Goal: Information Seeking & Learning: Learn about a topic

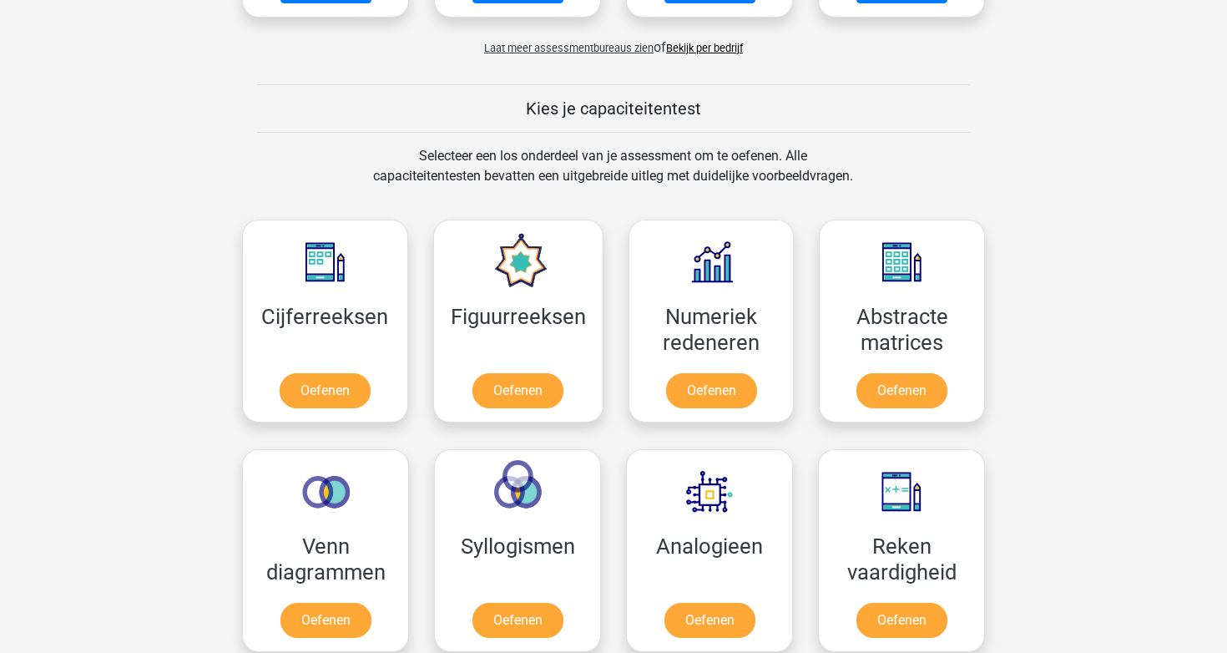
scroll to position [749, 0]
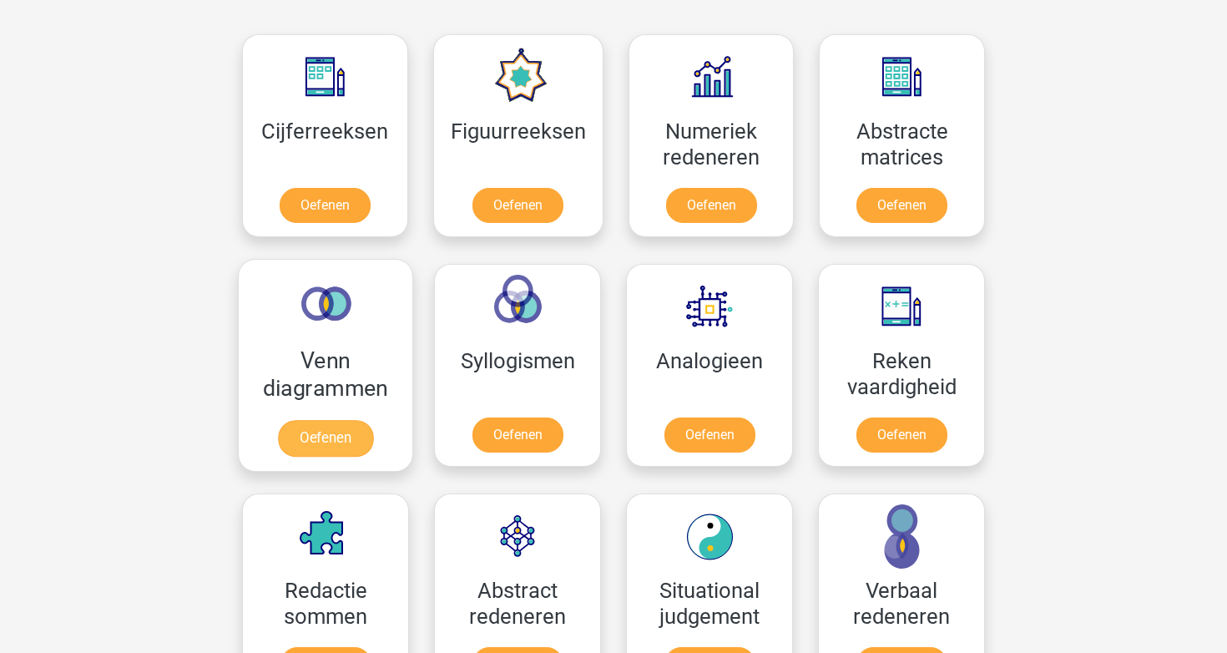
click at [332, 433] on link "Oefenen" at bounding box center [325, 438] width 95 height 37
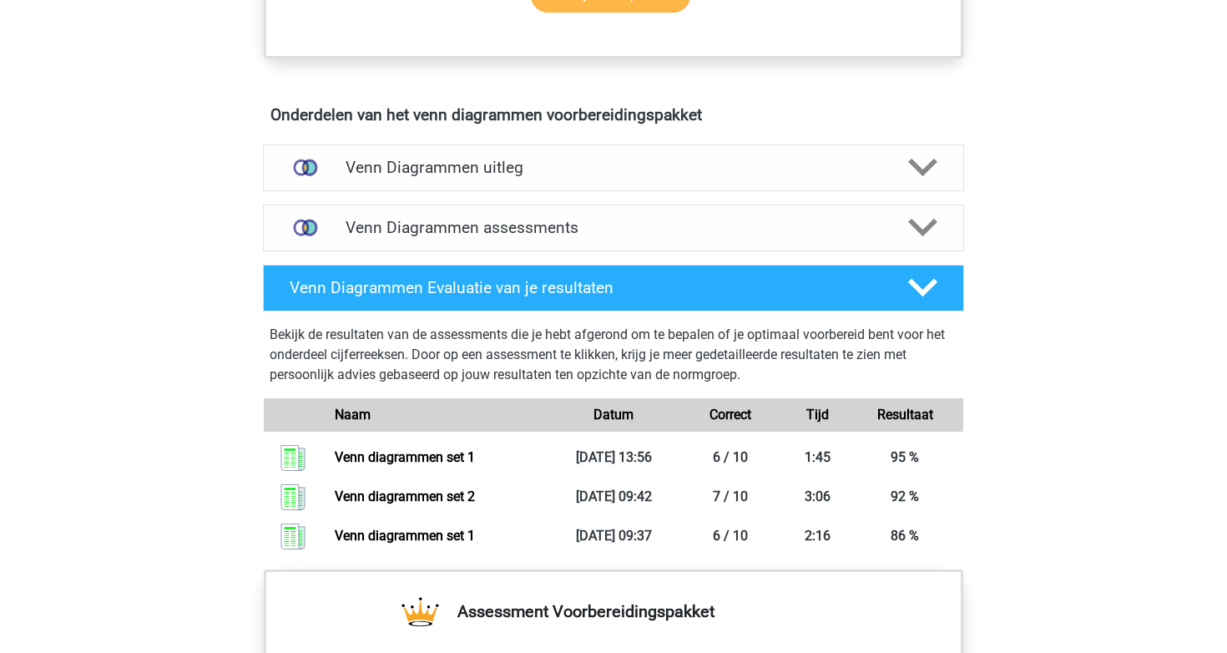
scroll to position [928, 0]
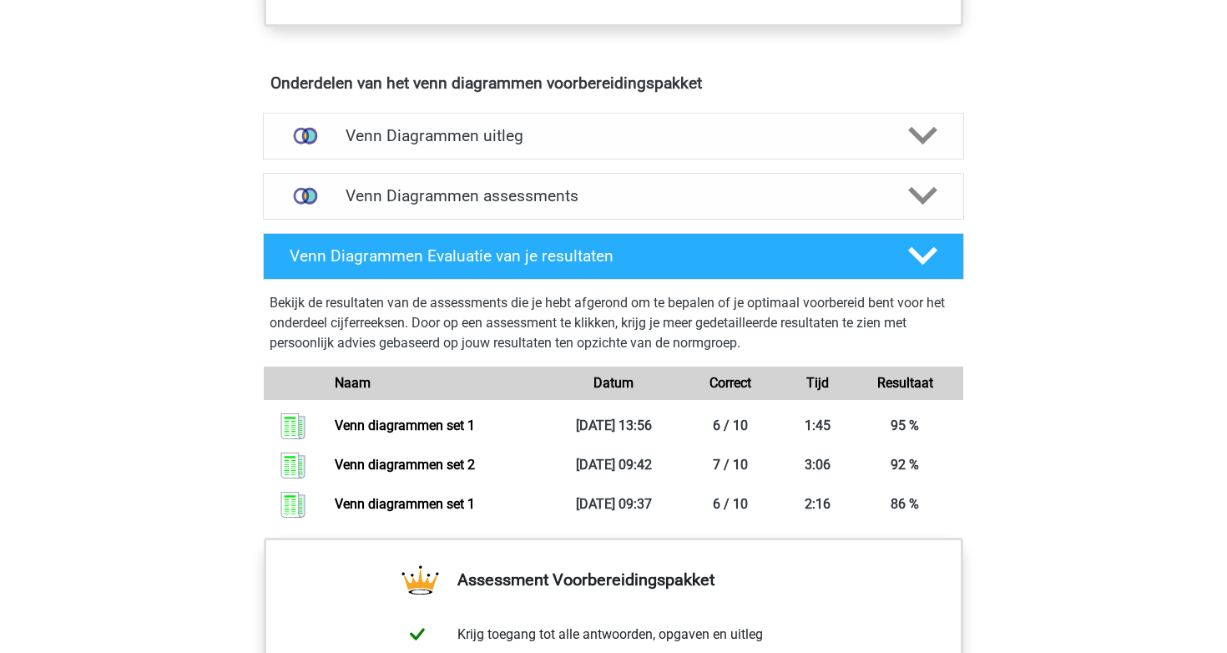
click at [528, 221] on div "Venn Diagrammen assessments We raden aan om minimaal 3 oefensets te doen met ti…" at bounding box center [613, 196] width 766 height 60
click at [525, 205] on h4 "Venn Diagrammen assessments" at bounding box center [614, 195] width 536 height 19
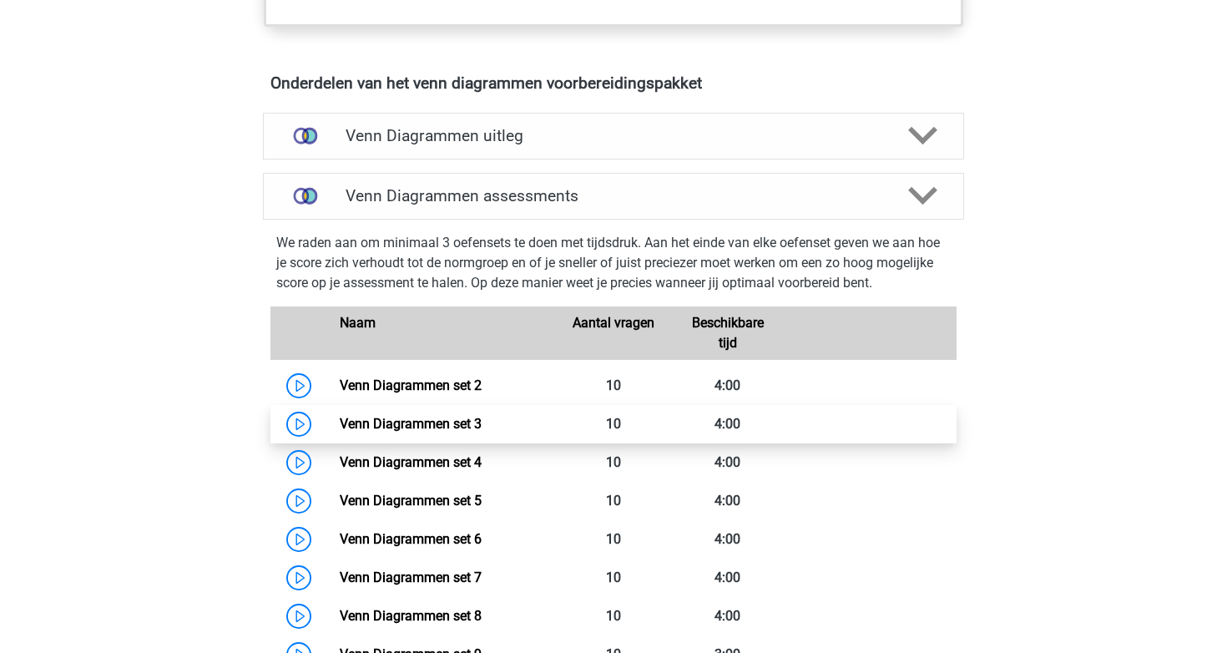
click at [482, 416] on link "Venn Diagrammen set 3" at bounding box center [411, 424] width 142 height 16
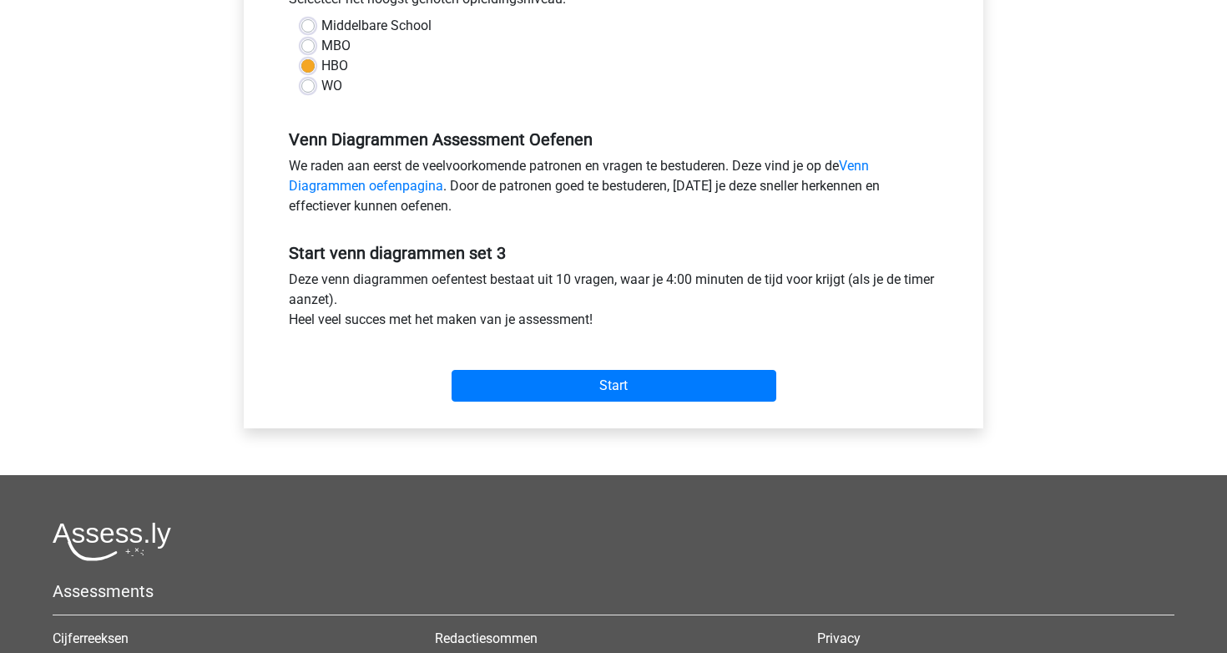
scroll to position [408, 0]
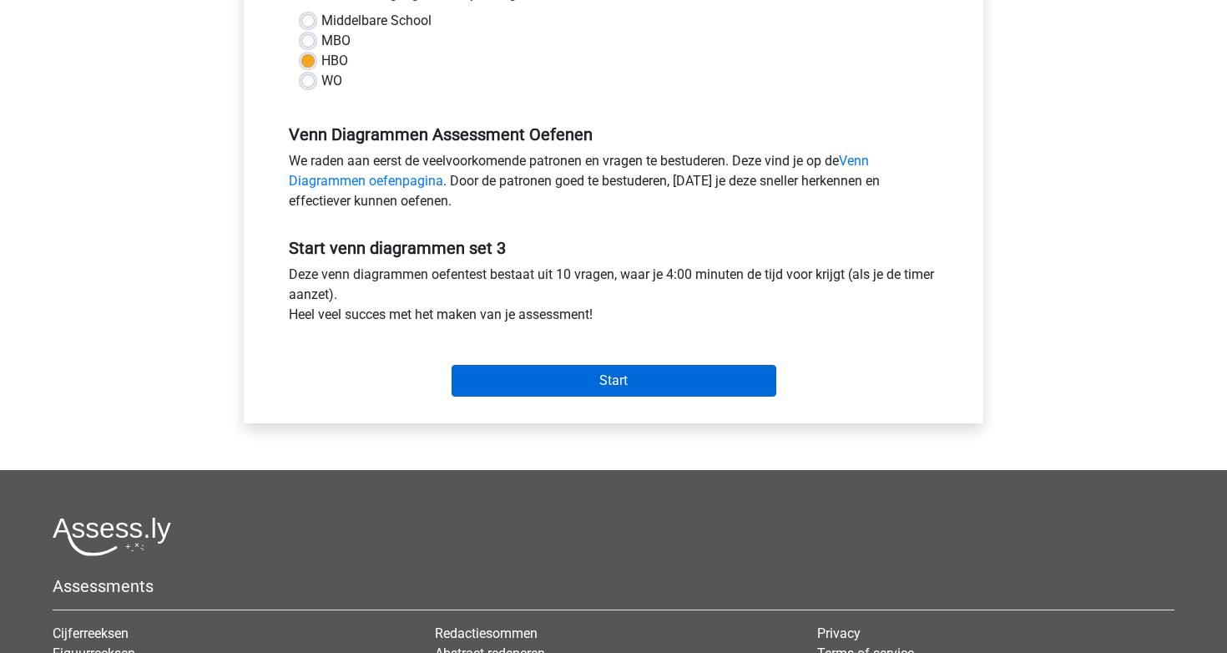
click at [527, 385] on input "Start" at bounding box center [614, 381] width 325 height 32
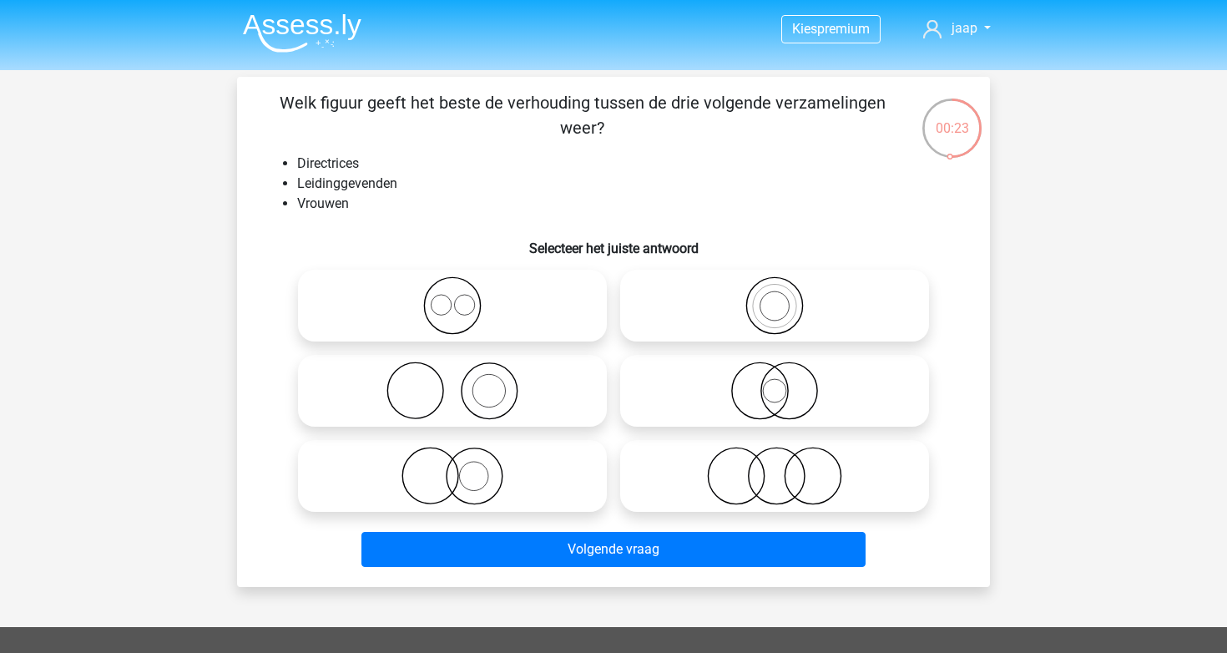
click at [767, 396] on icon at bounding box center [775, 390] width 296 height 58
click at [775, 382] on input "radio" at bounding box center [780, 376] width 11 height 11
radio input "true"
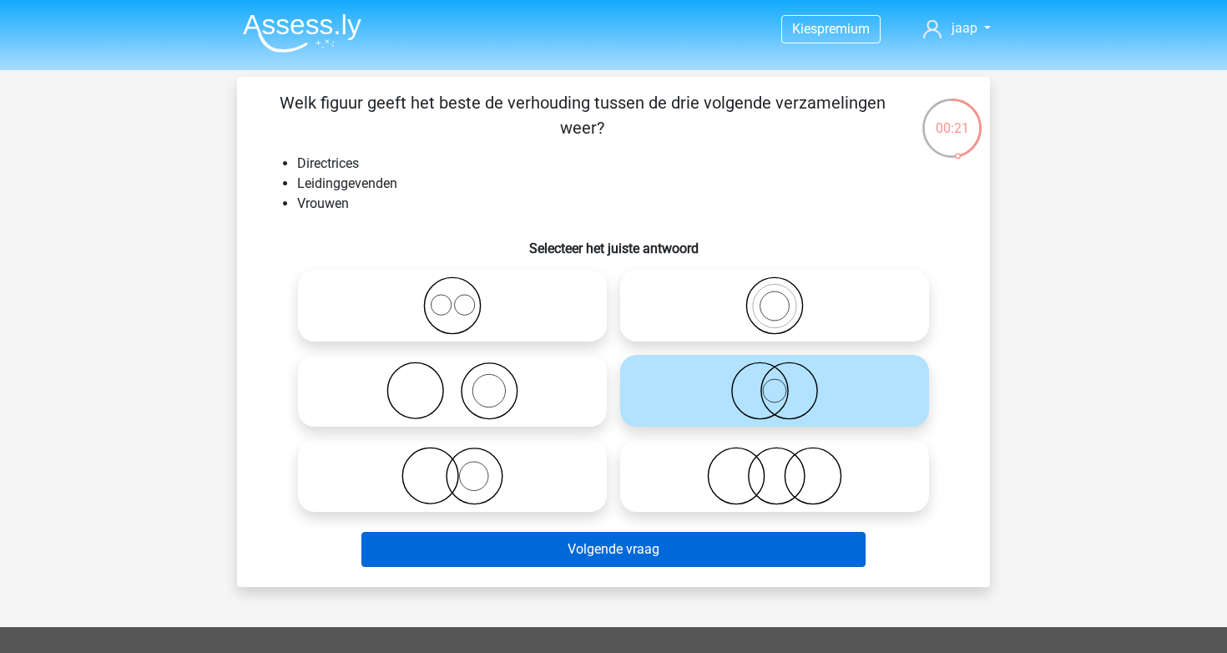
click at [620, 542] on button "Volgende vraag" at bounding box center [613, 549] width 505 height 35
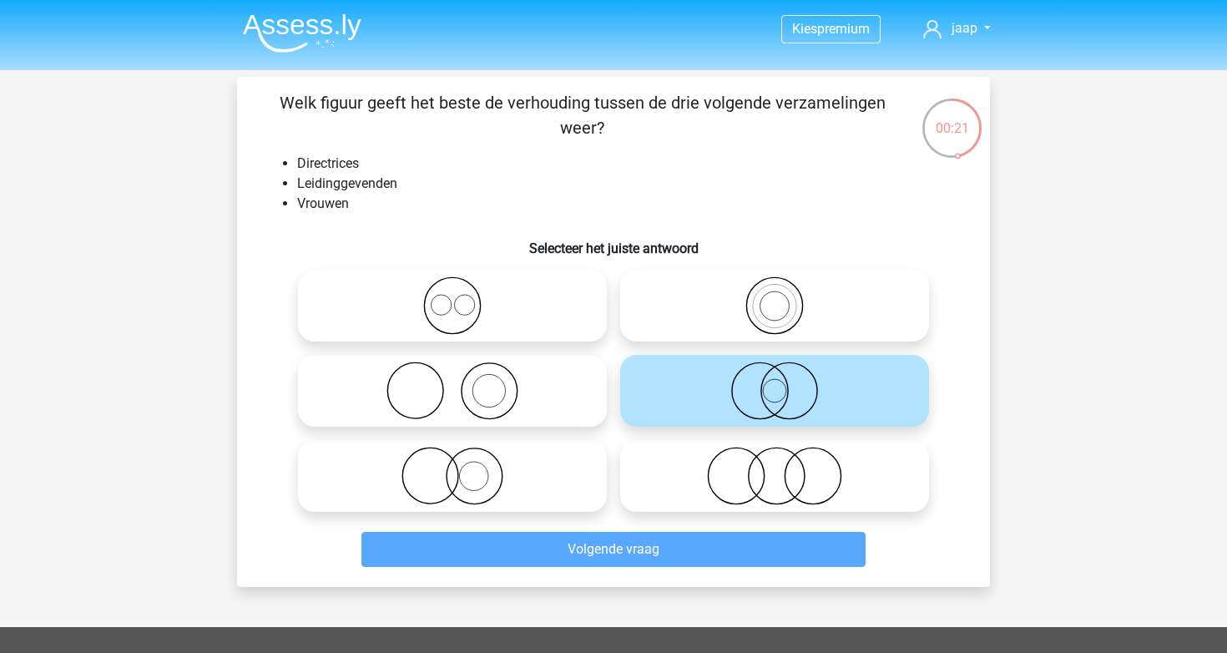
scroll to position [77, 0]
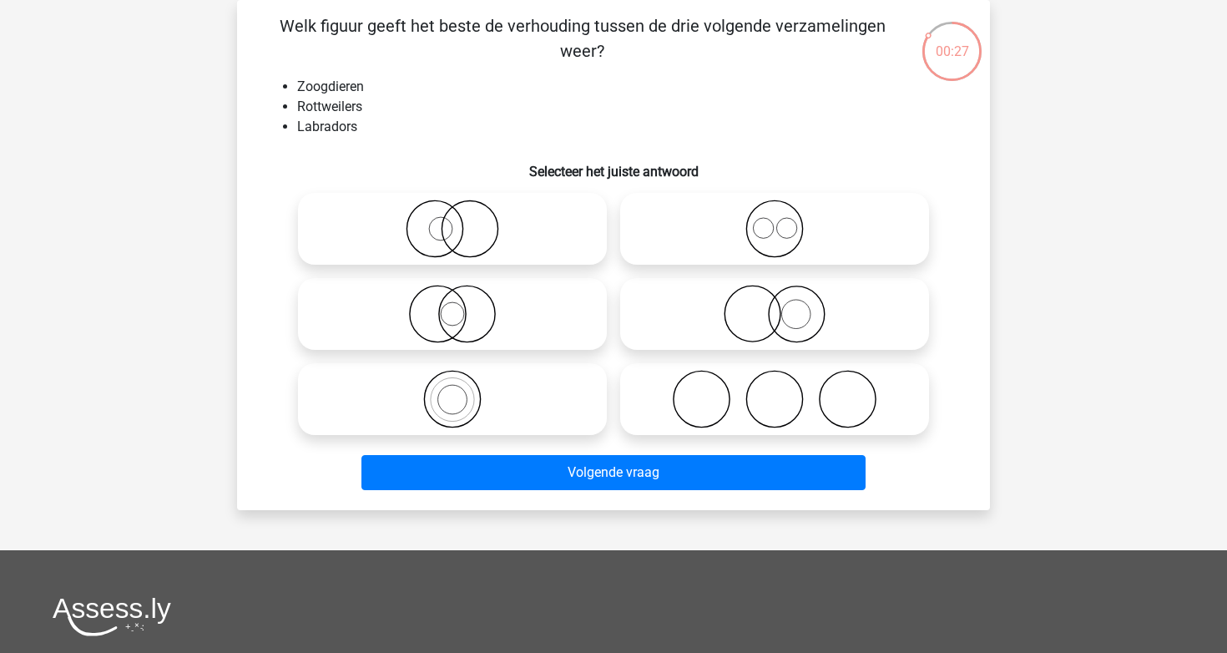
click at [755, 230] on icon at bounding box center [775, 229] width 296 height 58
click at [775, 220] on input "radio" at bounding box center [780, 215] width 11 height 11
radio input "true"
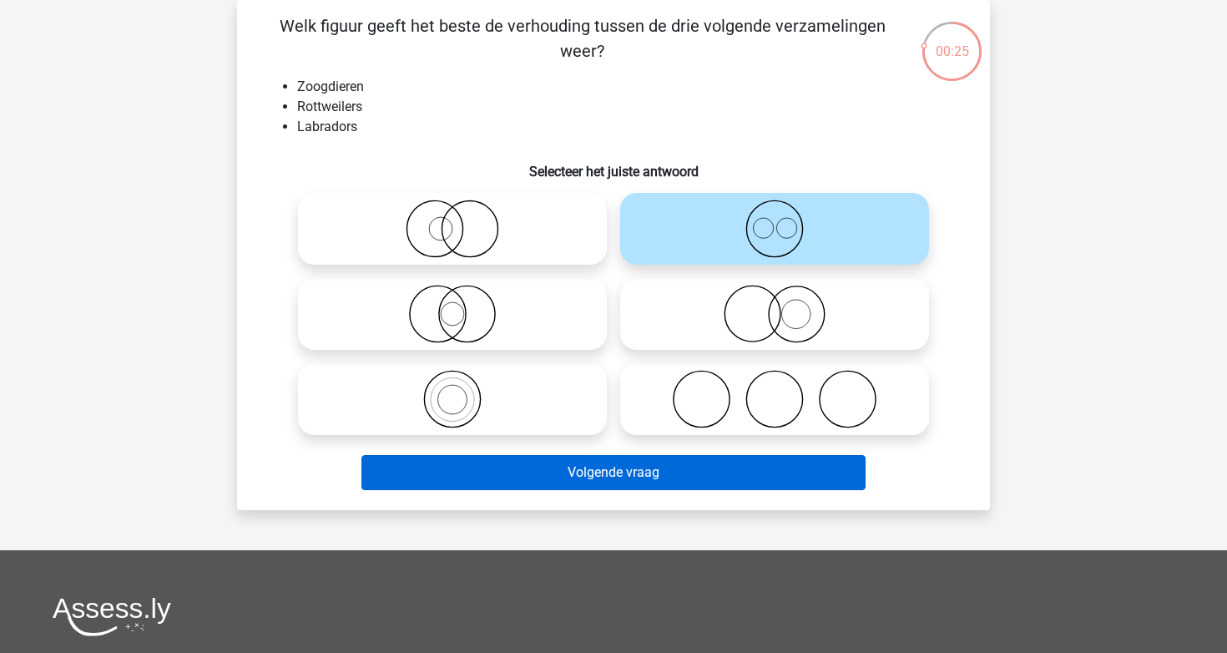
click at [636, 466] on button "Volgende vraag" at bounding box center [613, 472] width 505 height 35
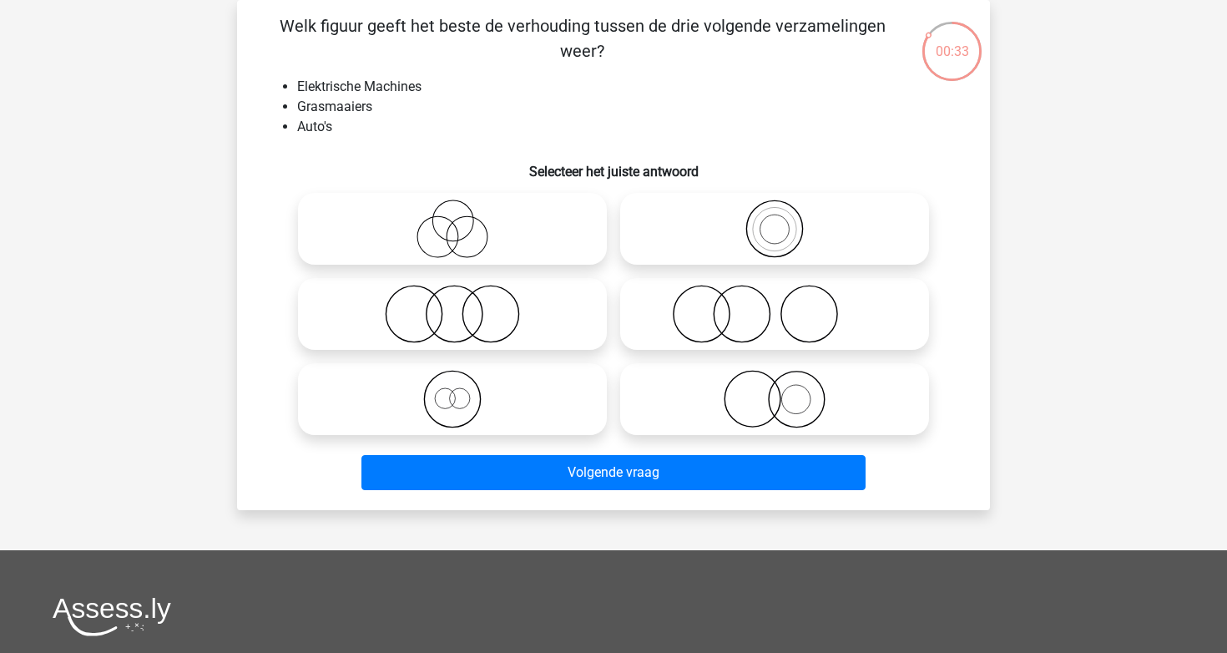
click at [541, 308] on icon at bounding box center [453, 314] width 296 height 58
click at [463, 306] on input "radio" at bounding box center [457, 300] width 11 height 11
radio input "true"
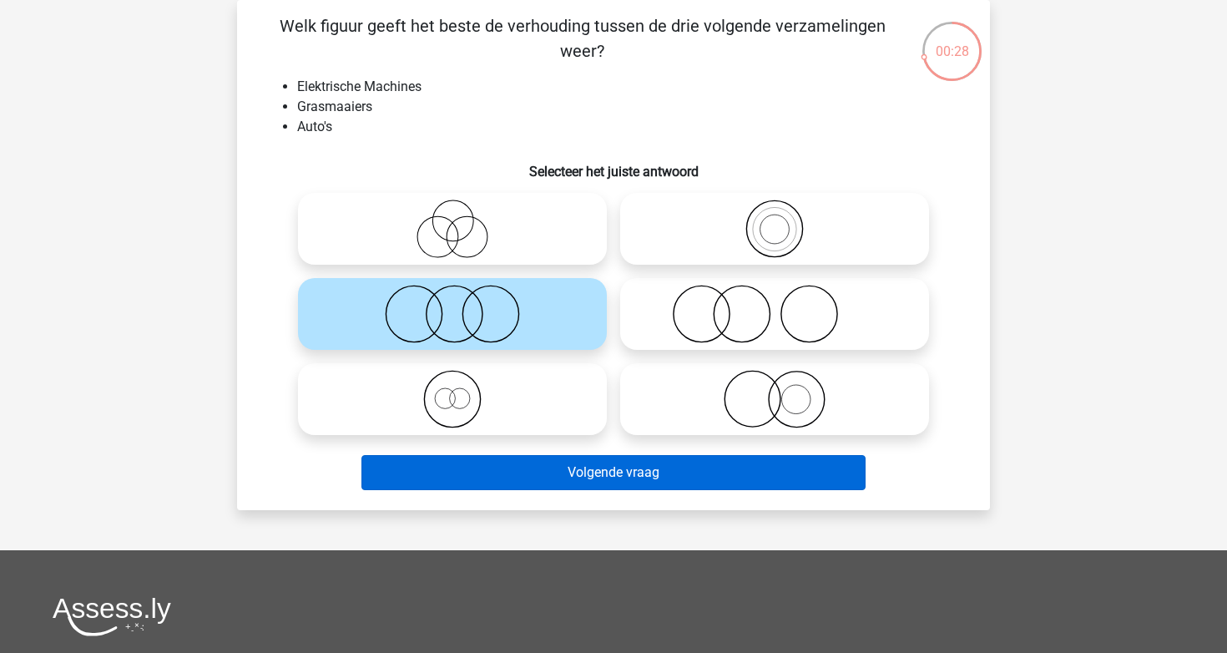
click at [555, 481] on button "Volgende vraag" at bounding box center [613, 472] width 505 height 35
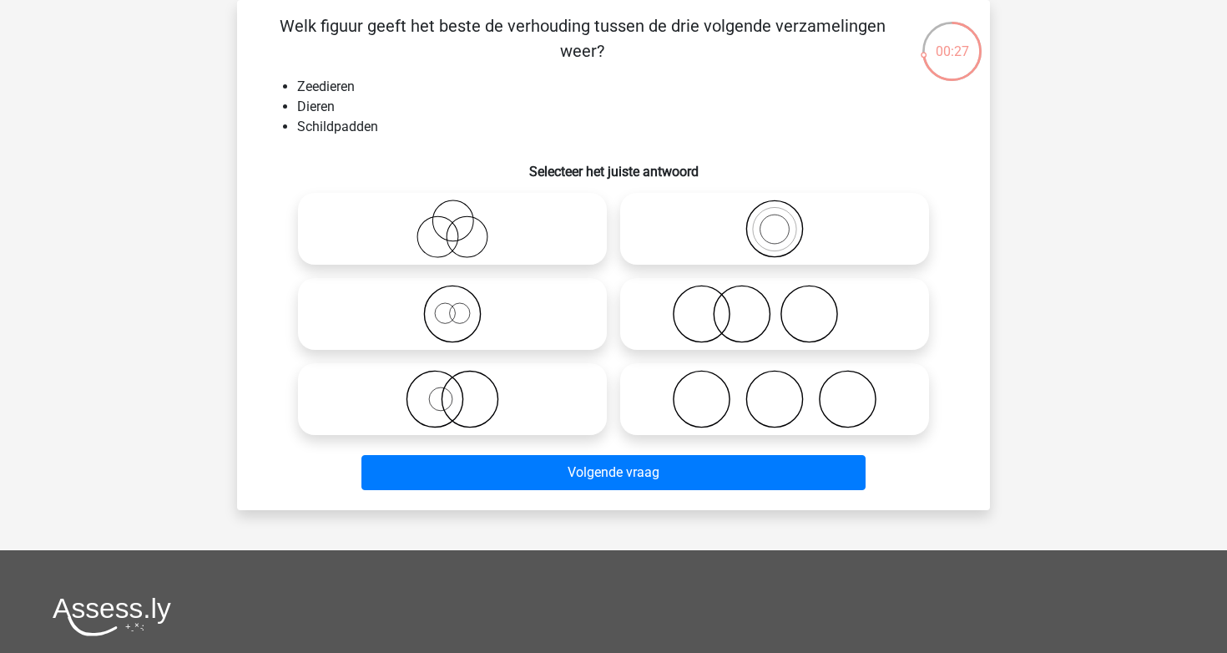
click at [794, 221] on icon at bounding box center [775, 229] width 296 height 58
click at [786, 220] on input "radio" at bounding box center [780, 215] width 11 height 11
radio input "true"
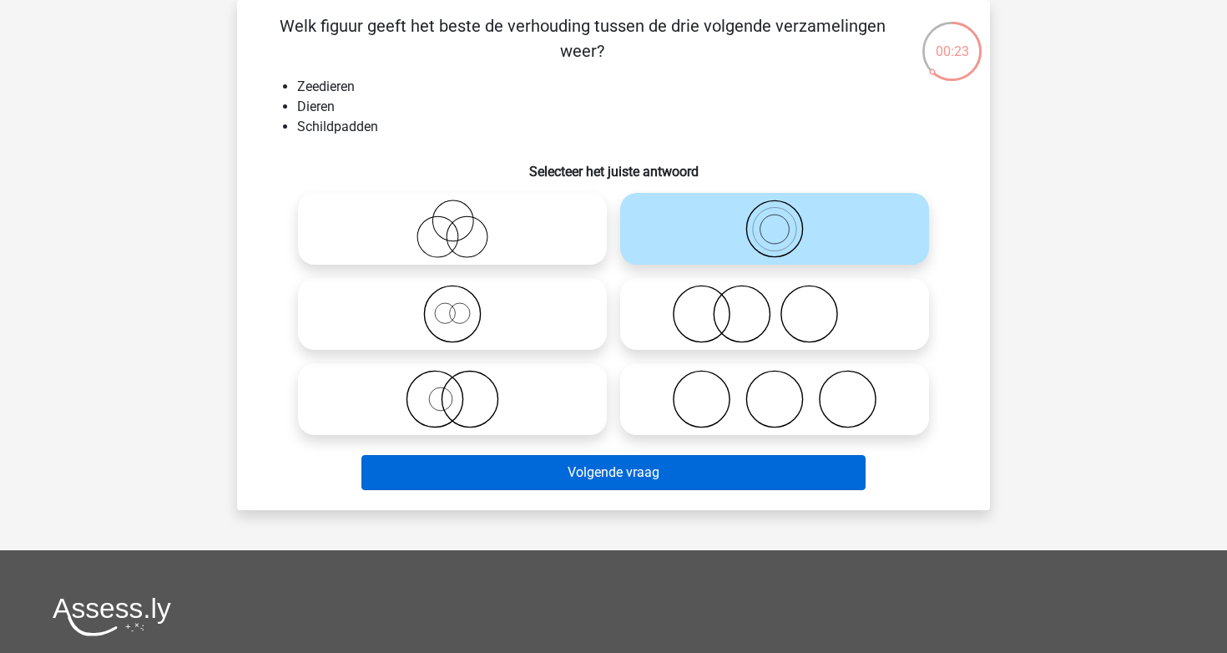
click at [654, 479] on button "Volgende vraag" at bounding box center [613, 472] width 505 height 35
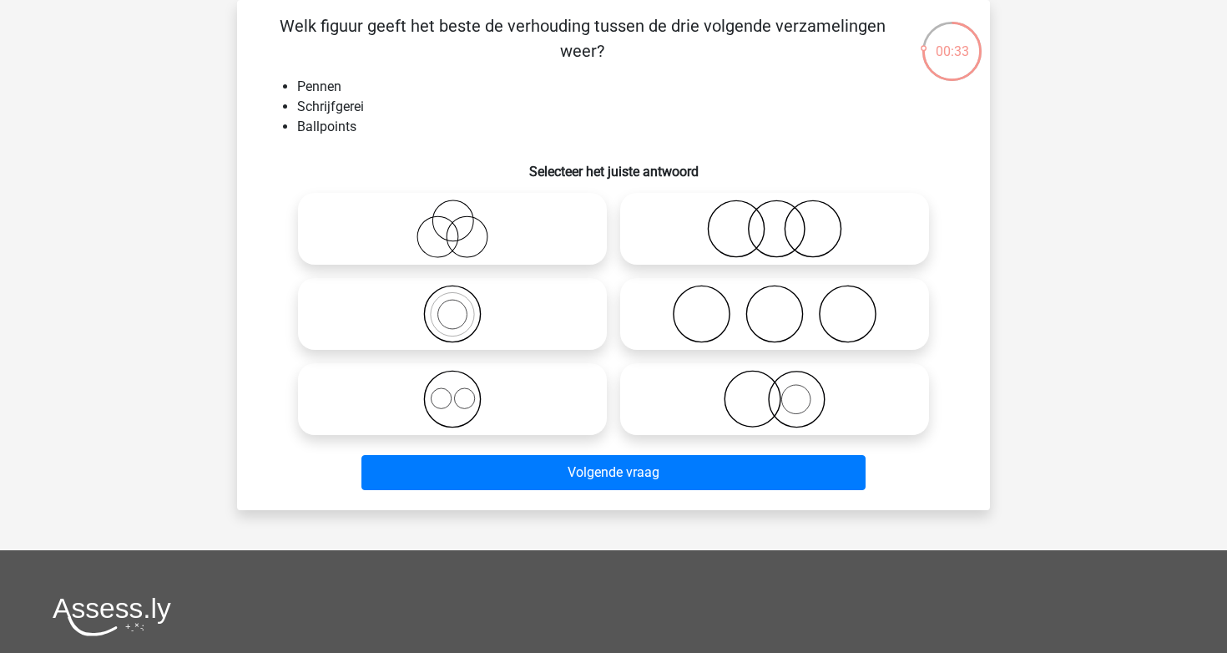
click at [556, 315] on icon at bounding box center [453, 314] width 296 height 58
click at [463, 306] on input "radio" at bounding box center [457, 300] width 11 height 11
radio input "true"
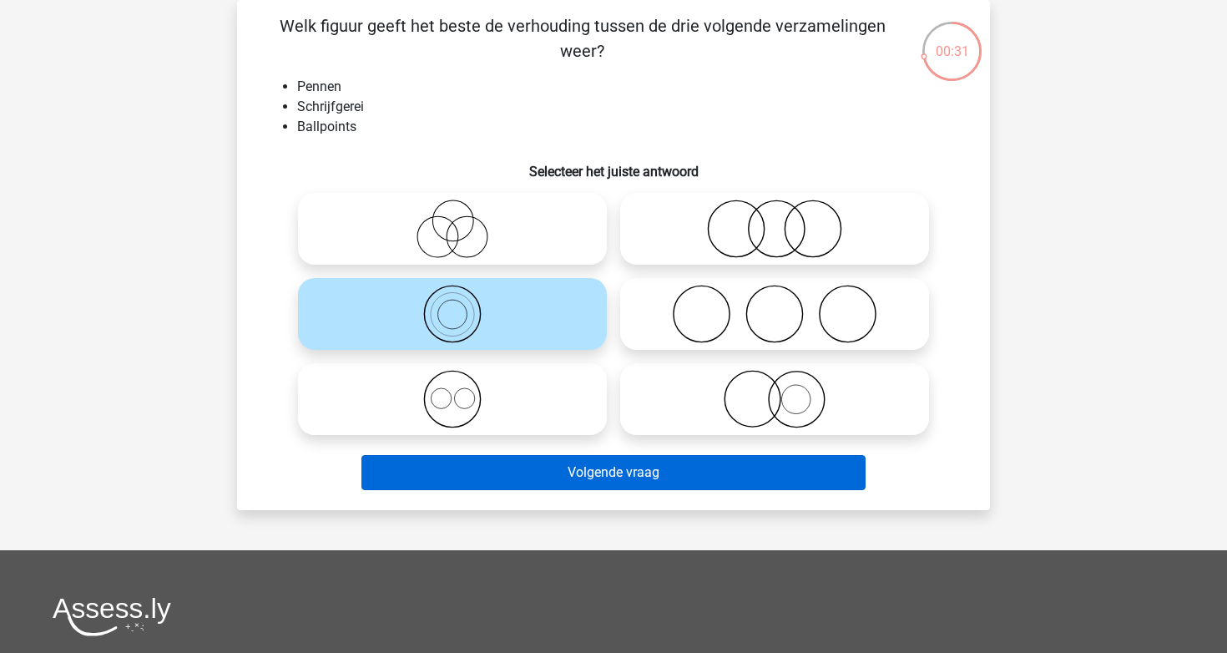
click at [609, 477] on button "Volgende vraag" at bounding box center [613, 472] width 505 height 35
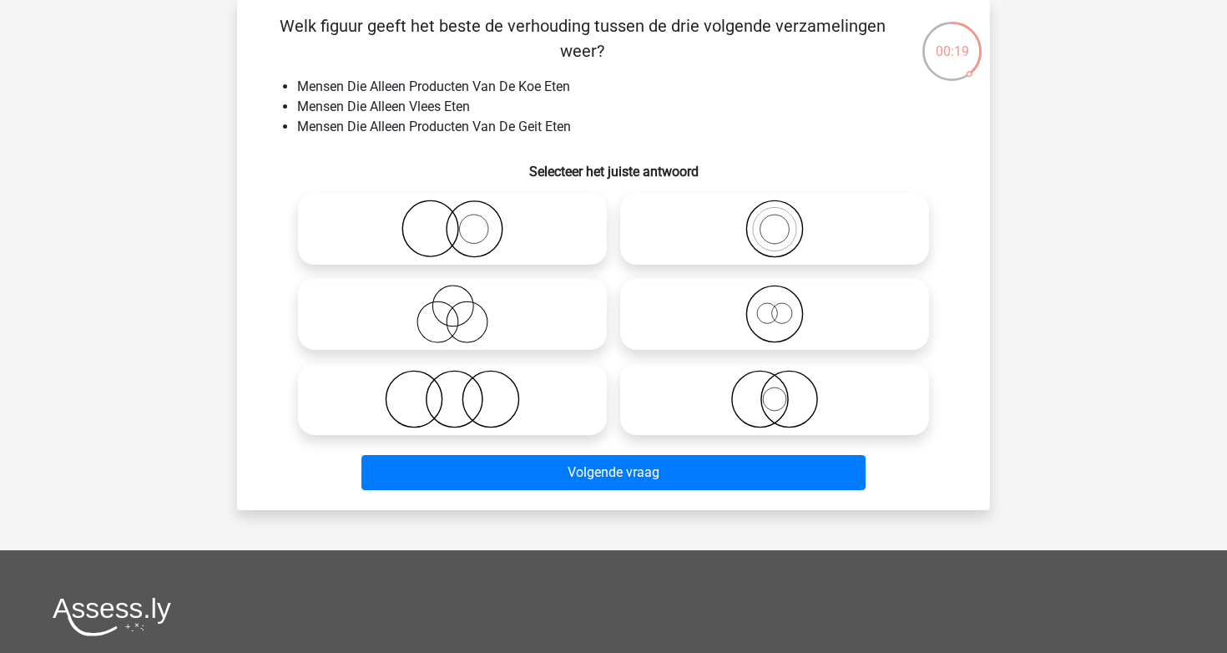
click at [562, 368] on label at bounding box center [452, 399] width 309 height 72
click at [463, 380] on input "radio" at bounding box center [457, 385] width 11 height 11
radio input "true"
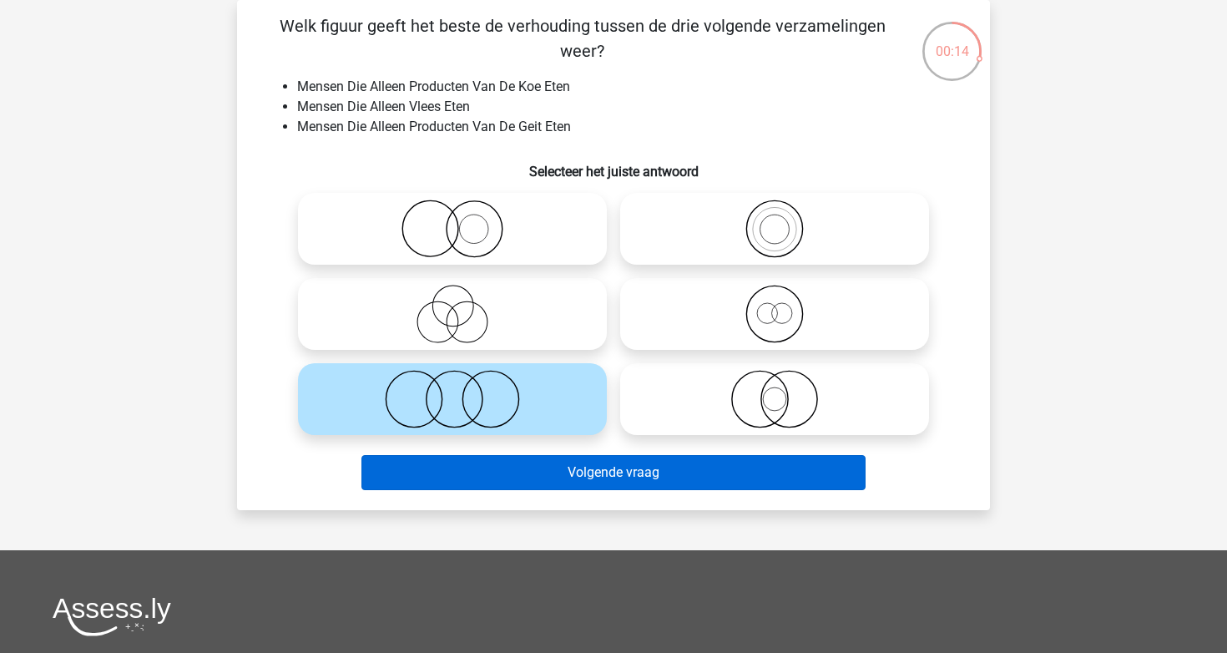
click at [645, 467] on button "Volgende vraag" at bounding box center [613, 472] width 505 height 35
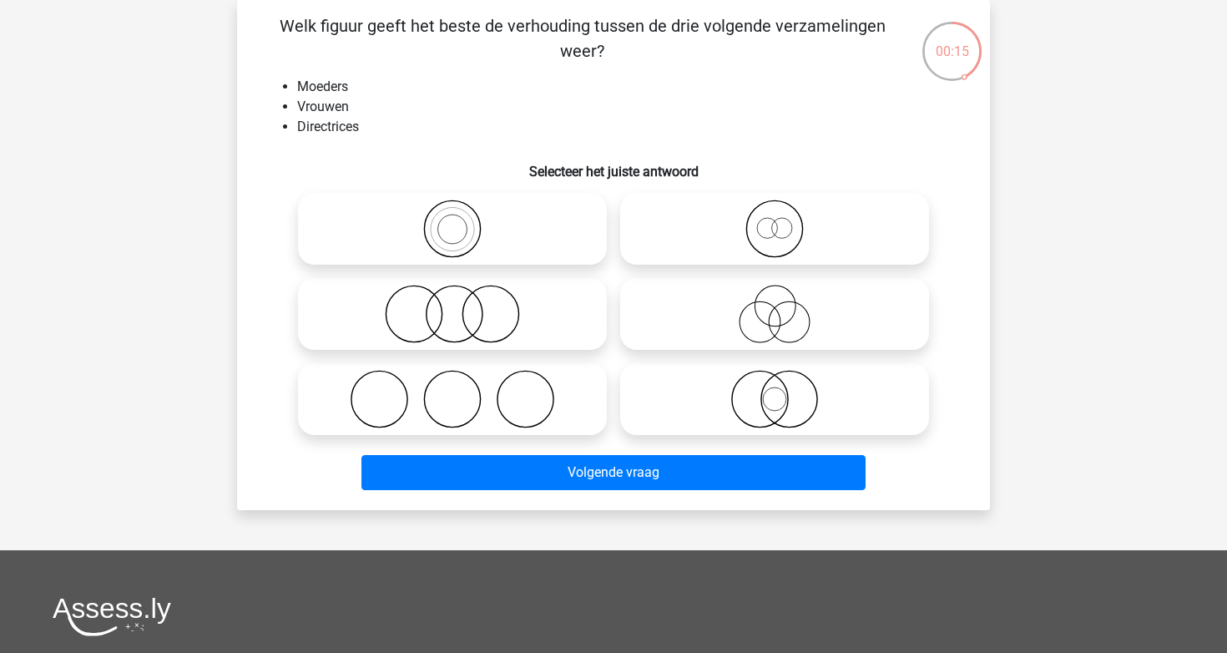
click at [750, 184] on div "Welk figuur geeft het beste de verhouding tussen de drie volgende verzamelingen…" at bounding box center [614, 254] width 740 height 483
click at [757, 238] on icon at bounding box center [775, 229] width 296 height 58
click at [775, 220] on input "radio" at bounding box center [780, 215] width 11 height 11
radio input "true"
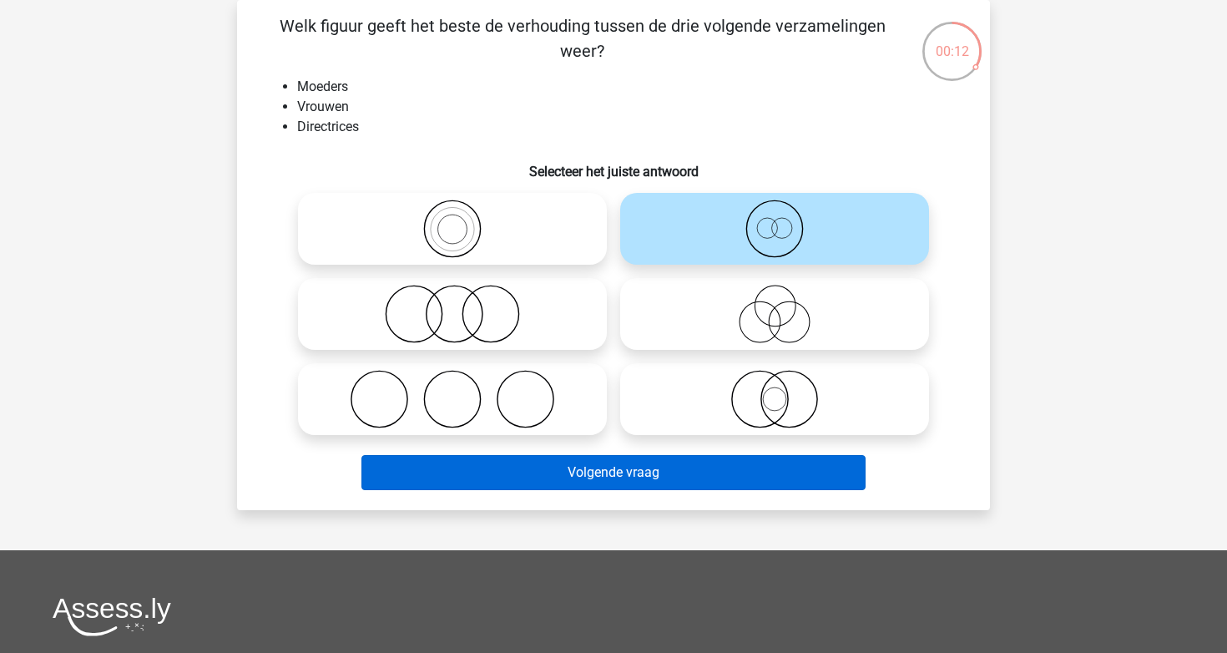
click at [660, 467] on button "Volgende vraag" at bounding box center [613, 472] width 505 height 35
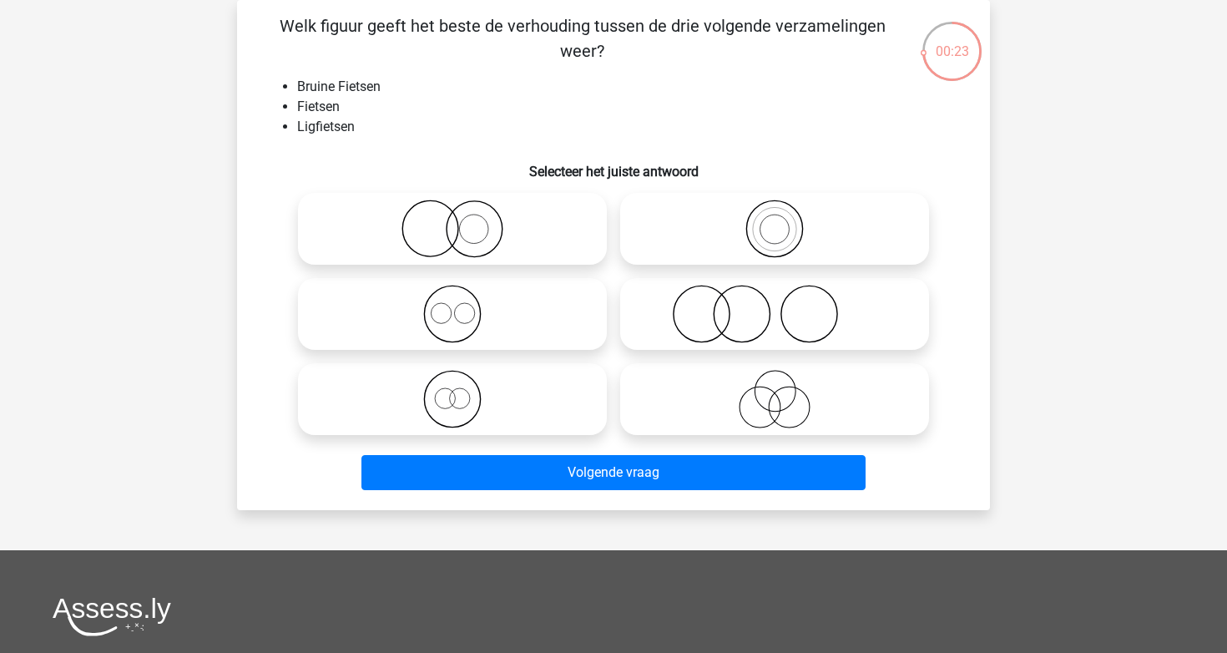
click at [595, 293] on icon at bounding box center [453, 314] width 296 height 58
click at [463, 295] on input "radio" at bounding box center [457, 300] width 11 height 11
radio input "true"
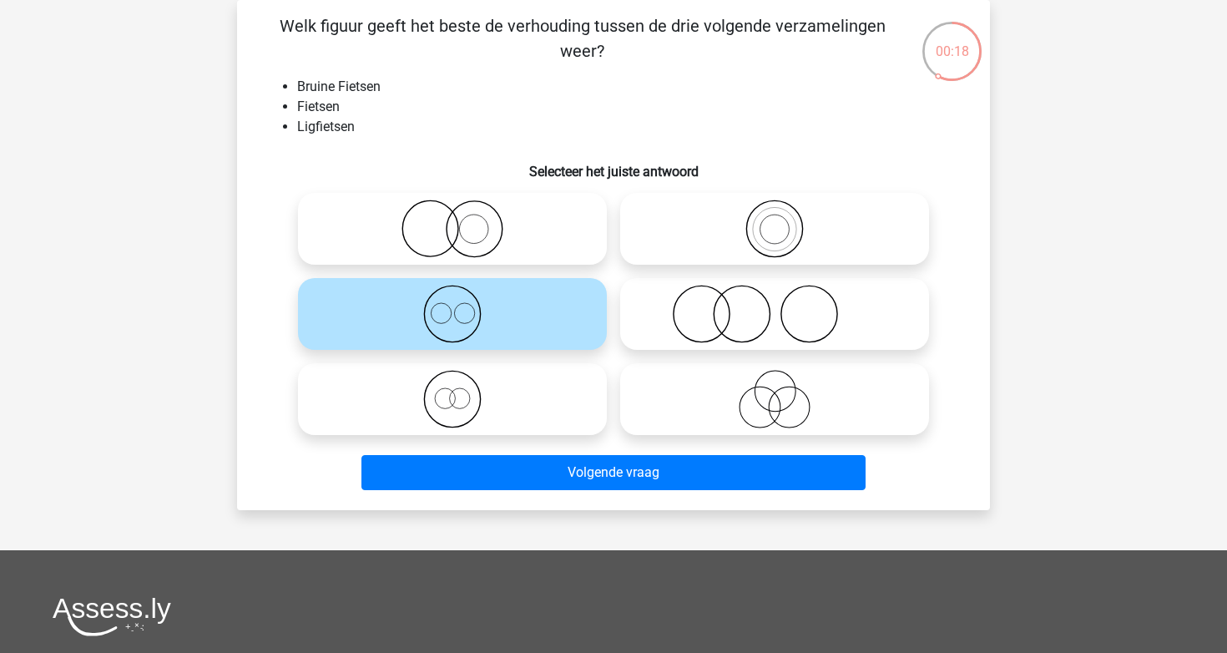
click at [551, 396] on icon at bounding box center [453, 399] width 296 height 58
click at [463, 391] on input "radio" at bounding box center [457, 385] width 11 height 11
radio input "true"
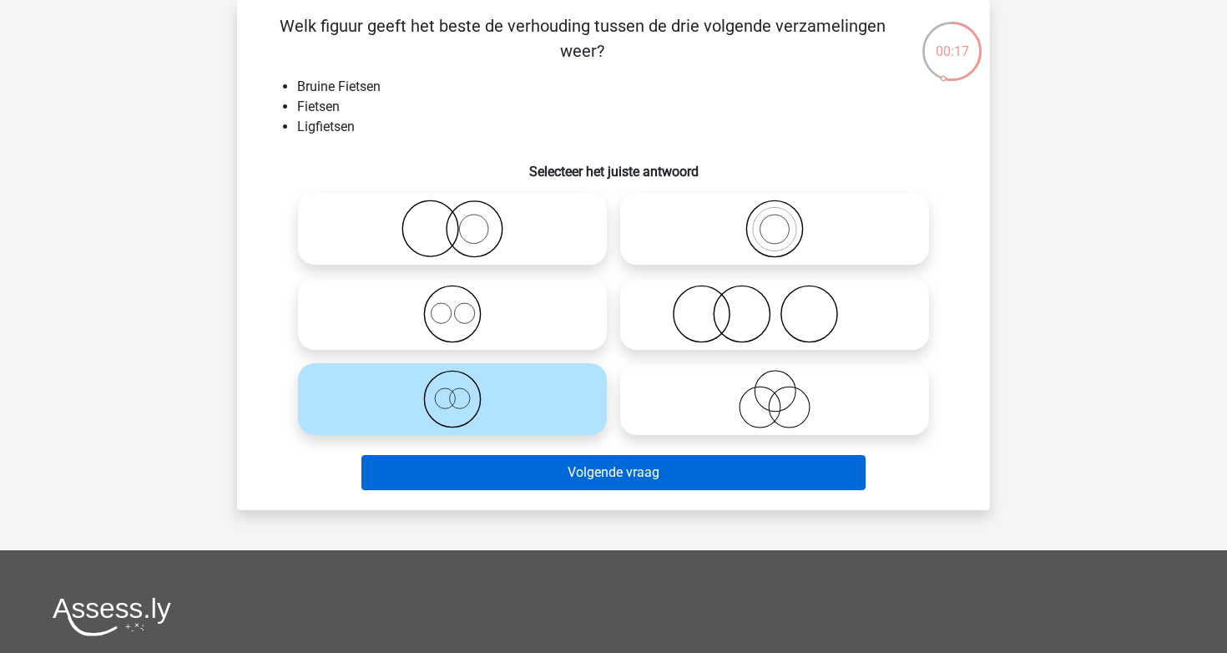
click at [591, 470] on button "Volgende vraag" at bounding box center [613, 472] width 505 height 35
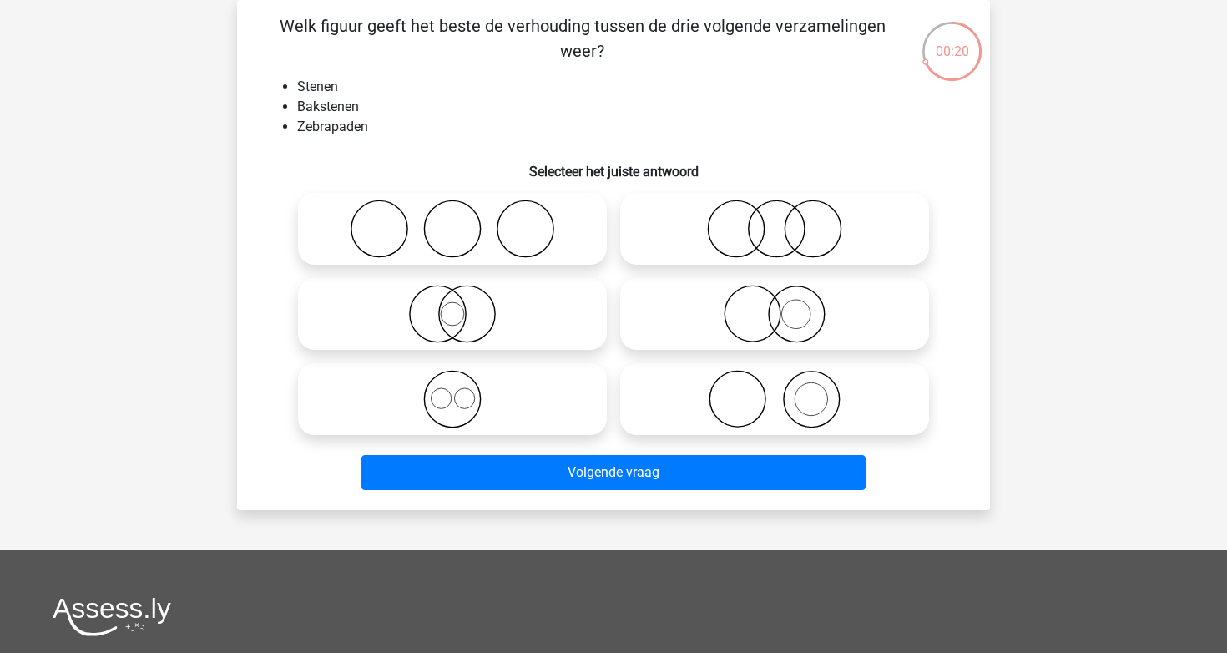
click at [766, 377] on icon at bounding box center [775, 399] width 296 height 58
click at [775, 380] on input "radio" at bounding box center [780, 385] width 11 height 11
radio input "true"
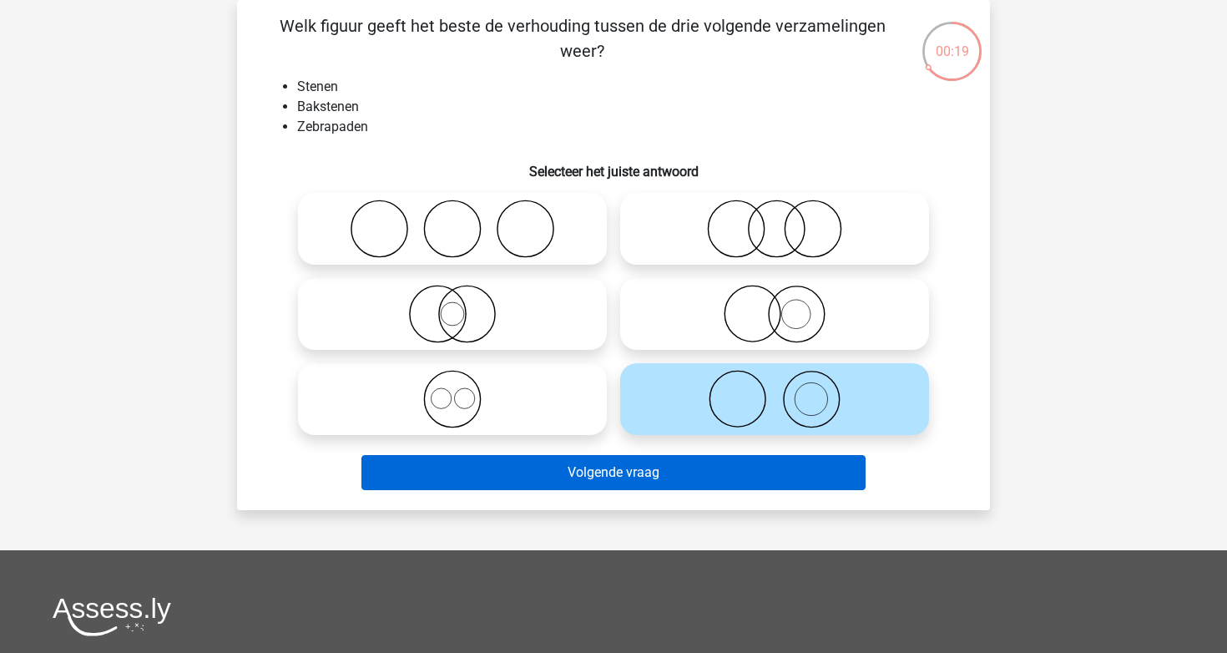
click at [730, 468] on button "Volgende vraag" at bounding box center [613, 472] width 505 height 35
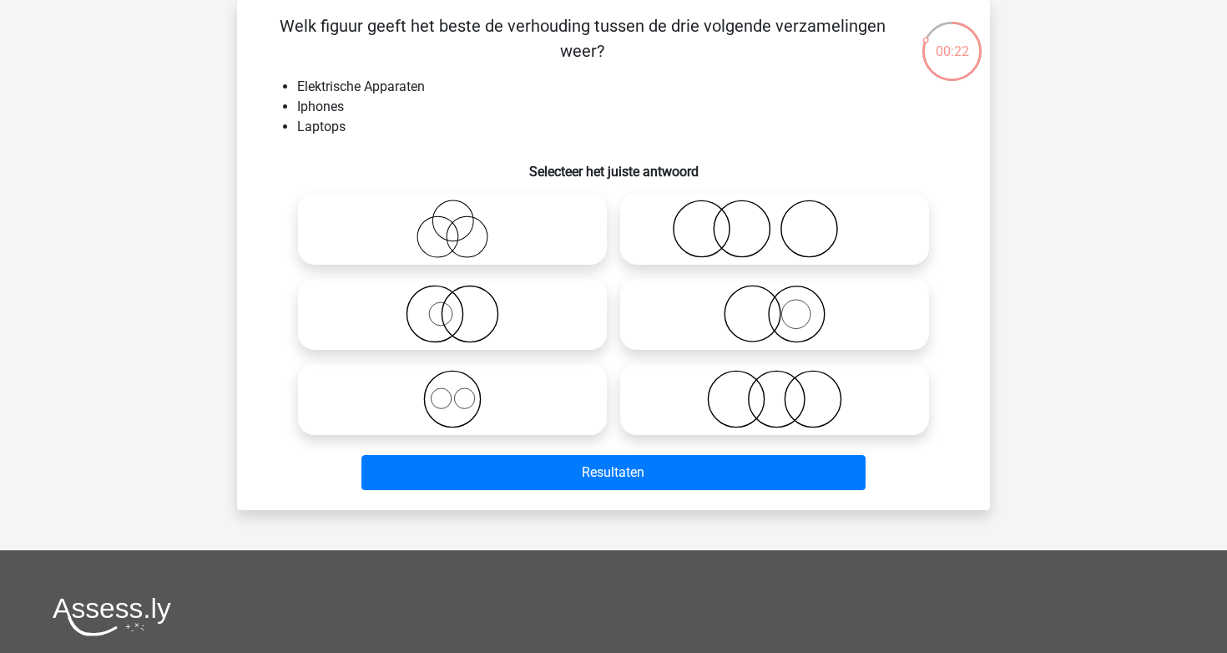
click at [524, 382] on icon at bounding box center [453, 399] width 296 height 58
click at [463, 382] on input "radio" at bounding box center [457, 385] width 11 height 11
radio input "true"
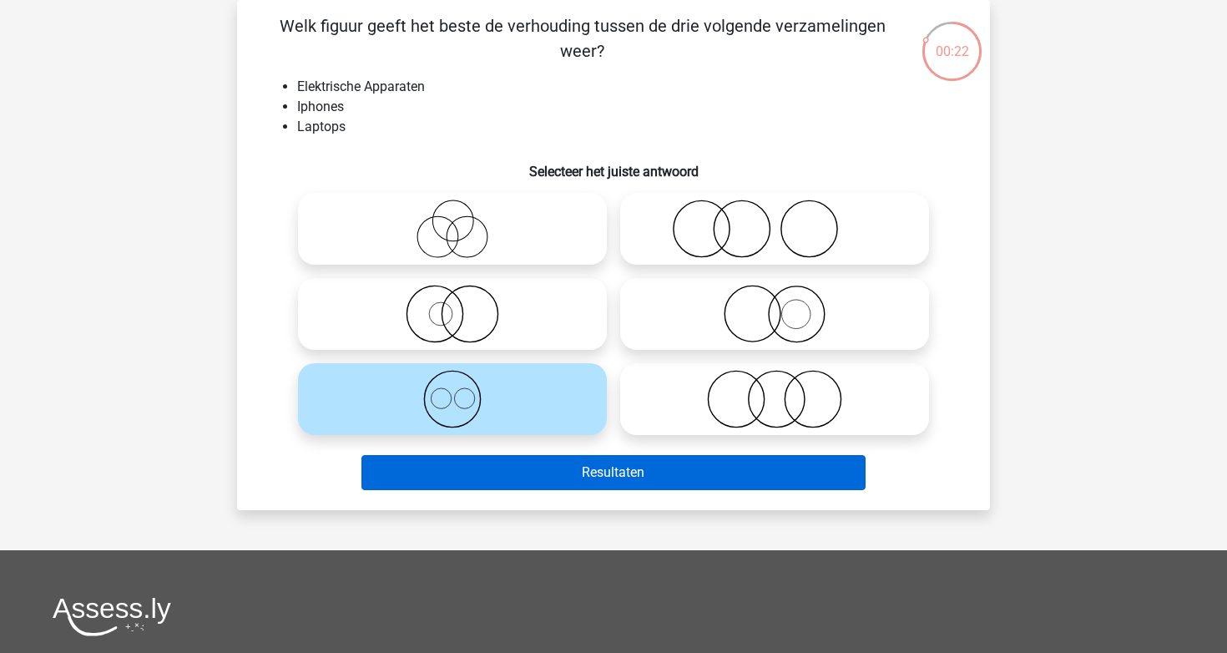
click at [576, 467] on button "Resultaten" at bounding box center [613, 472] width 505 height 35
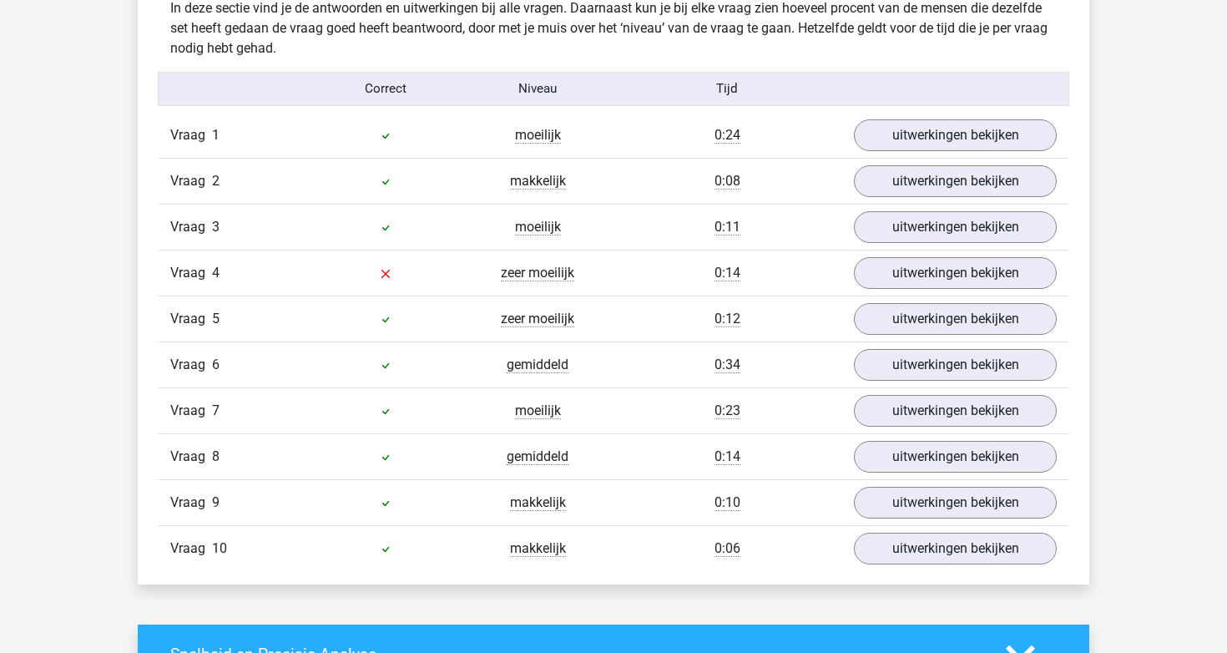
scroll to position [1327, 0]
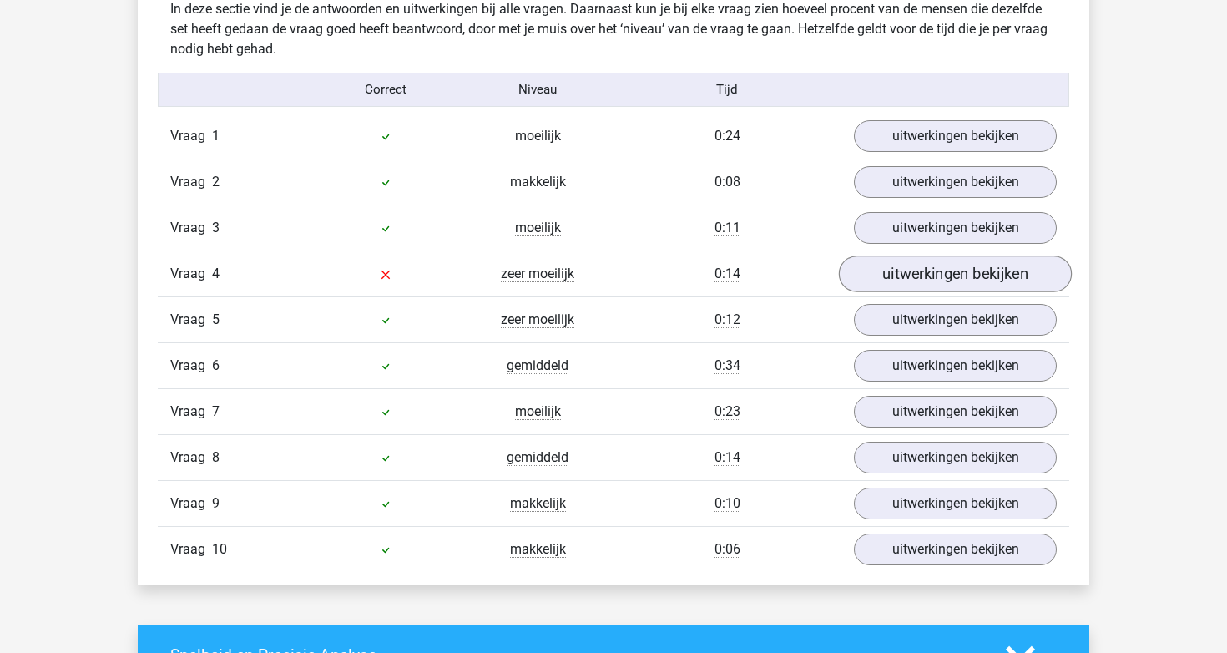
click at [877, 260] on link "uitwerkingen bekijken" at bounding box center [955, 273] width 233 height 37
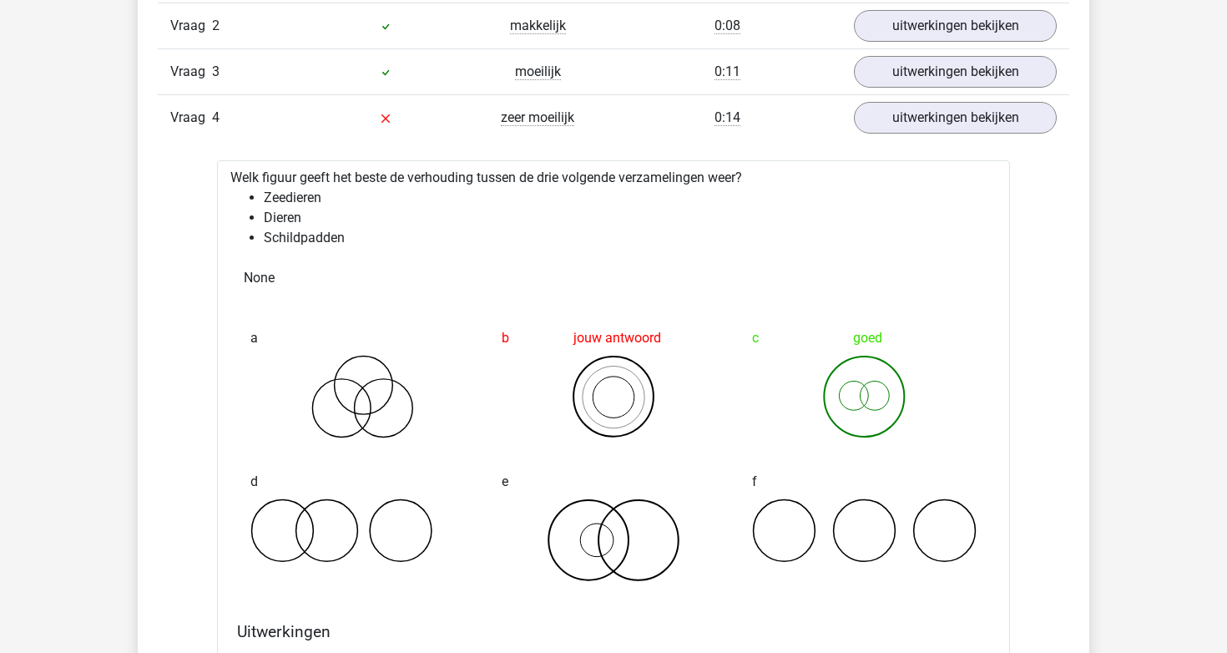
scroll to position [1478, 0]
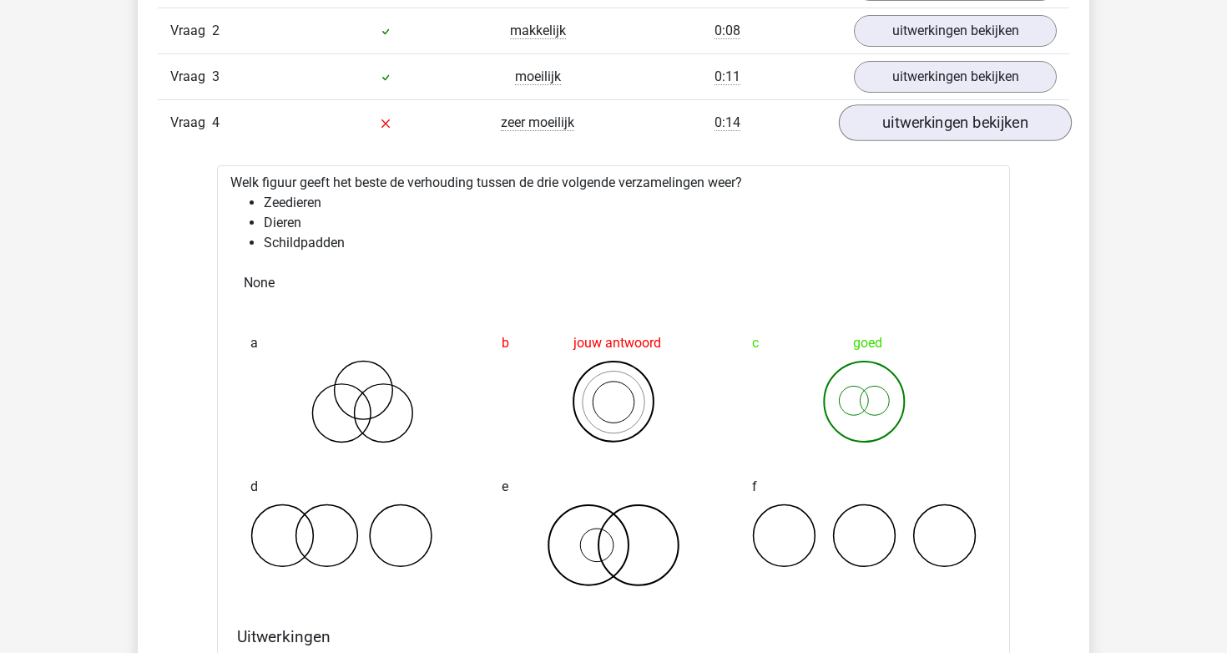
click at [935, 123] on link "uitwerkingen bekijken" at bounding box center [955, 122] width 233 height 37
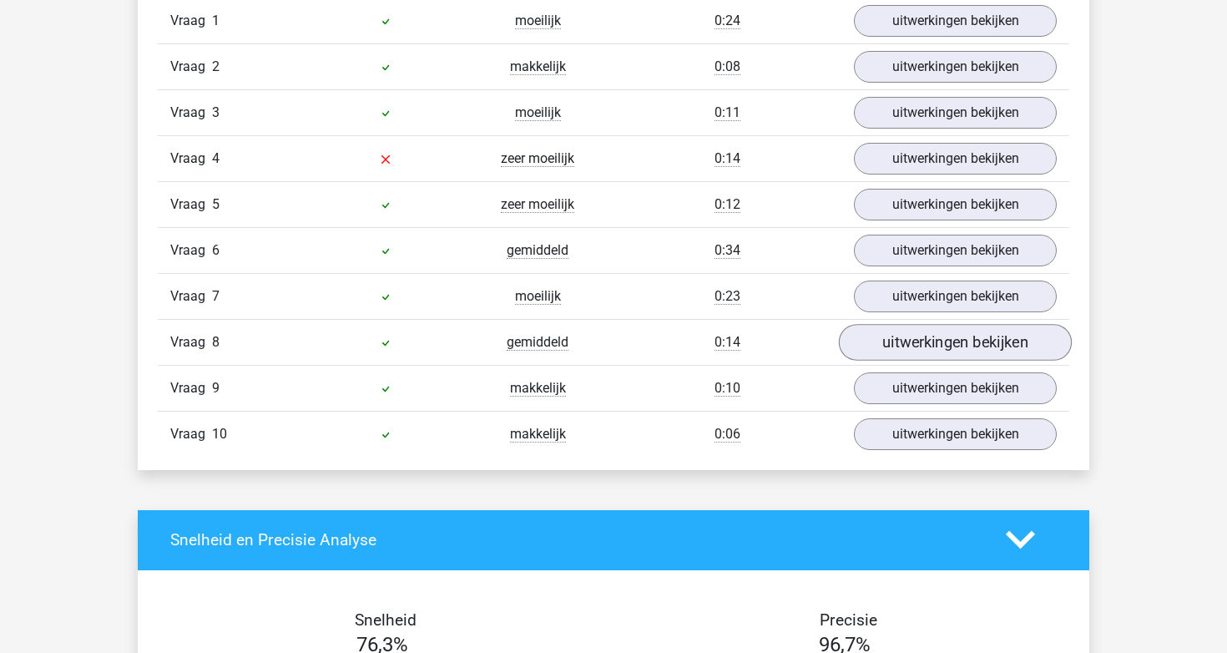
scroll to position [1422, 0]
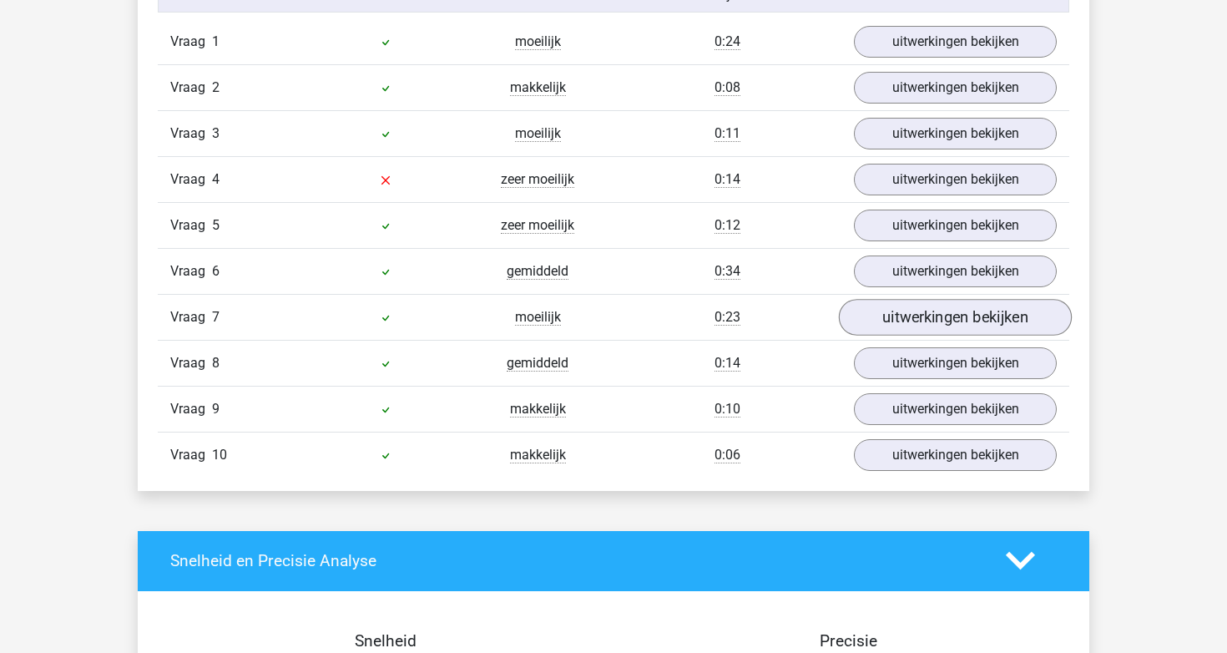
click at [926, 331] on link "uitwerkingen bekijken" at bounding box center [955, 317] width 233 height 37
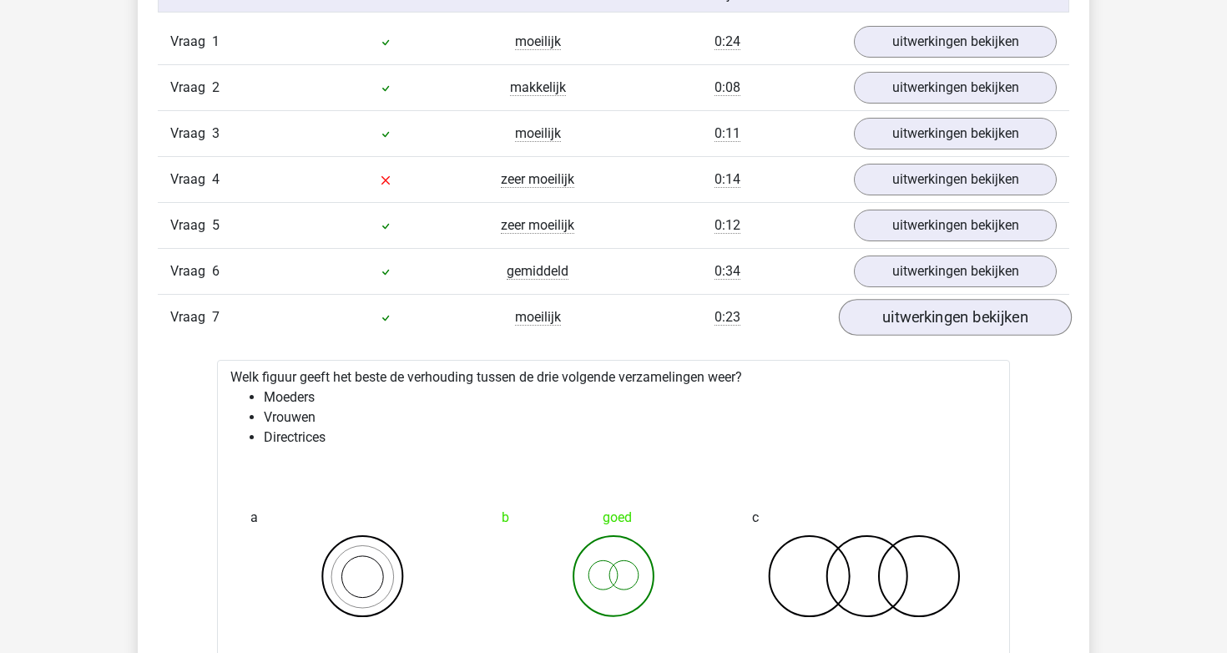
click at [926, 331] on link "uitwerkingen bekijken" at bounding box center [955, 317] width 233 height 37
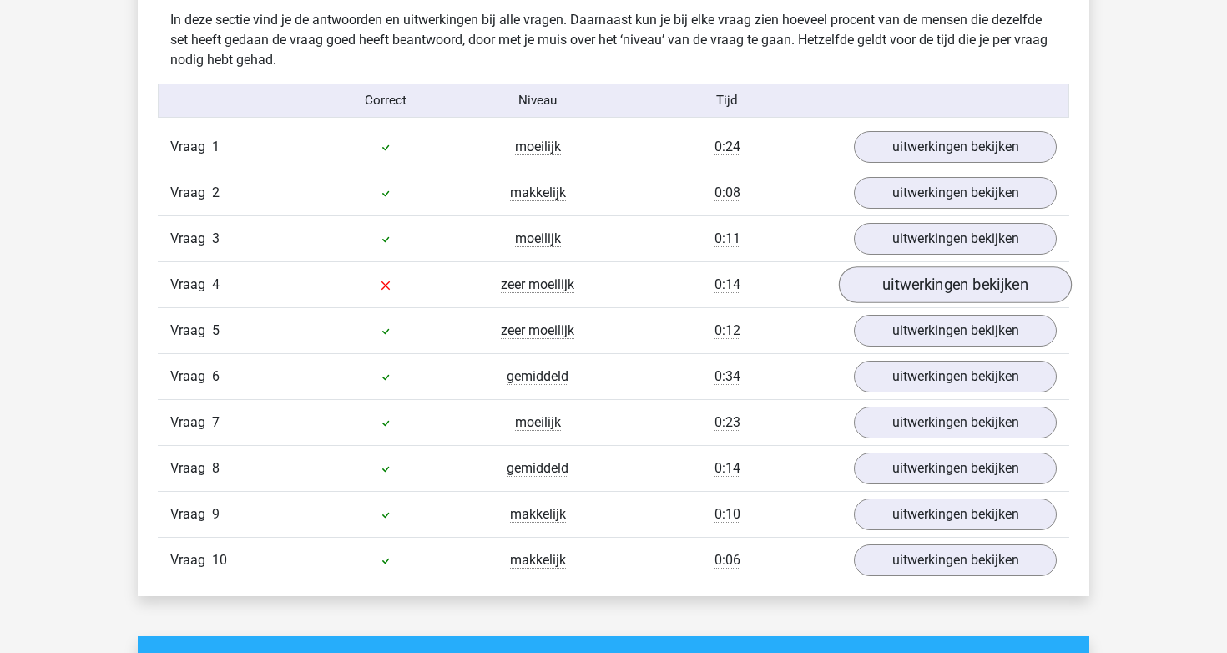
scroll to position [589, 0]
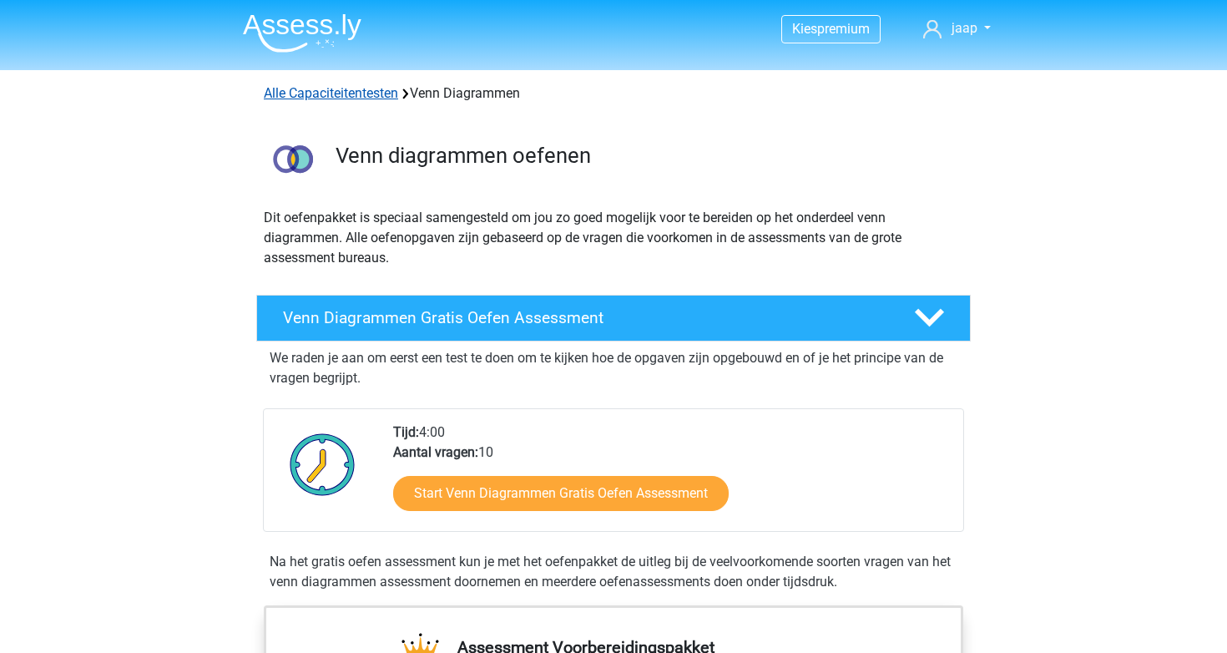
click at [300, 98] on link "Alle Capaciteitentesten" at bounding box center [331, 93] width 134 height 16
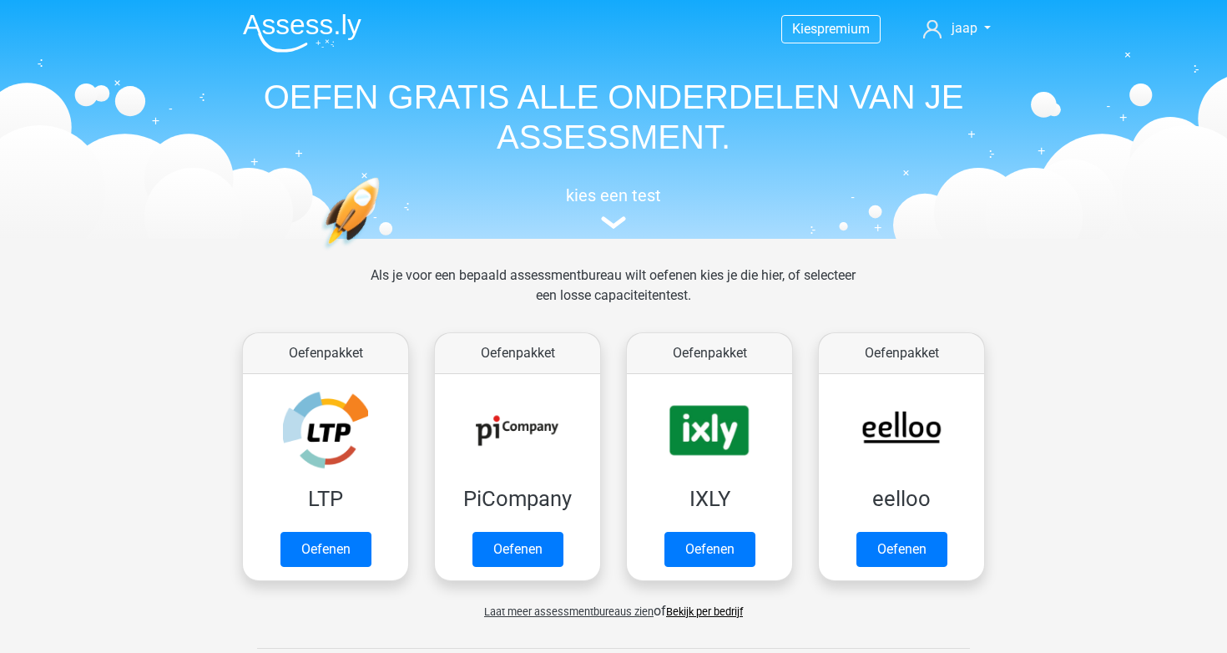
scroll to position [709, 0]
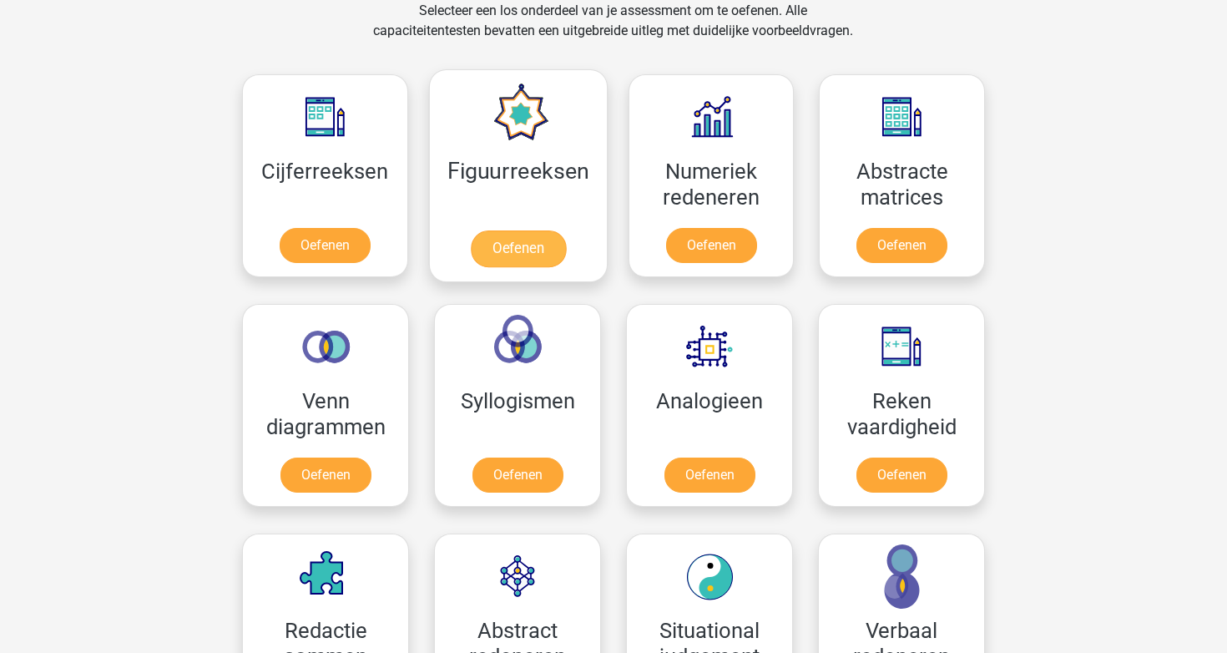
click at [558, 250] on link "Oefenen" at bounding box center [517, 248] width 95 height 37
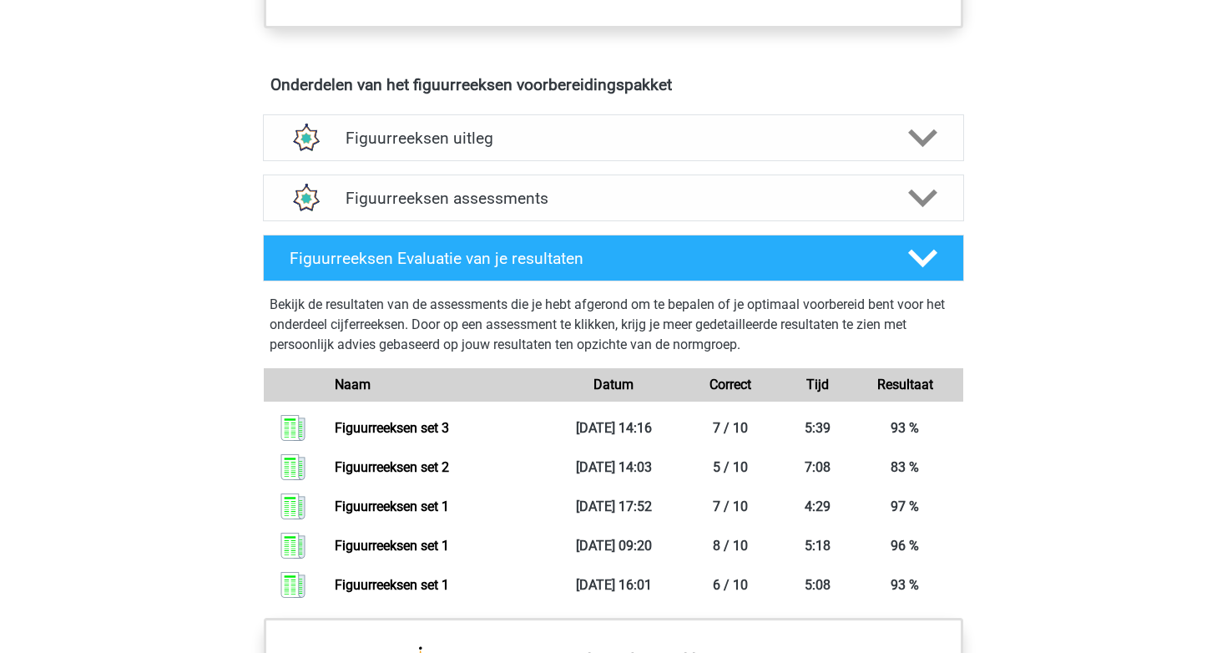
scroll to position [946, 0]
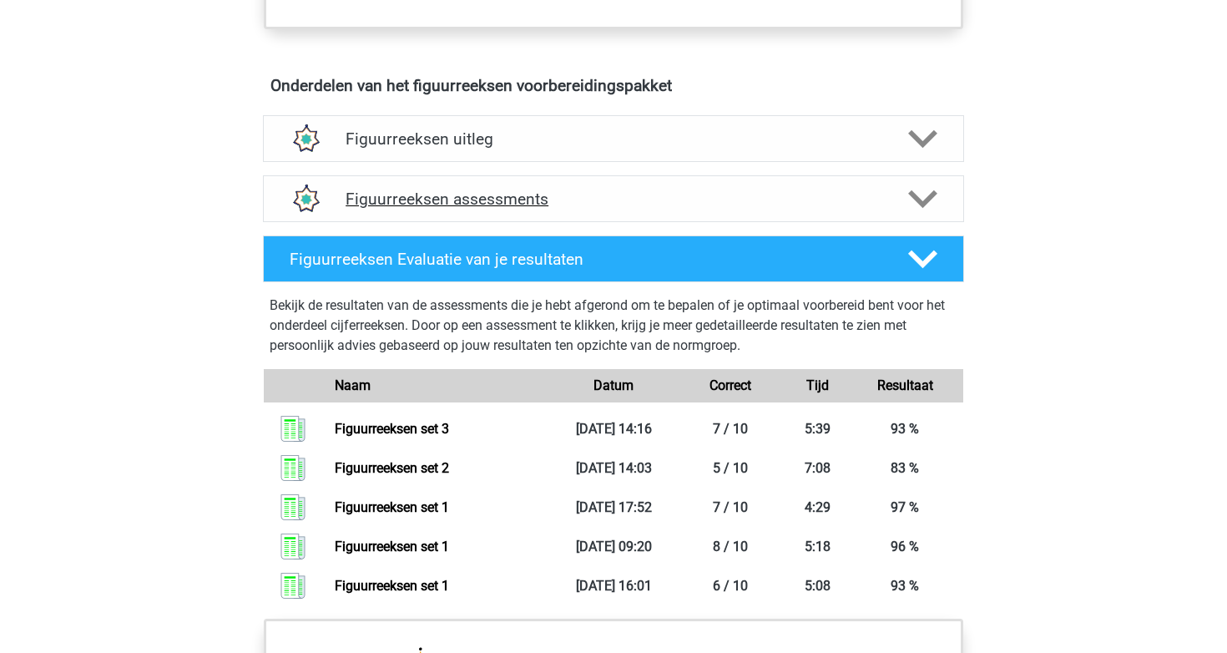
click at [508, 208] on h4 "Figuurreeksen assessments" at bounding box center [614, 198] width 536 height 19
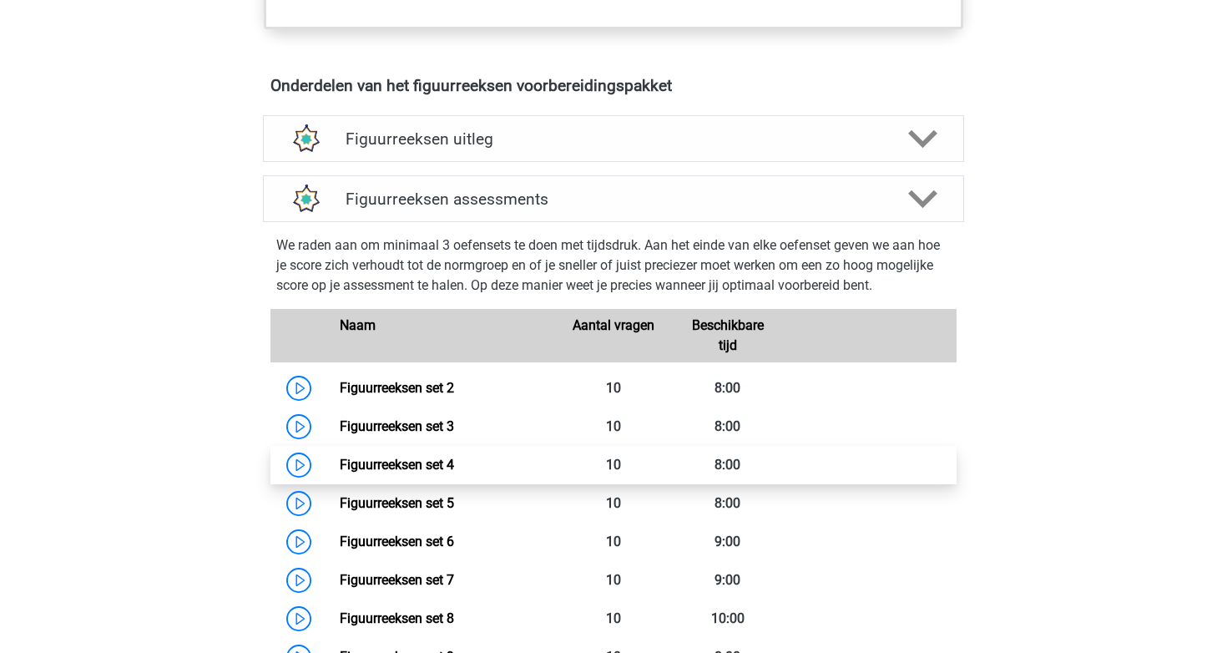
click at [454, 472] on link "Figuurreeksen set 4" at bounding box center [397, 465] width 114 height 16
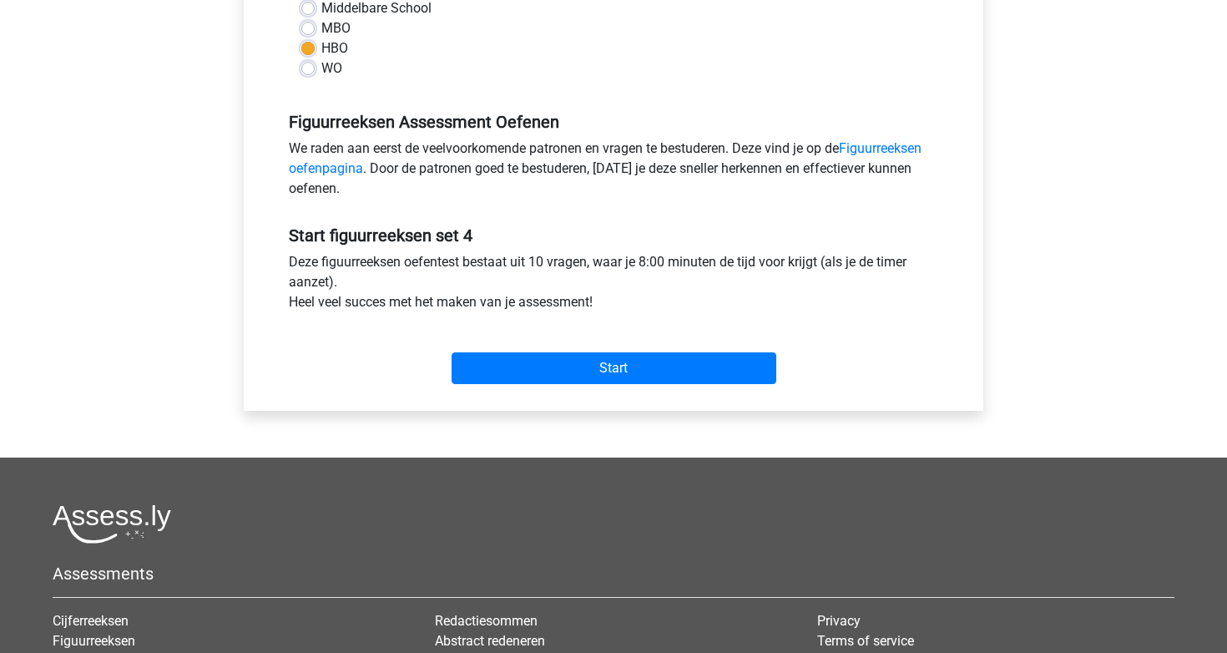
scroll to position [388, 0]
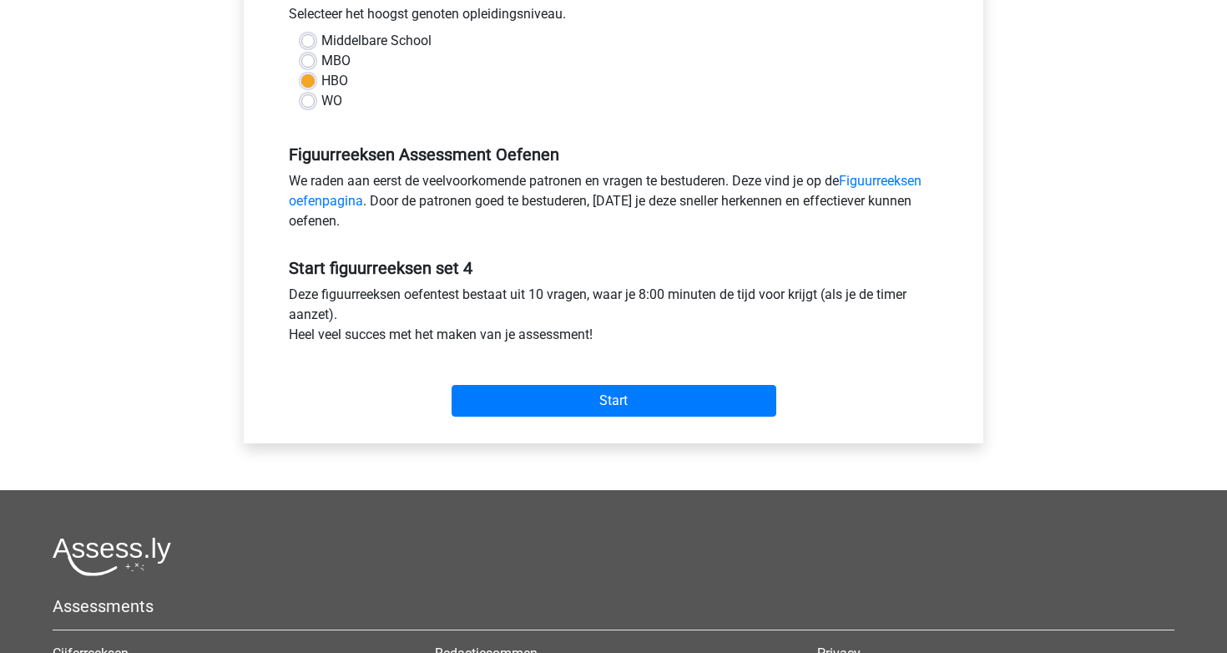
click at [647, 379] on div "Start" at bounding box center [613, 387] width 675 height 58
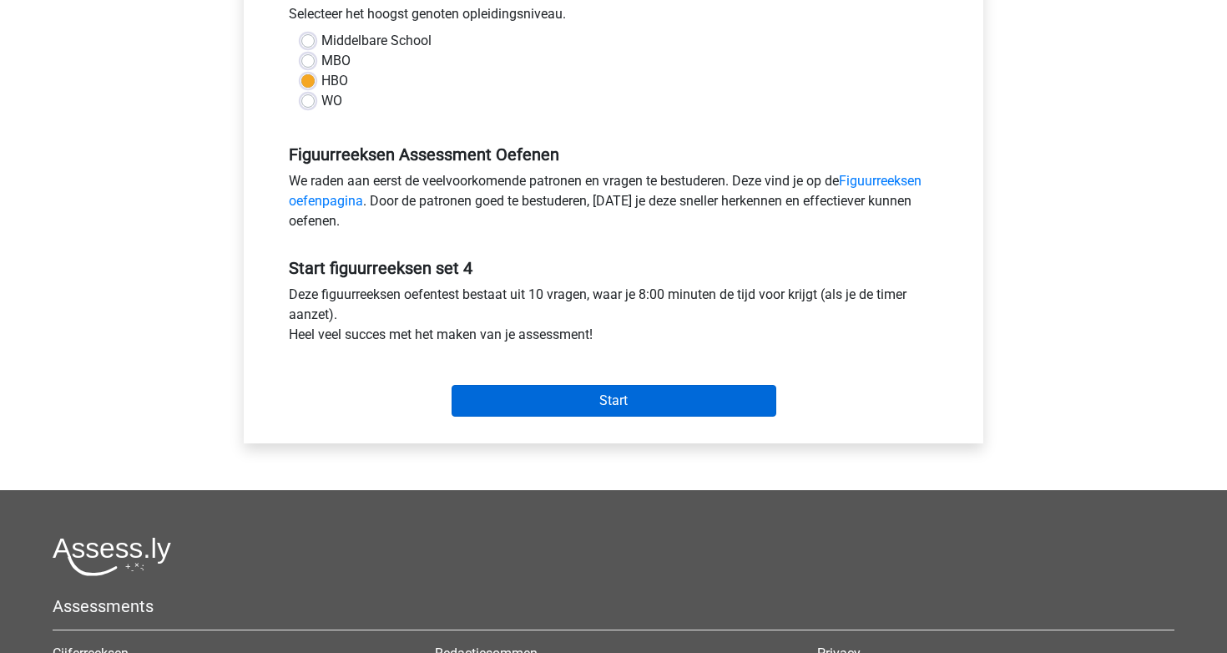
click at [638, 404] on input "Start" at bounding box center [614, 401] width 325 height 32
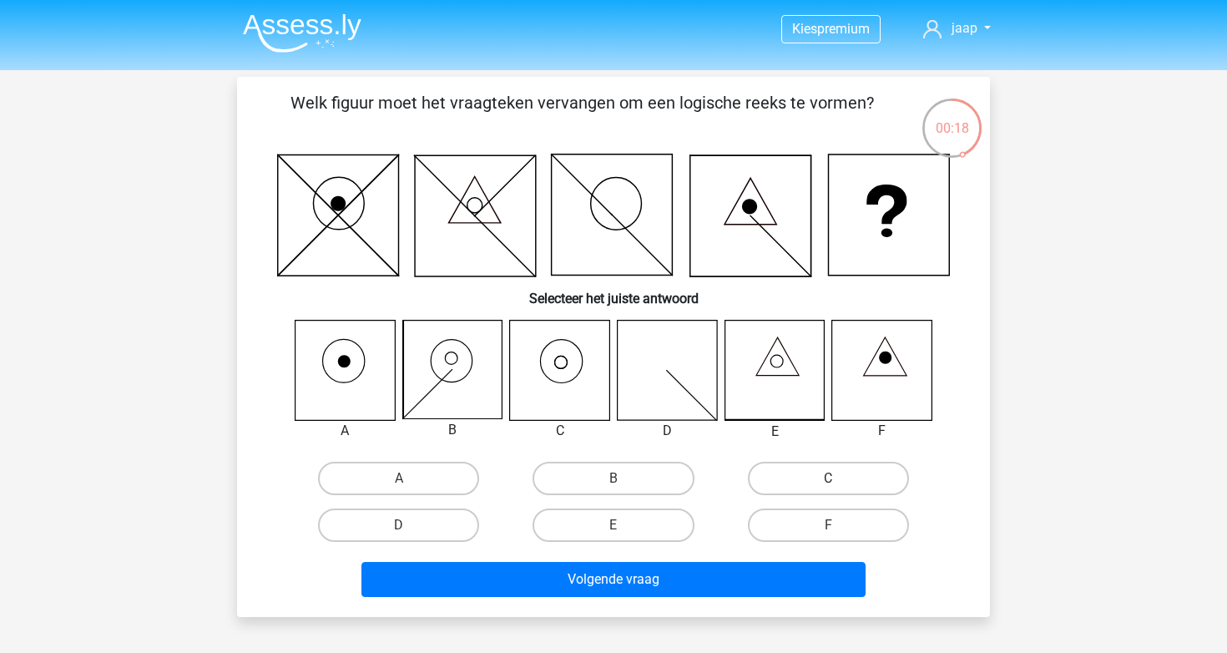
click at [795, 491] on label "C" at bounding box center [828, 478] width 161 height 33
click at [828, 489] on input "C" at bounding box center [833, 483] width 11 height 11
radio input "true"
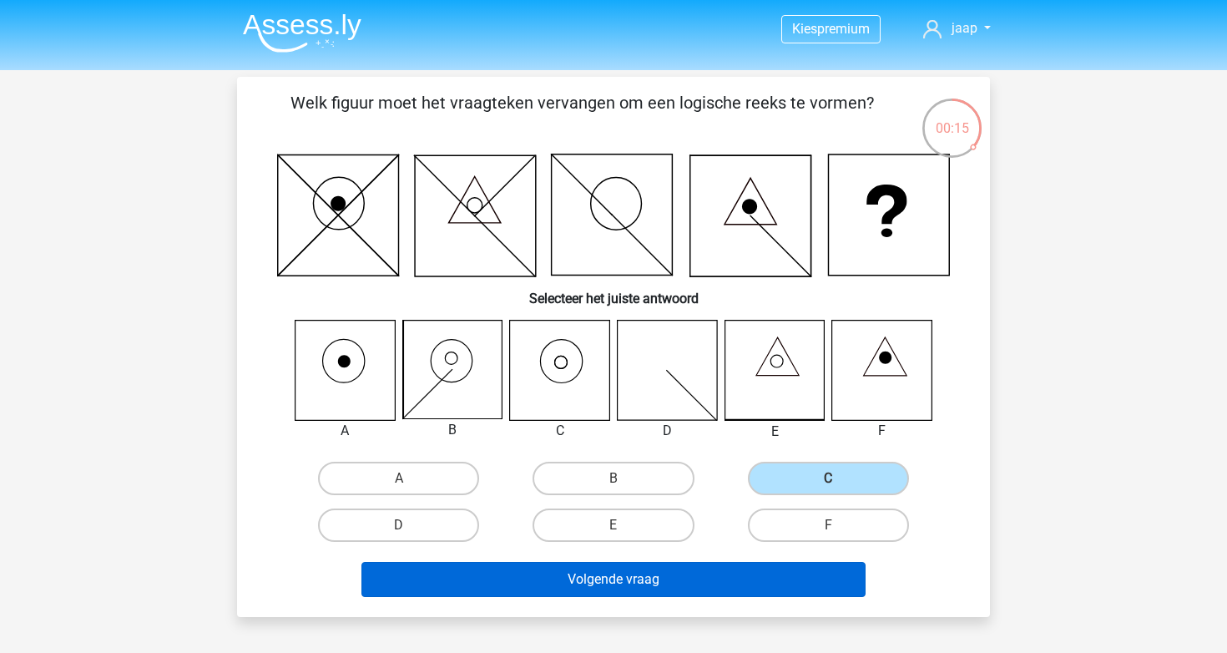
click at [725, 573] on button "Volgende vraag" at bounding box center [613, 579] width 505 height 35
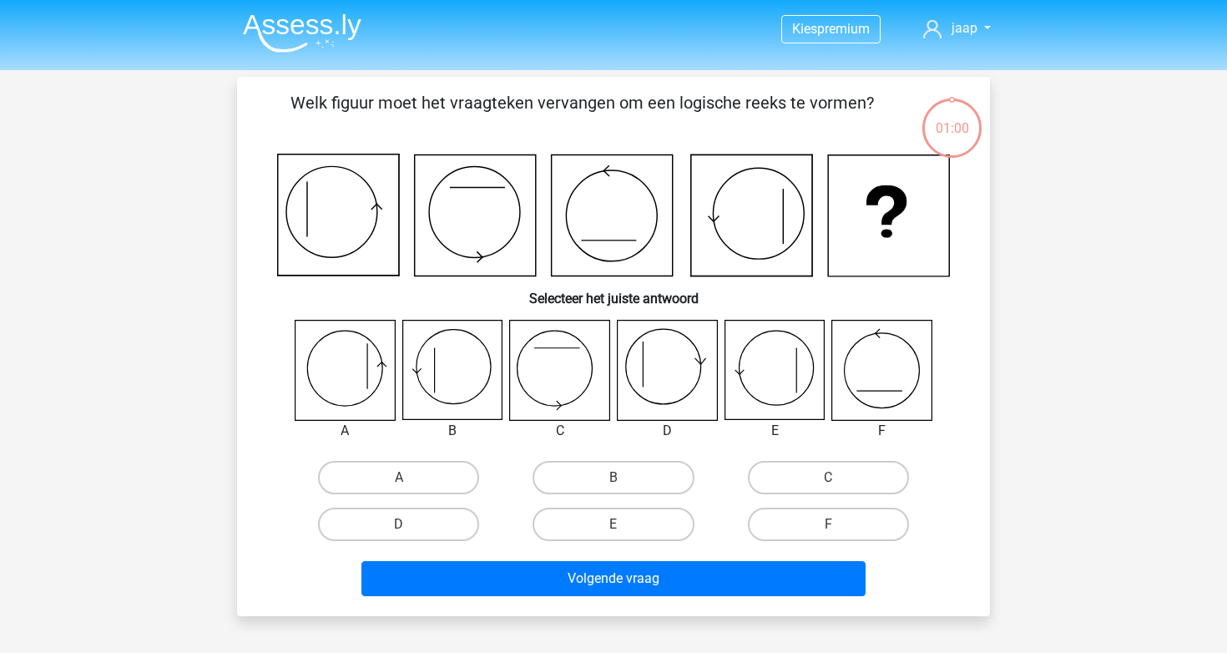
scroll to position [77, 0]
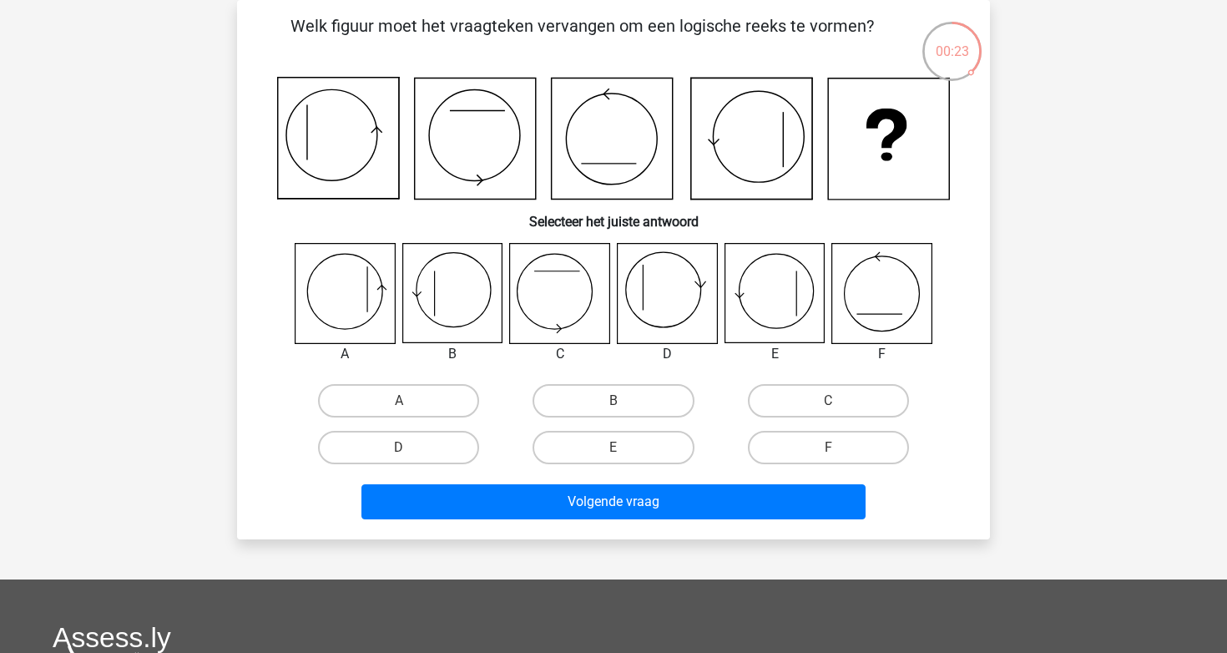
click at [442, 330] on icon at bounding box center [451, 293] width 99 height 99
click at [589, 394] on label "B" at bounding box center [613, 400] width 161 height 33
click at [614, 401] on input "B" at bounding box center [619, 406] width 11 height 11
radio input "true"
click at [417, 433] on label "D" at bounding box center [398, 447] width 161 height 33
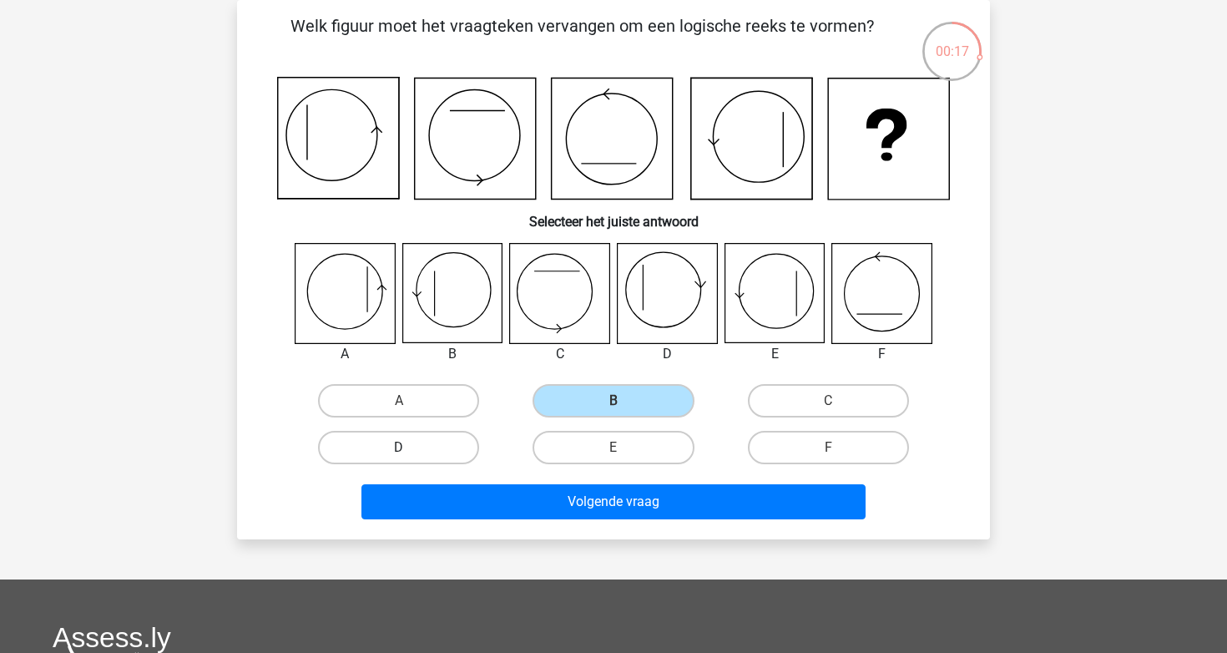
click at [410, 447] on input "D" at bounding box center [404, 452] width 11 height 11
radio input "true"
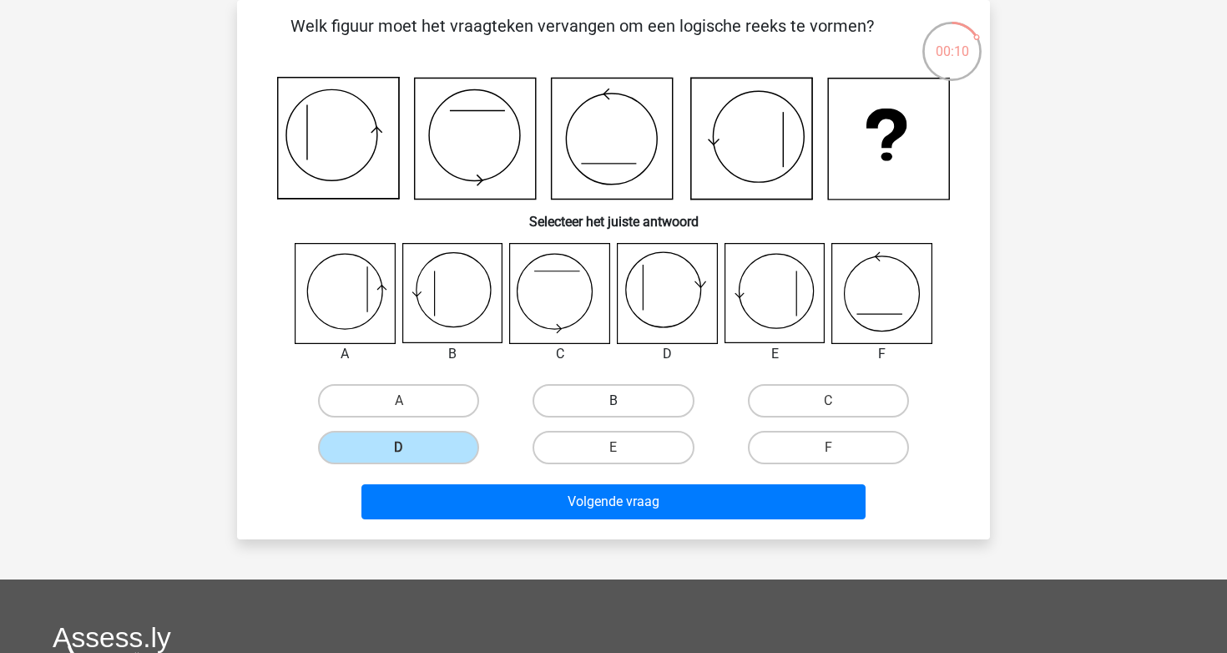
click at [568, 390] on label "B" at bounding box center [613, 400] width 161 height 33
click at [614, 401] on input "B" at bounding box center [619, 406] width 11 height 11
radio input "true"
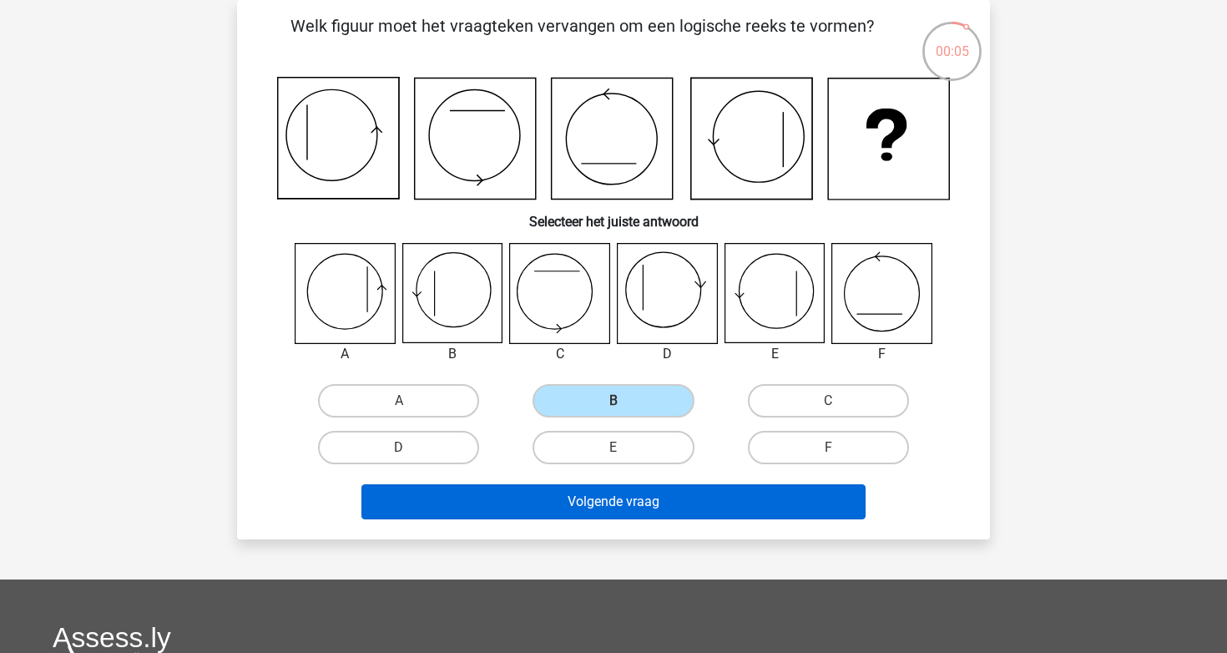
click at [596, 510] on button "Volgende vraag" at bounding box center [613, 501] width 505 height 35
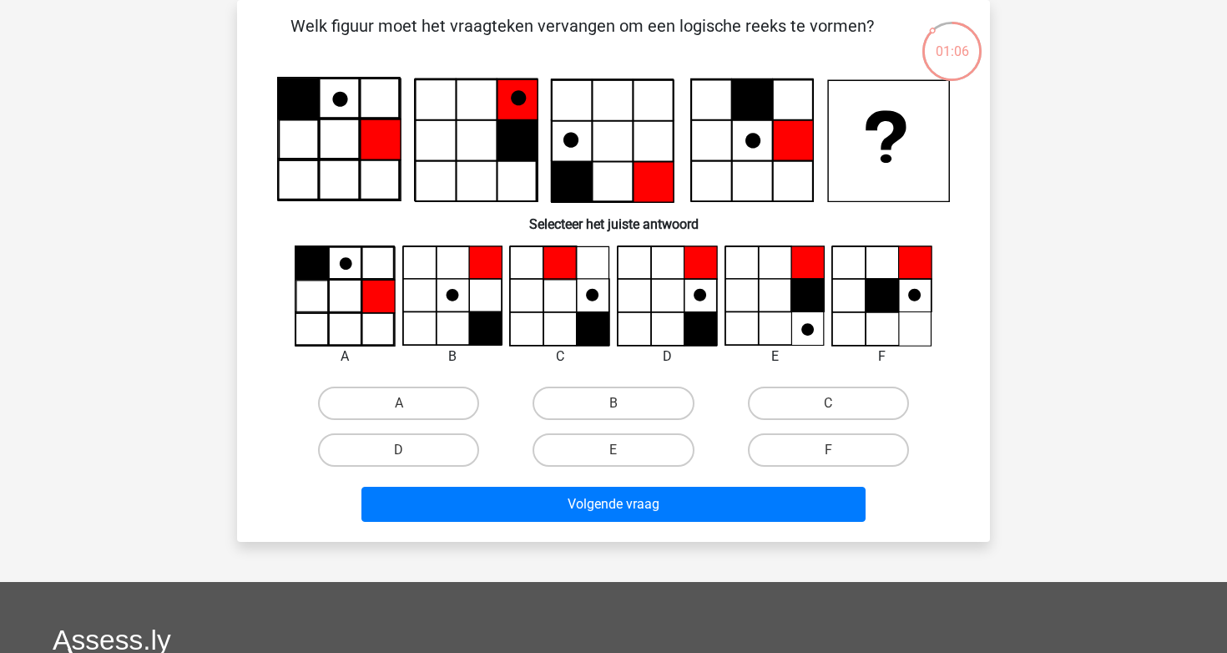
click at [649, 482] on div "Volgende vraag" at bounding box center [614, 500] width 700 height 55
click at [645, 448] on label "E" at bounding box center [613, 449] width 161 height 33
click at [624, 450] on input "E" at bounding box center [619, 455] width 11 height 11
radio input "true"
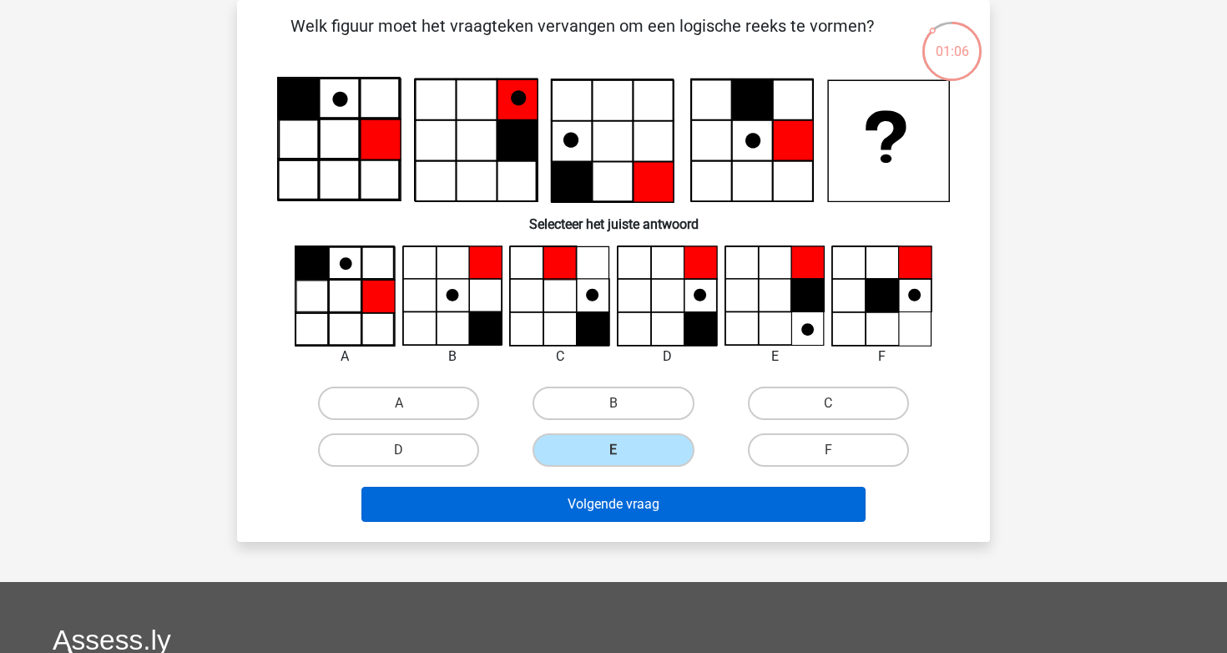
click at [631, 511] on button "Volgende vraag" at bounding box center [613, 504] width 505 height 35
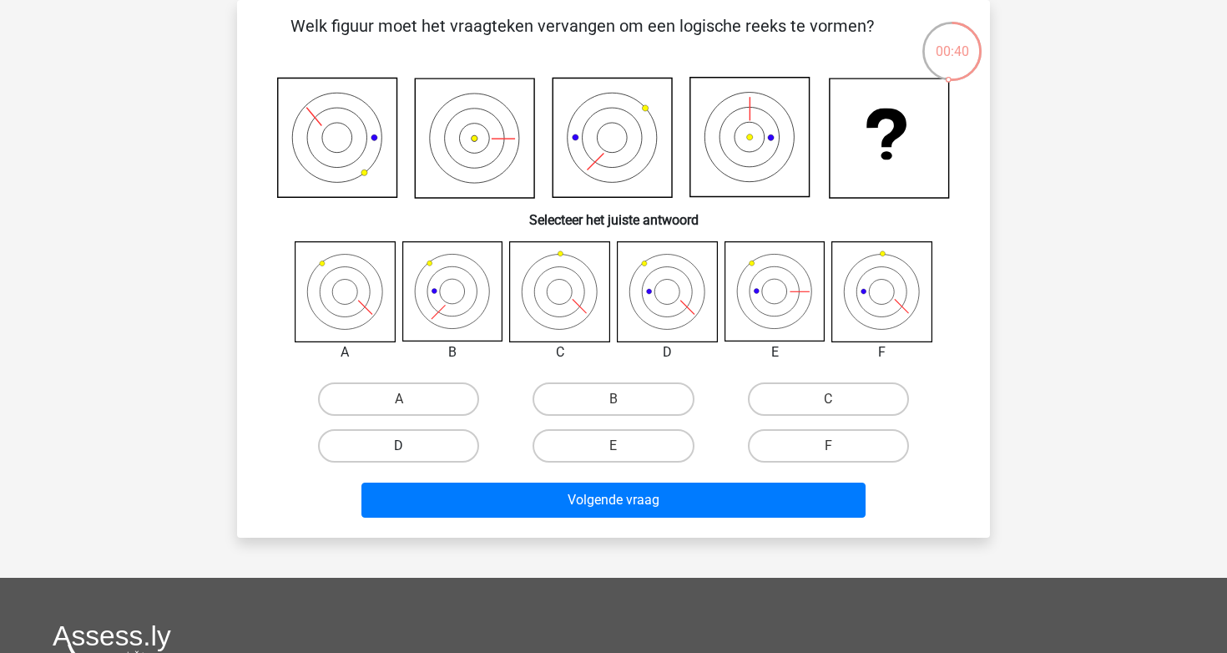
click at [437, 437] on label "D" at bounding box center [398, 445] width 161 height 33
click at [410, 446] on input "D" at bounding box center [404, 451] width 11 height 11
radio input "true"
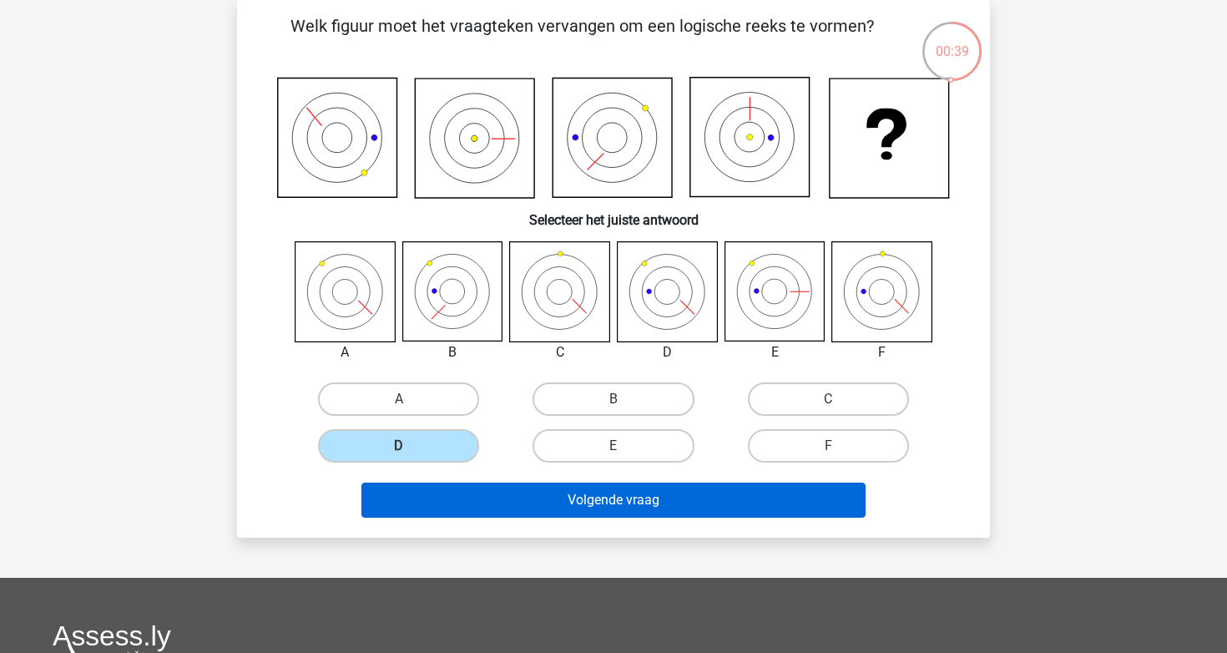
click at [658, 507] on button "Volgende vraag" at bounding box center [613, 500] width 505 height 35
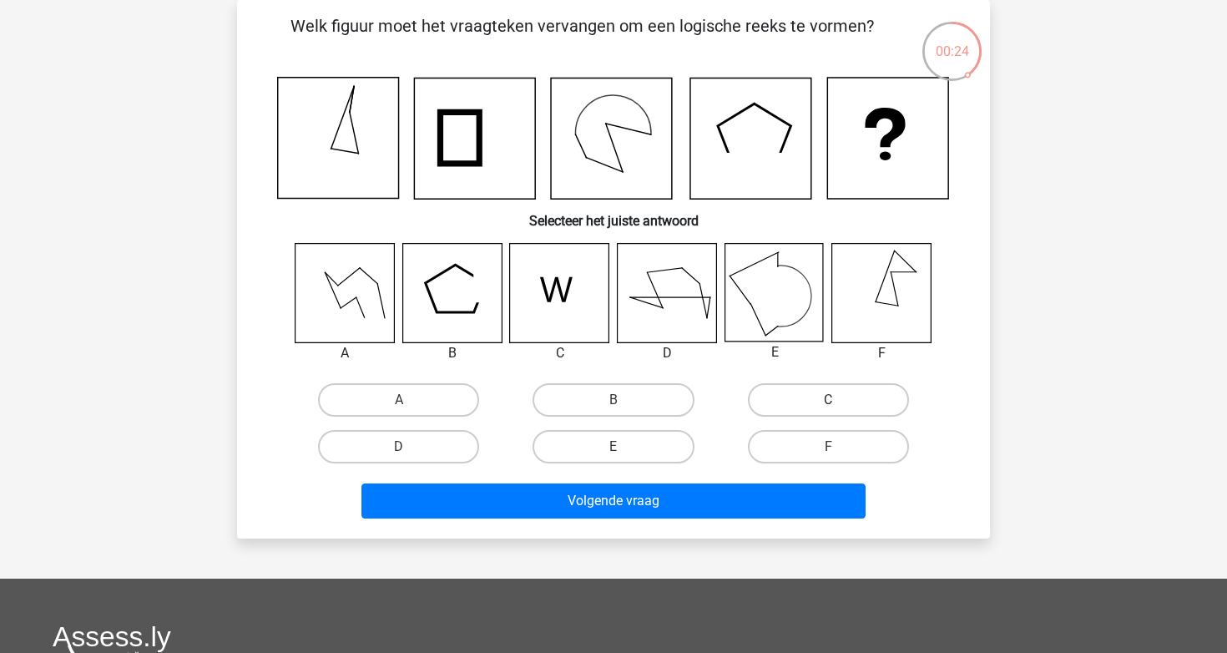
click at [836, 394] on label "C" at bounding box center [828, 399] width 161 height 33
click at [836, 400] on input "C" at bounding box center [833, 405] width 11 height 11
radio input "true"
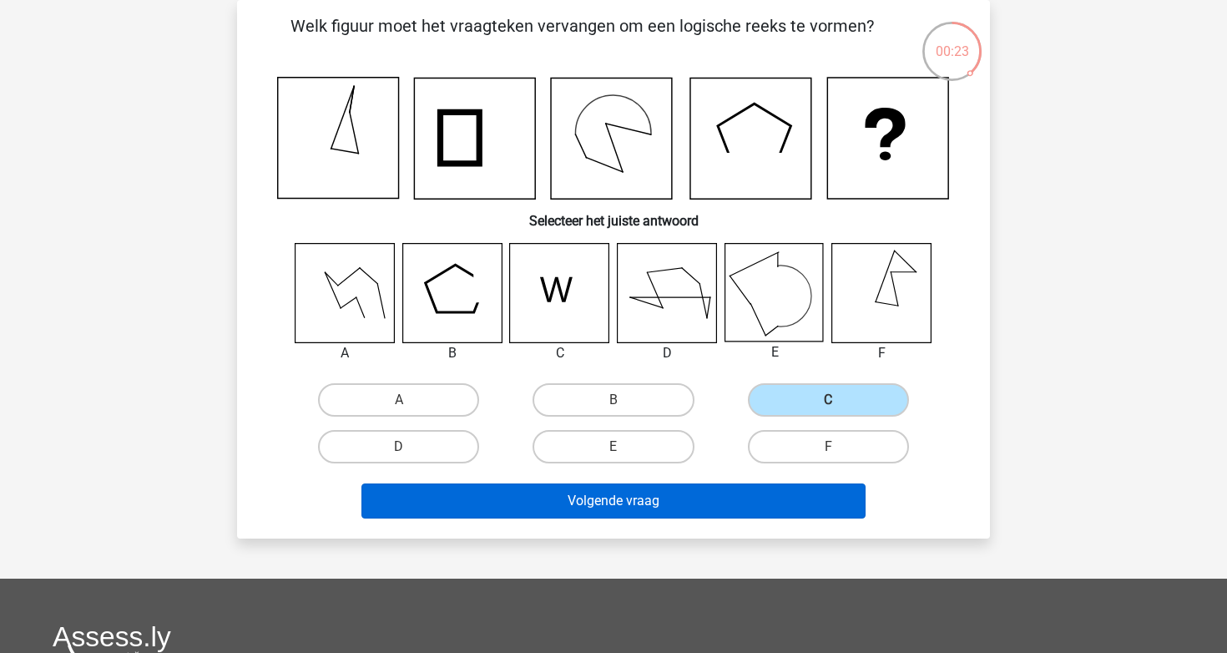
click at [663, 512] on button "Volgende vraag" at bounding box center [613, 500] width 505 height 35
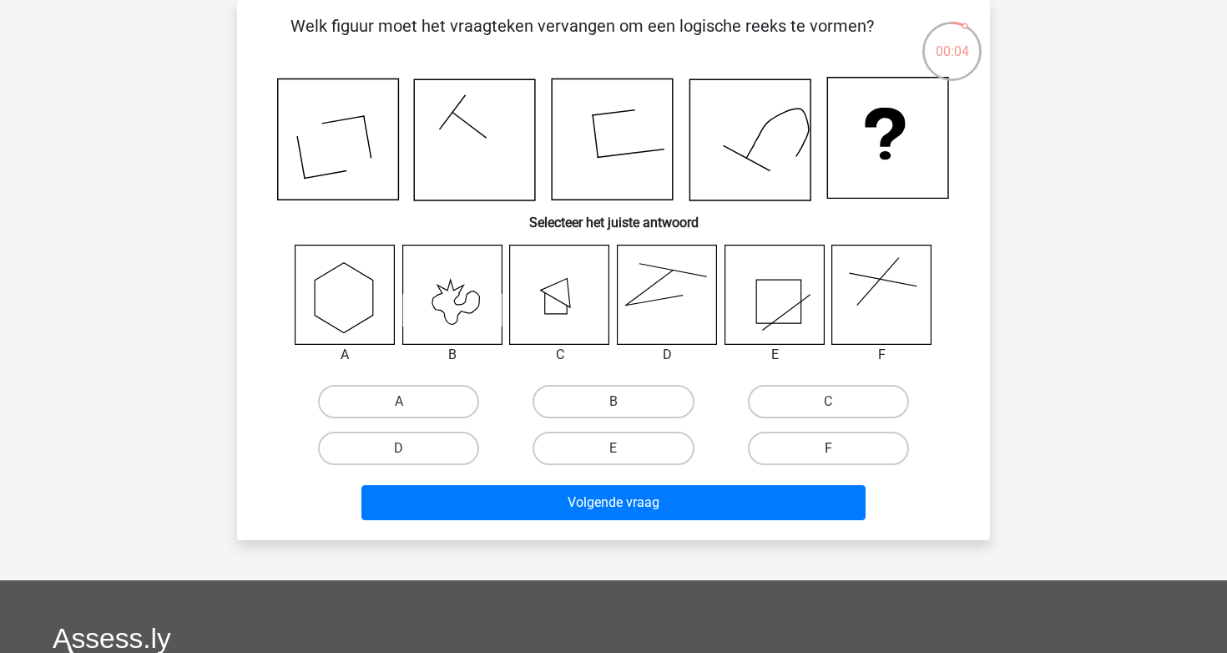
click at [771, 432] on label "F" at bounding box center [828, 448] width 161 height 33
click at [828, 448] on input "F" at bounding box center [833, 453] width 11 height 11
radio input "true"
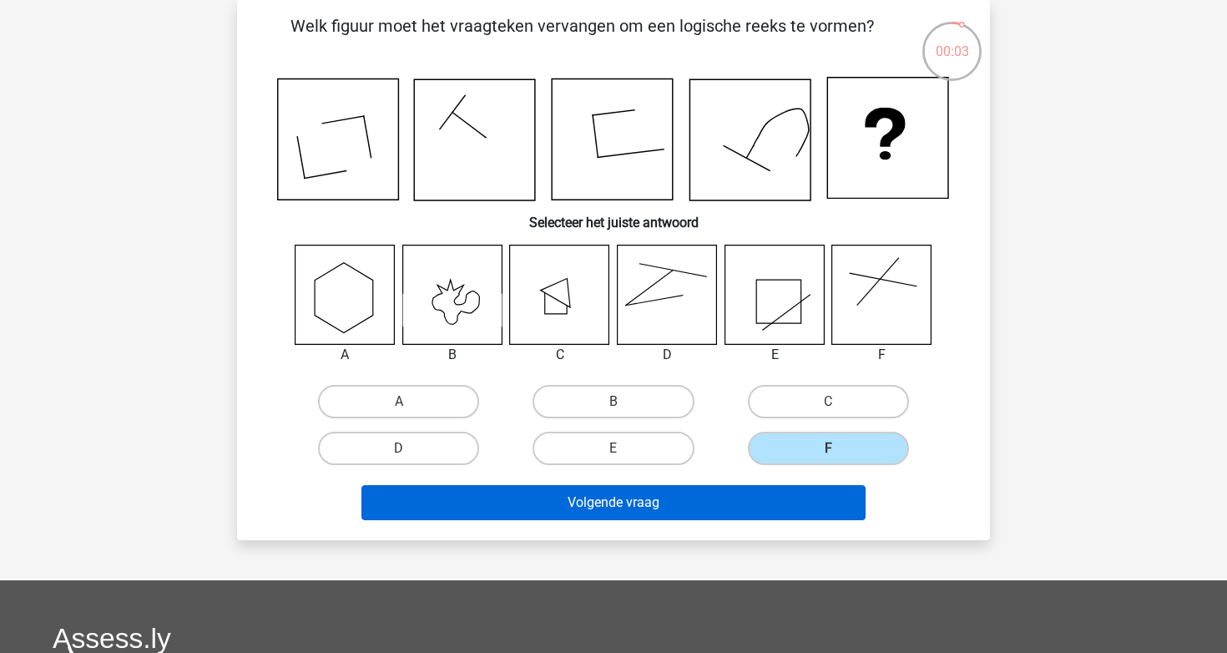
click at [739, 490] on button "Volgende vraag" at bounding box center [613, 502] width 505 height 35
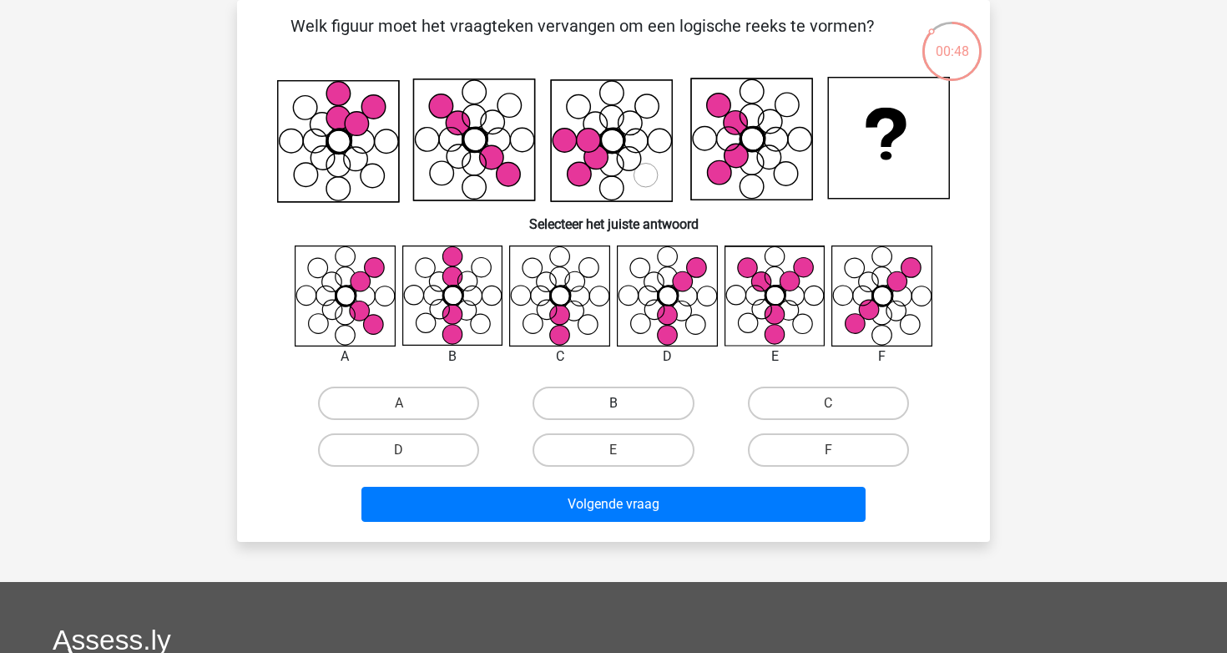
click at [627, 411] on label "B" at bounding box center [613, 403] width 161 height 33
click at [624, 411] on input "B" at bounding box center [619, 408] width 11 height 11
radio input "true"
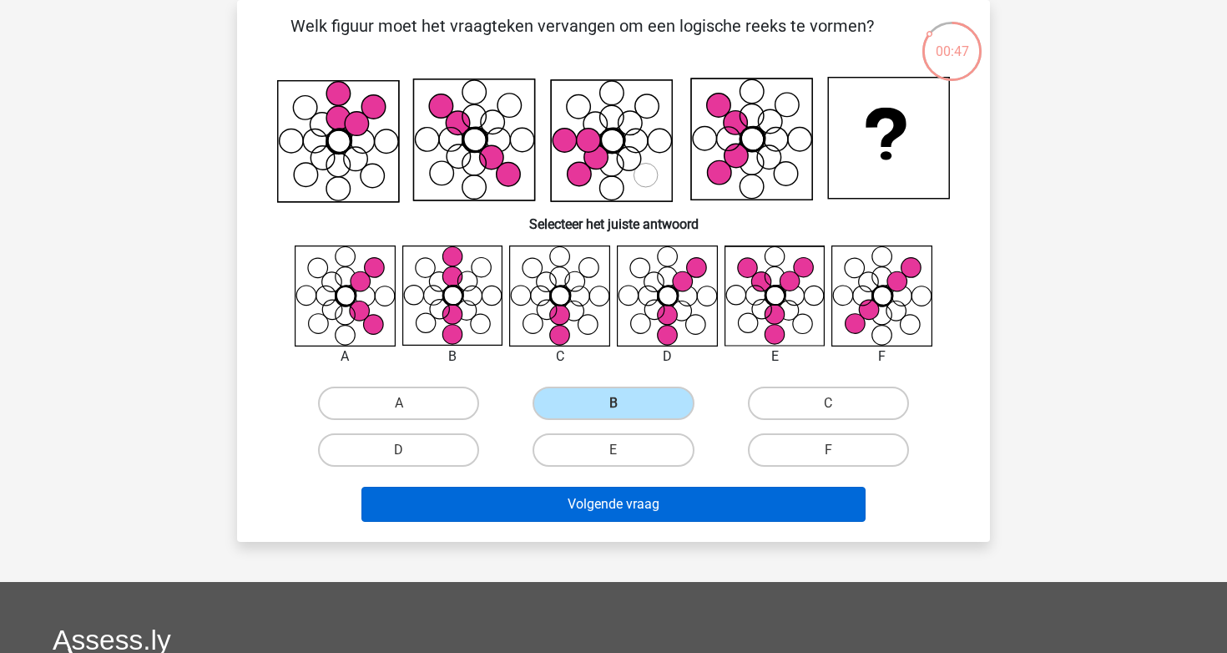
click at [610, 519] on button "Volgende vraag" at bounding box center [613, 504] width 505 height 35
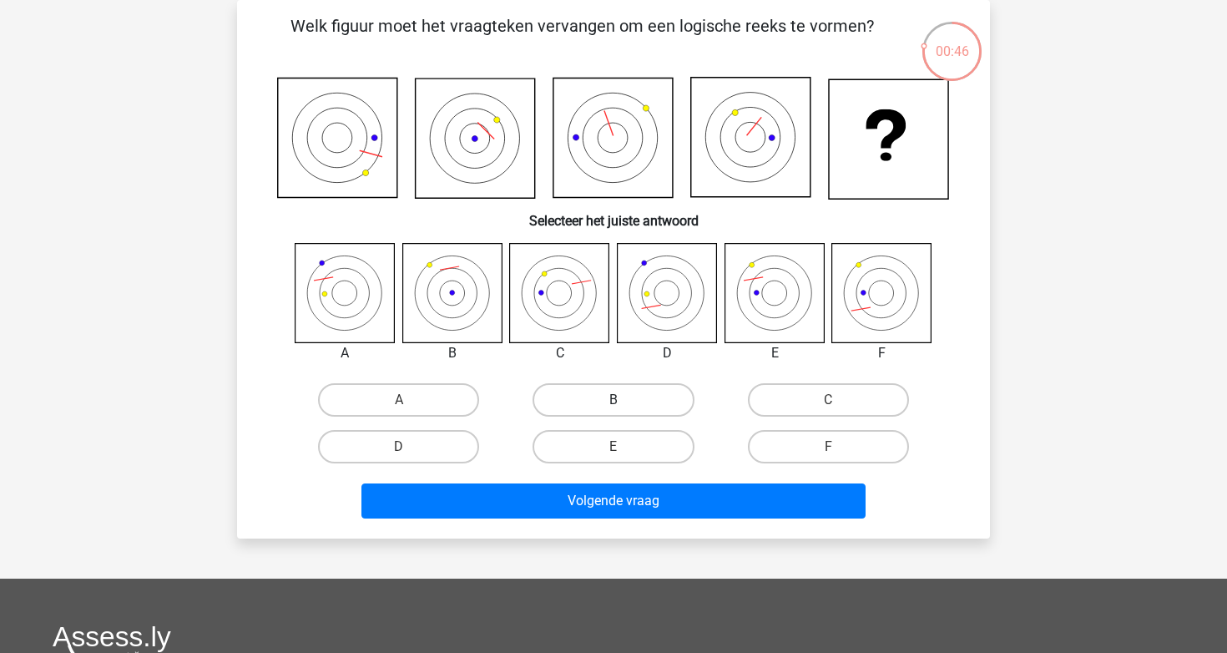
click at [615, 397] on label "B" at bounding box center [613, 399] width 161 height 33
click at [615, 400] on input "B" at bounding box center [619, 405] width 11 height 11
radio input "true"
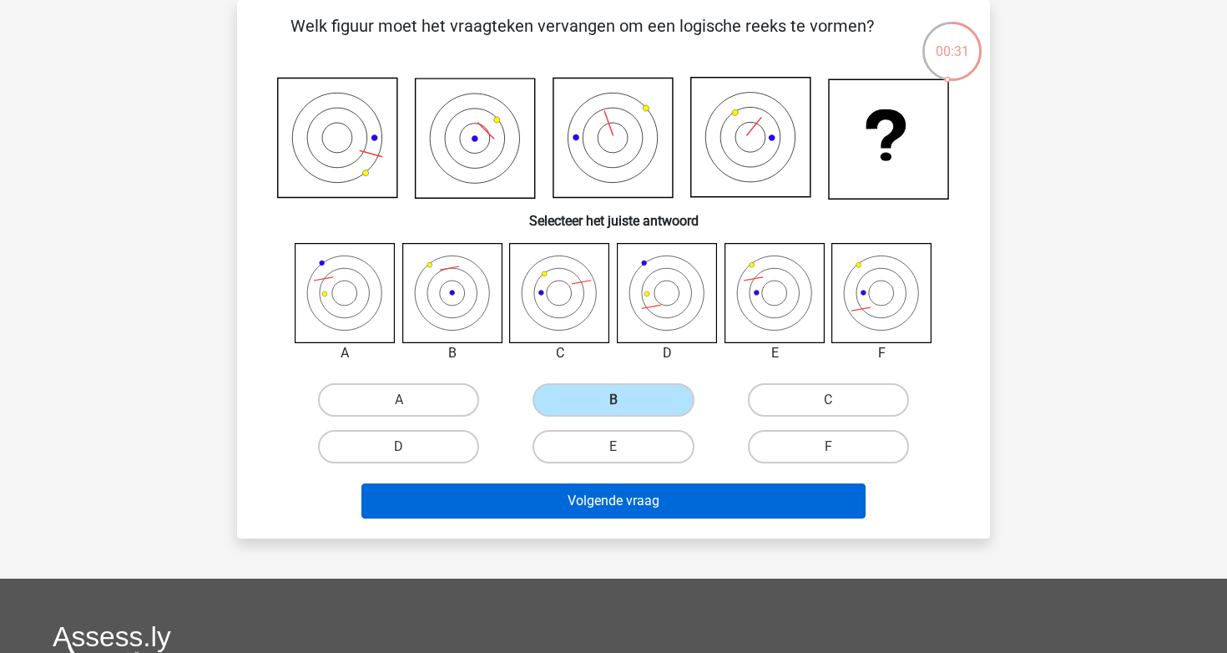
click at [592, 514] on button "Volgende vraag" at bounding box center [613, 500] width 505 height 35
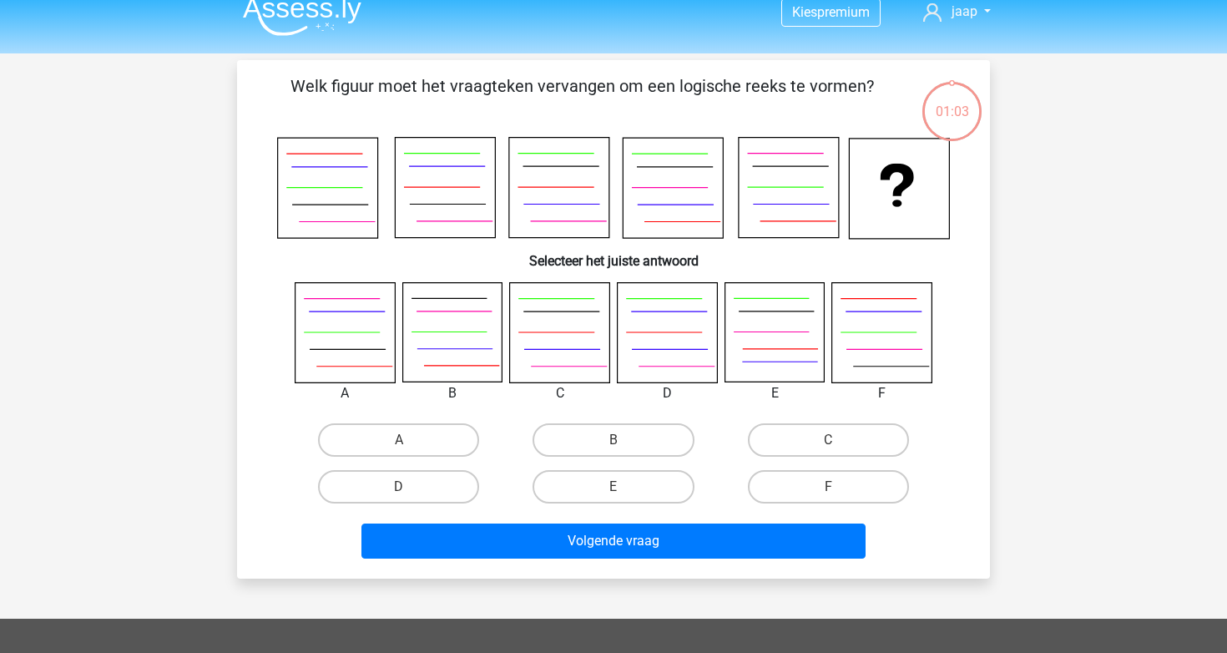
scroll to position [15, 0]
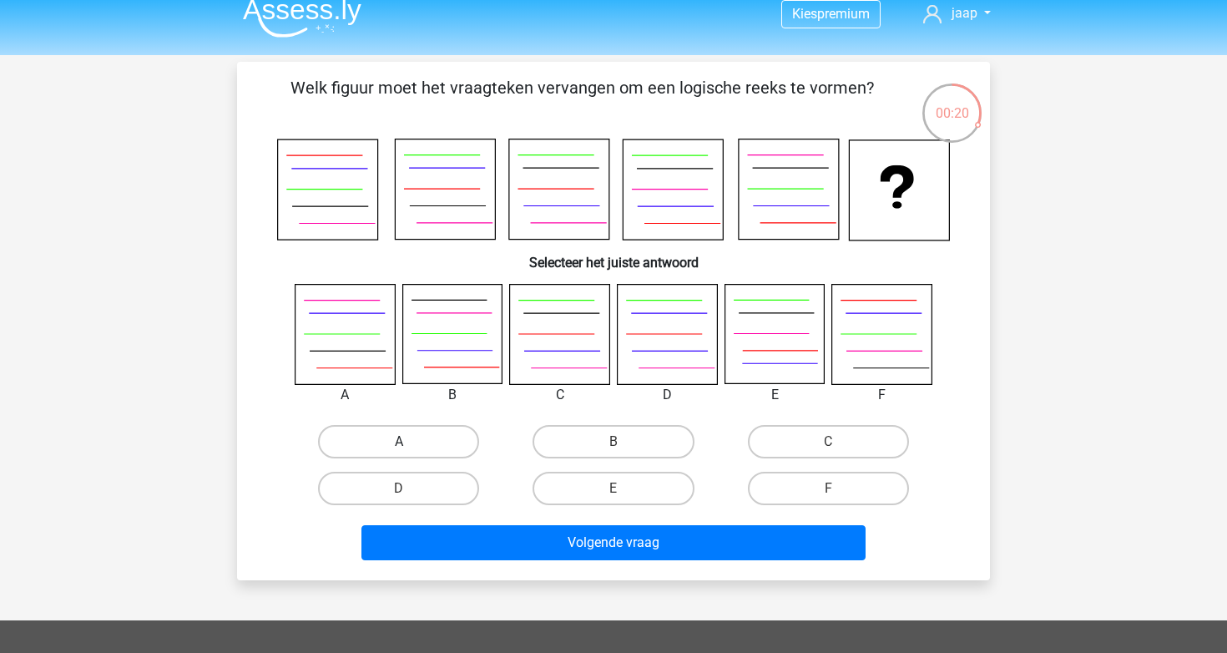
click at [413, 436] on label "A" at bounding box center [398, 441] width 161 height 33
click at [410, 442] on input "A" at bounding box center [404, 447] width 11 height 11
radio input "true"
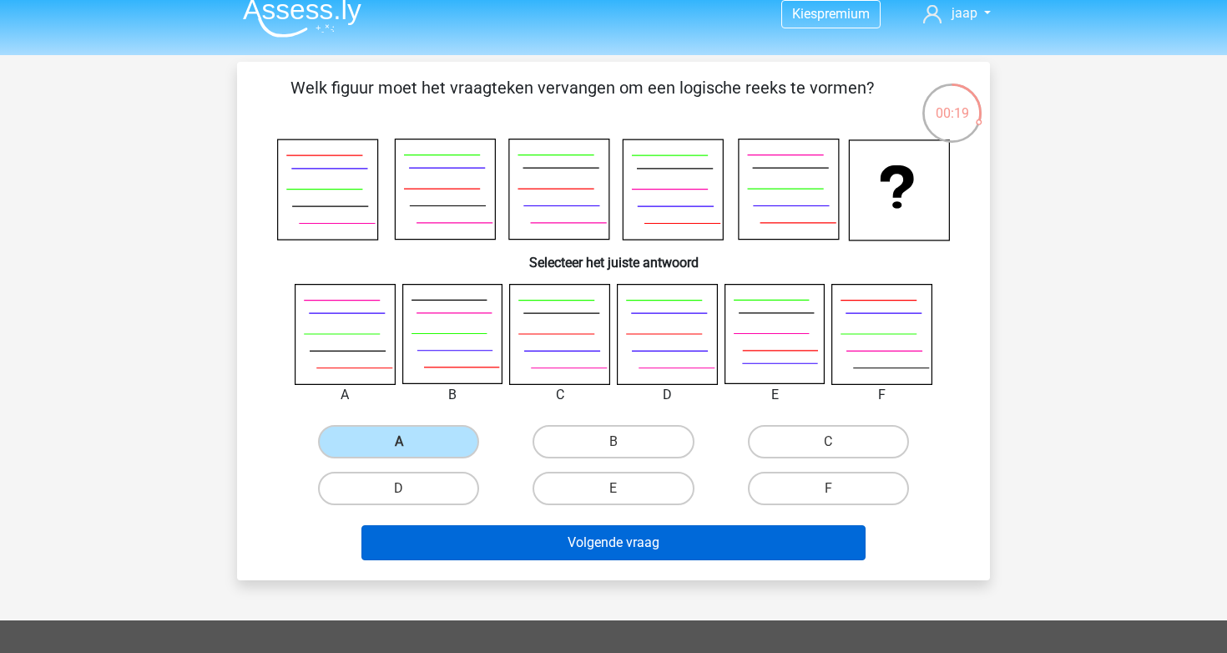
click at [595, 533] on button "Volgende vraag" at bounding box center [613, 542] width 505 height 35
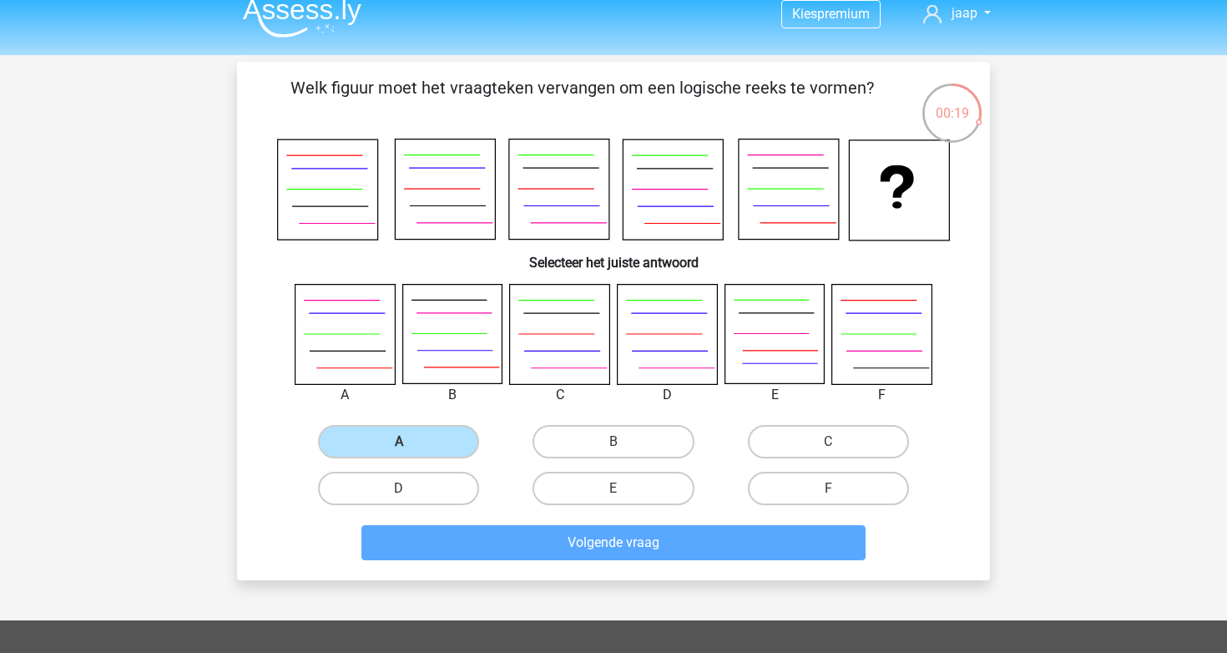
scroll to position [77, 0]
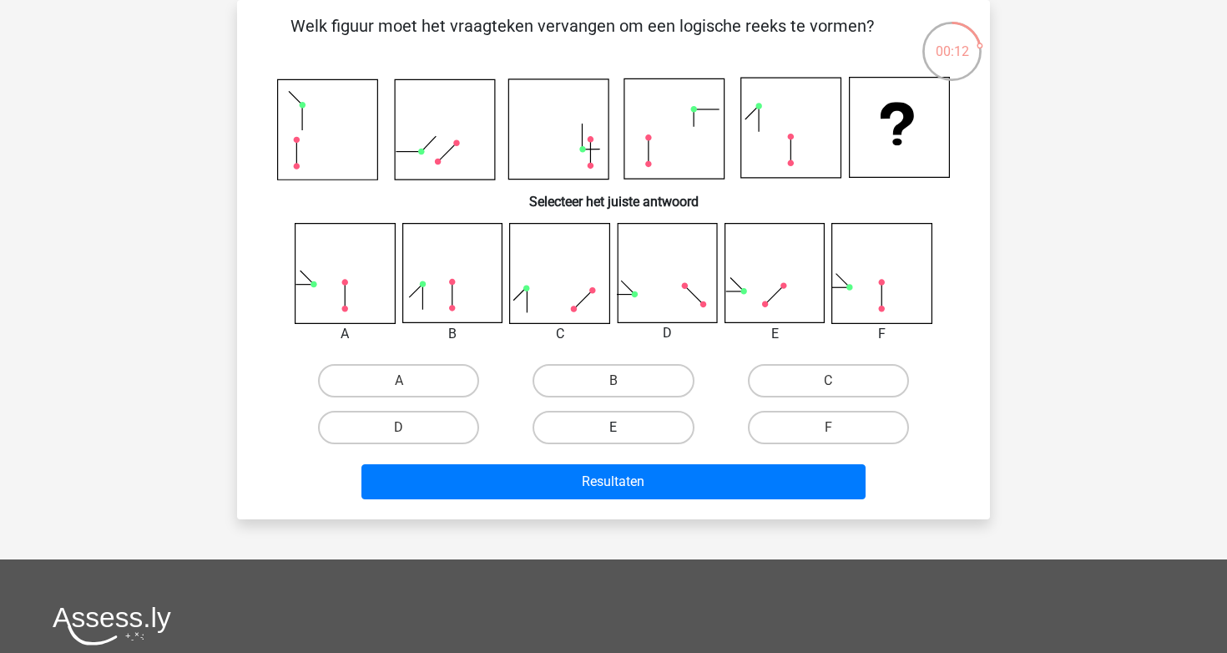
click at [642, 432] on label "E" at bounding box center [613, 427] width 161 height 33
click at [624, 432] on input "E" at bounding box center [619, 432] width 11 height 11
radio input "true"
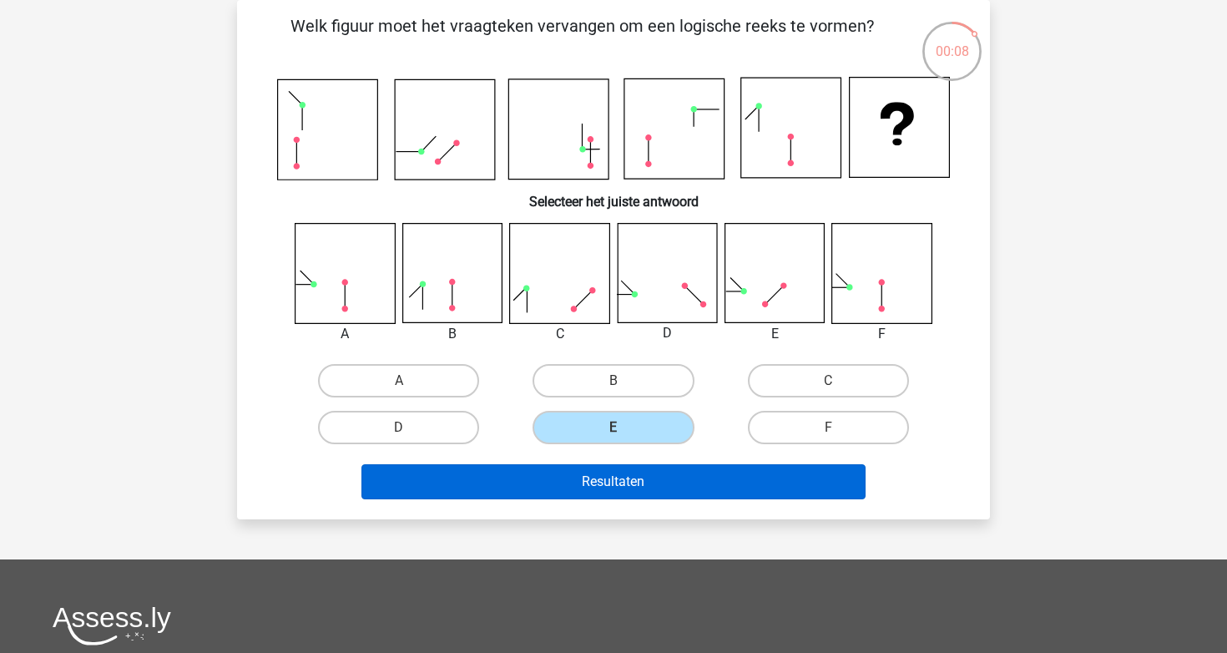
click at [611, 481] on button "Resultaten" at bounding box center [613, 481] width 505 height 35
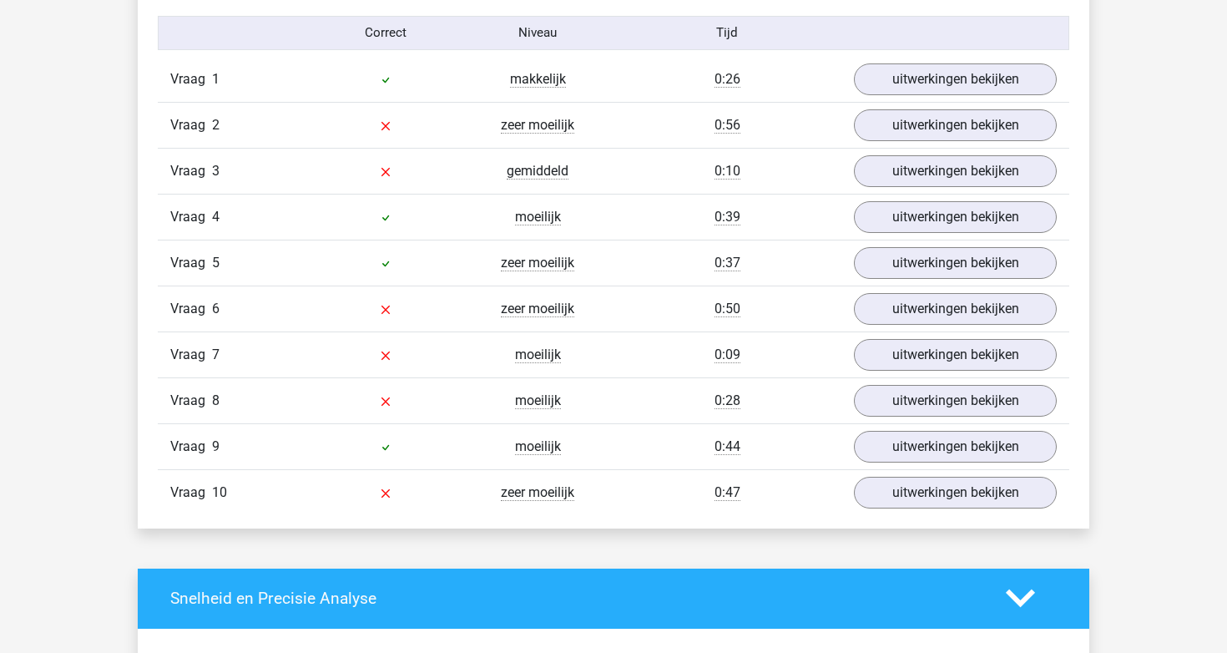
scroll to position [1382, 0]
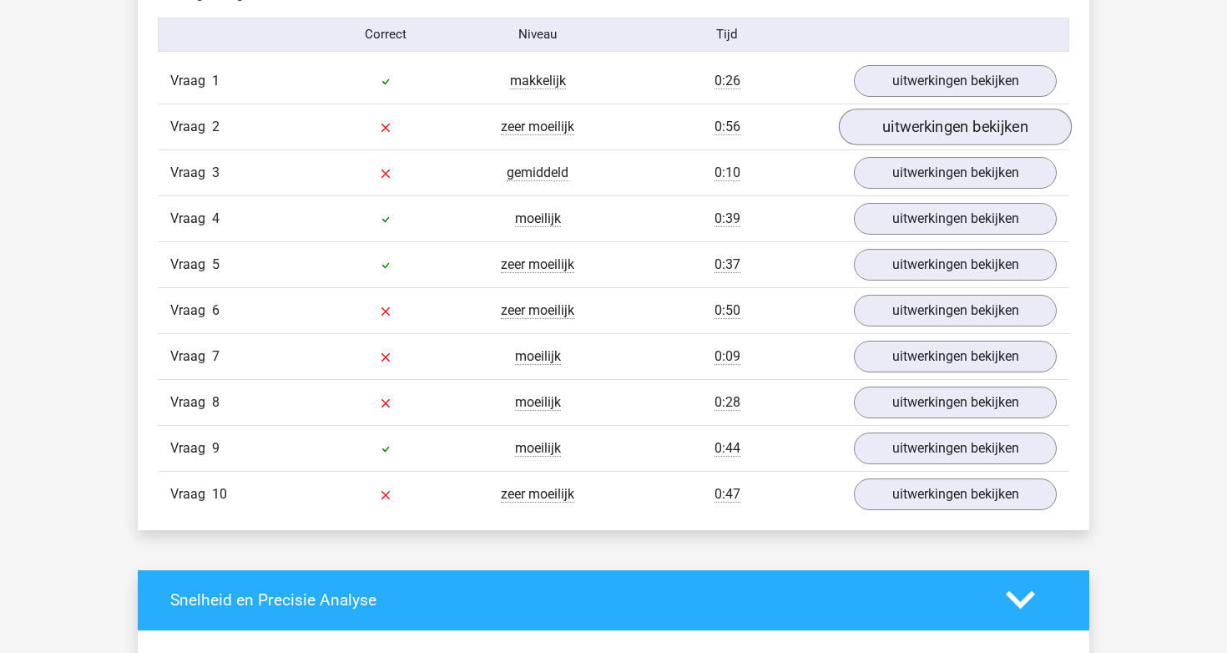
click at [907, 119] on link "uitwerkingen bekijken" at bounding box center [955, 127] width 233 height 37
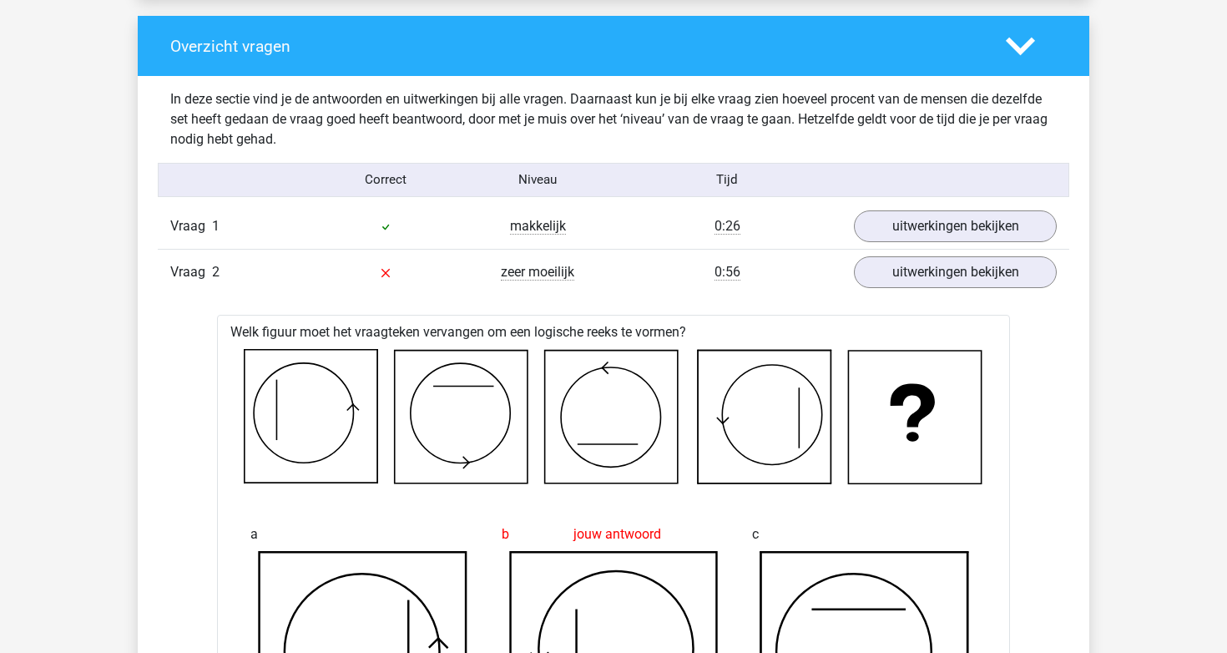
scroll to position [1240, 0]
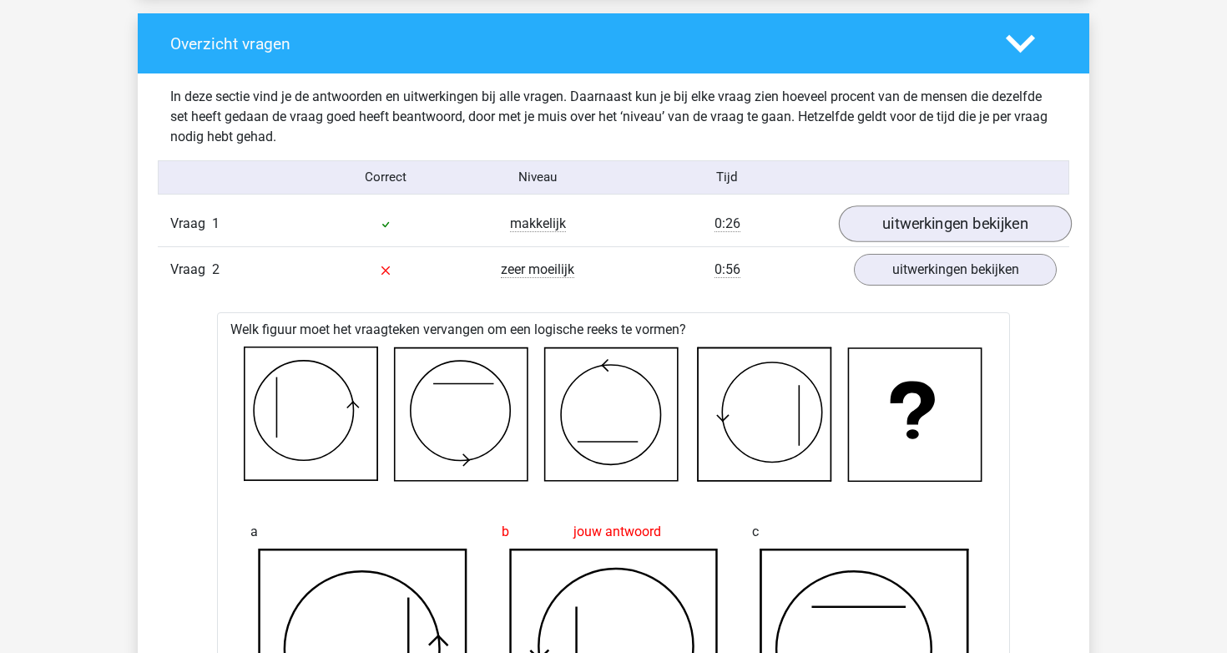
click at [897, 215] on link "uitwerkingen bekijken" at bounding box center [955, 223] width 233 height 37
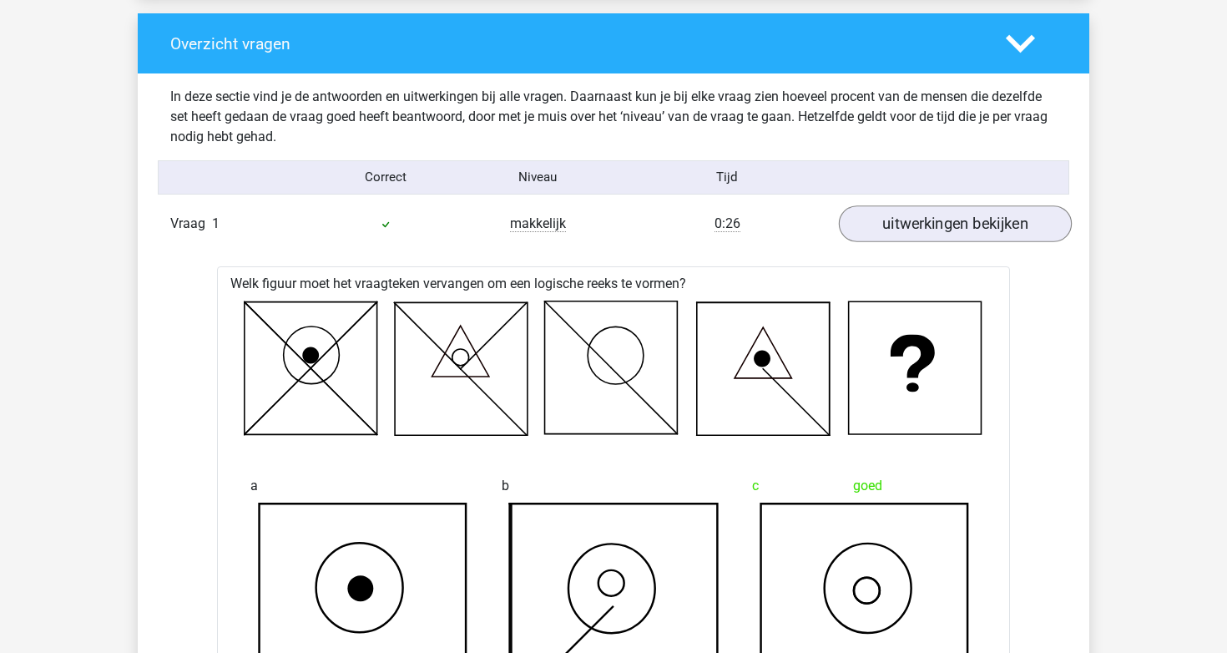
click at [916, 219] on link "uitwerkingen bekijken" at bounding box center [955, 223] width 233 height 37
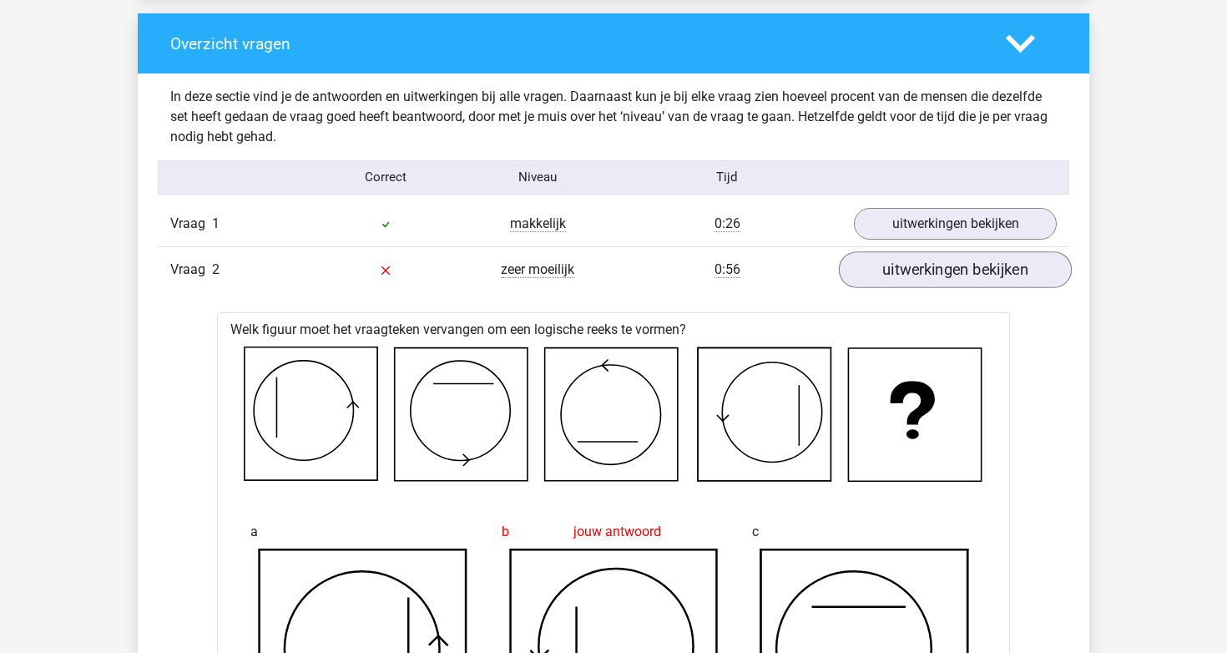
click at [912, 269] on link "uitwerkingen bekijken" at bounding box center [955, 269] width 233 height 37
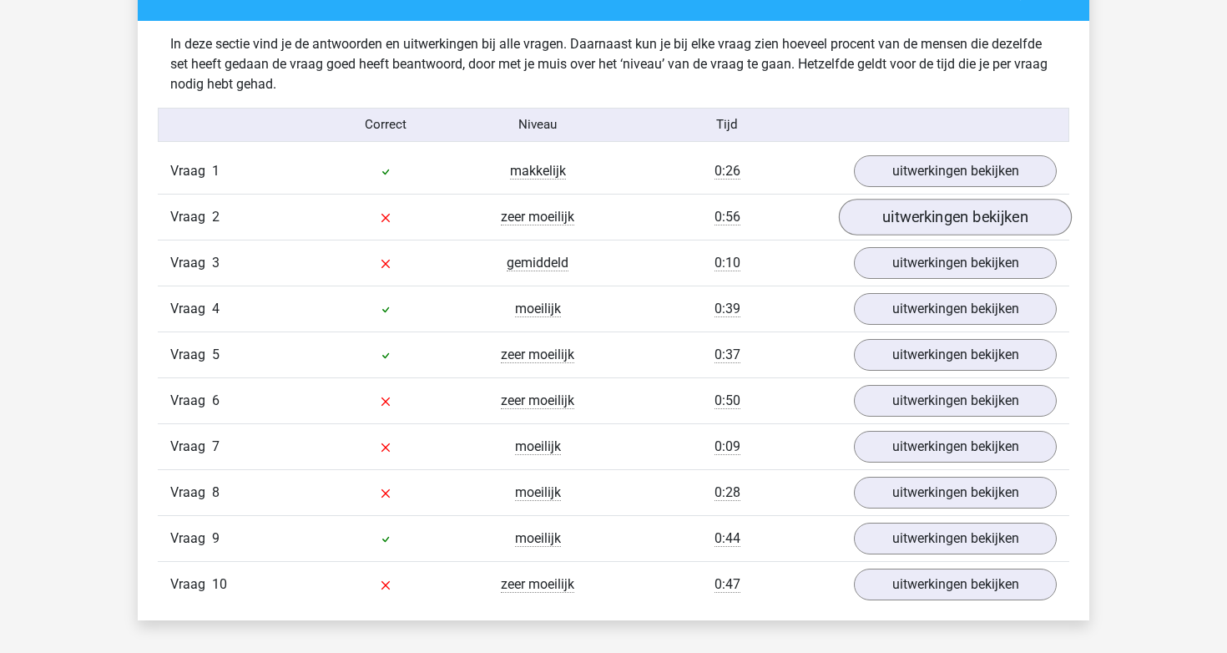
scroll to position [1309, 0]
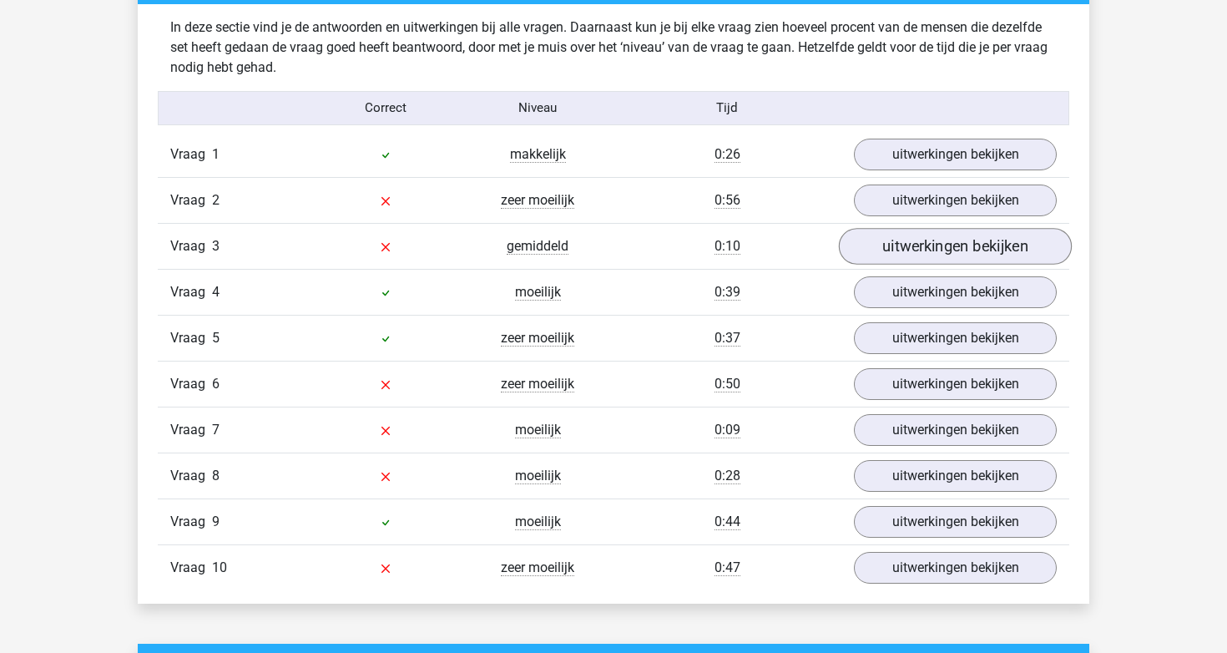
click at [914, 260] on link "uitwerkingen bekijken" at bounding box center [955, 246] width 233 height 37
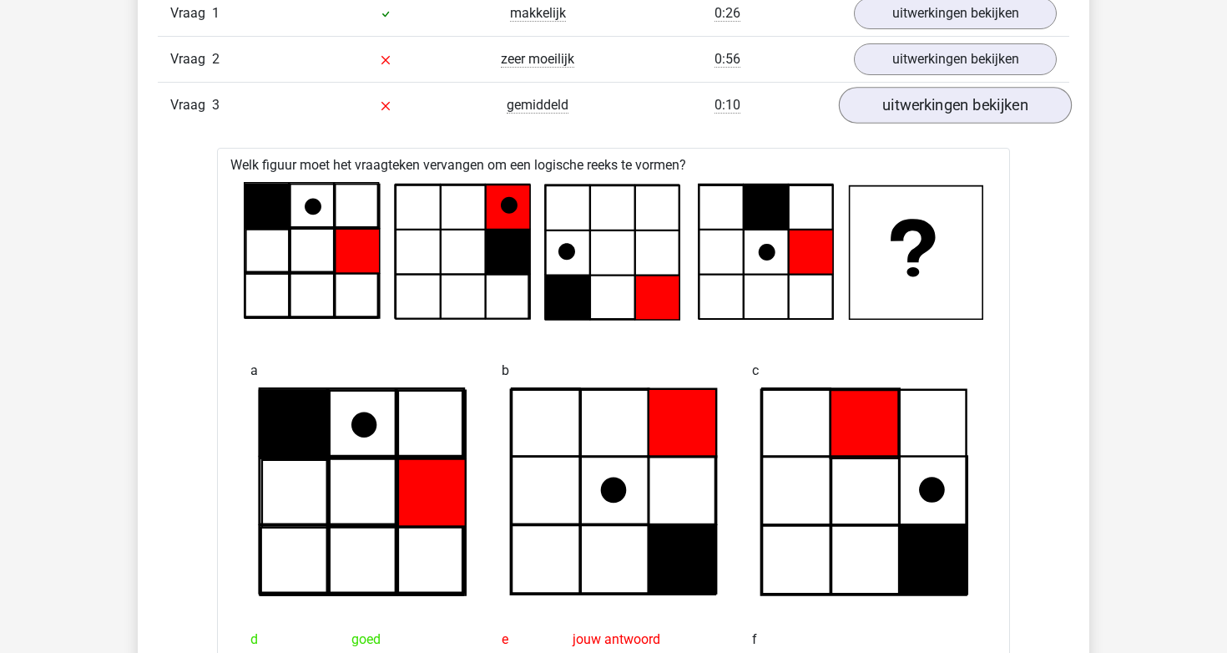
scroll to position [1458, 0]
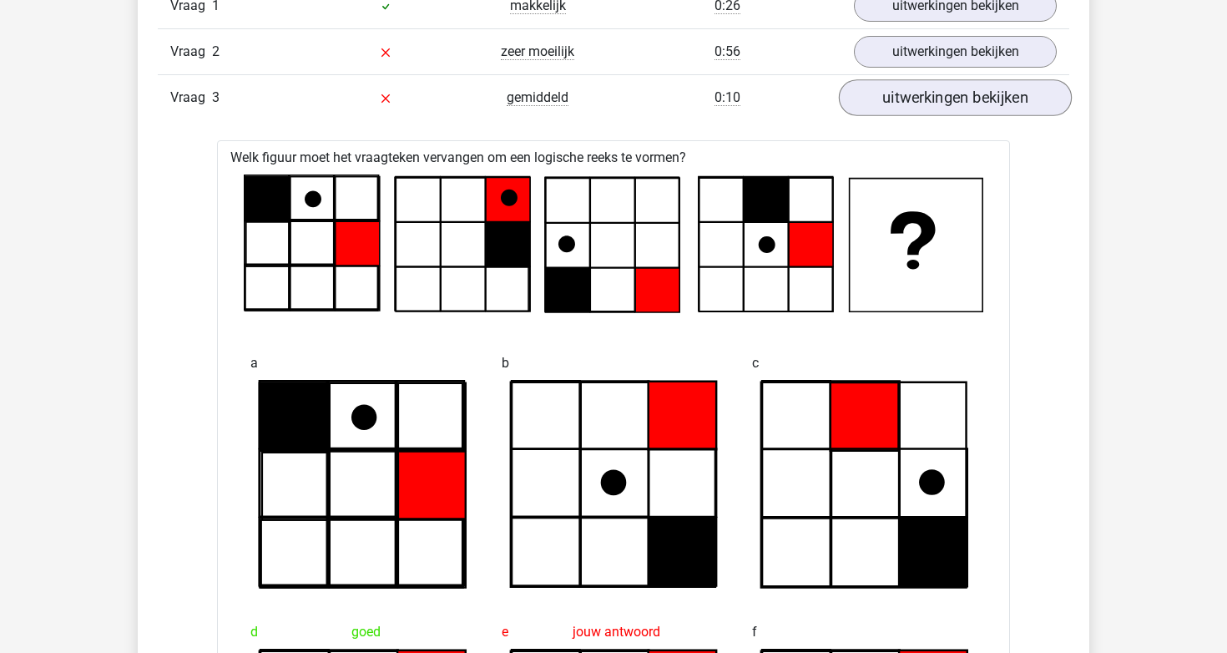
click at [947, 108] on link "uitwerkingen bekijken" at bounding box center [955, 97] width 233 height 37
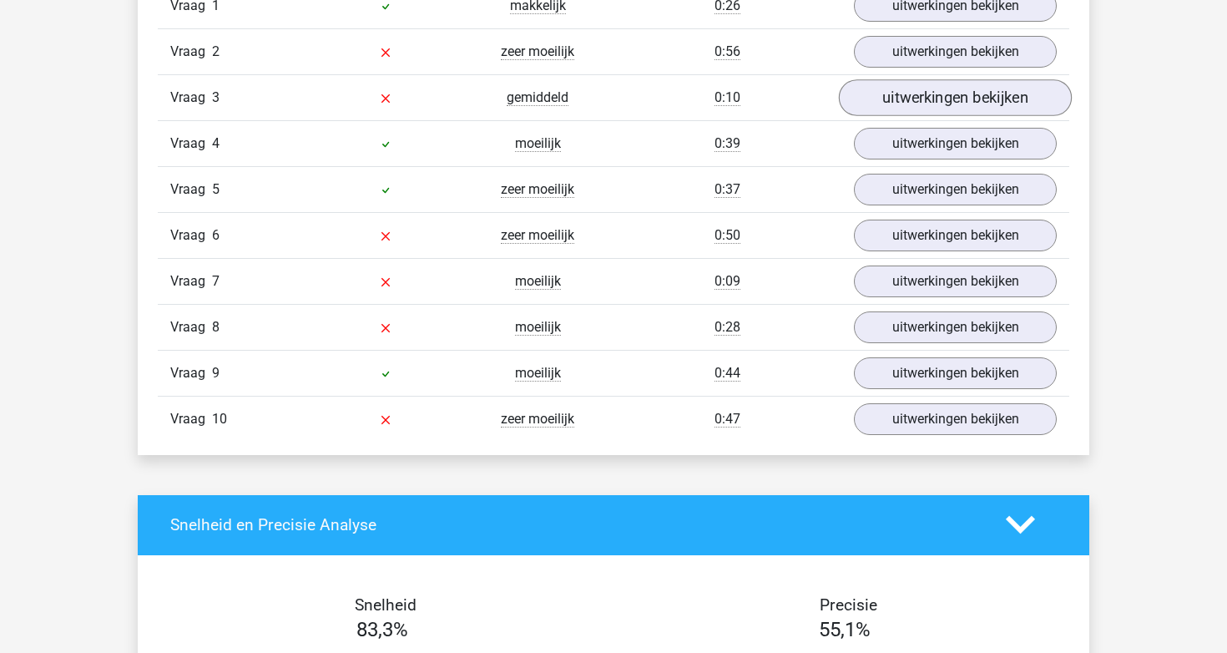
click at [944, 111] on link "uitwerkingen bekijken" at bounding box center [955, 97] width 233 height 37
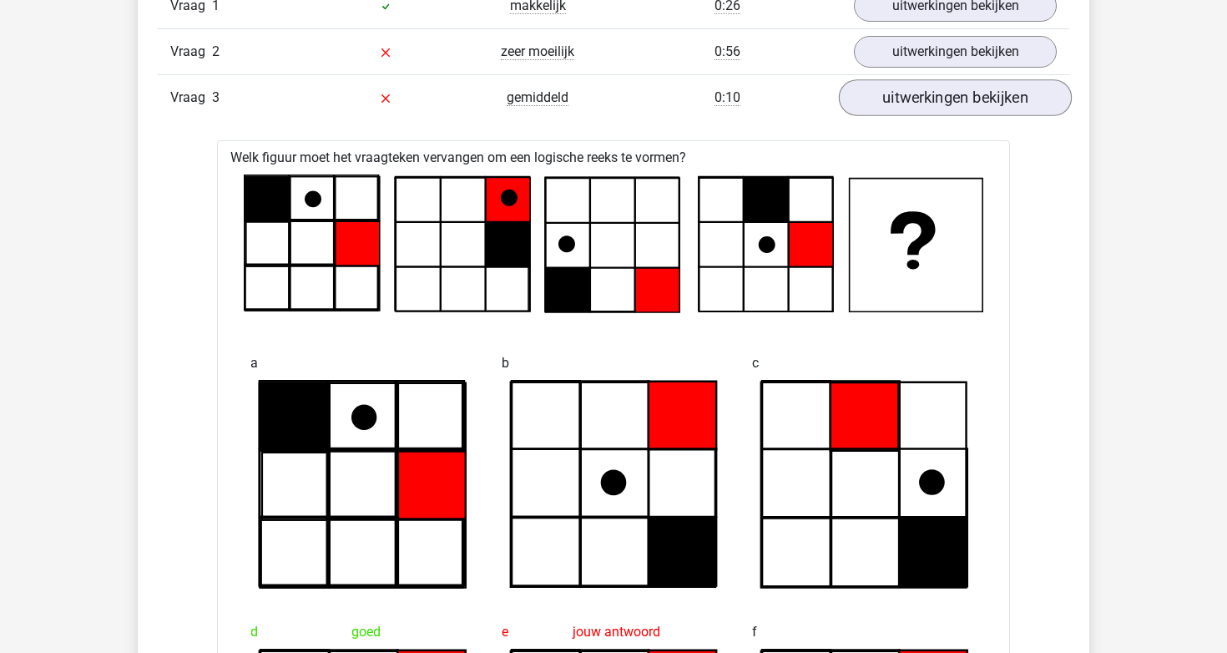
click at [944, 111] on link "uitwerkingen bekijken" at bounding box center [955, 97] width 233 height 37
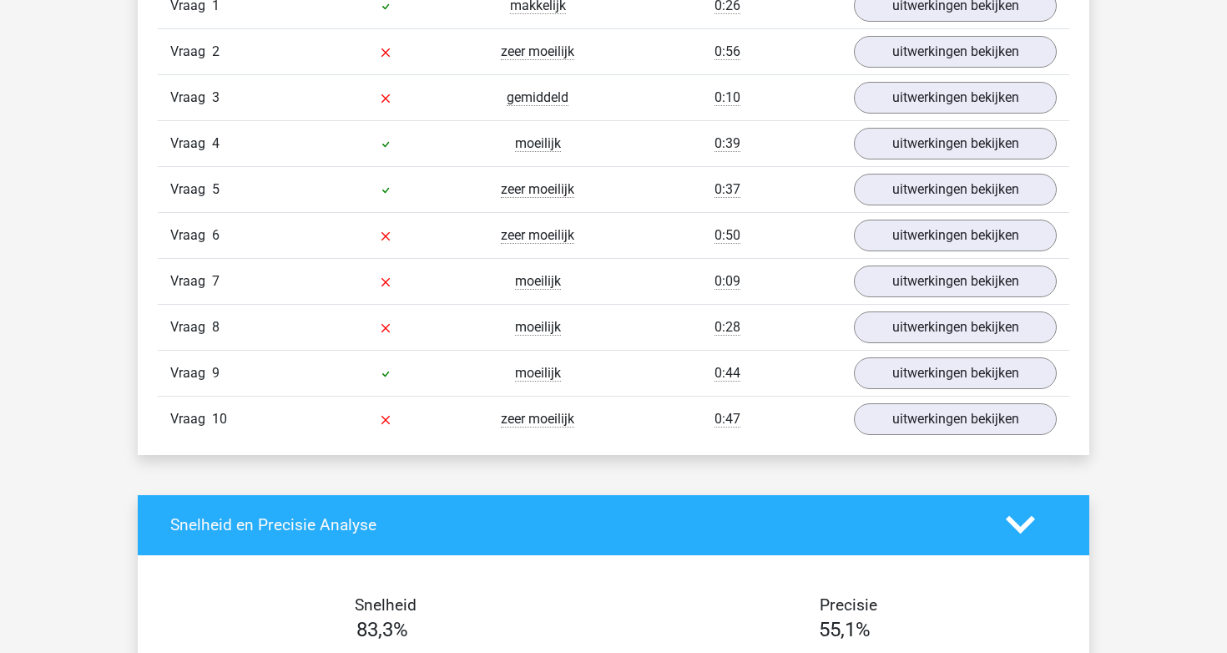
click at [913, 161] on div "Vraag 4 moeilijk 0:39 uitwerkingen bekijken" at bounding box center [614, 143] width 912 height 46
click at [913, 153] on link "uitwerkingen bekijken" at bounding box center [955, 143] width 233 height 37
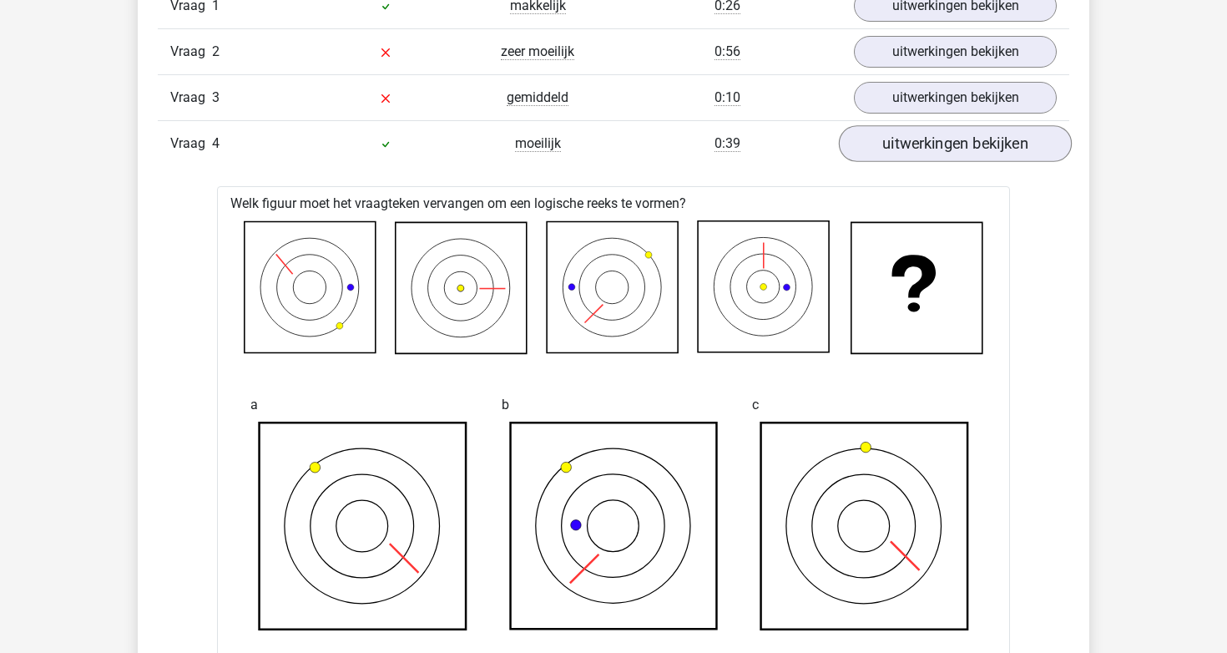
click at [913, 153] on link "uitwerkingen bekijken" at bounding box center [955, 143] width 233 height 37
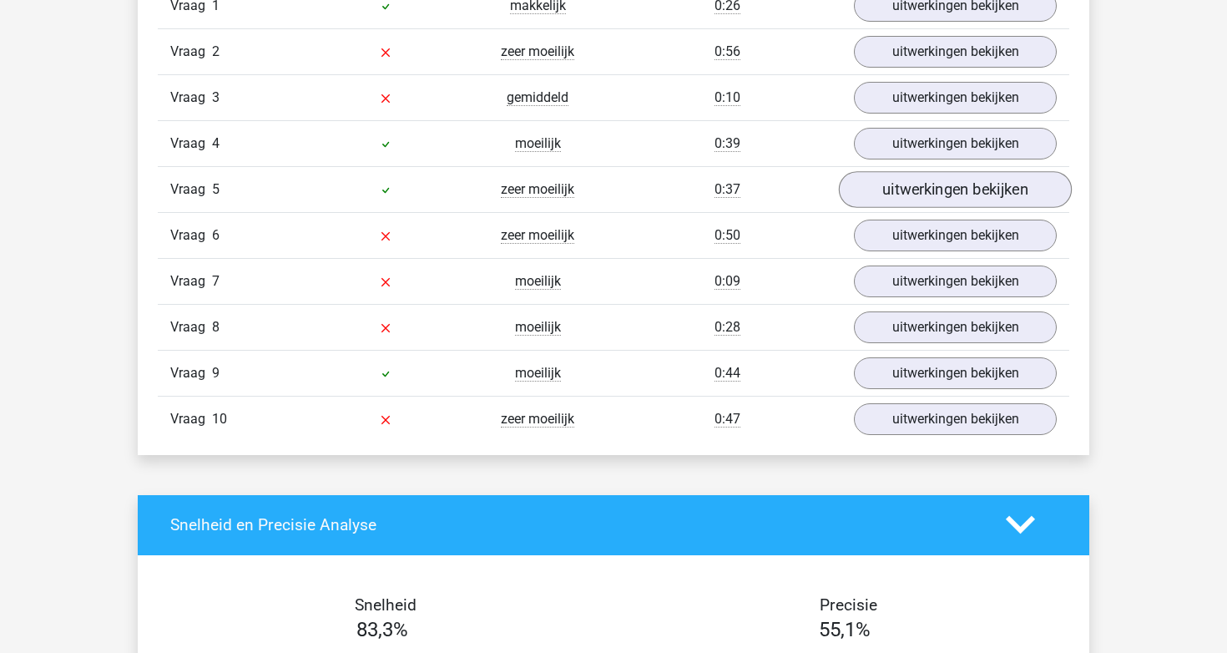
click at [907, 184] on link "uitwerkingen bekijken" at bounding box center [955, 189] width 233 height 37
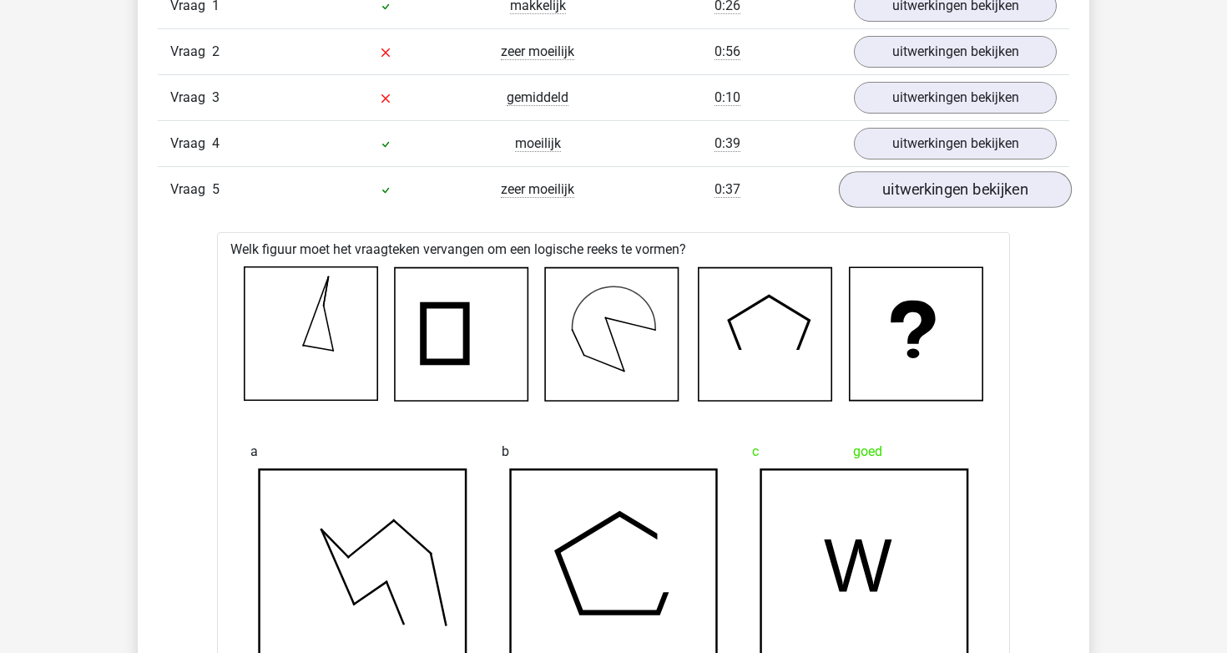
click at [907, 184] on link "uitwerkingen bekijken" at bounding box center [955, 189] width 233 height 37
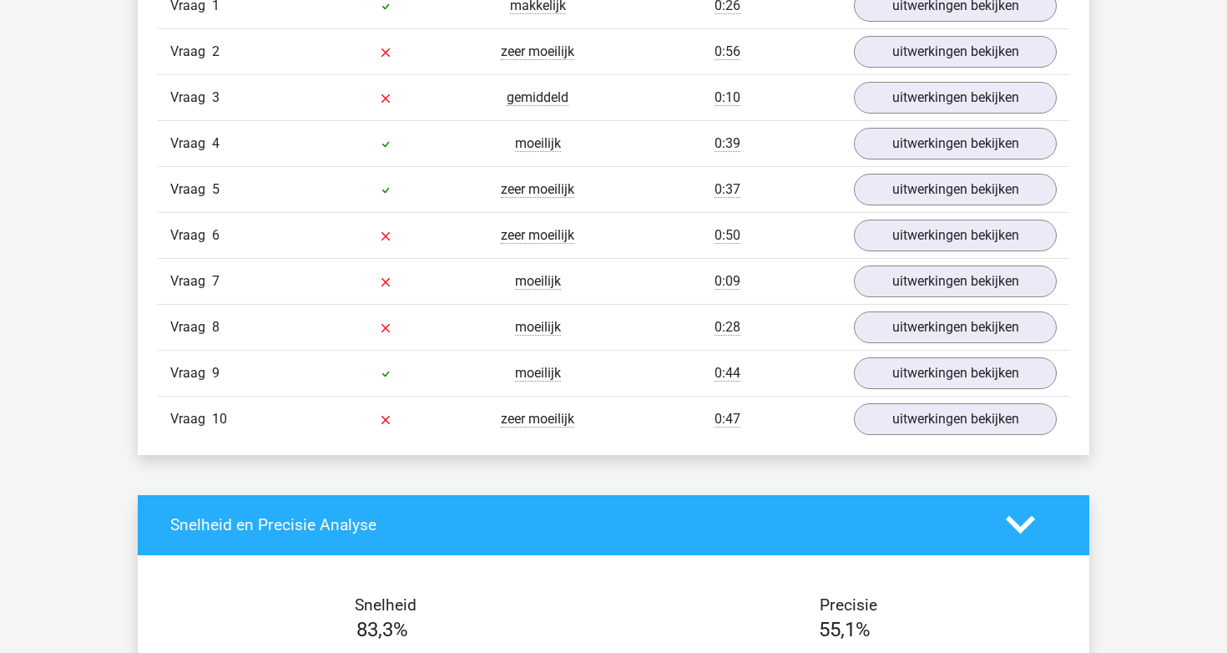
click at [902, 217] on div "Vraag 6 zeer moeilijk 0:50 uitwerkingen bekijken" at bounding box center [614, 235] width 912 height 46
click at [912, 221] on link "uitwerkingen bekijken" at bounding box center [955, 235] width 233 height 37
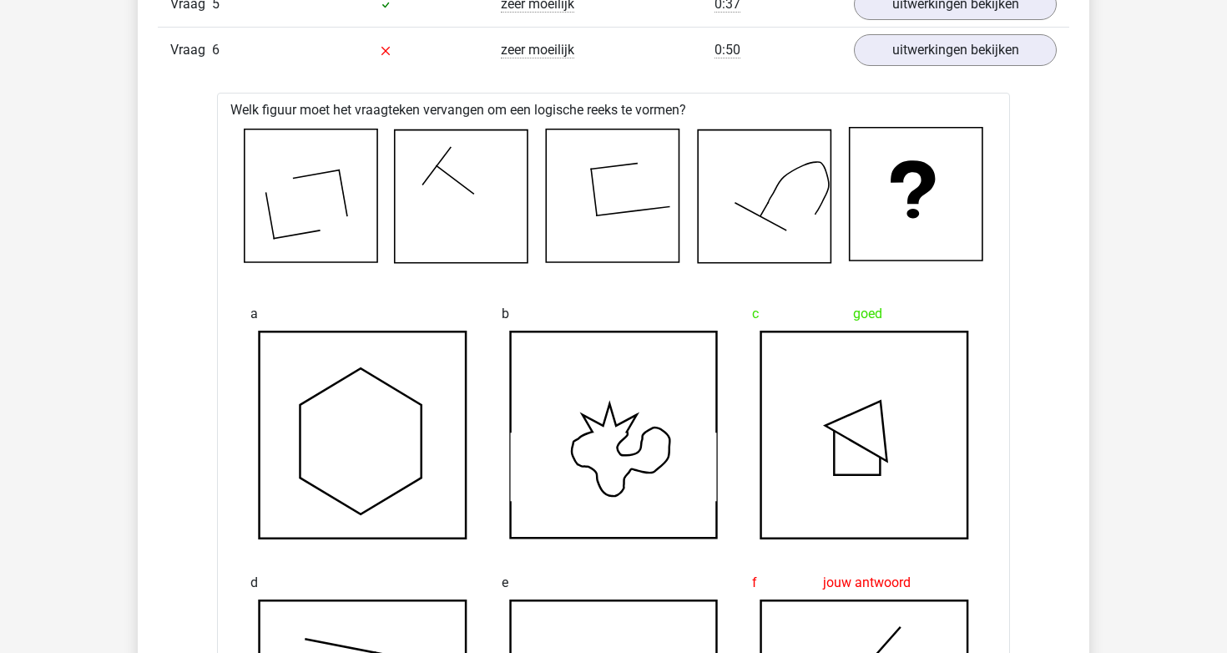
scroll to position [1463, 0]
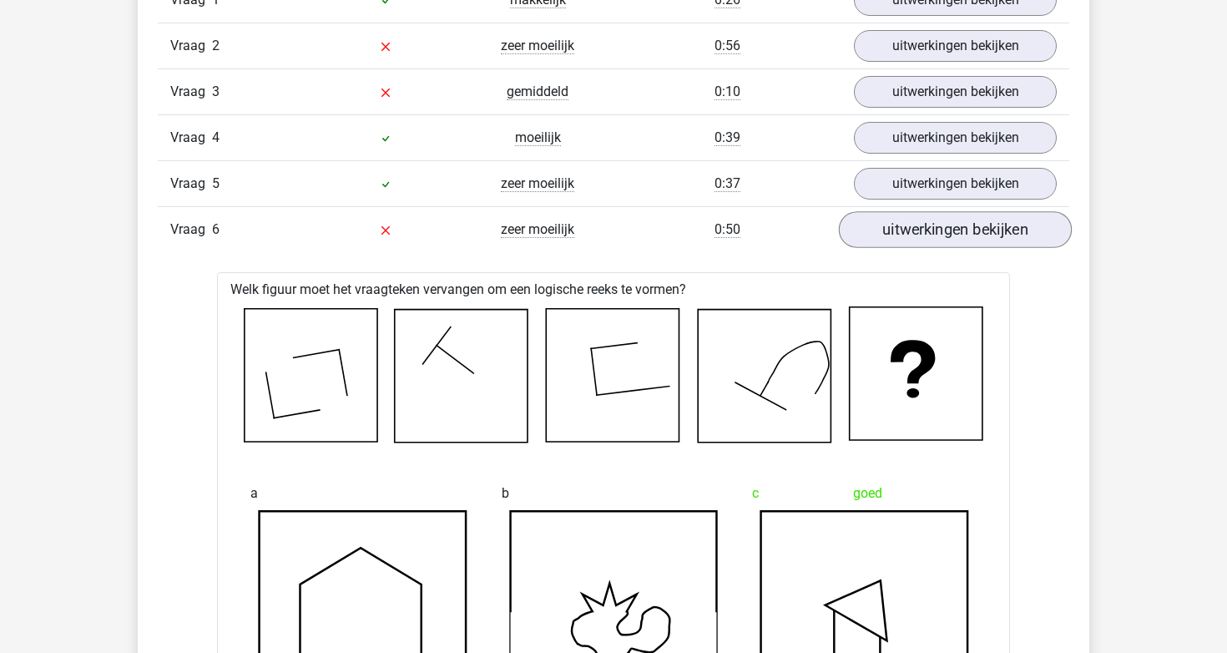
click at [919, 220] on link "uitwerkingen bekijken" at bounding box center [955, 229] width 233 height 37
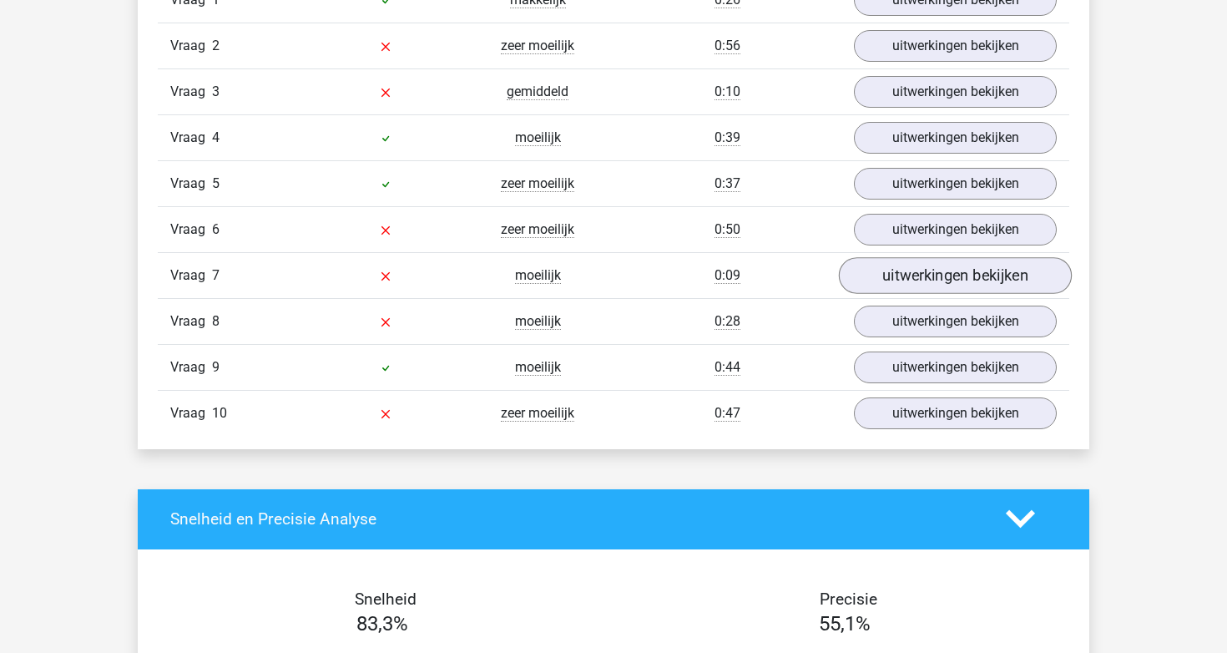
click at [911, 267] on link "uitwerkingen bekijken" at bounding box center [955, 275] width 233 height 37
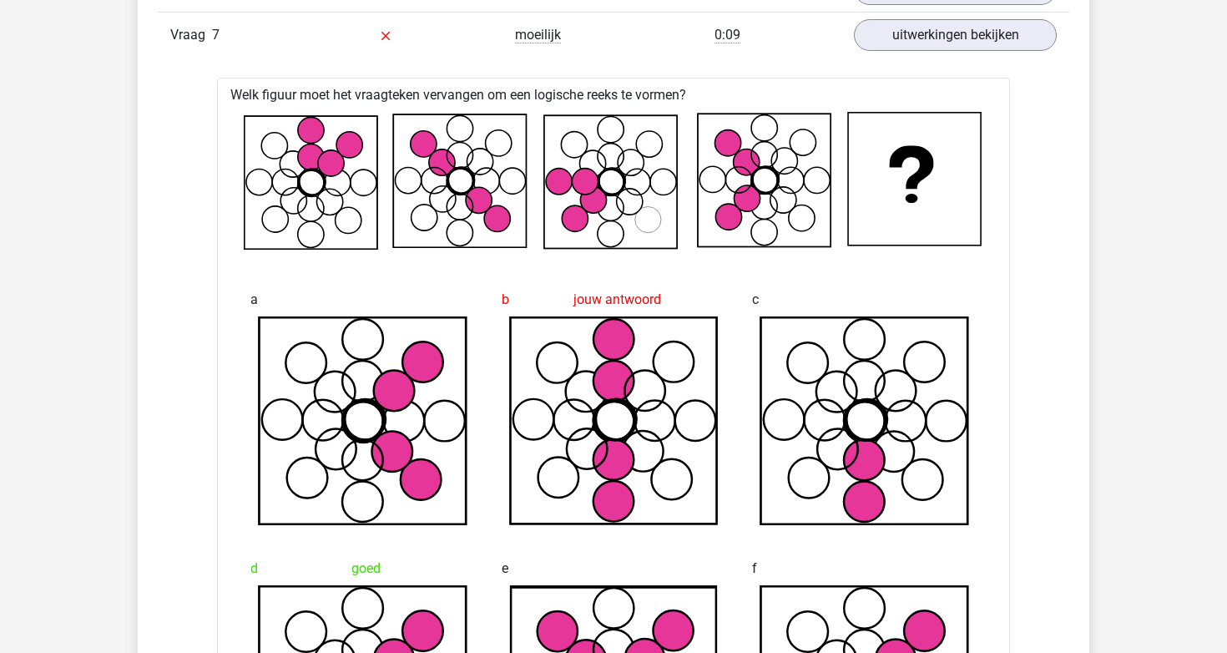
scroll to position [1704, 0]
click at [1010, 28] on link "uitwerkingen bekijken" at bounding box center [955, 35] width 233 height 37
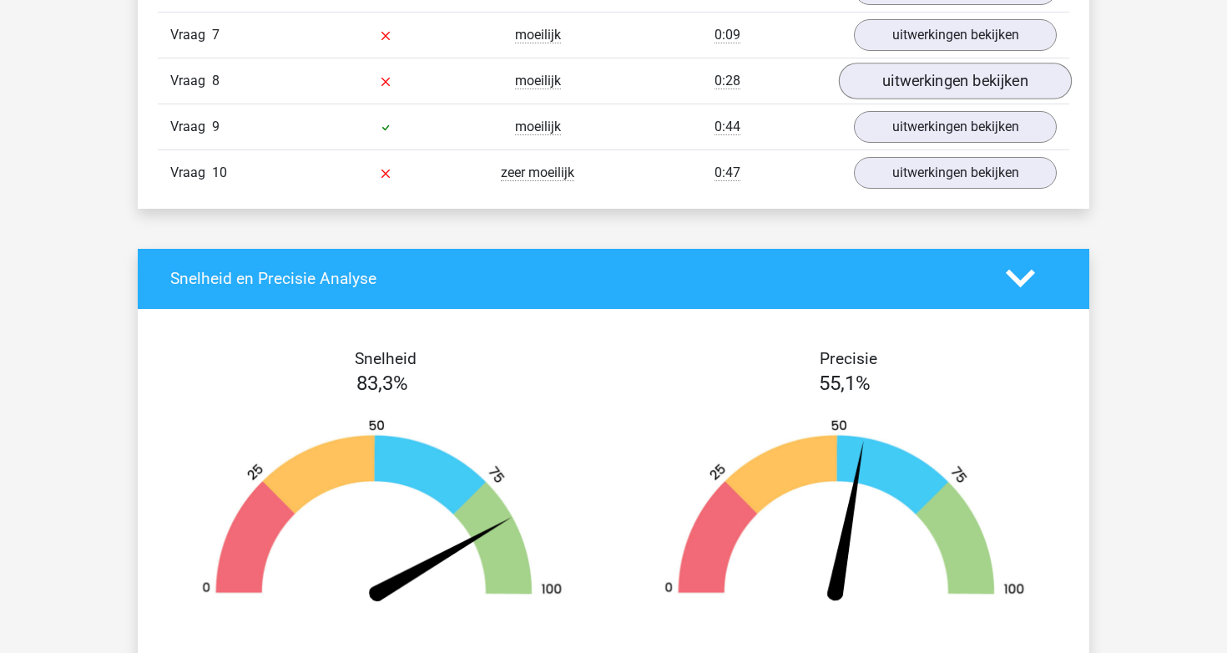
click at [960, 91] on link "uitwerkingen bekijken" at bounding box center [955, 81] width 233 height 37
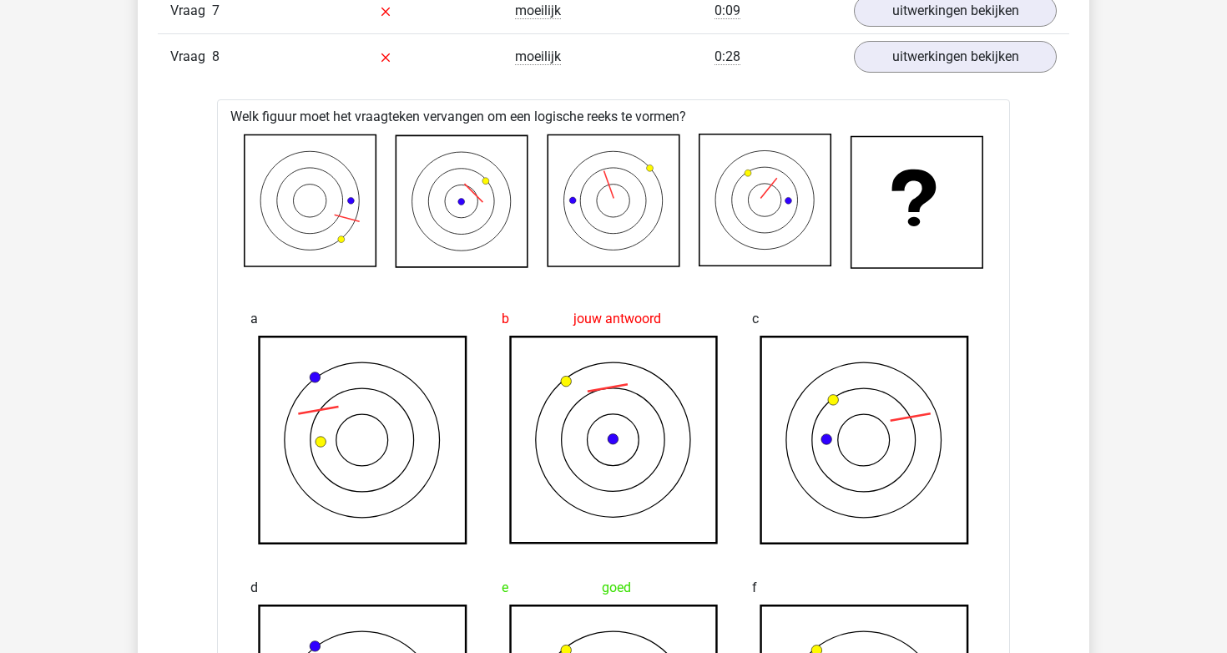
scroll to position [1727, 0]
click at [962, 68] on link "uitwerkingen bekijken" at bounding box center [955, 57] width 233 height 37
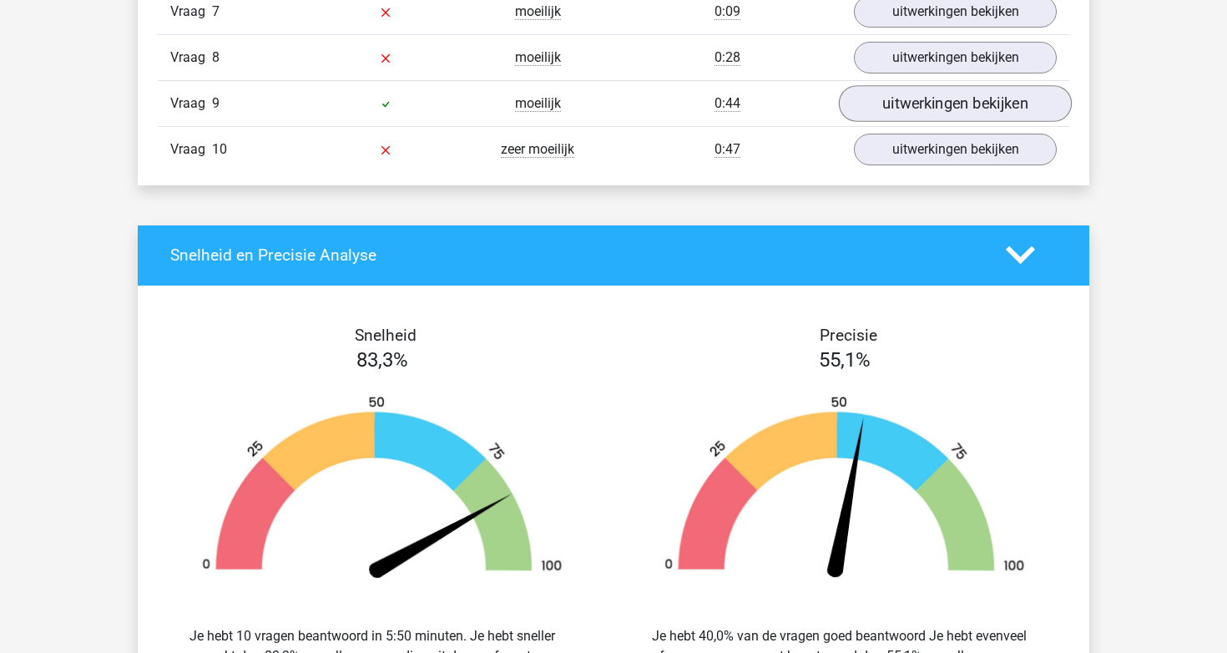
click at [957, 114] on link "uitwerkingen bekijken" at bounding box center [955, 103] width 233 height 37
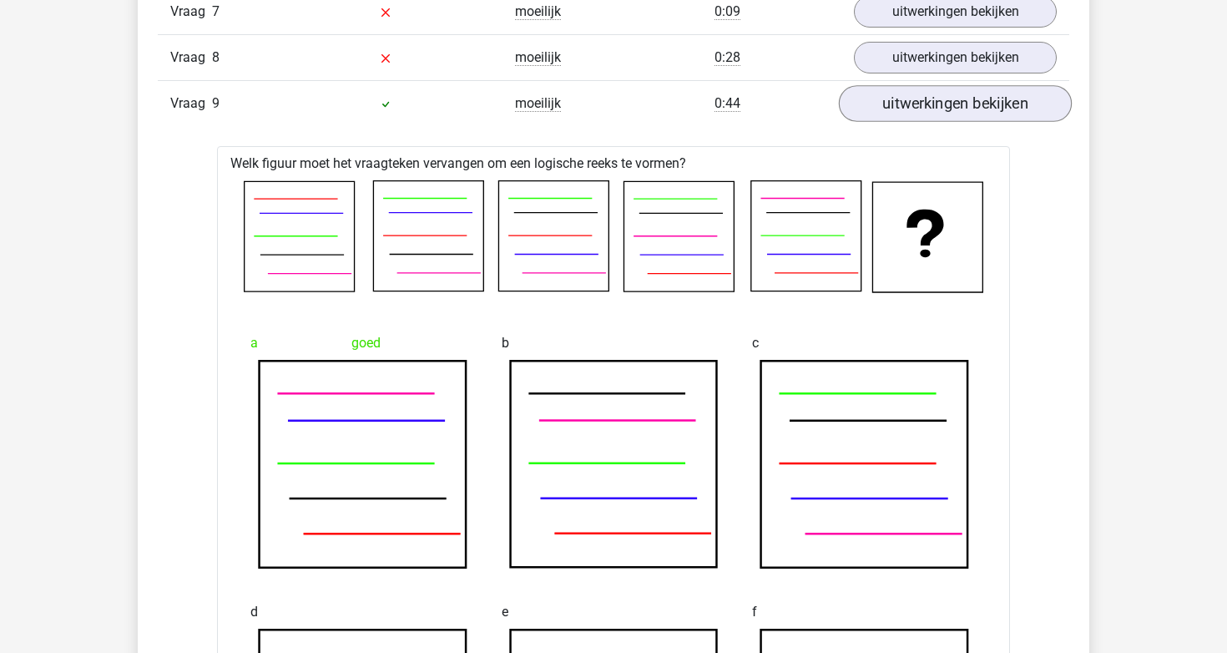
click at [957, 114] on link "uitwerkingen bekijken" at bounding box center [955, 103] width 233 height 37
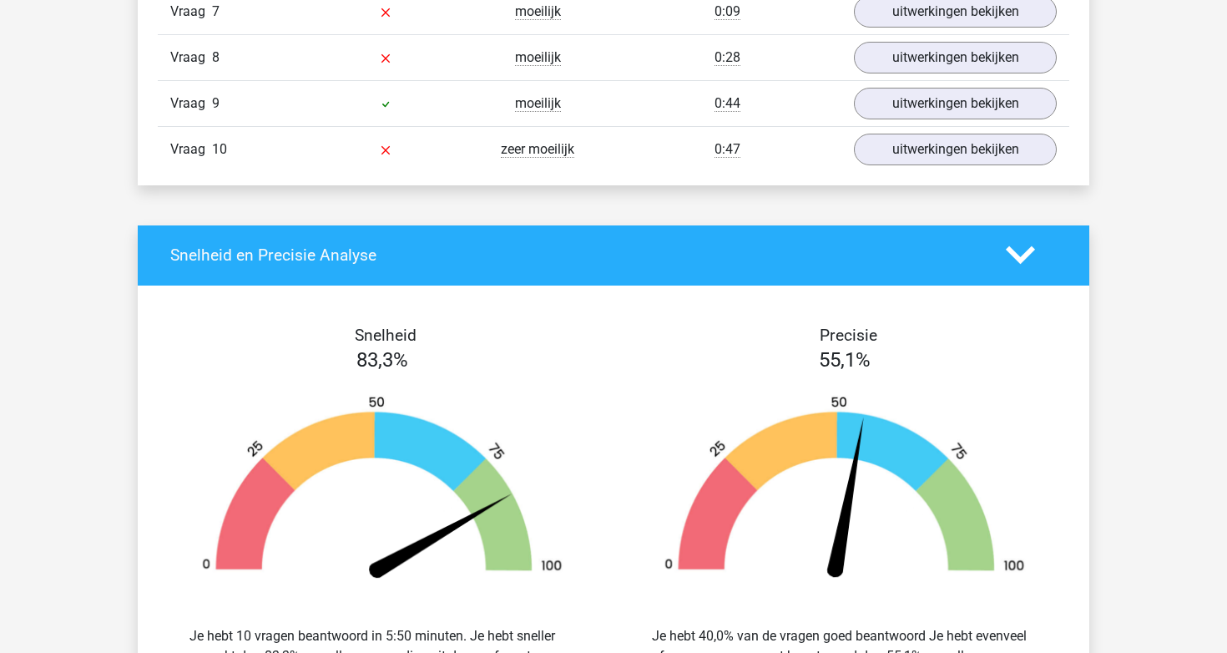
click at [934, 168] on div "Vraag 10 zeer moeilijk 0:47 uitwerkingen bekijken" at bounding box center [614, 149] width 912 height 46
click at [933, 153] on link "uitwerkingen bekijken" at bounding box center [955, 149] width 233 height 37
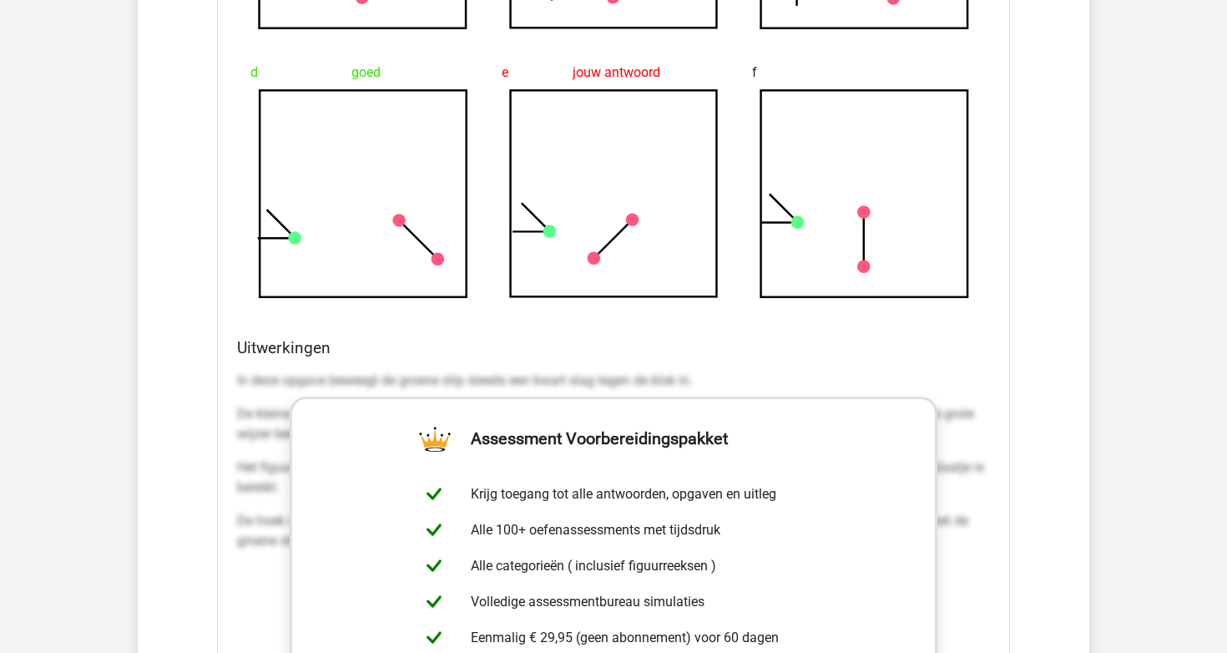
scroll to position [1765, 0]
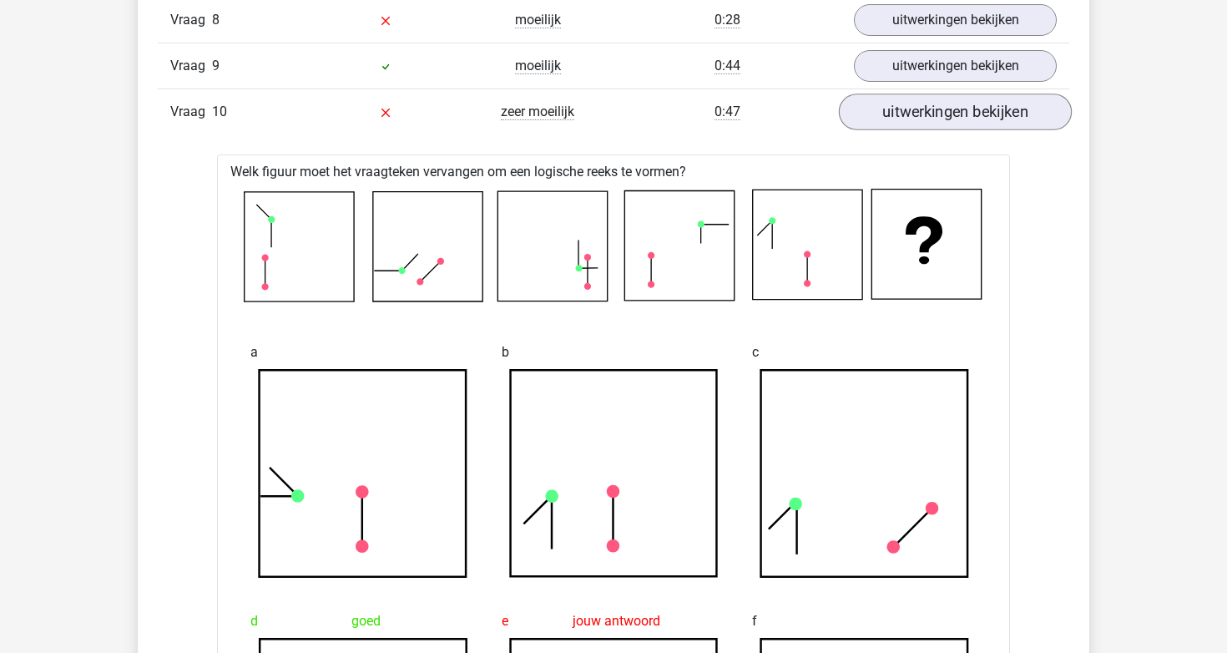
click at [980, 119] on link "uitwerkingen bekijken" at bounding box center [955, 111] width 233 height 37
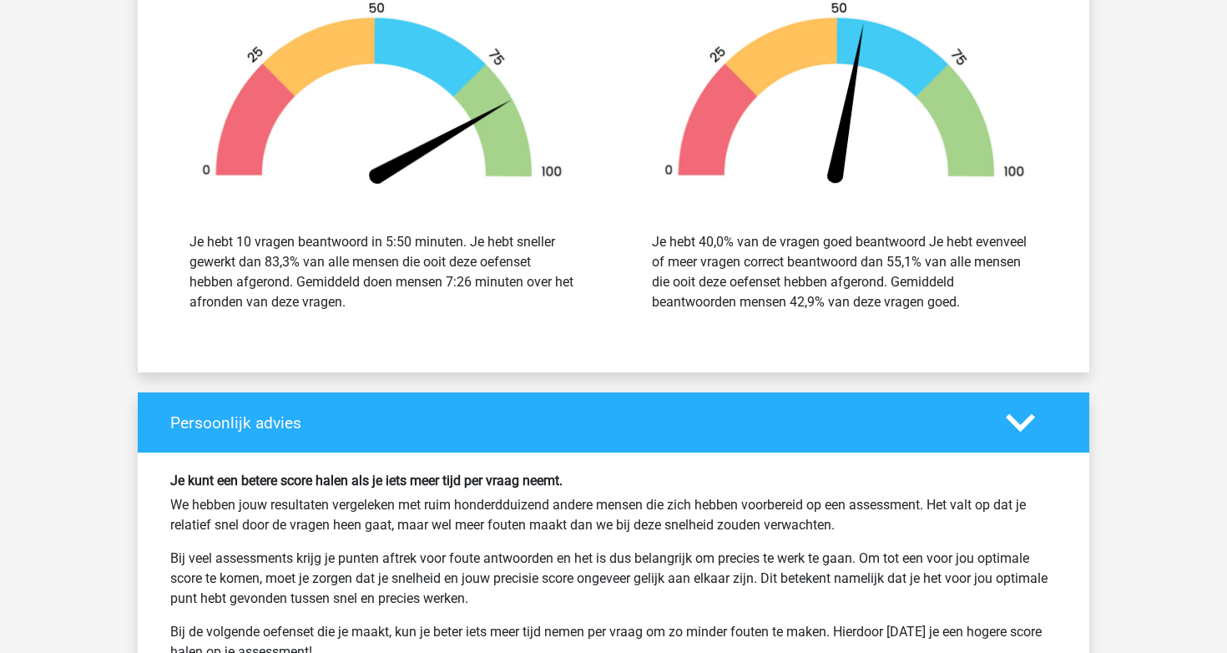
scroll to position [2122, 0]
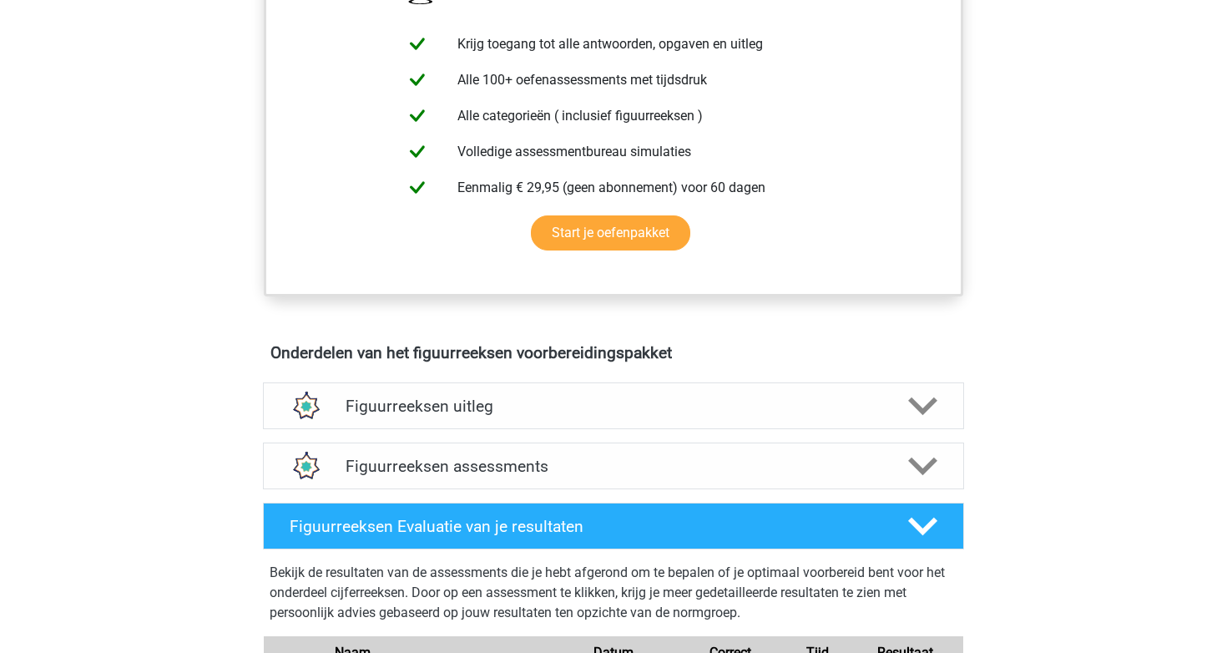
scroll to position [685, 0]
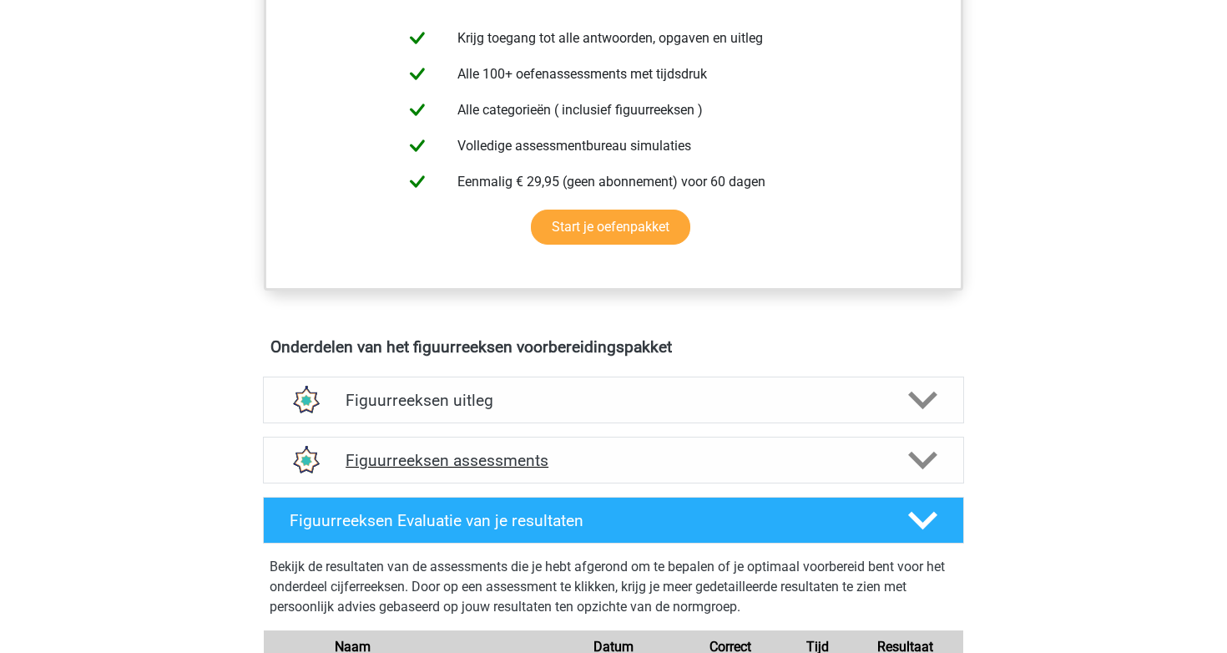
click at [412, 457] on h4 "Figuurreeksen assessments" at bounding box center [614, 460] width 536 height 19
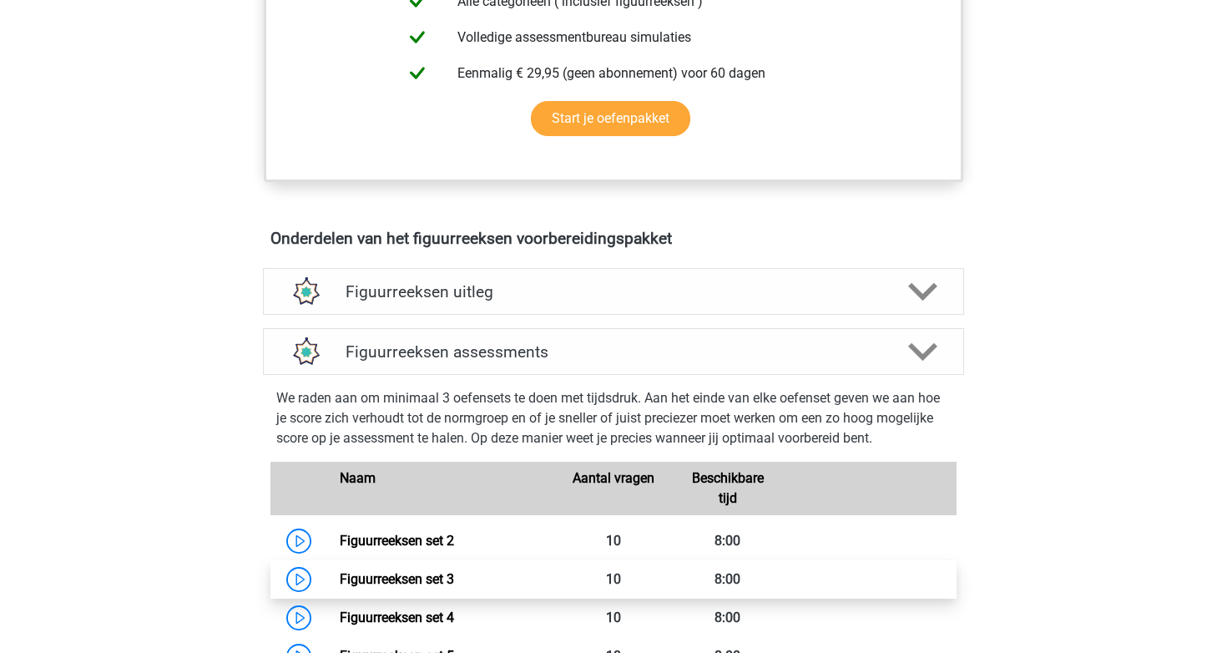
scroll to position [877, 0]
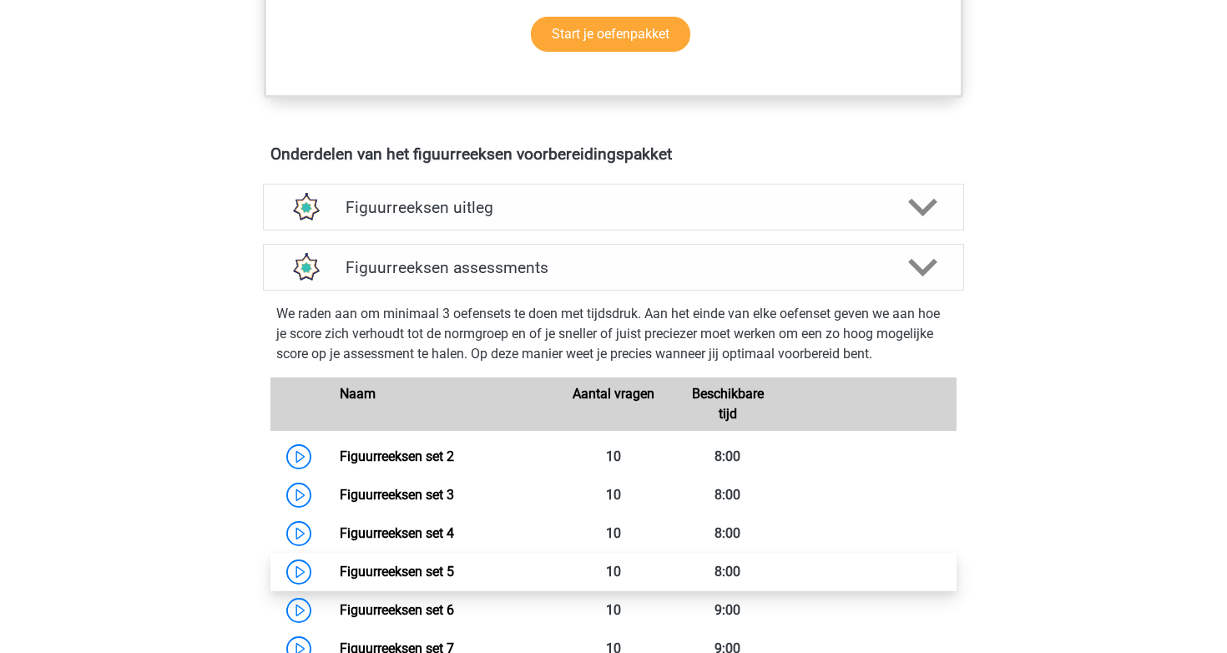
click at [426, 575] on link "Figuurreeksen set 5" at bounding box center [397, 571] width 114 height 16
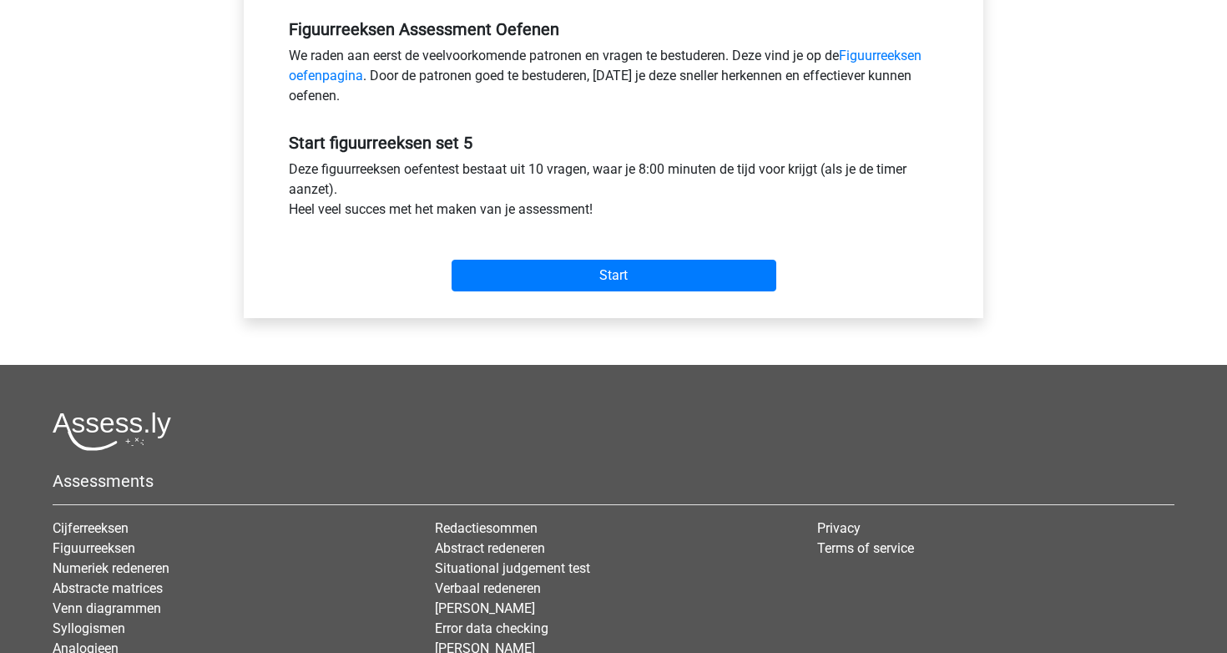
scroll to position [497, 0]
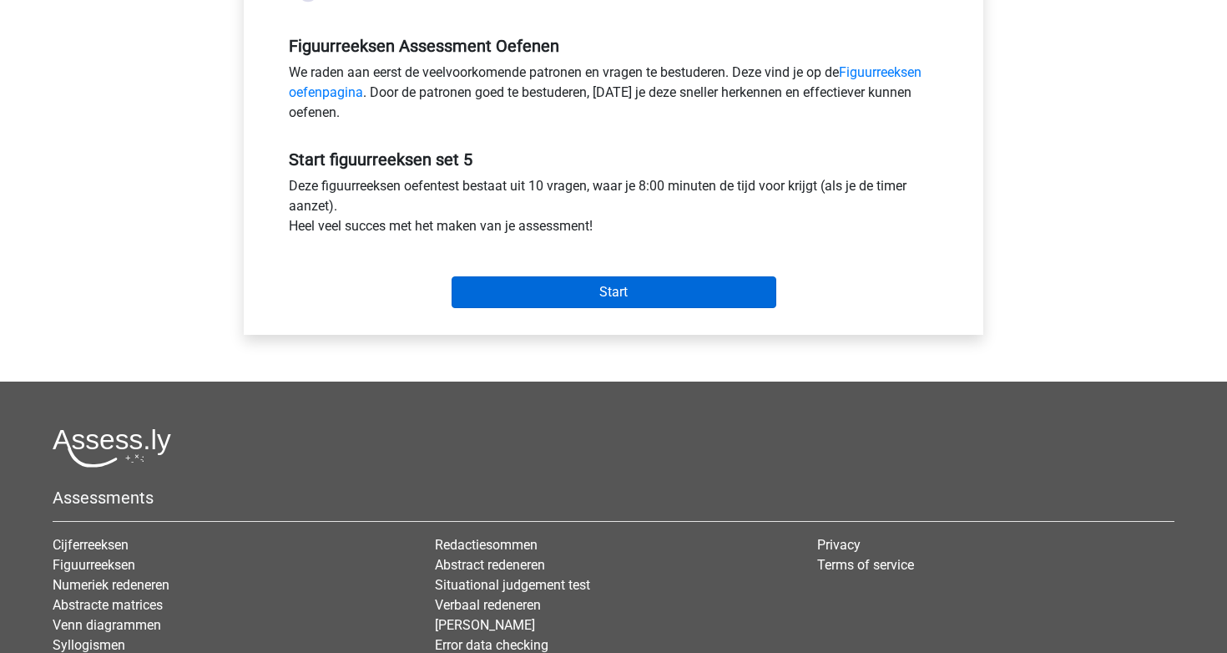
click at [608, 303] on input "Start" at bounding box center [614, 292] width 325 height 32
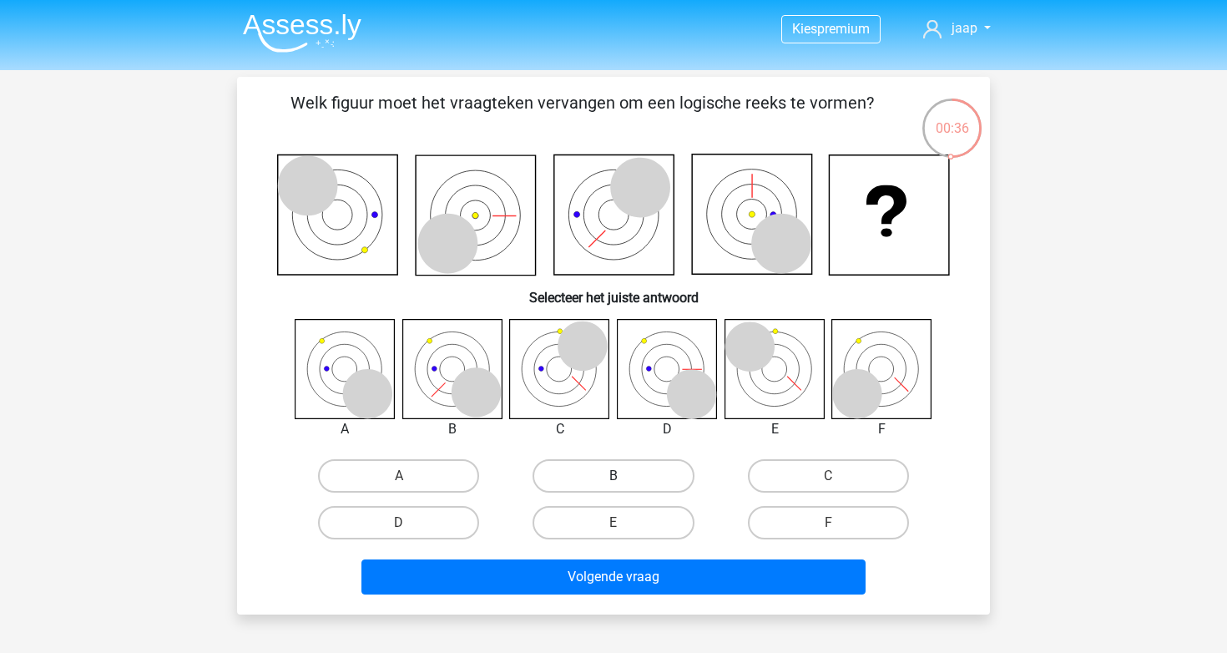
click at [638, 467] on label "B" at bounding box center [613, 475] width 161 height 33
click at [624, 476] on input "B" at bounding box center [619, 481] width 11 height 11
radio input "true"
click at [638, 526] on label "E" at bounding box center [613, 522] width 161 height 33
click at [624, 526] on input "E" at bounding box center [619, 528] width 11 height 11
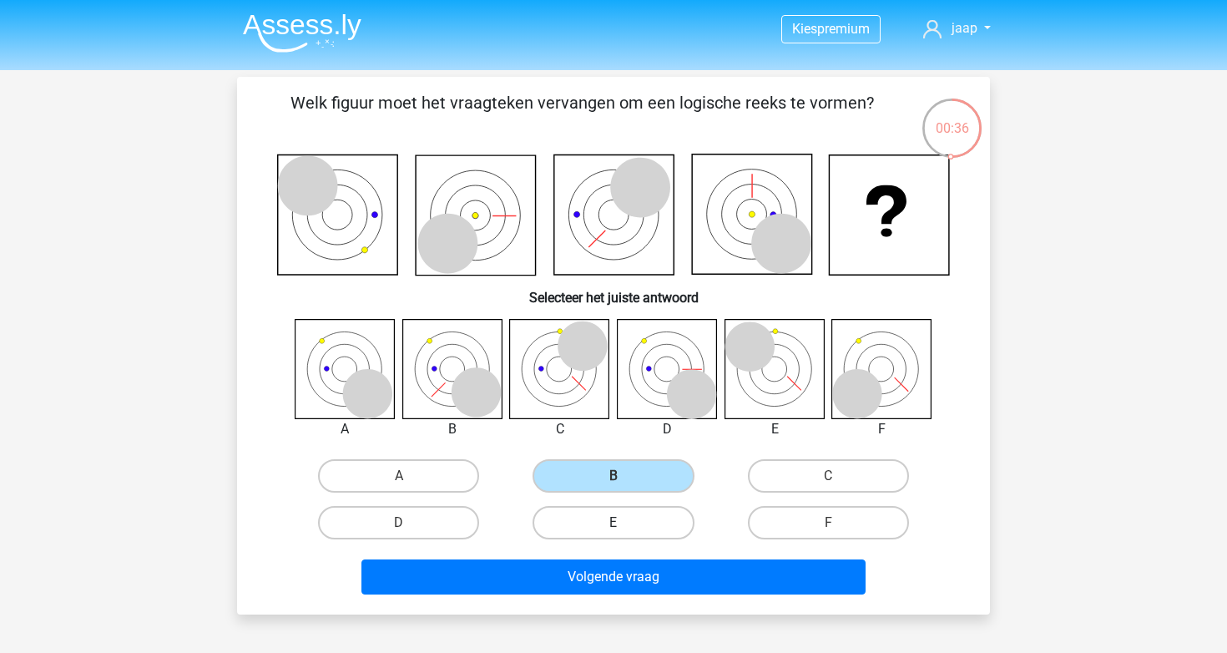
radio input "true"
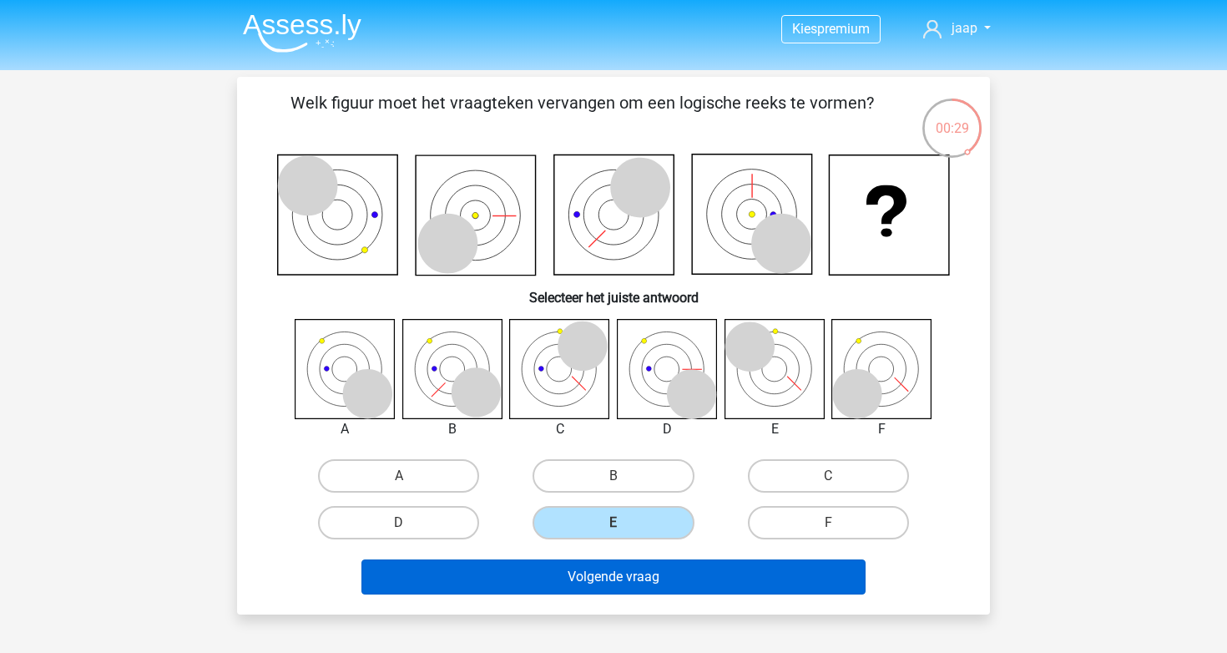
click at [679, 593] on button "Volgende vraag" at bounding box center [613, 576] width 505 height 35
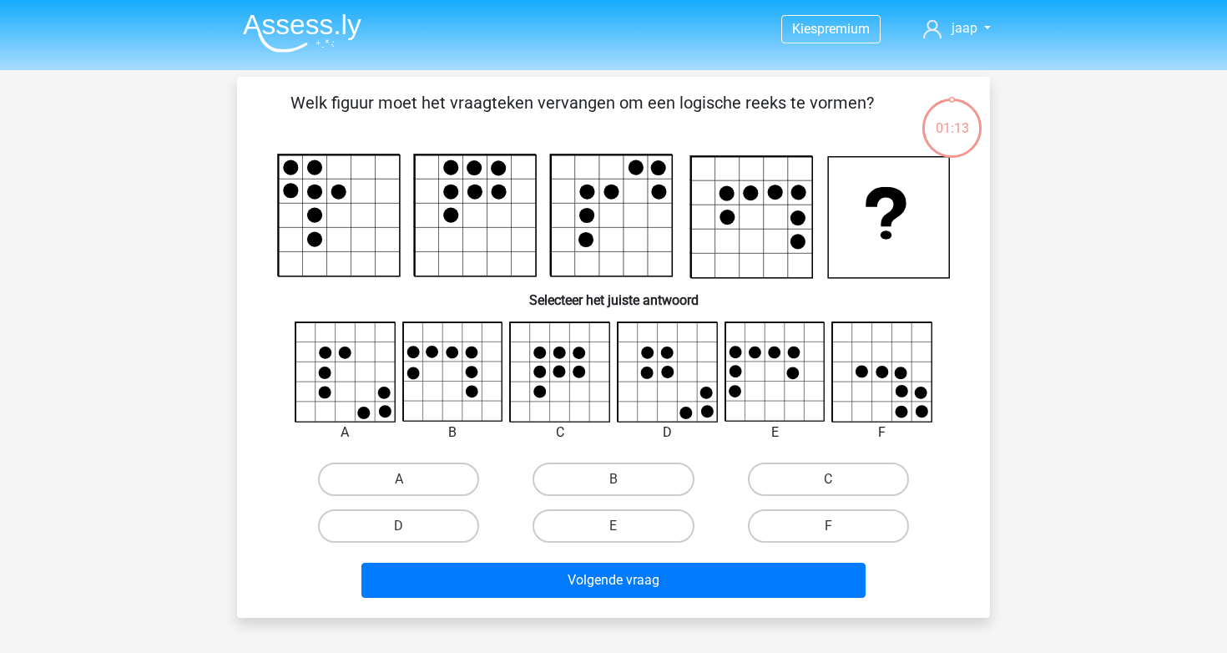
scroll to position [77, 0]
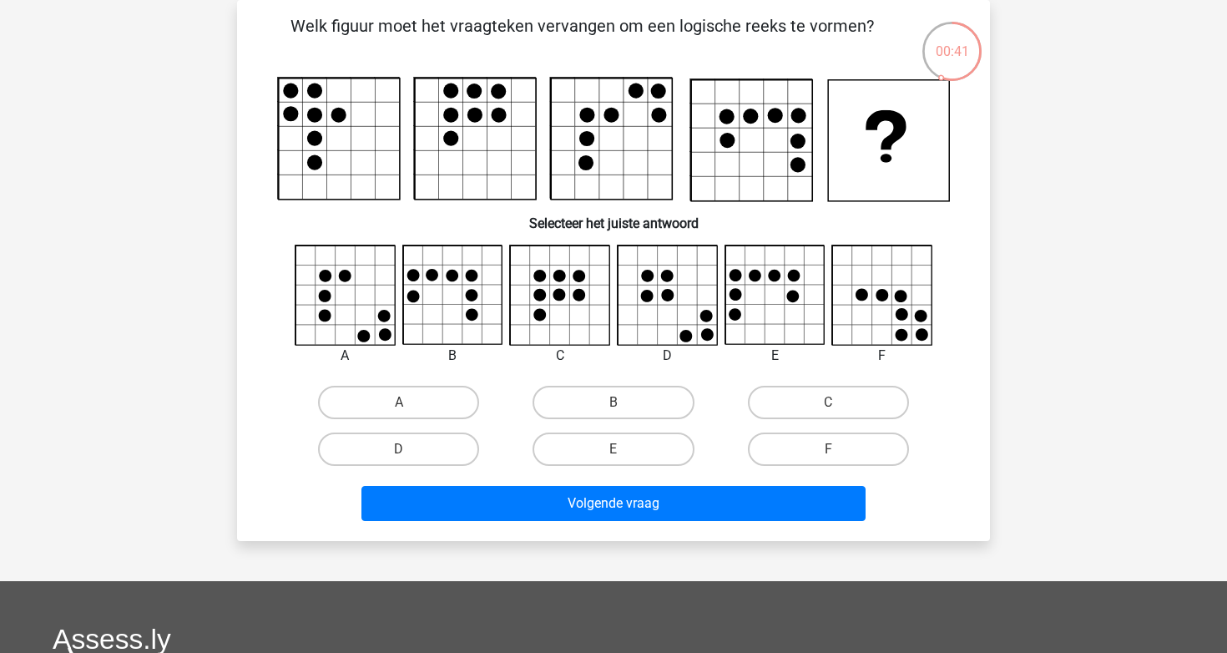
click at [577, 299] on icon at bounding box center [579, 295] width 13 height 13
click at [654, 442] on label "E" at bounding box center [613, 448] width 161 height 33
click at [624, 449] on input "E" at bounding box center [619, 454] width 11 height 11
radio input "true"
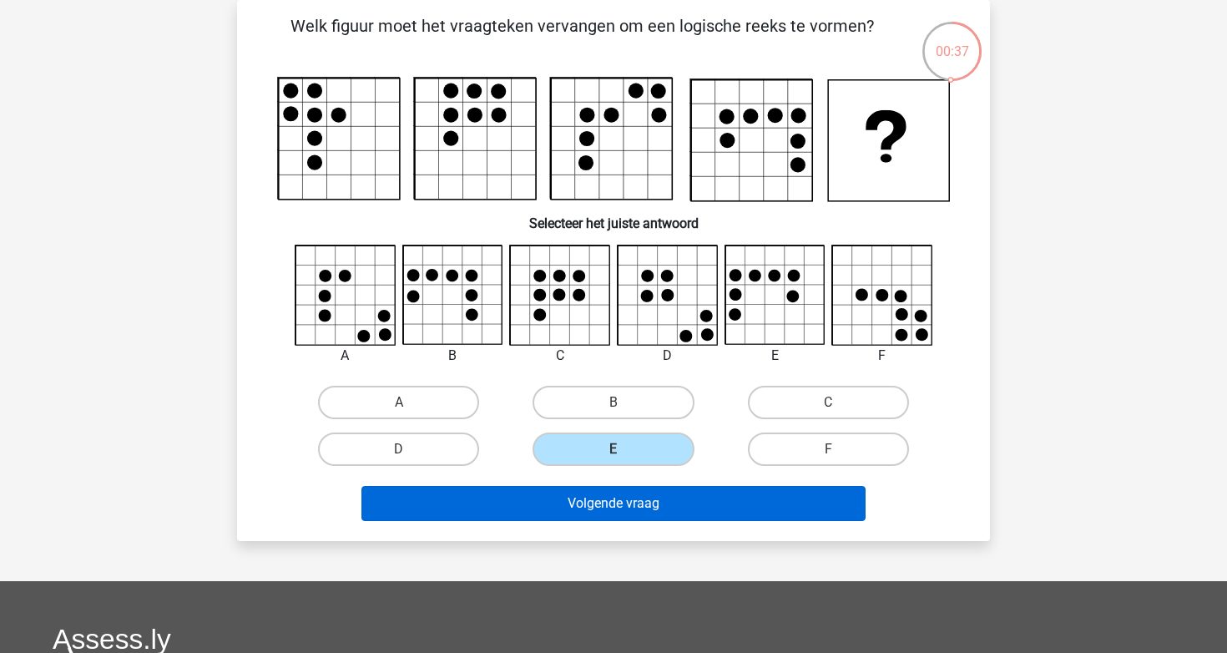
click at [658, 510] on button "Volgende vraag" at bounding box center [613, 503] width 505 height 35
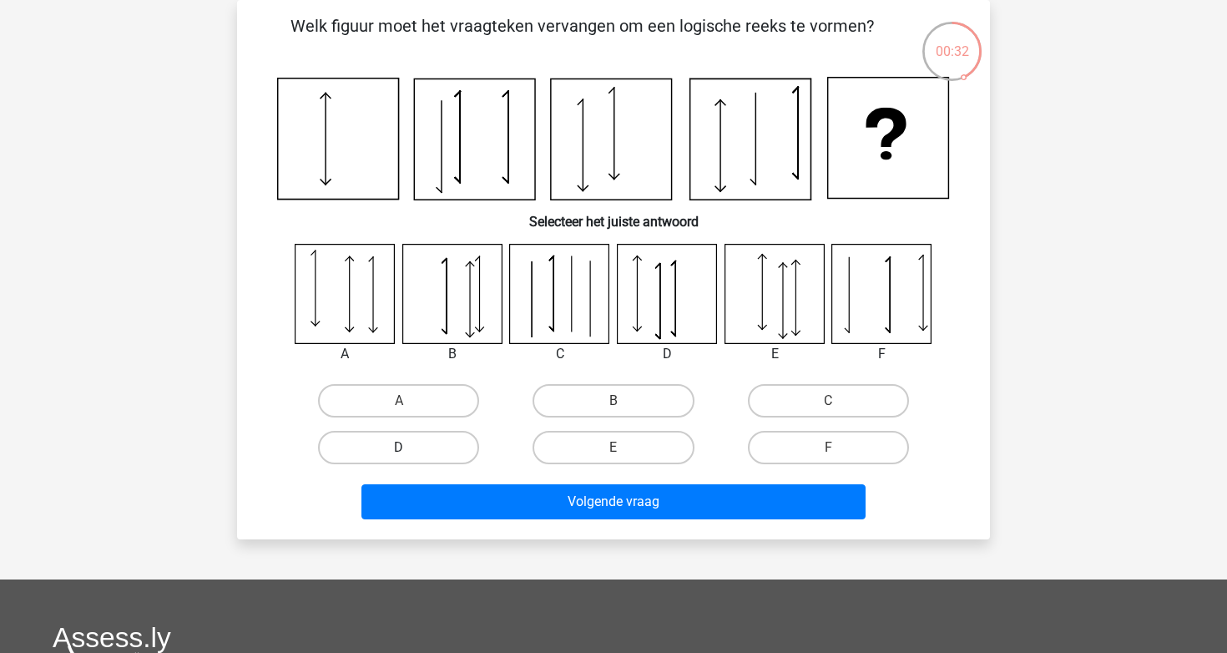
click at [454, 442] on label "D" at bounding box center [398, 447] width 161 height 33
click at [410, 447] on input "D" at bounding box center [404, 452] width 11 height 11
radio input "true"
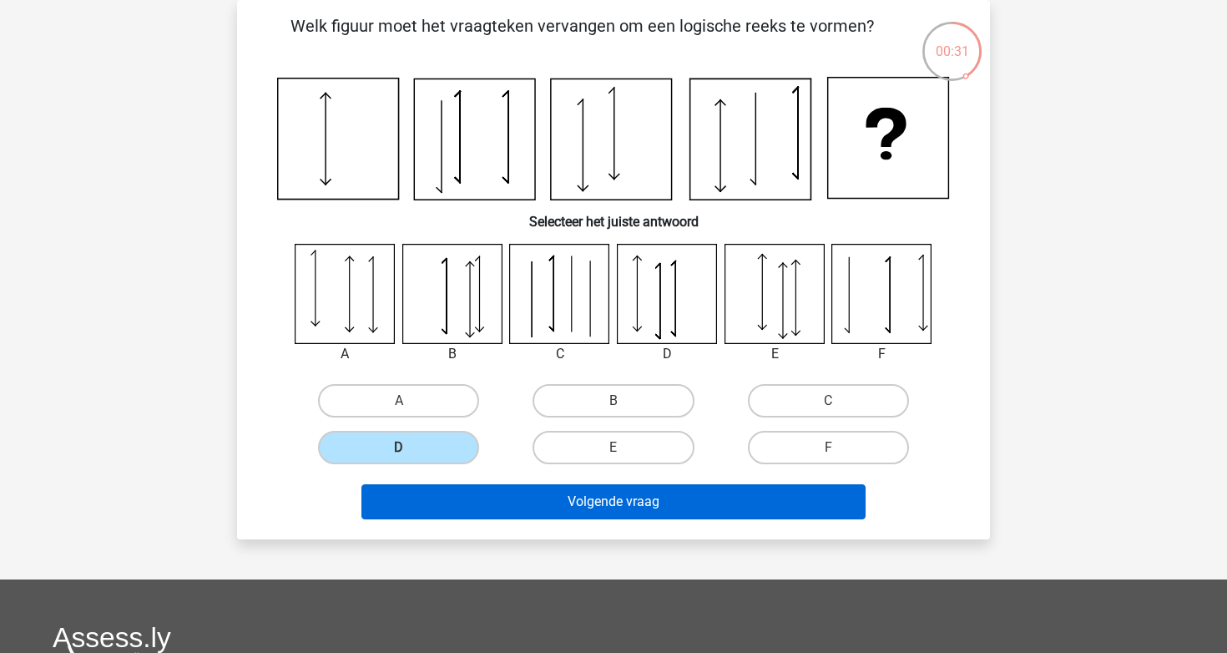
click at [539, 504] on button "Volgende vraag" at bounding box center [613, 501] width 505 height 35
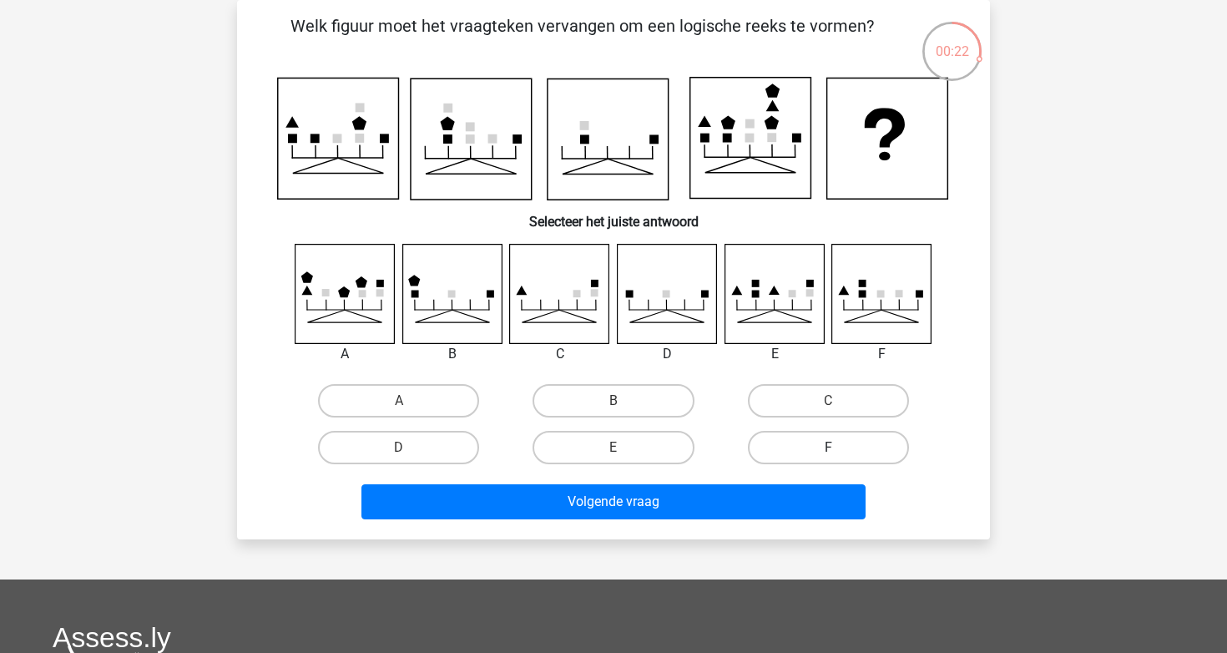
click at [776, 442] on label "F" at bounding box center [828, 447] width 161 height 33
click at [828, 447] on input "F" at bounding box center [833, 452] width 11 height 11
radio input "true"
click at [758, 480] on div "Volgende vraag" at bounding box center [614, 498] width 700 height 55
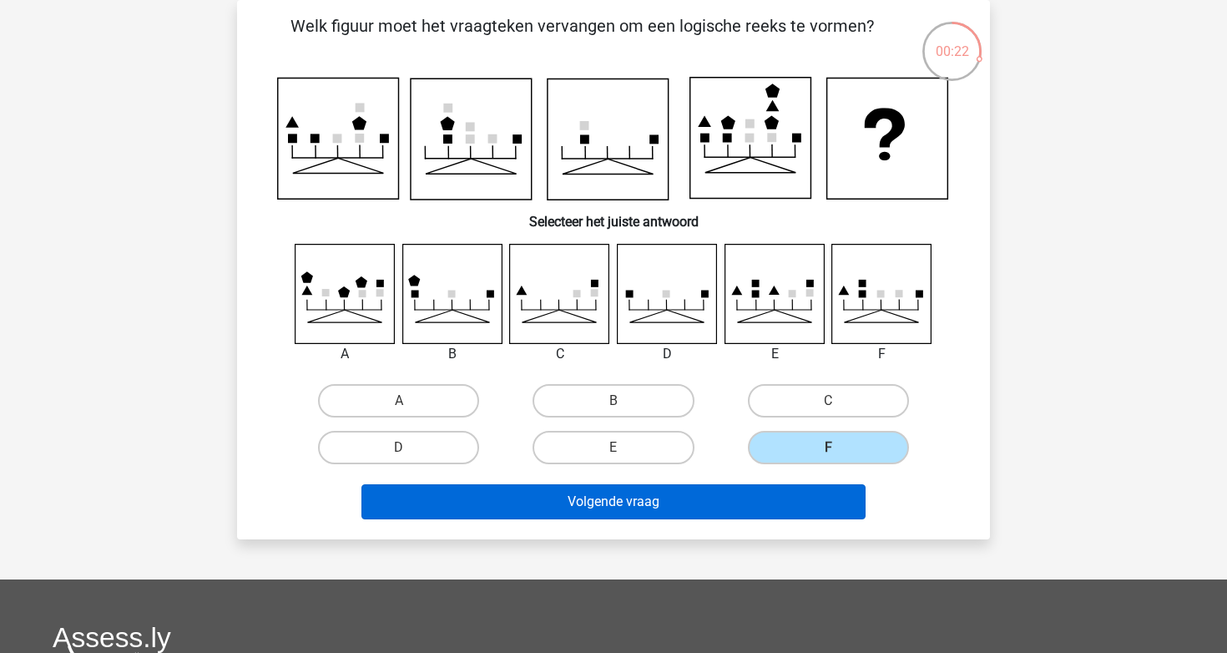
click at [757, 495] on button "Volgende vraag" at bounding box center [613, 501] width 505 height 35
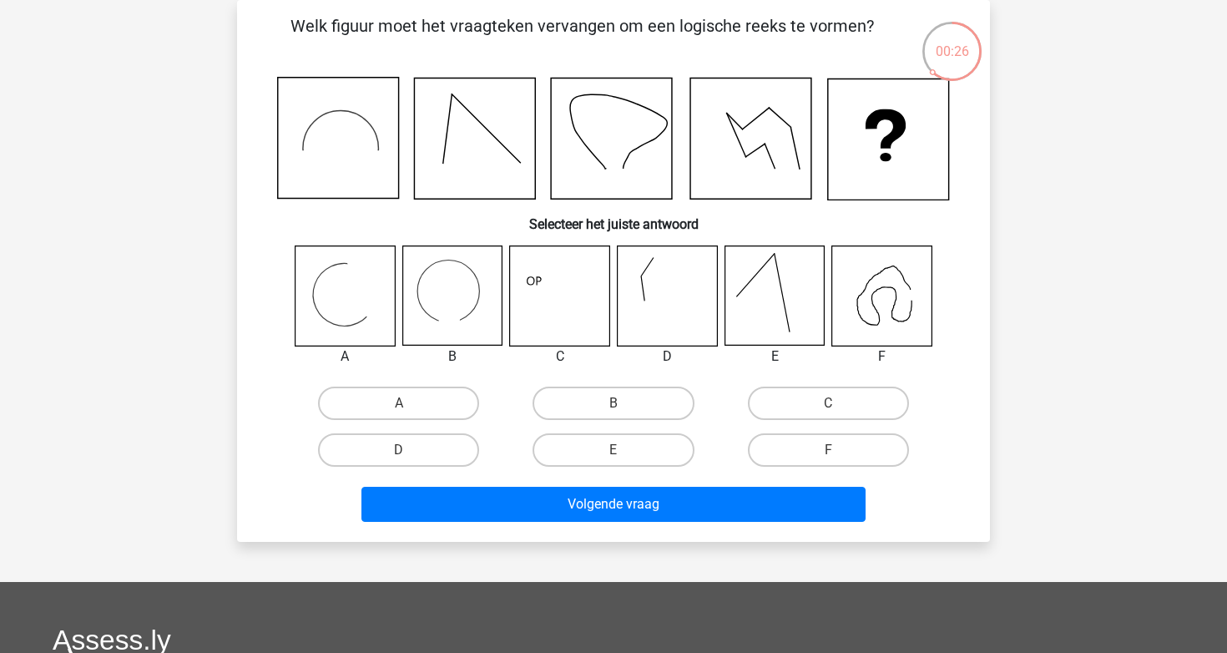
click at [849, 284] on icon at bounding box center [881, 295] width 99 height 99
click at [817, 446] on label "F" at bounding box center [828, 449] width 161 height 33
click at [828, 450] on input "F" at bounding box center [833, 455] width 11 height 11
radio input "true"
click at [770, 484] on div "Volgende vraag" at bounding box center [614, 500] width 700 height 55
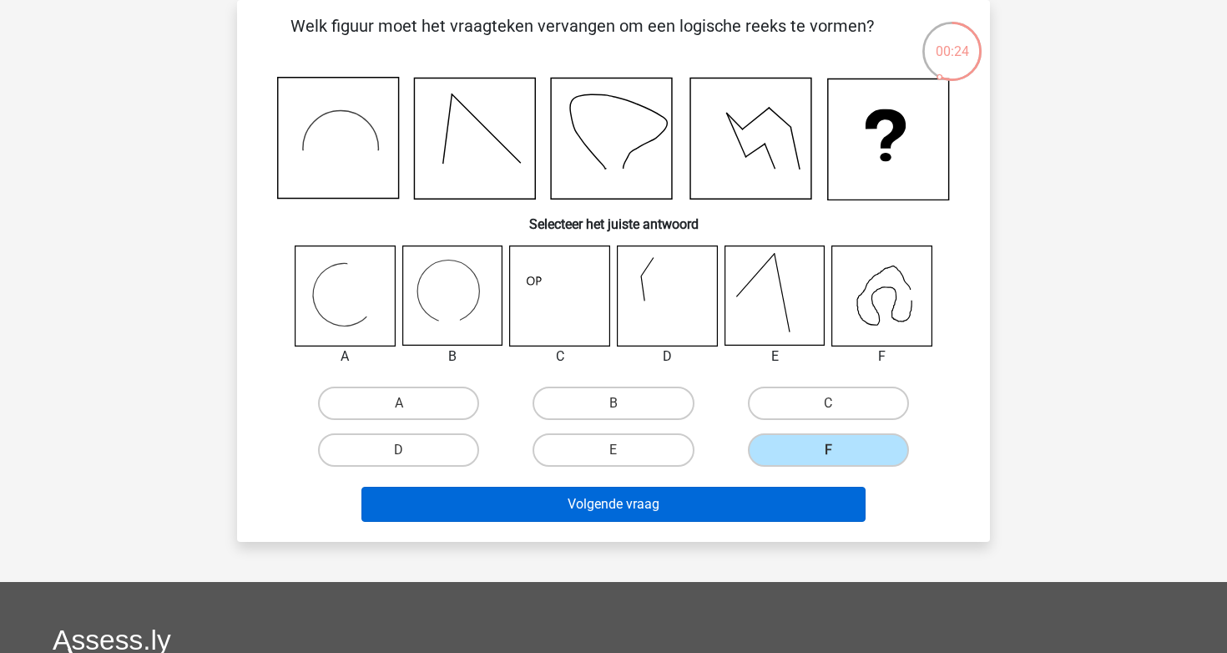
click at [768, 493] on button "Volgende vraag" at bounding box center [613, 504] width 505 height 35
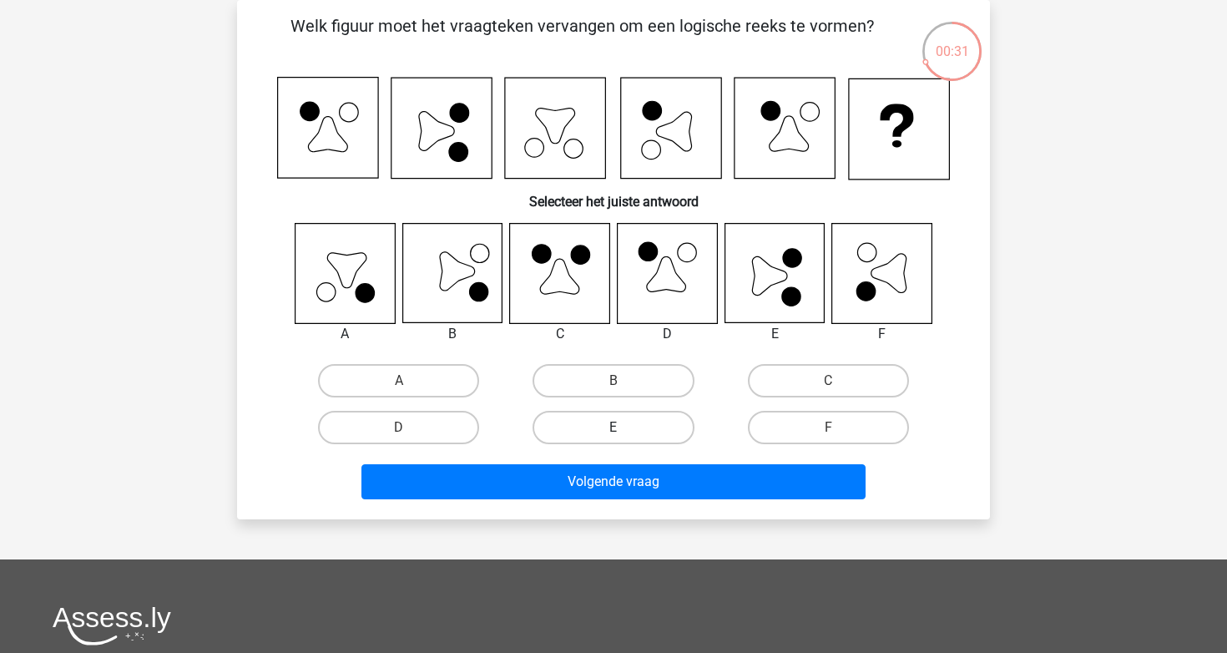
click at [659, 424] on label "E" at bounding box center [613, 427] width 161 height 33
click at [624, 427] on input "E" at bounding box center [619, 432] width 11 height 11
radio input "true"
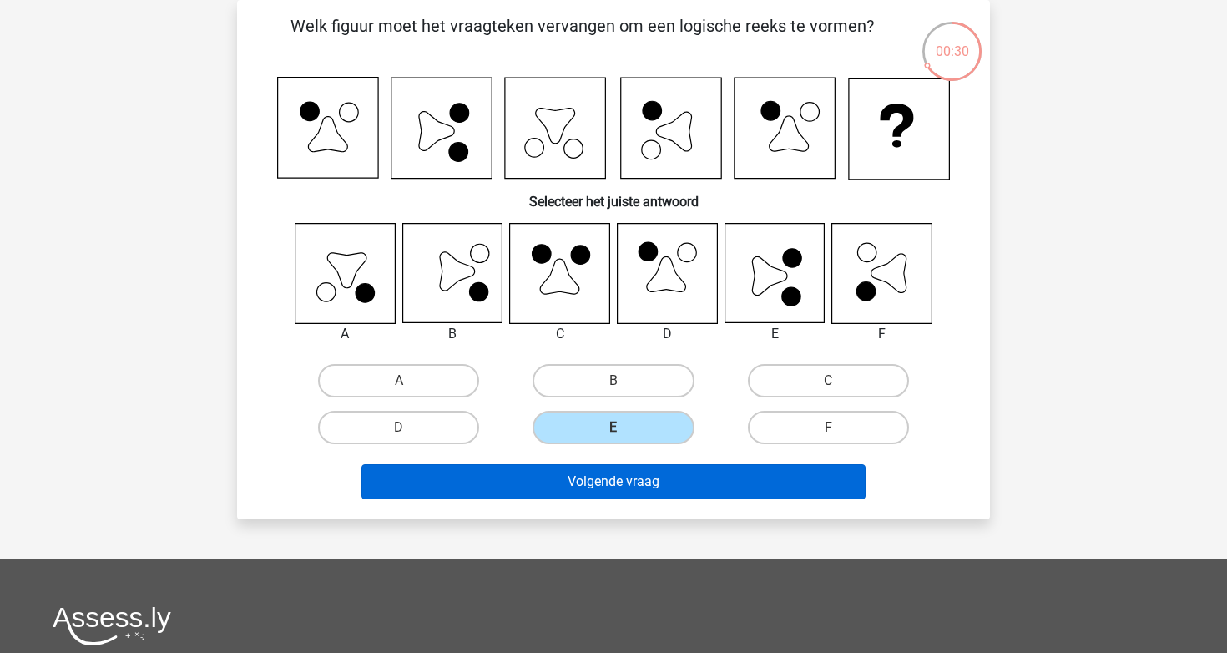
click at [657, 478] on button "Volgende vraag" at bounding box center [613, 481] width 505 height 35
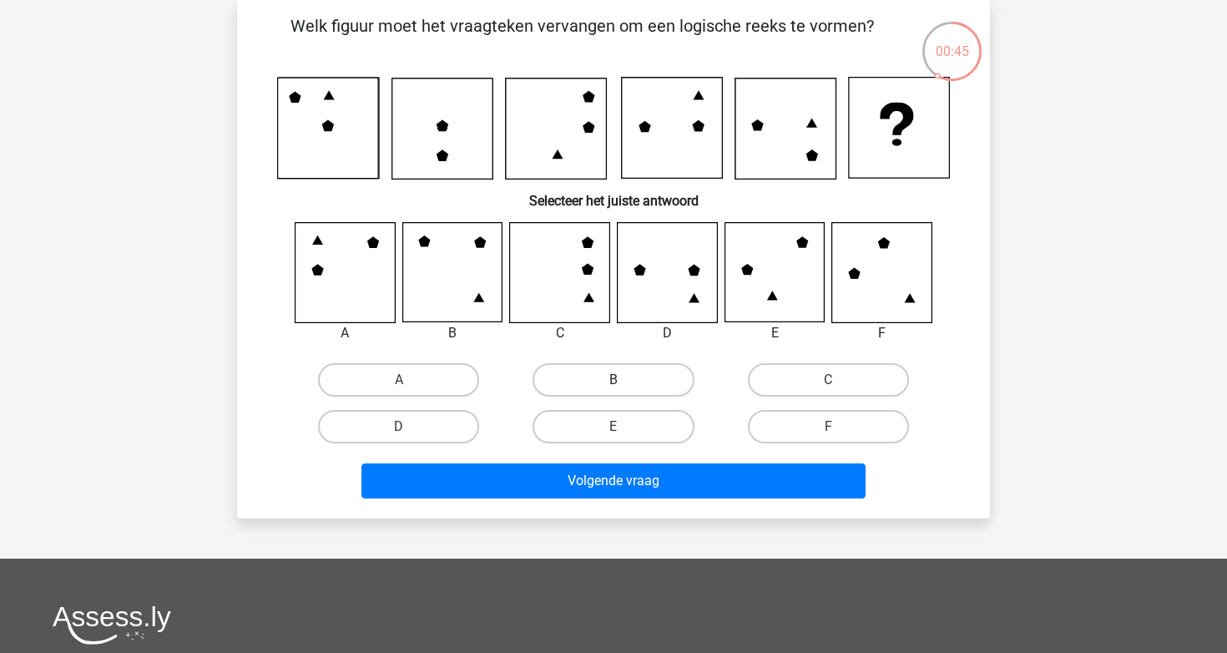
click at [651, 377] on label "B" at bounding box center [613, 379] width 161 height 33
click at [624, 380] on input "B" at bounding box center [619, 385] width 11 height 11
radio input "true"
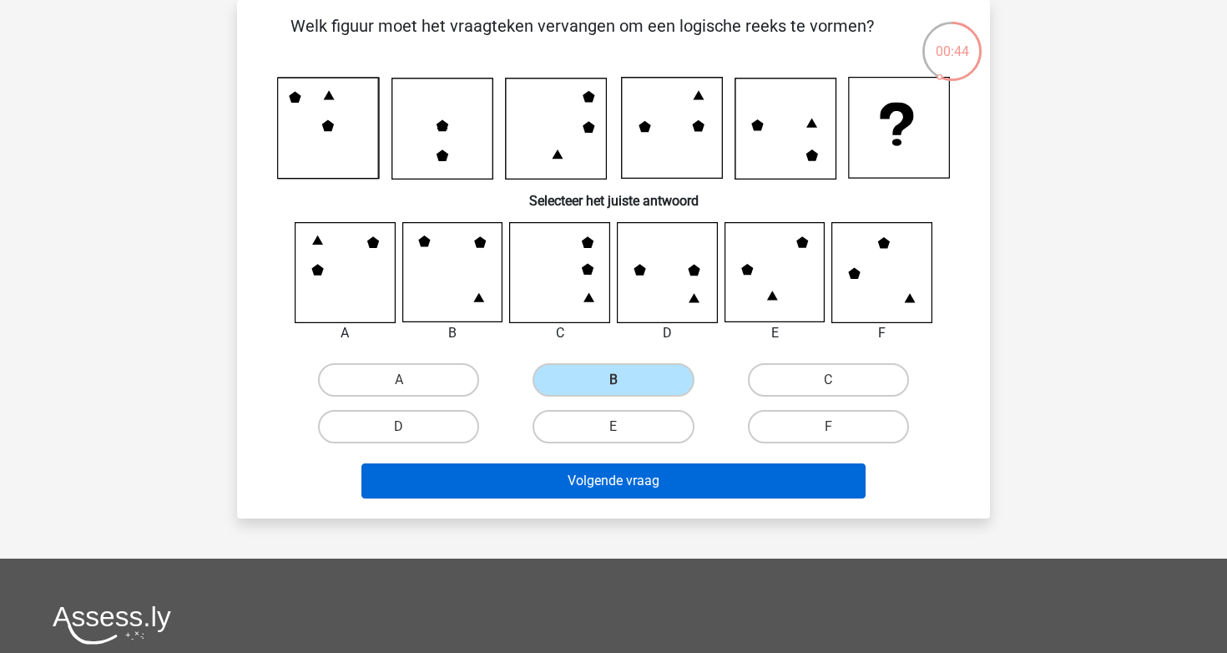
click at [658, 483] on button "Volgende vraag" at bounding box center [613, 480] width 505 height 35
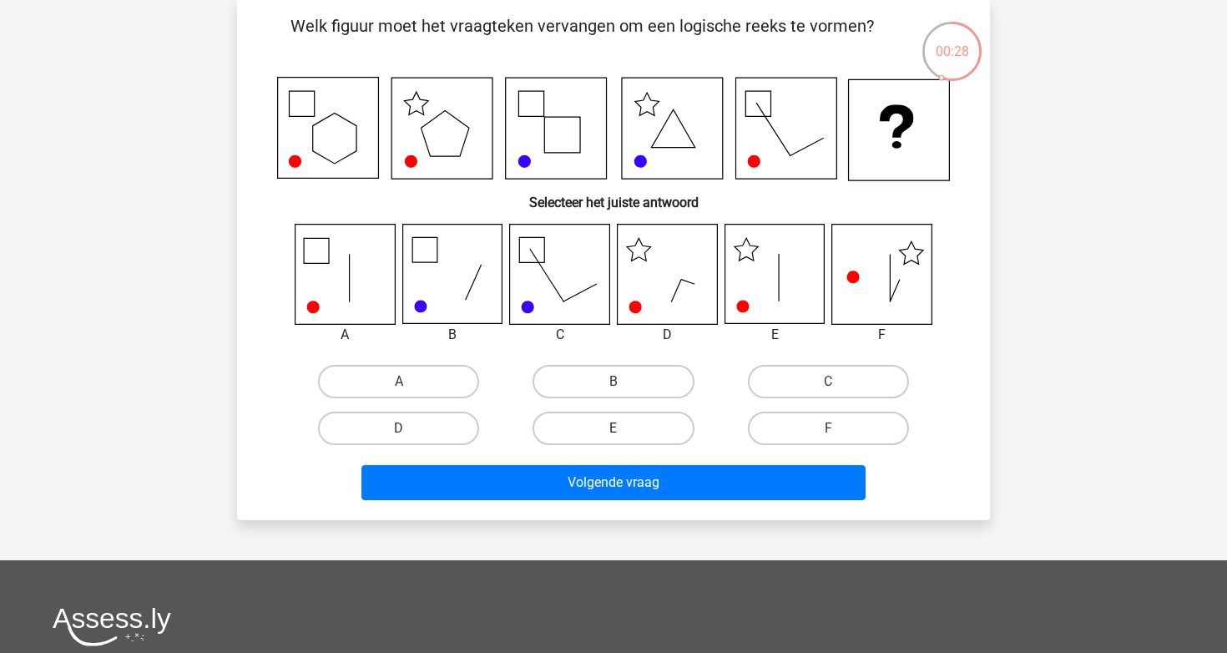
click at [676, 422] on label "E" at bounding box center [613, 428] width 161 height 33
click at [624, 428] on input "E" at bounding box center [619, 433] width 11 height 11
radio input "true"
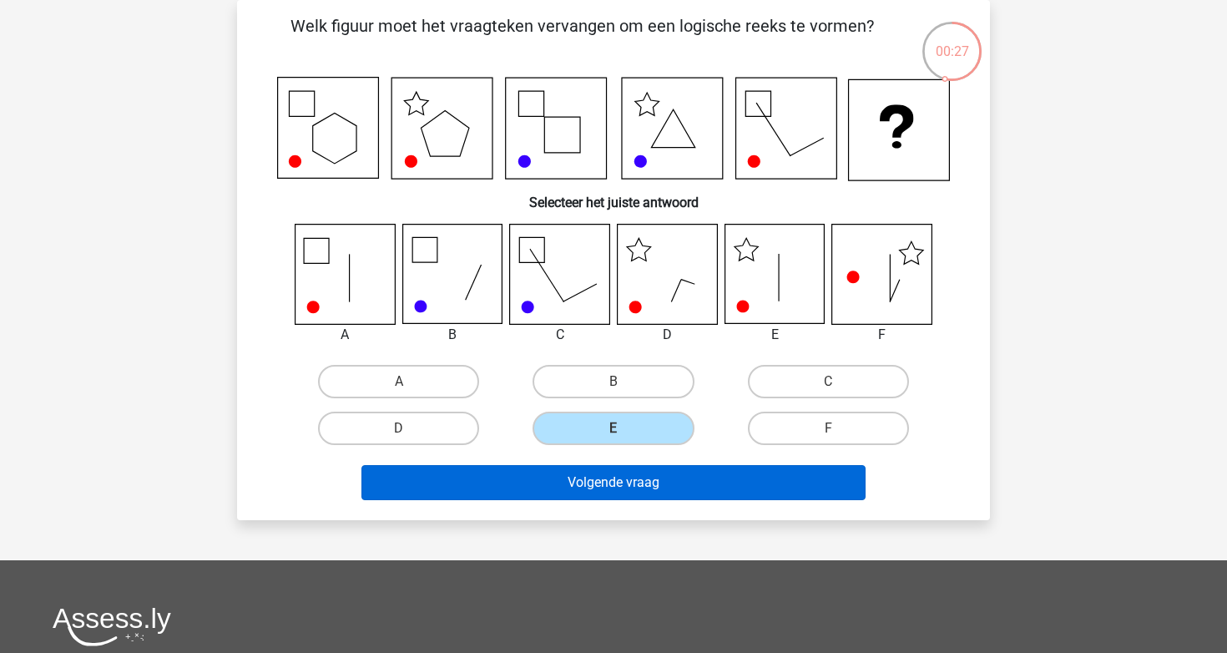
click at [652, 467] on button "Volgende vraag" at bounding box center [613, 482] width 505 height 35
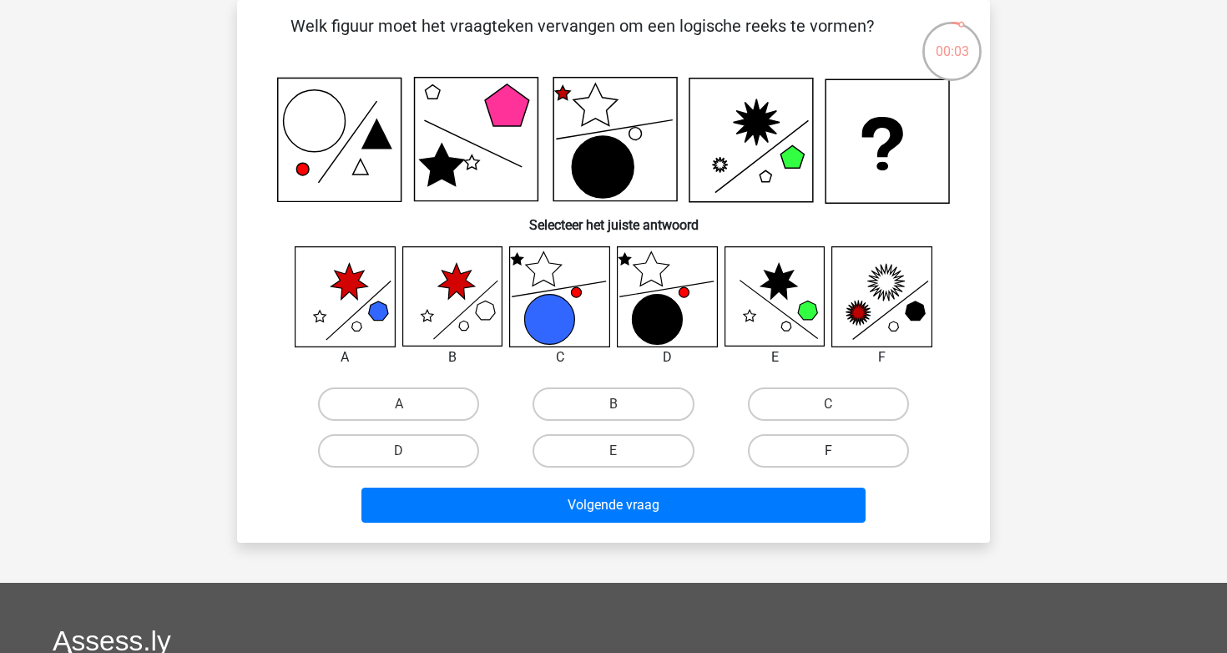
click at [788, 445] on label "F" at bounding box center [828, 450] width 161 height 33
click at [828, 451] on input "F" at bounding box center [833, 456] width 11 height 11
radio input "true"
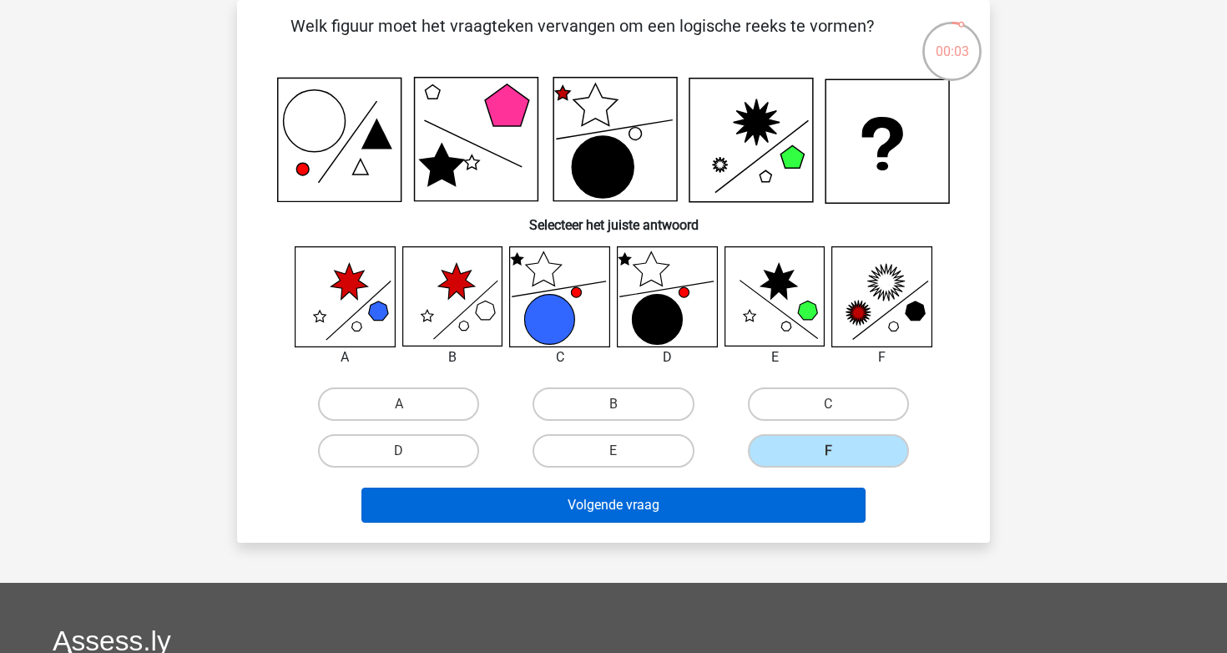
click at [731, 495] on button "Volgende vraag" at bounding box center [613, 505] width 505 height 35
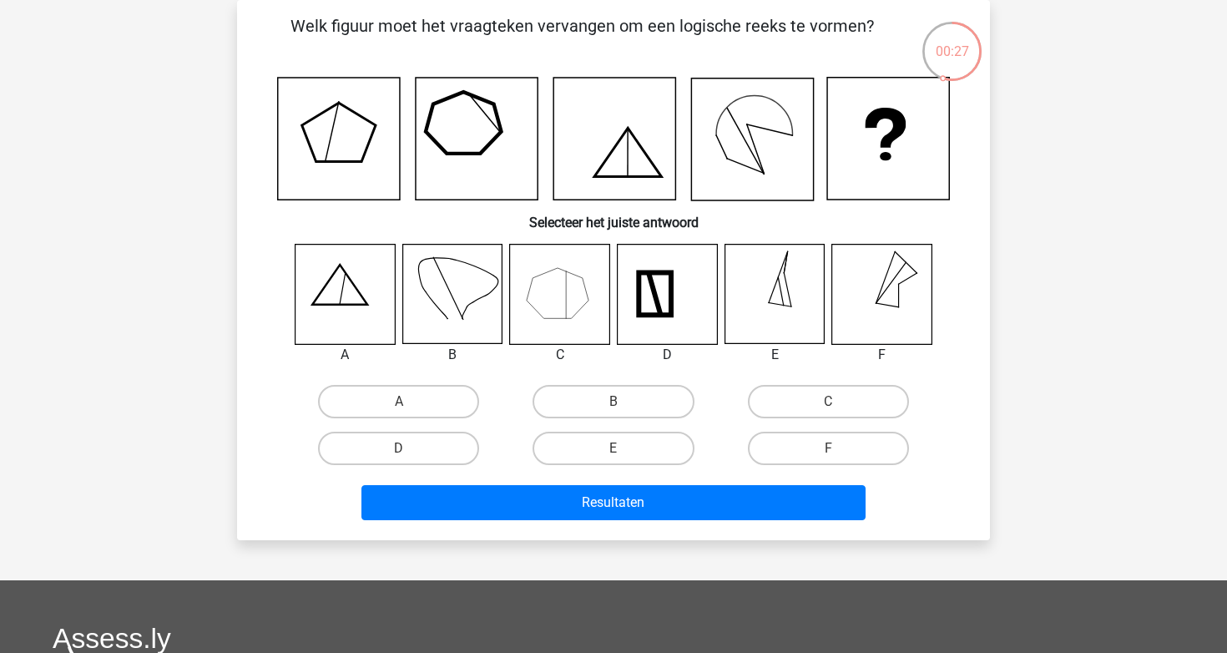
click at [564, 314] on icon at bounding box center [559, 294] width 99 height 99
click at [656, 393] on label "B" at bounding box center [613, 401] width 161 height 33
click at [624, 402] on input "B" at bounding box center [619, 407] width 11 height 11
radio input "true"
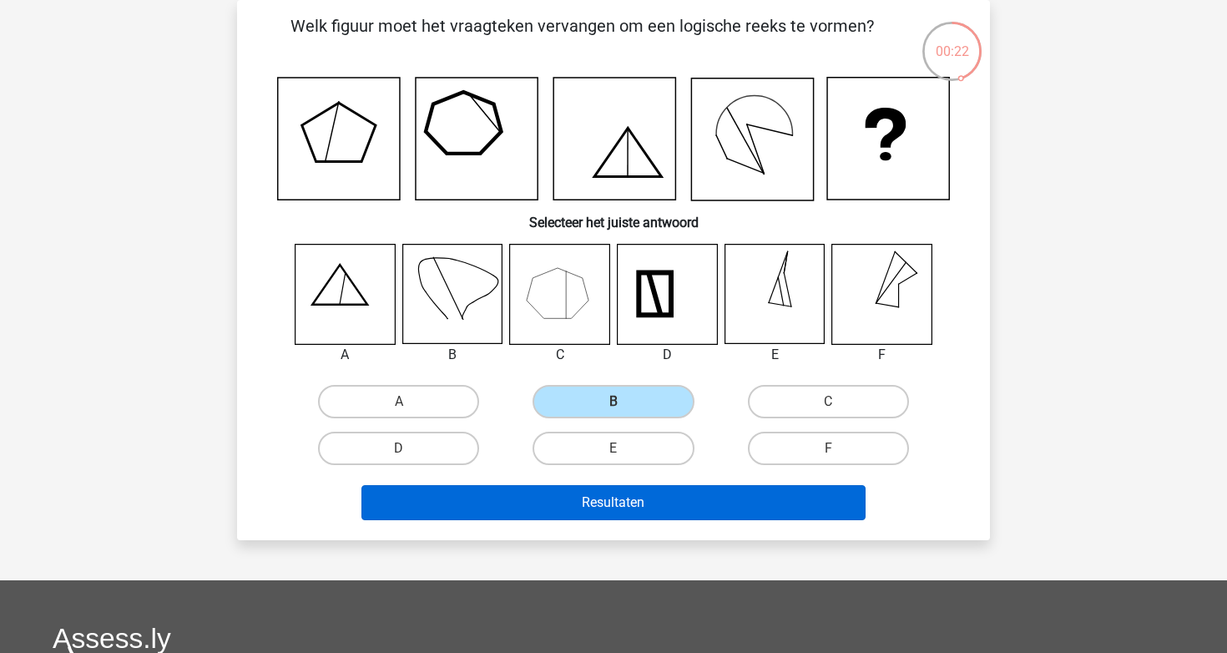
click at [645, 505] on button "Resultaten" at bounding box center [613, 502] width 505 height 35
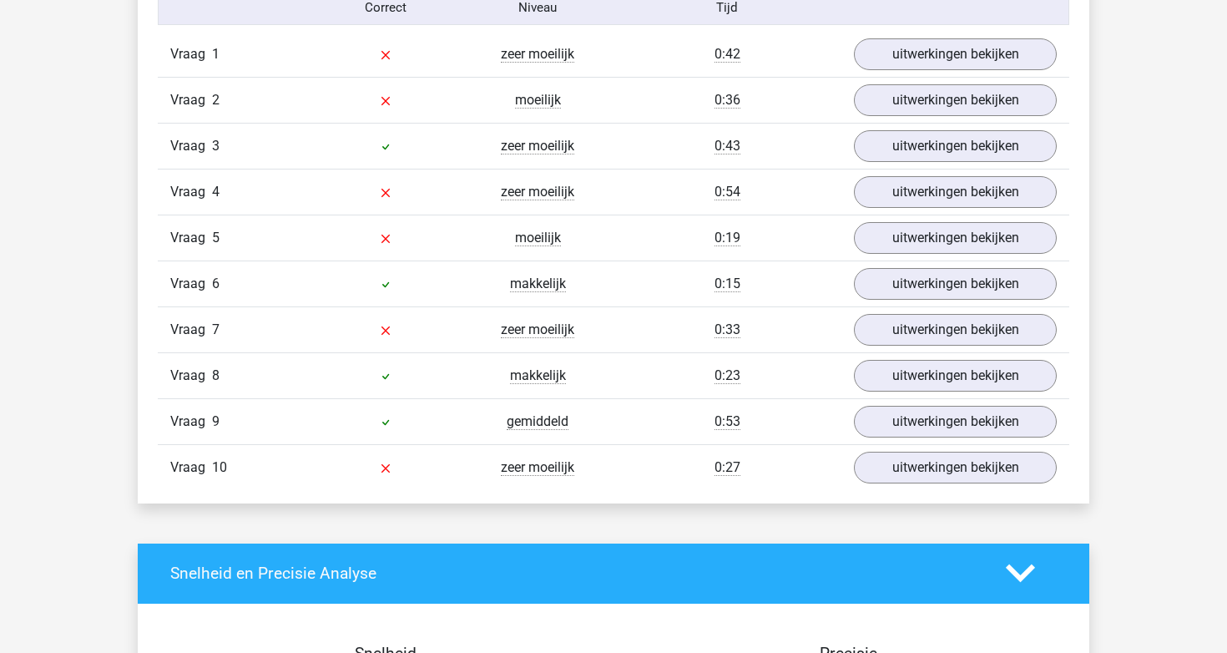
scroll to position [1411, 0]
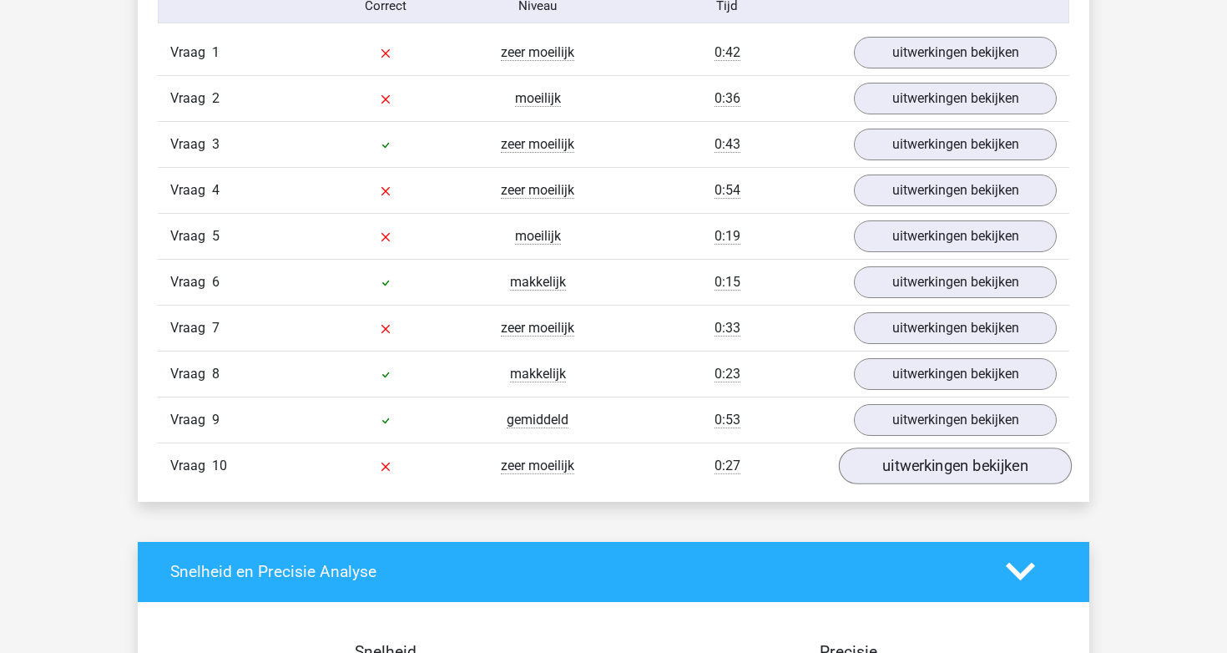
click at [948, 453] on link "uitwerkingen bekijken" at bounding box center [955, 465] width 233 height 37
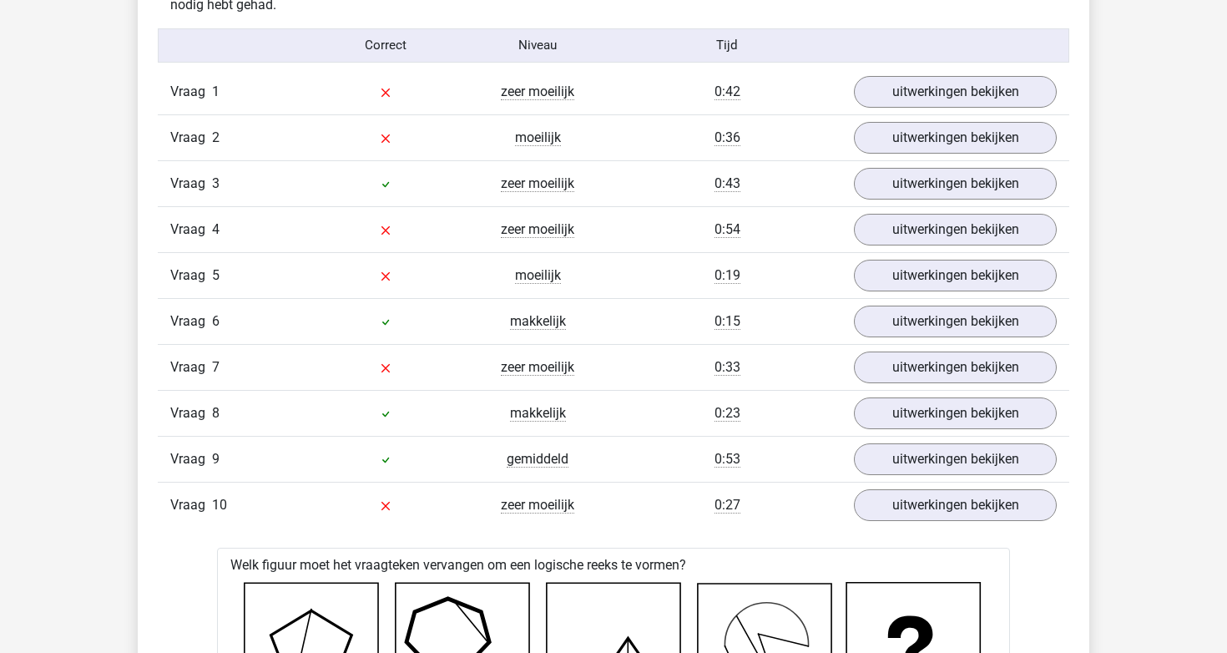
scroll to position [1385, 0]
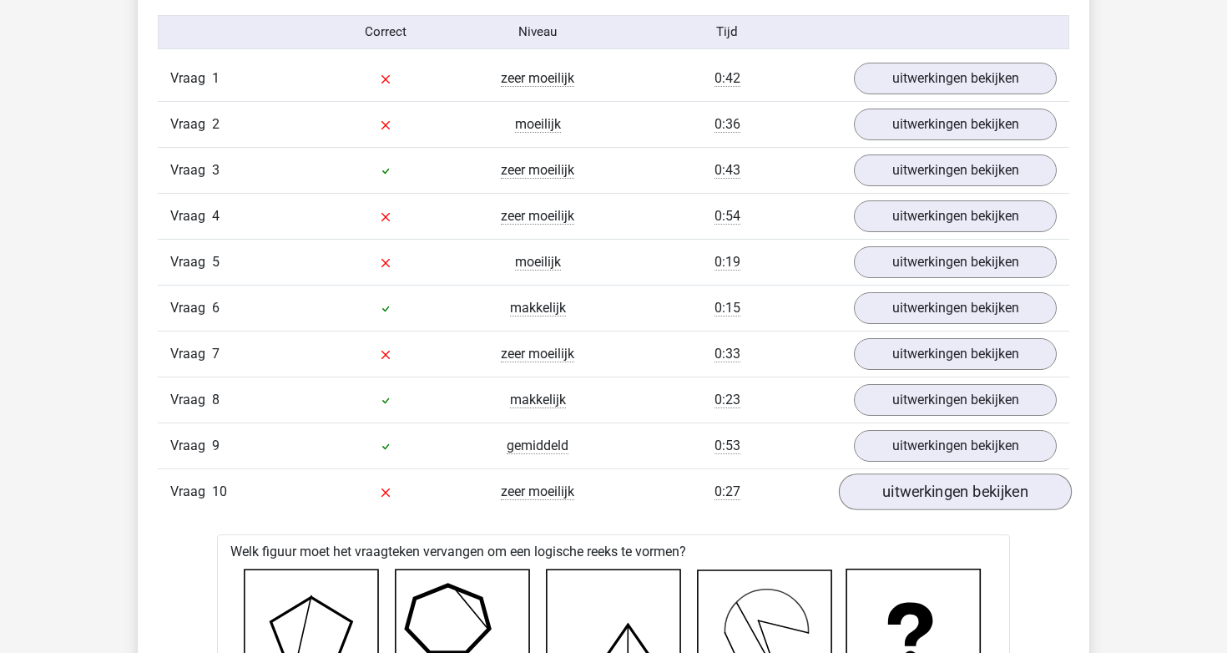
click at [912, 489] on link "uitwerkingen bekijken" at bounding box center [955, 491] width 233 height 37
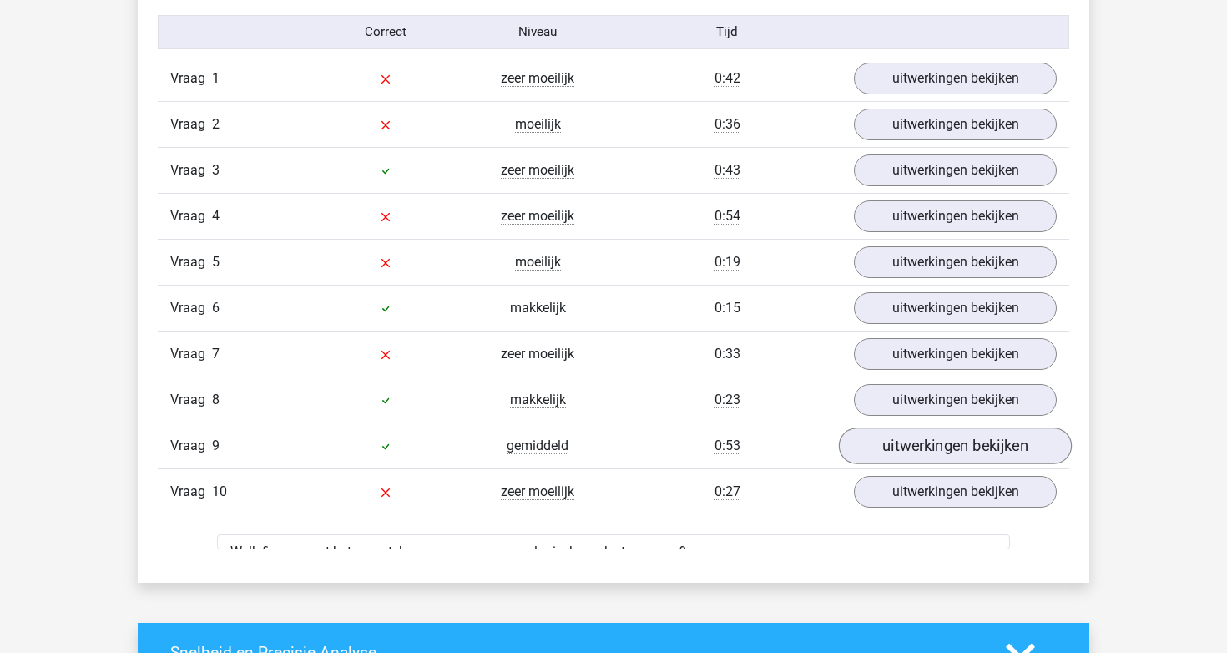
click at [912, 431] on link "uitwerkingen bekijken" at bounding box center [955, 445] width 233 height 37
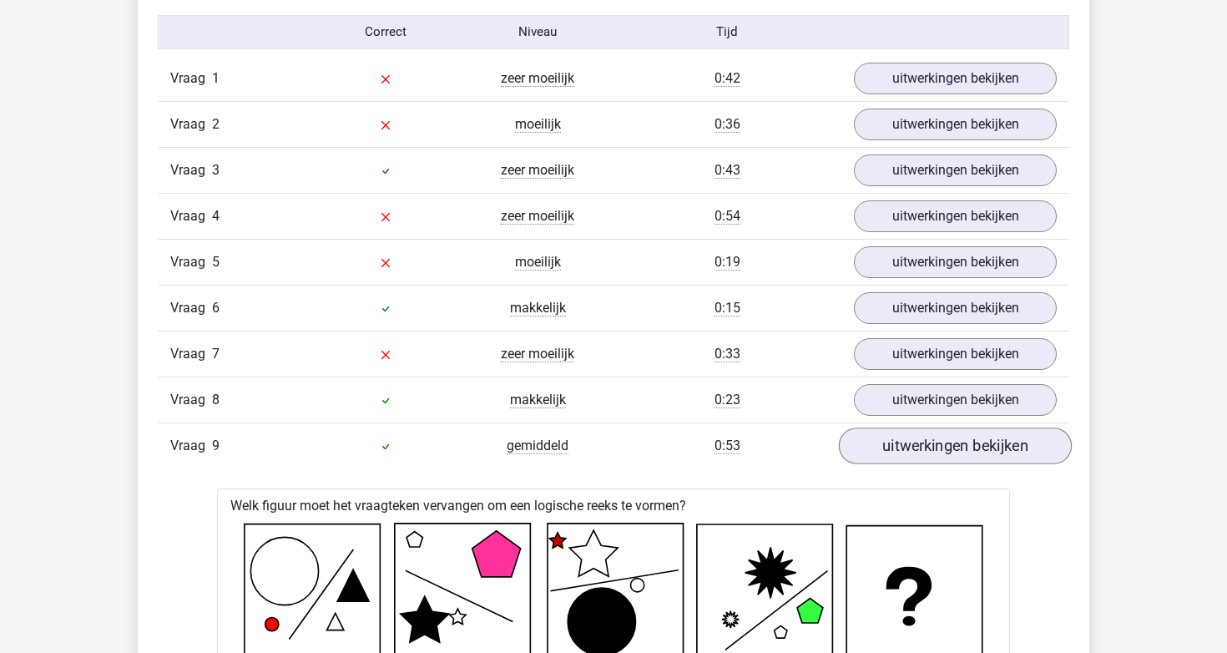
click at [912, 431] on link "uitwerkingen bekijken" at bounding box center [955, 445] width 233 height 37
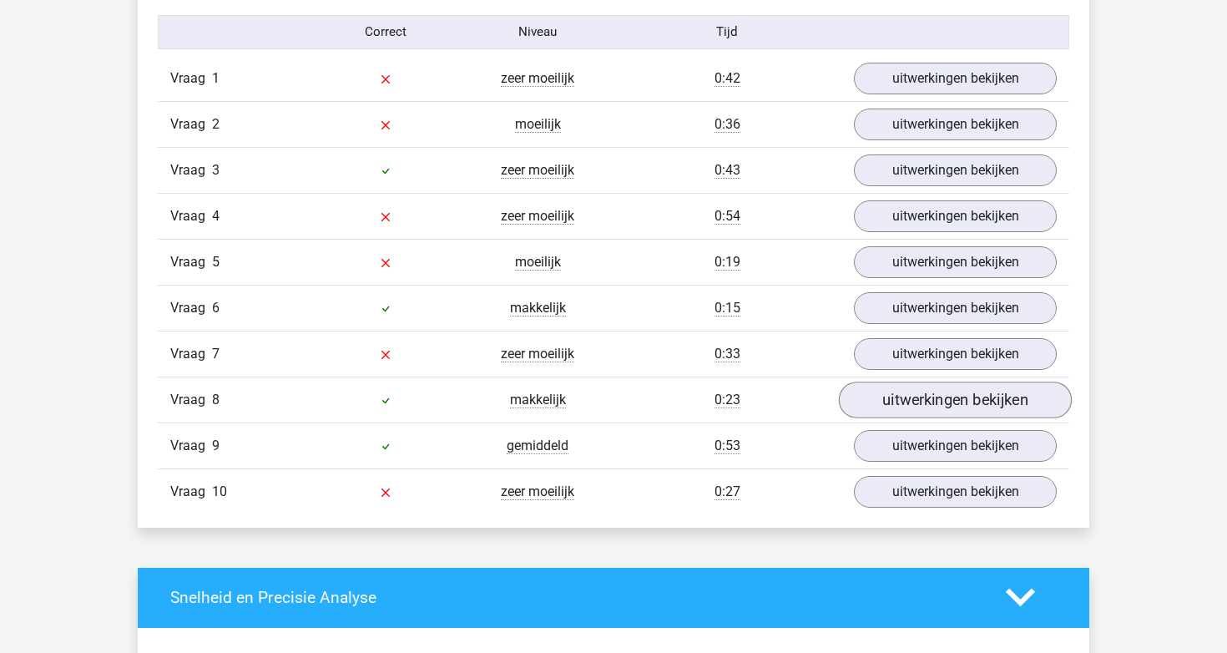
click at [911, 393] on link "uitwerkingen bekijken" at bounding box center [955, 400] width 233 height 37
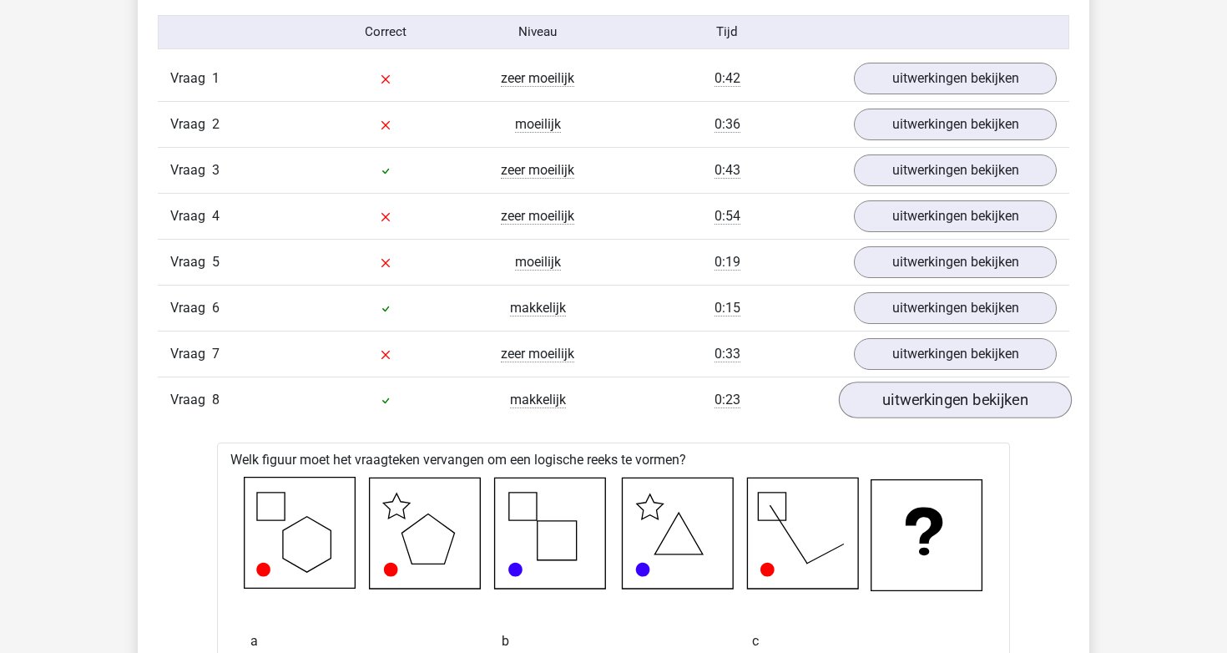
click at [911, 393] on link "uitwerkingen bekijken" at bounding box center [955, 400] width 233 height 37
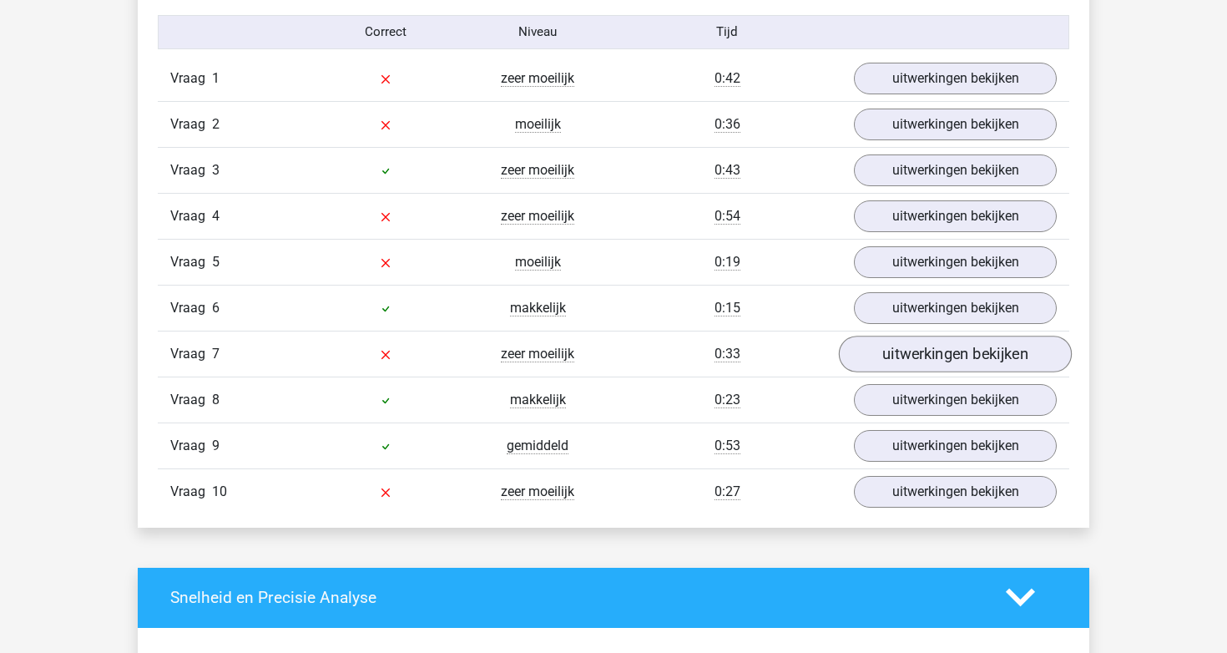
click at [914, 351] on link "uitwerkingen bekijken" at bounding box center [955, 354] width 233 height 37
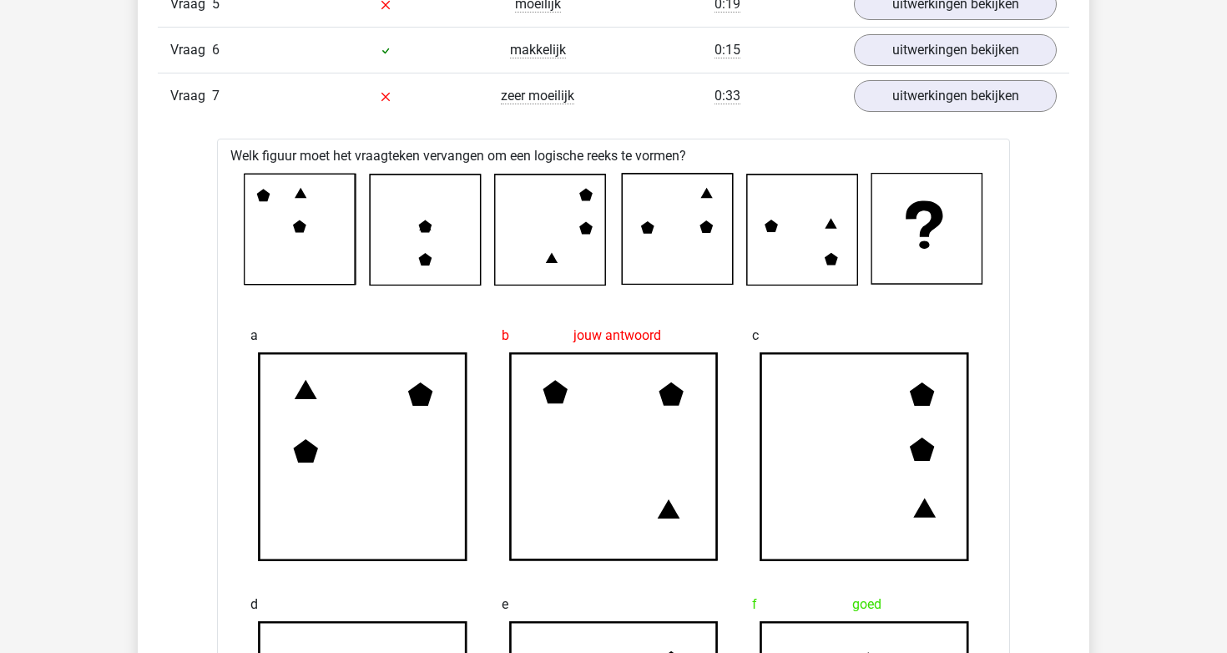
scroll to position [1665, 0]
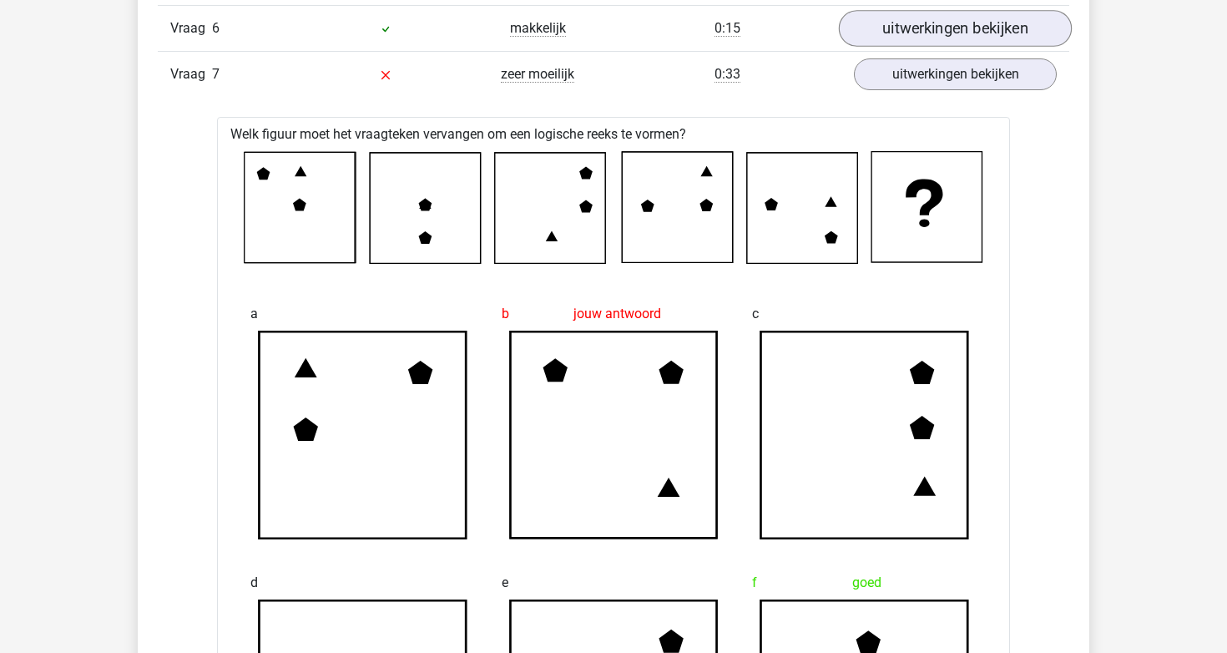
click at [961, 33] on link "uitwerkingen bekijken" at bounding box center [955, 28] width 233 height 37
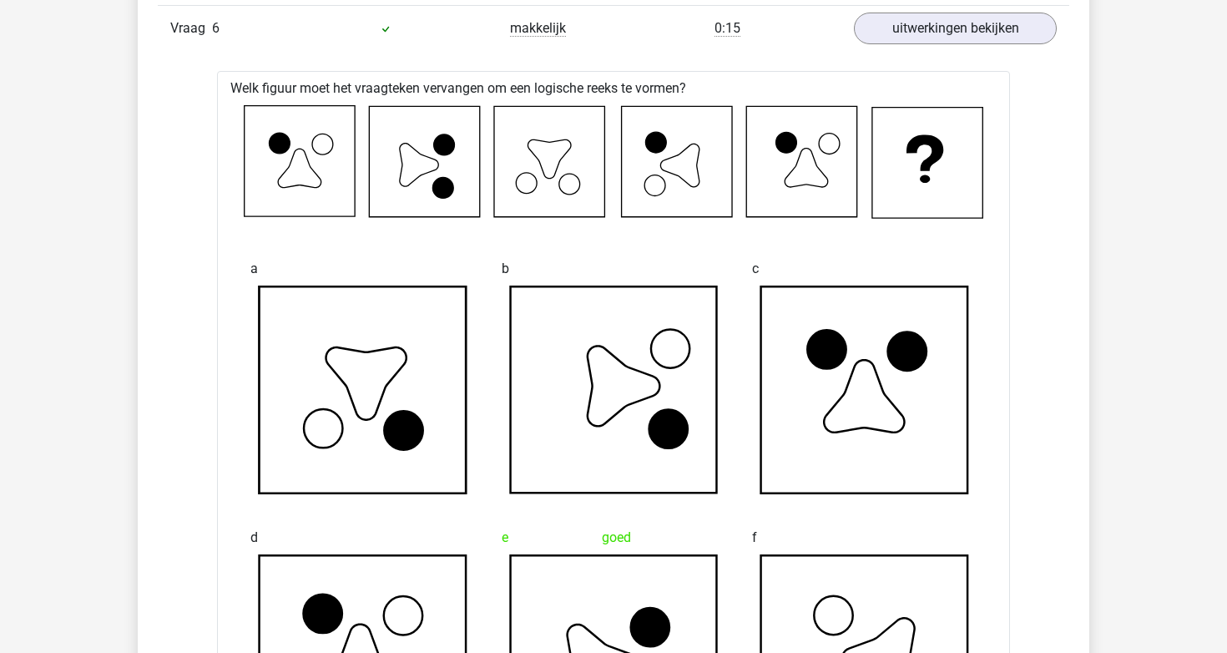
click at [952, 30] on link "uitwerkingen bekijken" at bounding box center [955, 28] width 233 height 37
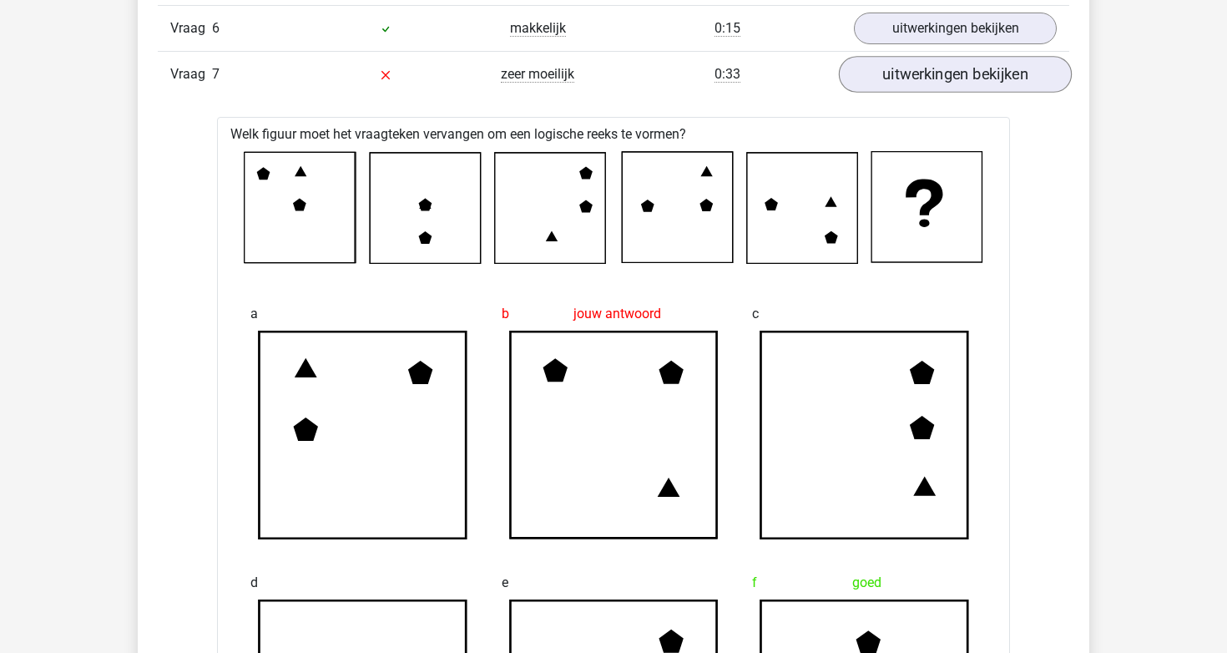
click at [953, 63] on link "uitwerkingen bekijken" at bounding box center [955, 74] width 233 height 37
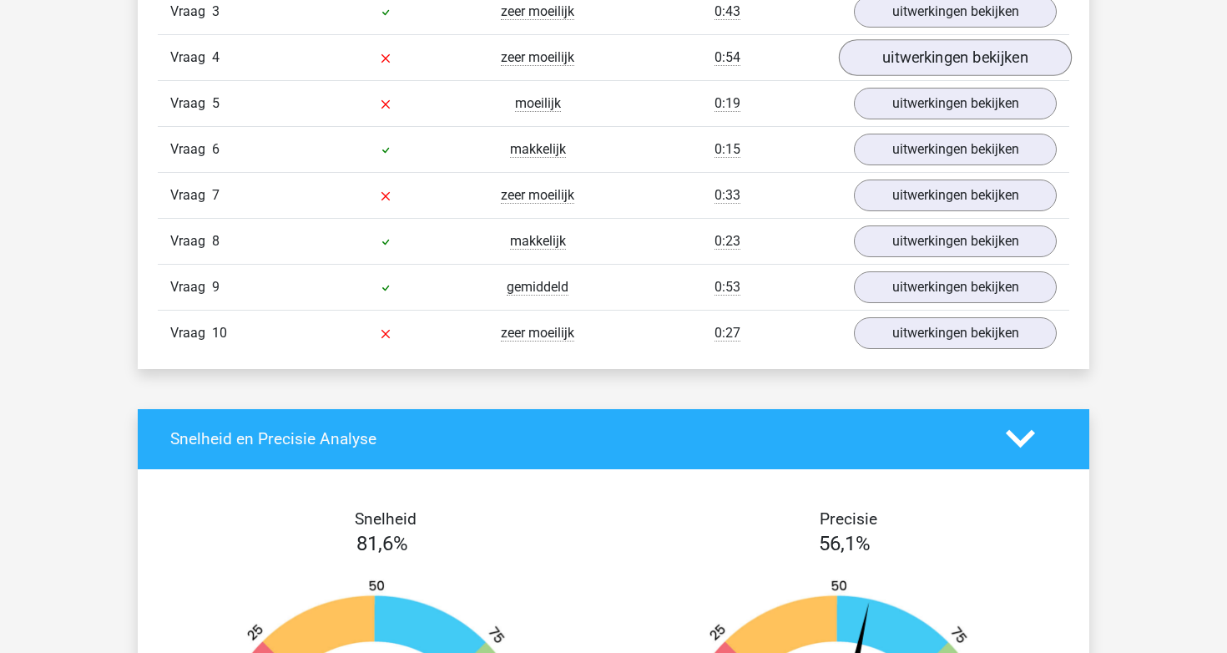
scroll to position [1513, 0]
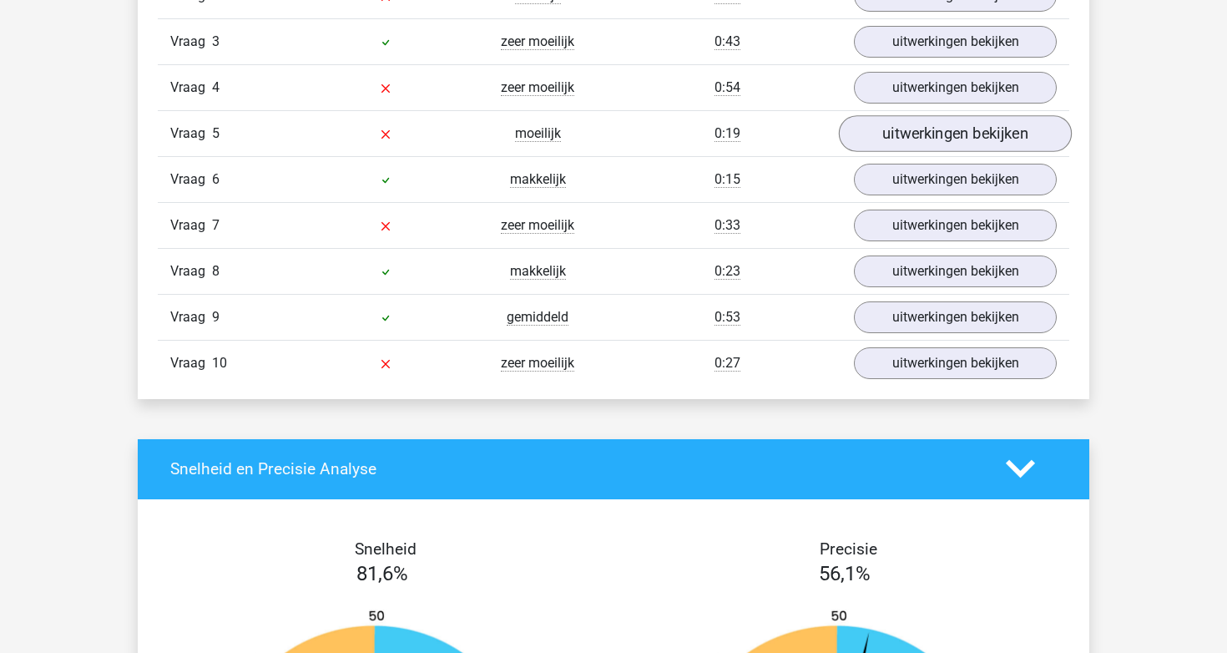
click at [928, 139] on link "uitwerkingen bekijken" at bounding box center [955, 133] width 233 height 37
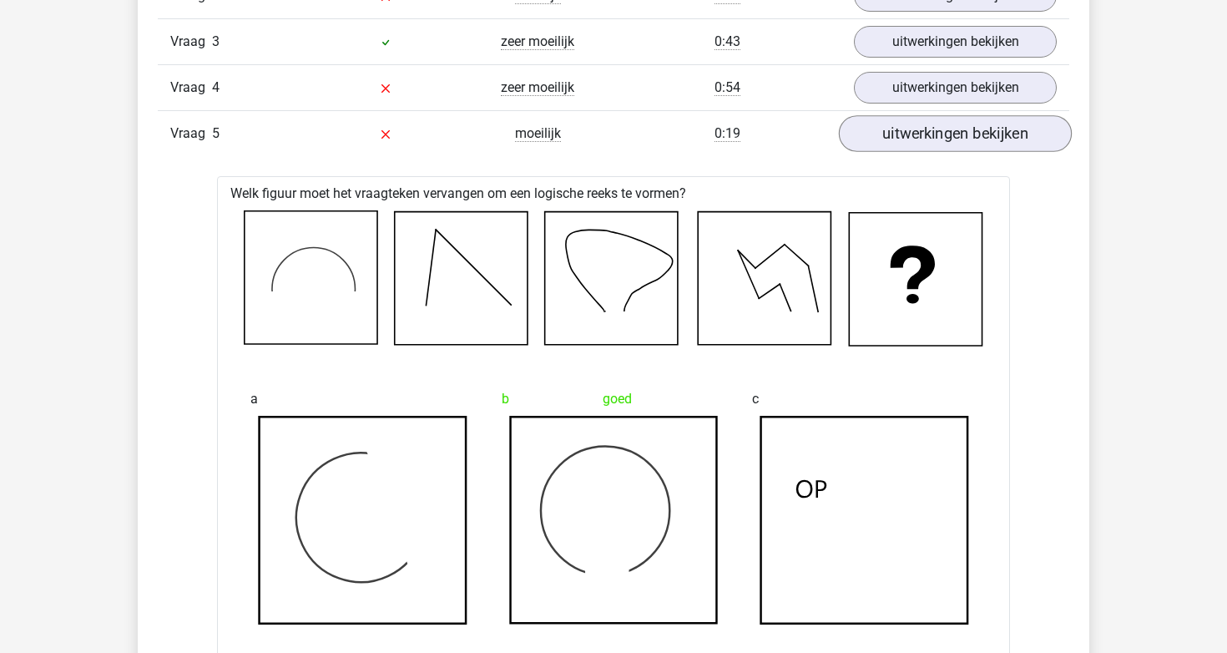
click at [928, 139] on link "uitwerkingen bekijken" at bounding box center [955, 133] width 233 height 37
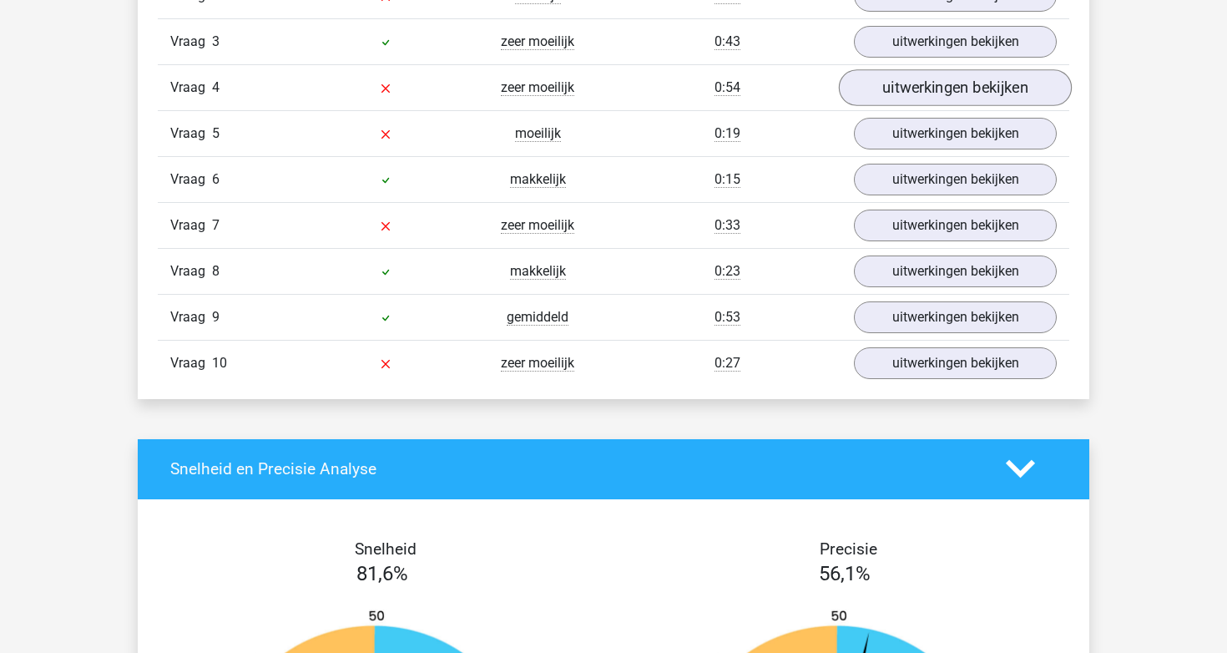
click at [924, 90] on link "uitwerkingen bekijken" at bounding box center [955, 87] width 233 height 37
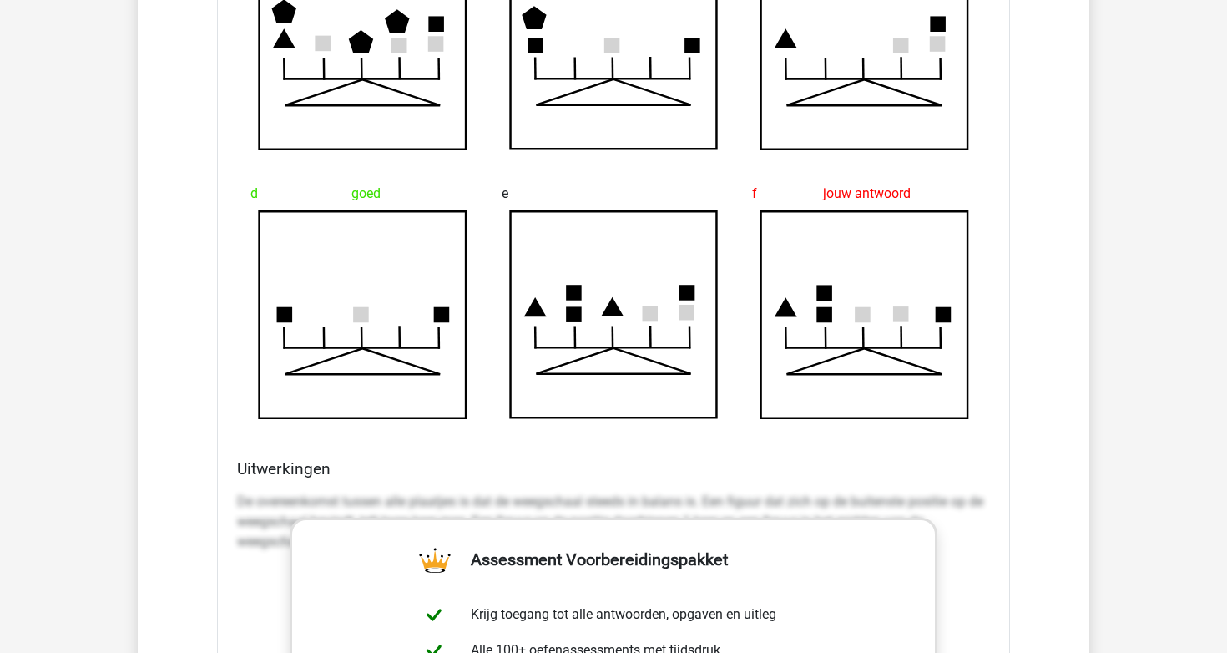
scroll to position [1385, 0]
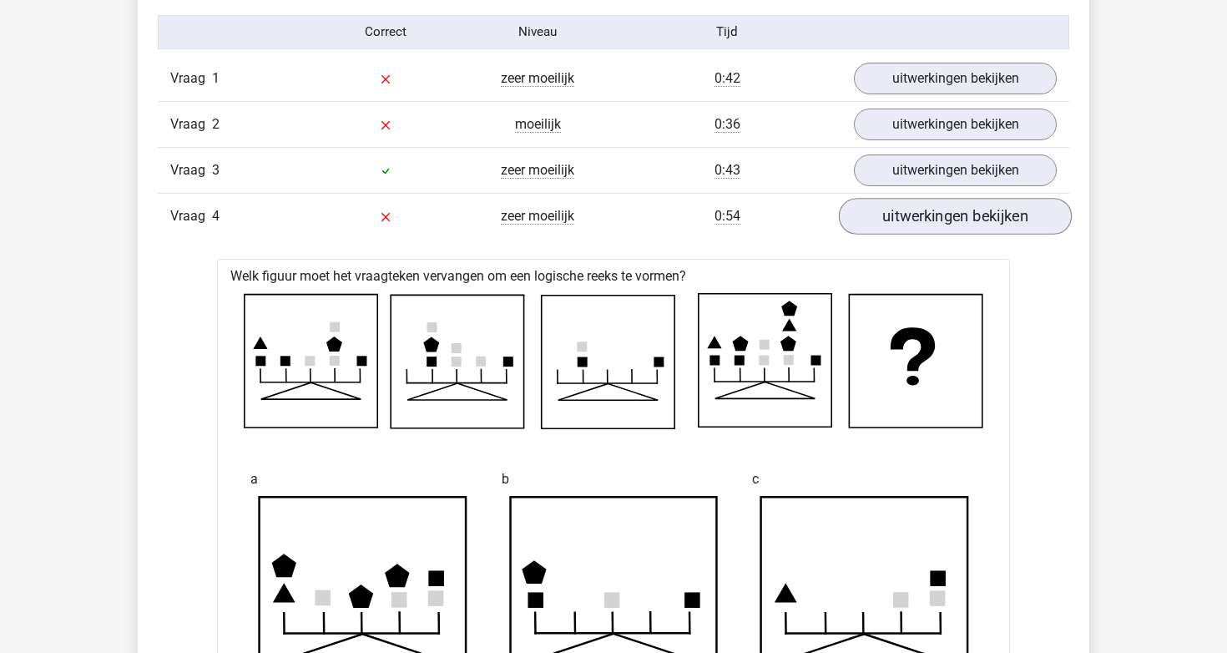
click at [929, 211] on link "uitwerkingen bekijken" at bounding box center [955, 216] width 233 height 37
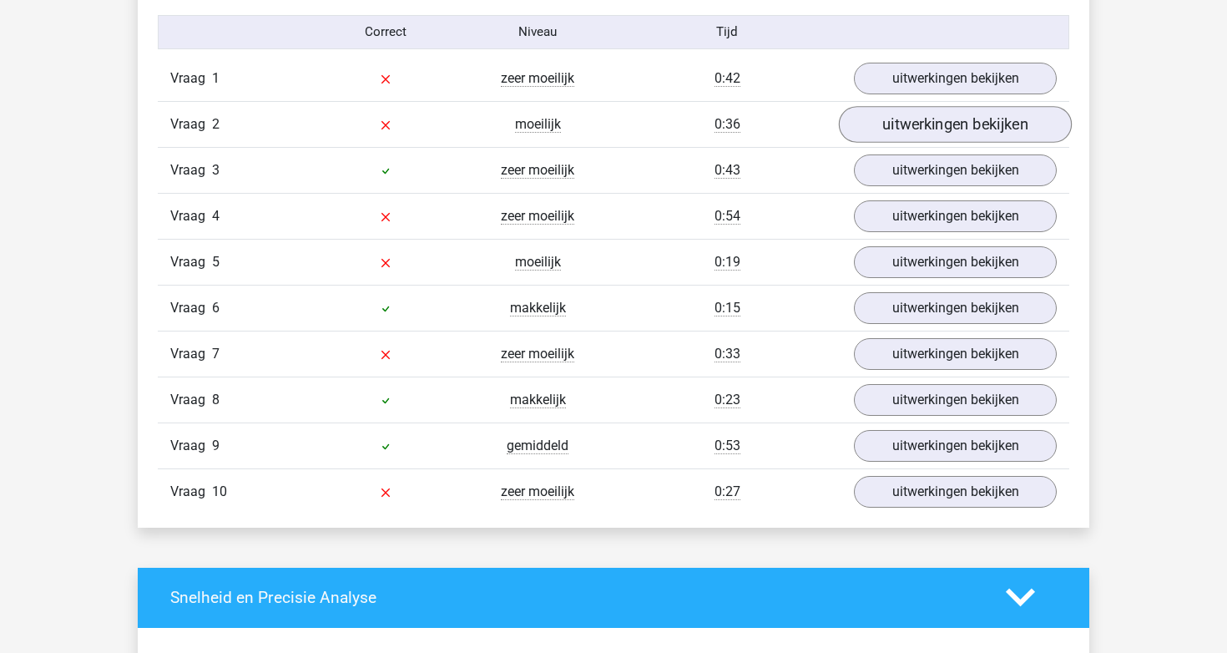
click at [934, 109] on link "uitwerkingen bekijken" at bounding box center [955, 124] width 233 height 37
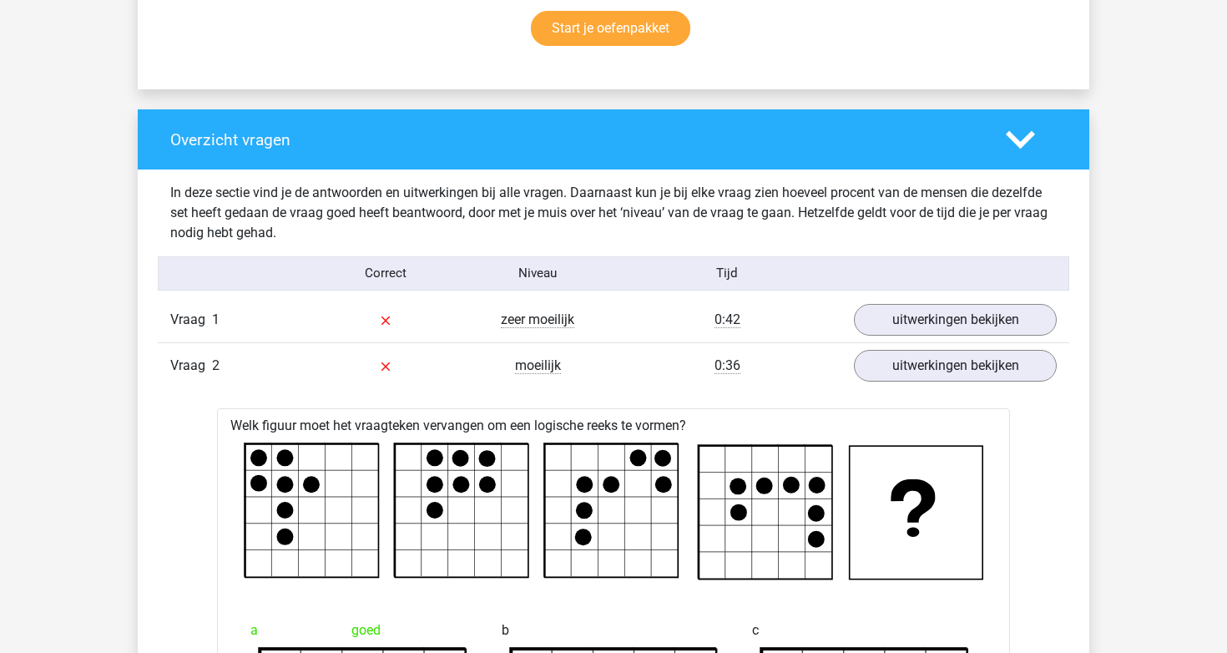
scroll to position [946, 0]
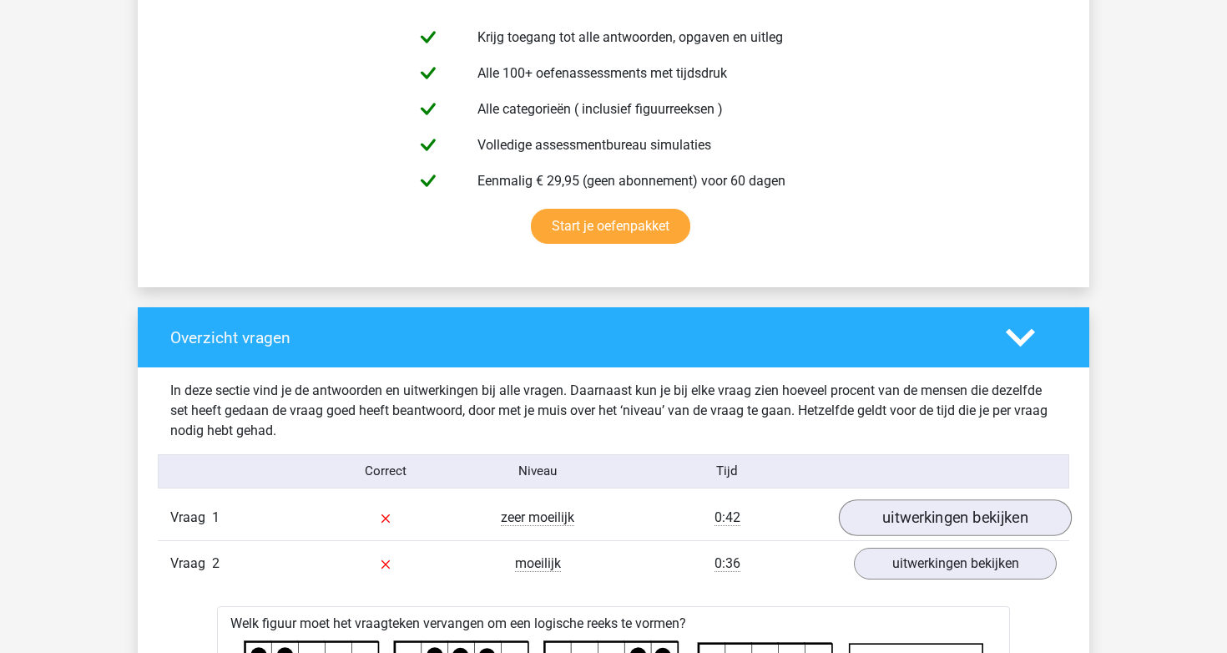
click at [958, 515] on link "uitwerkingen bekijken" at bounding box center [955, 517] width 233 height 37
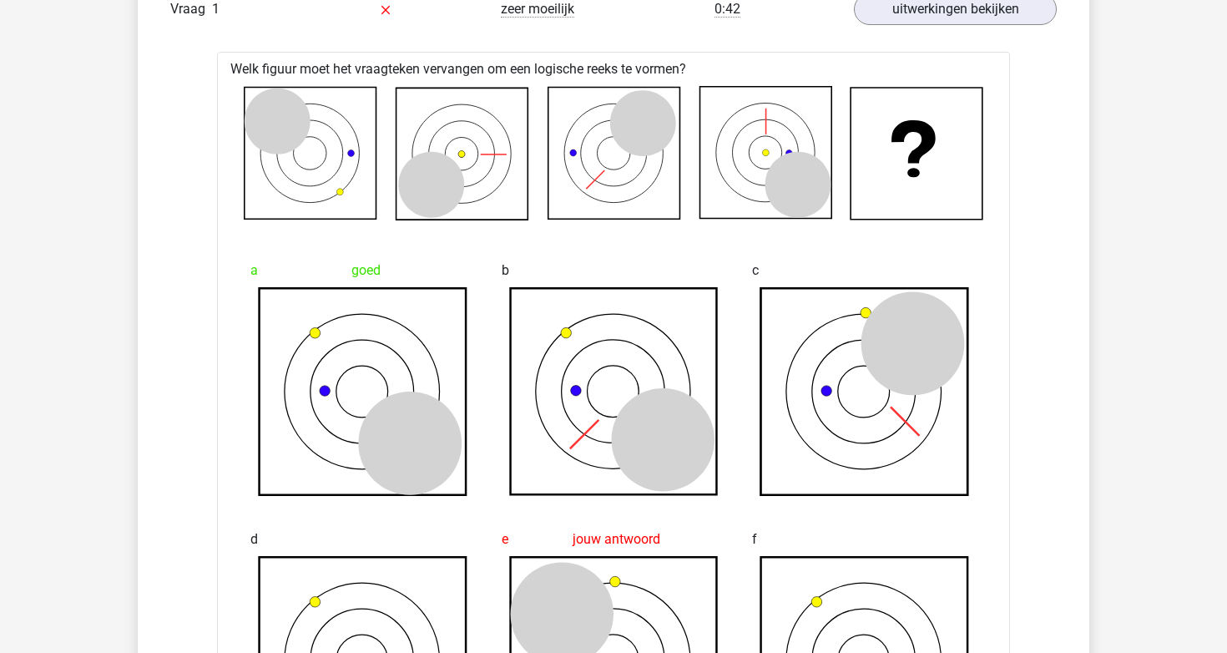
scroll to position [1451, 0]
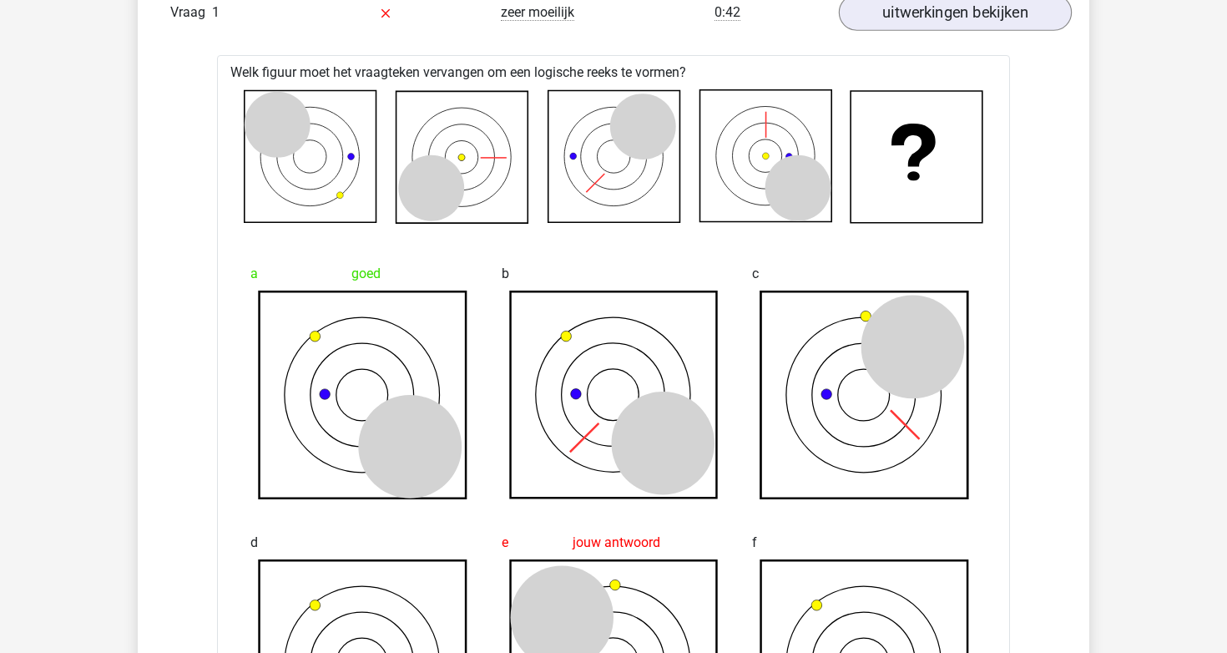
click at [962, 13] on link "uitwerkingen bekijken" at bounding box center [955, 12] width 233 height 37
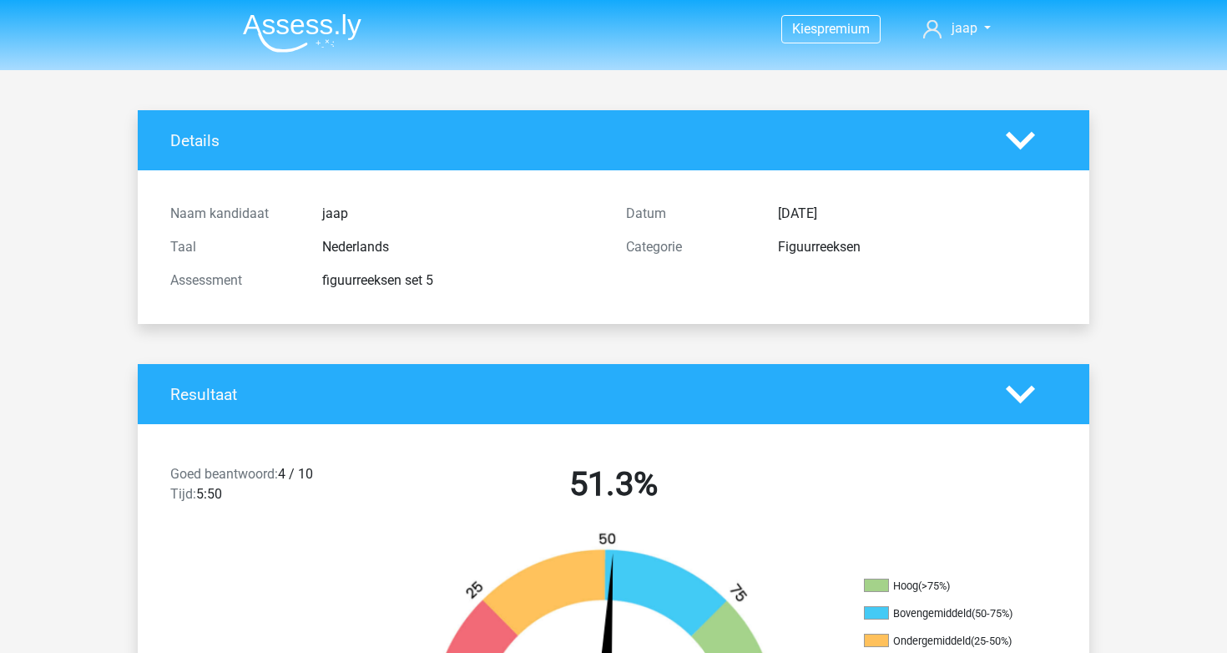
scroll to position [0, 0]
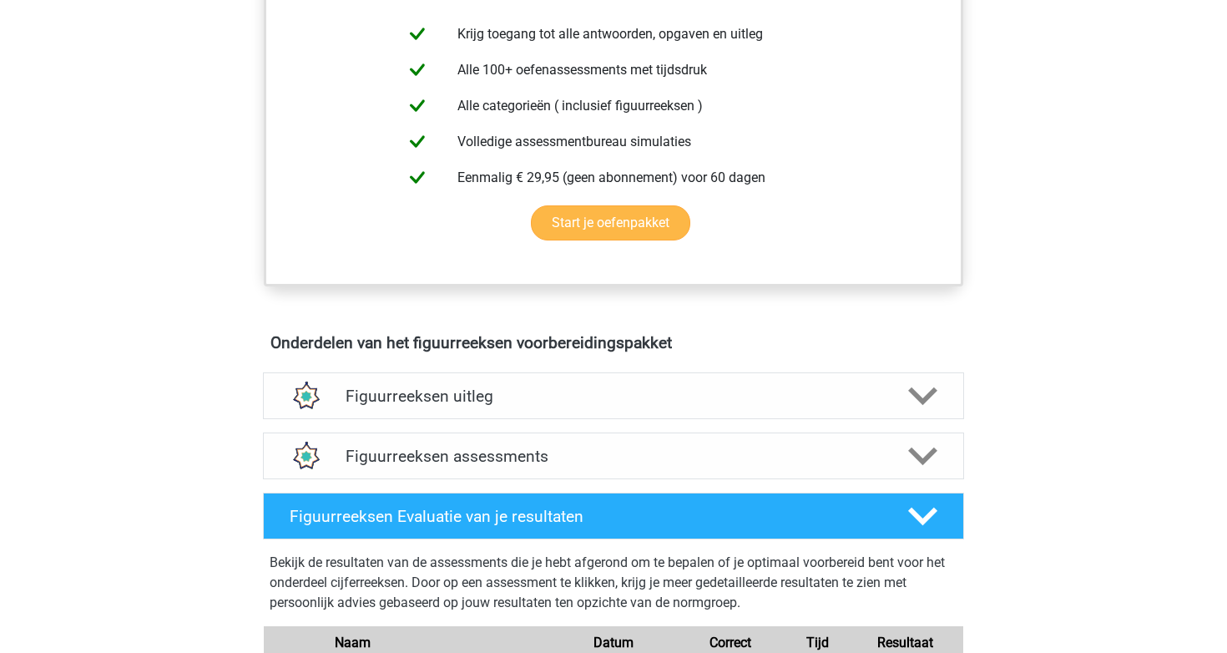
scroll to position [690, 0]
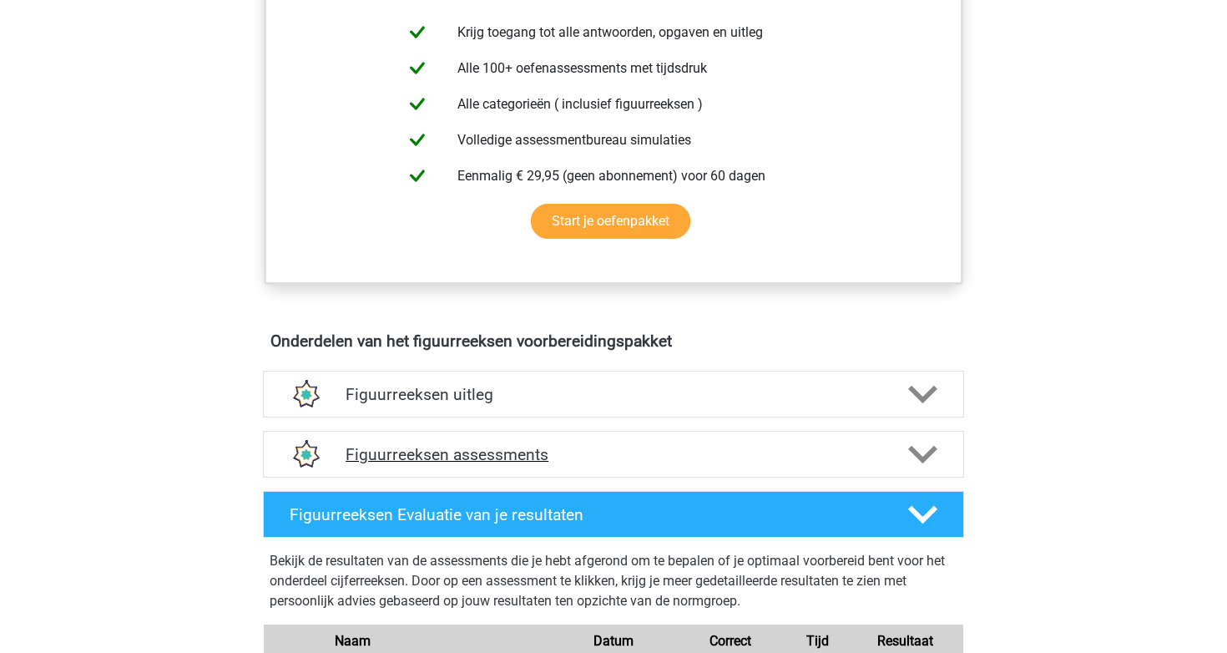
click at [452, 457] on h4 "Figuurreeksen assessments" at bounding box center [614, 454] width 536 height 19
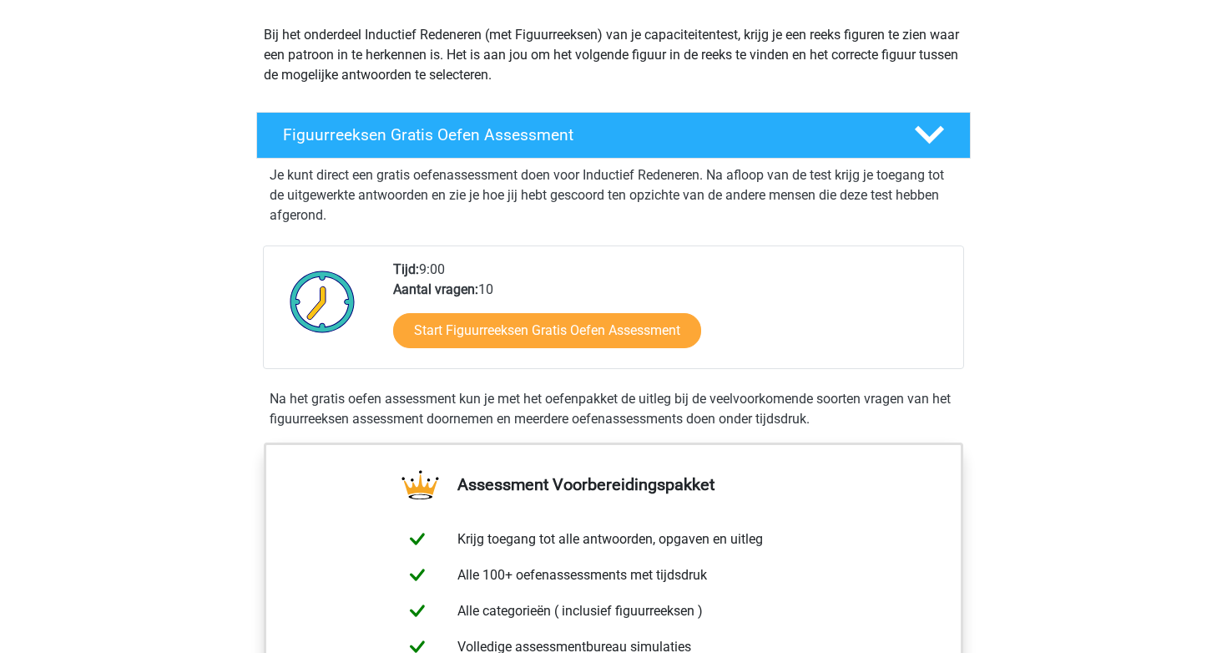
scroll to position [183, 0]
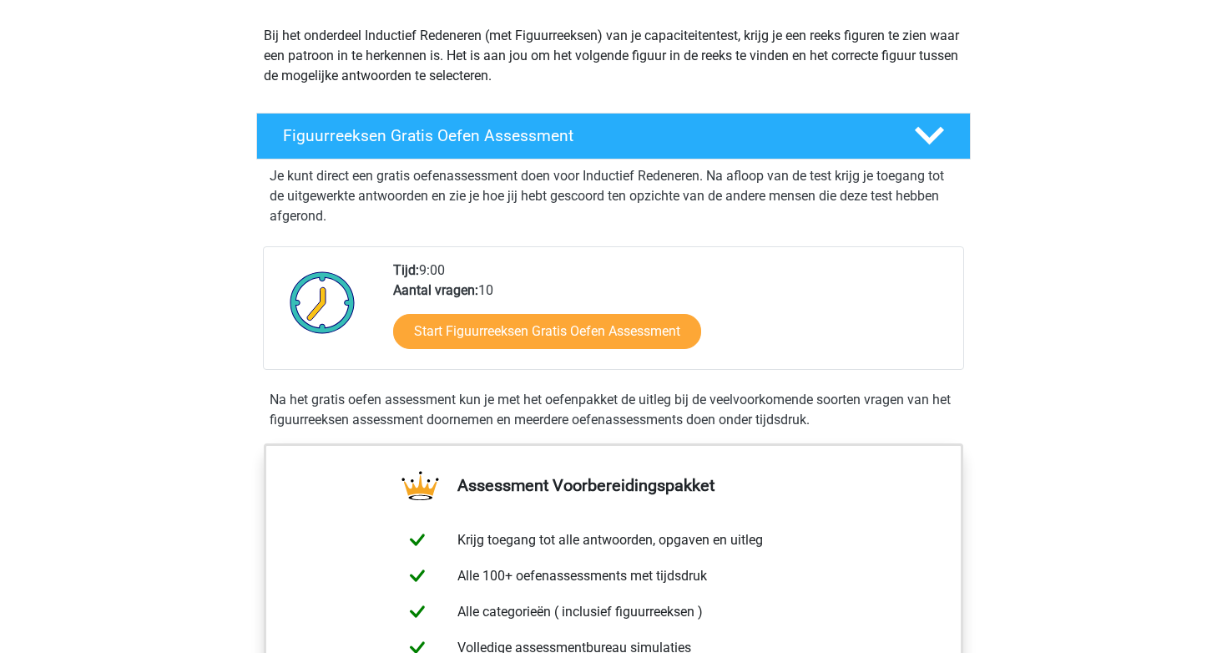
click at [563, 355] on div "Start Figuurreeksen Gratis Oefen Assessment" at bounding box center [671, 335] width 557 height 68
click at [562, 350] on div "Start Figuurreeksen Gratis Oefen Assessment" at bounding box center [671, 335] width 557 height 68
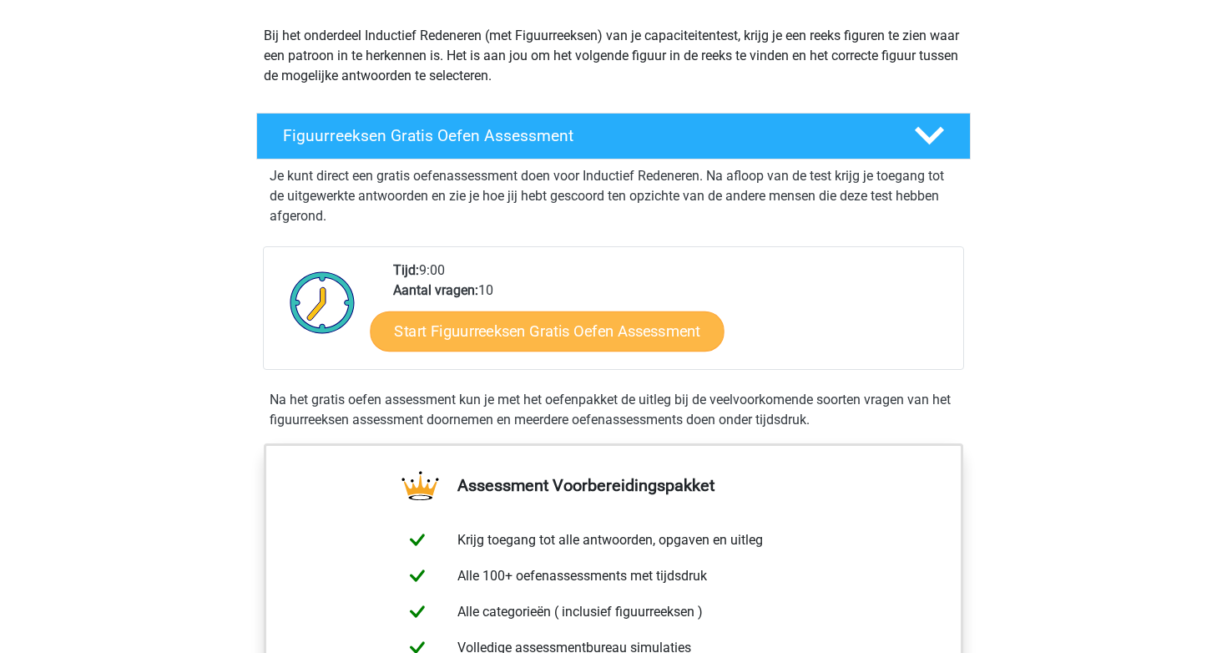
click at [561, 331] on link "Start Figuurreeksen Gratis Oefen Assessment" at bounding box center [548, 331] width 354 height 40
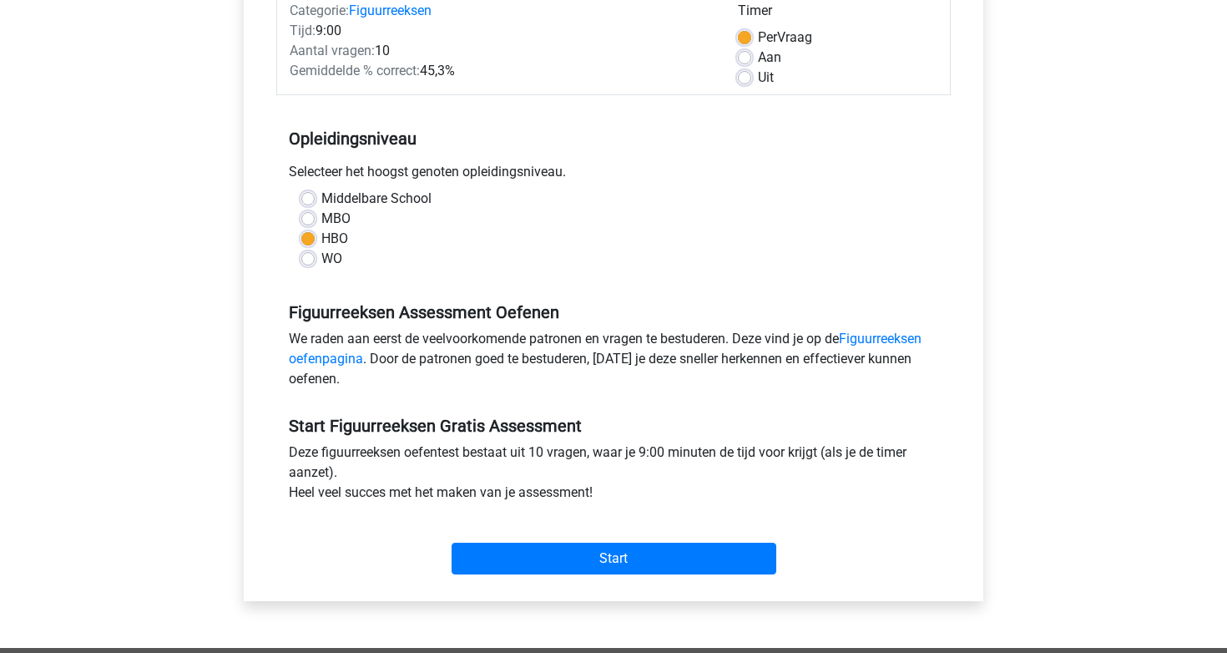
scroll to position [231, 0]
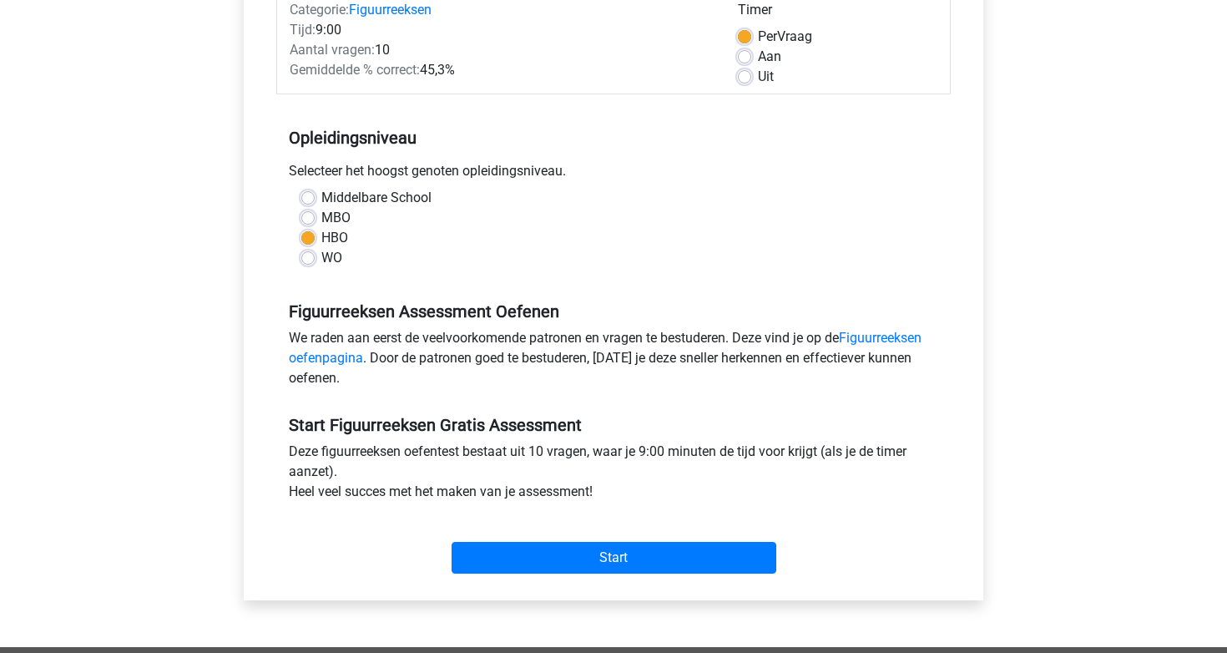
click at [619, 584] on div "Categorie: Figuurreeksen Tijd: 9:00 Aantal vragen: 10 Gemiddelde % correct: 45,…" at bounding box center [613, 283] width 715 height 634
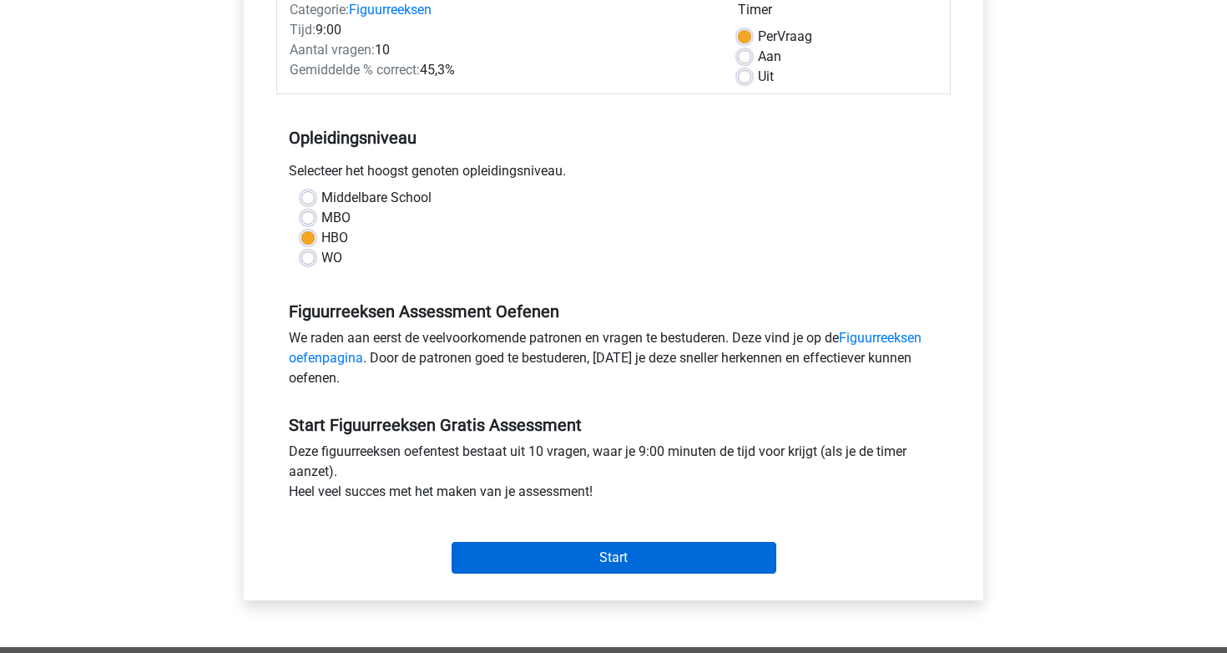
click at [619, 566] on input "Start" at bounding box center [614, 558] width 325 height 32
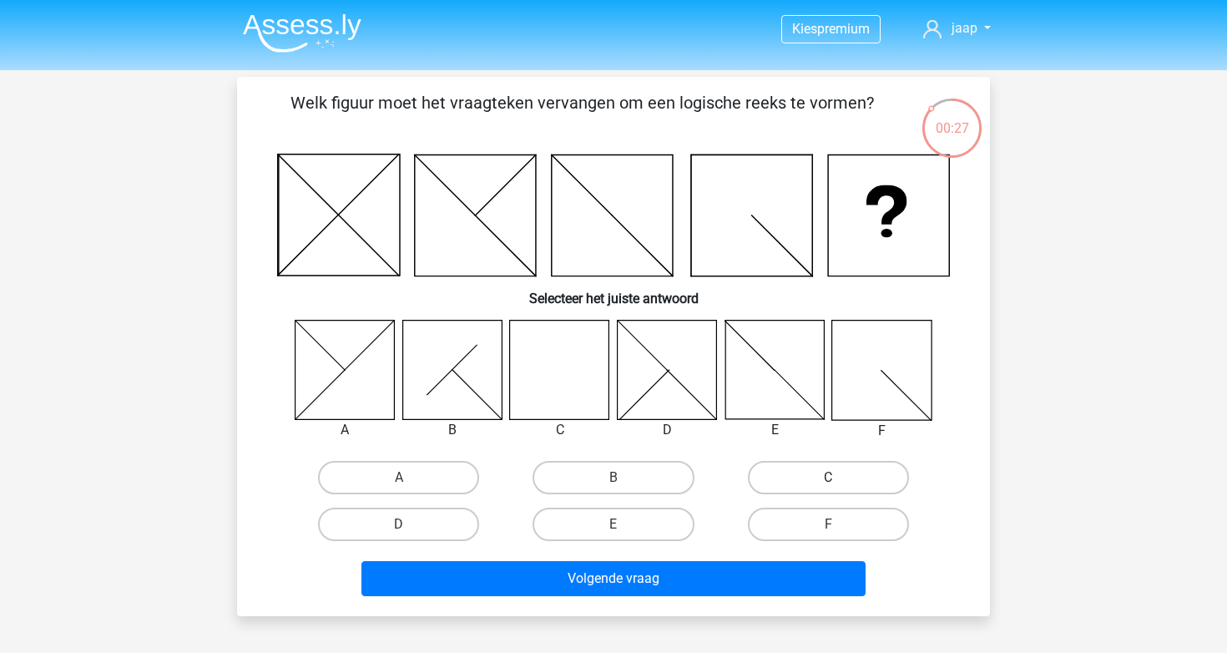
click at [767, 478] on label "C" at bounding box center [828, 477] width 161 height 33
click at [828, 478] on input "C" at bounding box center [833, 483] width 11 height 11
radio input "true"
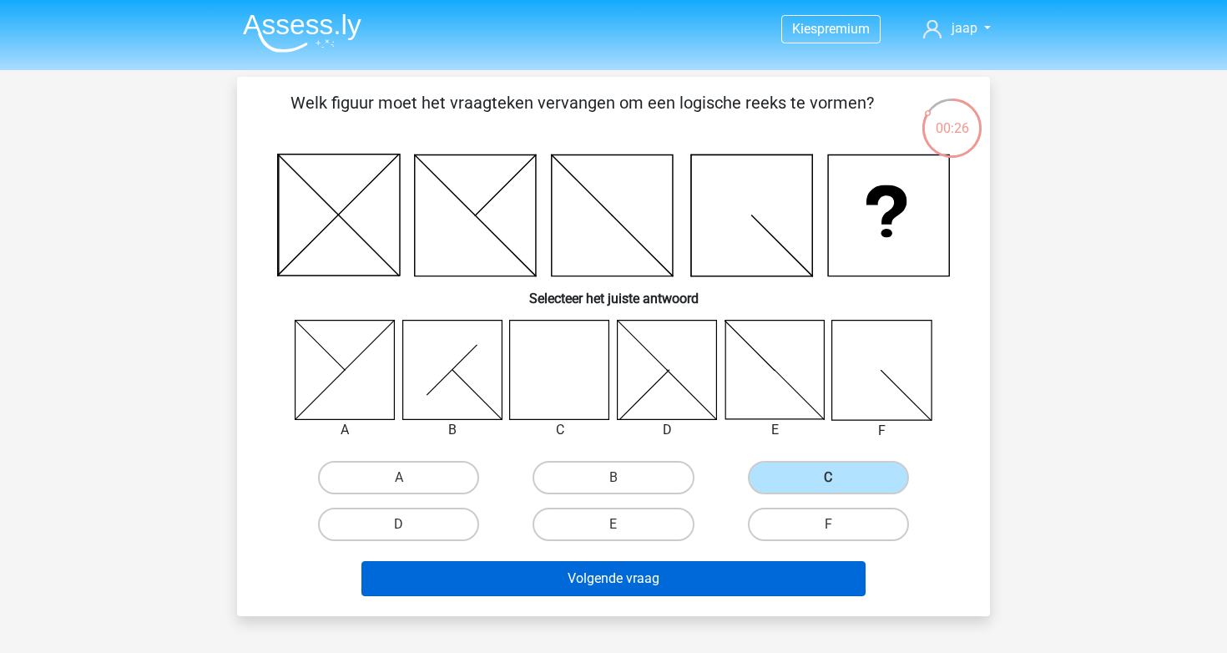
click at [675, 572] on button "Volgende vraag" at bounding box center [613, 578] width 505 height 35
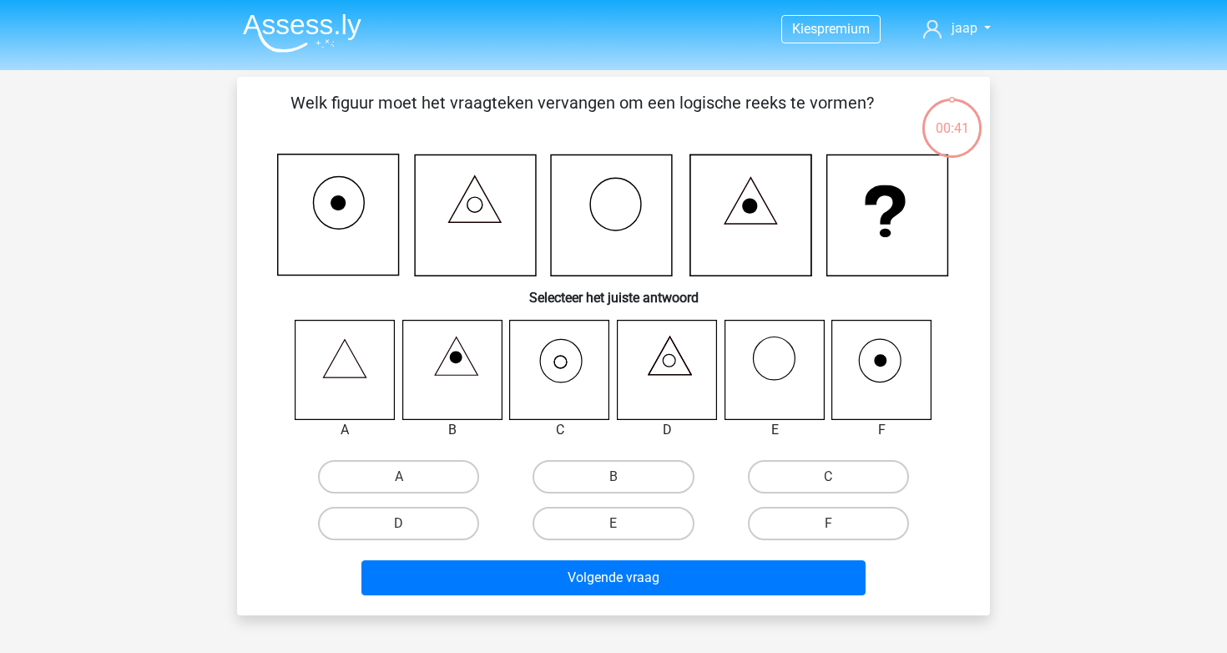
scroll to position [77, 0]
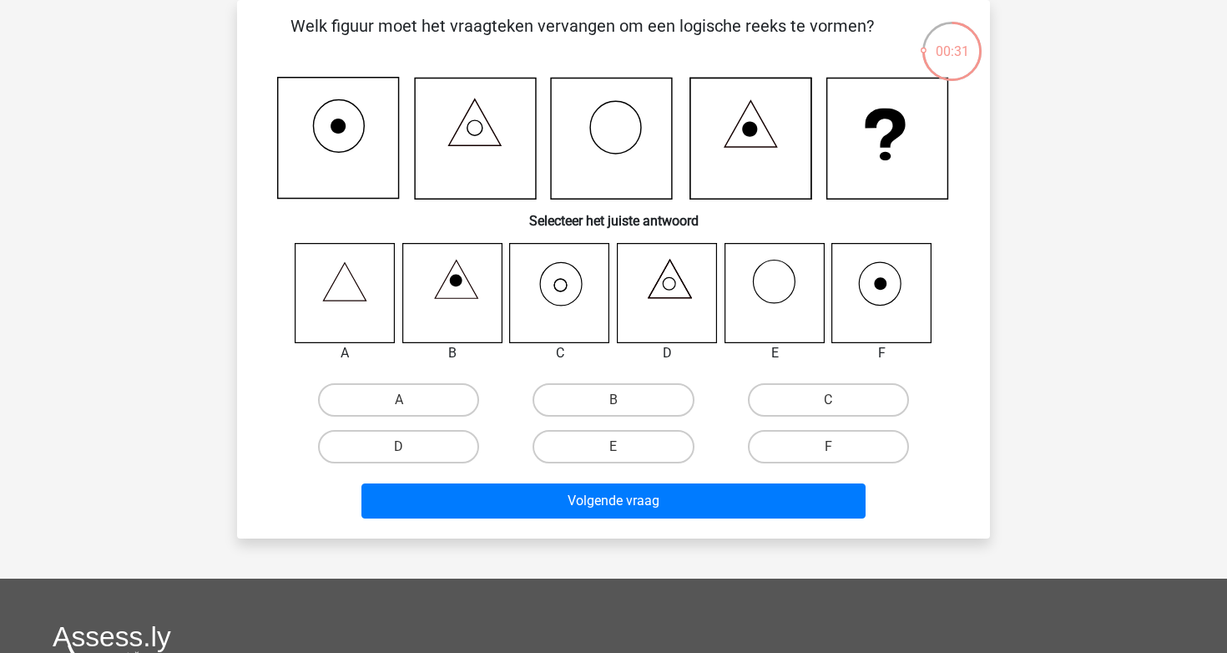
click at [499, 412] on div "C" at bounding box center [398, 399] width 201 height 33
click at [771, 406] on label "C" at bounding box center [828, 399] width 161 height 33
click at [828, 406] on input "C" at bounding box center [833, 405] width 11 height 11
radio input "true"
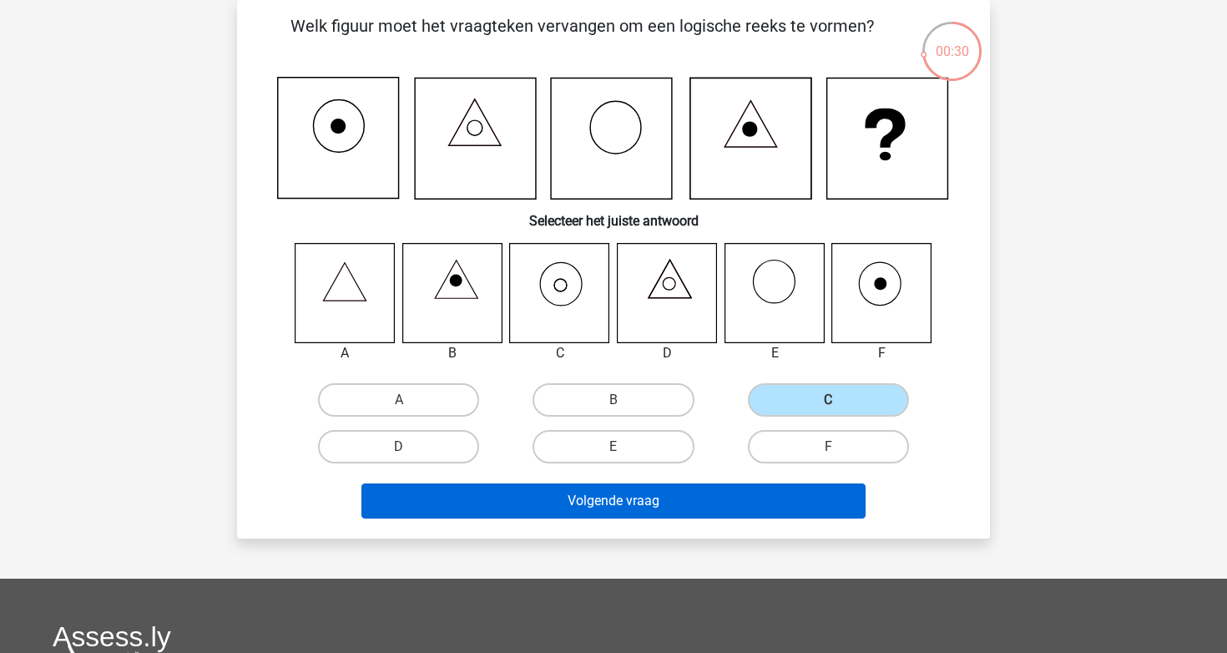
click at [695, 514] on button "Volgende vraag" at bounding box center [613, 500] width 505 height 35
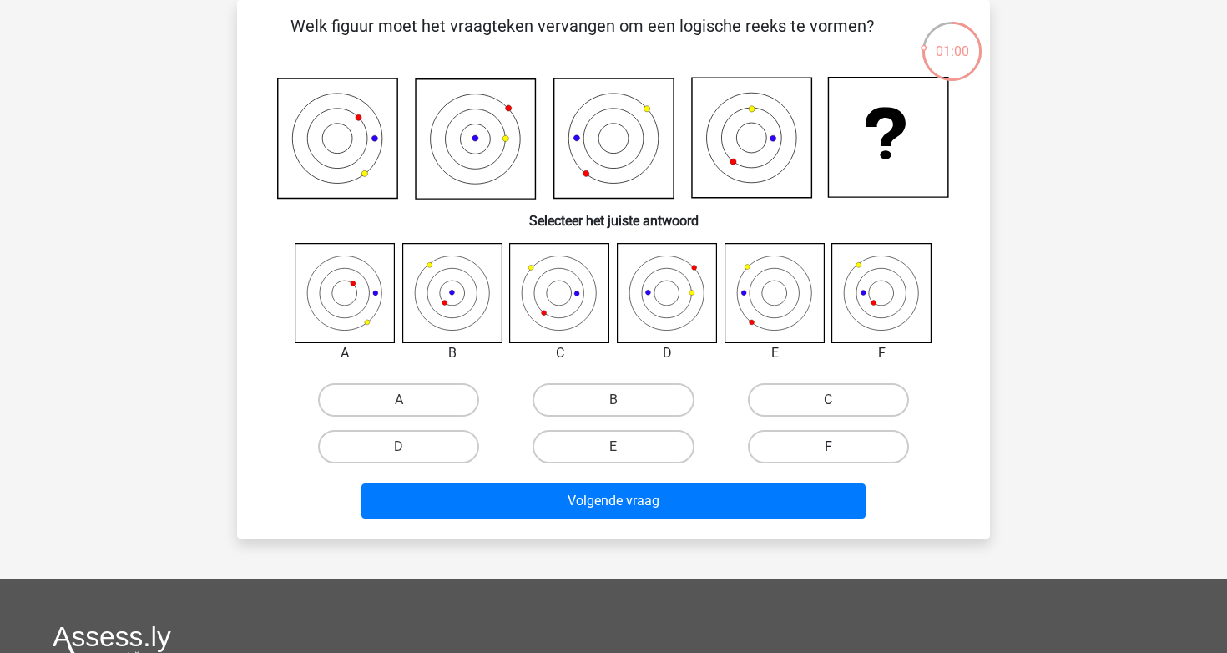
click at [822, 442] on label "F" at bounding box center [828, 446] width 161 height 33
click at [828, 447] on input "F" at bounding box center [833, 452] width 11 height 11
radio input "true"
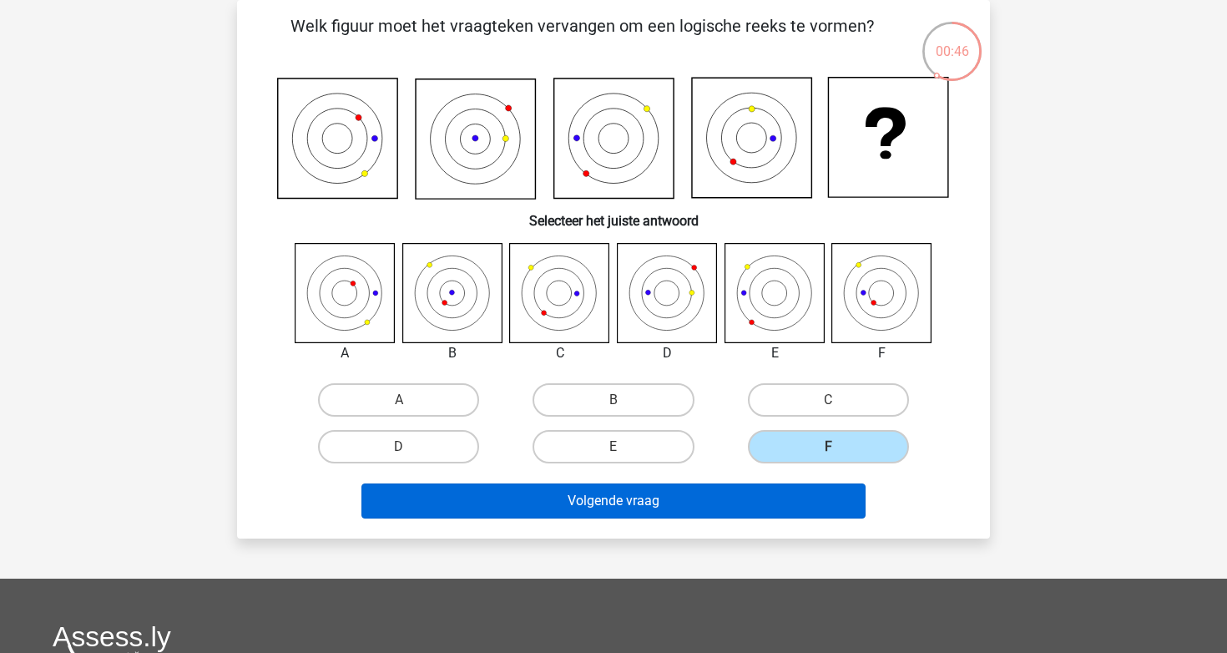
click at [805, 489] on button "Volgende vraag" at bounding box center [613, 500] width 505 height 35
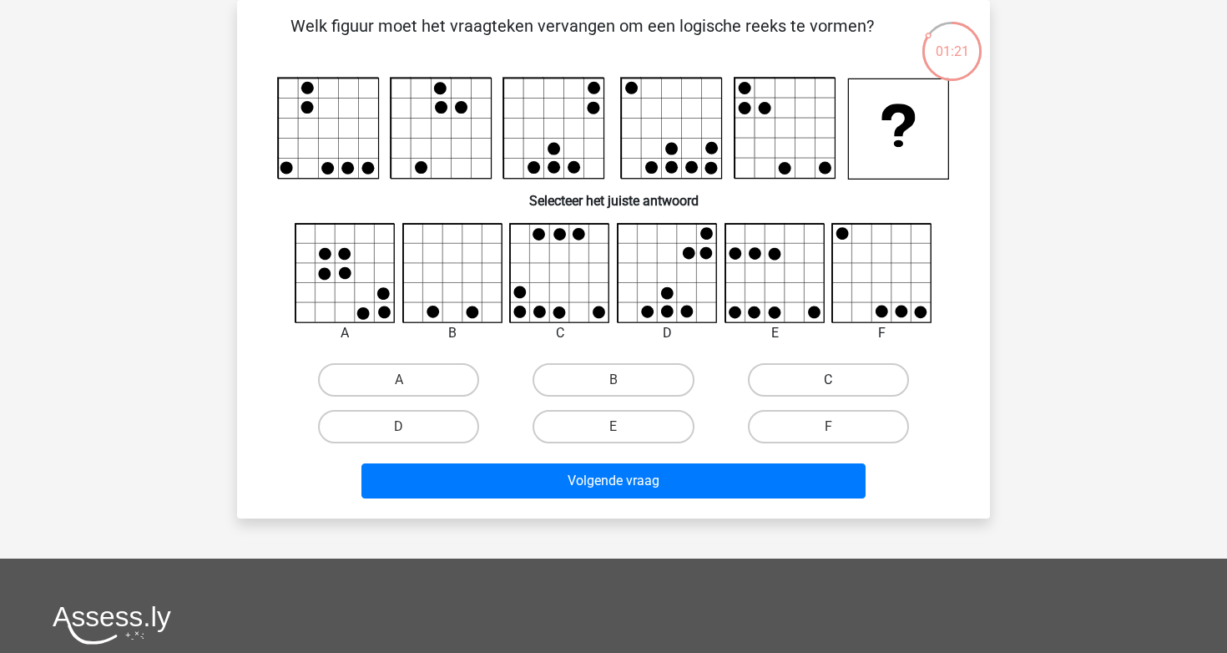
click at [810, 387] on label "C" at bounding box center [828, 379] width 161 height 33
click at [828, 387] on input "C" at bounding box center [833, 385] width 11 height 11
radio input "true"
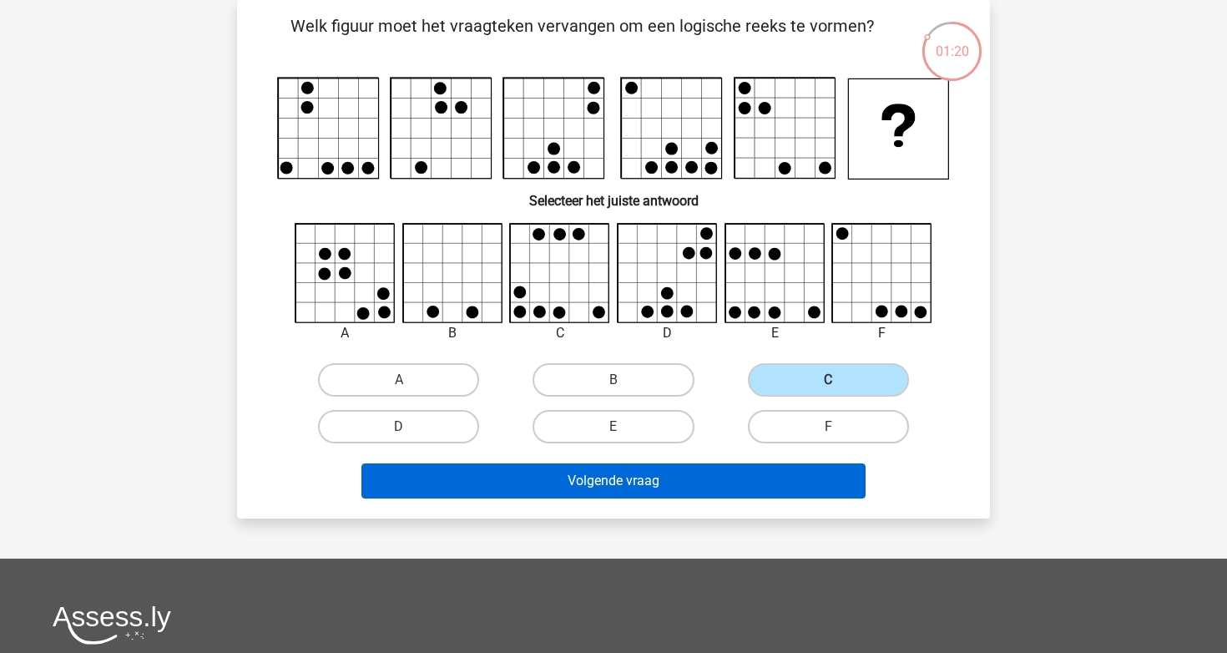
click at [713, 478] on button "Volgende vraag" at bounding box center [613, 480] width 505 height 35
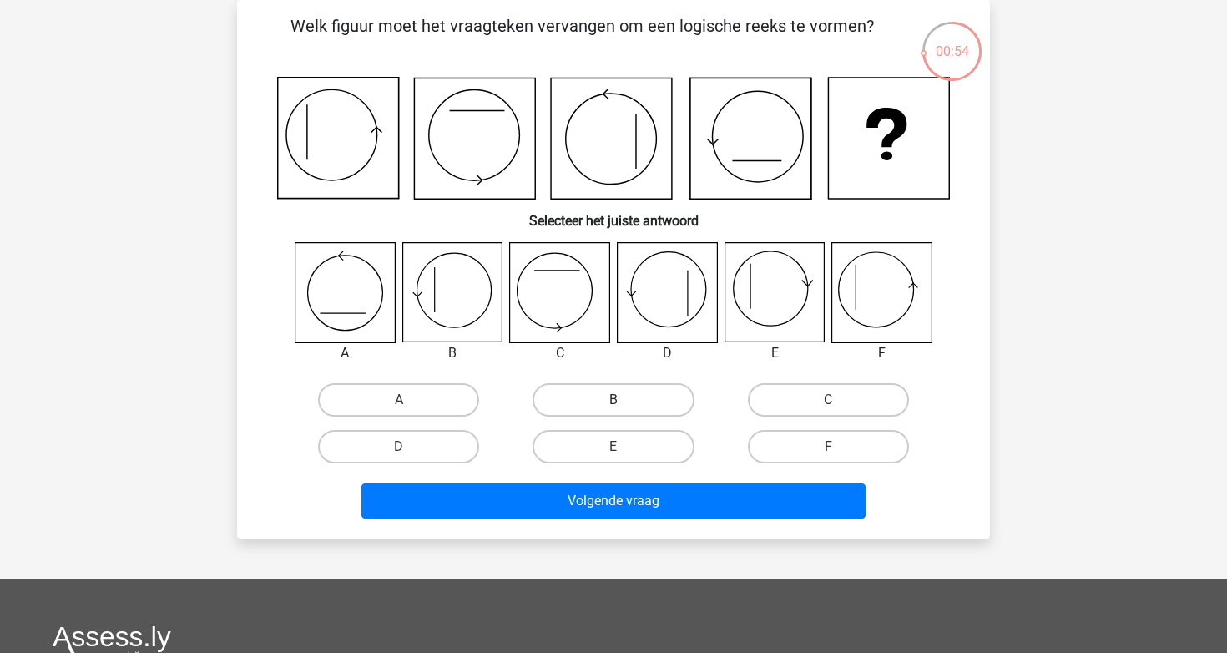
click at [599, 397] on label "B" at bounding box center [613, 399] width 161 height 33
click at [614, 400] on input "B" at bounding box center [619, 405] width 11 height 11
radio input "true"
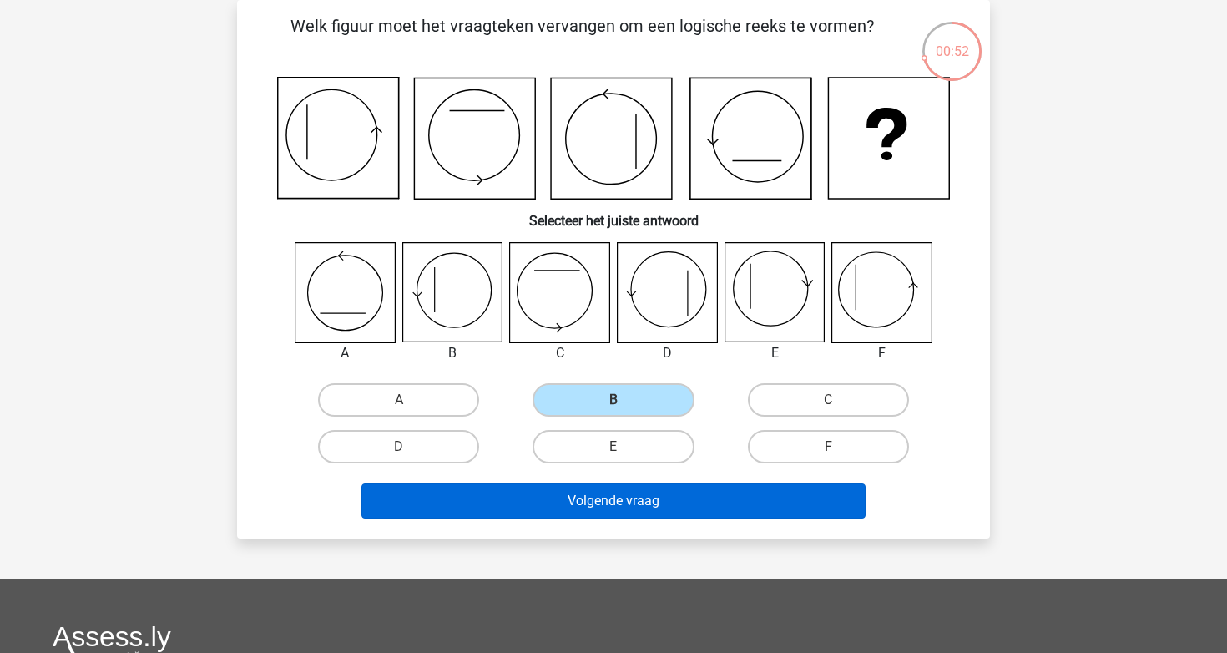
click at [639, 501] on button "Volgende vraag" at bounding box center [613, 500] width 505 height 35
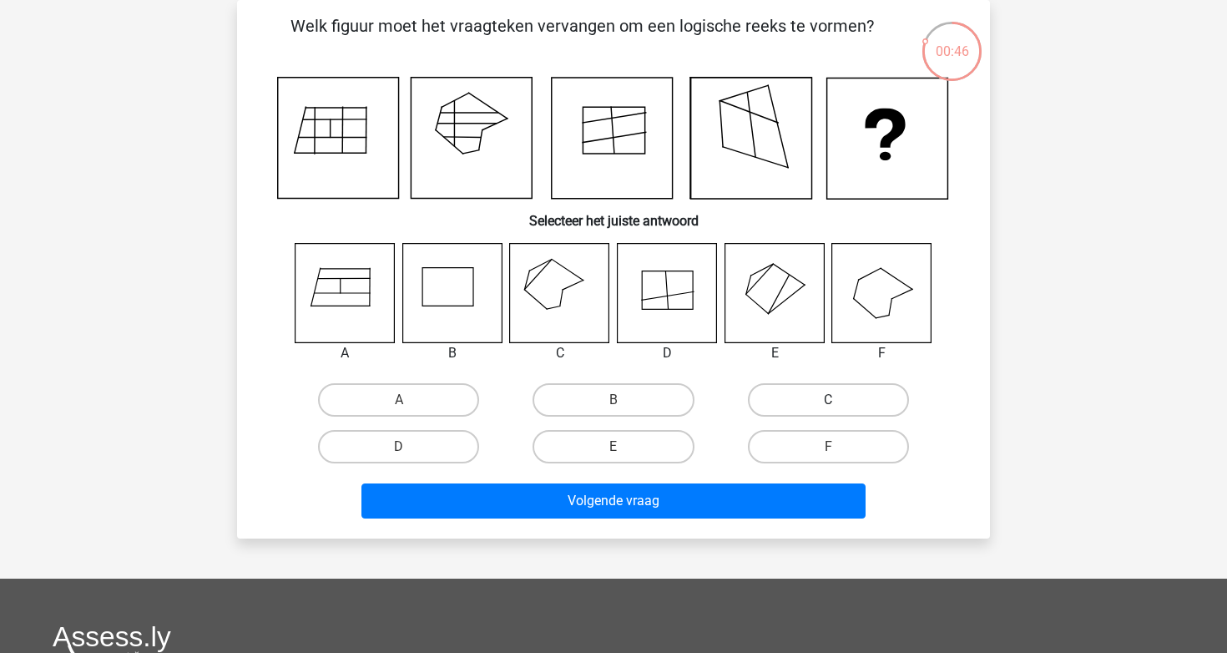
click at [841, 411] on label "C" at bounding box center [828, 399] width 161 height 33
click at [839, 411] on input "C" at bounding box center [833, 405] width 11 height 11
radio input "true"
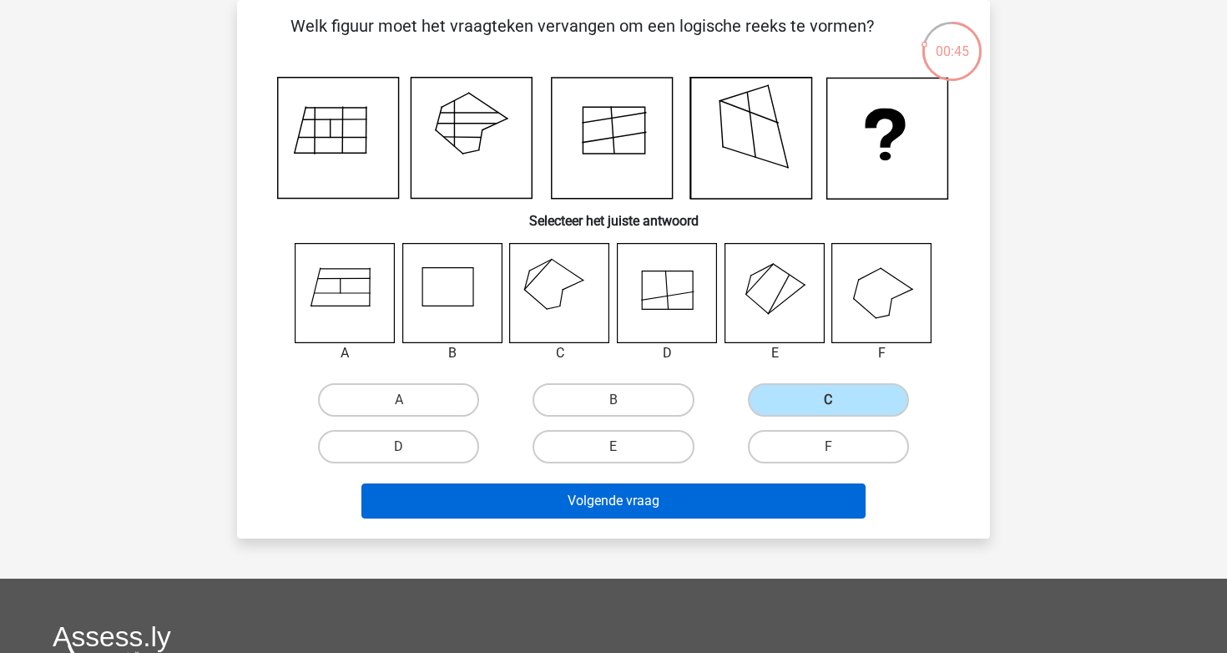
click at [691, 510] on button "Volgende vraag" at bounding box center [613, 500] width 505 height 35
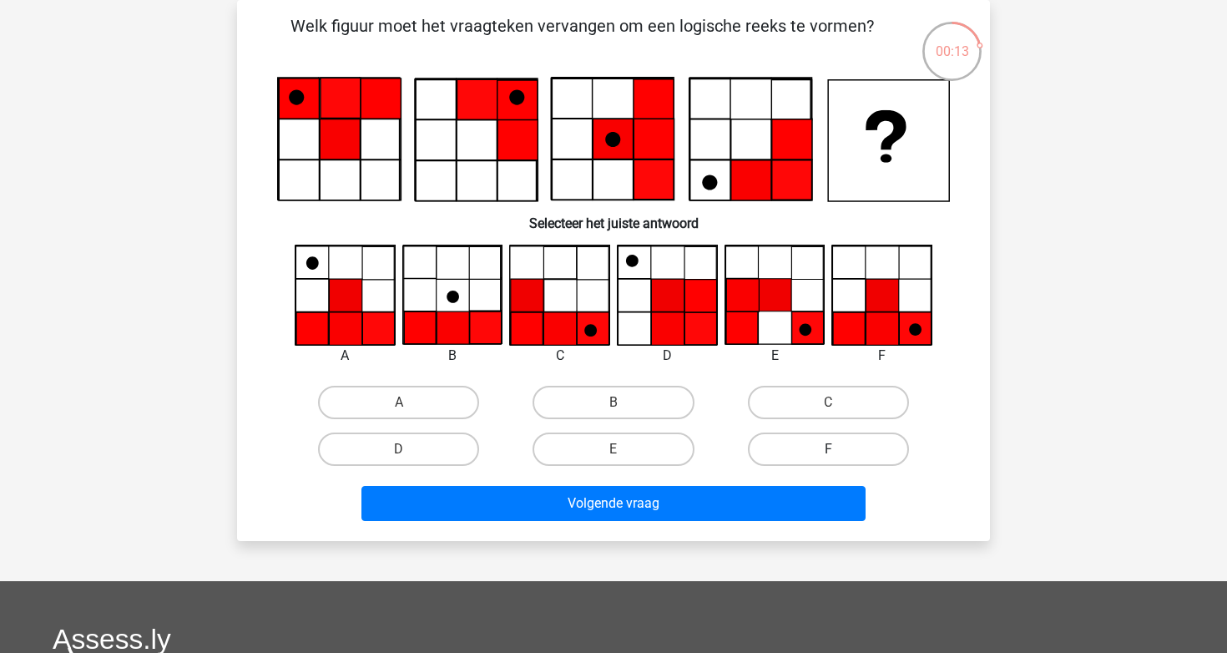
click at [865, 460] on label "F" at bounding box center [828, 448] width 161 height 33
click at [839, 460] on input "F" at bounding box center [833, 454] width 11 height 11
radio input "true"
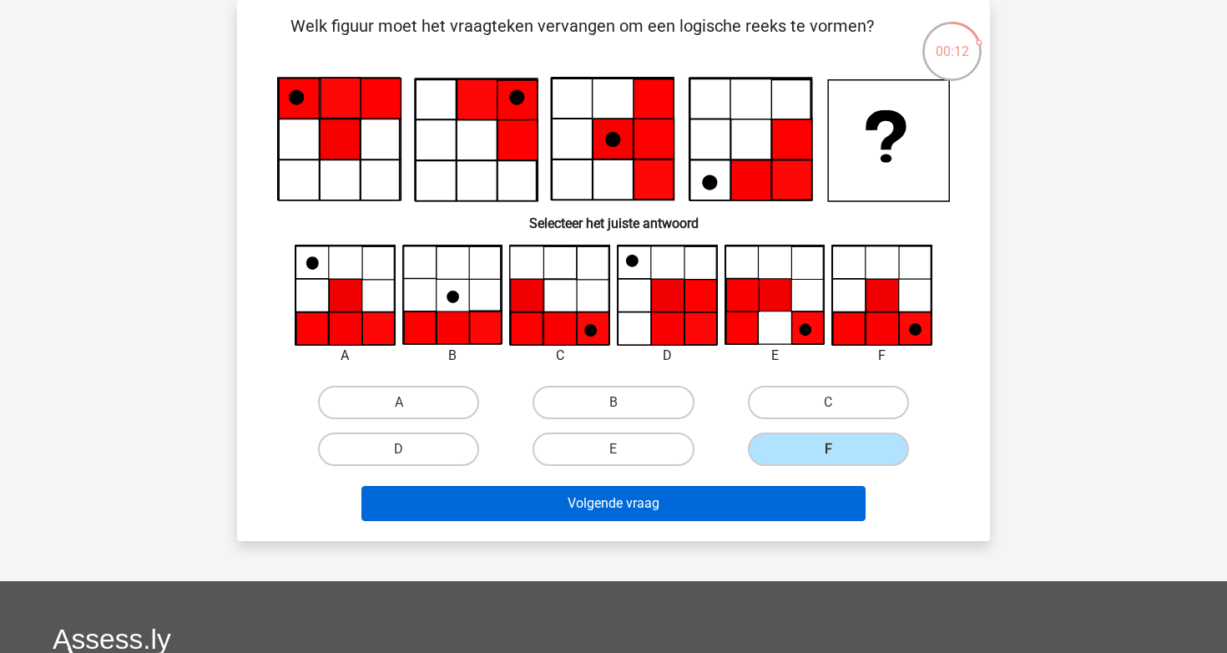
click at [779, 503] on button "Volgende vraag" at bounding box center [613, 503] width 505 height 35
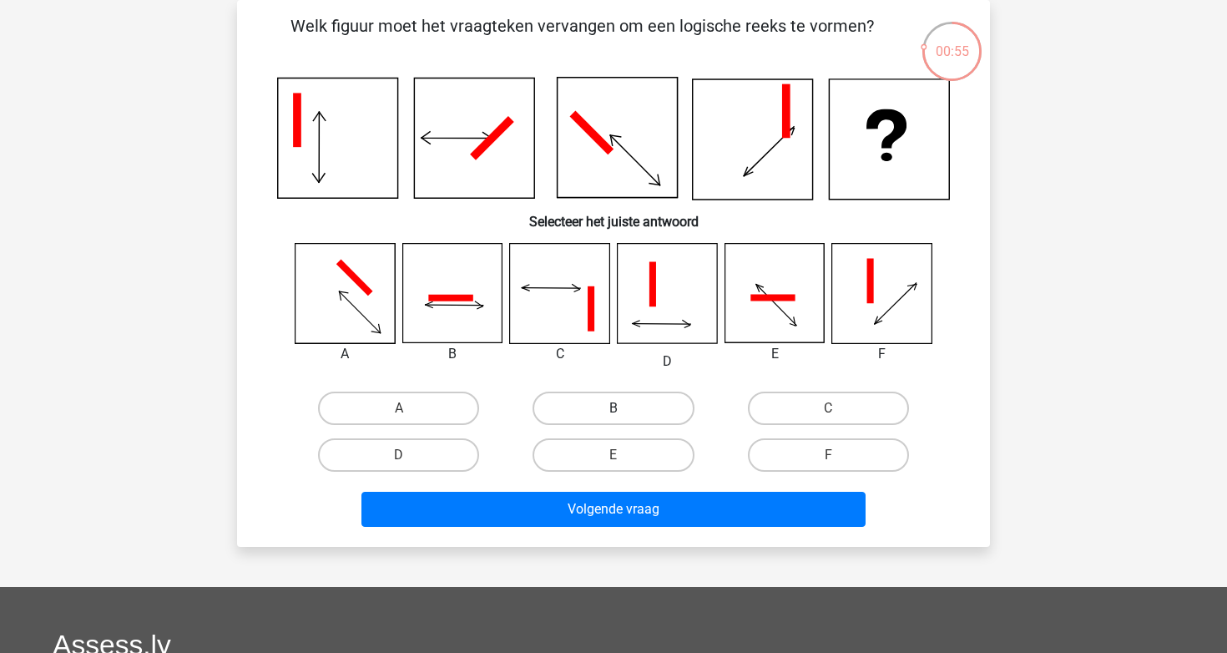
click at [630, 401] on label "B" at bounding box center [613, 408] width 161 height 33
click at [624, 408] on input "B" at bounding box center [619, 413] width 11 height 11
radio input "true"
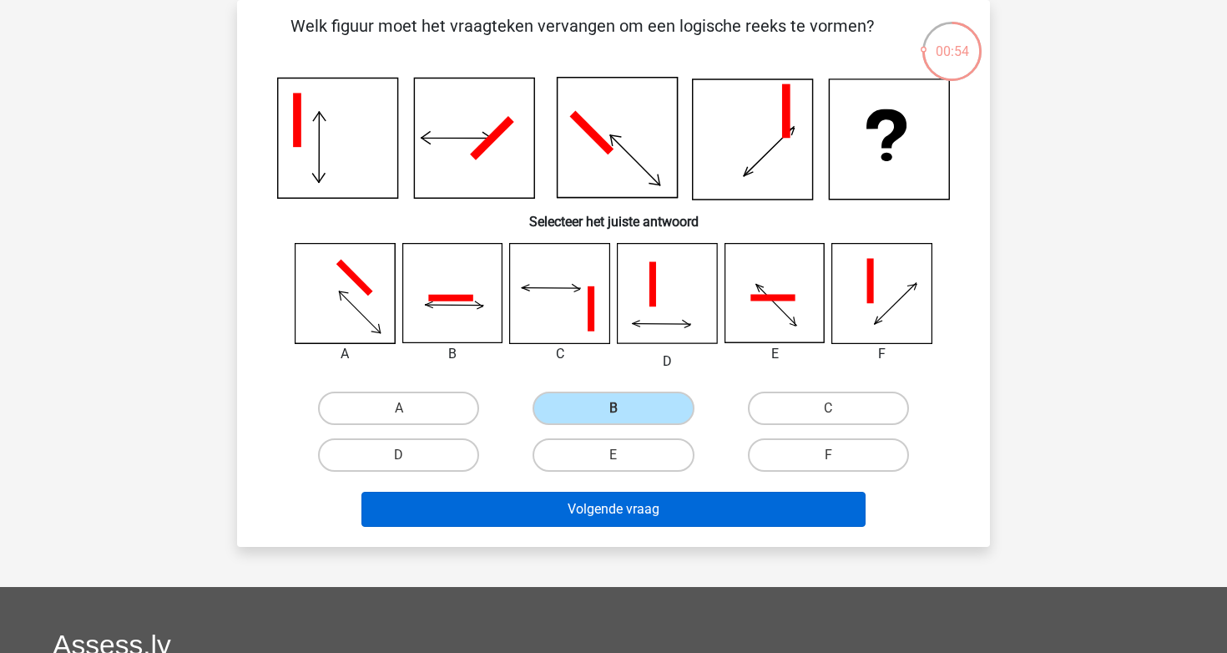
click at [627, 513] on button "Volgende vraag" at bounding box center [613, 509] width 505 height 35
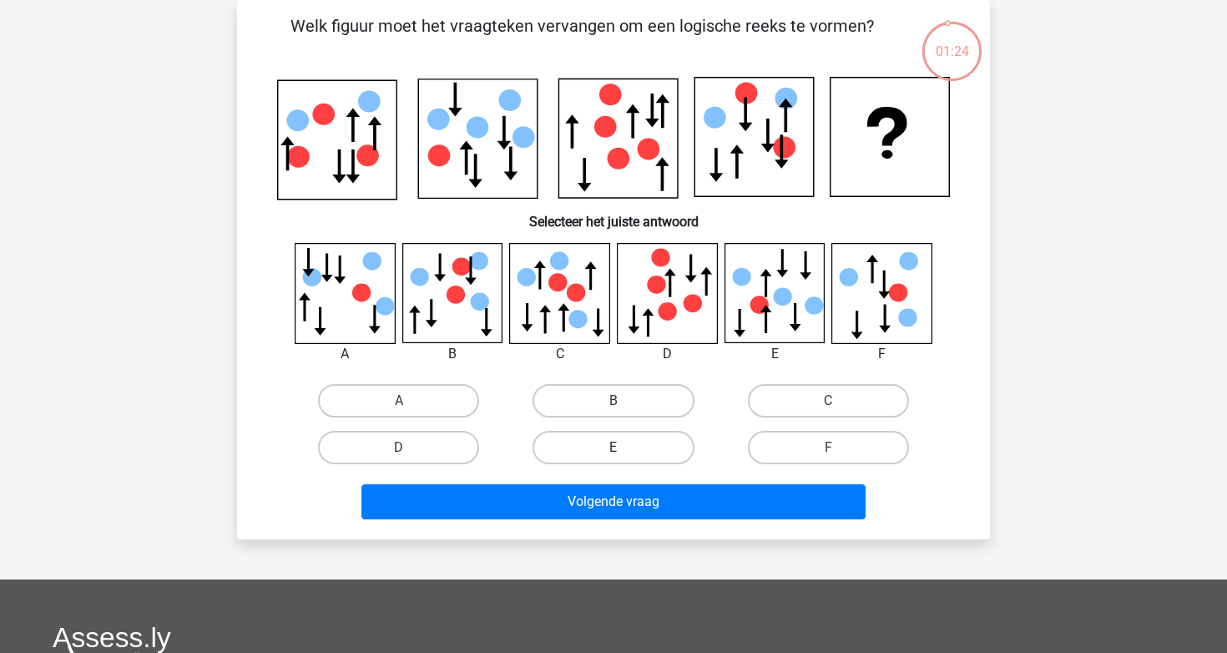
click at [635, 433] on label "E" at bounding box center [613, 447] width 161 height 33
click at [624, 447] on input "E" at bounding box center [619, 452] width 11 height 11
radio input "true"
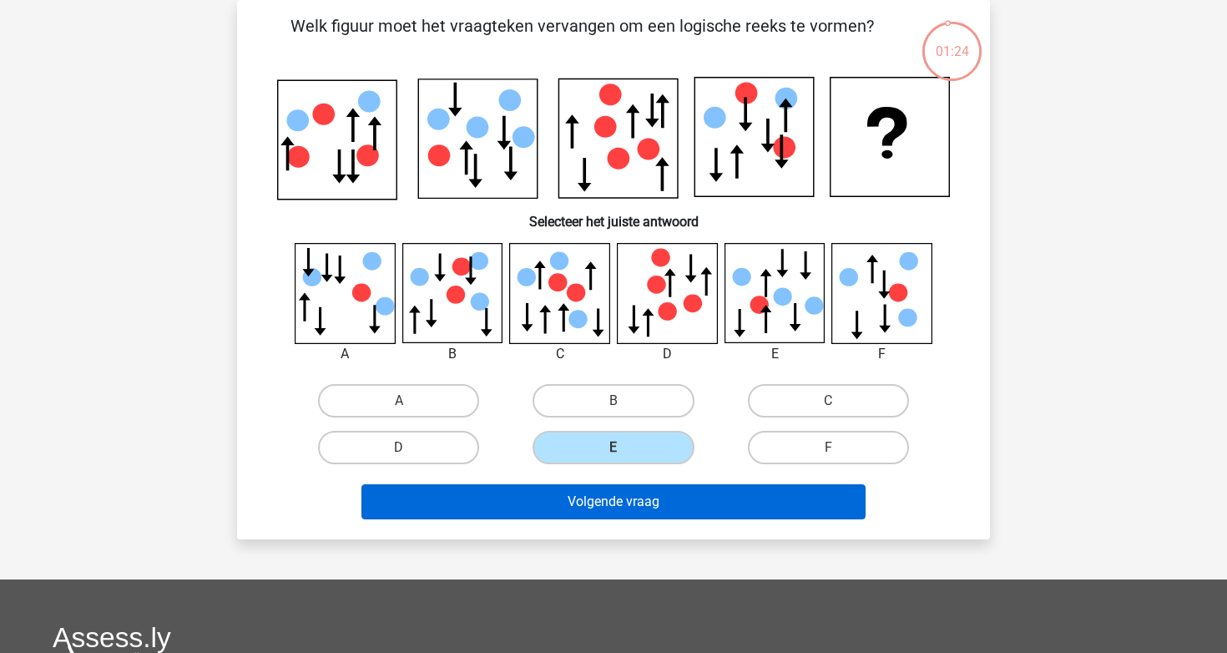
click at [619, 497] on button "Volgende vraag" at bounding box center [613, 501] width 505 height 35
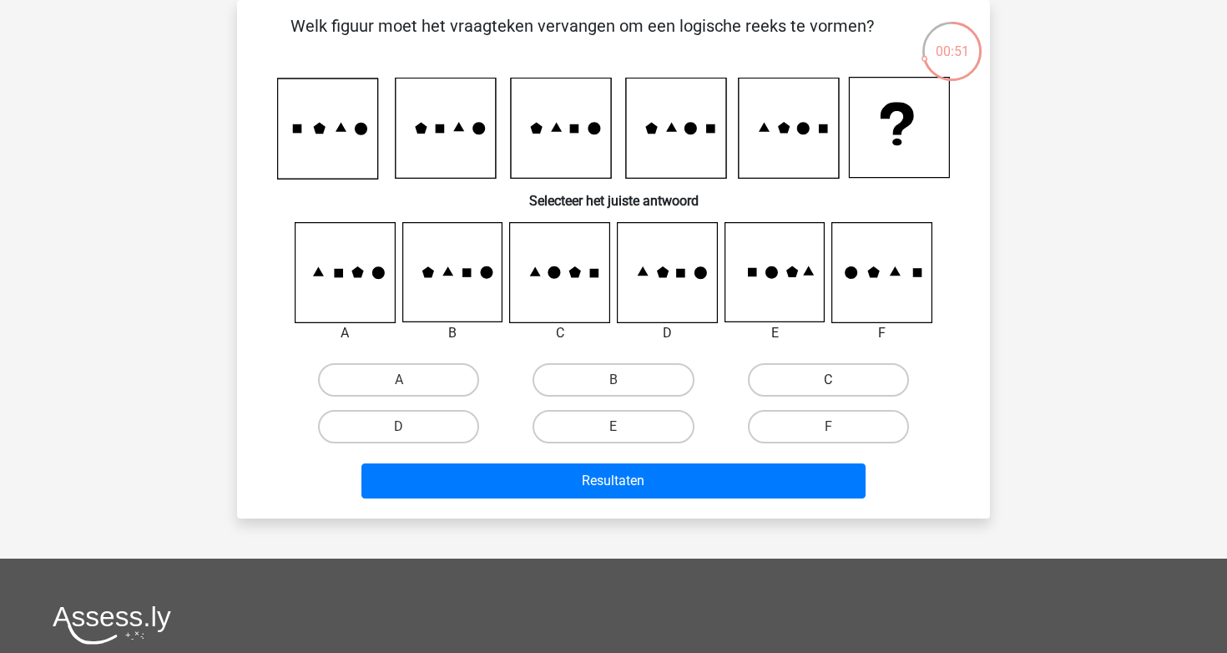
click at [795, 366] on label "C" at bounding box center [828, 379] width 161 height 33
click at [828, 380] on input "C" at bounding box center [833, 385] width 11 height 11
radio input "true"
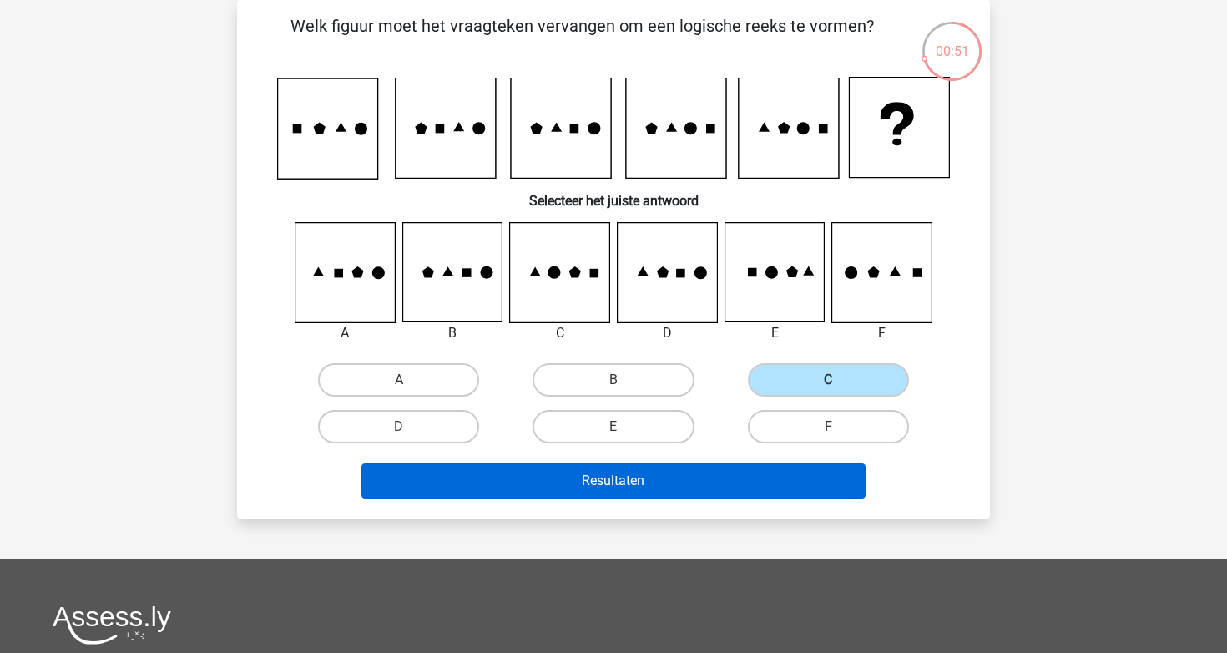
click at [720, 483] on button "Resultaten" at bounding box center [613, 480] width 505 height 35
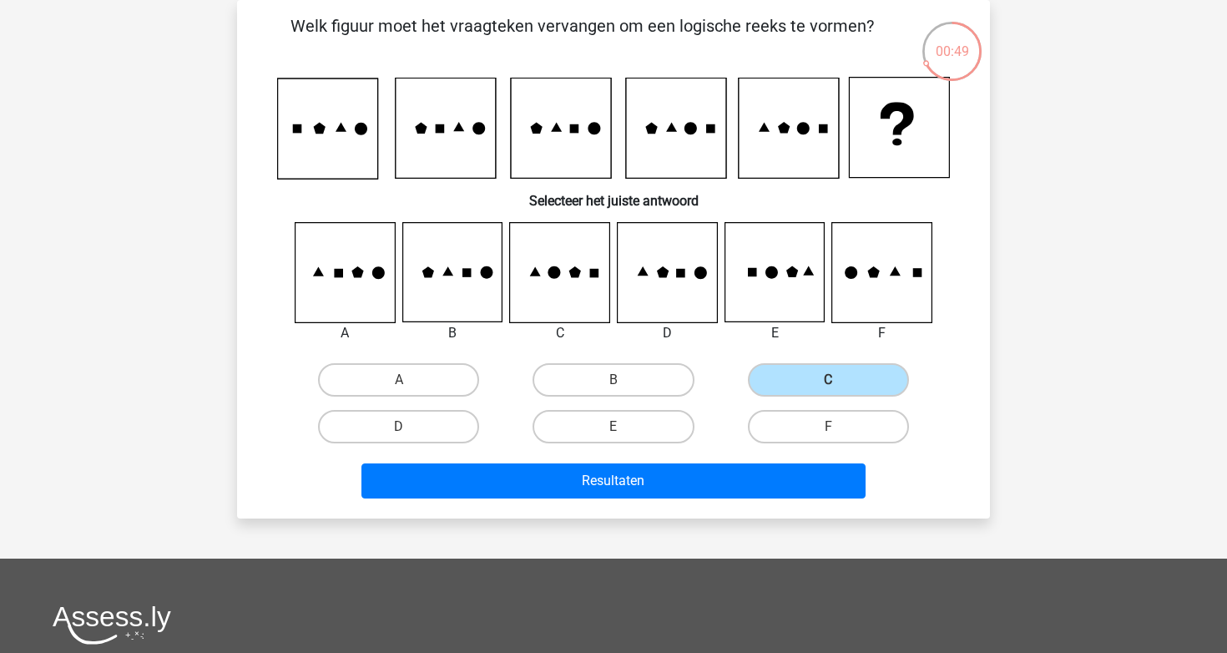
scroll to position [79, 0]
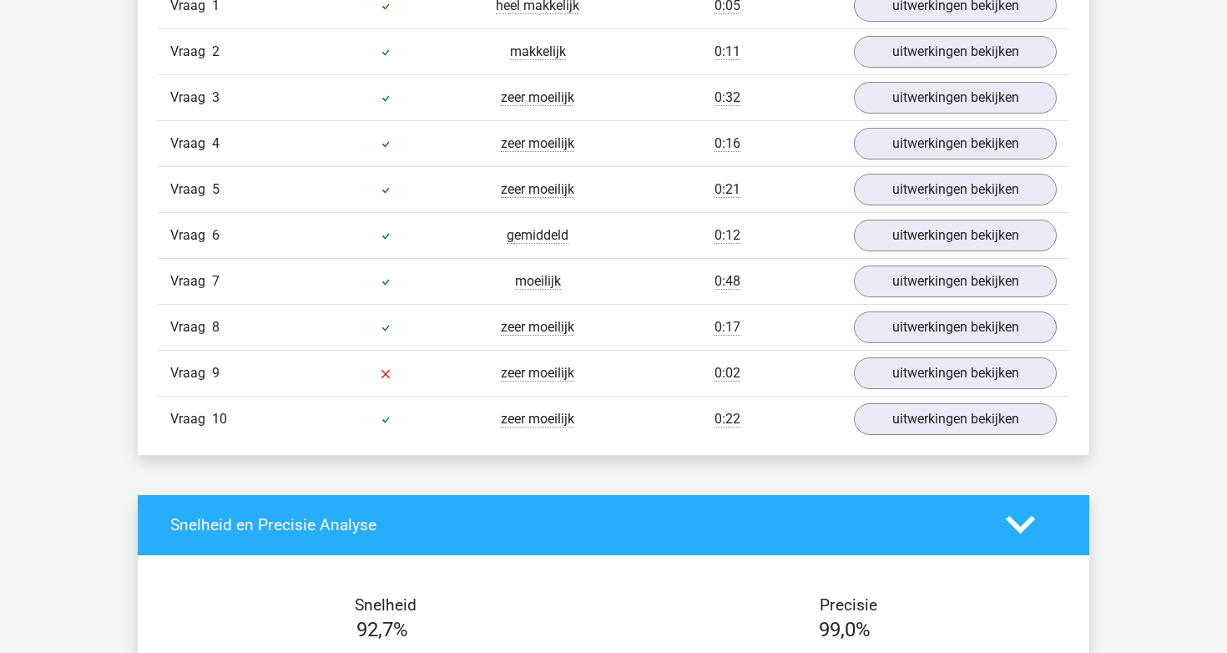
scroll to position [1462, 0]
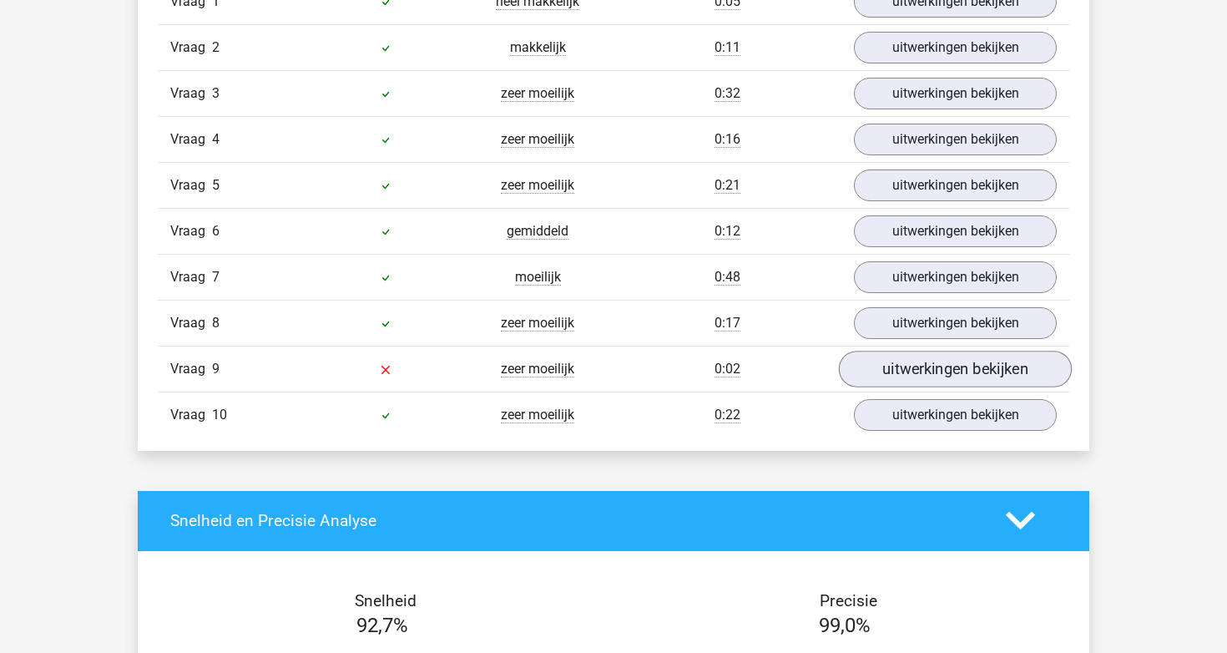
click at [869, 370] on link "uitwerkingen bekijken" at bounding box center [955, 369] width 233 height 37
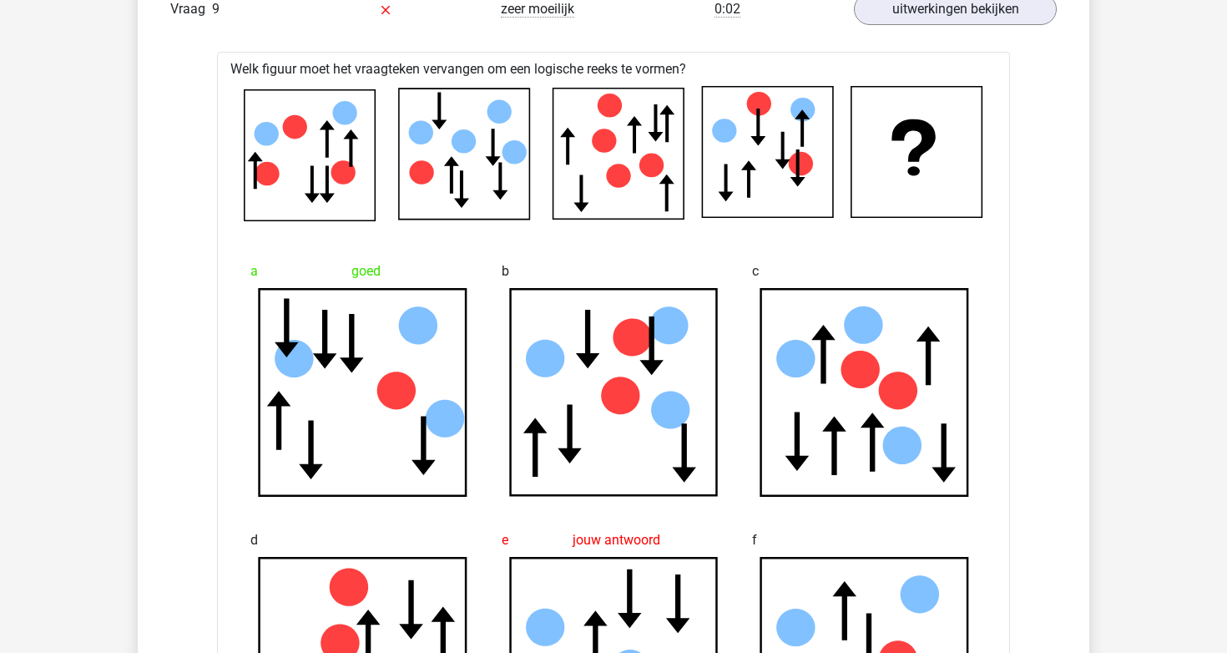
scroll to position [1761, 0]
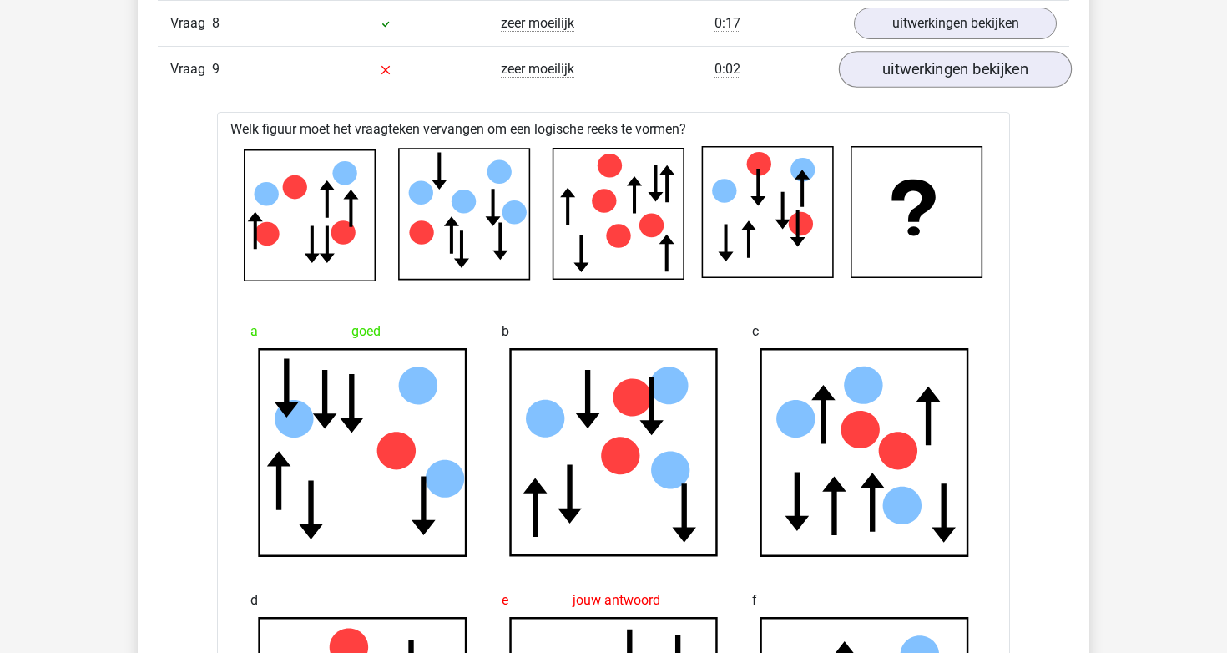
click at [952, 83] on link "uitwerkingen bekijken" at bounding box center [955, 69] width 233 height 37
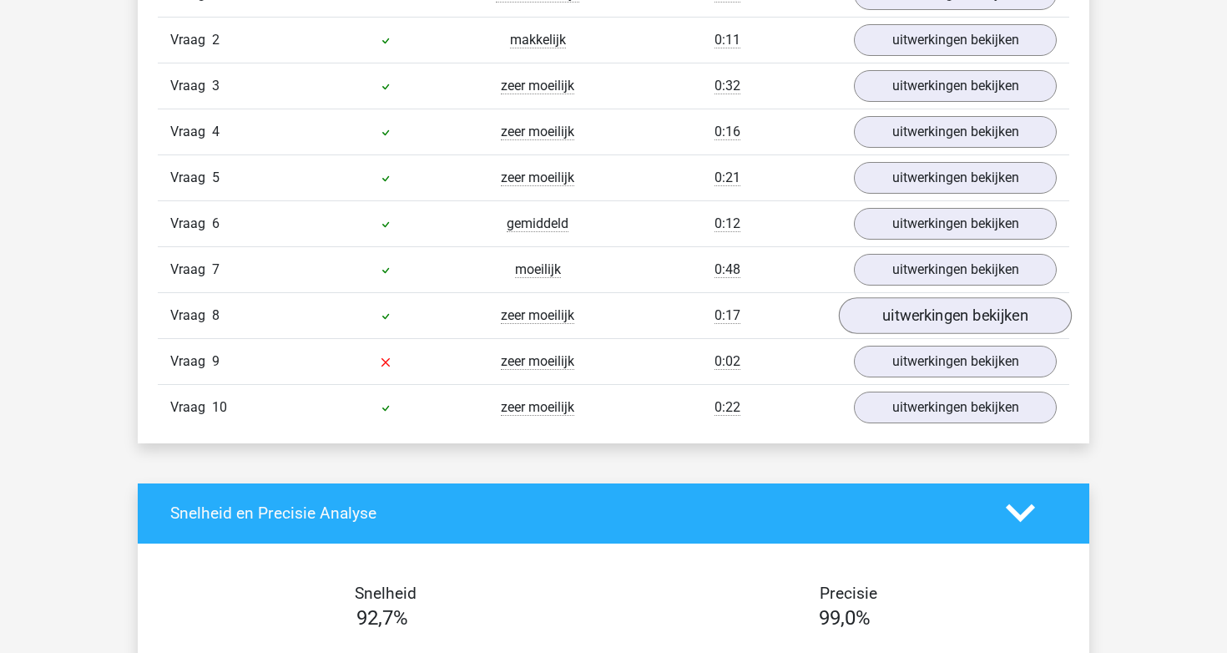
scroll to position [1470, 0]
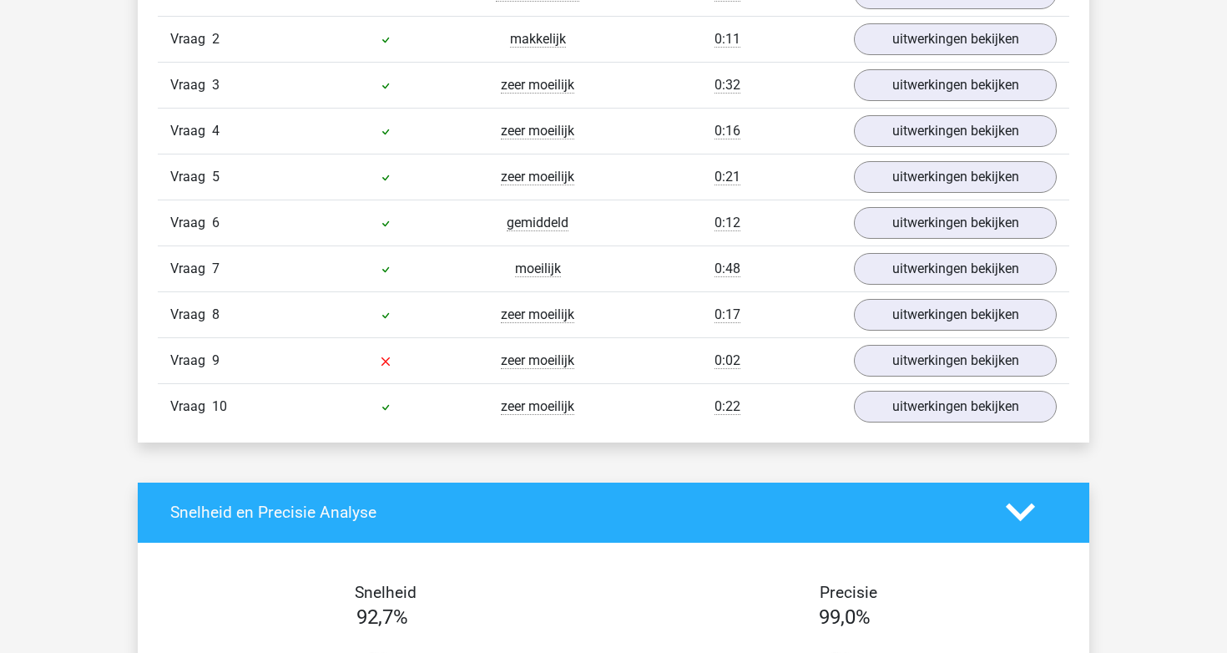
click at [879, 295] on div "Vraag 8 zeer moeilijk 0:17 uitwerkingen bekijken" at bounding box center [614, 314] width 912 height 46
click at [875, 315] on link "uitwerkingen bekijken" at bounding box center [955, 314] width 233 height 37
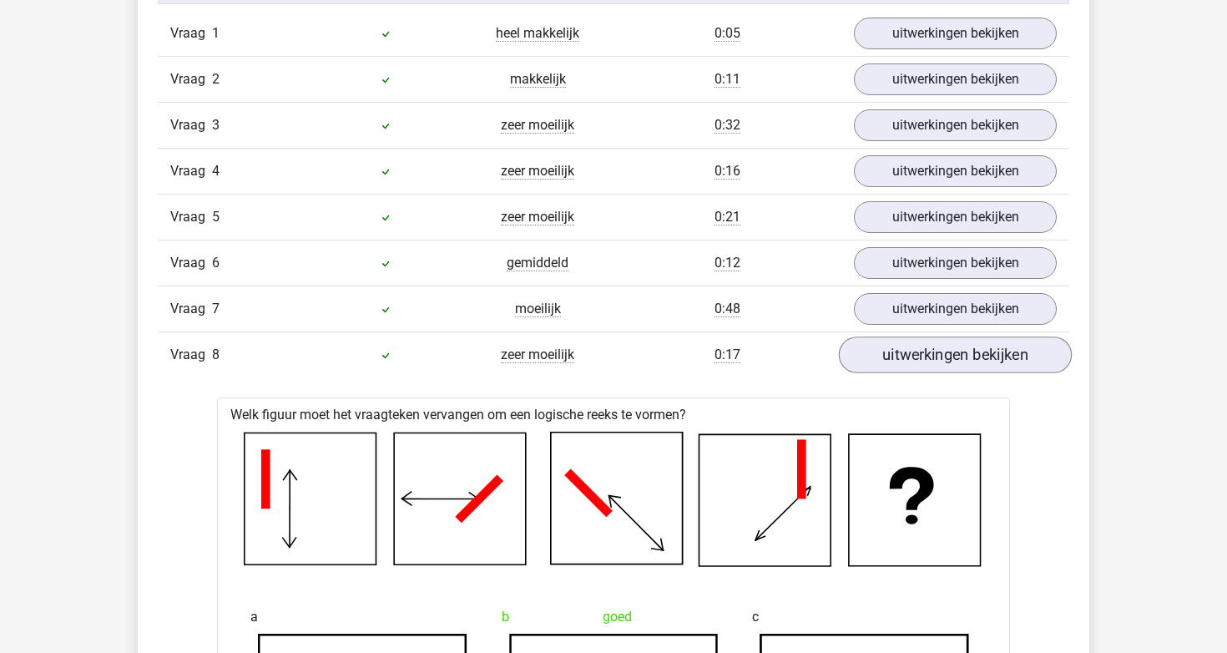
click at [882, 340] on link "uitwerkingen bekijken" at bounding box center [955, 354] width 233 height 37
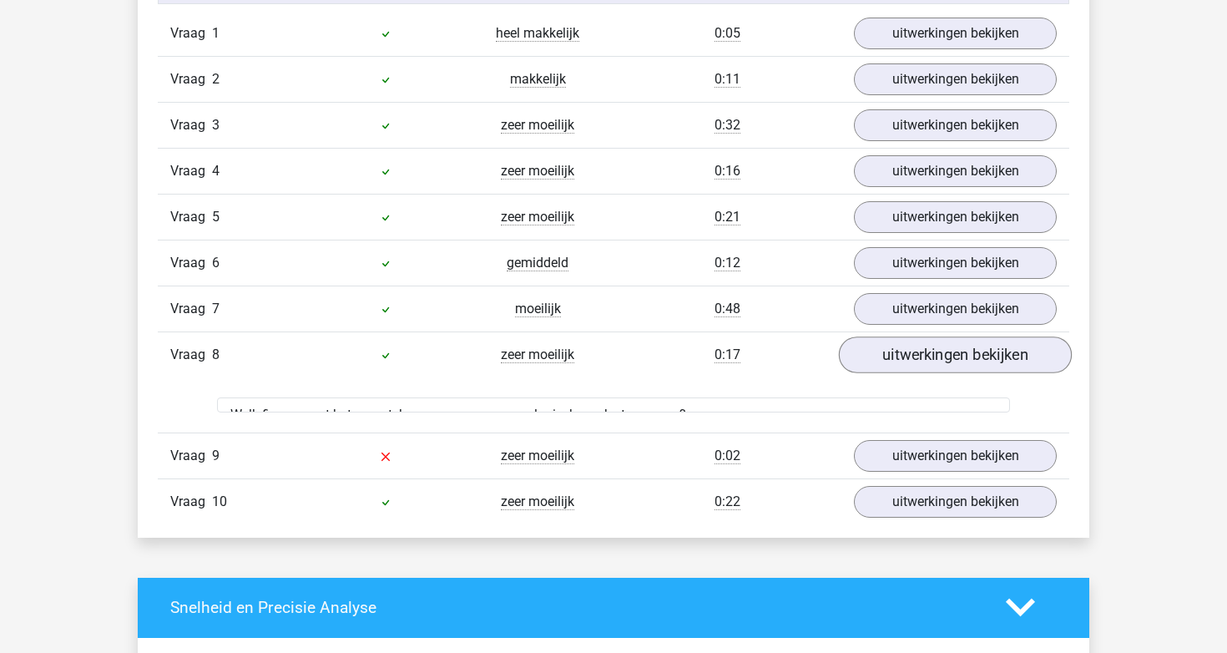
scroll to position [1429, 0]
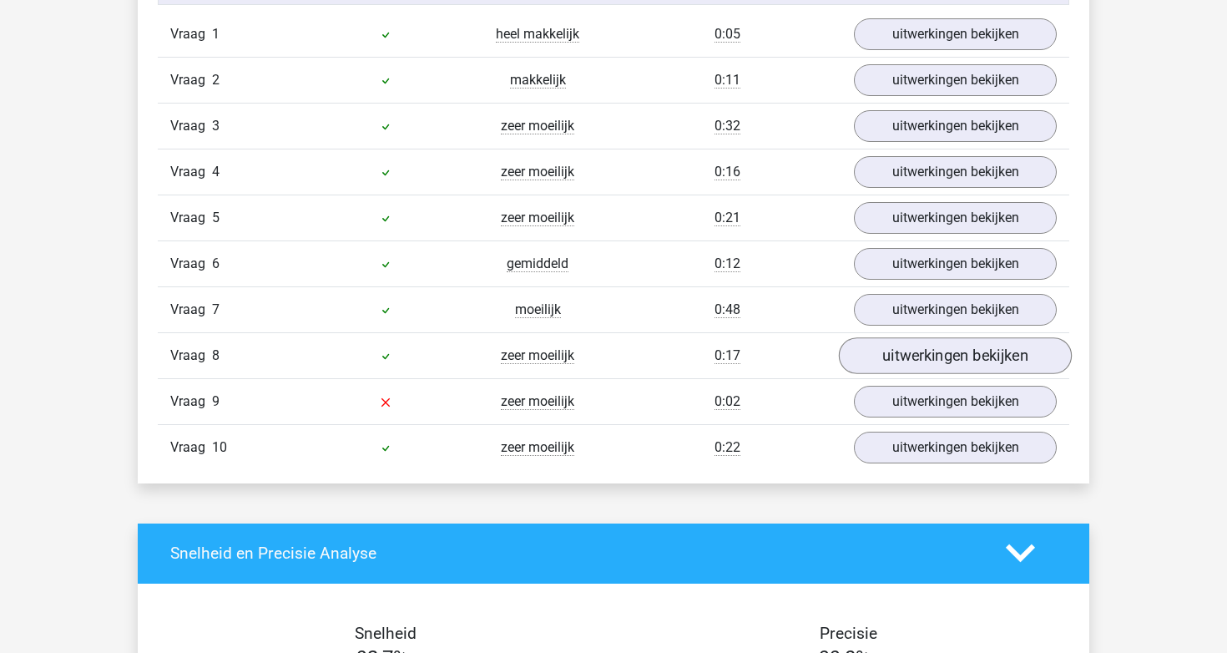
click at [882, 356] on link "uitwerkingen bekijken" at bounding box center [955, 355] width 233 height 37
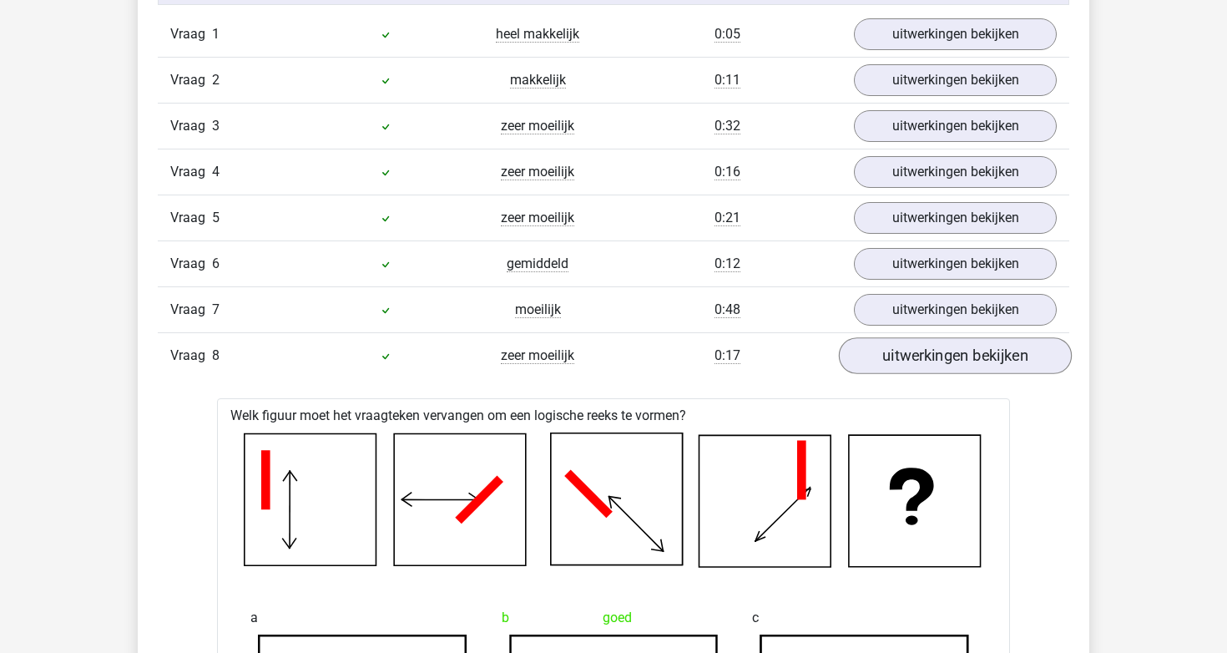
click at [882, 348] on link "uitwerkingen bekijken" at bounding box center [955, 355] width 233 height 37
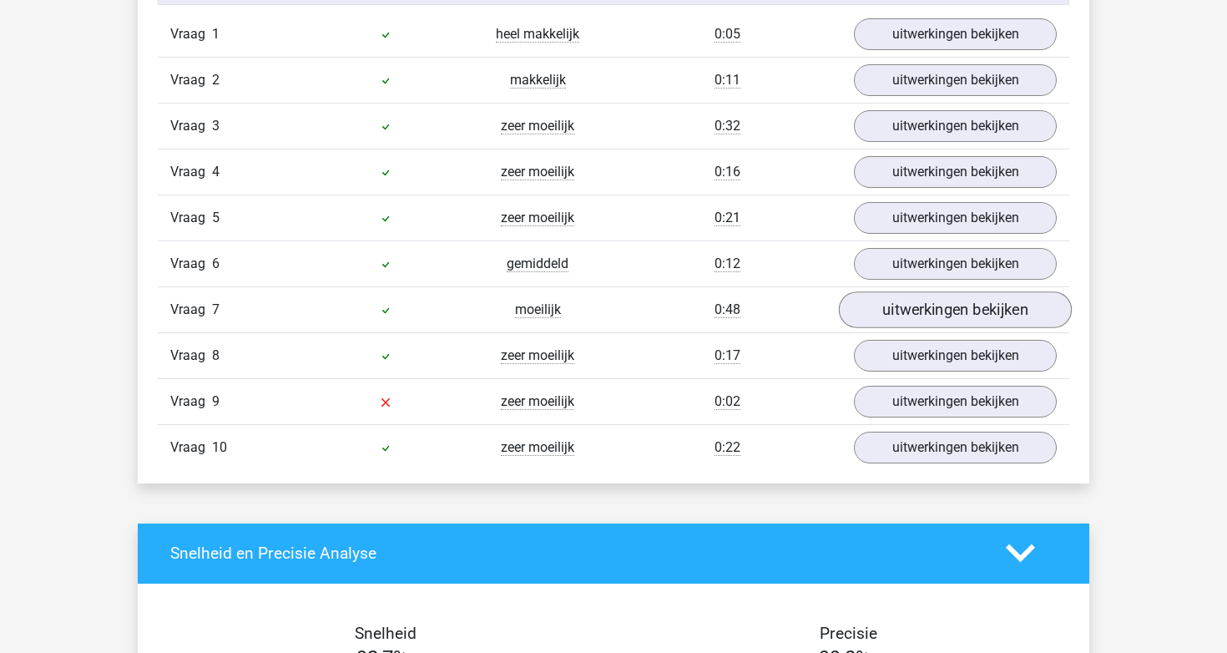
click at [892, 317] on link "uitwerkingen bekijken" at bounding box center [955, 309] width 233 height 37
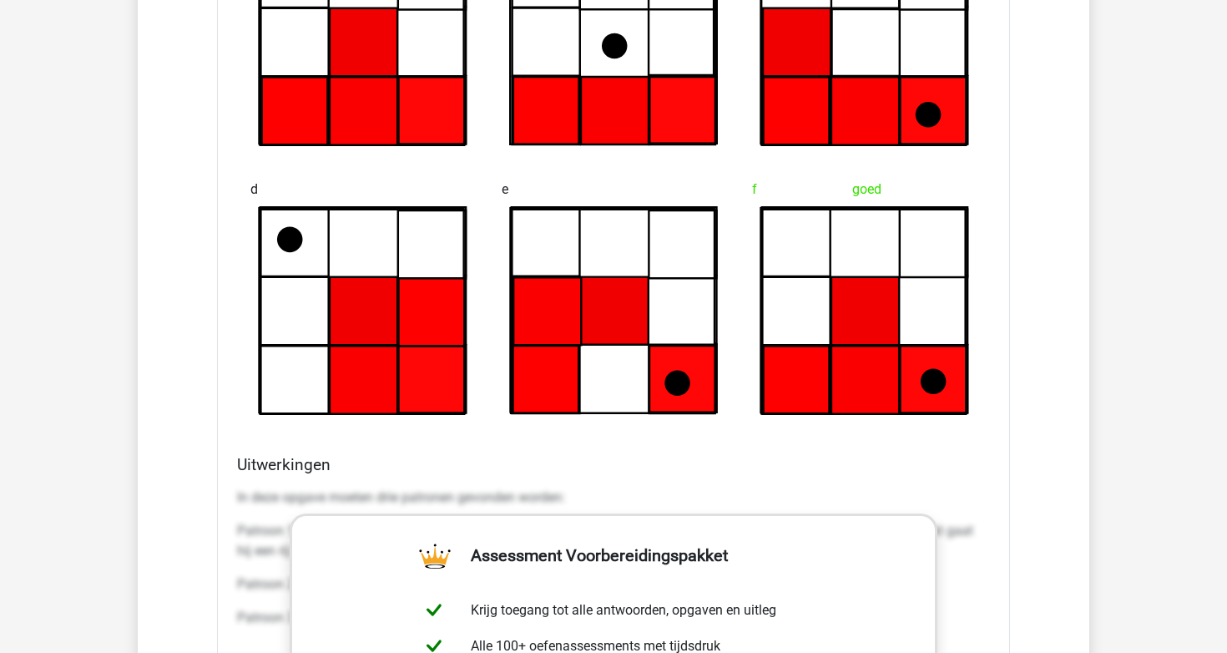
scroll to position [1537, 0]
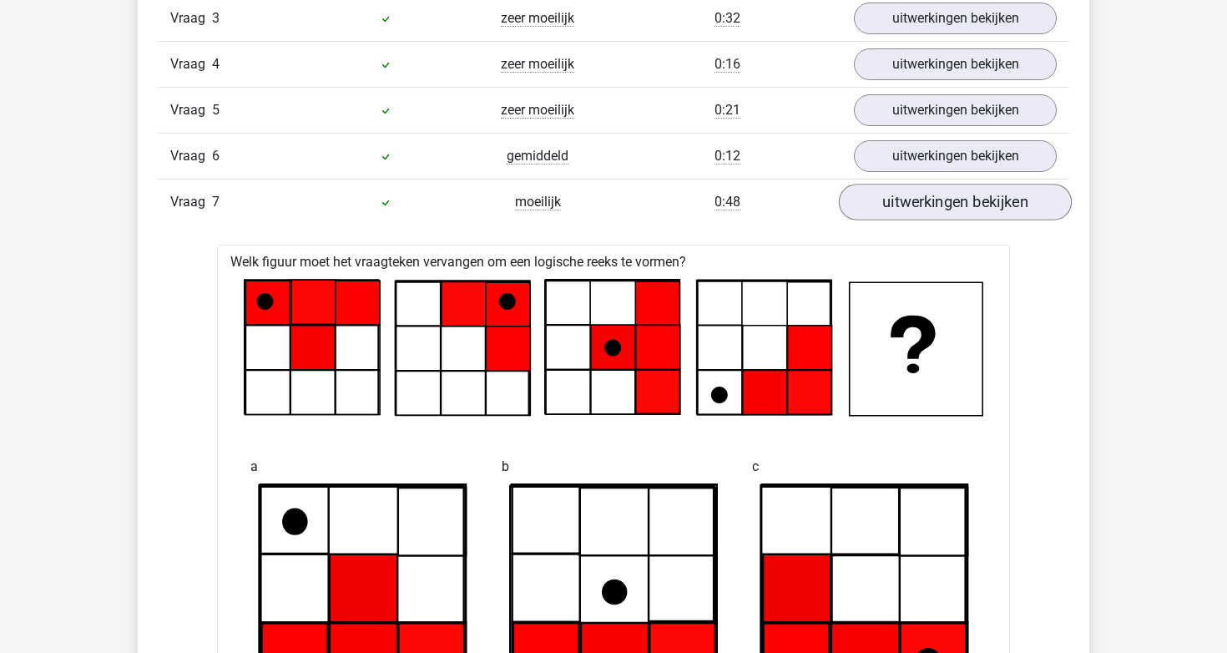
click at [936, 194] on link "uitwerkingen bekijken" at bounding box center [955, 202] width 233 height 37
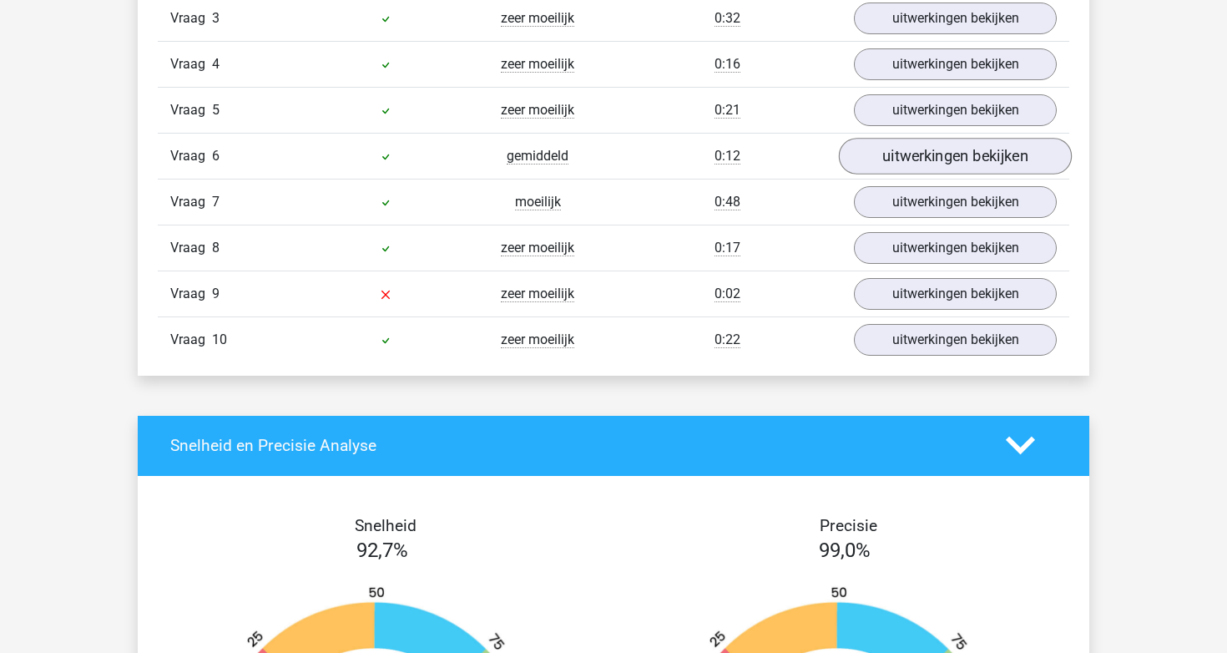
click at [916, 141] on link "uitwerkingen bekijken" at bounding box center [955, 156] width 233 height 37
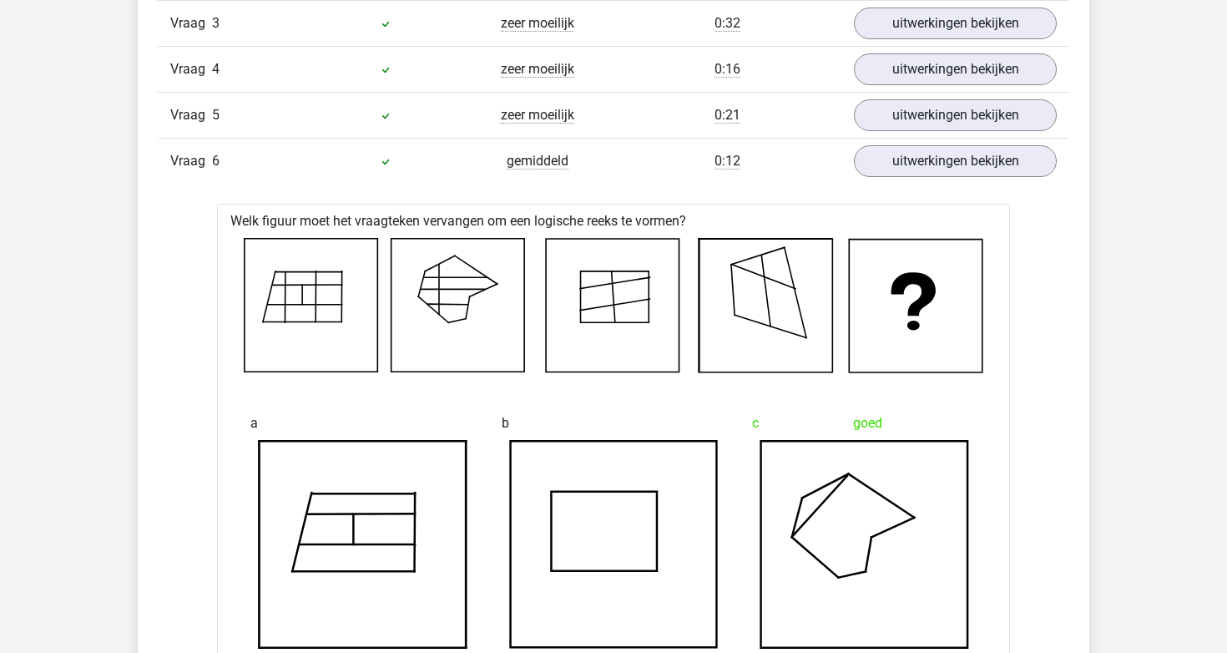
scroll to position [1528, 0]
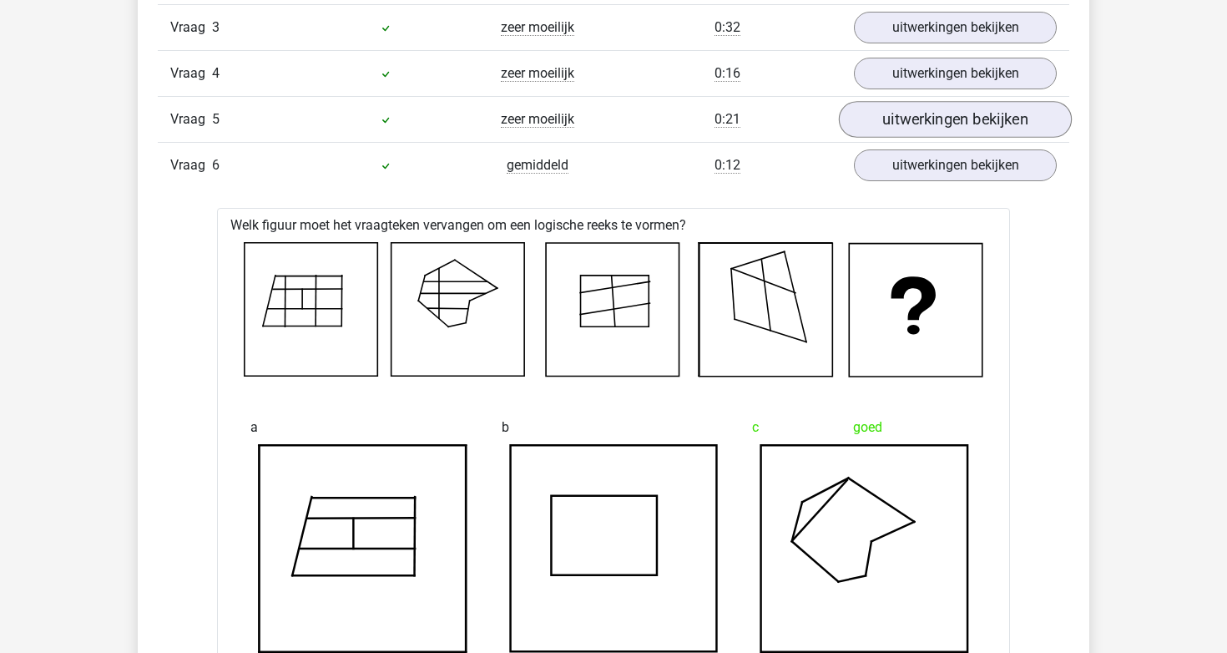
click at [924, 135] on link "uitwerkingen bekijken" at bounding box center [955, 119] width 233 height 37
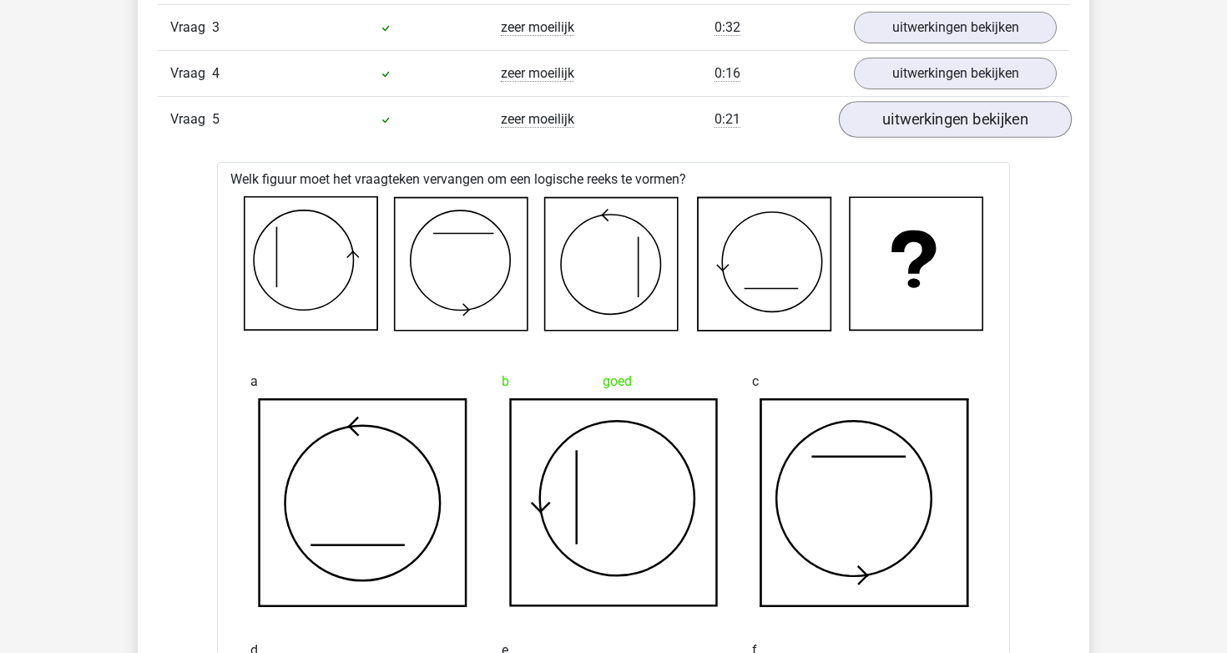
click at [924, 135] on link "uitwerkingen bekijken" at bounding box center [955, 119] width 233 height 37
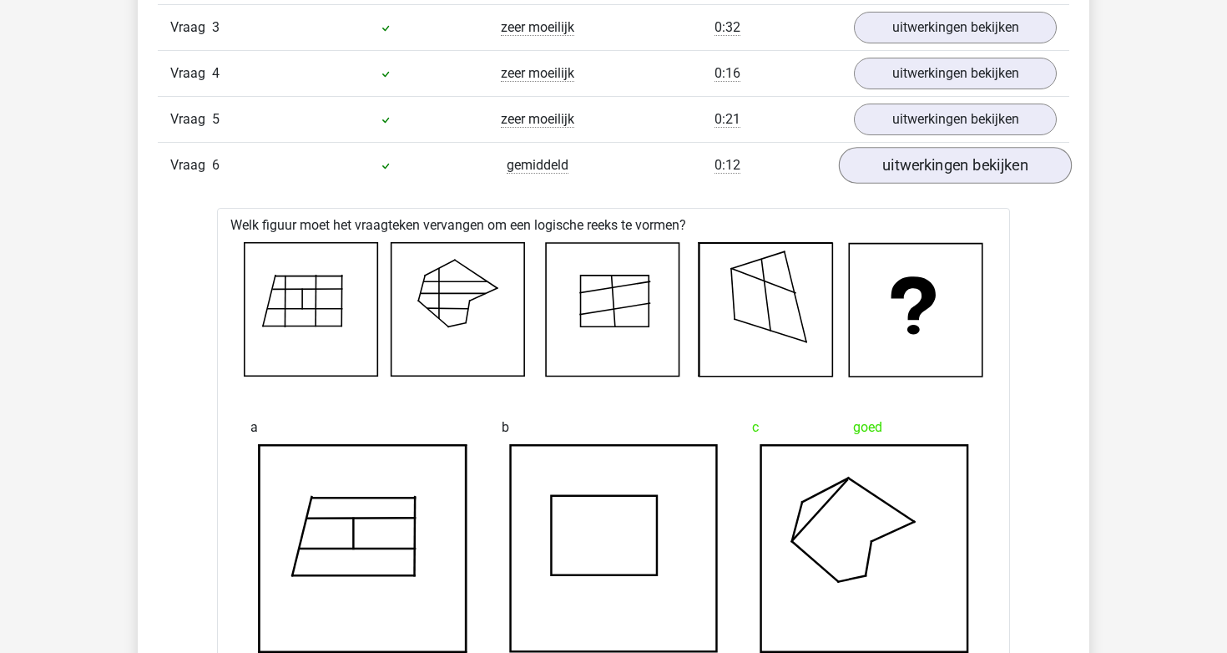
click at [920, 159] on link "uitwerkingen bekijken" at bounding box center [955, 165] width 233 height 37
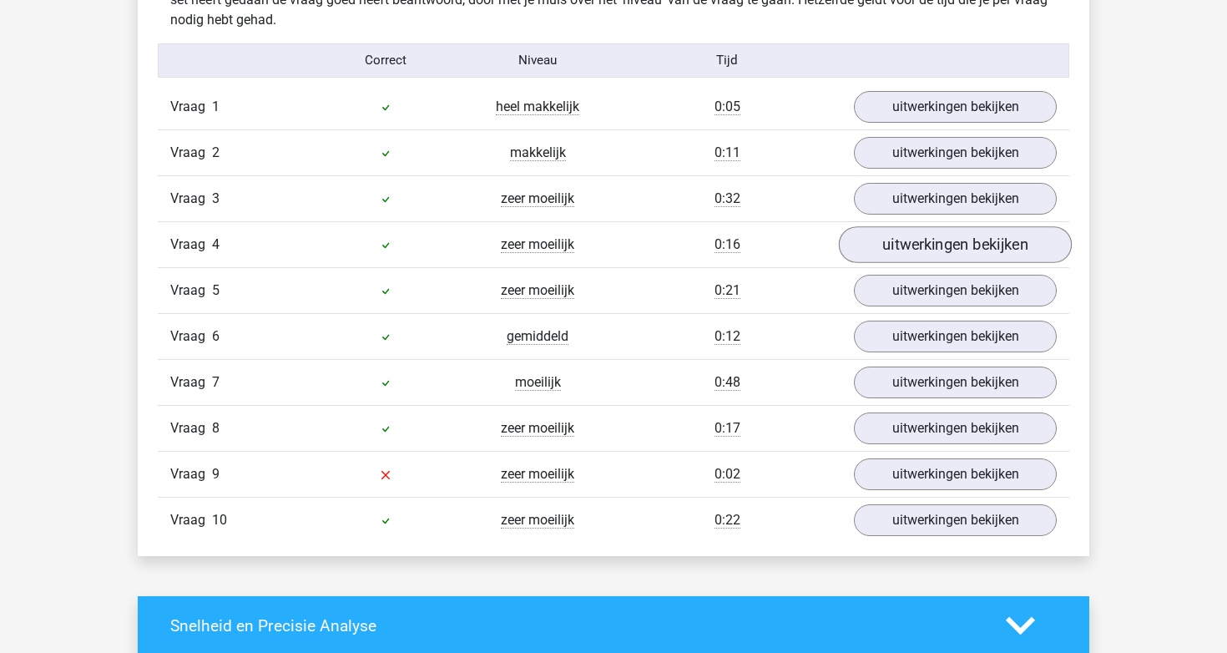
scroll to position [1342, 0]
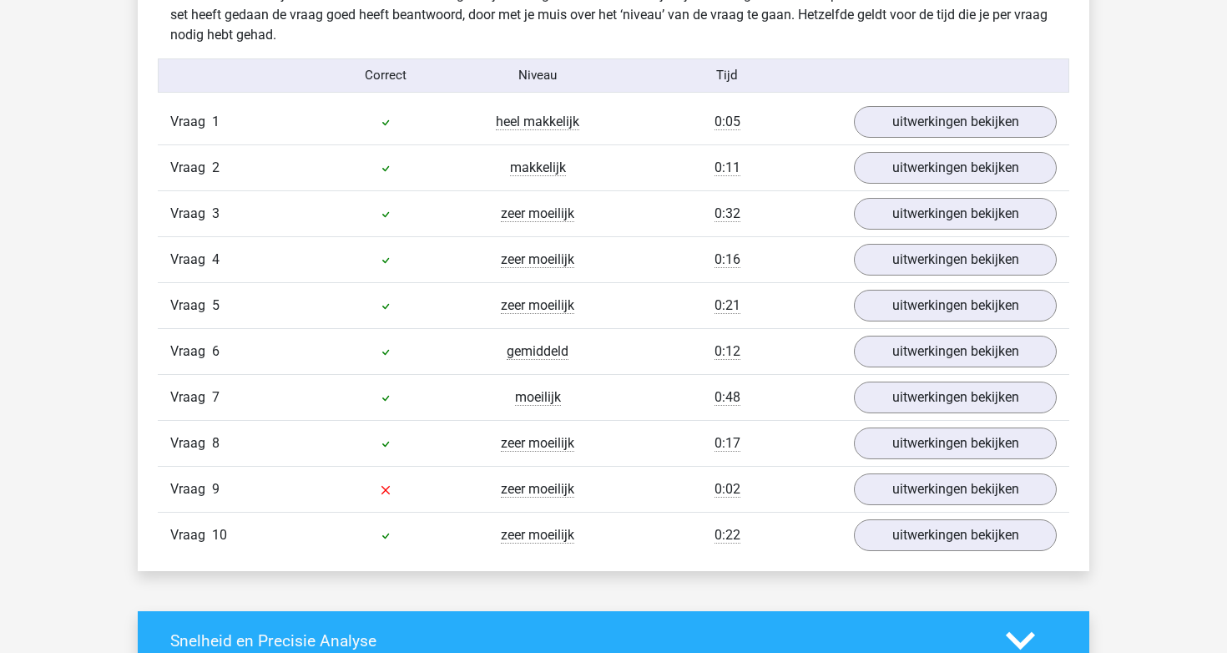
click at [912, 192] on div "Vraag 3 zeer moeilijk 0:32 uitwerkingen bekijken" at bounding box center [614, 213] width 912 height 46
click at [908, 211] on link "uitwerkingen bekijken" at bounding box center [955, 213] width 233 height 37
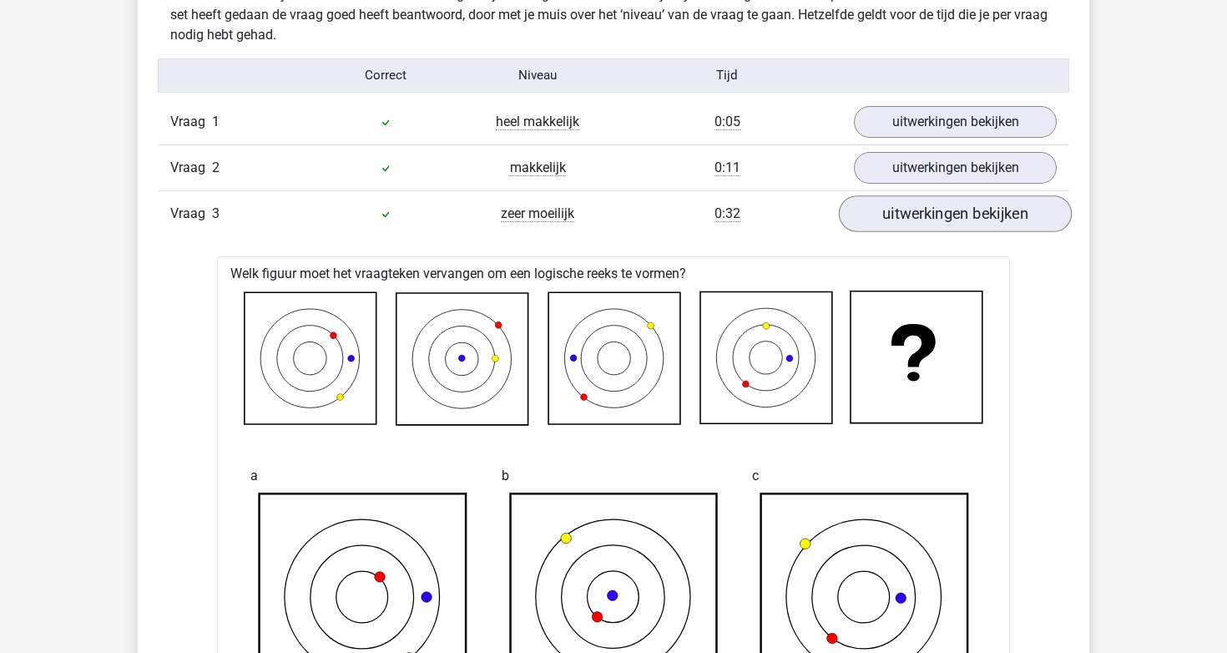
click at [908, 211] on link "uitwerkingen bekijken" at bounding box center [955, 213] width 233 height 37
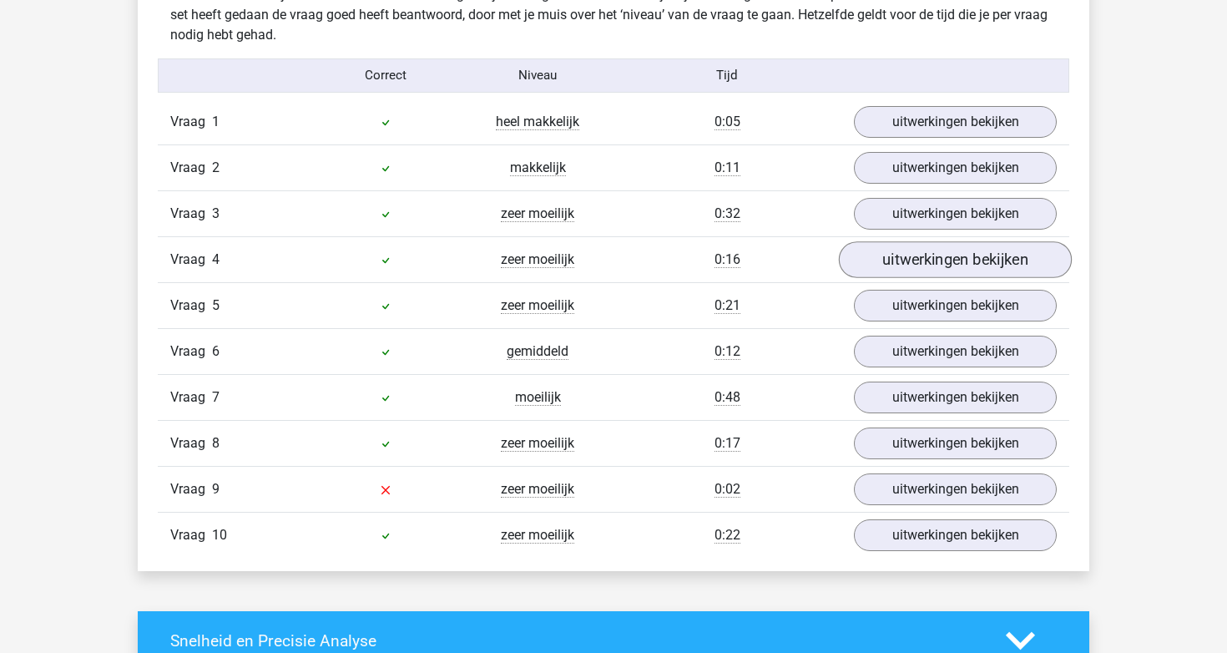
click at [892, 272] on link "uitwerkingen bekijken" at bounding box center [955, 259] width 233 height 37
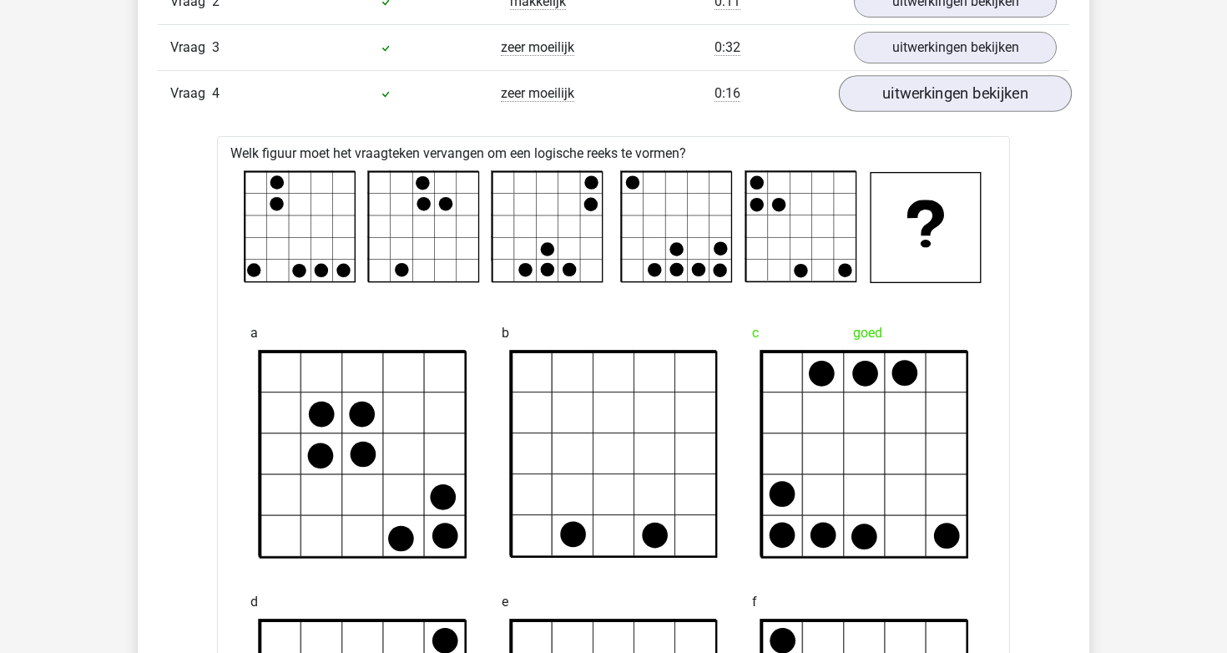
scroll to position [1476, 0]
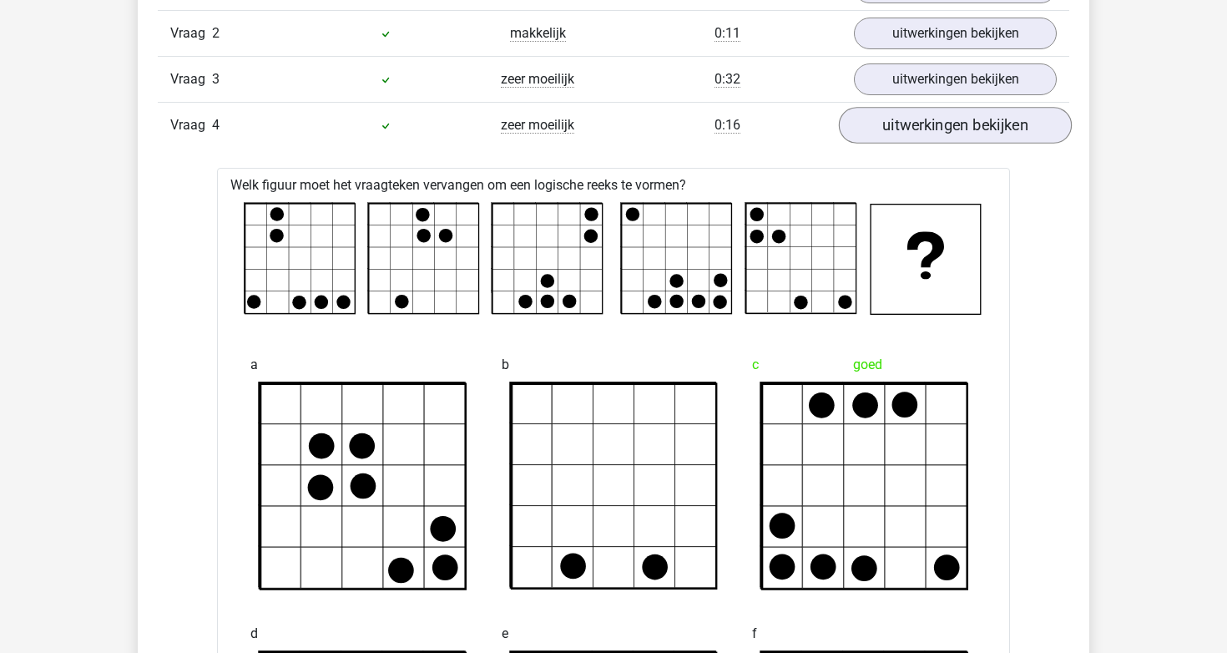
click at [918, 122] on link "uitwerkingen bekijken" at bounding box center [955, 125] width 233 height 37
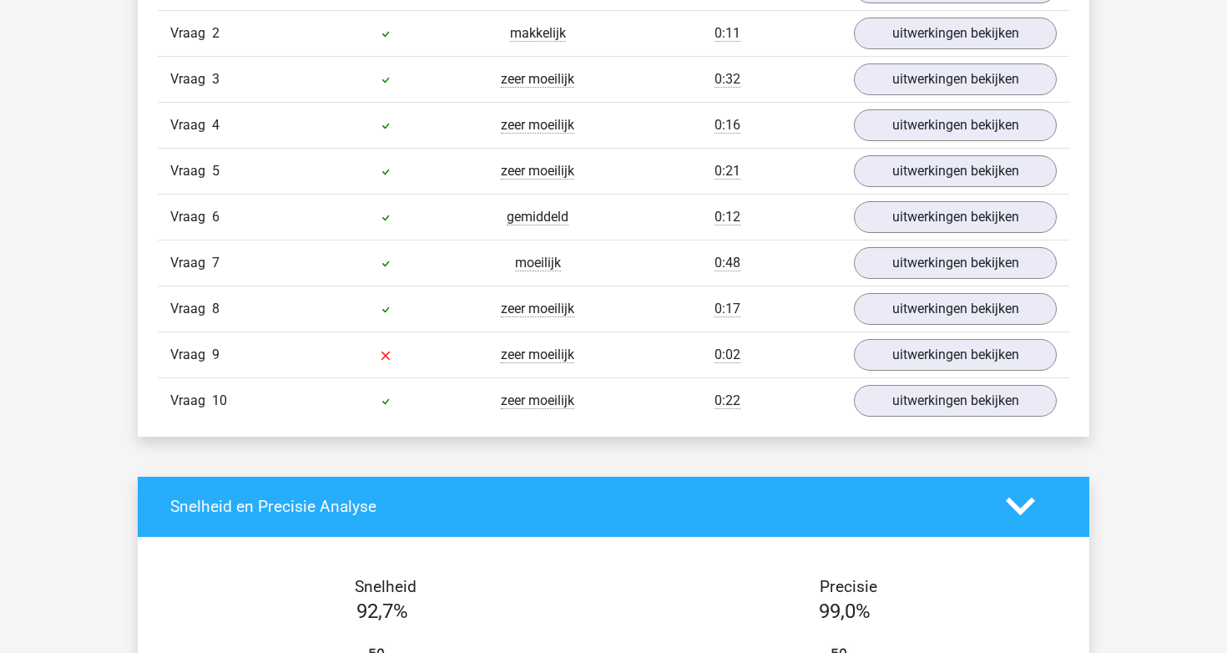
click at [917, 189] on div "Vraag 5 zeer moeilijk 0:21 uitwerkingen bekijken" at bounding box center [614, 171] width 912 height 46
click at [917, 175] on link "uitwerkingen bekijken" at bounding box center [955, 171] width 233 height 37
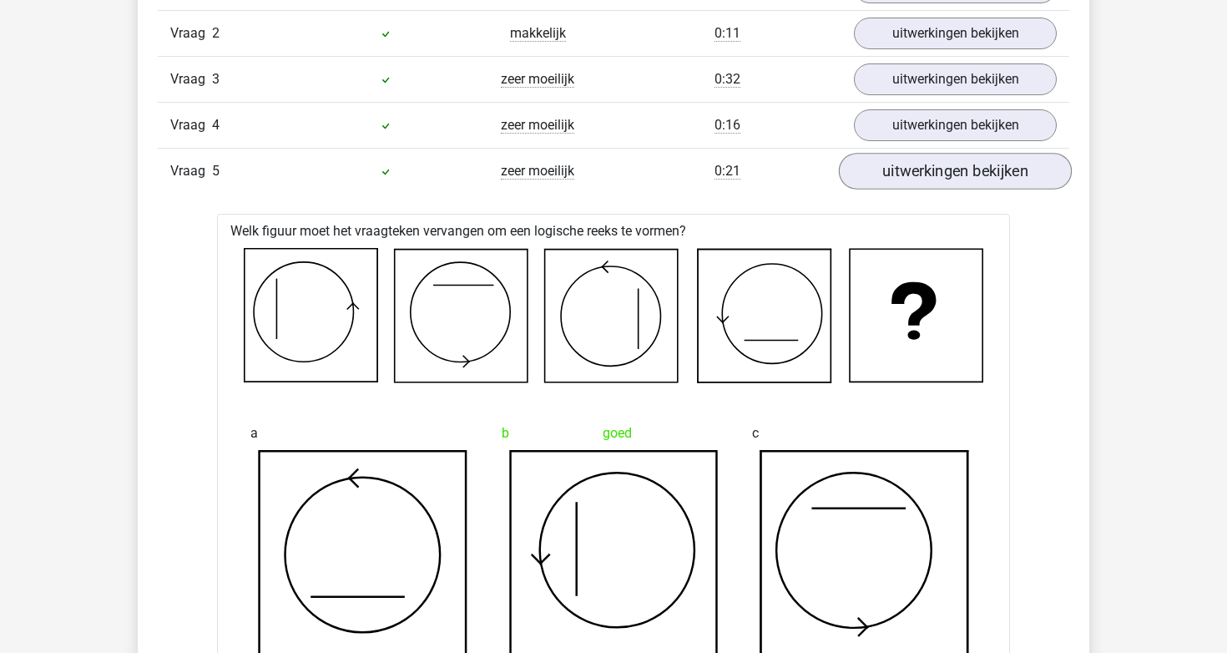
click at [917, 175] on link "uitwerkingen bekijken" at bounding box center [955, 171] width 233 height 37
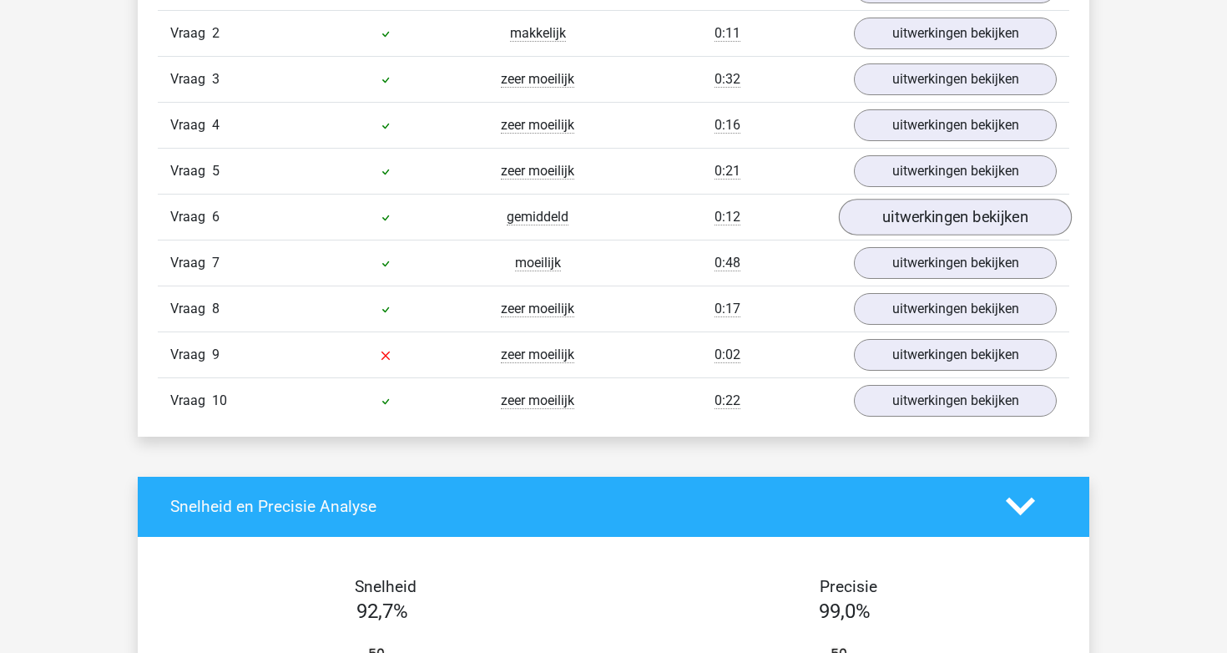
click at [910, 215] on link "uitwerkingen bekijken" at bounding box center [955, 217] width 233 height 37
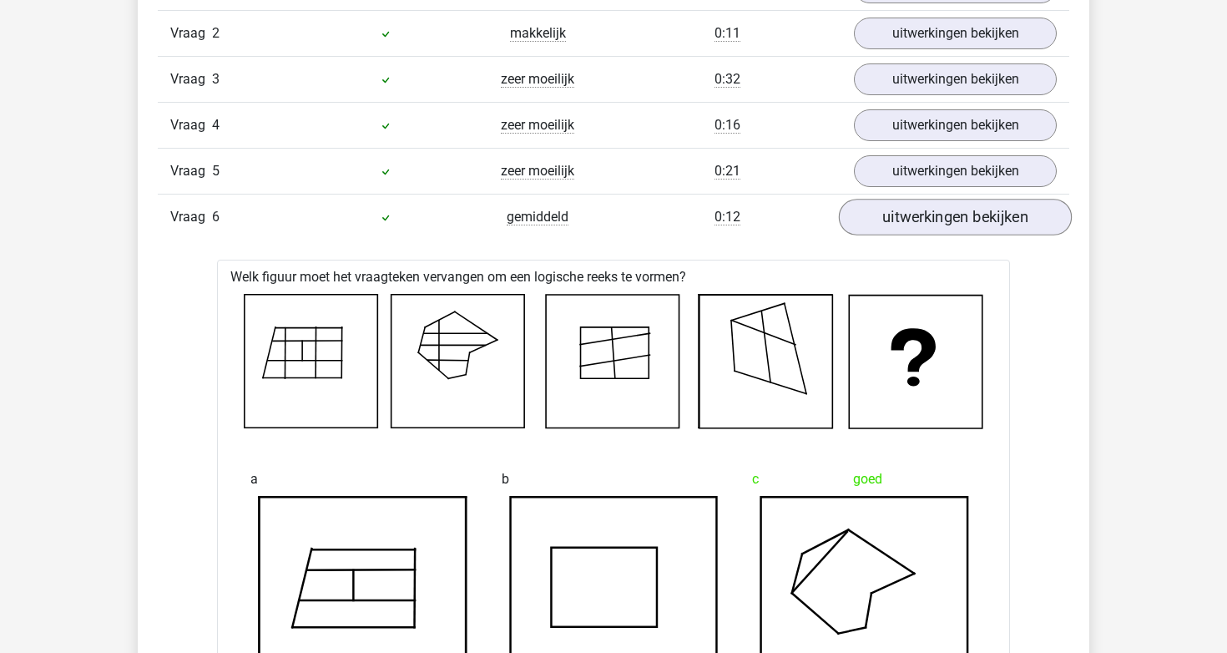
click at [910, 215] on link "uitwerkingen bekijken" at bounding box center [955, 217] width 233 height 37
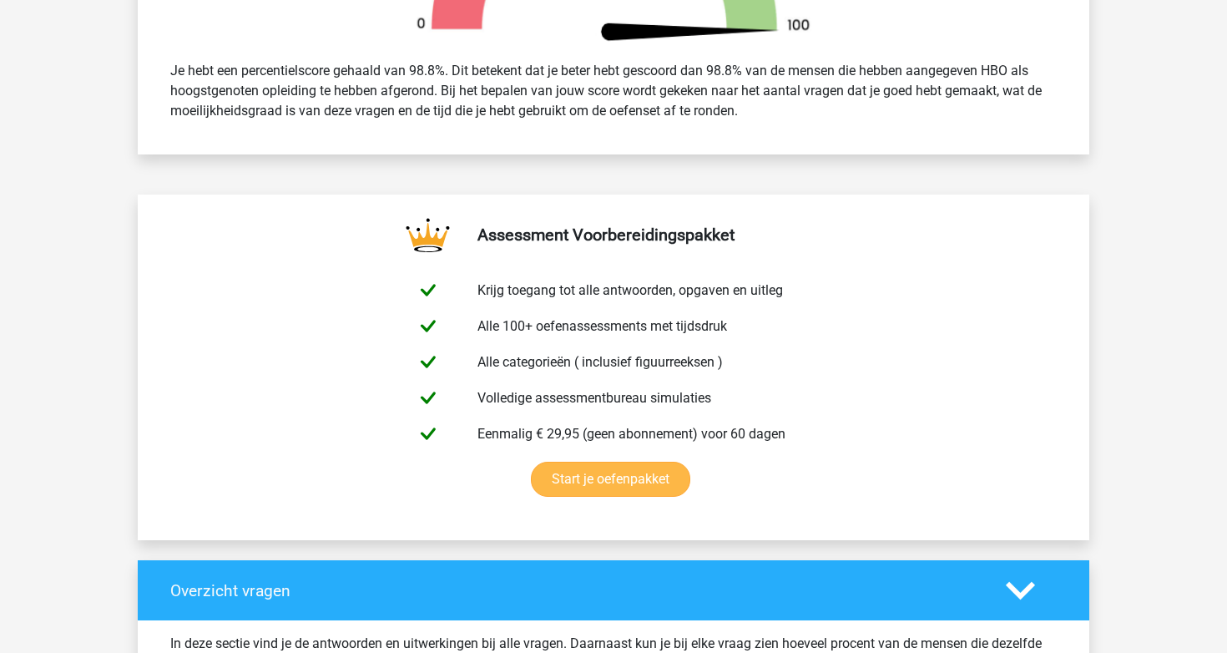
scroll to position [428, 0]
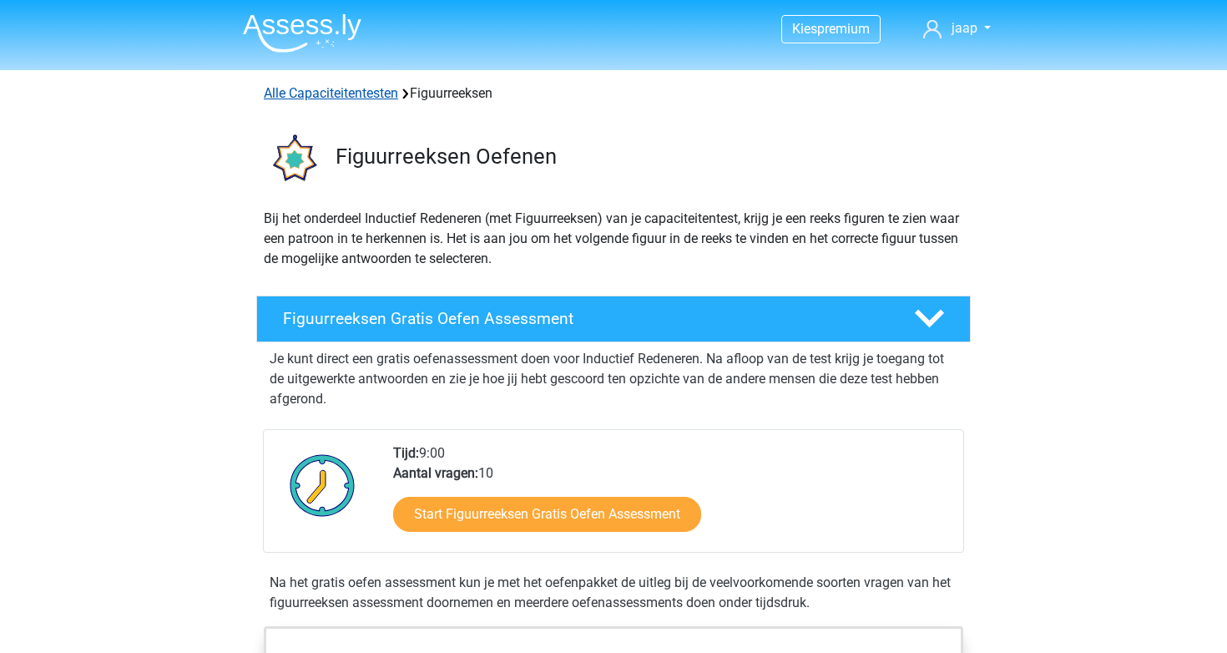
click at [293, 93] on link "Alle Capaciteitentesten" at bounding box center [331, 93] width 134 height 16
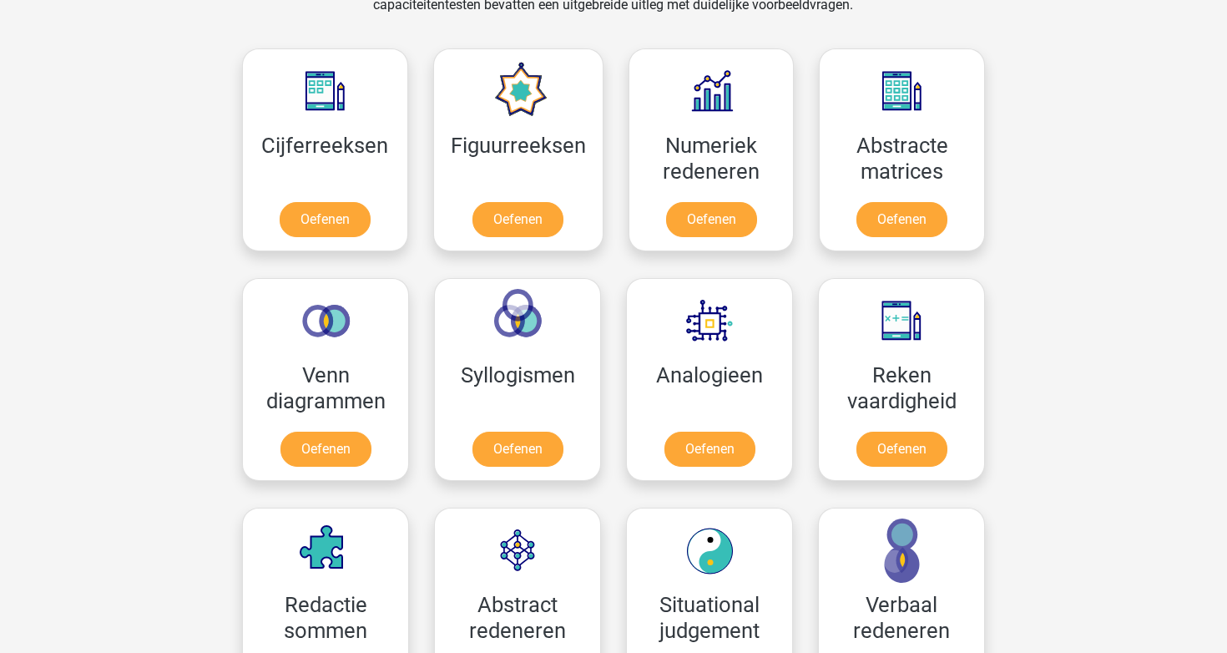
scroll to position [746, 0]
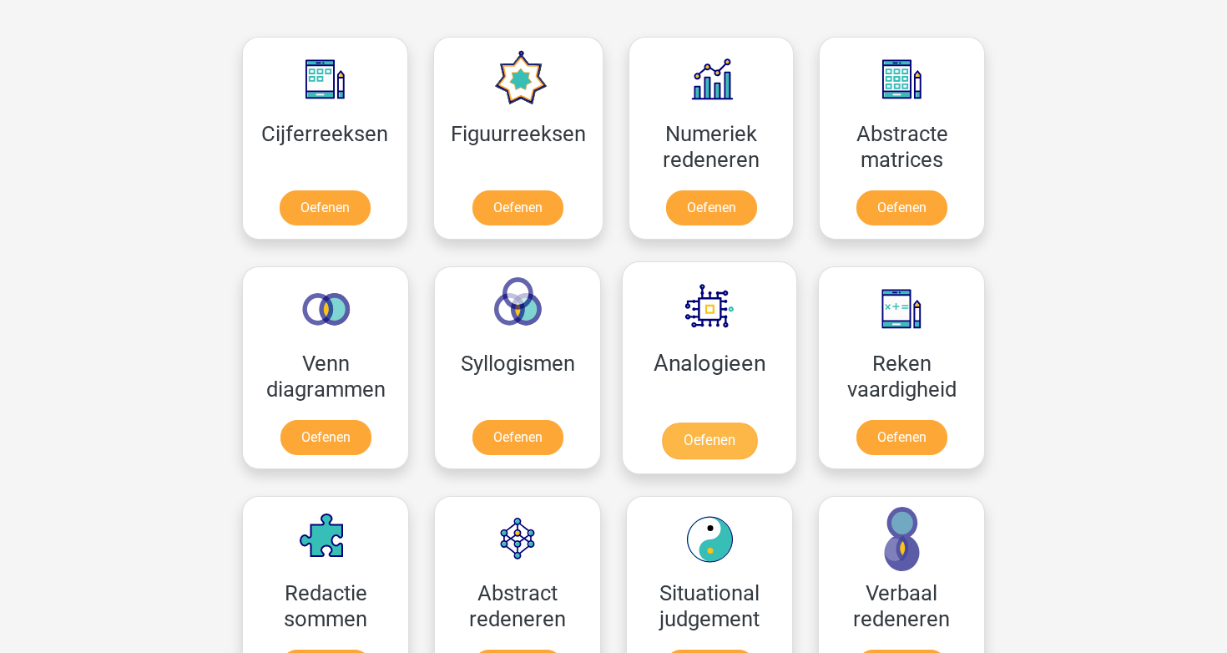
click at [672, 446] on link "Oefenen" at bounding box center [709, 440] width 95 height 37
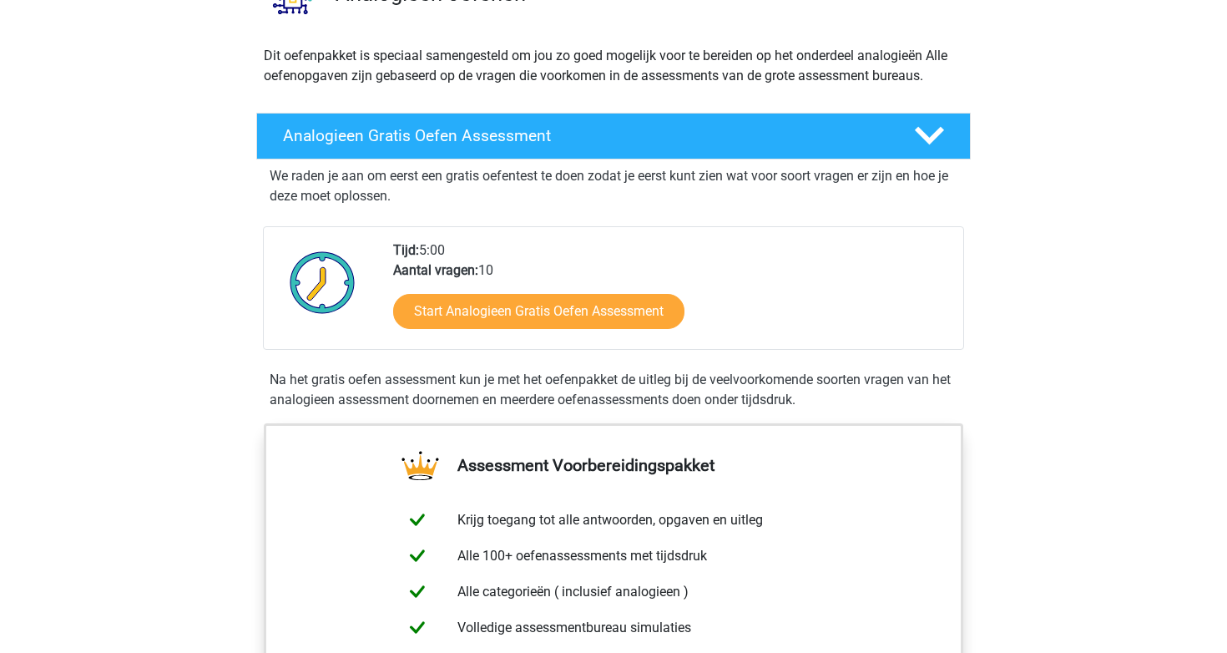
scroll to position [178, 0]
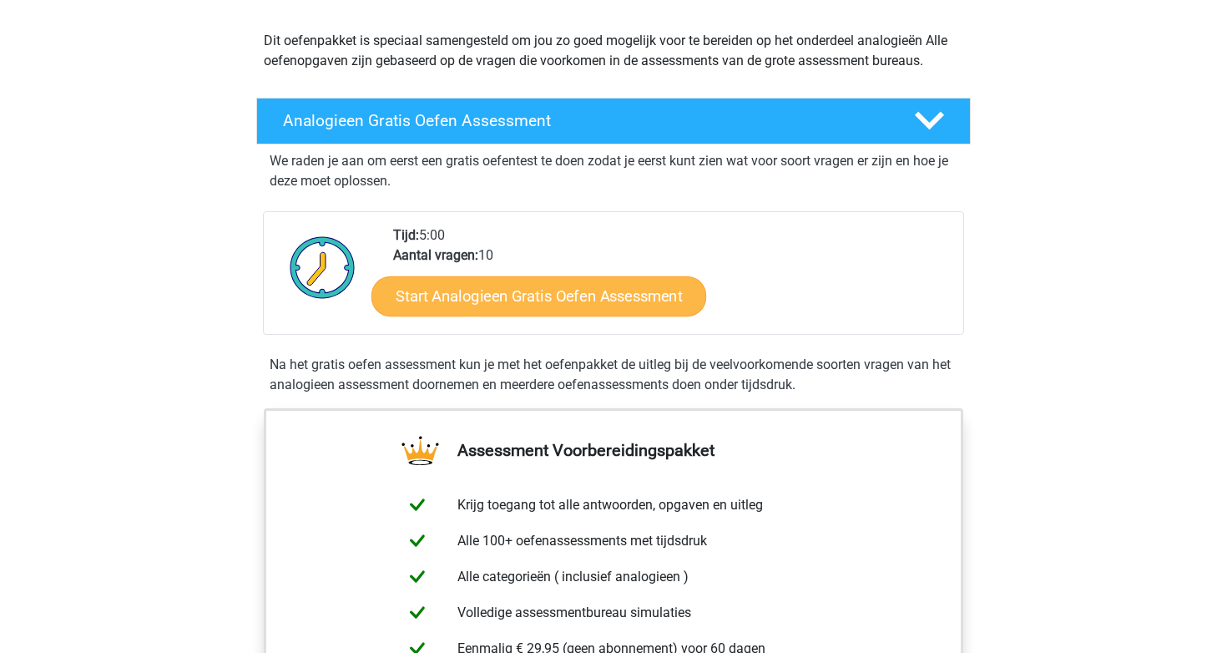
click at [543, 284] on link "Start Analogieen Gratis Oefen Assessment" at bounding box center [538, 295] width 335 height 40
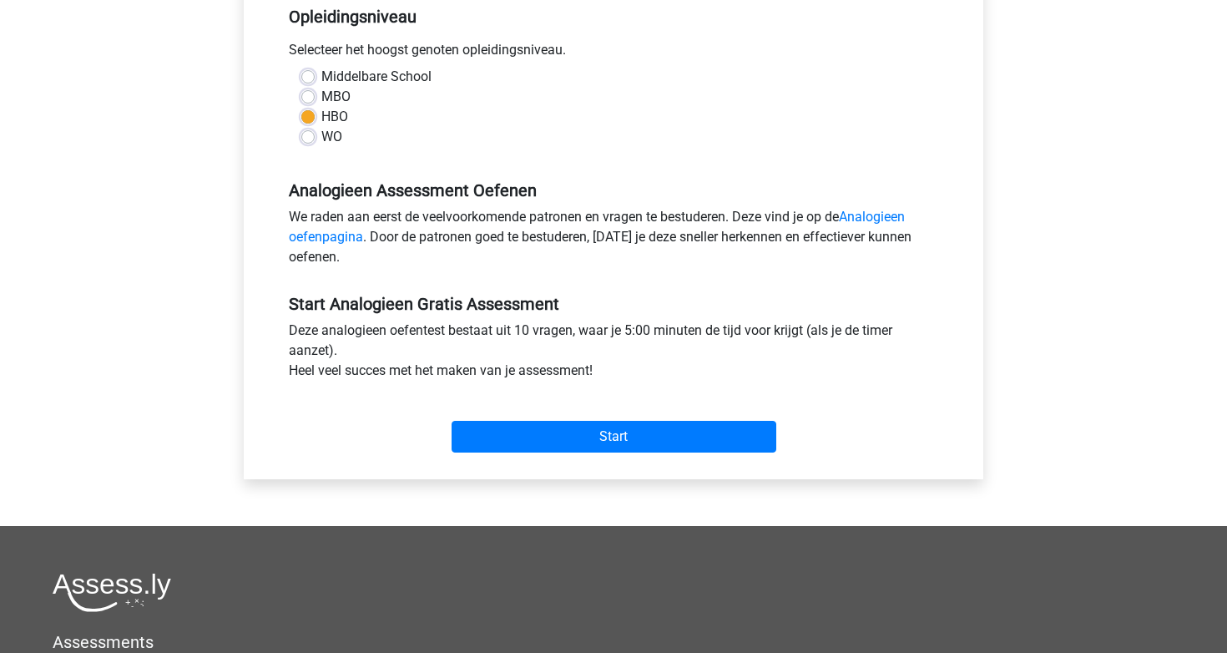
scroll to position [365, 0]
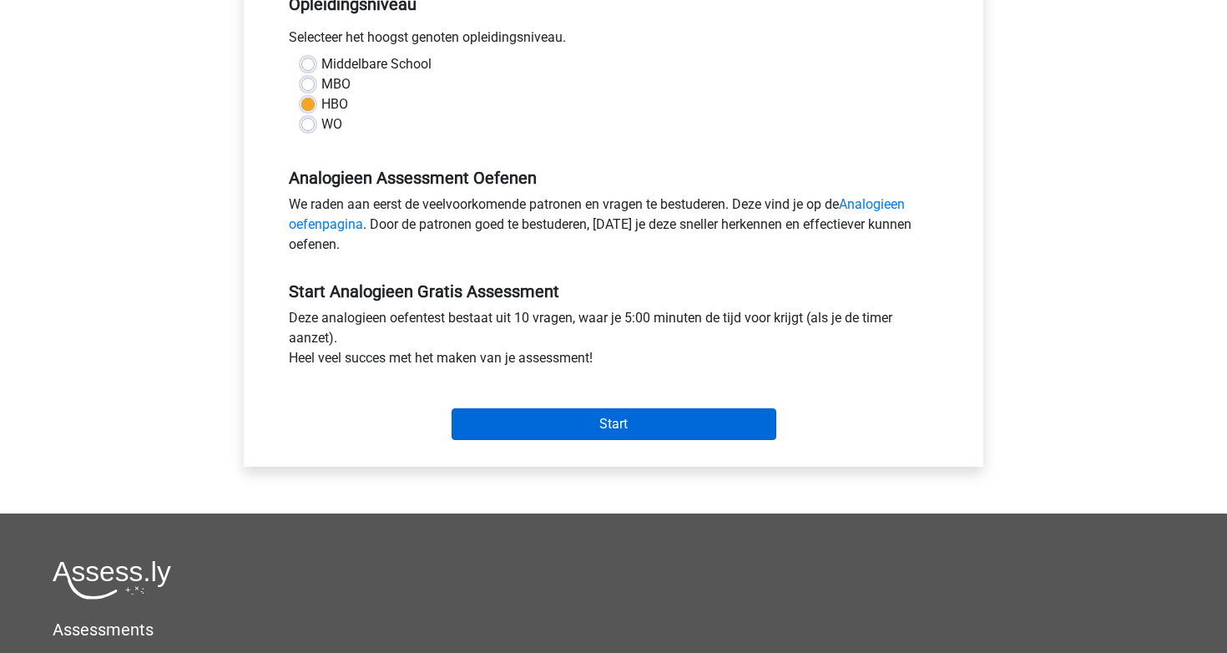
click at [589, 416] on input "Start" at bounding box center [614, 424] width 325 height 32
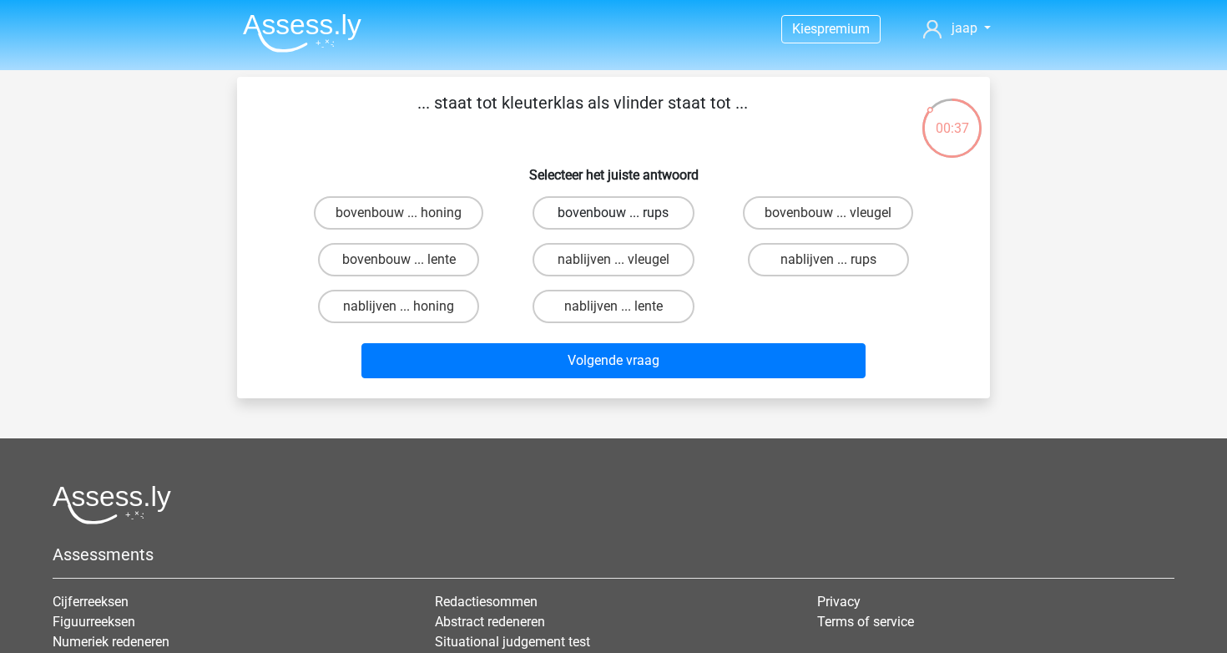
click at [629, 215] on label "bovenbouw ... rups" at bounding box center [613, 212] width 161 height 33
click at [624, 215] on input "bovenbouw ... rups" at bounding box center [619, 218] width 11 height 11
radio input "true"
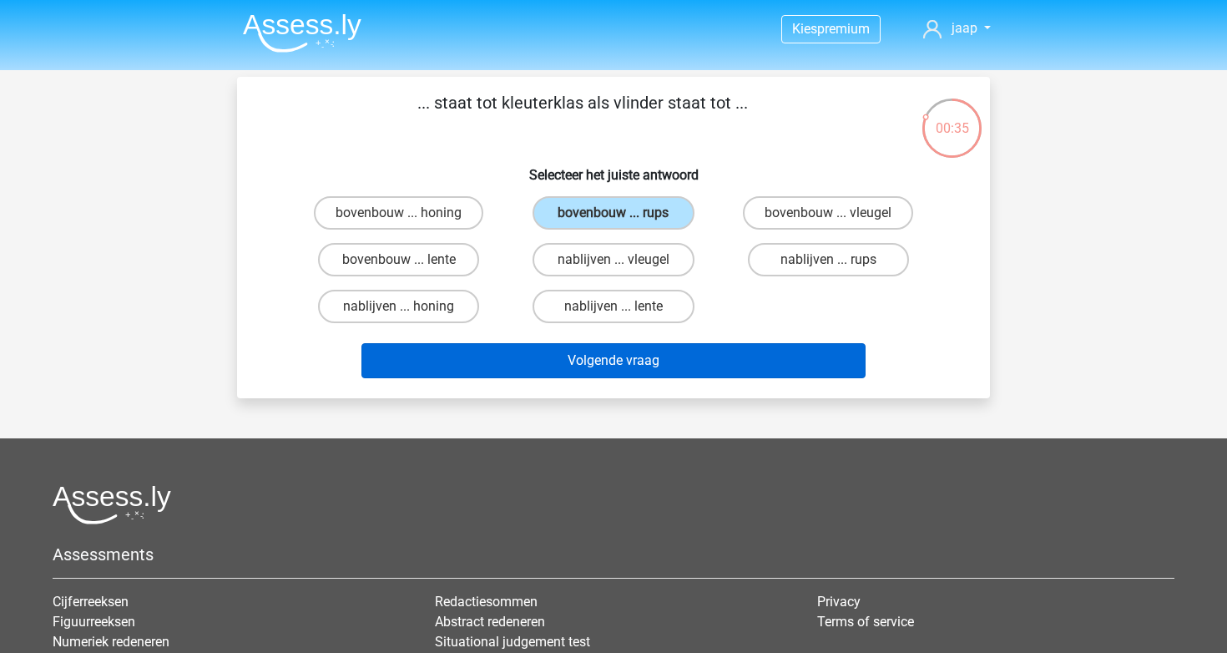
click at [751, 356] on button "Volgende vraag" at bounding box center [613, 360] width 505 height 35
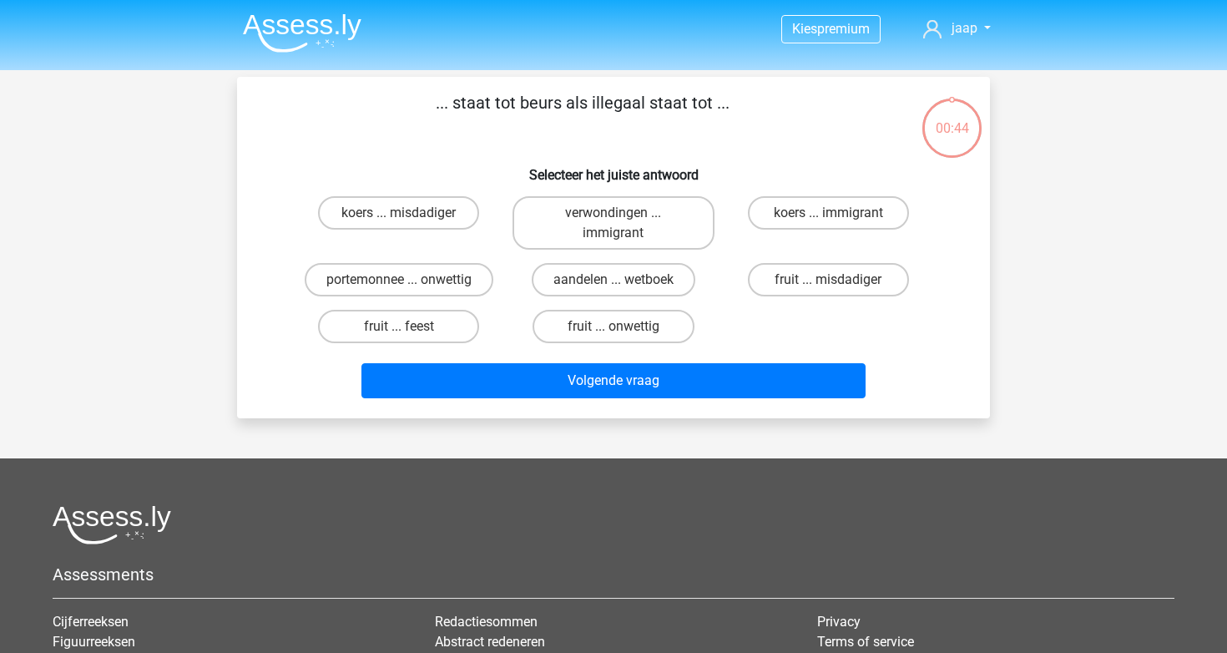
scroll to position [77, 0]
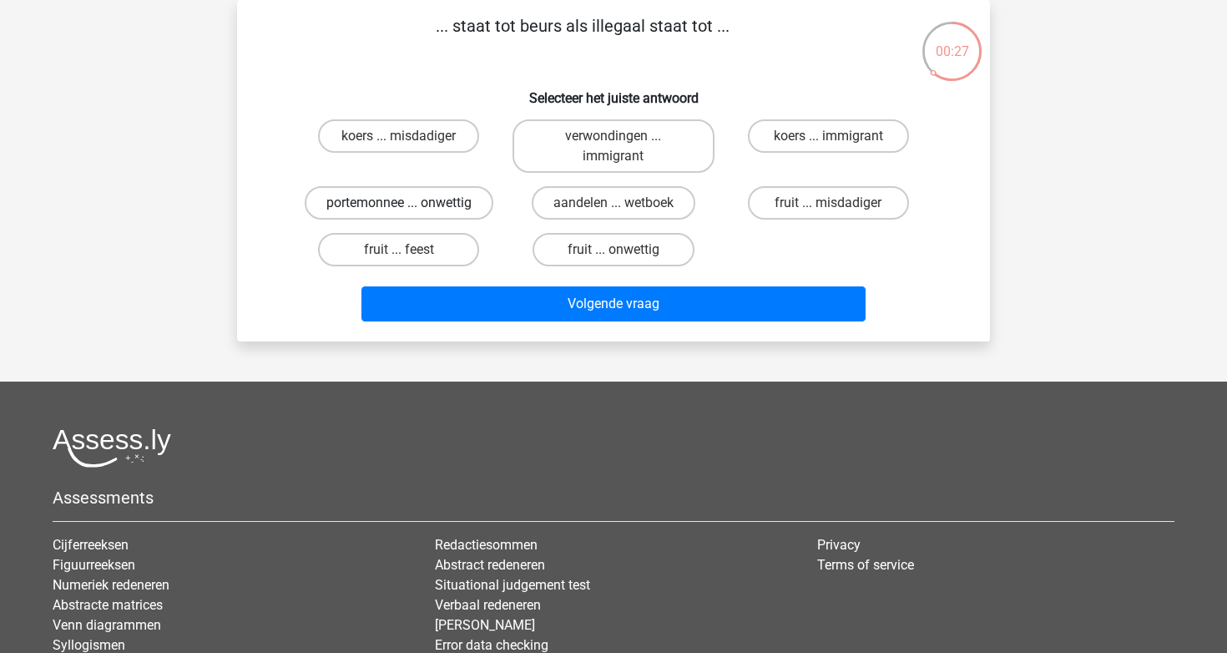
click at [437, 213] on label "portemonnee ... onwettig" at bounding box center [399, 202] width 189 height 33
click at [410, 213] on input "portemonnee ... onwettig" at bounding box center [404, 208] width 11 height 11
radio input "true"
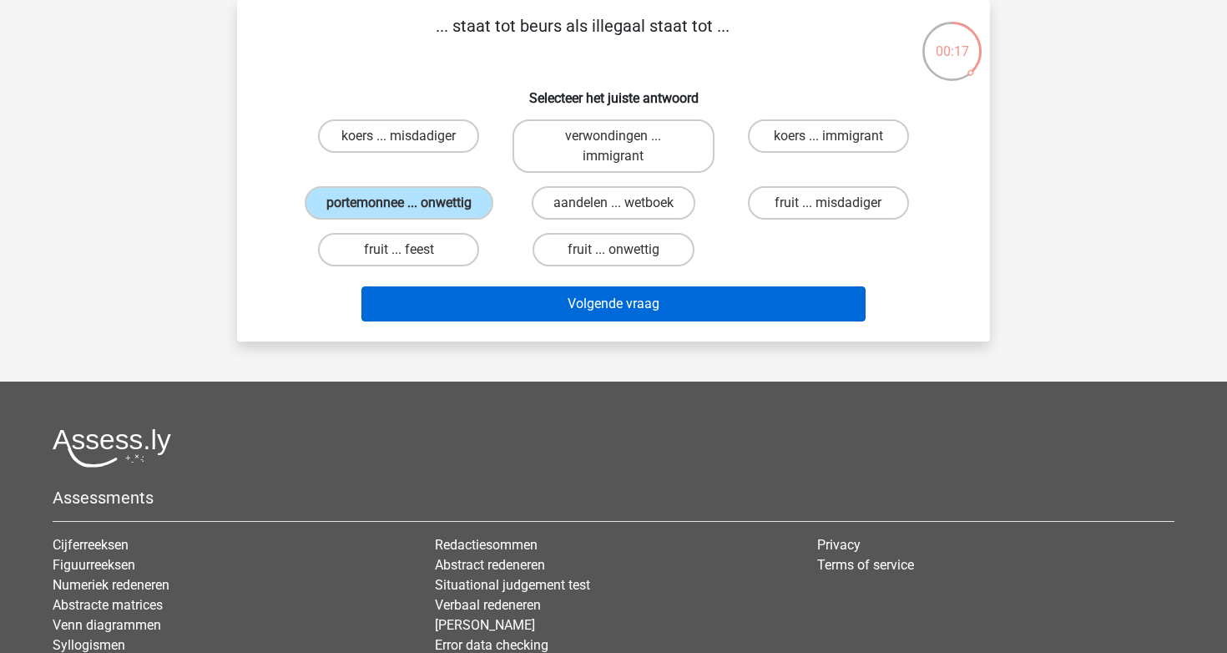
click at [633, 313] on button "Volgende vraag" at bounding box center [613, 303] width 505 height 35
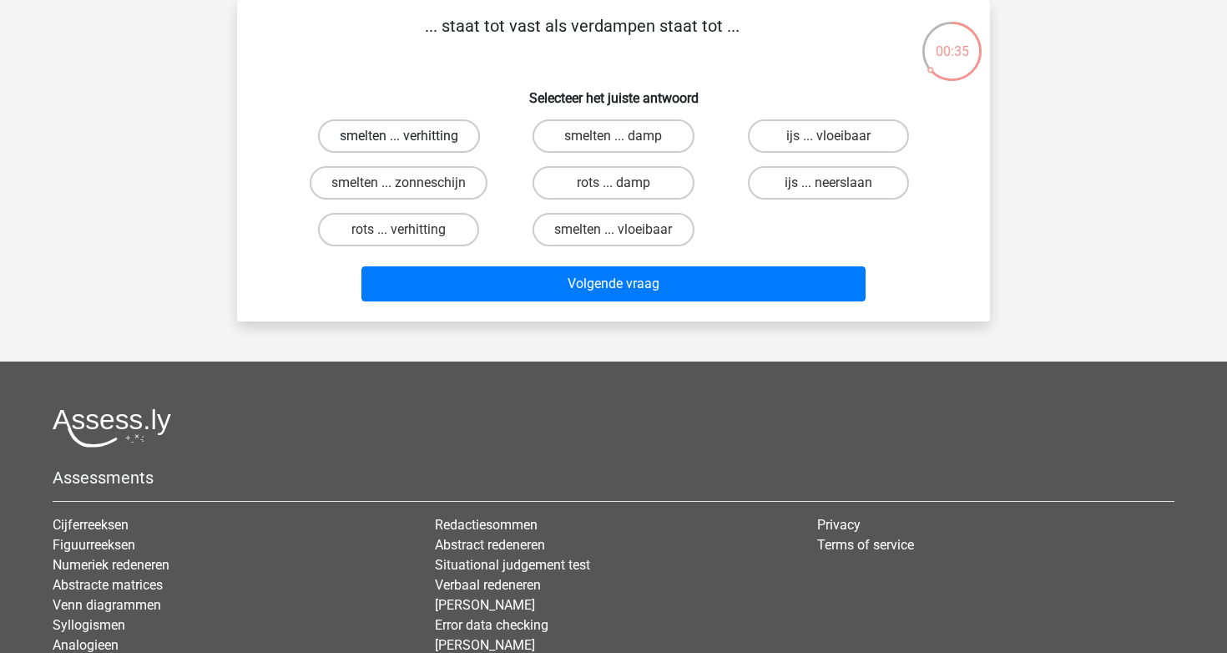
click at [453, 136] on label "smelten ... verhitting" at bounding box center [399, 135] width 162 height 33
click at [410, 136] on input "smelten ... verhitting" at bounding box center [404, 141] width 11 height 11
radio input "true"
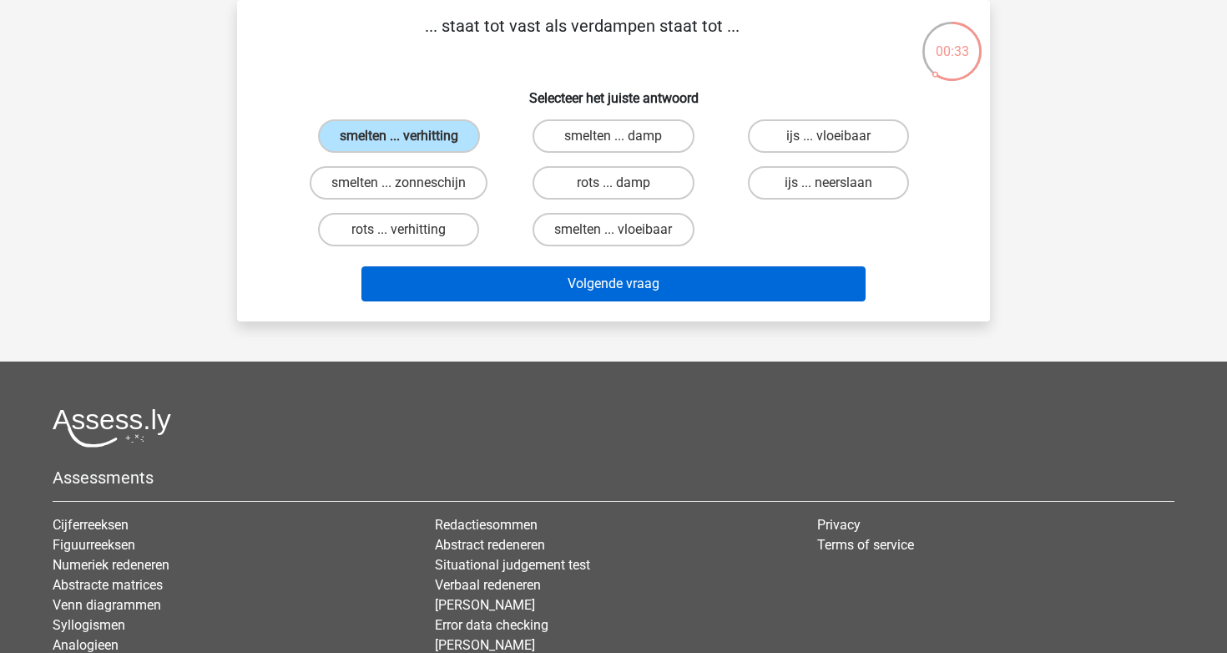
click at [703, 300] on button "Volgende vraag" at bounding box center [613, 283] width 505 height 35
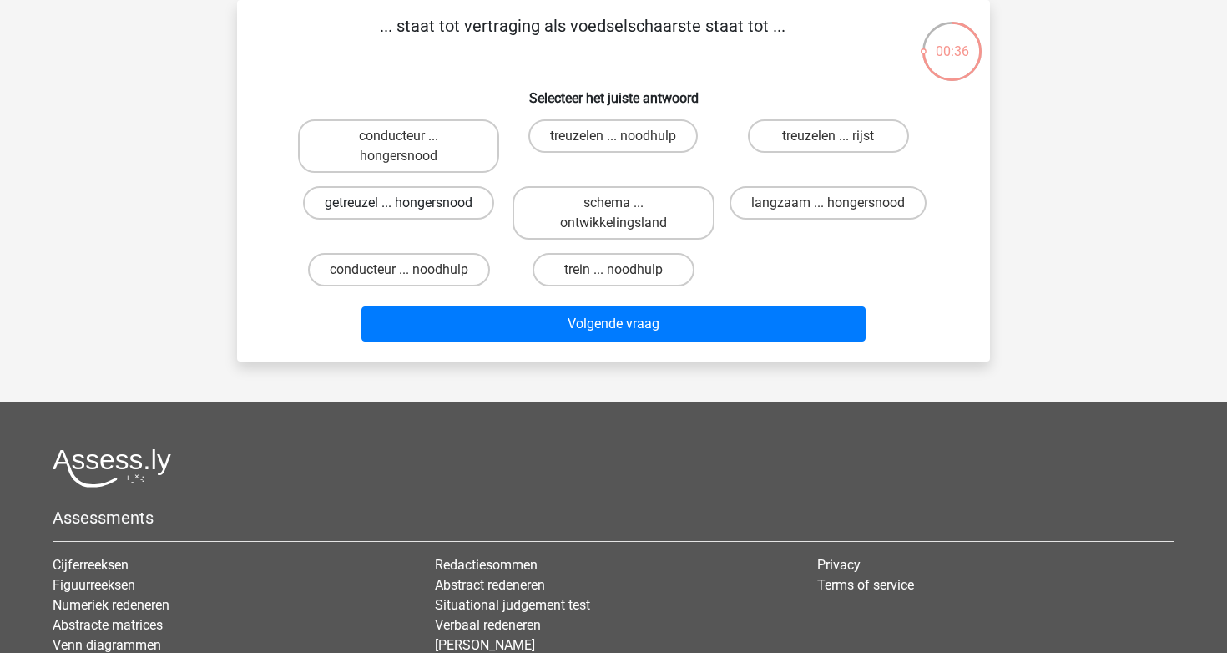
click at [457, 199] on label "getreuzel ... hongersnood" at bounding box center [398, 202] width 191 height 33
click at [410, 203] on input "getreuzel ... hongersnood" at bounding box center [404, 208] width 11 height 11
radio input "true"
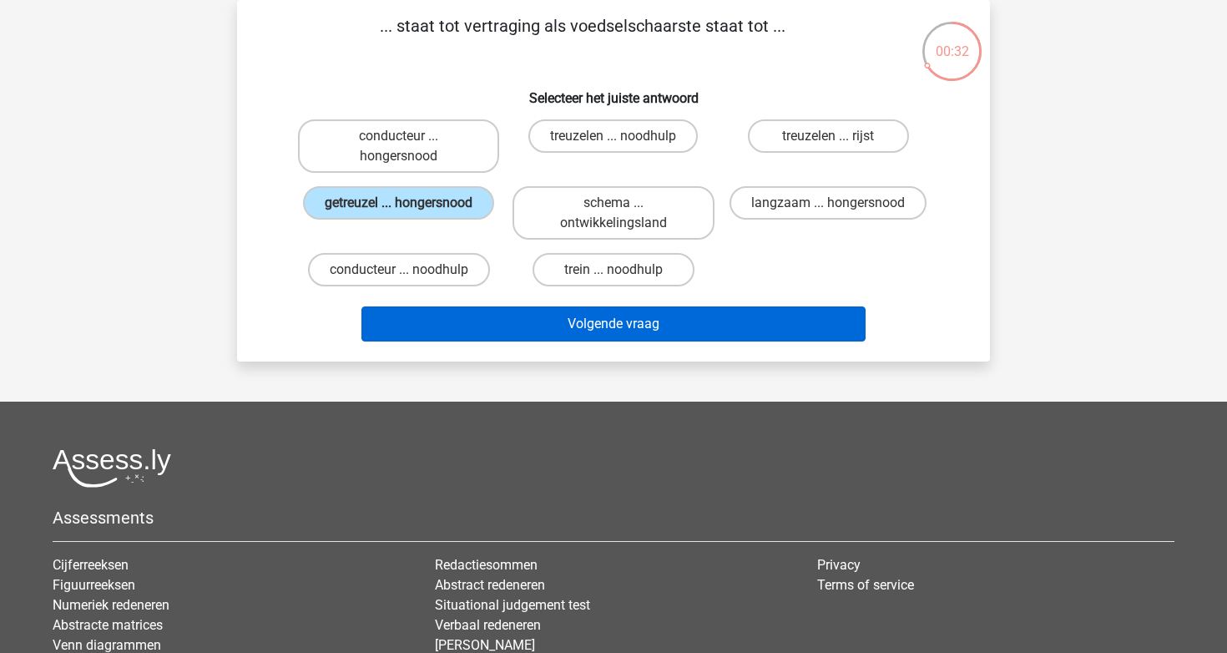
click at [645, 334] on button "Volgende vraag" at bounding box center [613, 323] width 505 height 35
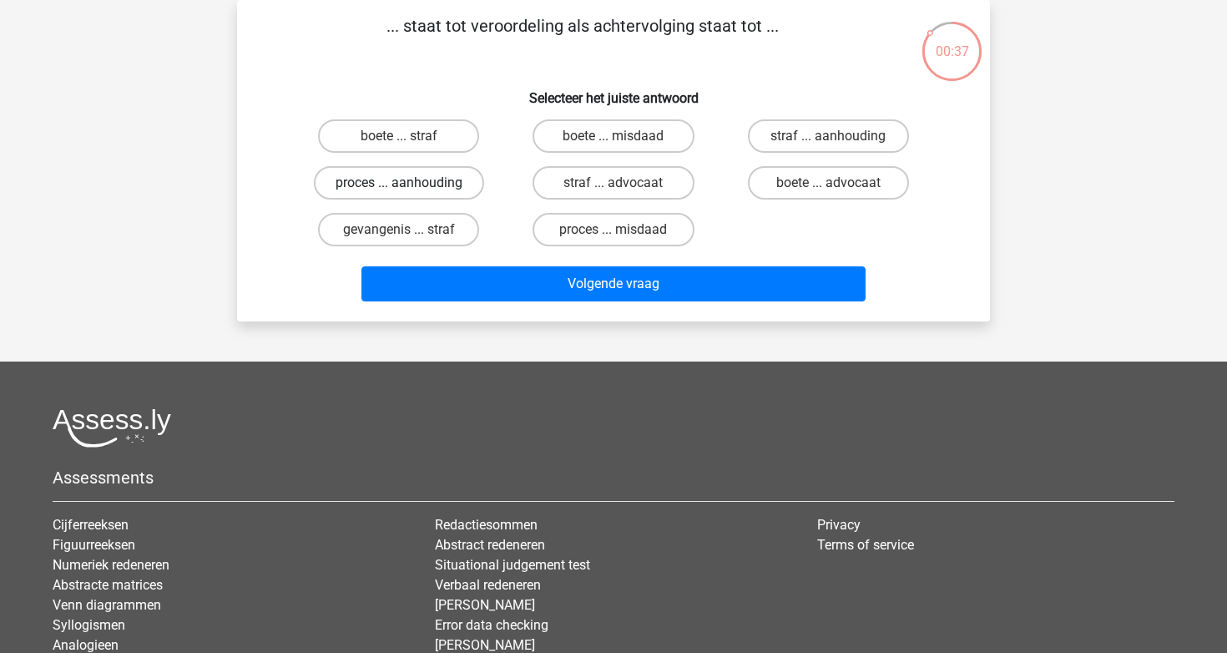
click at [465, 189] on label "proces ... aanhouding" at bounding box center [399, 182] width 170 height 33
click at [410, 189] on input "proces ... aanhouding" at bounding box center [404, 188] width 11 height 11
radio input "true"
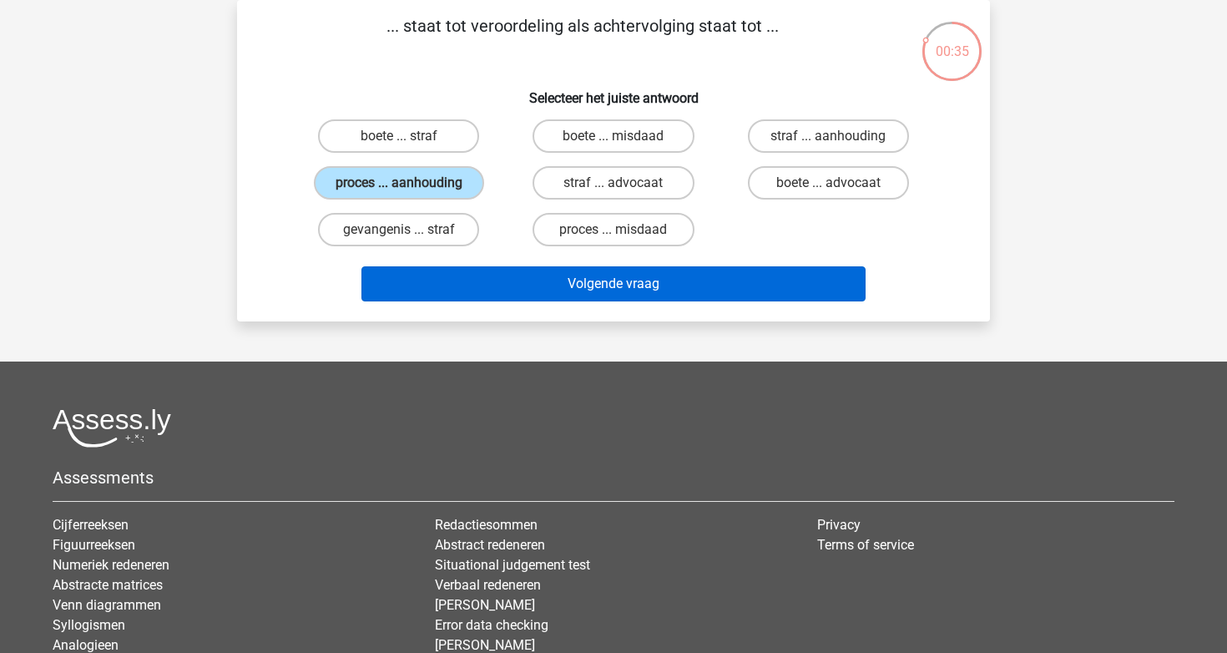
click at [570, 285] on button "Volgende vraag" at bounding box center [613, 283] width 505 height 35
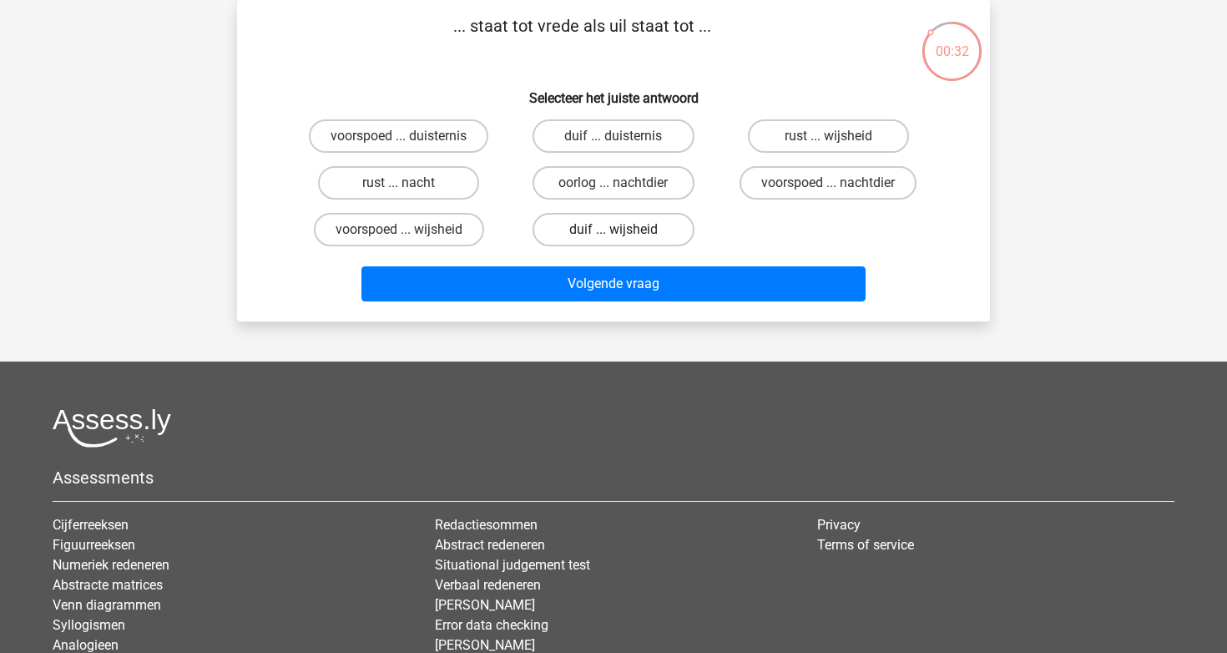
click at [650, 225] on label "duif ... wijsheid" at bounding box center [613, 229] width 161 height 33
click at [624, 230] on input "duif ... wijsheid" at bounding box center [619, 235] width 11 height 11
radio input "true"
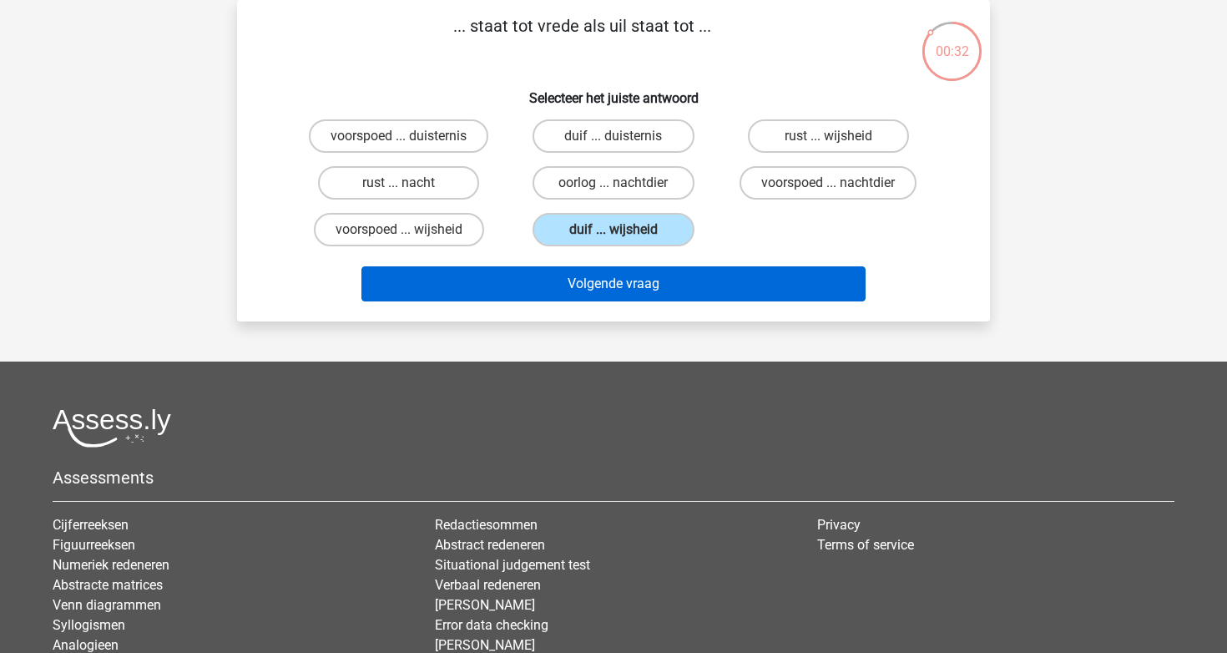
click at [651, 297] on button "Volgende vraag" at bounding box center [613, 283] width 505 height 35
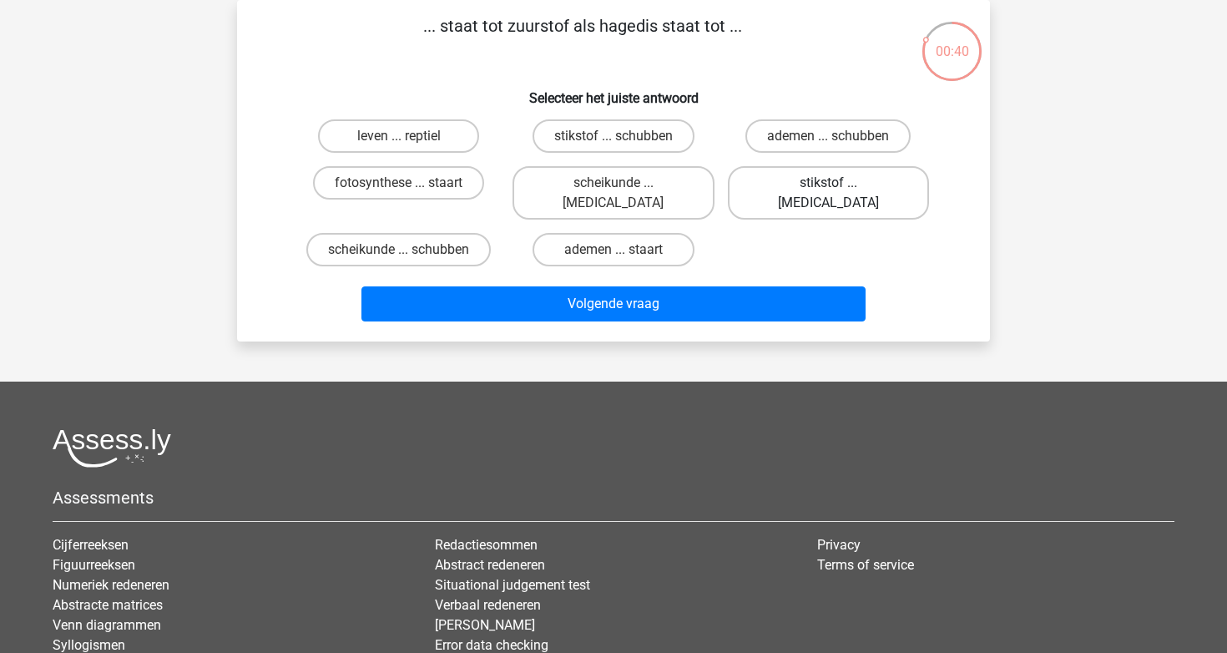
click at [804, 188] on label "stikstof ... krokodil" at bounding box center [828, 192] width 201 height 53
click at [828, 188] on input "stikstof ... krokodil" at bounding box center [833, 188] width 11 height 11
radio input "true"
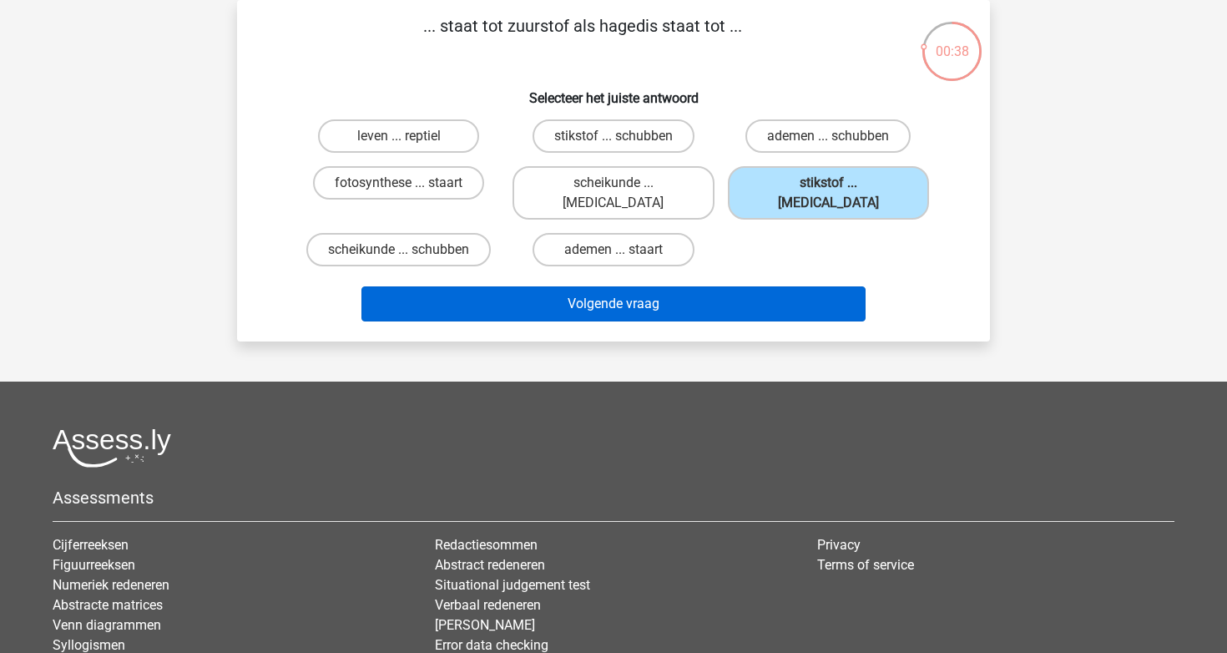
click at [675, 286] on button "Volgende vraag" at bounding box center [613, 303] width 505 height 35
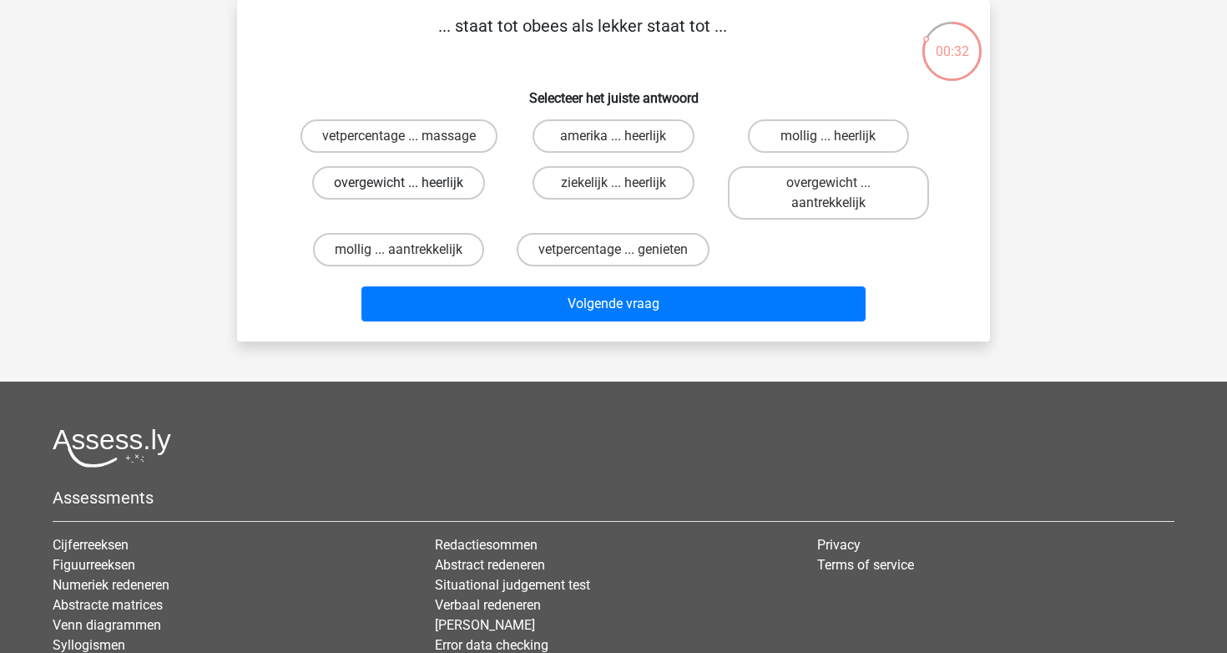
click at [462, 195] on label "overgewicht ... heerlijk" at bounding box center [398, 182] width 173 height 33
click at [410, 194] on input "overgewicht ... heerlijk" at bounding box center [404, 188] width 11 height 11
radio input "true"
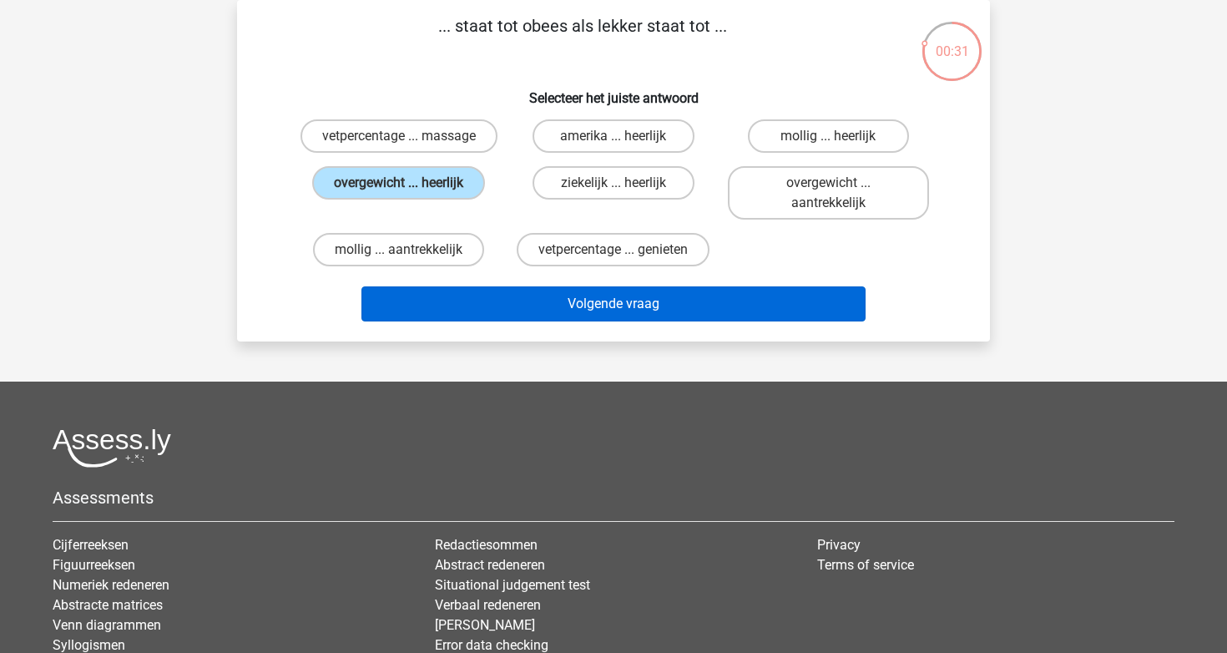
click at [553, 293] on button "Volgende vraag" at bounding box center [613, 303] width 505 height 35
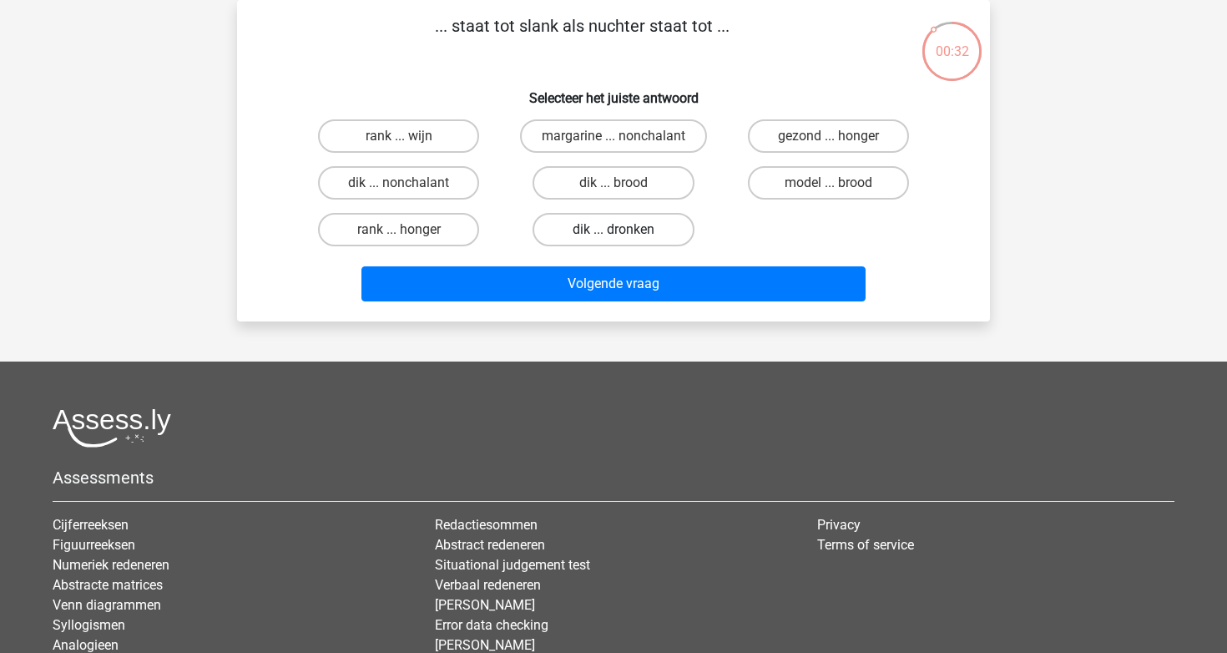
click at [611, 225] on label "dik ... dronken" at bounding box center [613, 229] width 161 height 33
click at [614, 230] on input "dik ... dronken" at bounding box center [619, 235] width 11 height 11
radio input "true"
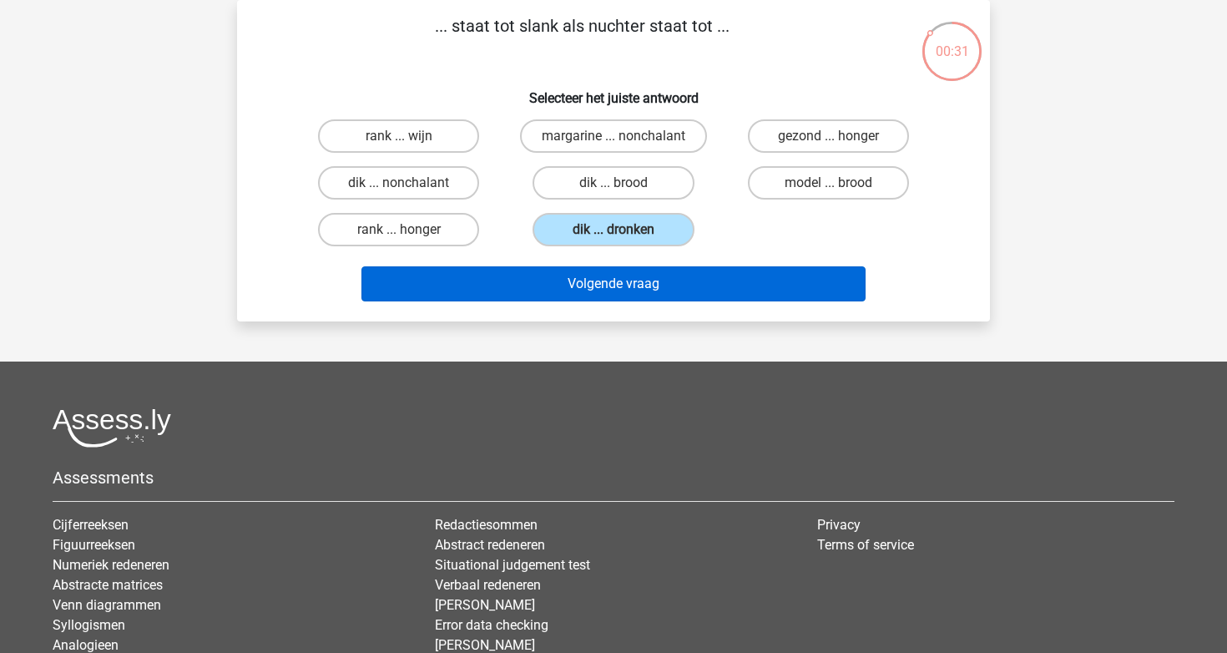
click at [611, 280] on button "Volgende vraag" at bounding box center [613, 283] width 505 height 35
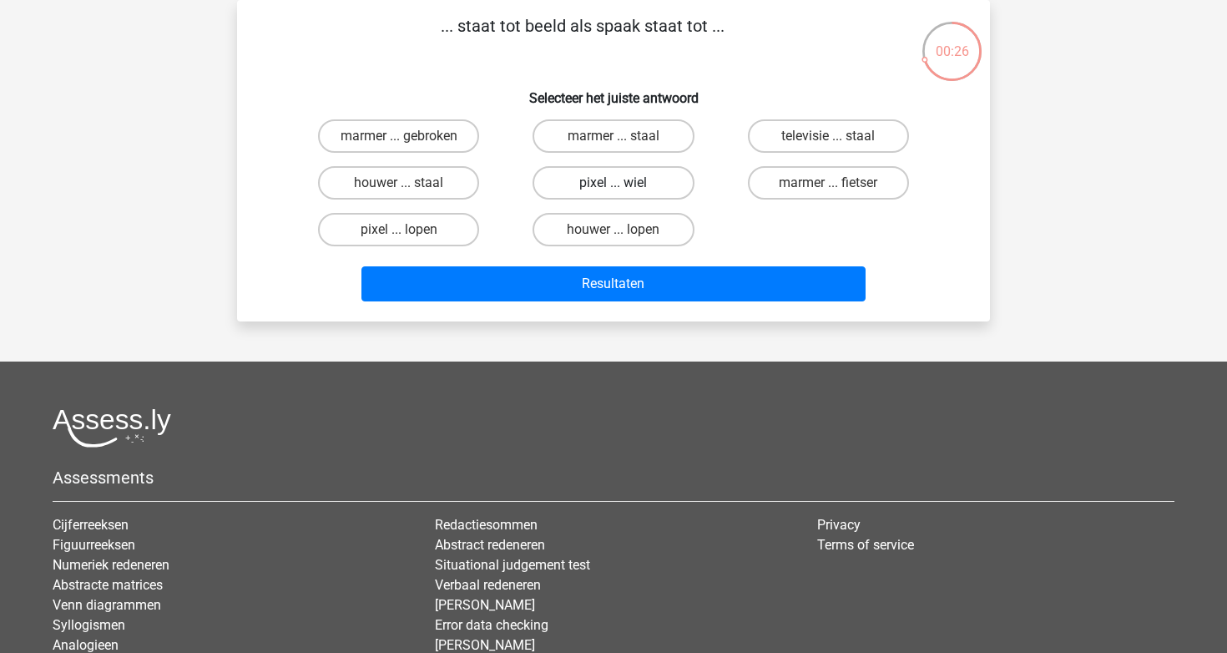
click at [627, 168] on label "pixel ... wiel" at bounding box center [613, 182] width 161 height 33
click at [624, 183] on input "pixel ... wiel" at bounding box center [619, 188] width 11 height 11
radio input "true"
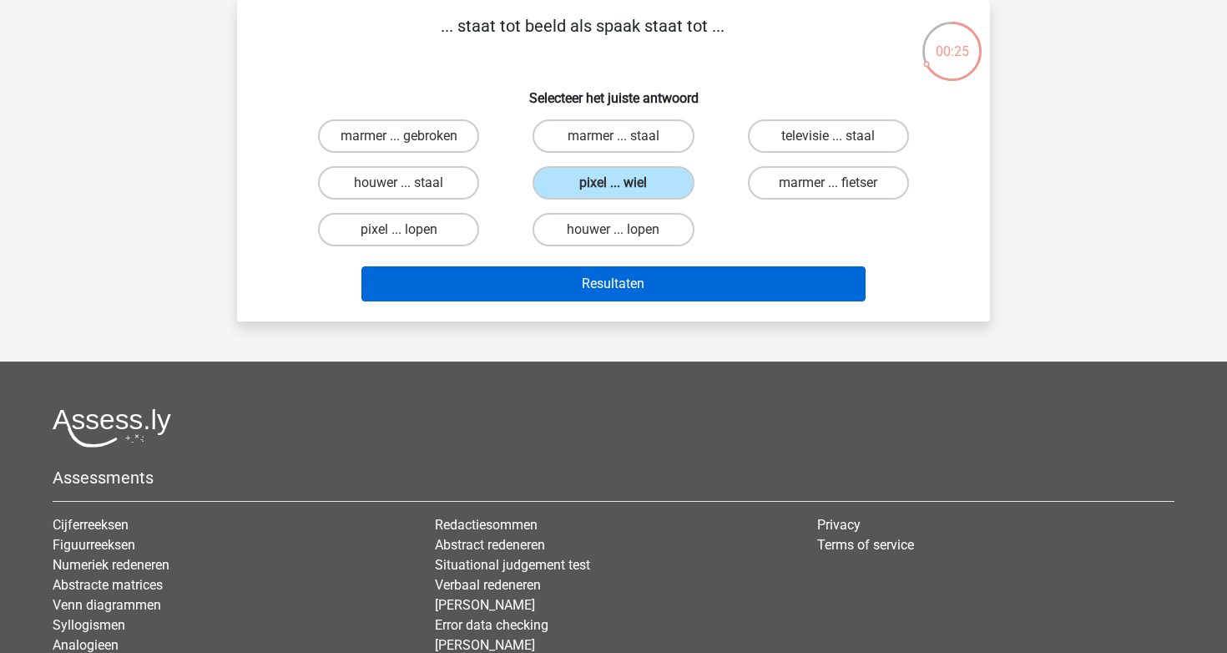
click at [644, 301] on button "Resultaten" at bounding box center [613, 283] width 505 height 35
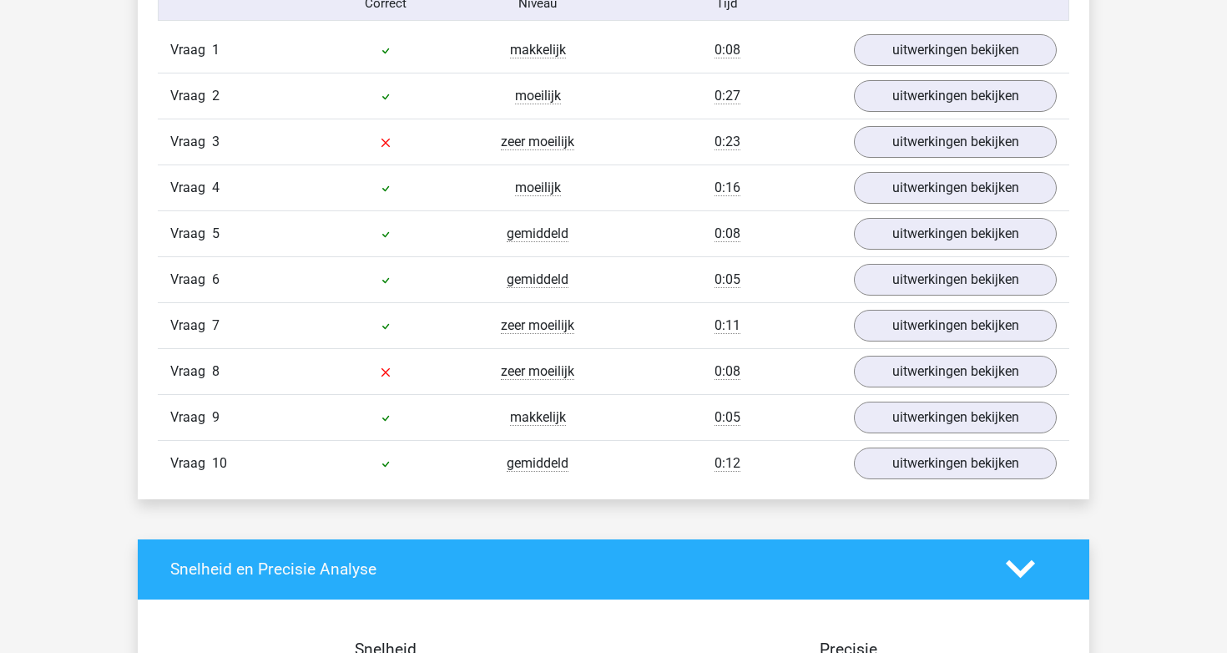
scroll to position [1411, 0]
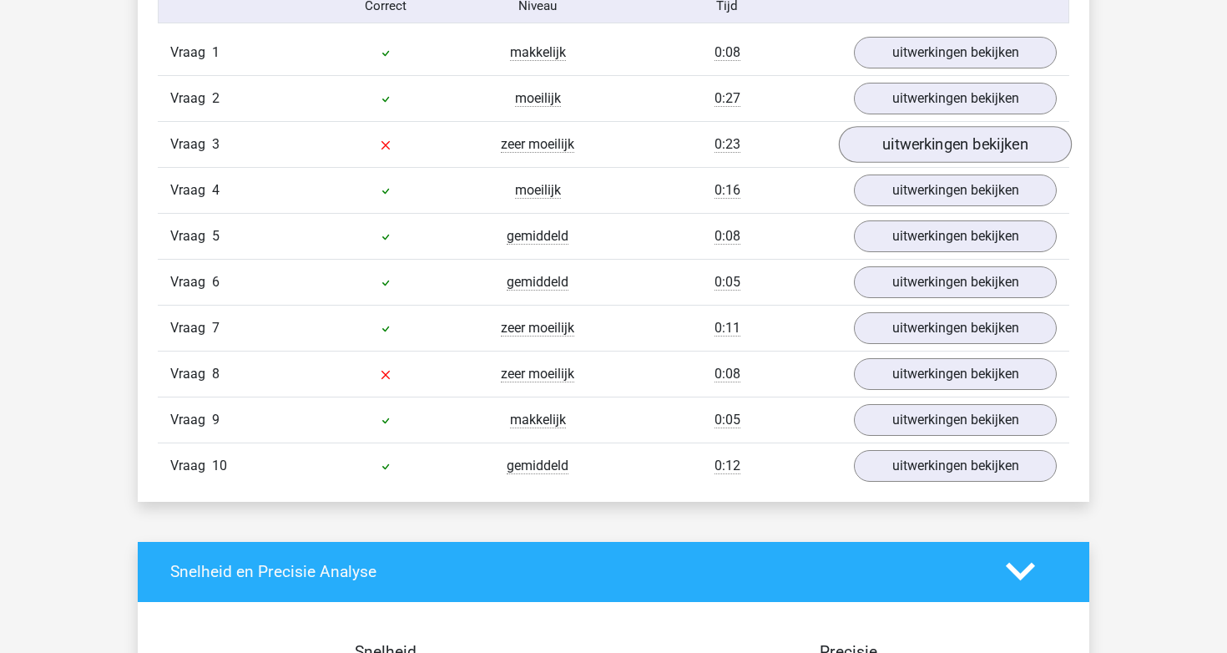
click at [940, 130] on link "uitwerkingen bekijken" at bounding box center [955, 144] width 233 height 37
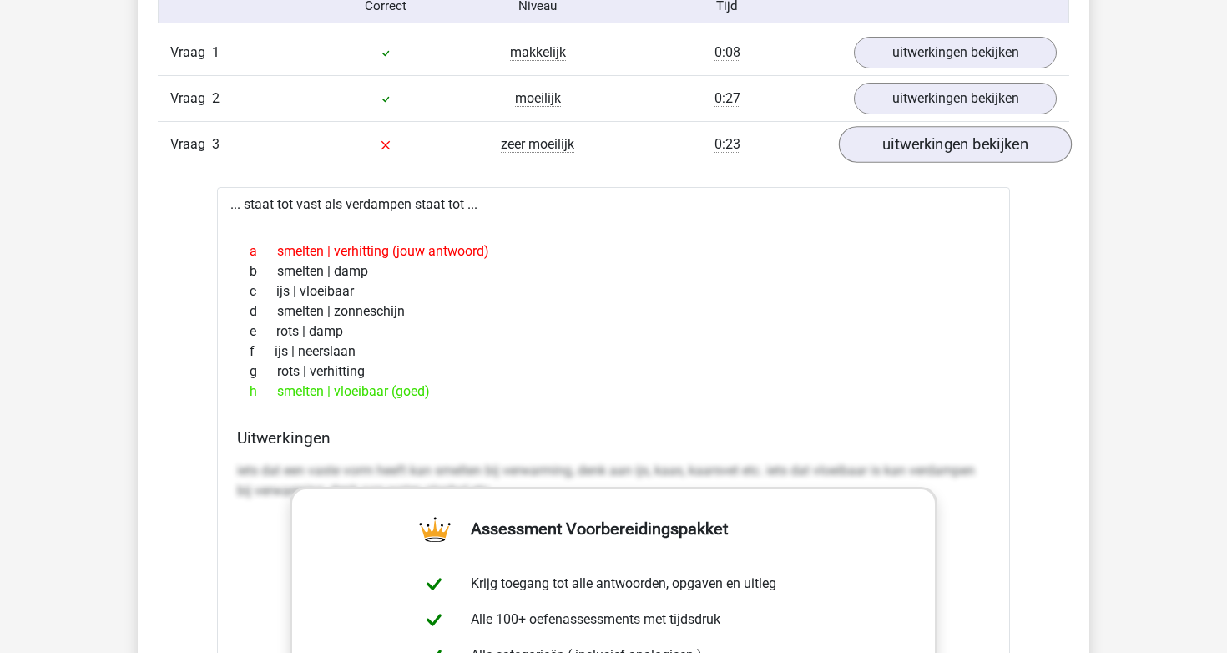
click at [940, 130] on link "uitwerkingen bekijken" at bounding box center [955, 144] width 233 height 37
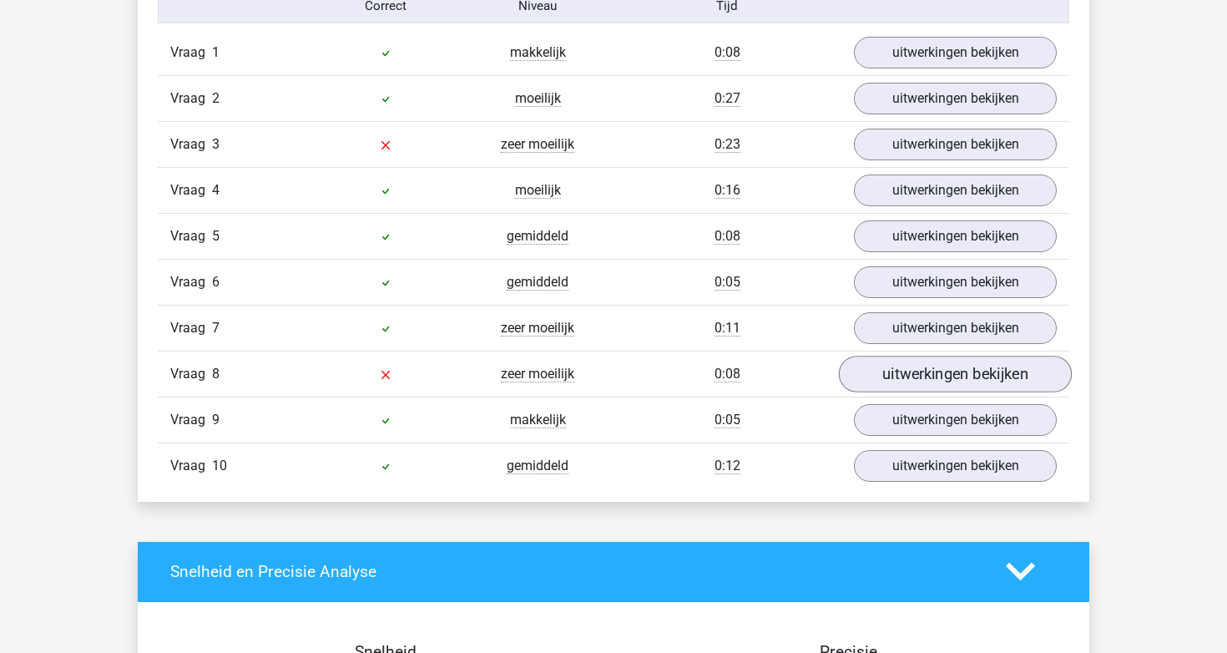
click at [889, 381] on link "uitwerkingen bekijken" at bounding box center [955, 374] width 233 height 37
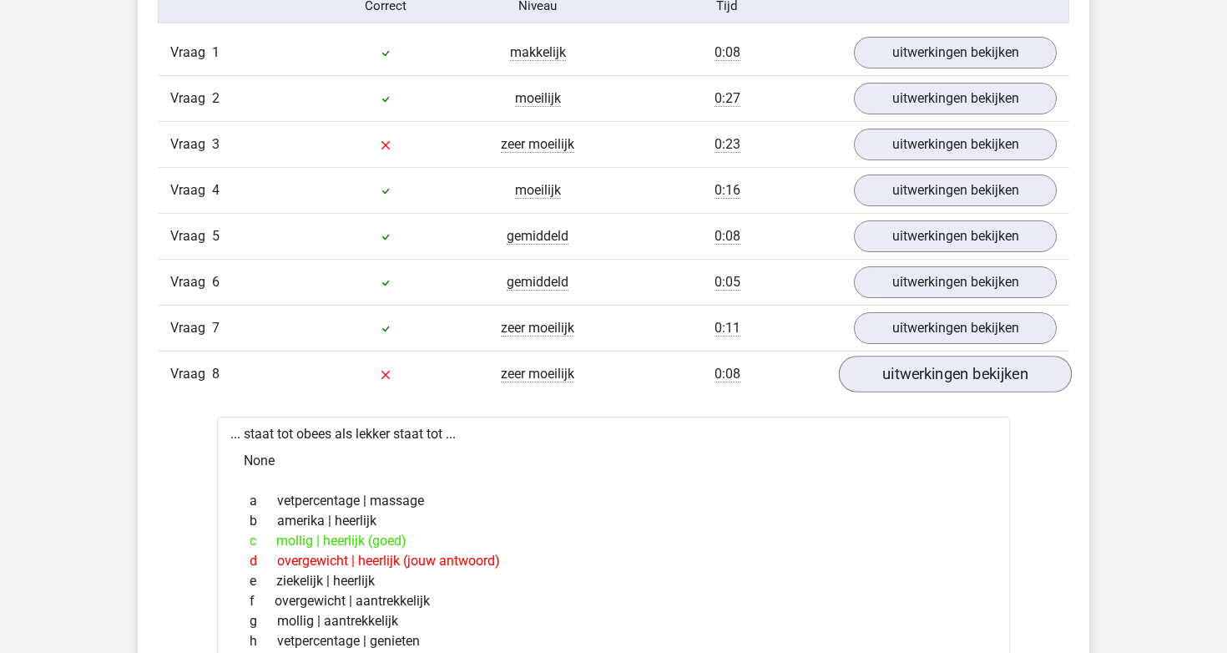
click at [889, 381] on link "uitwerkingen bekijken" at bounding box center [955, 374] width 233 height 37
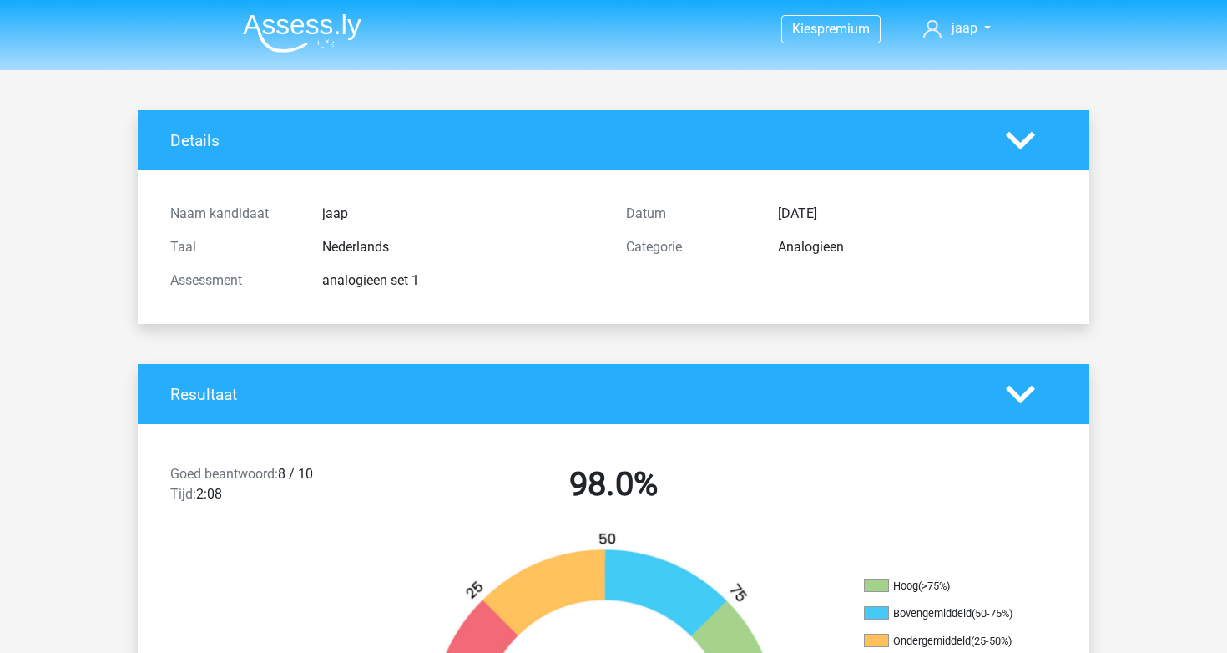
scroll to position [0, 0]
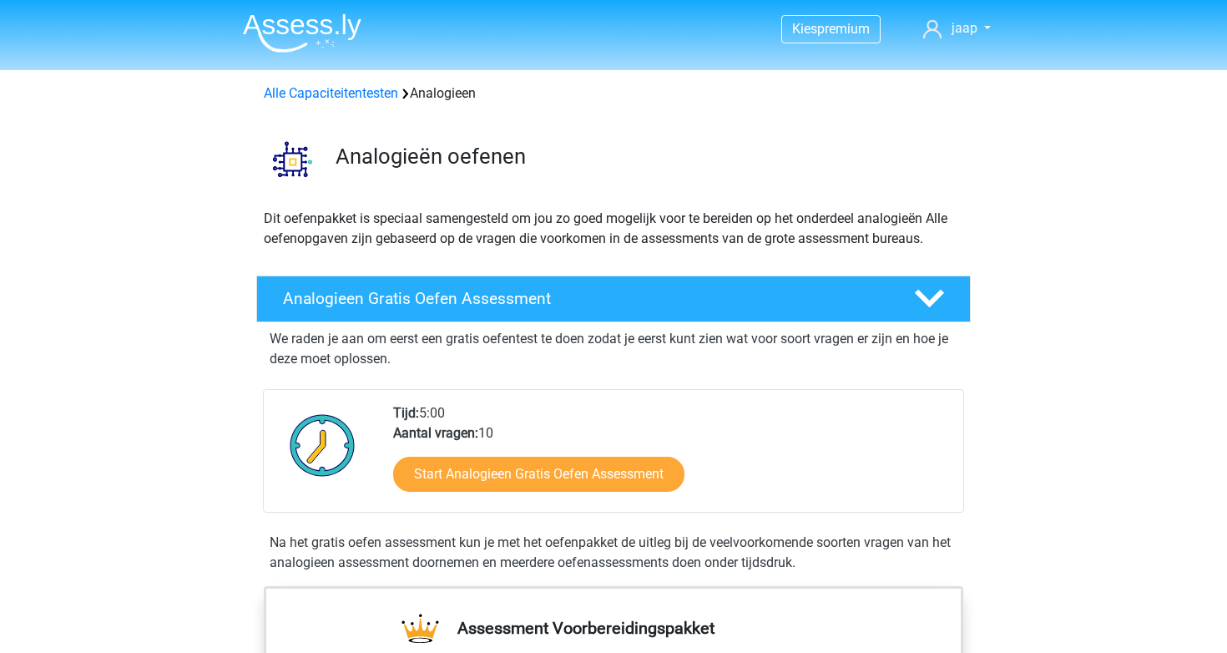
scroll to position [178, 0]
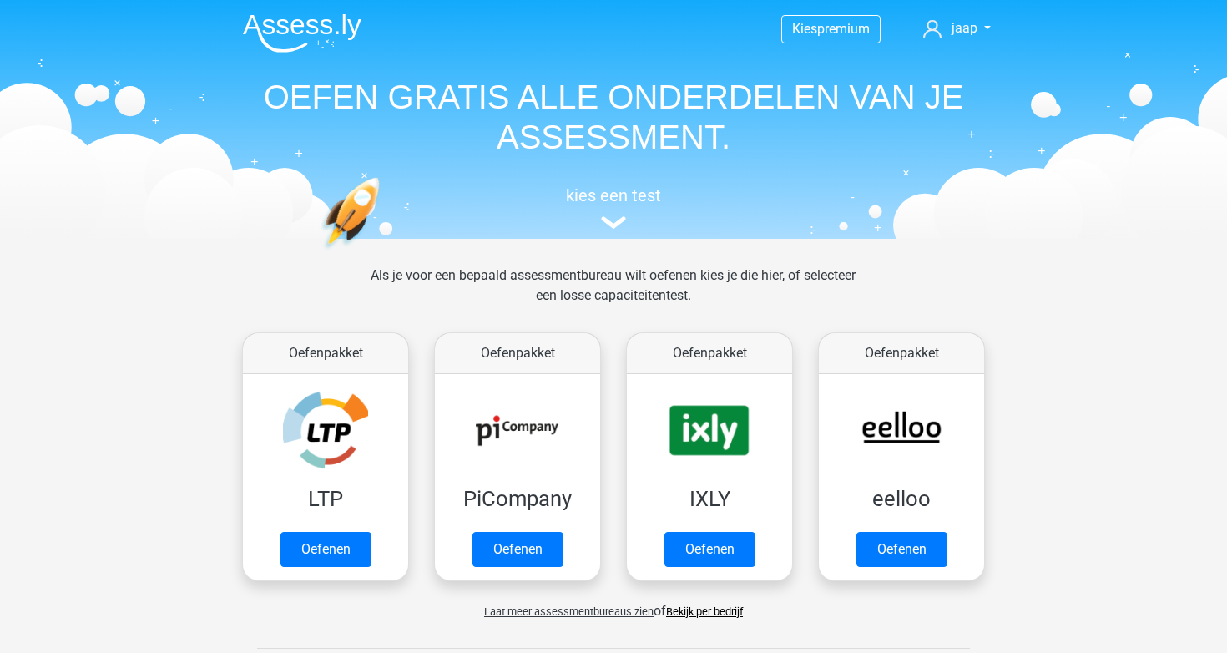
scroll to position [746, 0]
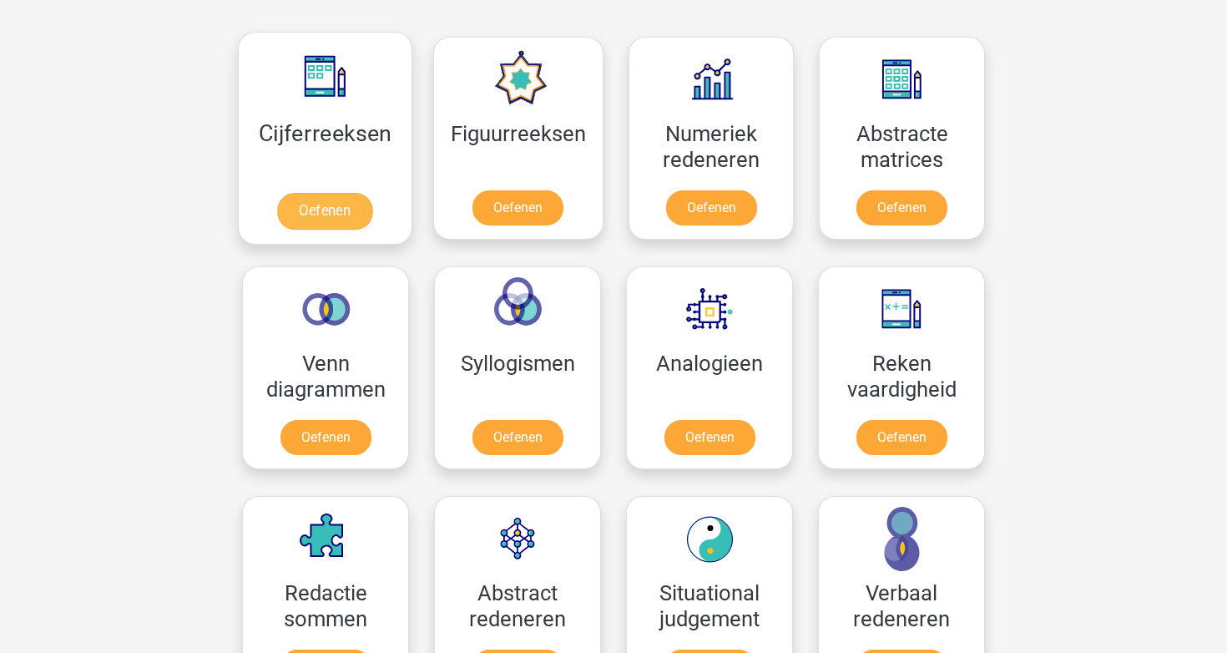
click at [291, 203] on link "Oefenen" at bounding box center [324, 211] width 95 height 37
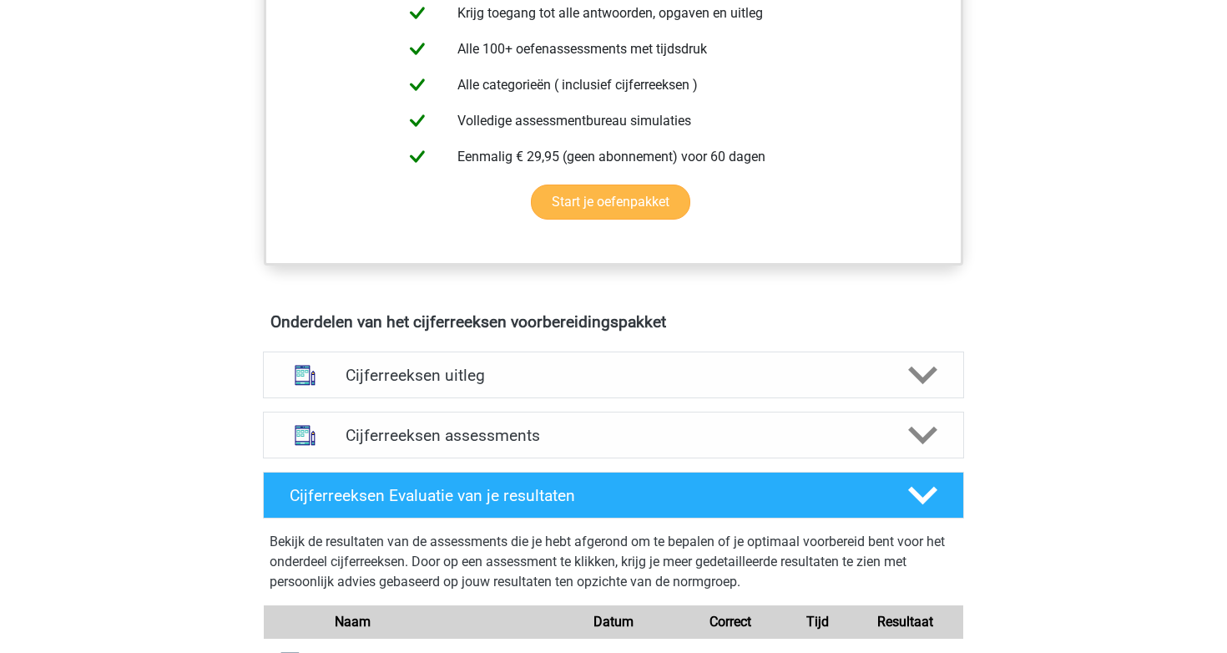
scroll to position [711, 0]
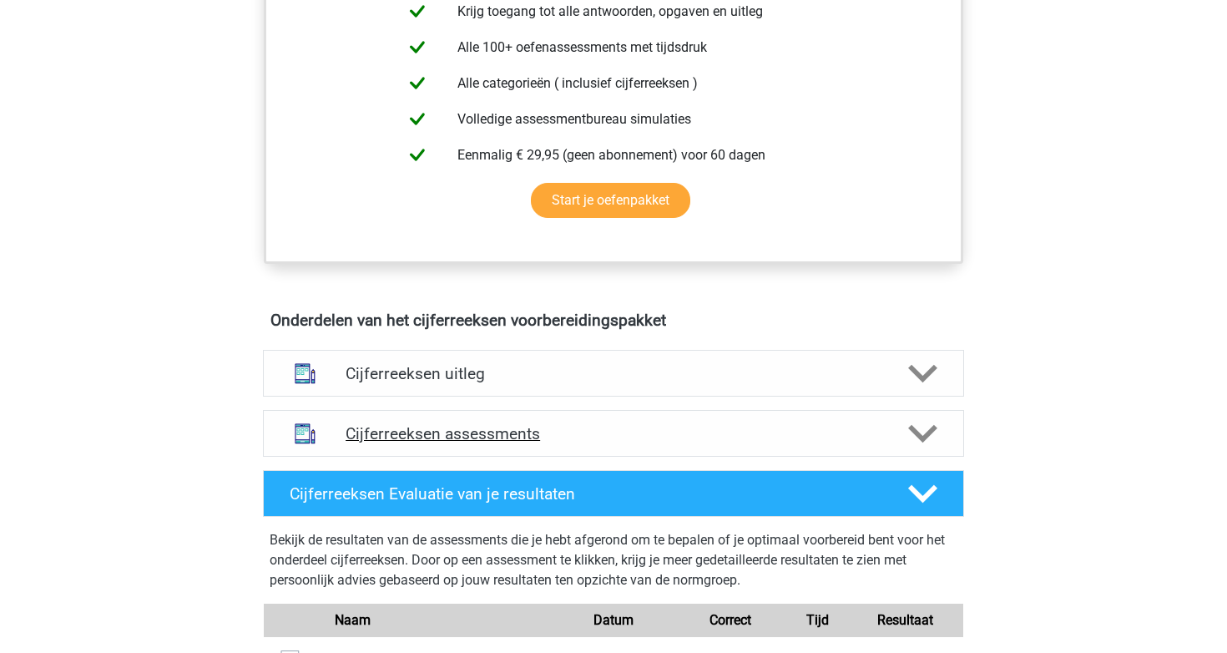
click at [486, 443] on h4 "Cijferreeksen assessments" at bounding box center [614, 433] width 536 height 19
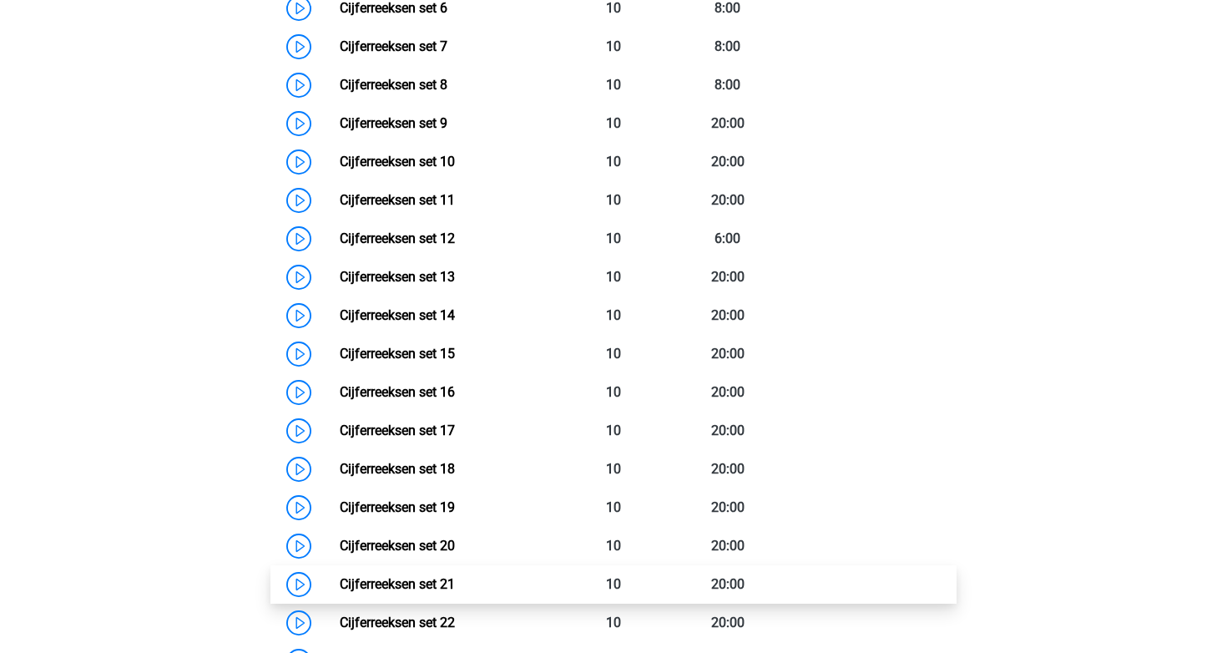
scroll to position [1470, 0]
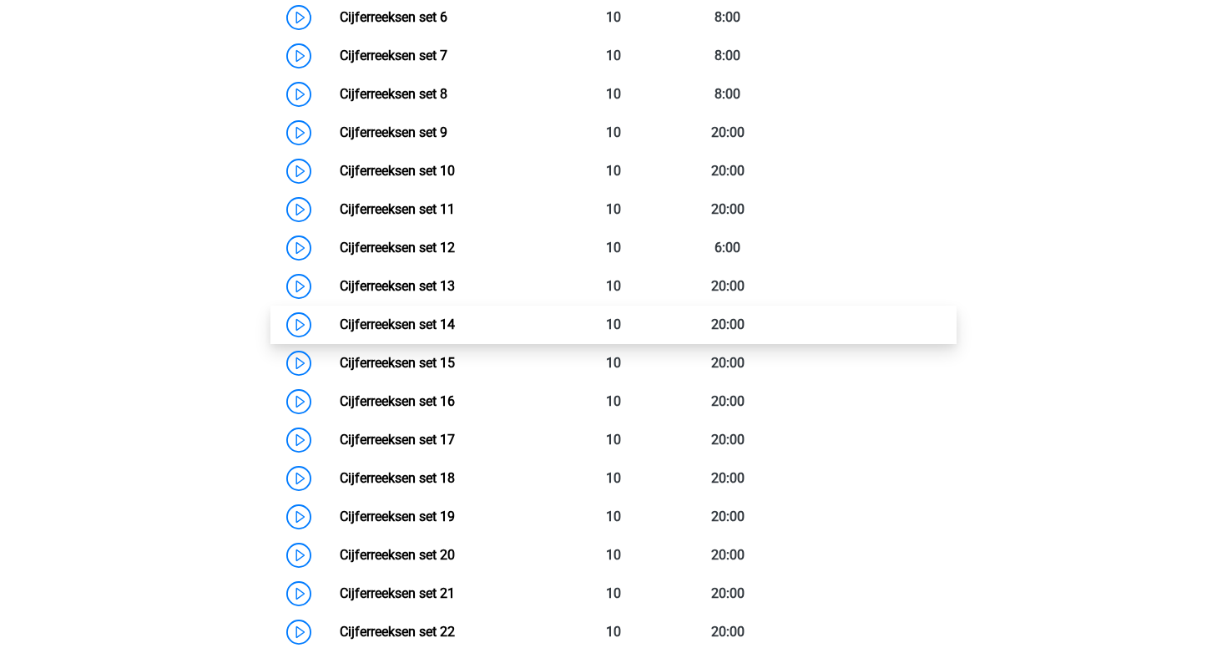
click at [455, 332] on link "Cijferreeksen set 14" at bounding box center [397, 324] width 115 height 16
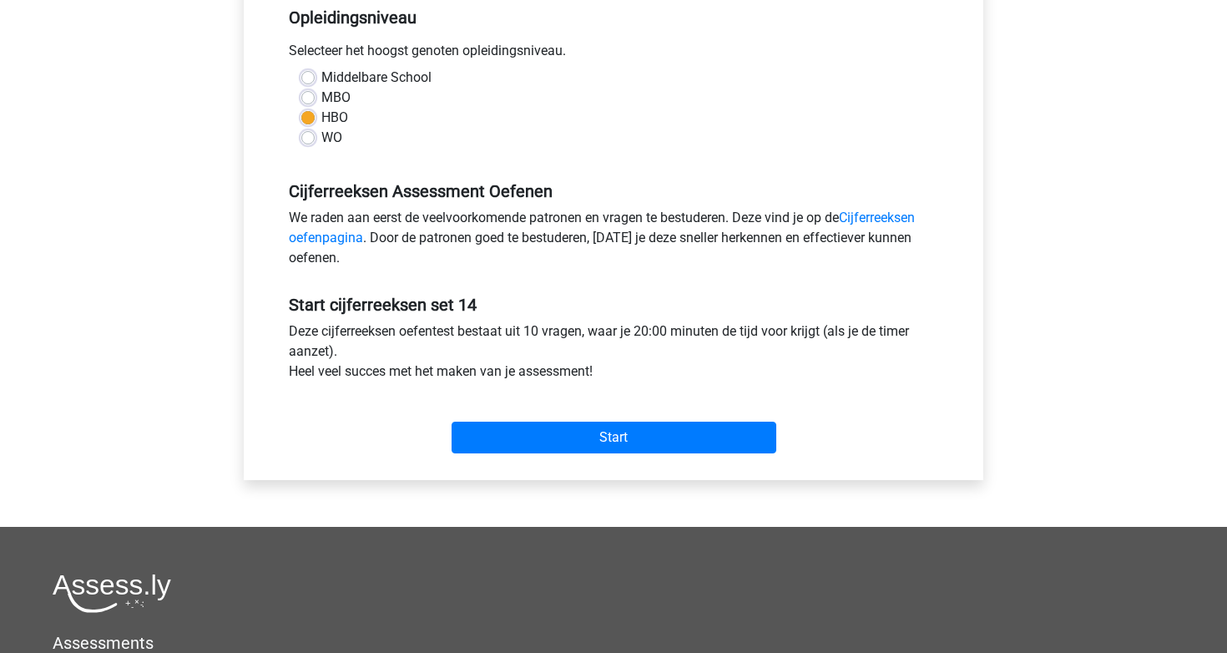
scroll to position [361, 0]
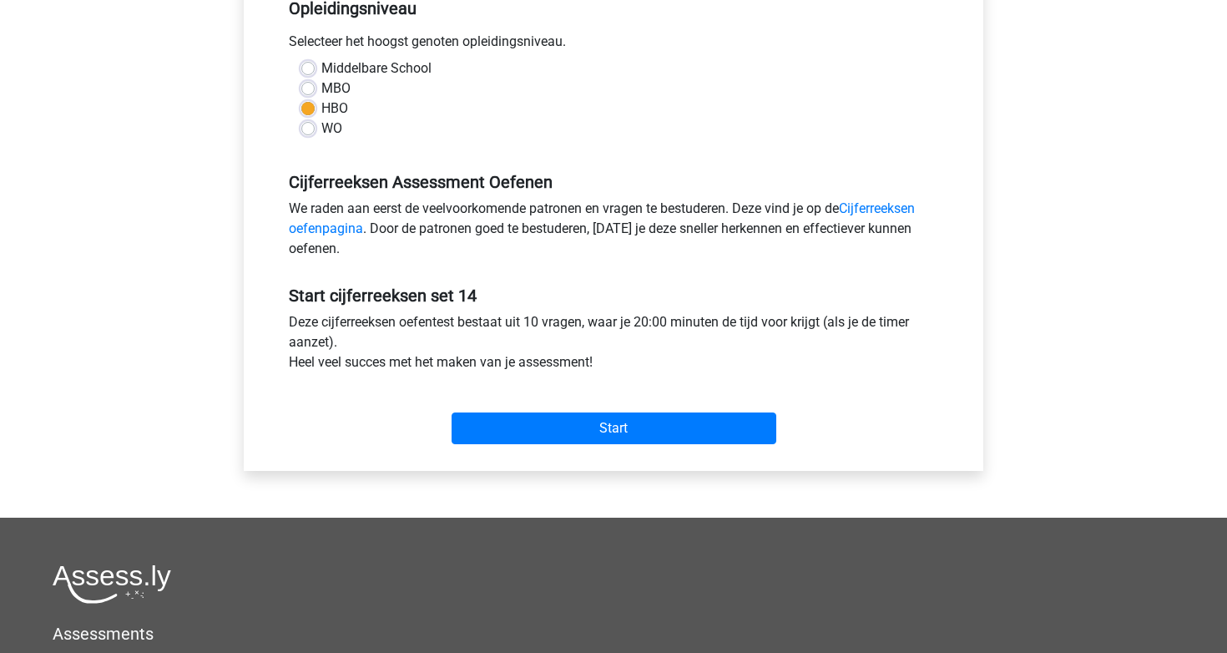
click at [587, 447] on div "Start" at bounding box center [613, 415] width 675 height 72
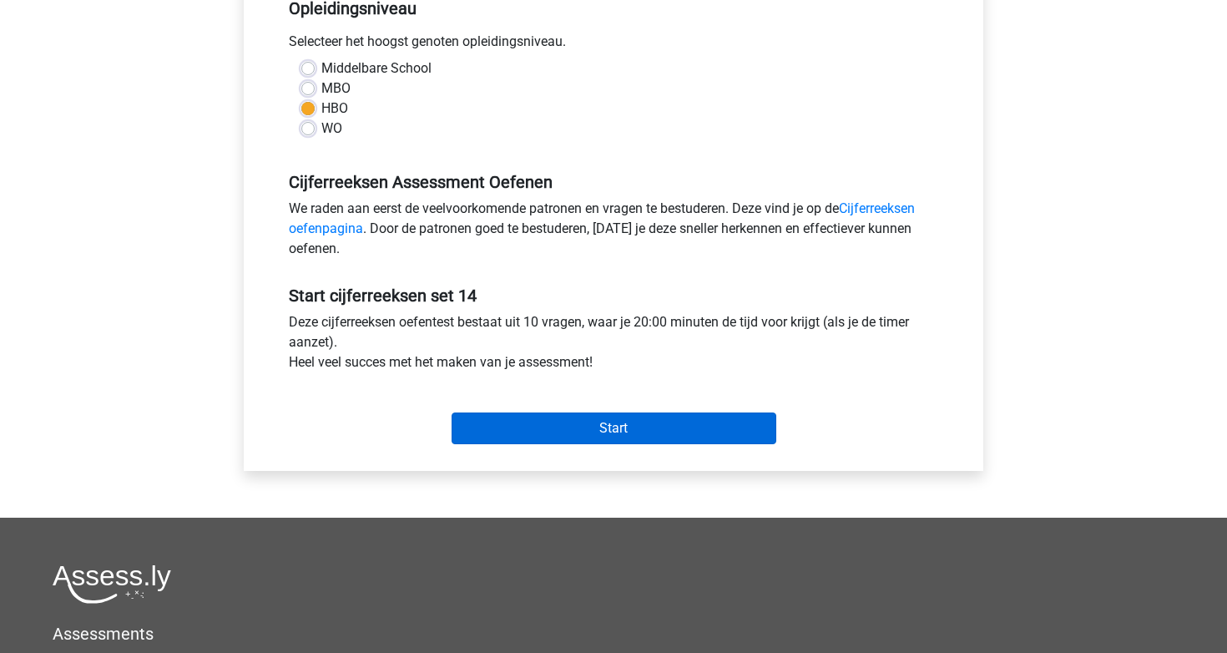
click at [587, 437] on input "Start" at bounding box center [614, 428] width 325 height 32
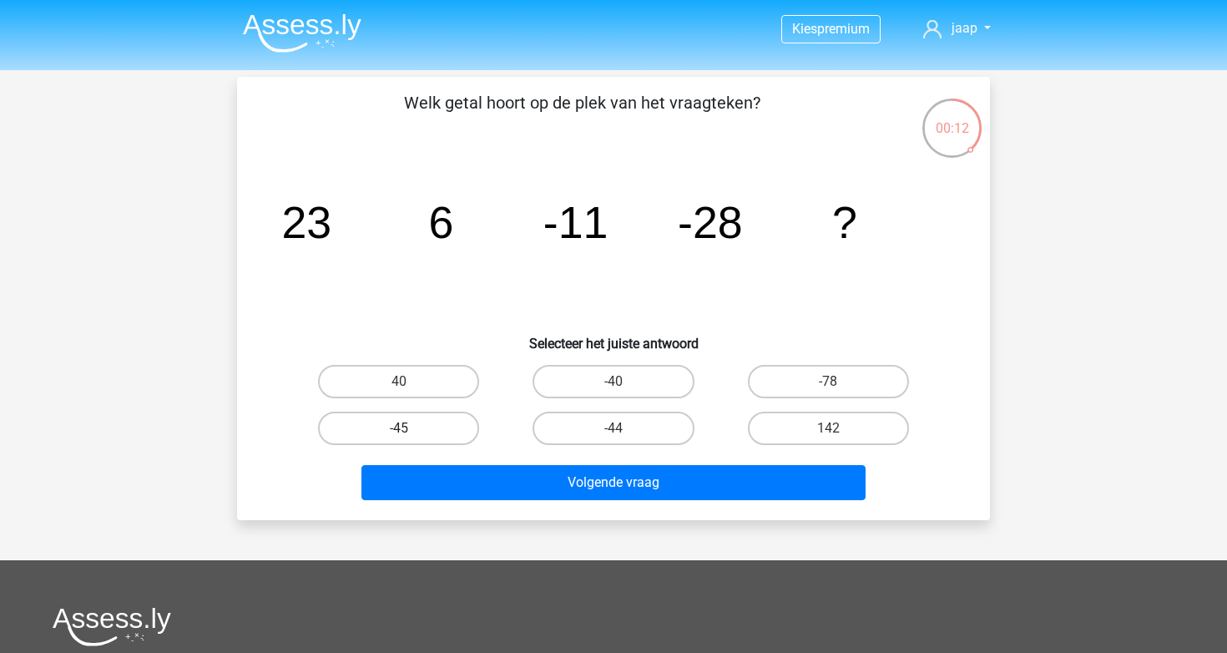
click at [432, 433] on label "-45" at bounding box center [398, 428] width 161 height 33
click at [410, 433] on input "-45" at bounding box center [404, 433] width 11 height 11
radio input "true"
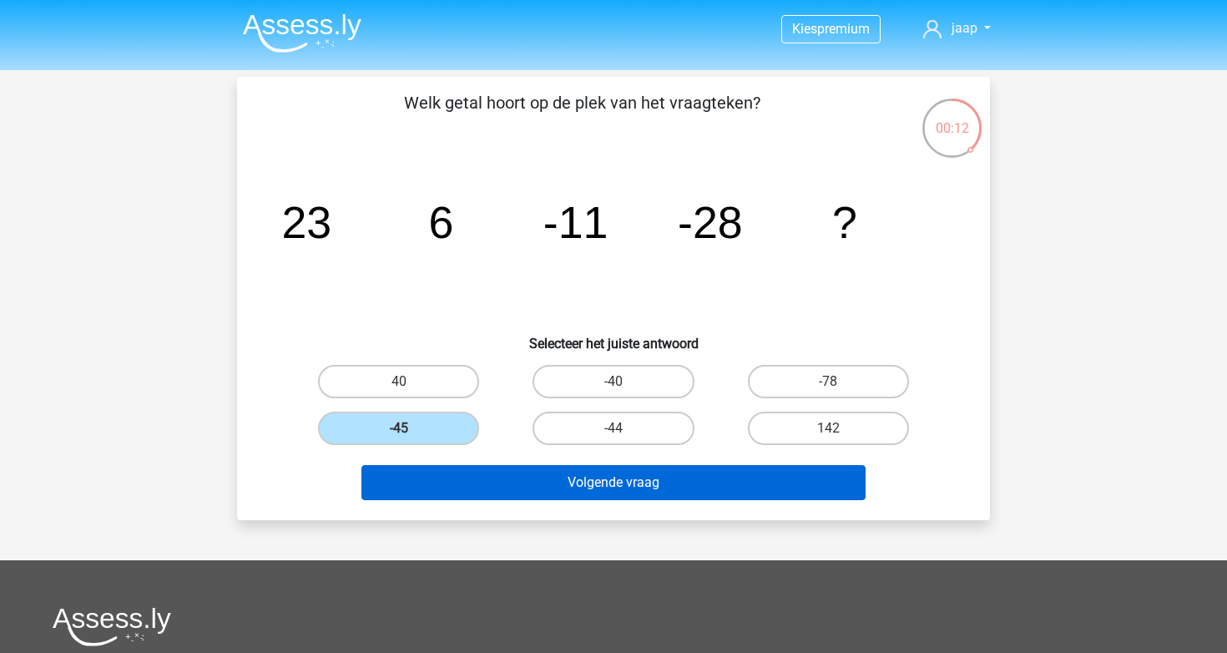
click at [517, 498] on button "Volgende vraag" at bounding box center [613, 482] width 505 height 35
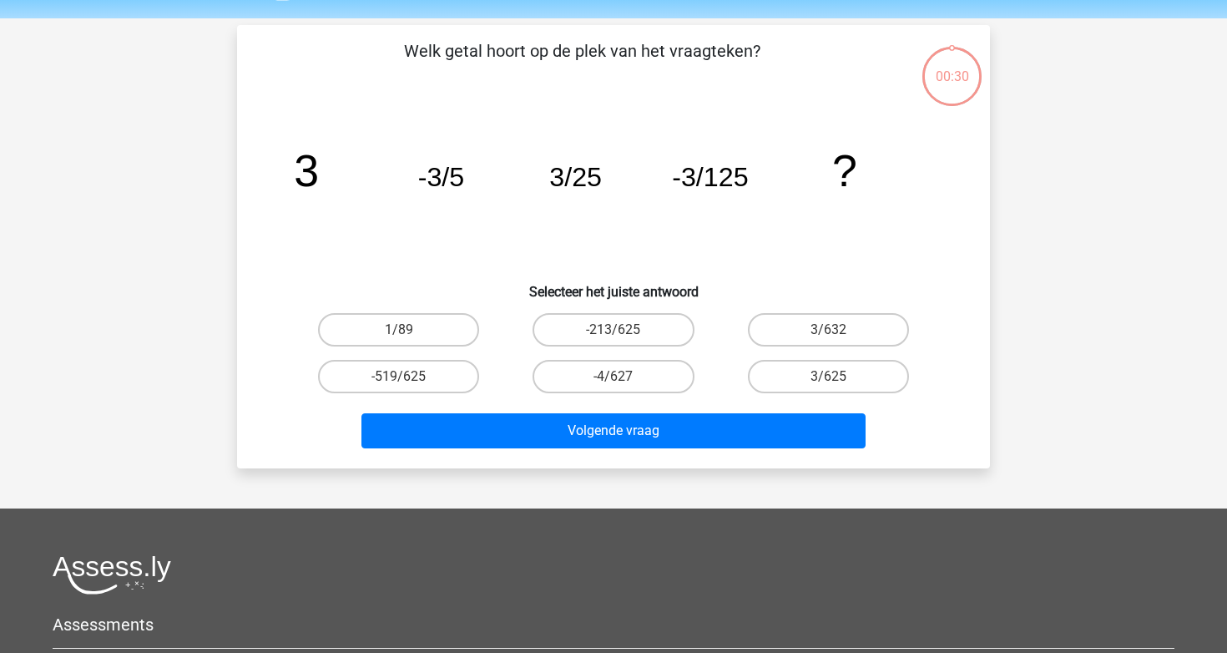
scroll to position [51, 0]
click at [811, 377] on label "3/625" at bounding box center [828, 377] width 161 height 33
click at [828, 377] on input "3/625" at bounding box center [833, 382] width 11 height 11
radio input "true"
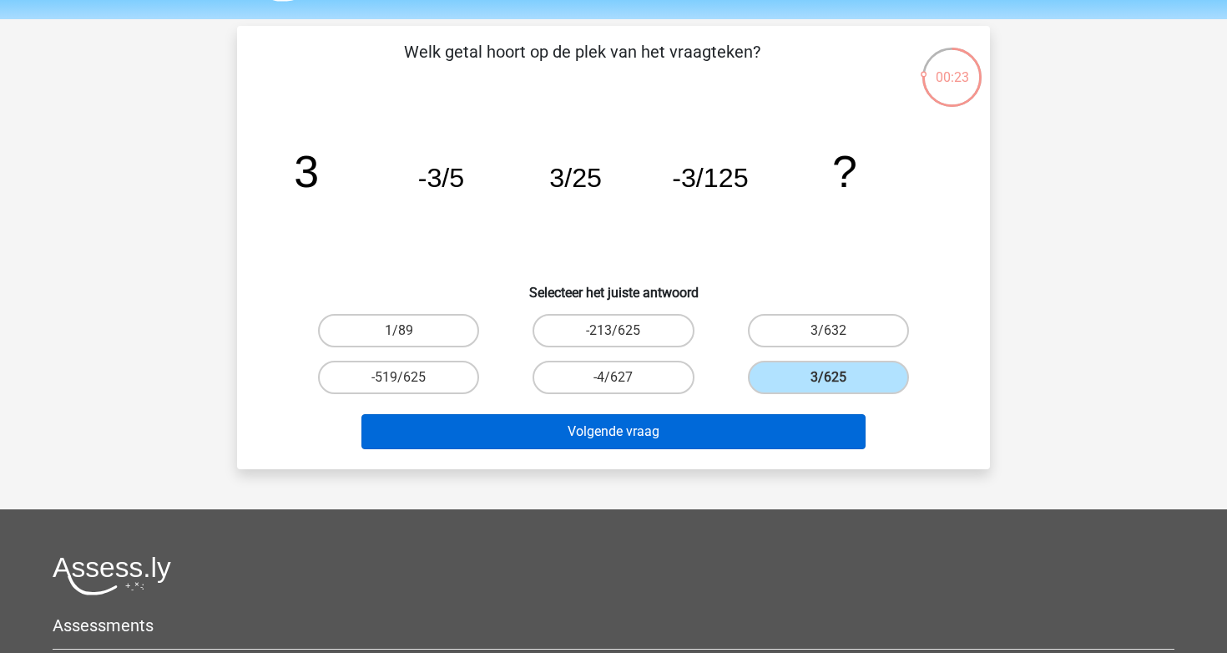
click at [765, 428] on button "Volgende vraag" at bounding box center [613, 431] width 505 height 35
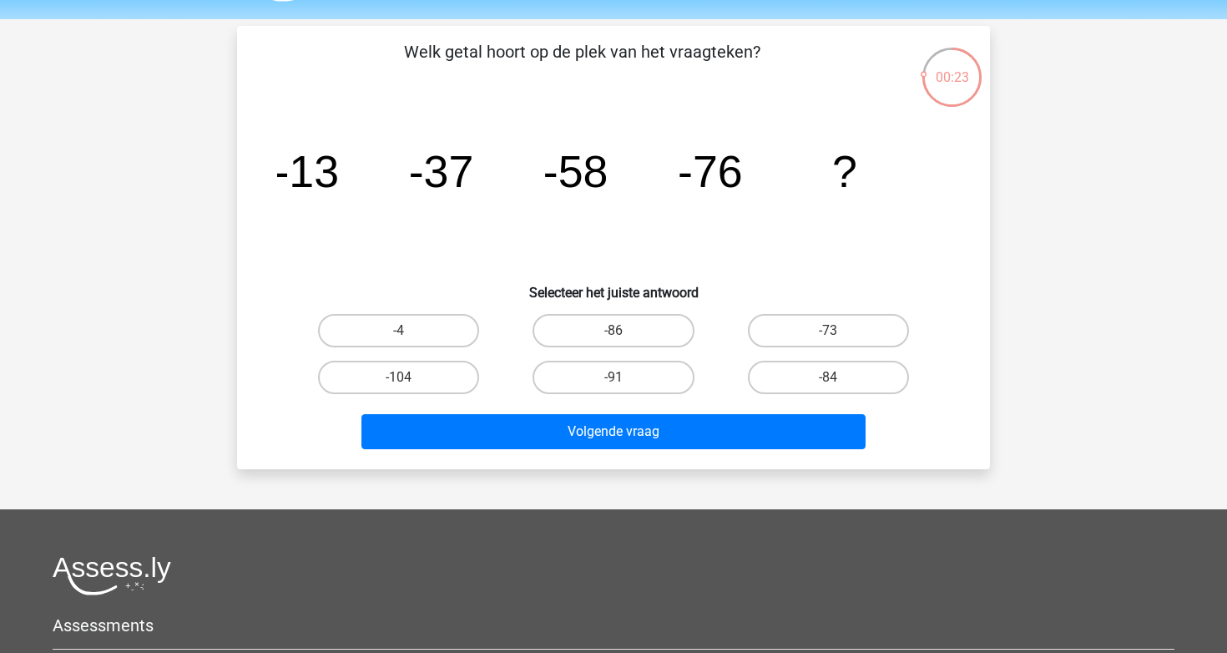
scroll to position [77, 0]
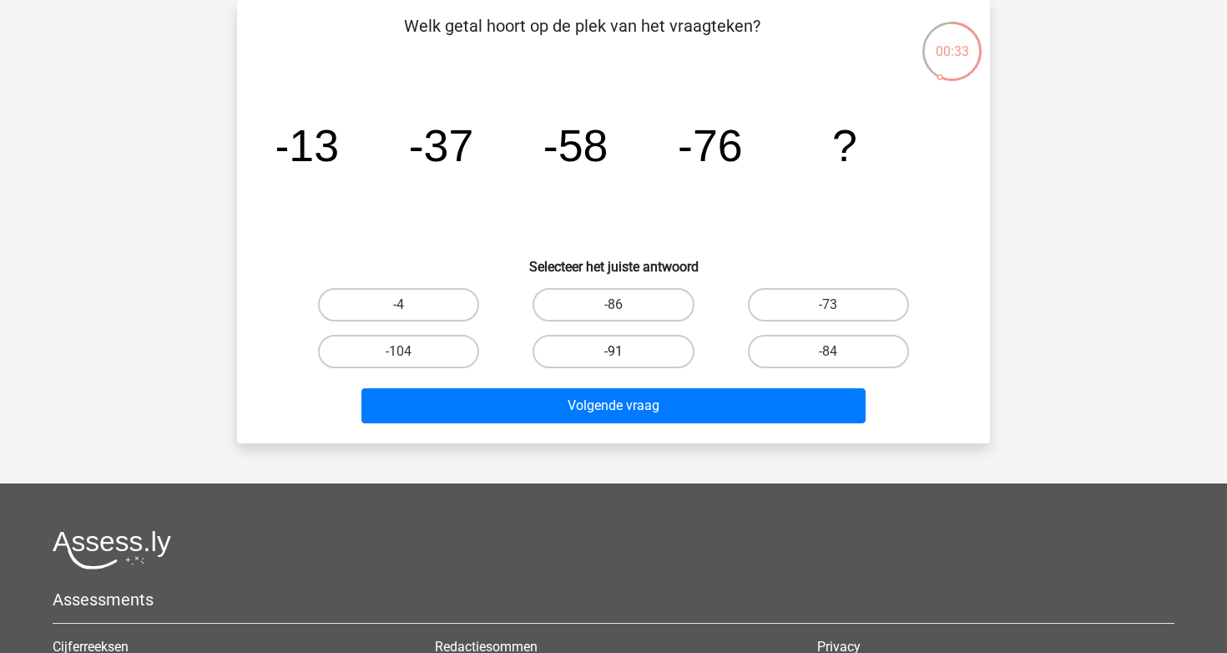
click at [653, 351] on label "-91" at bounding box center [613, 351] width 161 height 33
click at [624, 351] on input "-91" at bounding box center [619, 356] width 11 height 11
radio input "true"
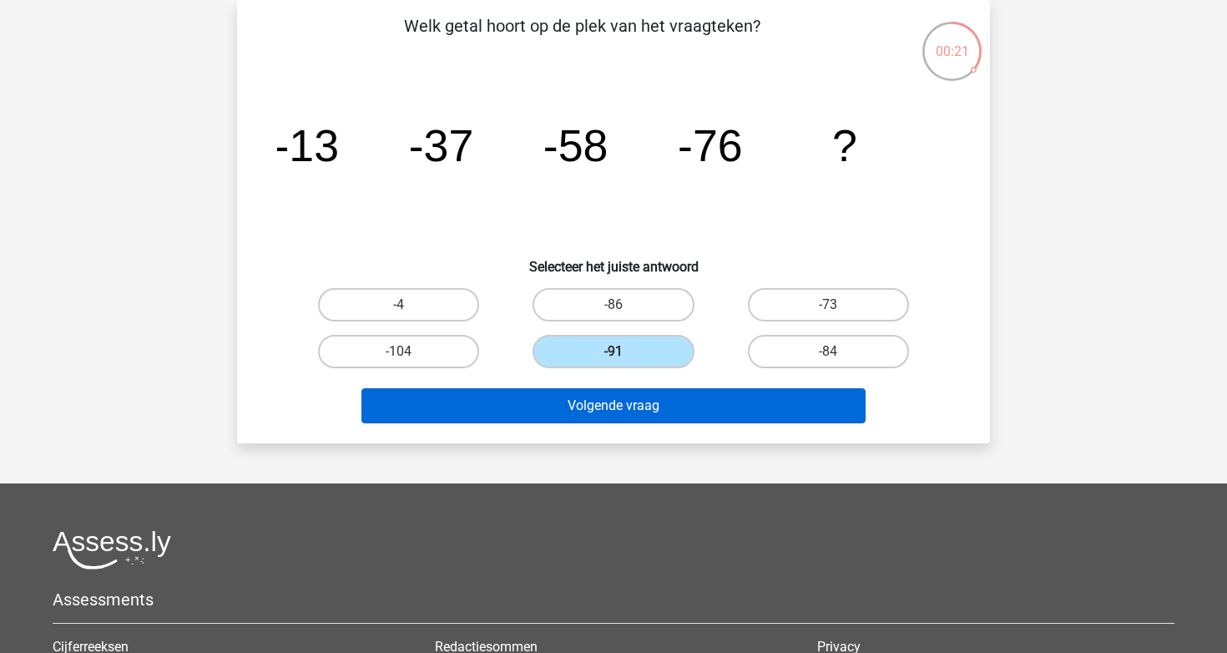
click at [644, 389] on button "Volgende vraag" at bounding box center [613, 405] width 505 height 35
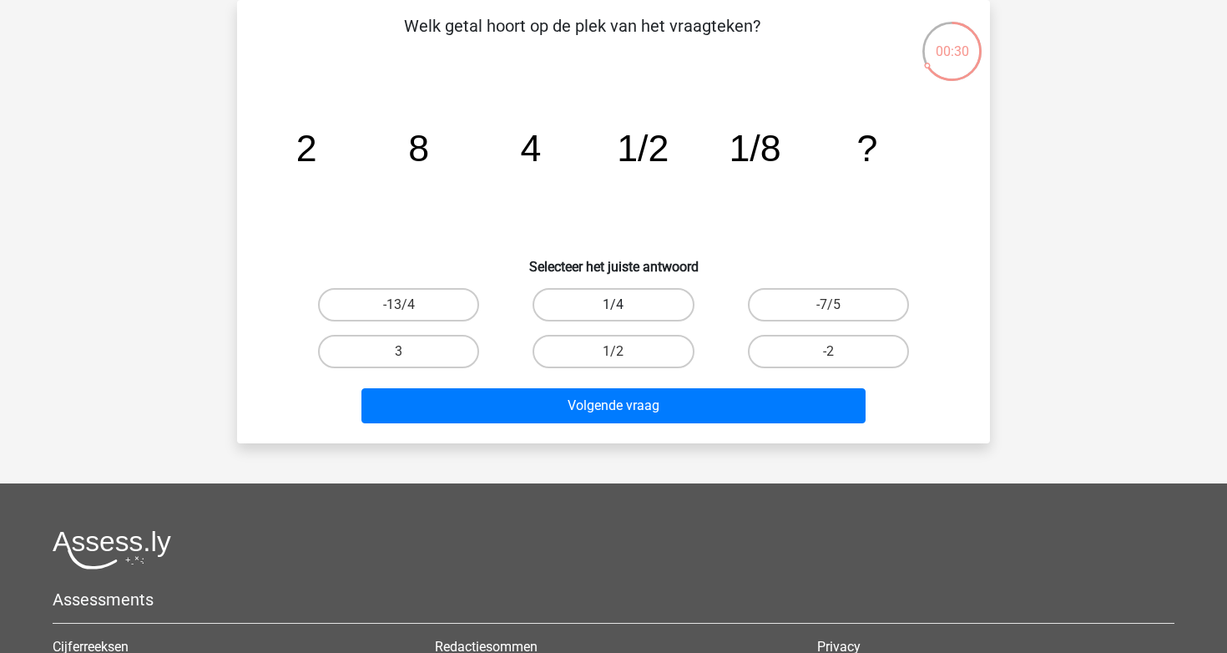
click at [653, 305] on label "1/4" at bounding box center [613, 304] width 161 height 33
click at [624, 305] on input "1/4" at bounding box center [619, 310] width 11 height 11
radio input "true"
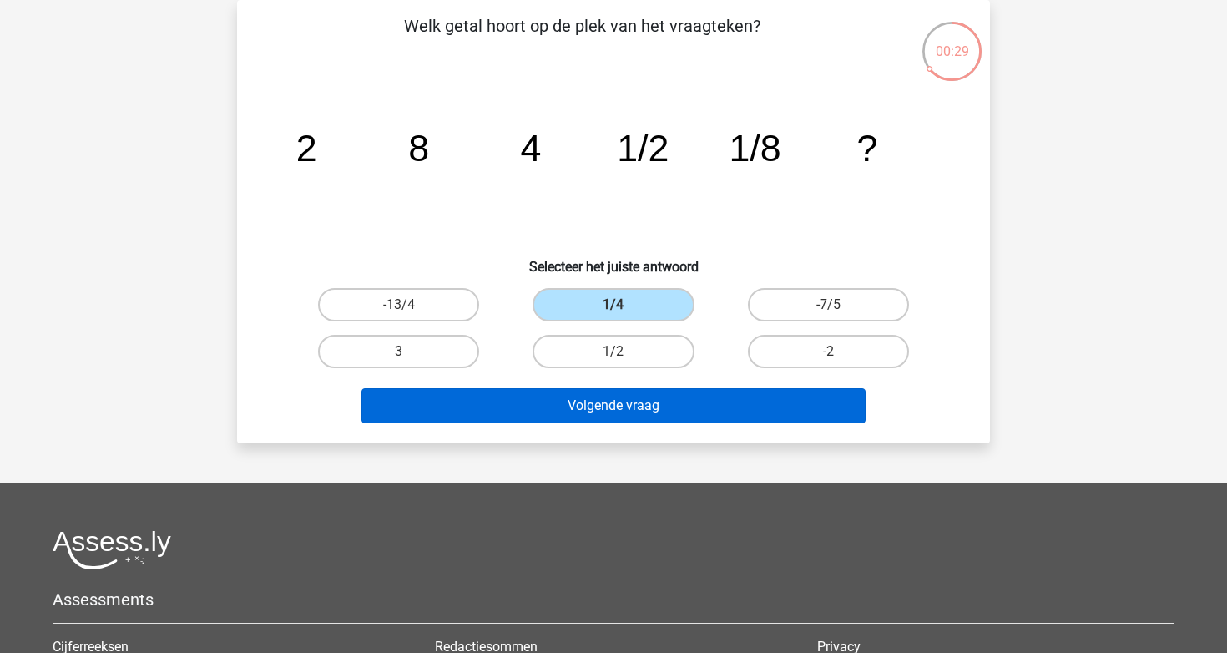
click at [668, 394] on button "Volgende vraag" at bounding box center [613, 405] width 505 height 35
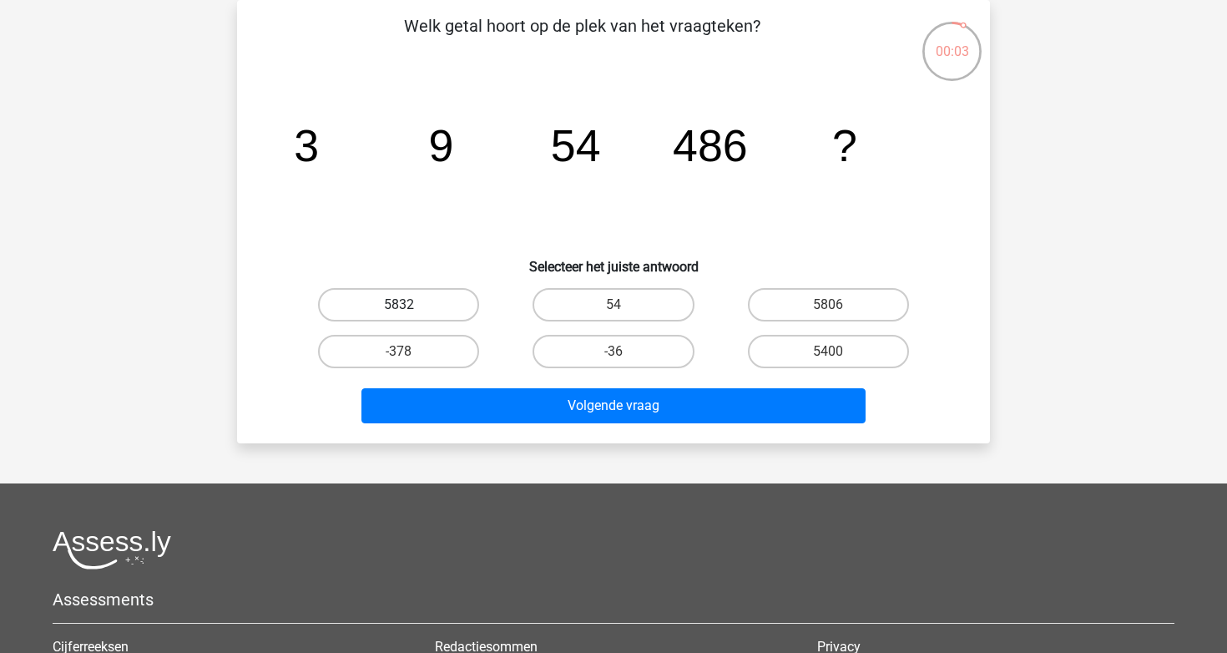
click at [430, 300] on label "5832" at bounding box center [398, 304] width 161 height 33
click at [410, 305] on input "5832" at bounding box center [404, 310] width 11 height 11
radio input "true"
click at [823, 300] on label "5806" at bounding box center [828, 304] width 161 height 33
click at [828, 305] on input "5806" at bounding box center [833, 310] width 11 height 11
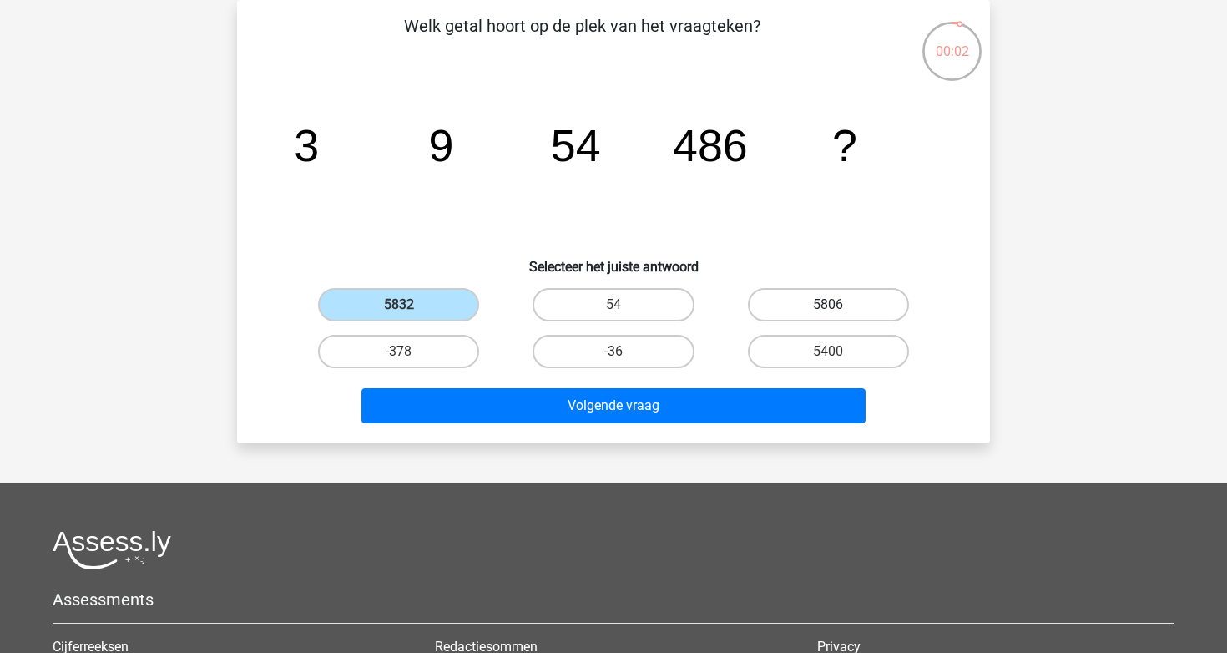
radio input "true"
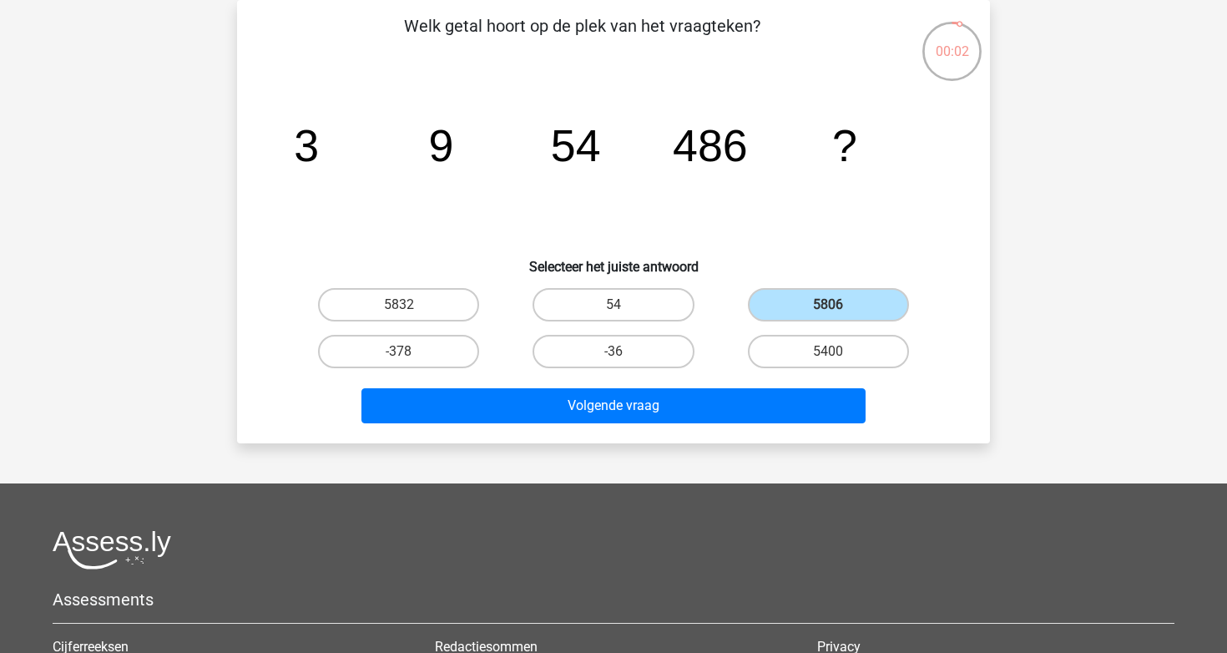
click at [693, 436] on div "Welk getal hoort op de plek van het vraagteken? image/svg+xml 3 9 54 486 ? Sele…" at bounding box center [613, 221] width 753 height 443
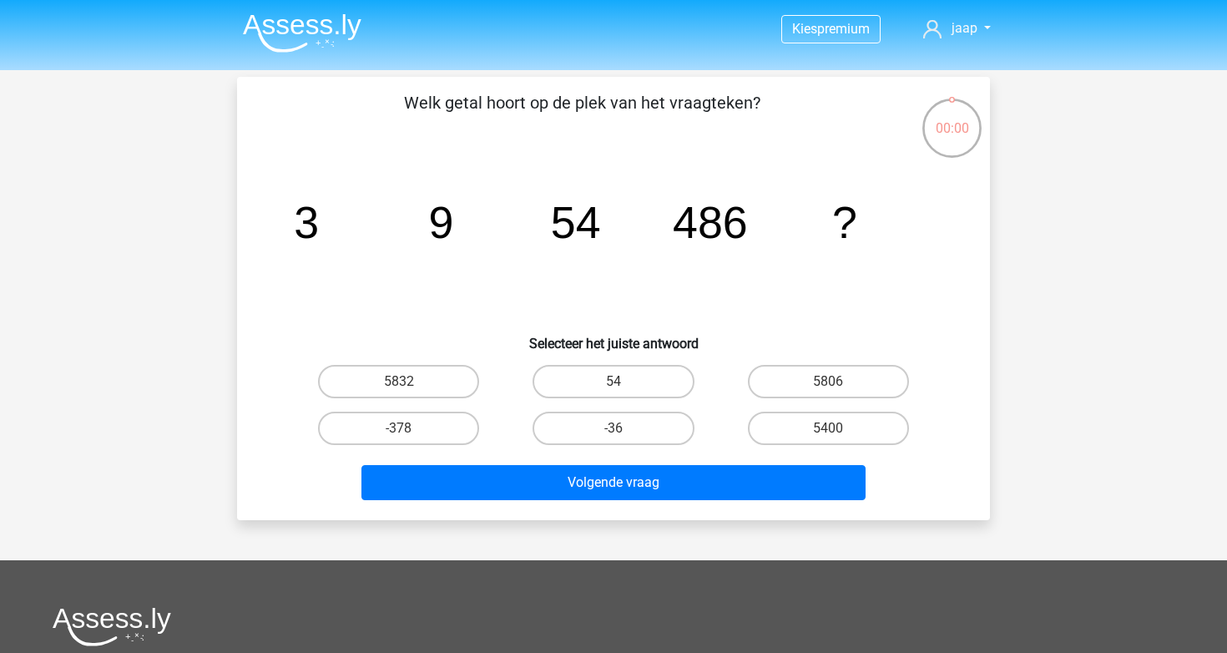
scroll to position [77, 0]
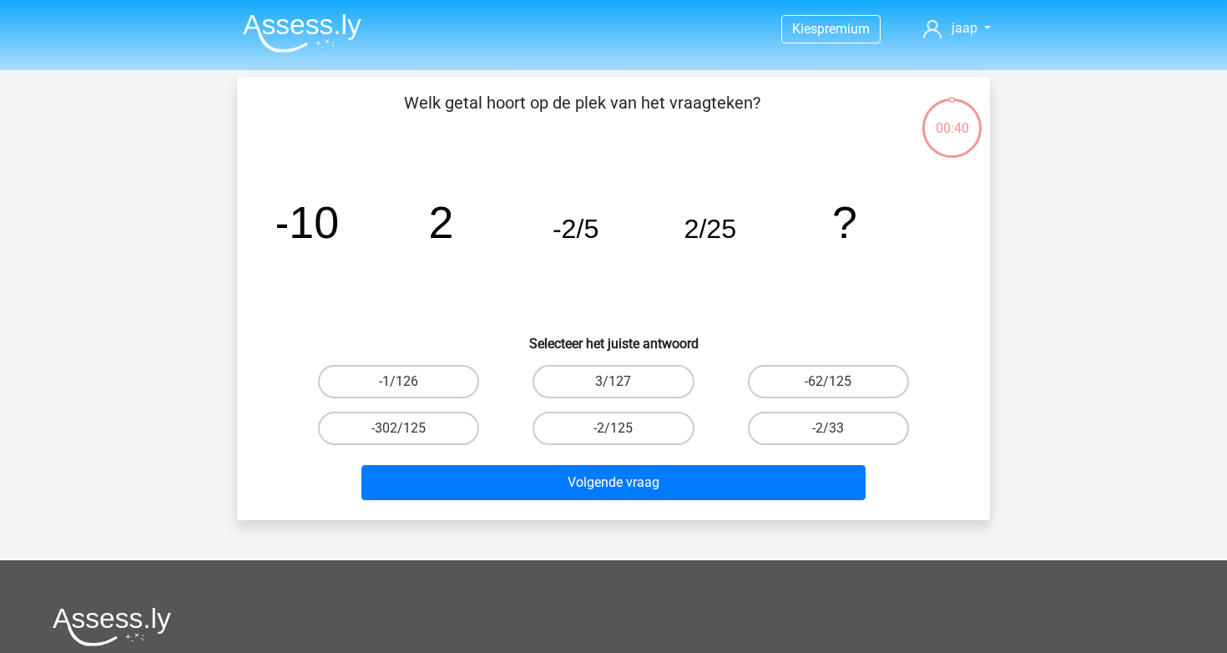
scroll to position [77, 0]
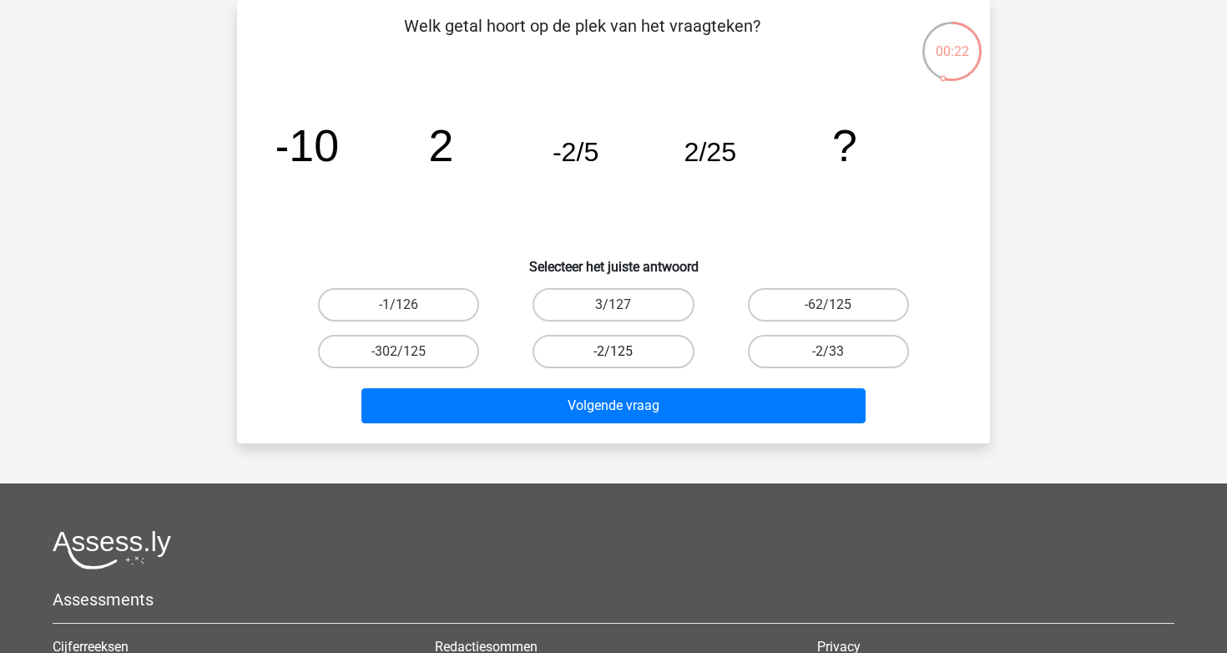
click at [628, 363] on label "-2/125" at bounding box center [613, 351] width 161 height 33
click at [624, 362] on input "-2/125" at bounding box center [619, 356] width 11 height 11
radio input "true"
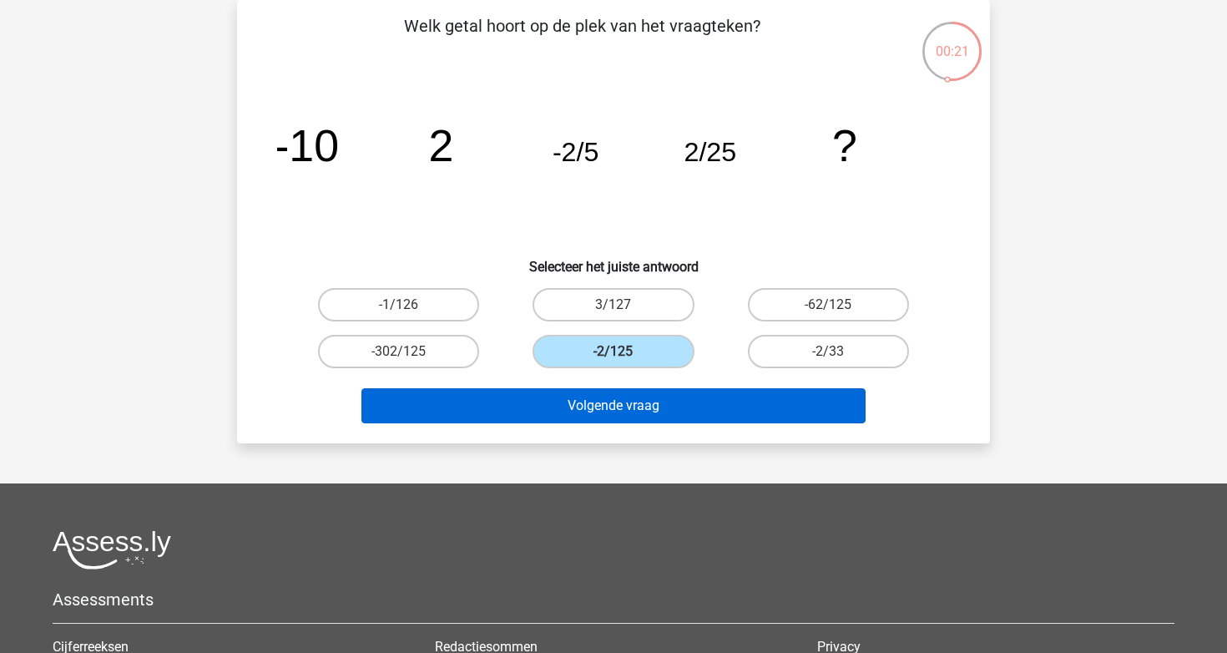
click at [612, 408] on button "Volgende vraag" at bounding box center [613, 405] width 505 height 35
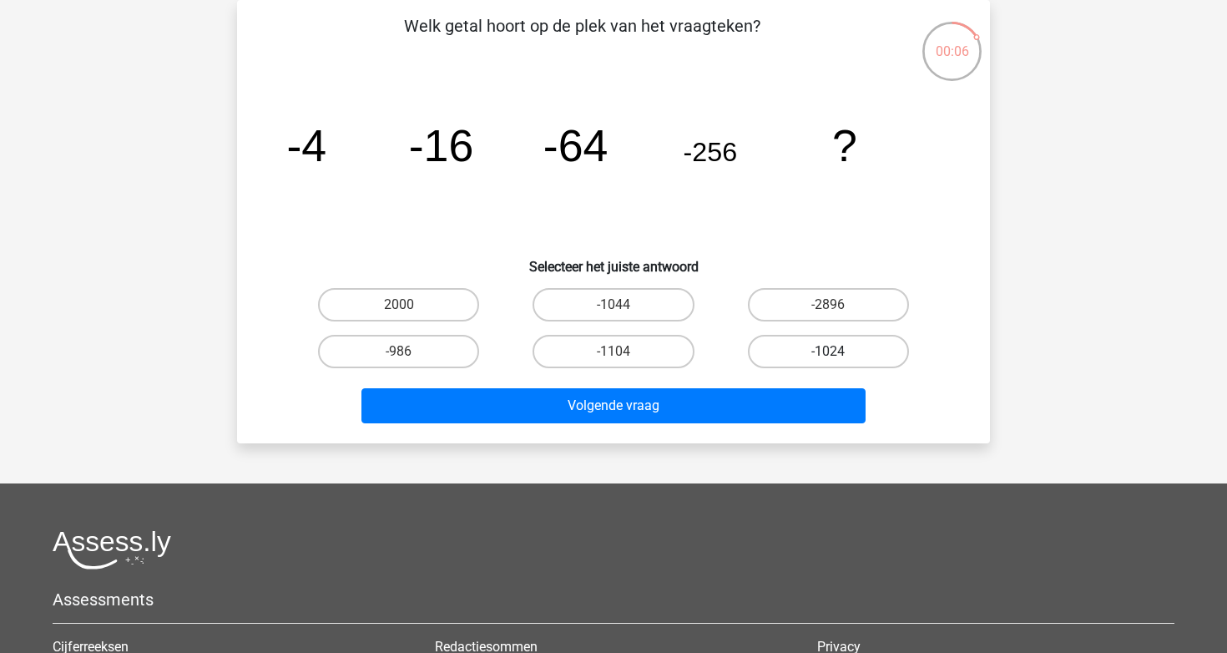
click at [781, 343] on label "-1024" at bounding box center [828, 351] width 161 height 33
click at [828, 351] on input "-1024" at bounding box center [833, 356] width 11 height 11
radio input "true"
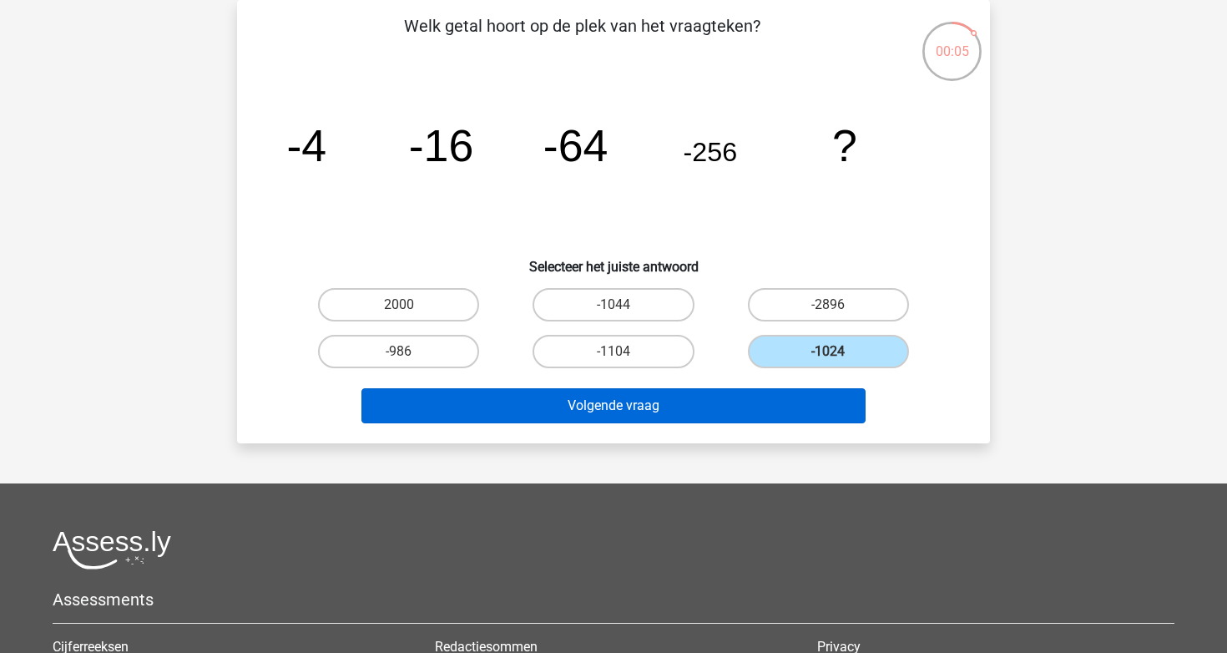
click at [724, 401] on button "Volgende vraag" at bounding box center [613, 405] width 505 height 35
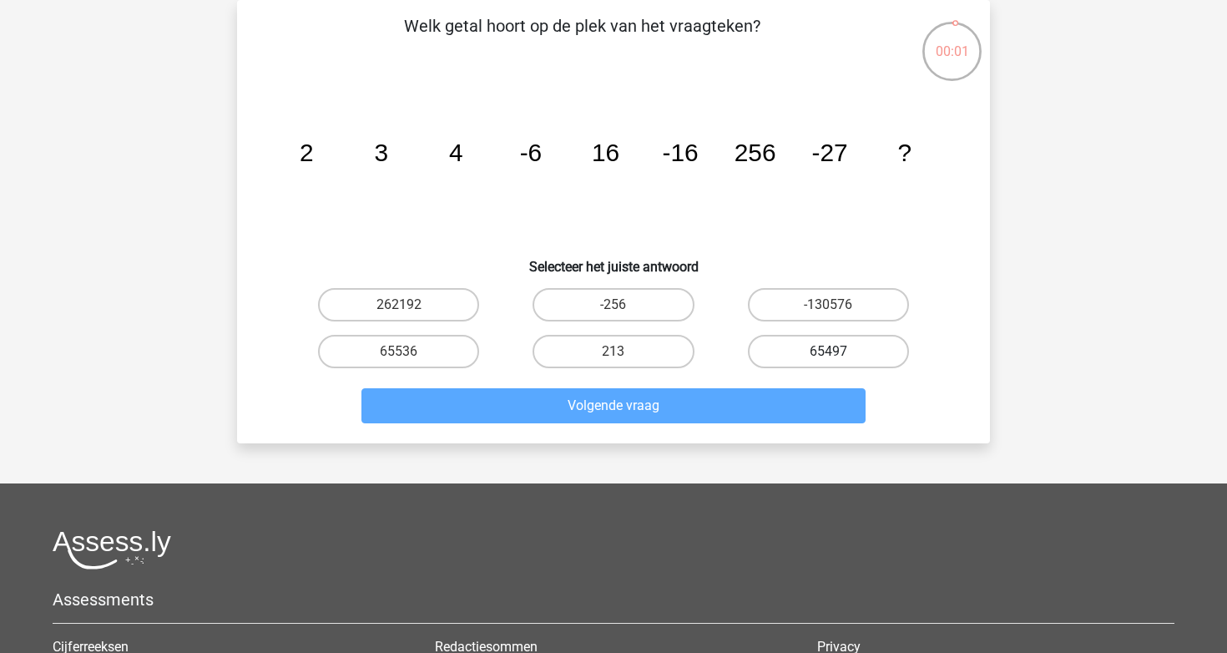
click at [862, 356] on label "65497" at bounding box center [828, 351] width 161 height 33
click at [839, 356] on input "65497" at bounding box center [833, 356] width 11 height 11
radio input "true"
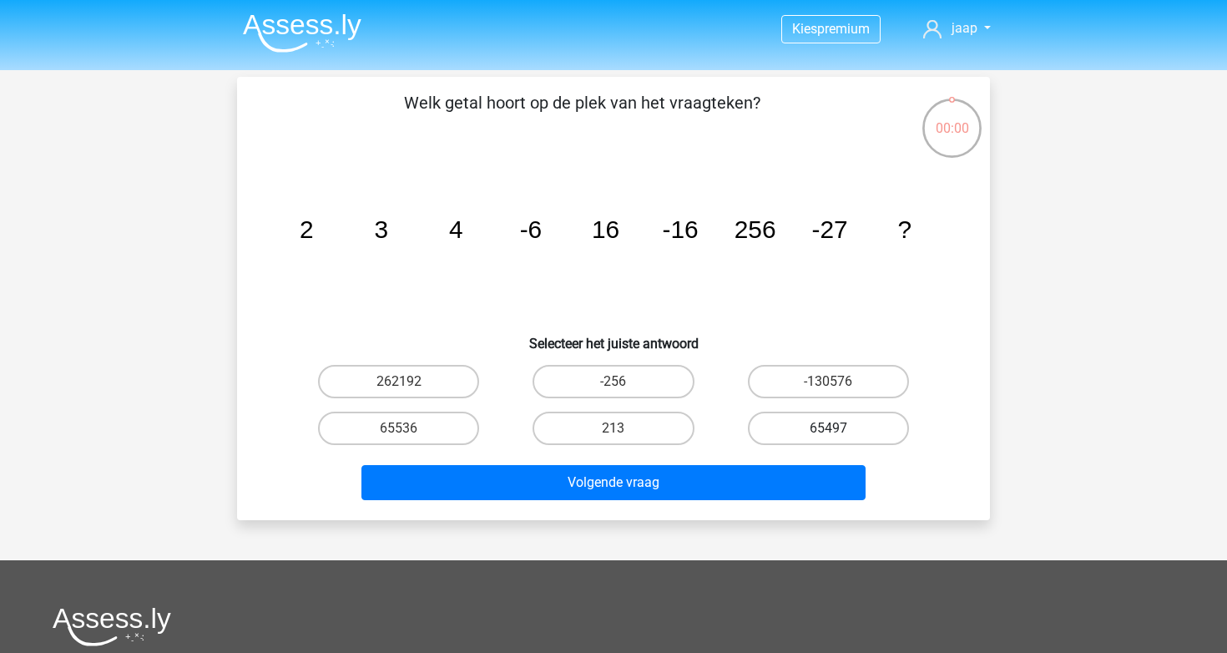
scroll to position [77, 0]
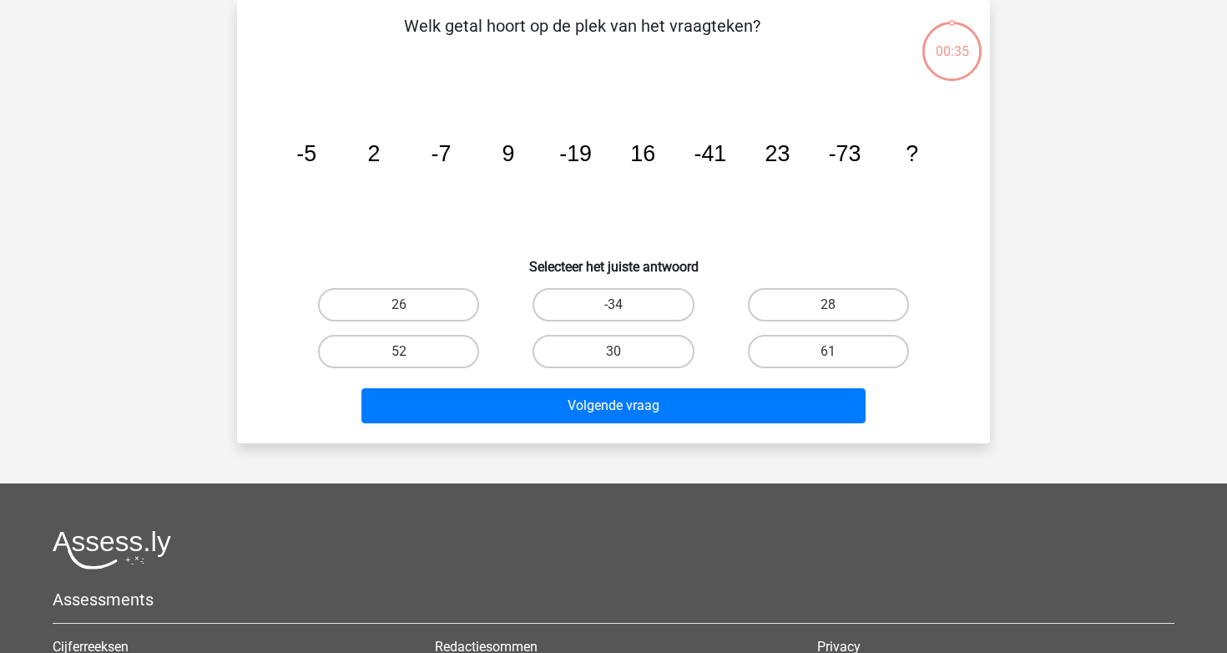
scroll to position [77, 0]
click at [600, 292] on label "-34" at bounding box center [613, 304] width 161 height 33
click at [614, 305] on input "-34" at bounding box center [619, 310] width 11 height 11
radio input "true"
click at [796, 315] on label "28" at bounding box center [828, 304] width 161 height 33
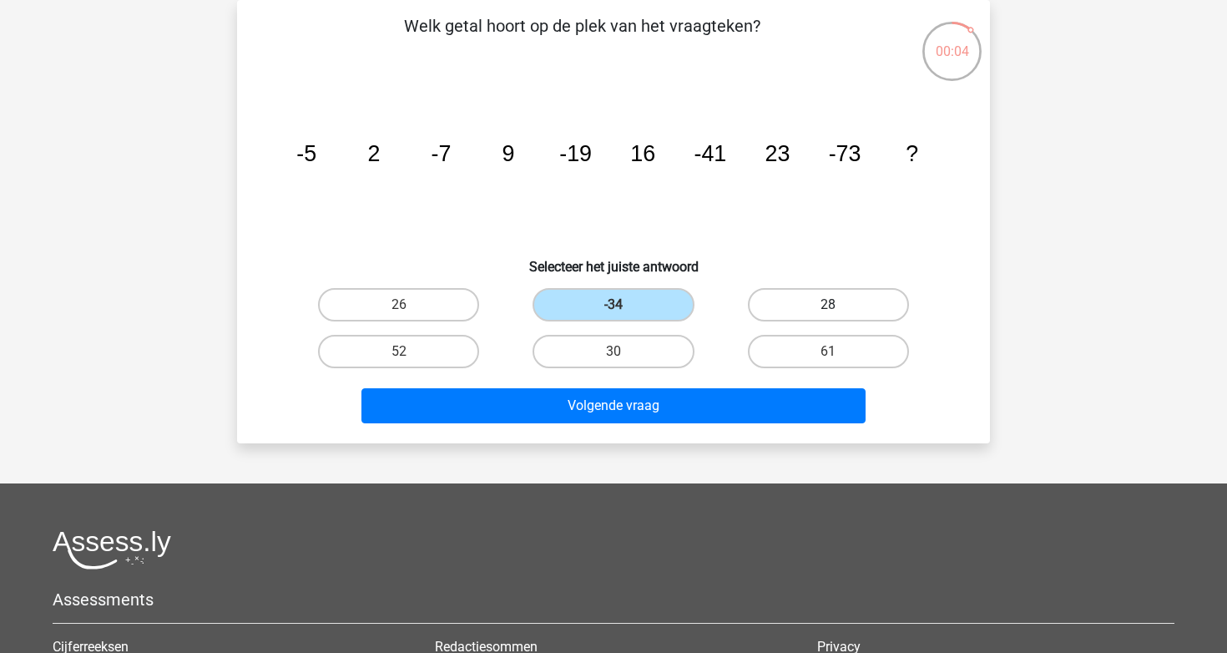
click at [828, 315] on input "28" at bounding box center [833, 310] width 11 height 11
radio input "true"
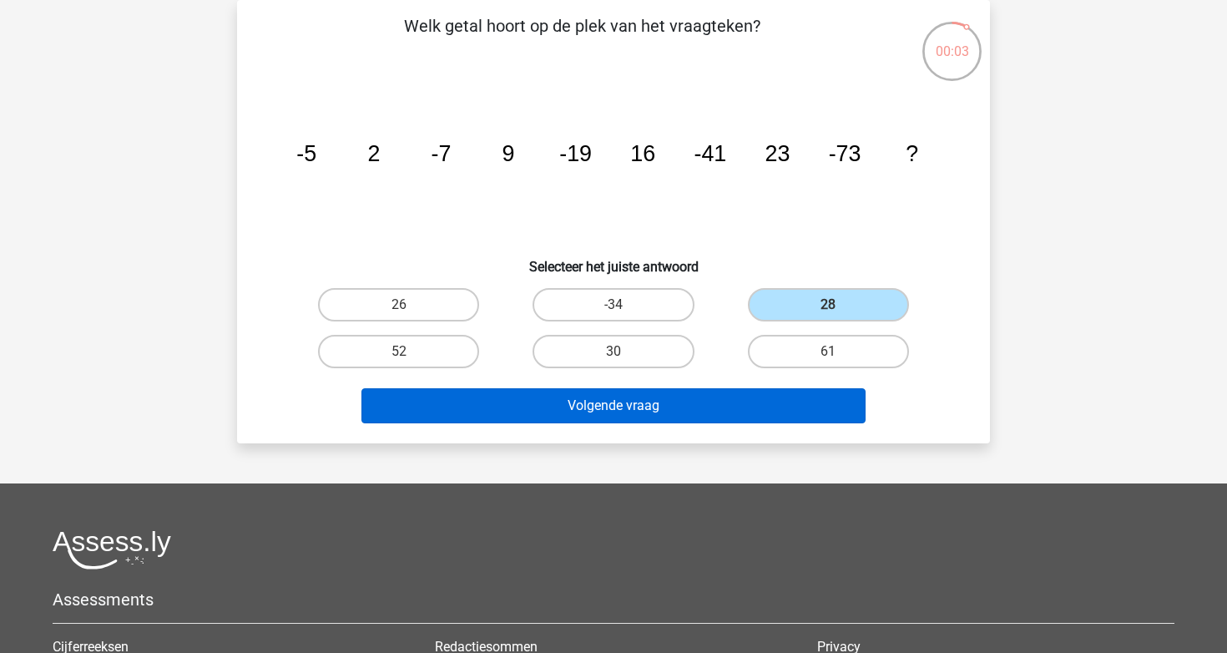
click at [681, 407] on button "Volgende vraag" at bounding box center [613, 405] width 505 height 35
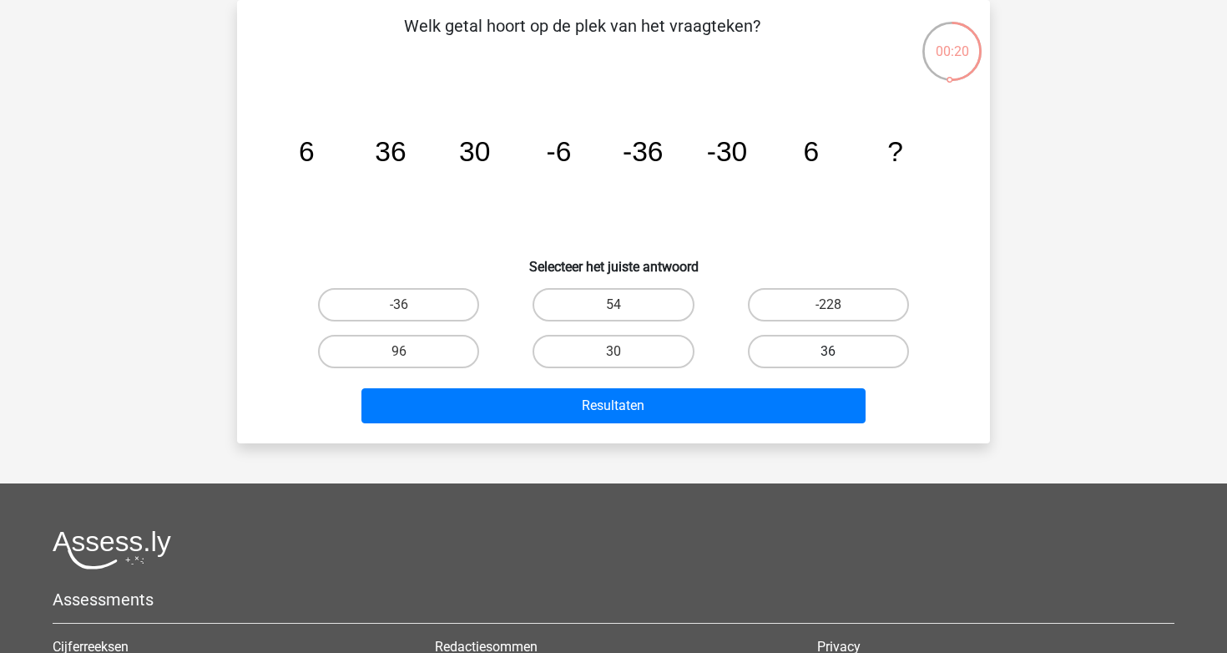
click at [782, 353] on label "36" at bounding box center [828, 351] width 161 height 33
click at [828, 353] on input "36" at bounding box center [833, 356] width 11 height 11
radio input "true"
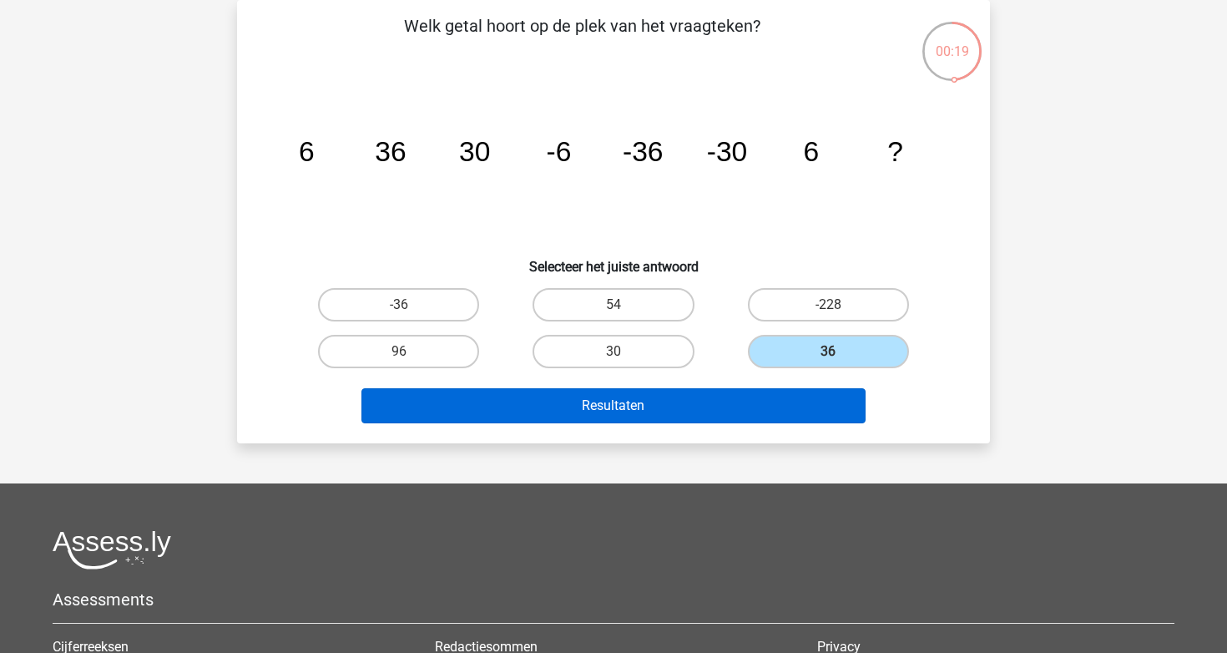
click at [735, 396] on button "Resultaten" at bounding box center [613, 405] width 505 height 35
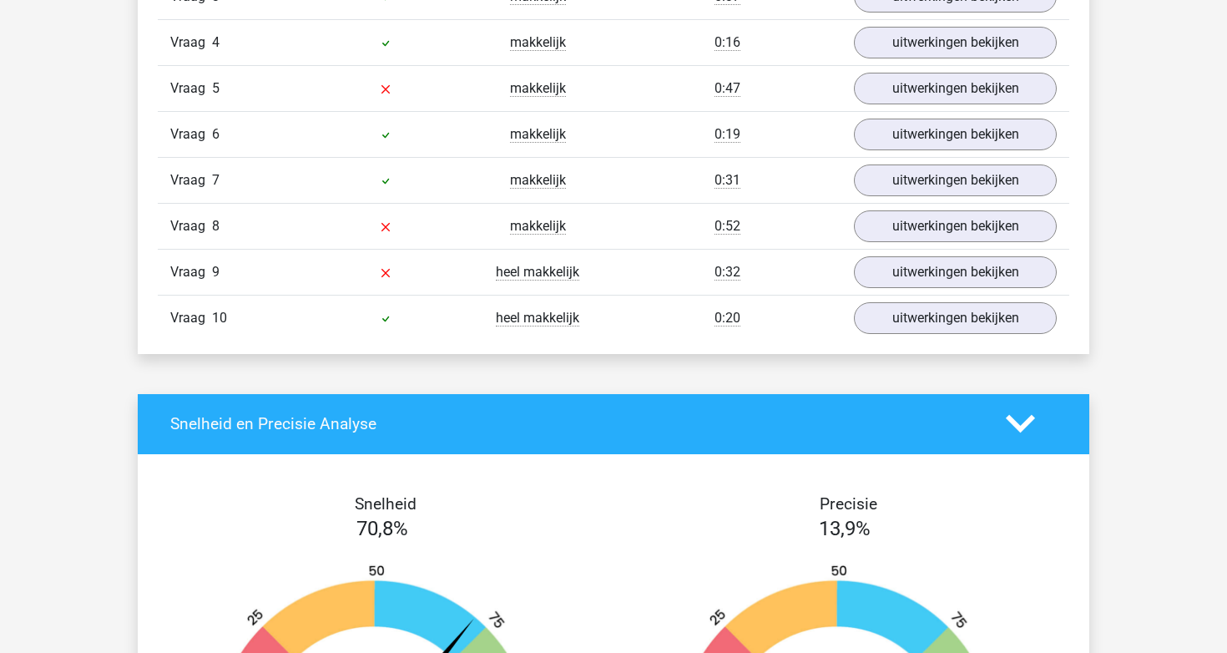
scroll to position [1555, 0]
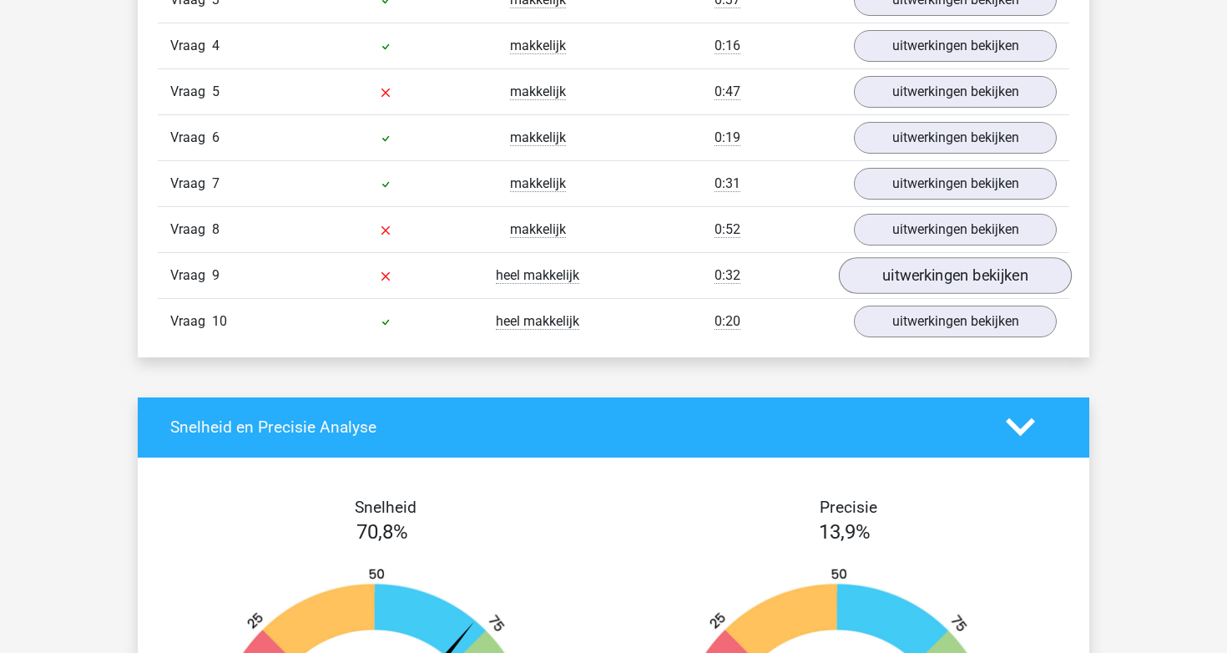
click at [941, 271] on link "uitwerkingen bekijken" at bounding box center [955, 275] width 233 height 37
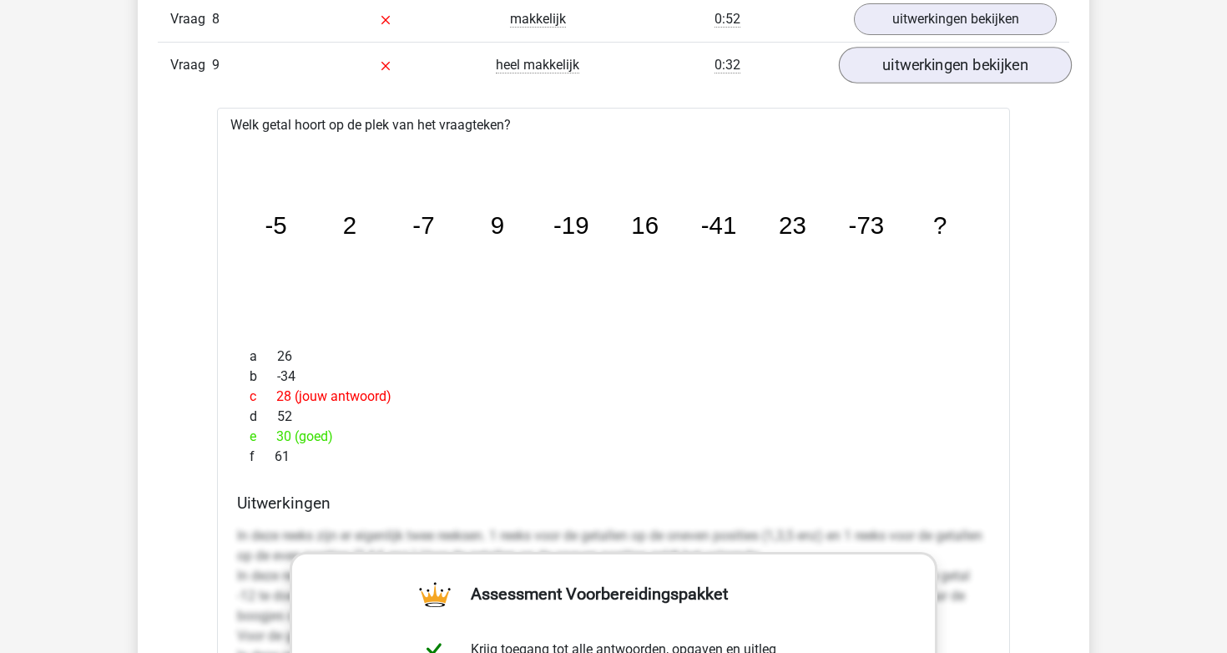
scroll to position [1766, 0]
click at [932, 80] on div "Vraag 9 heel makkelijk 0:32 uitwerkingen bekijken" at bounding box center [614, 64] width 912 height 46
click at [920, 47] on link "uitwerkingen bekijken" at bounding box center [955, 64] width 233 height 37
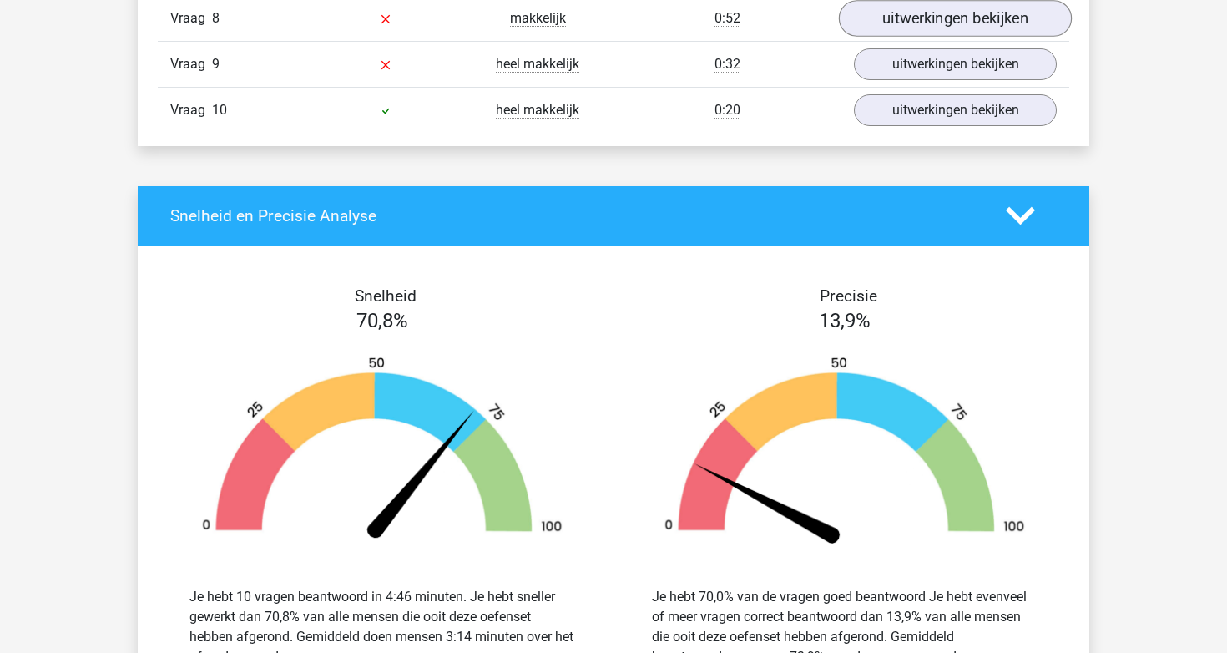
click at [919, 28] on link "uitwerkingen bekijken" at bounding box center [955, 18] width 233 height 37
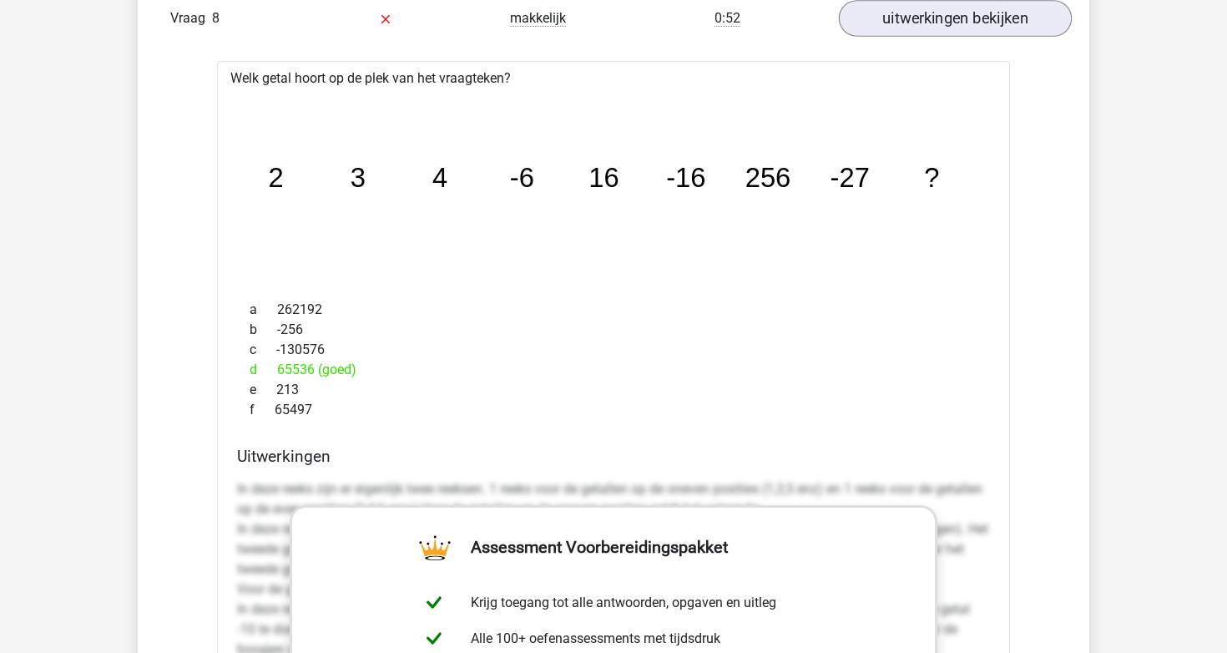
click at [919, 28] on link "uitwerkingen bekijken" at bounding box center [955, 18] width 233 height 37
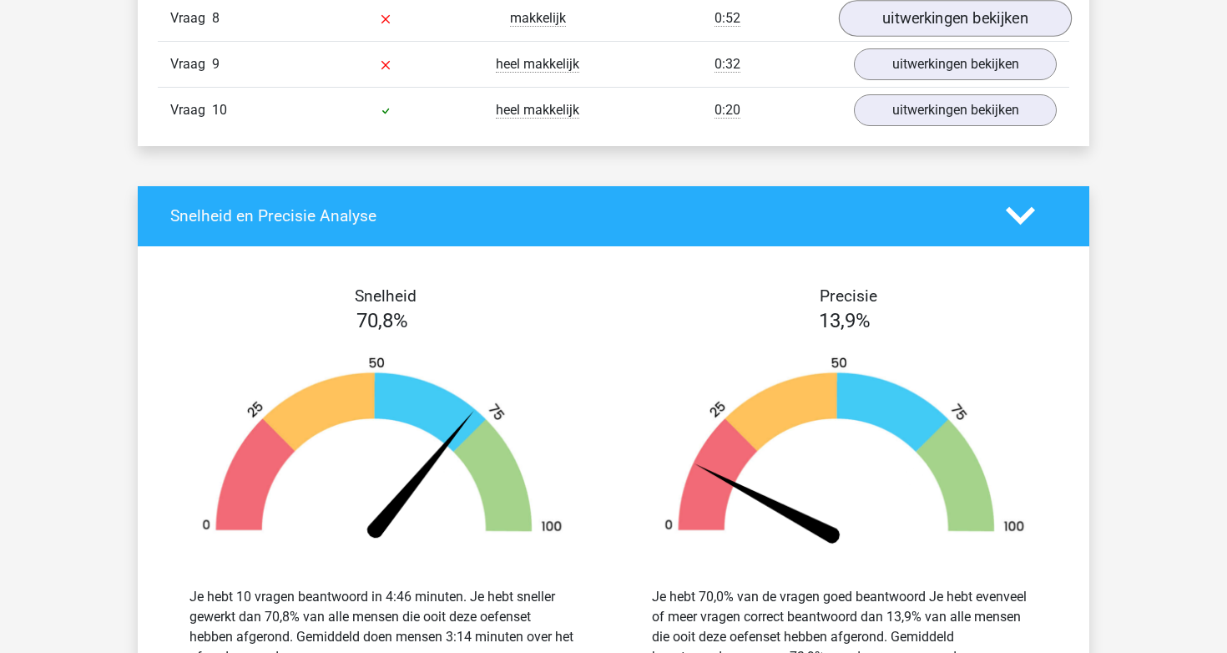
click at [919, 24] on link "uitwerkingen bekijken" at bounding box center [955, 18] width 233 height 37
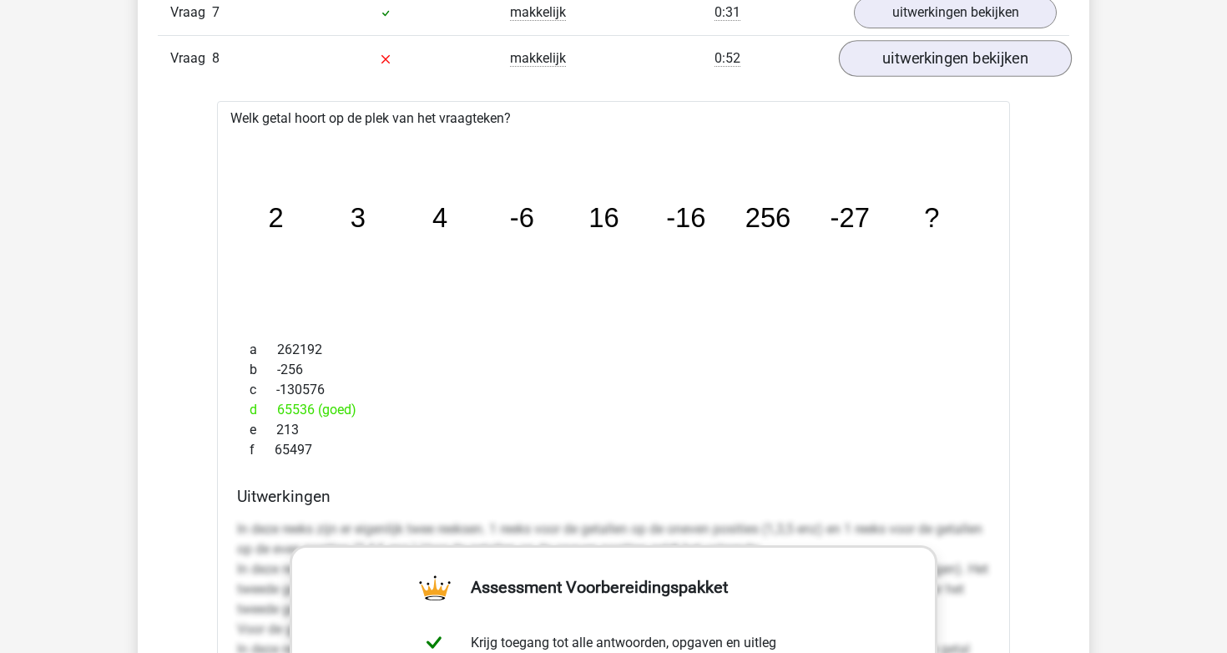
scroll to position [1715, 0]
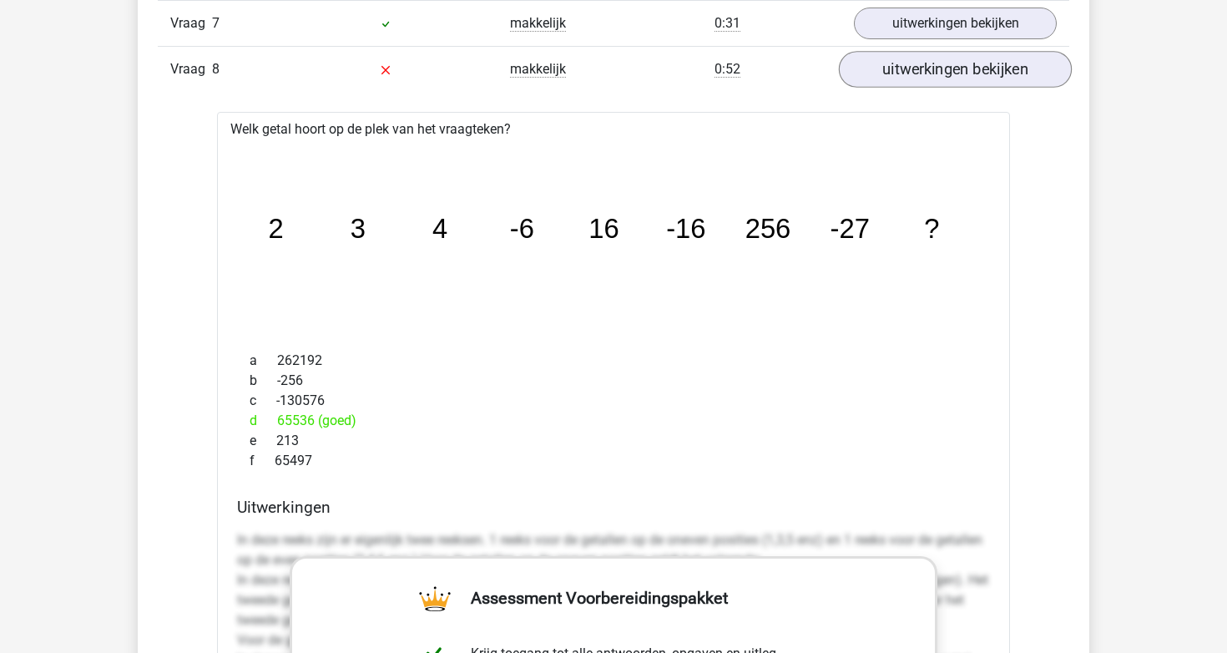
click at [922, 72] on link "uitwerkingen bekijken" at bounding box center [955, 69] width 233 height 37
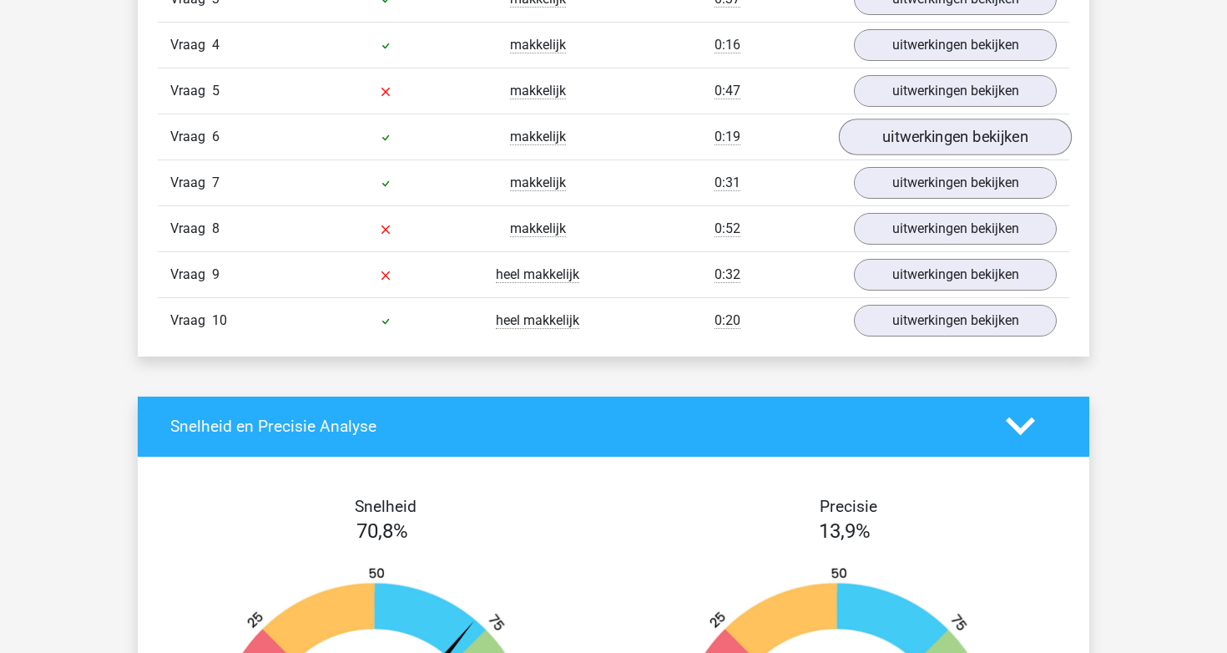
scroll to position [1549, 0]
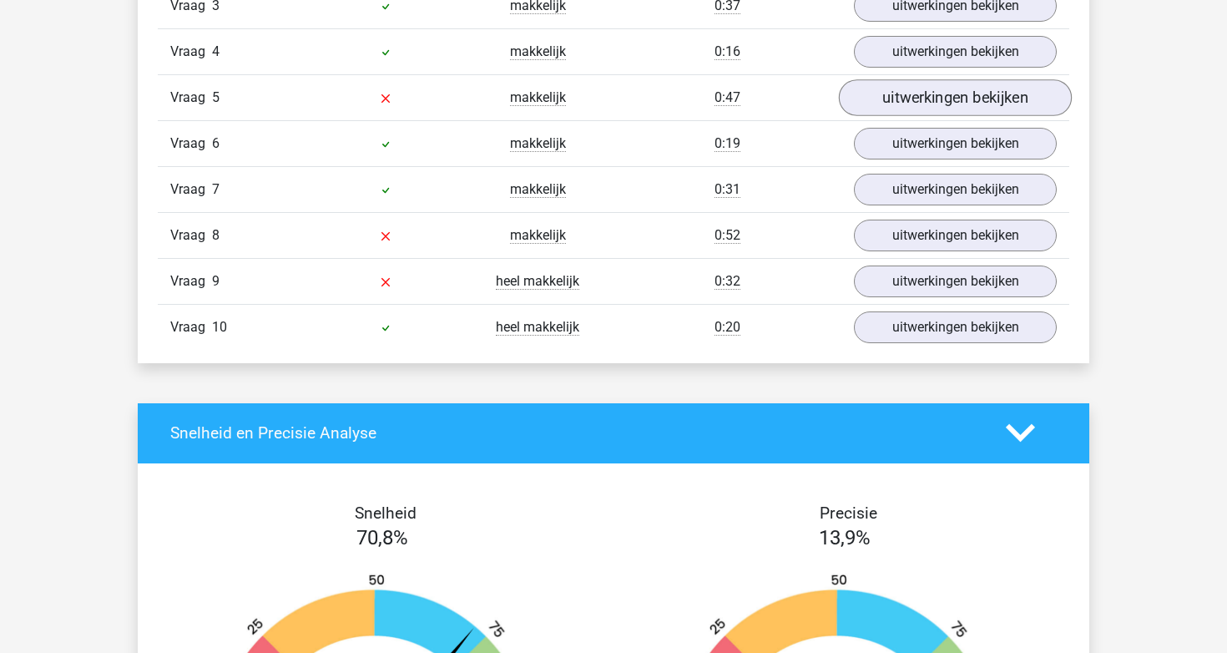
click at [913, 102] on link "uitwerkingen bekijken" at bounding box center [955, 97] width 233 height 37
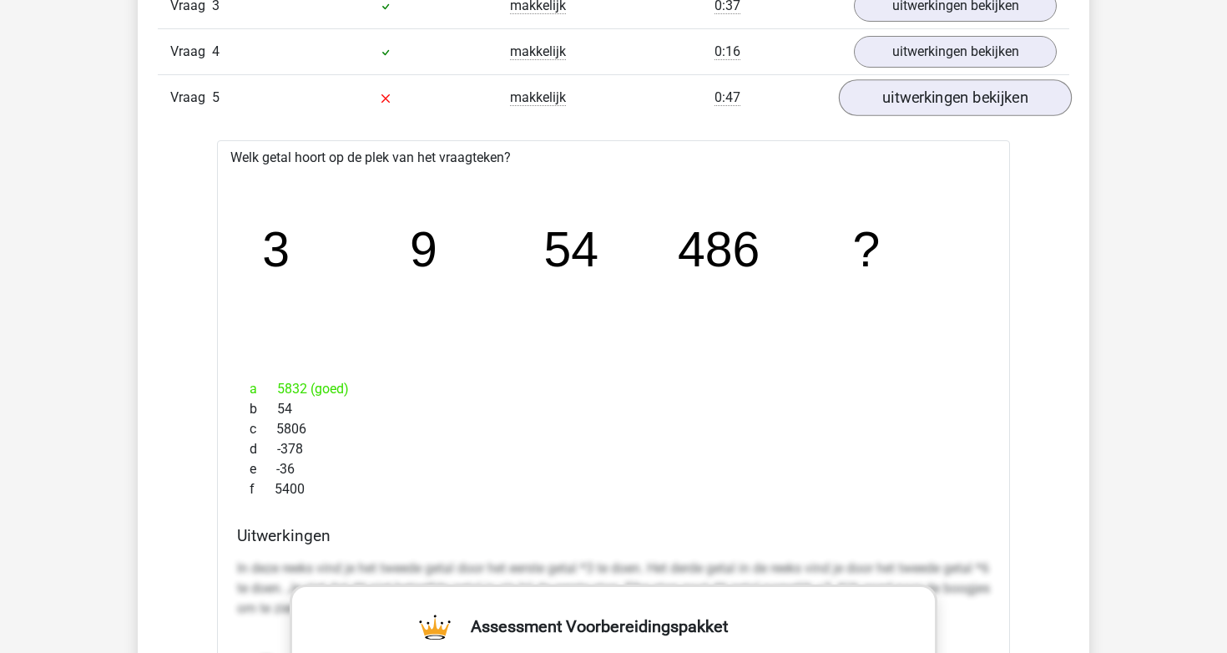
click at [913, 102] on link "uitwerkingen bekijken" at bounding box center [955, 97] width 233 height 37
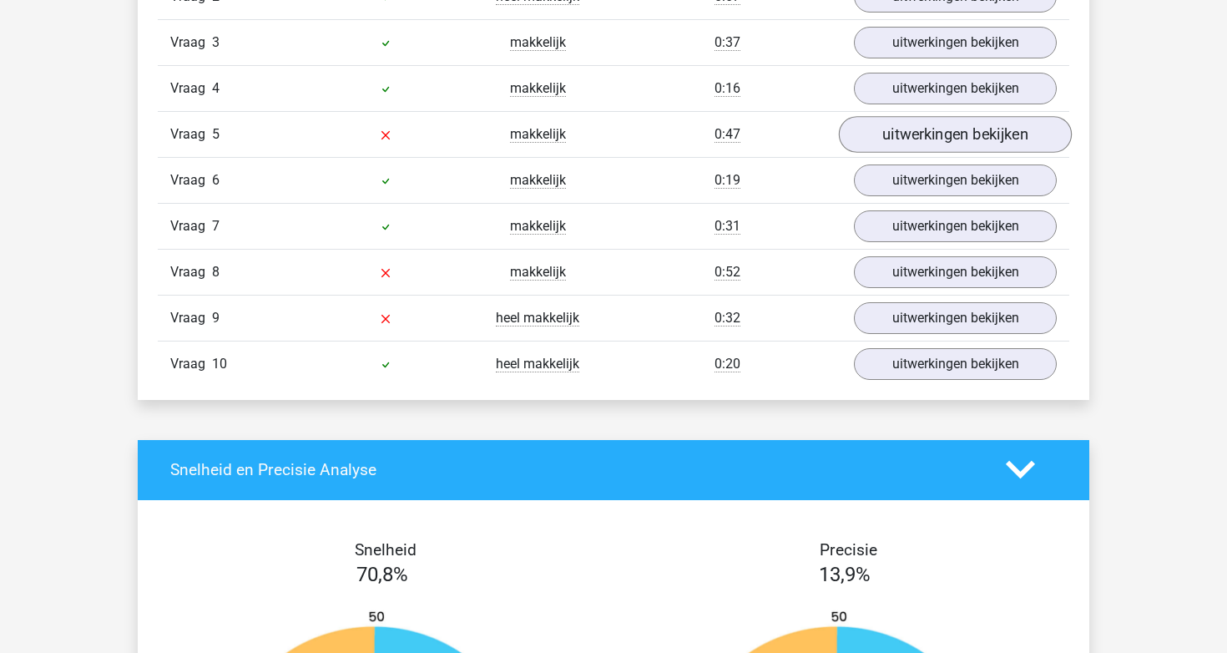
scroll to position [1510, 0]
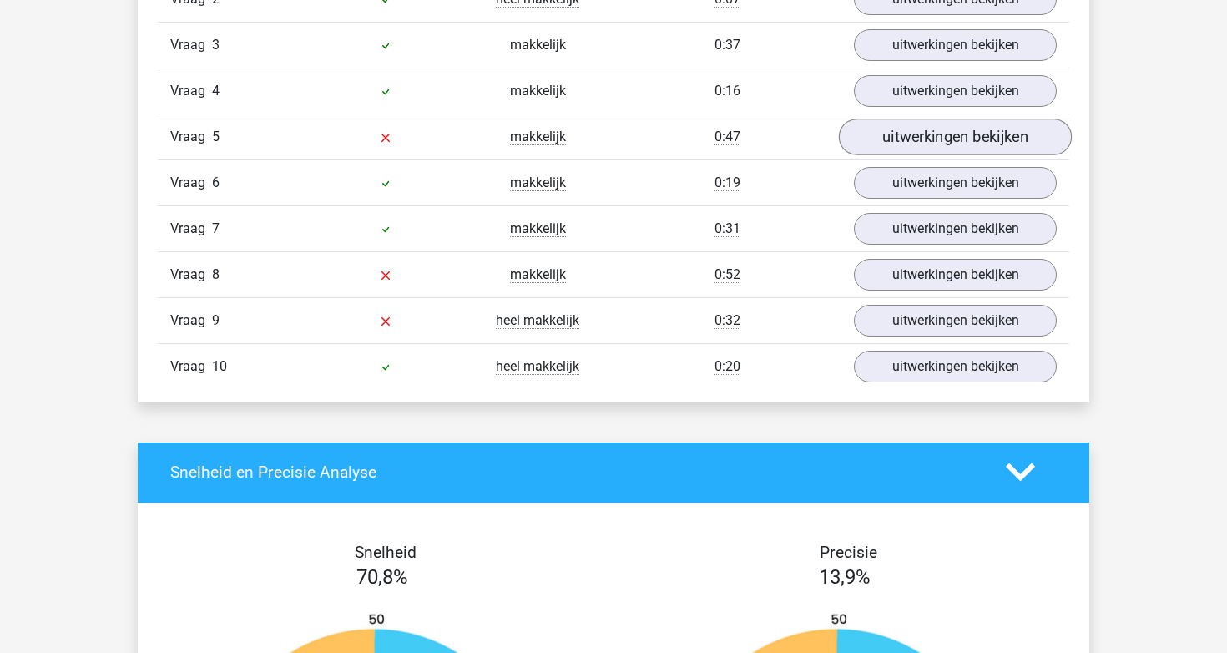
click at [909, 137] on link "uitwerkingen bekijken" at bounding box center [955, 137] width 233 height 37
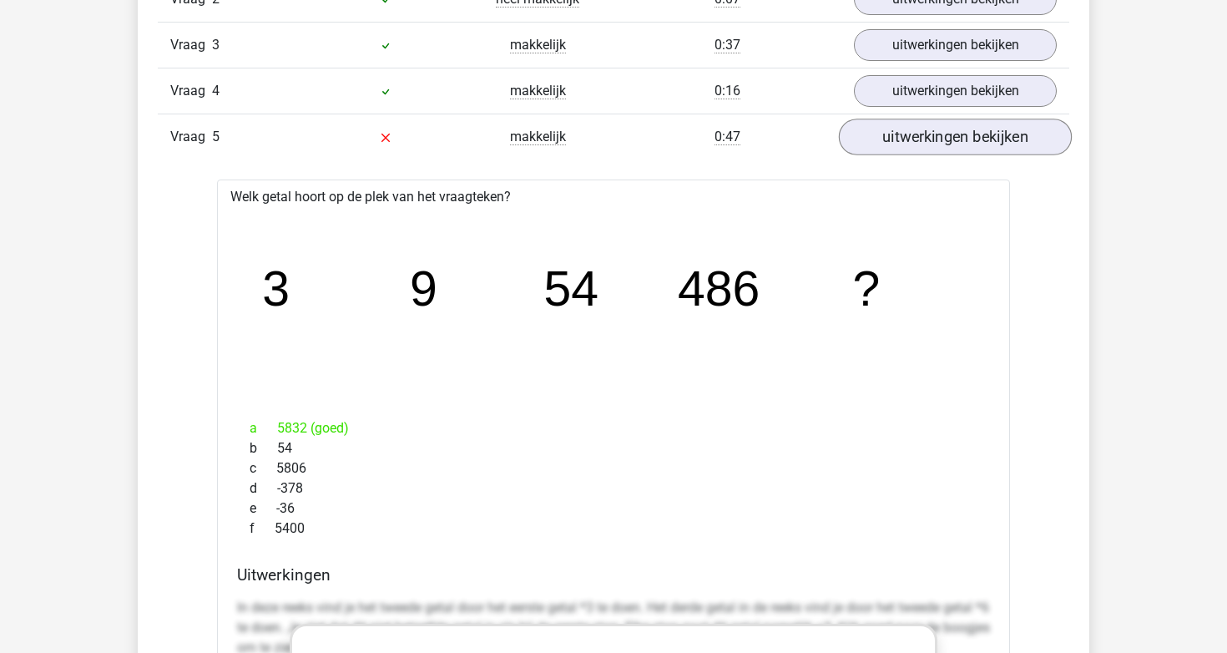
click at [909, 137] on link "uitwerkingen bekijken" at bounding box center [955, 137] width 233 height 37
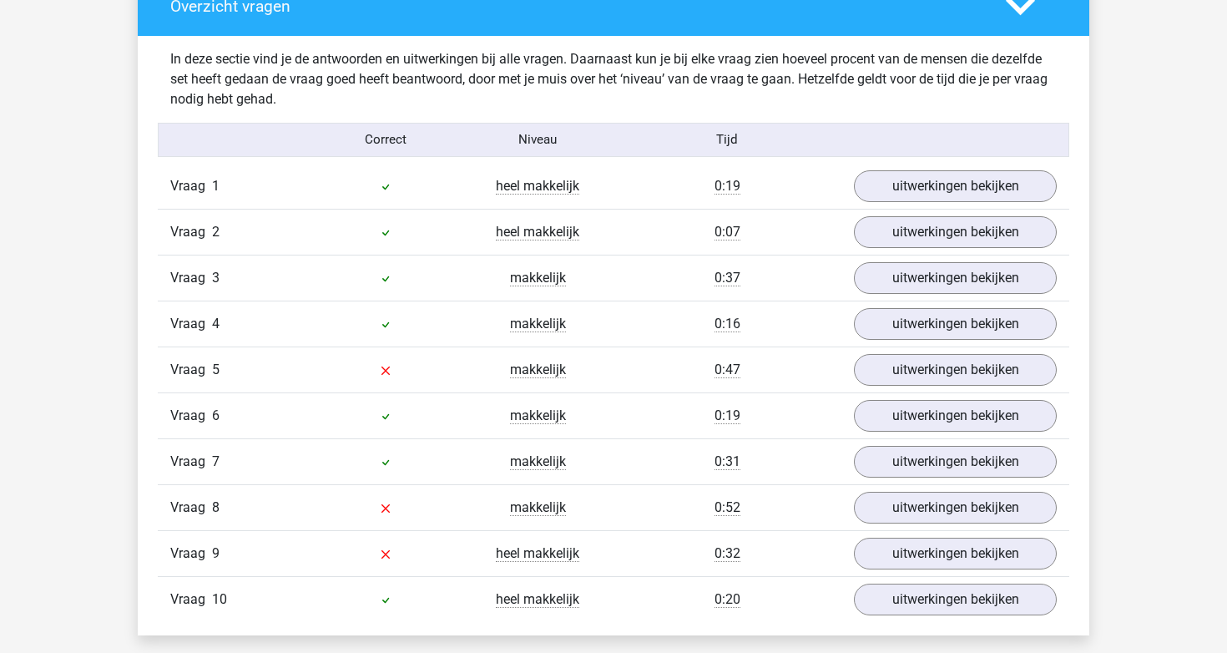
scroll to position [1271, 0]
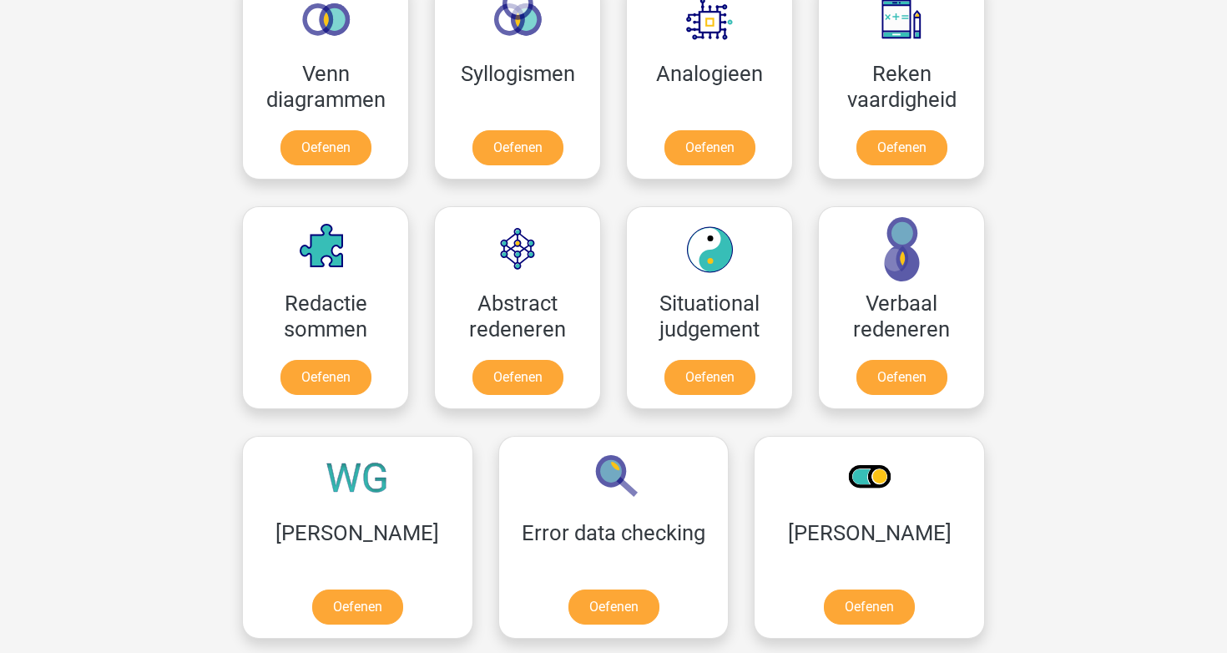
scroll to position [1062, 0]
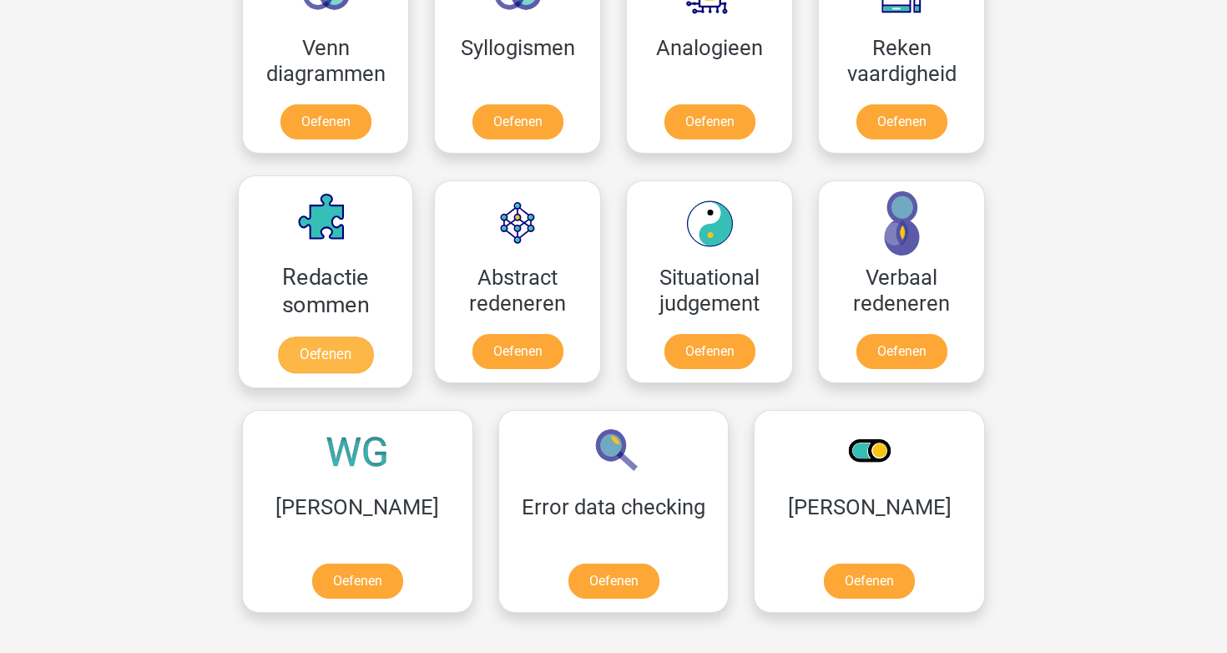
click at [278, 360] on link "Oefenen" at bounding box center [325, 354] width 95 height 37
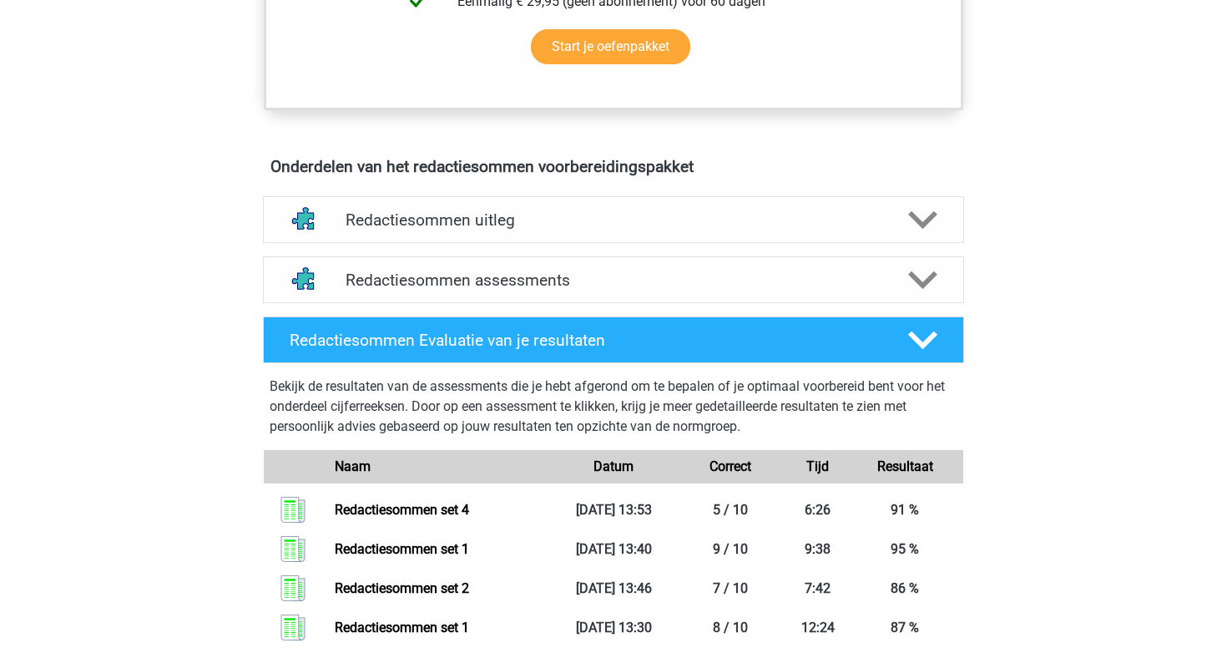
scroll to position [824, 0]
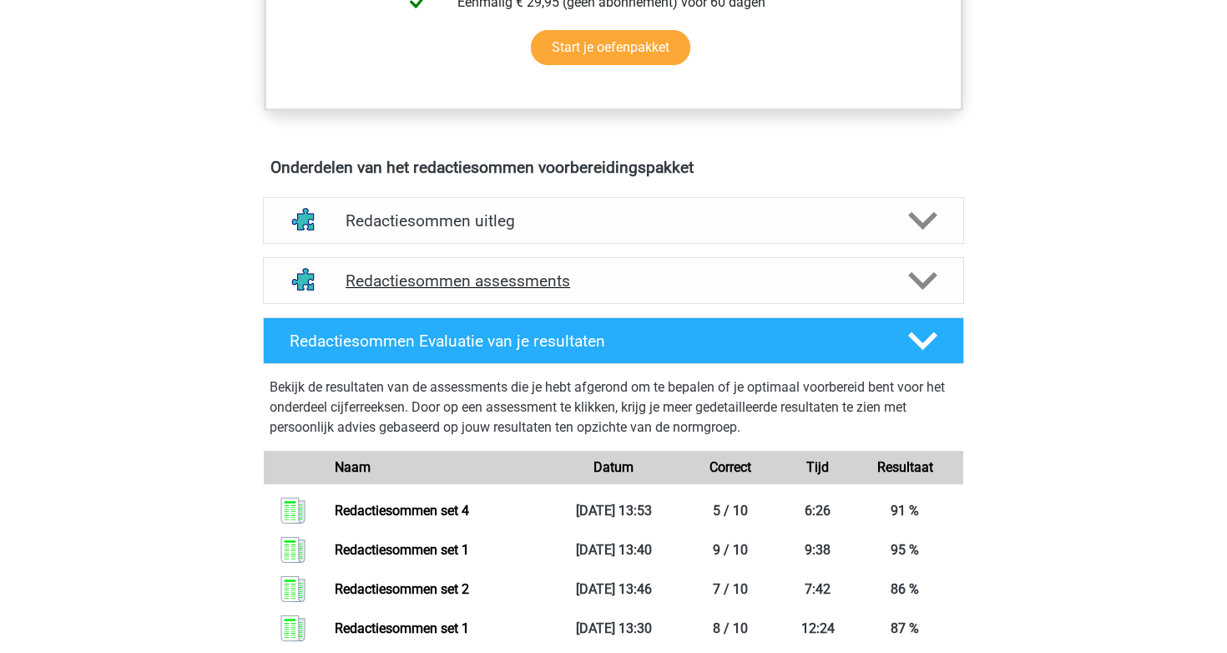
click at [531, 286] on div "Redactiesommen assessments" at bounding box center [613, 280] width 701 height 47
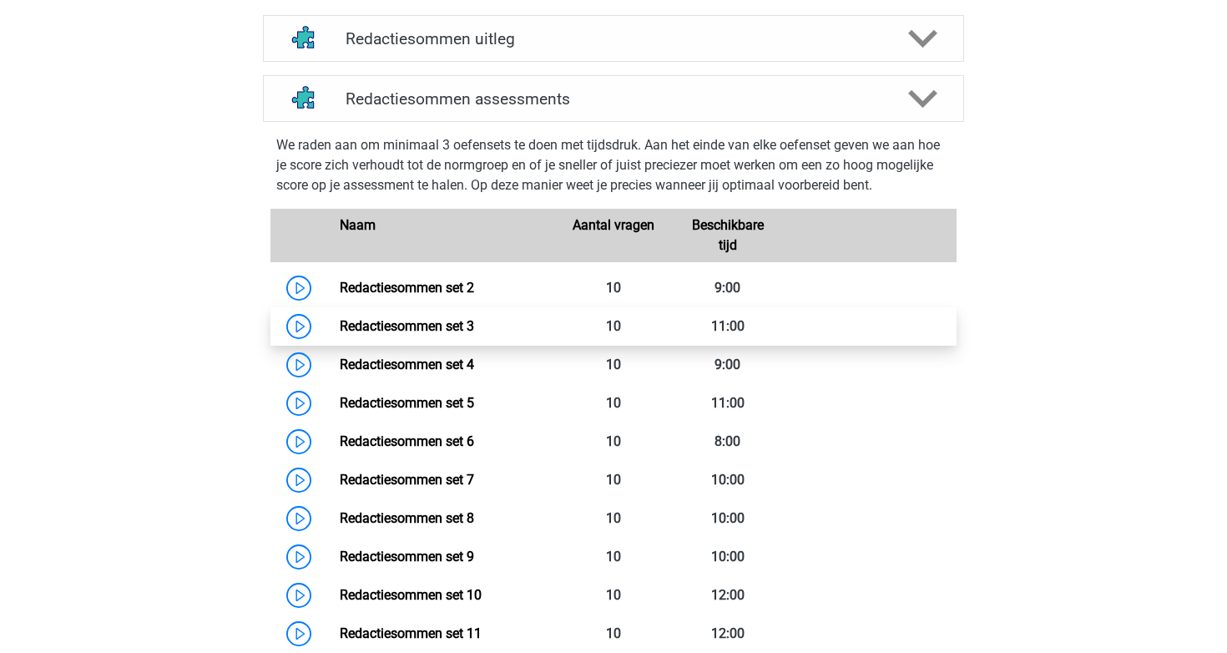
scroll to position [1004, 0]
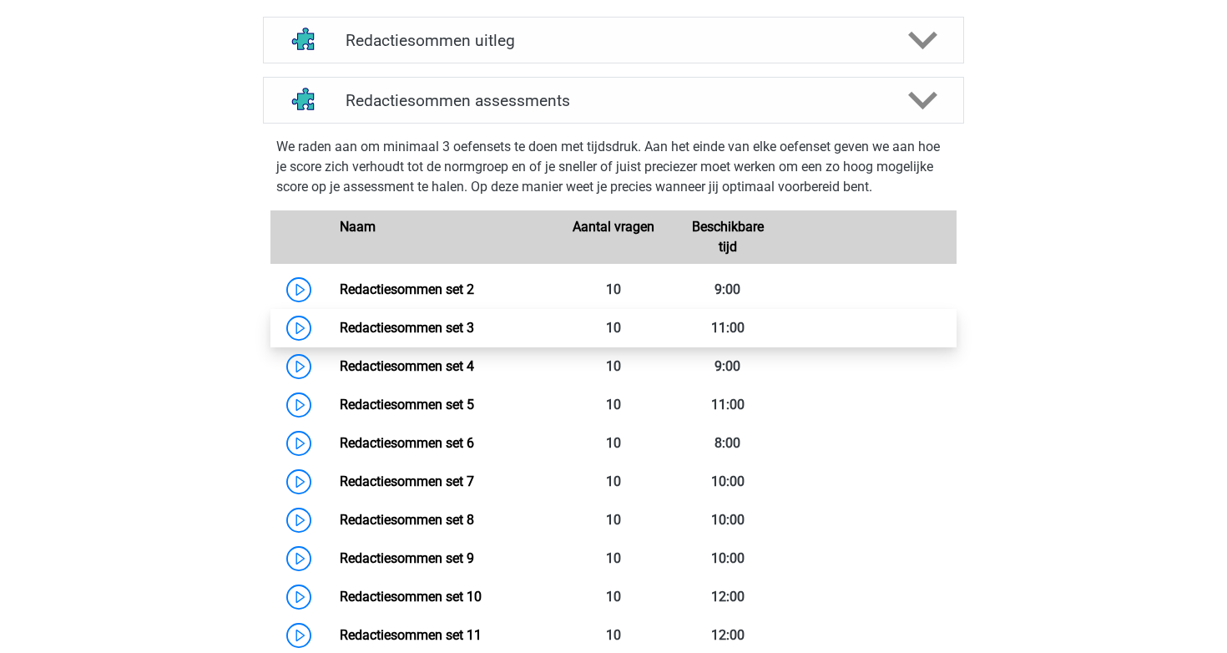
click at [474, 336] on link "Redactiesommen set 3" at bounding box center [407, 328] width 134 height 16
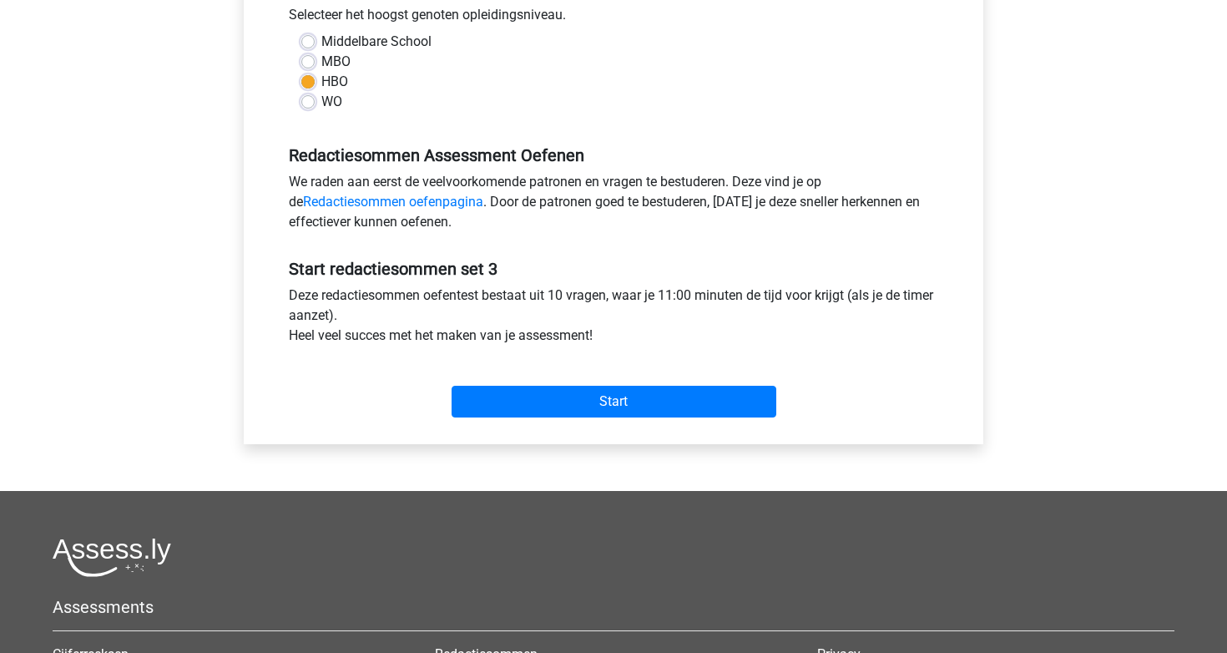
scroll to position [397, 0]
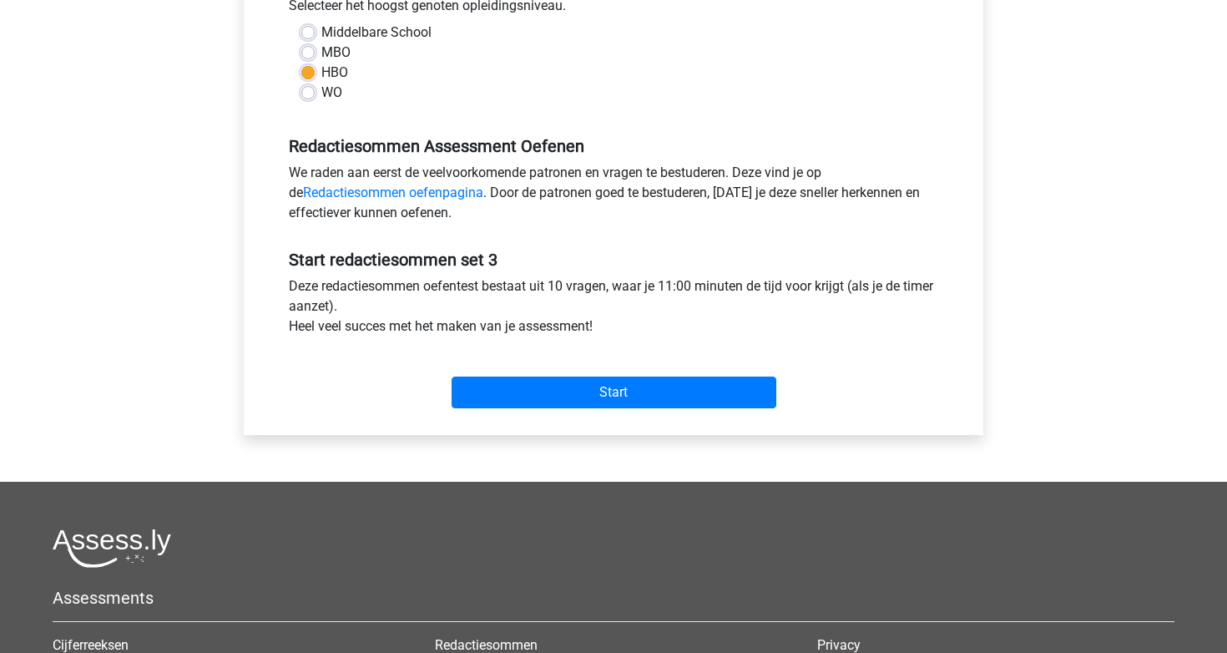
click at [594, 366] on div "Start" at bounding box center [613, 379] width 675 height 58
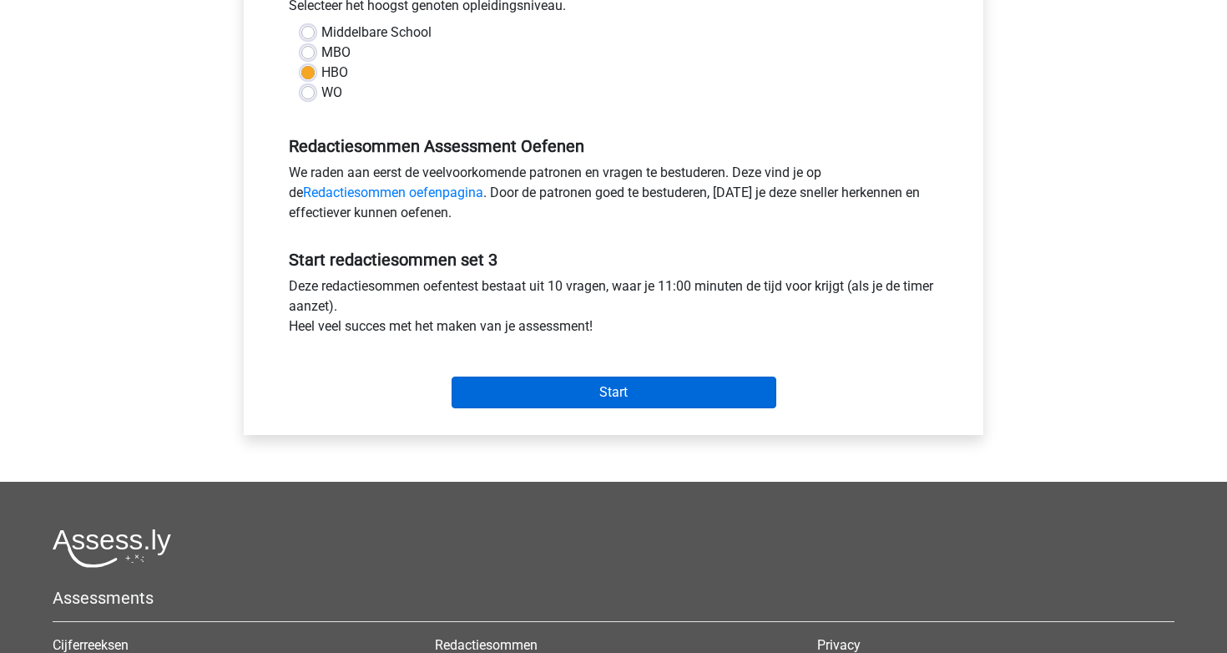
click at [594, 385] on input "Start" at bounding box center [614, 392] width 325 height 32
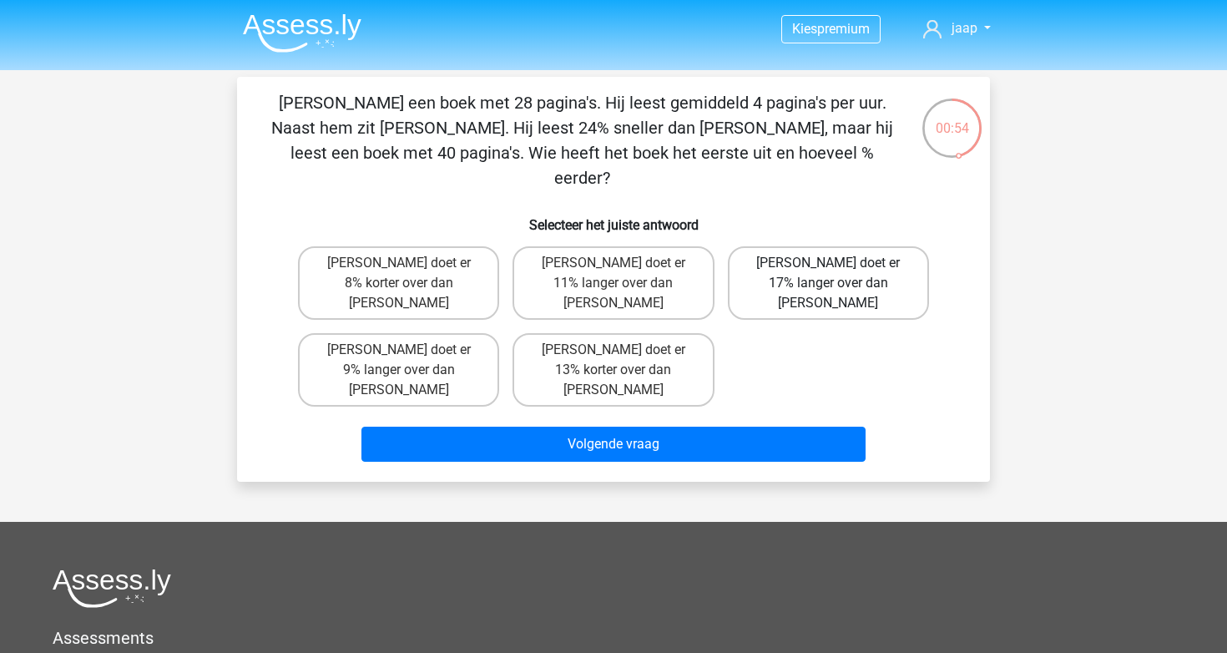
click at [819, 250] on label "[PERSON_NAME] doet er 17% langer over dan [PERSON_NAME]" at bounding box center [828, 282] width 201 height 73
click at [828, 263] on input "[PERSON_NAME] doet er 17% langer over dan [PERSON_NAME]" at bounding box center [833, 268] width 11 height 11
radio input "true"
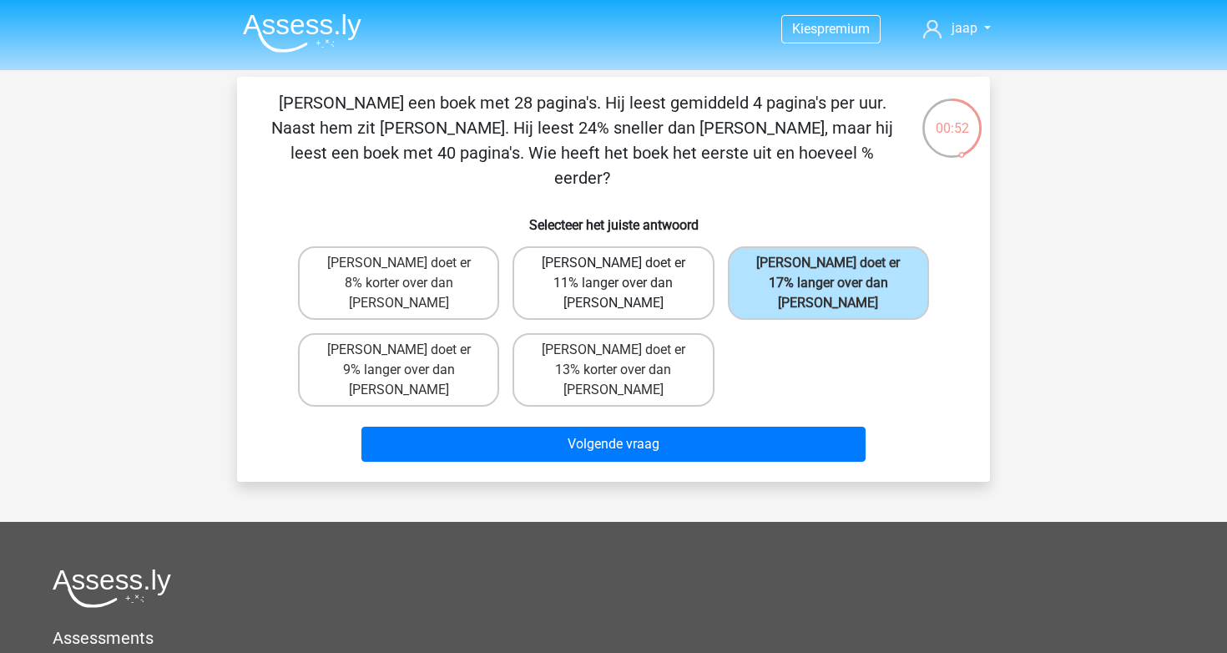
click at [699, 247] on label "[PERSON_NAME] doet er 11% langer over dan [PERSON_NAME]" at bounding box center [613, 282] width 201 height 73
click at [624, 263] on input "[PERSON_NAME] doet er 11% langer over dan [PERSON_NAME]" at bounding box center [619, 268] width 11 height 11
radio input "true"
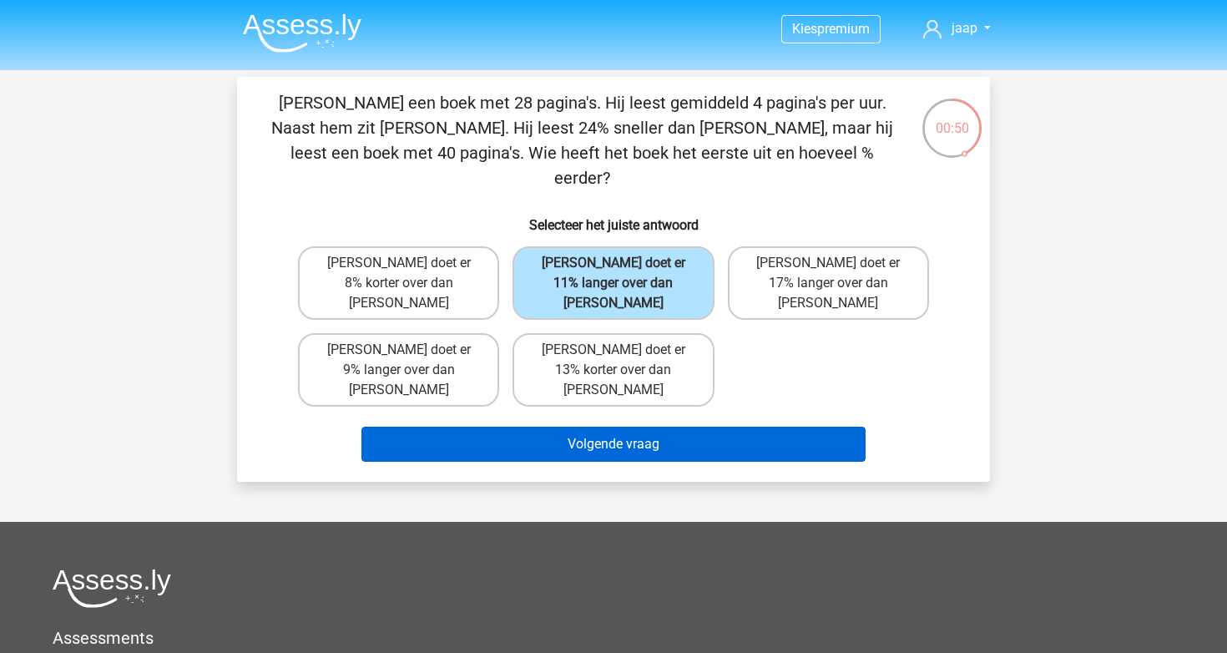
click at [626, 427] on button "Volgende vraag" at bounding box center [613, 444] width 505 height 35
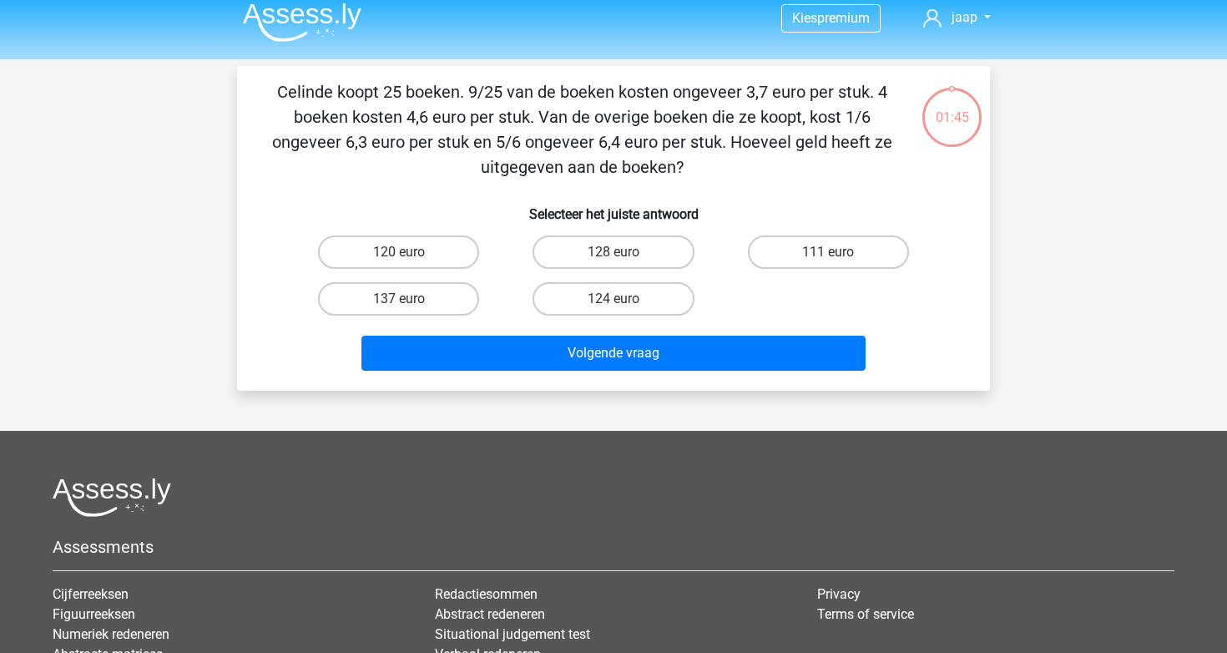
scroll to position [8, 0]
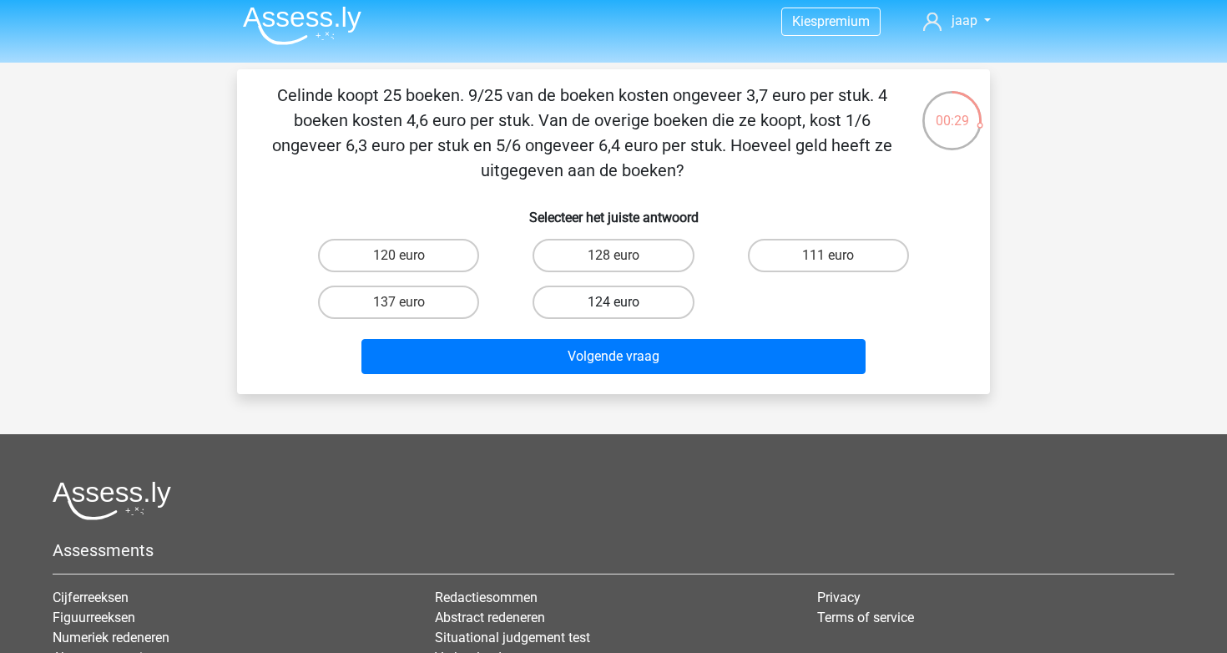
click at [643, 308] on label "124 euro" at bounding box center [613, 301] width 161 height 33
click at [624, 308] on input "124 euro" at bounding box center [619, 307] width 11 height 11
radio input "true"
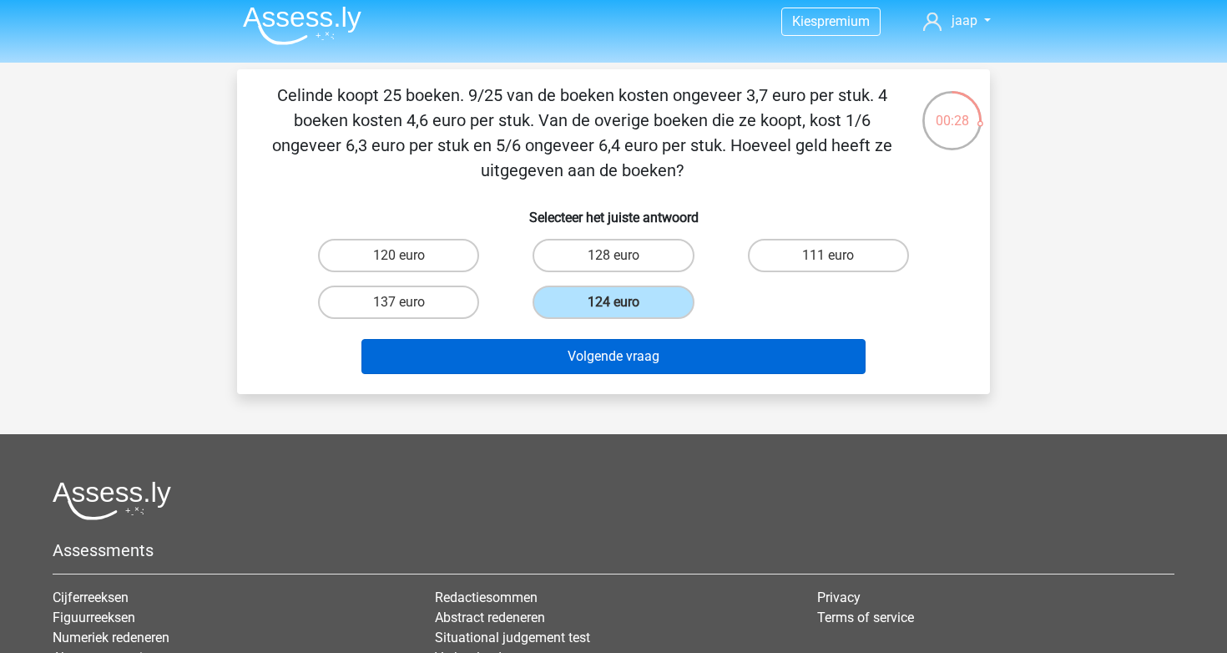
click at [632, 352] on button "Volgende vraag" at bounding box center [613, 356] width 505 height 35
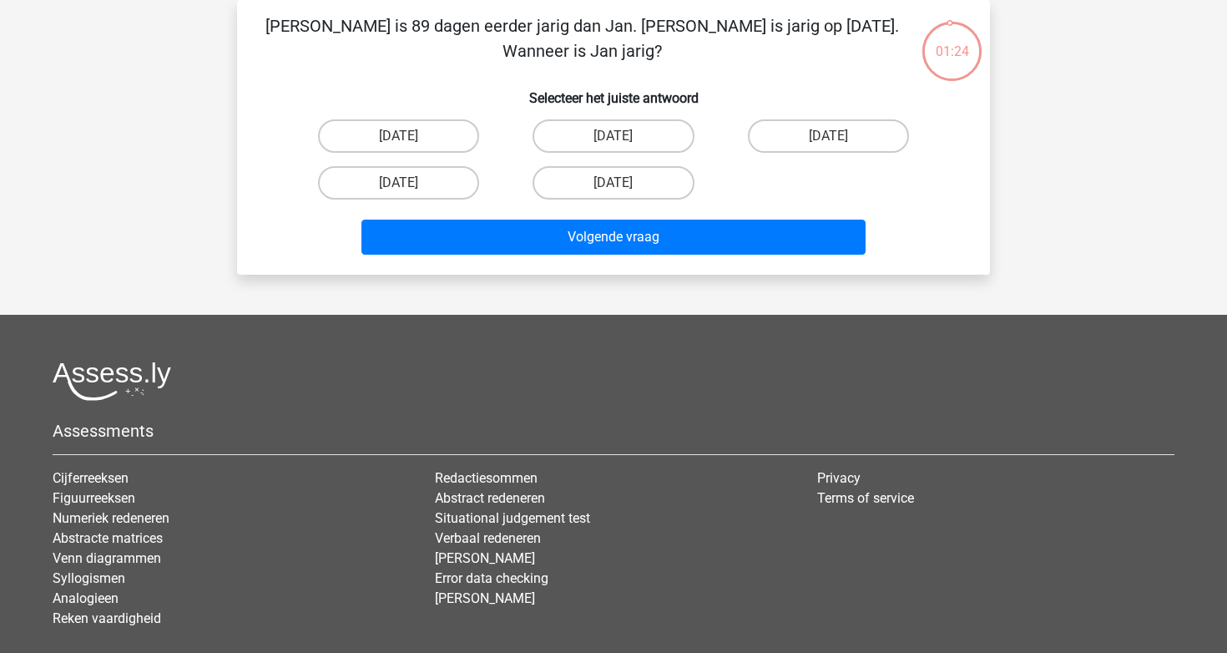
scroll to position [48, 0]
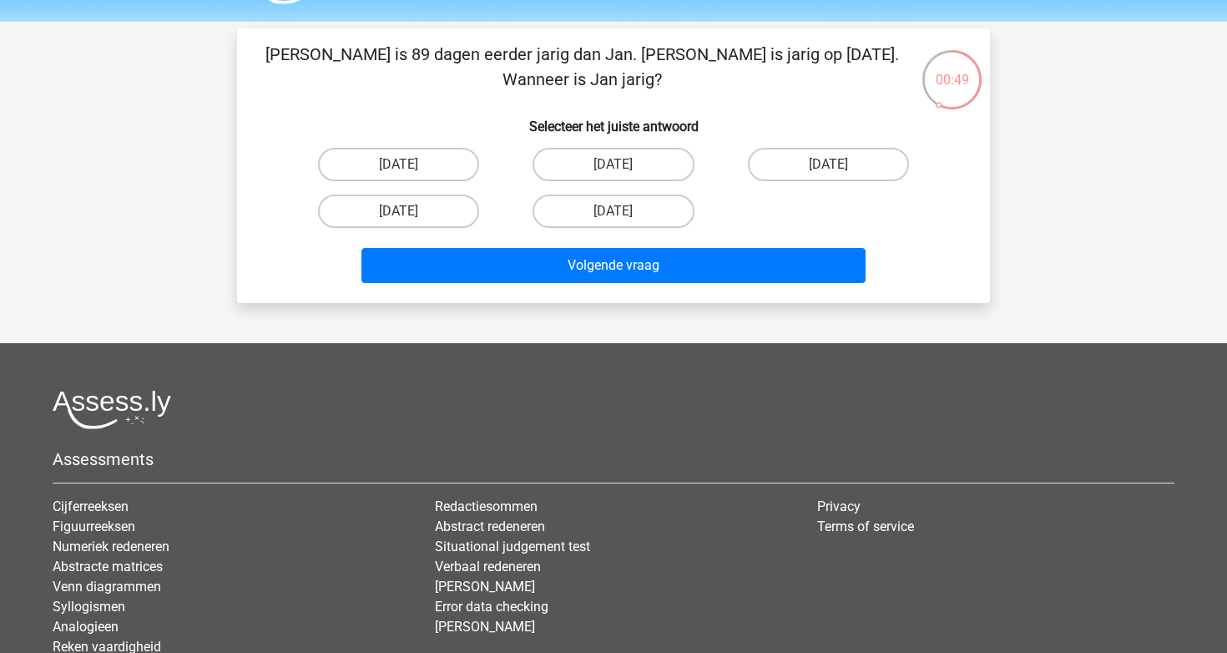
click at [881, 134] on h6 "Selecteer het juiste antwoord" at bounding box center [614, 119] width 700 height 29
click at [873, 154] on label "13 september" at bounding box center [828, 164] width 161 height 33
click at [839, 164] on input "13 september" at bounding box center [833, 169] width 11 height 11
radio input "true"
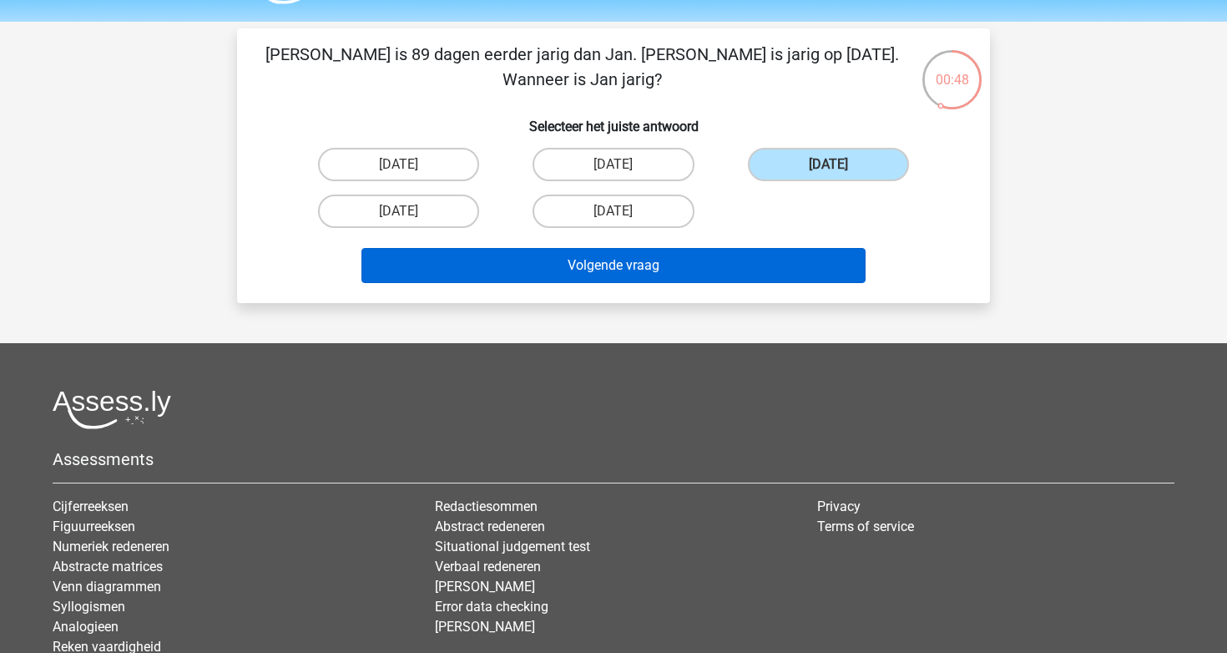
click at [777, 267] on button "Volgende vraag" at bounding box center [613, 265] width 505 height 35
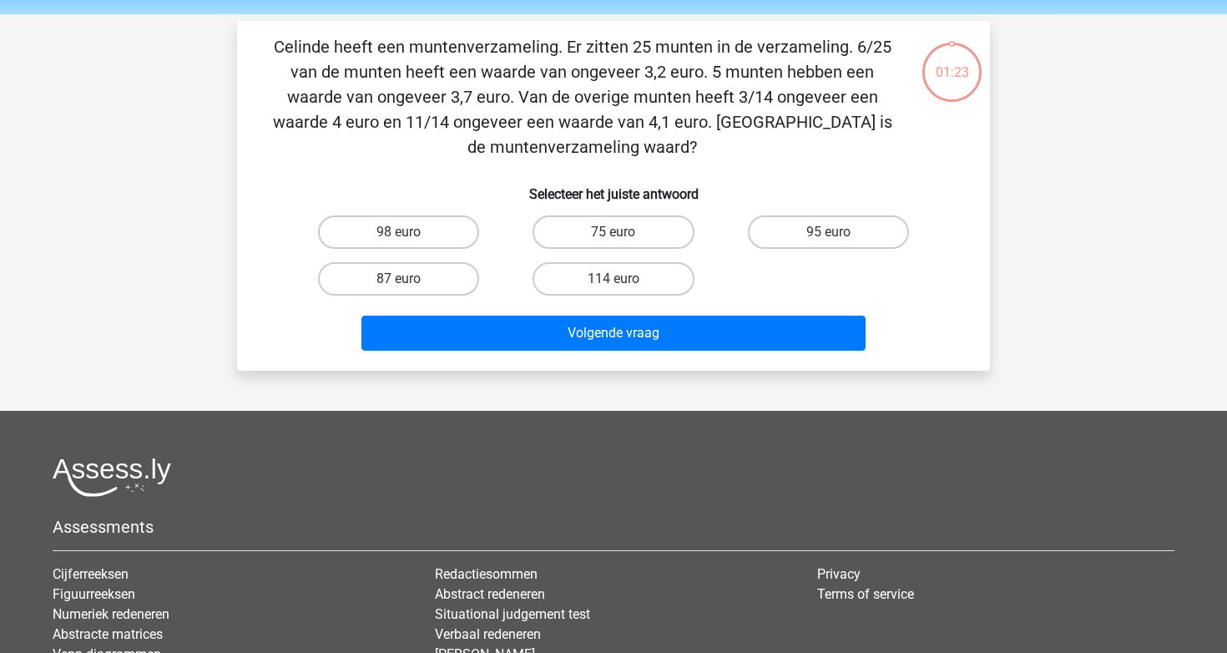
scroll to position [54, 0]
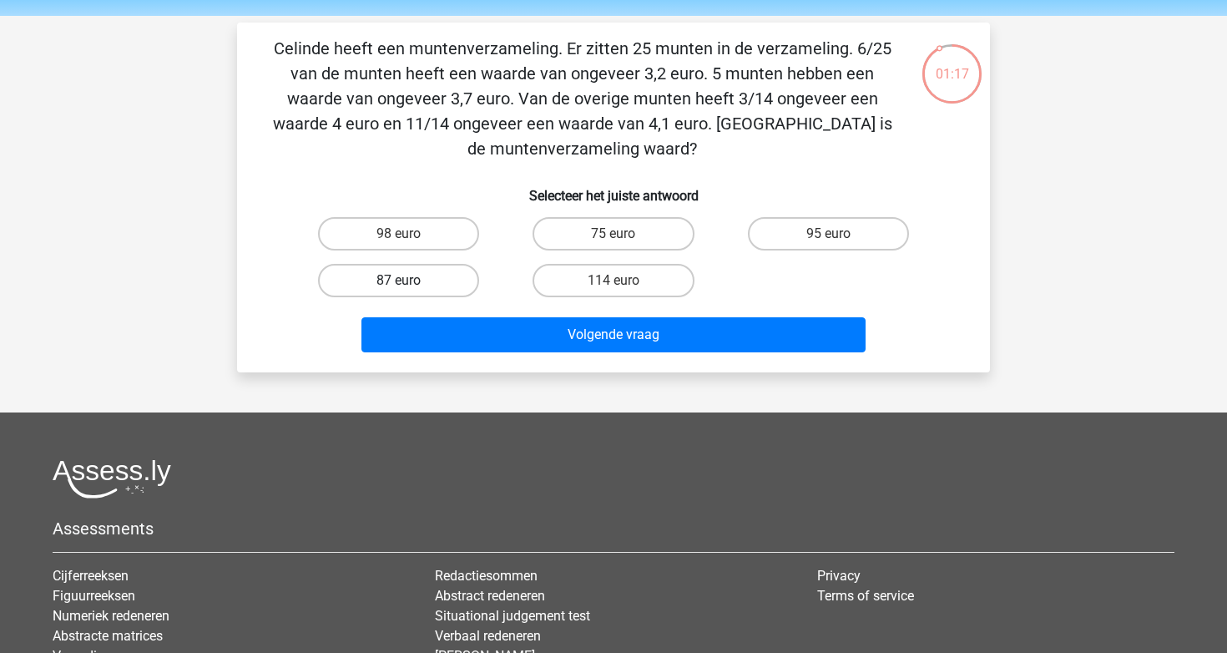
click at [442, 282] on label "87 euro" at bounding box center [398, 280] width 161 height 33
click at [410, 282] on input "87 euro" at bounding box center [404, 285] width 11 height 11
radio input "true"
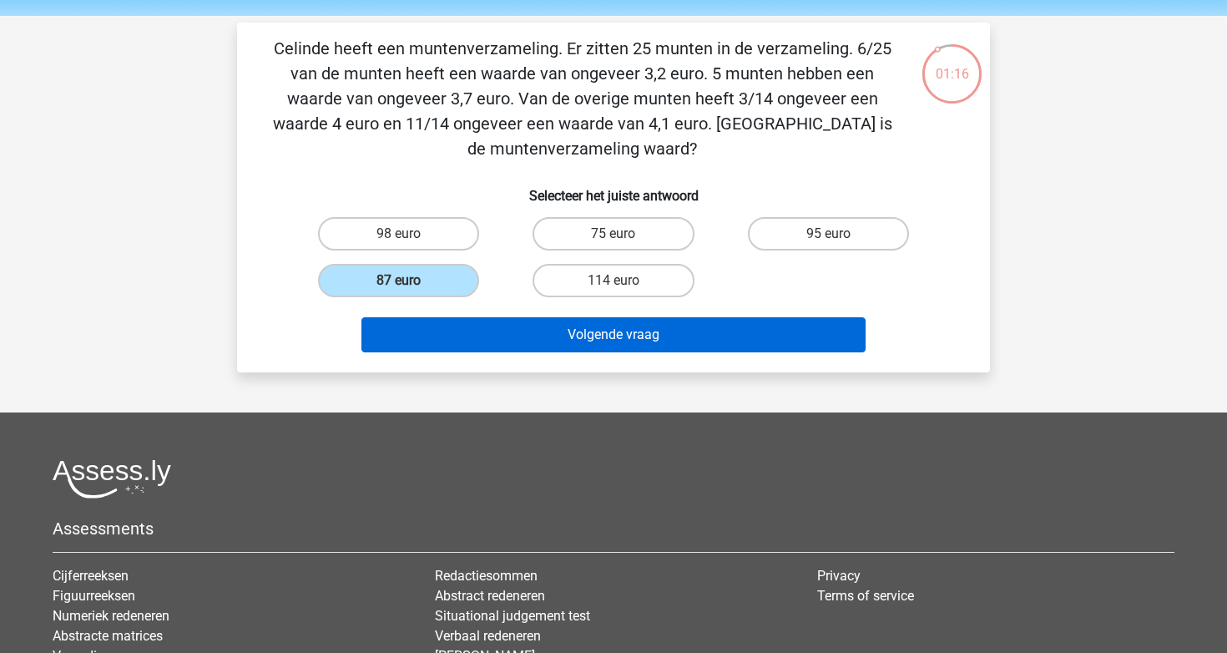
click at [537, 341] on button "Volgende vraag" at bounding box center [613, 334] width 505 height 35
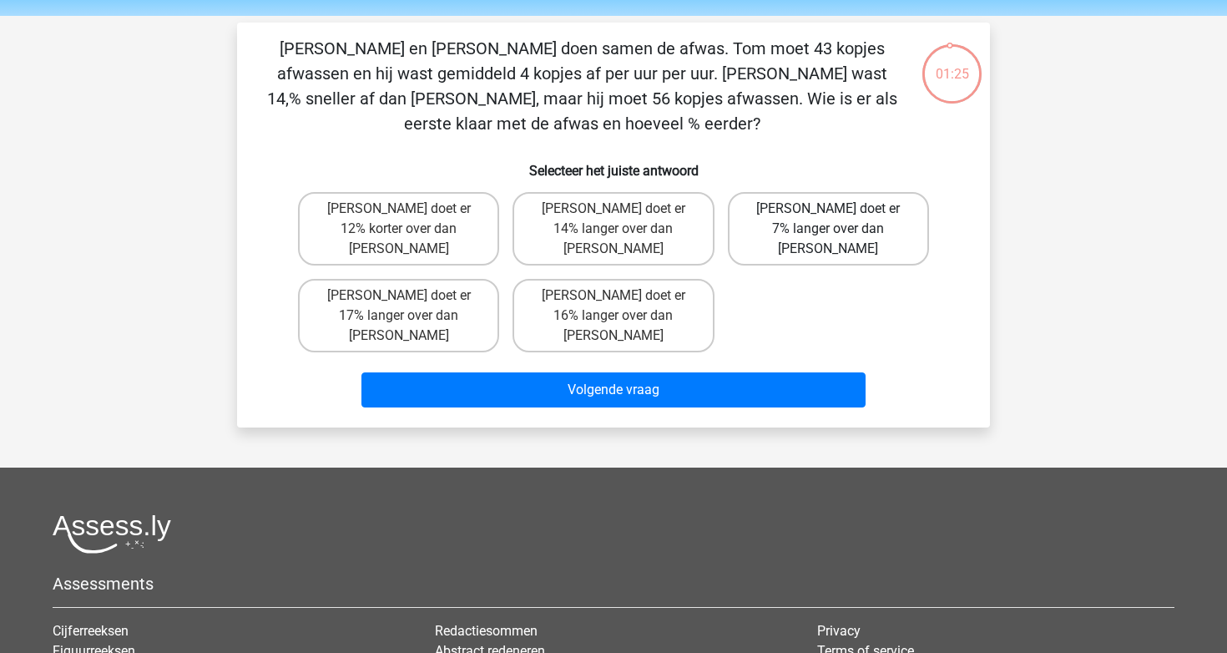
click at [761, 238] on label "Tom doet er 7% langer over dan Umberto" at bounding box center [828, 228] width 201 height 73
click at [828, 220] on input "Tom doet er 7% langer over dan Umberto" at bounding box center [833, 214] width 11 height 11
radio input "true"
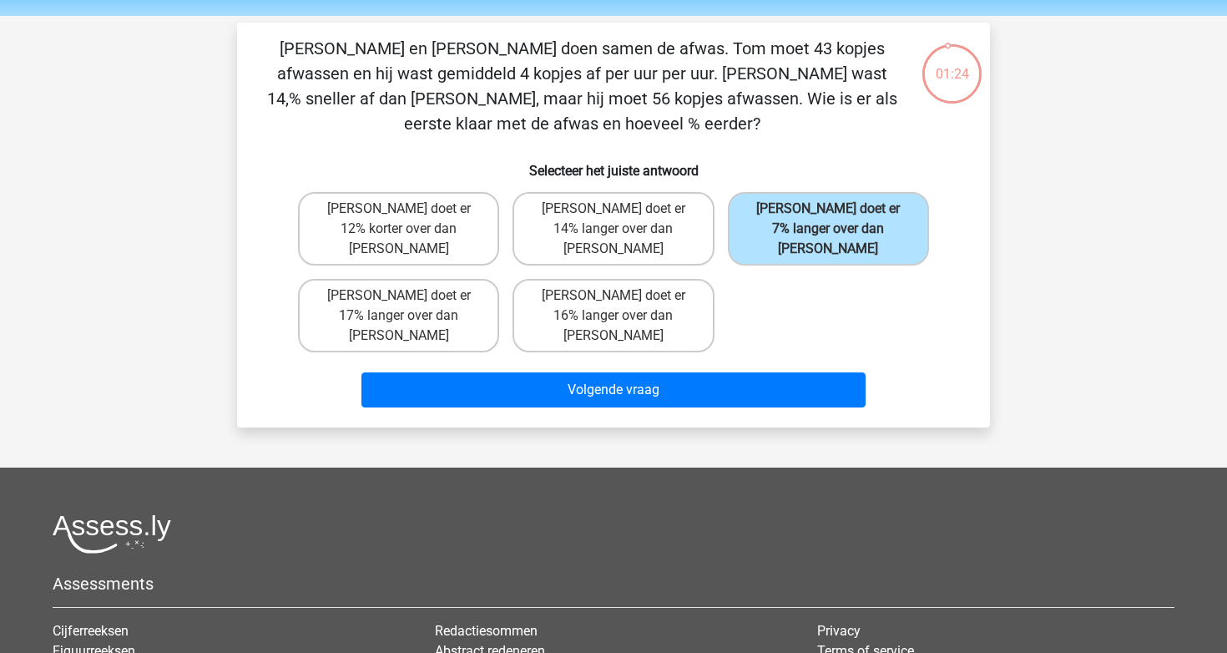
click at [684, 359] on div "Volgende vraag" at bounding box center [614, 386] width 700 height 55
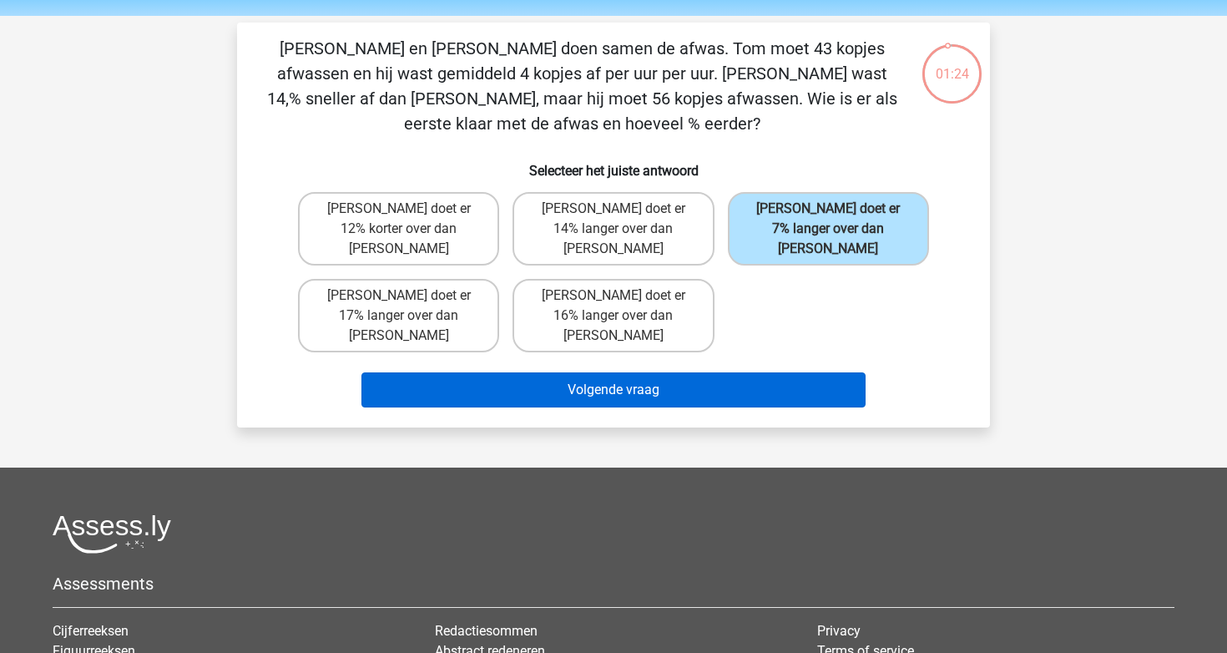
click at [679, 372] on button "Volgende vraag" at bounding box center [613, 389] width 505 height 35
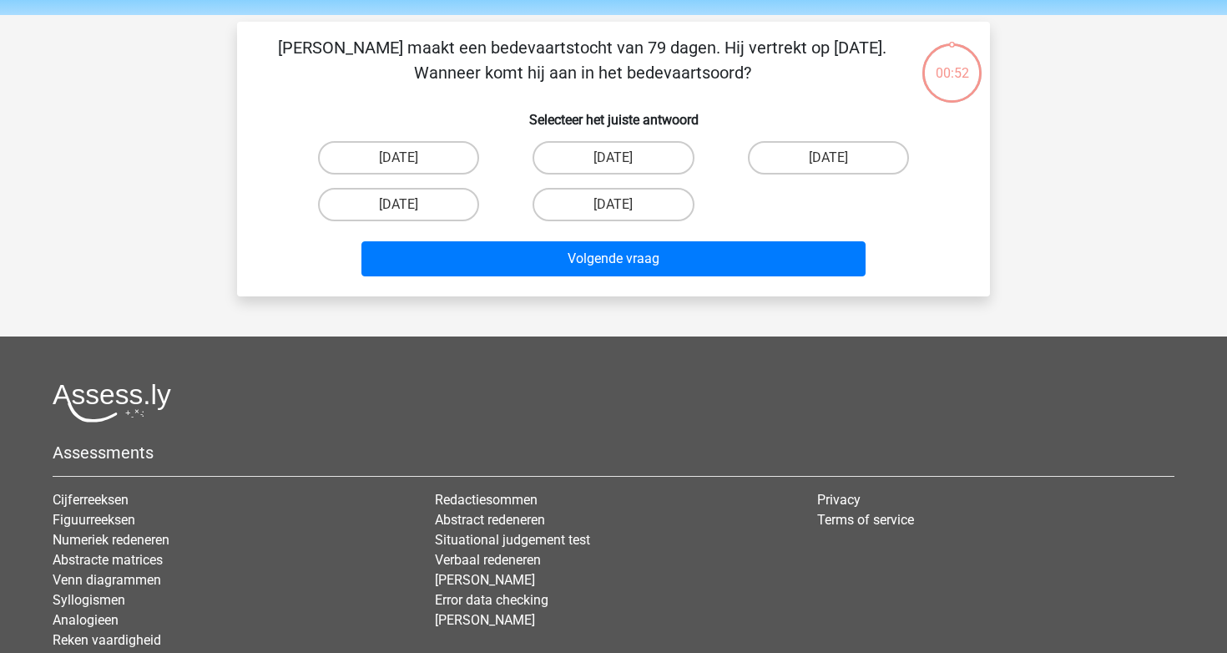
scroll to position [49, 0]
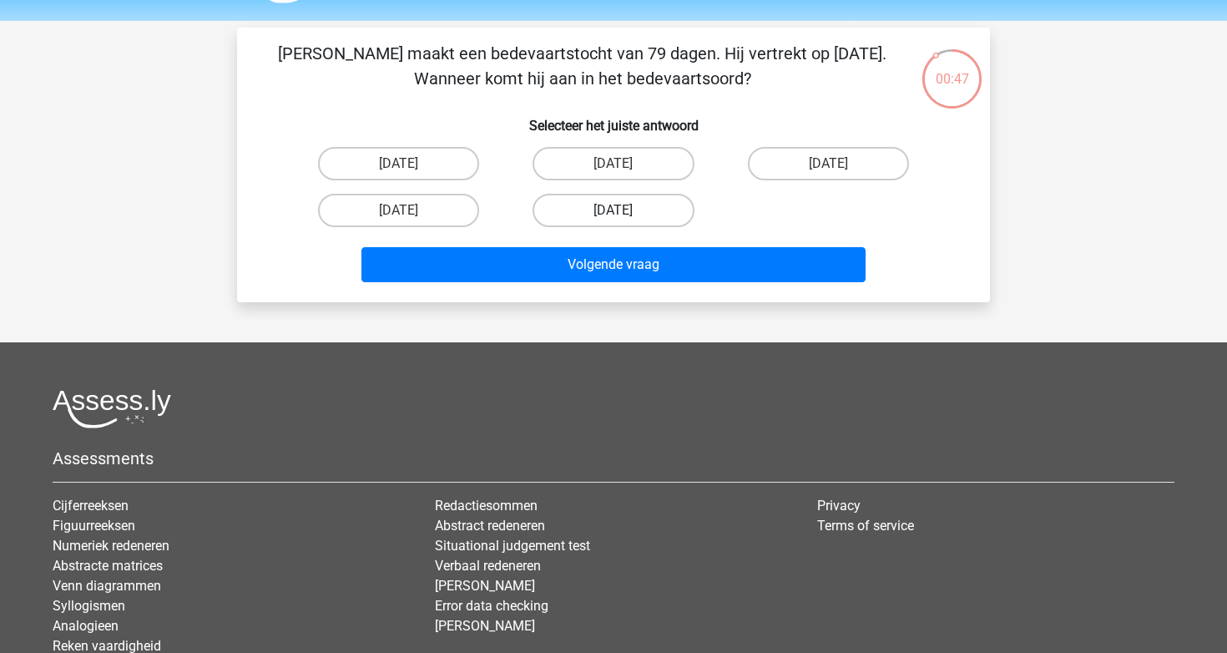
click at [632, 204] on label "12 oktober" at bounding box center [613, 210] width 161 height 33
click at [624, 210] on input "12 oktober" at bounding box center [619, 215] width 11 height 11
radio input "true"
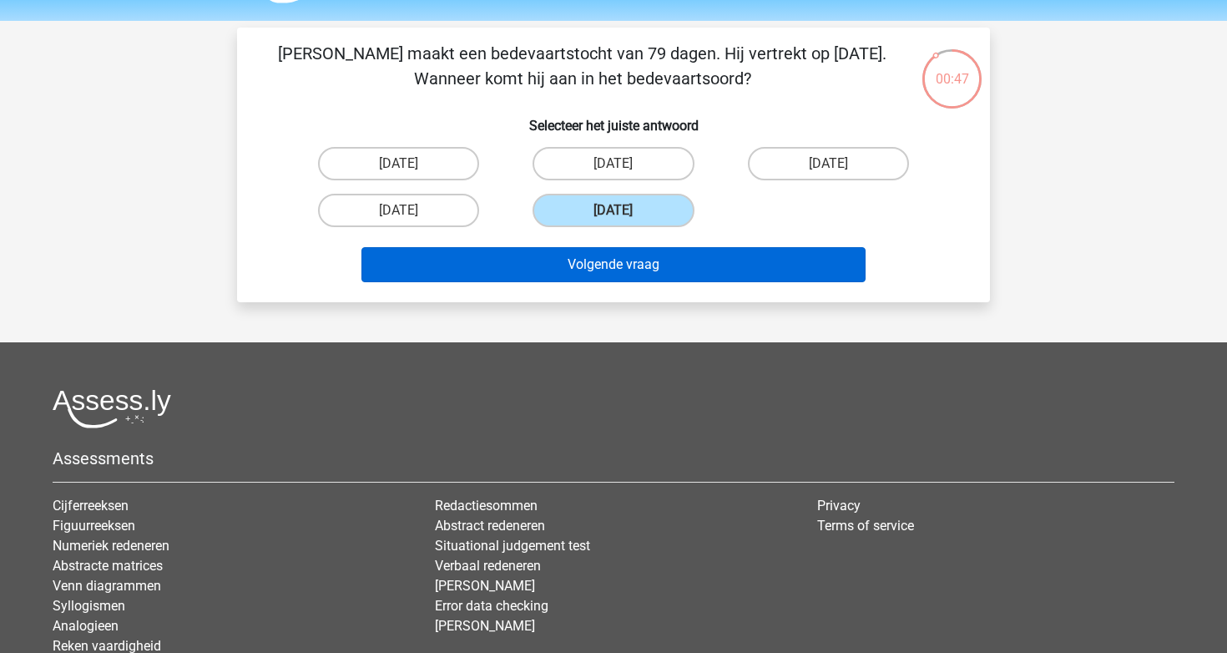
click at [622, 268] on button "Volgende vraag" at bounding box center [613, 264] width 505 height 35
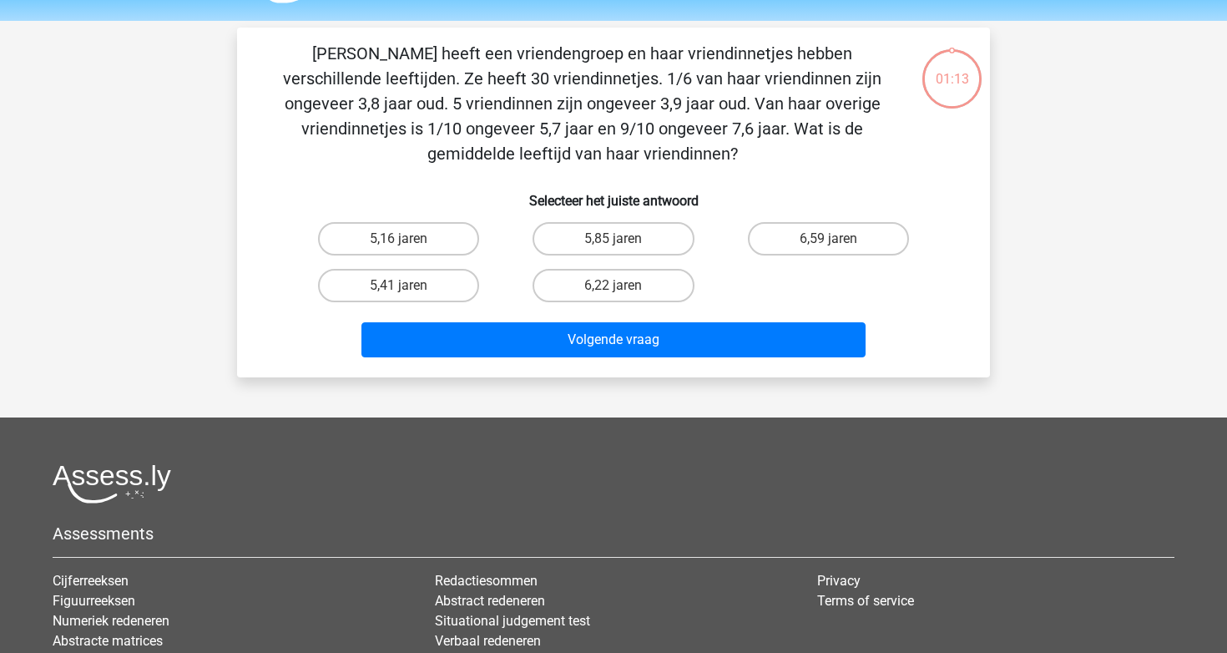
scroll to position [77, 0]
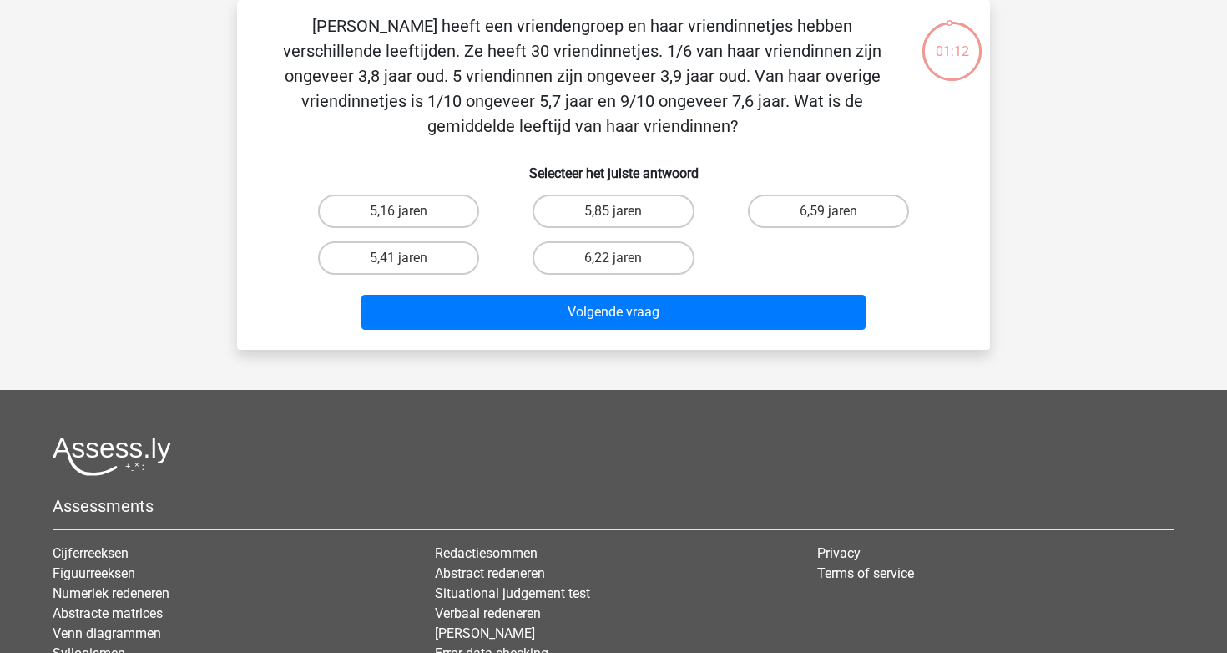
click at [904, 182] on div "Celinde heeft een vriendengroep en haar vriendinnetjes hebben verschillende lee…" at bounding box center [614, 174] width 740 height 323
click at [876, 195] on label "6,59 jaren" at bounding box center [828, 211] width 161 height 33
click at [839, 211] on input "6,59 jaren" at bounding box center [833, 216] width 11 height 11
radio input "true"
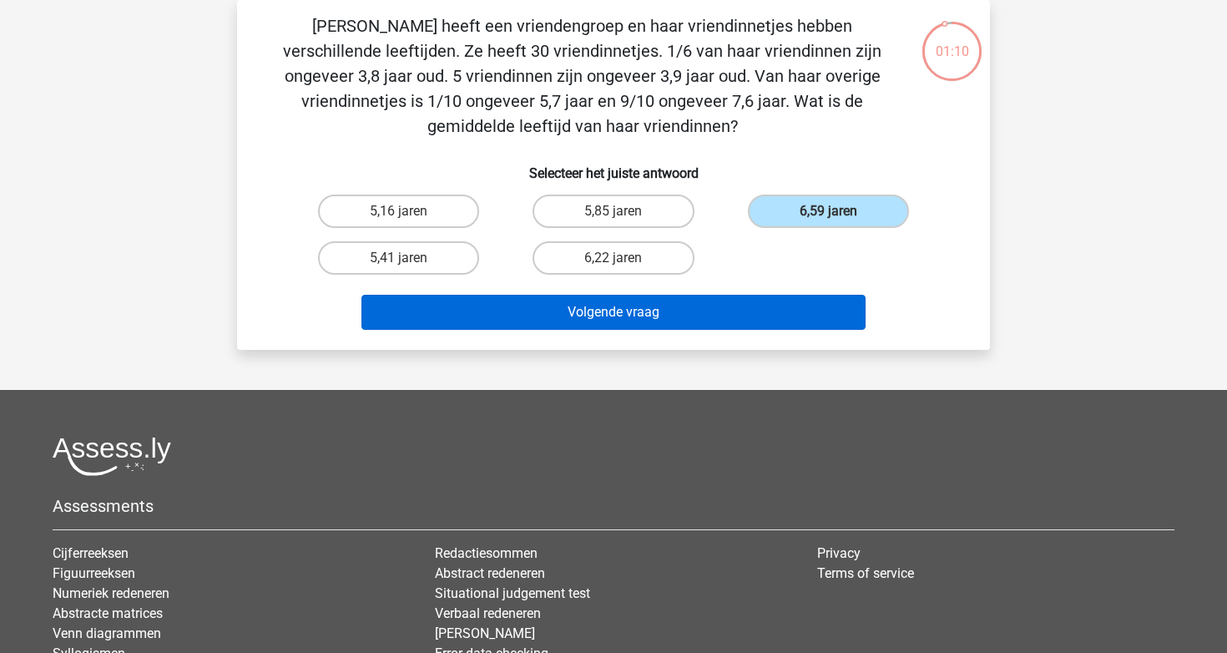
click at [741, 311] on button "Volgende vraag" at bounding box center [613, 312] width 505 height 35
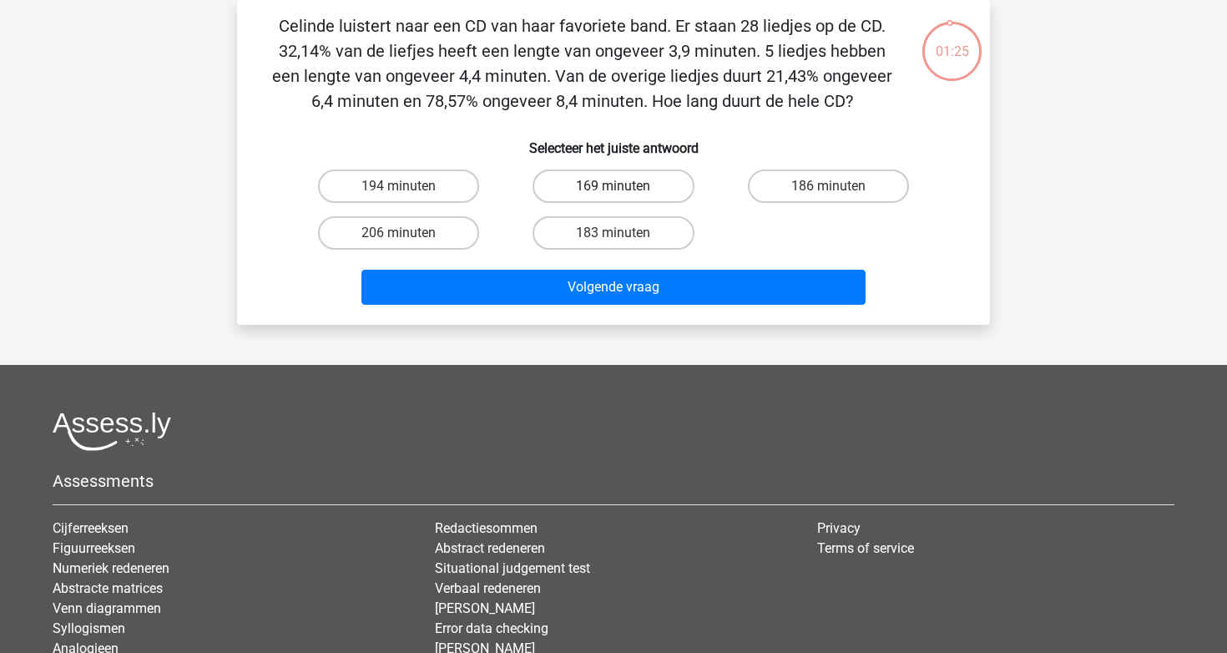
click at [663, 181] on label "169 minuten" at bounding box center [613, 185] width 161 height 33
click at [624, 186] on input "169 minuten" at bounding box center [619, 191] width 11 height 11
radio input "true"
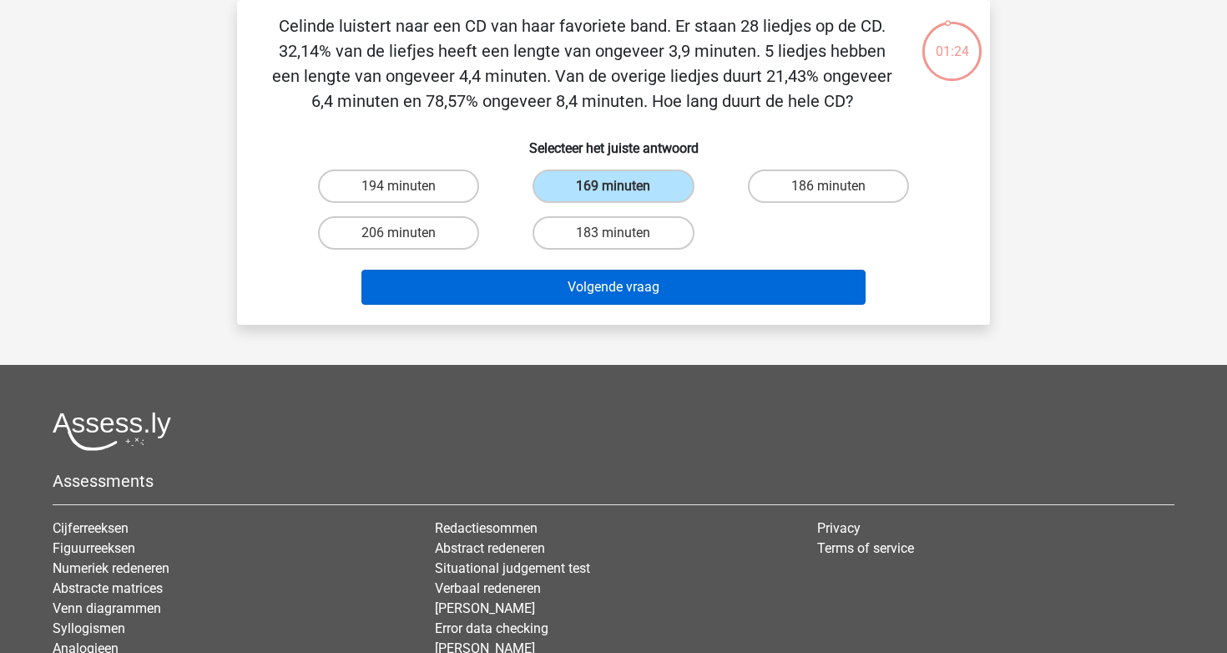
click at [626, 288] on button "Volgende vraag" at bounding box center [613, 287] width 505 height 35
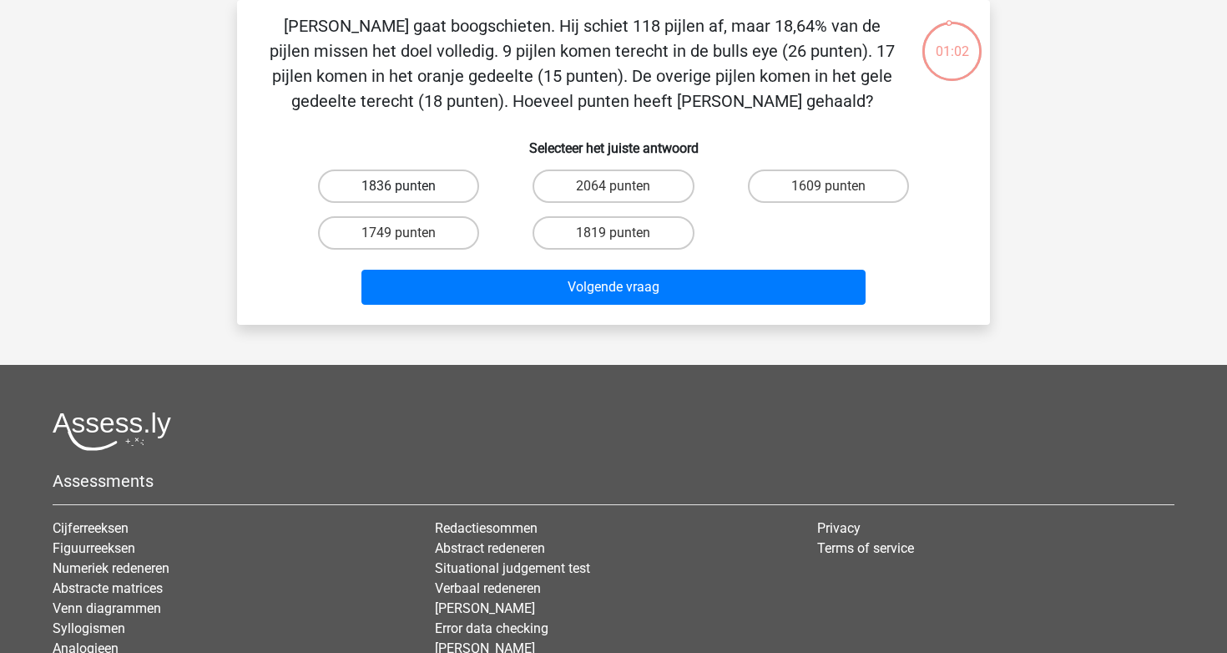
click at [405, 199] on label "1836 punten" at bounding box center [398, 185] width 161 height 33
click at [405, 197] on input "1836 punten" at bounding box center [404, 191] width 11 height 11
radio input "true"
click at [437, 235] on label "1749 punten" at bounding box center [398, 232] width 161 height 33
click at [410, 235] on input "1749 punten" at bounding box center [404, 238] width 11 height 11
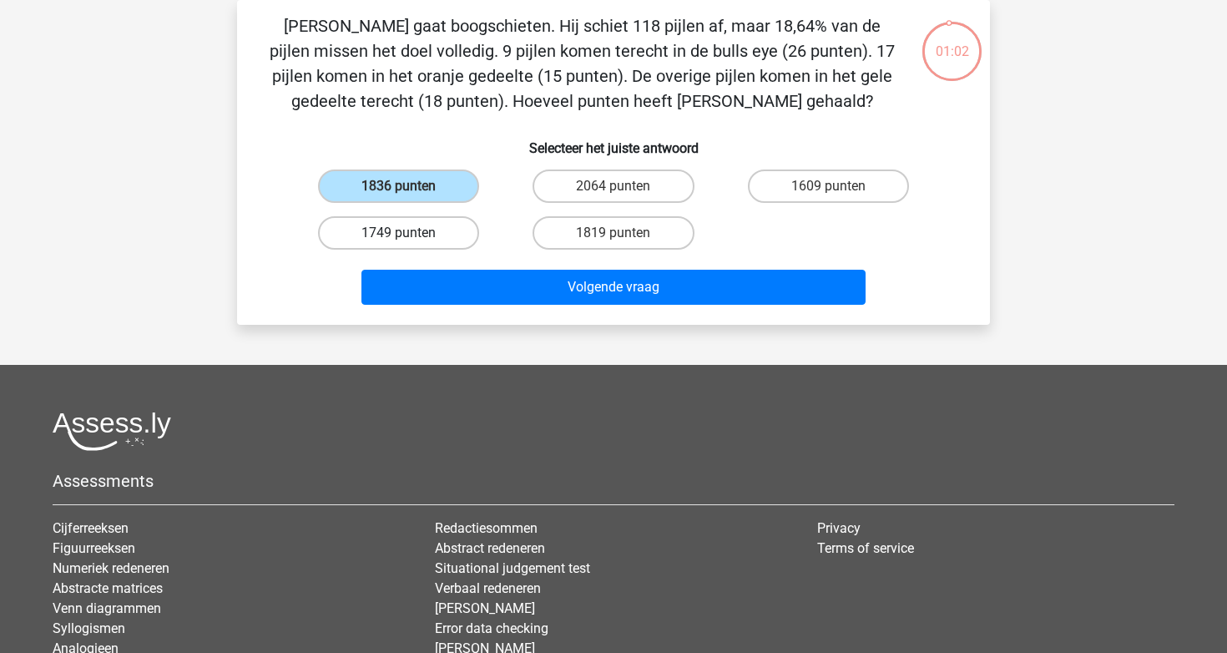
radio input "true"
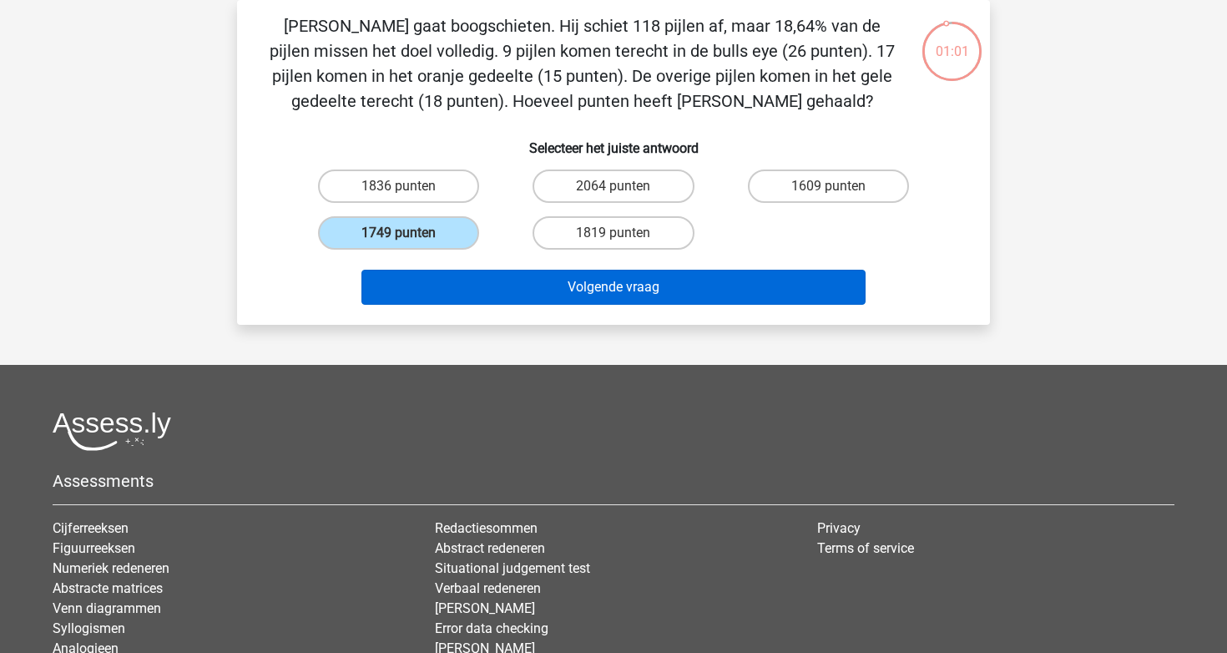
click at [549, 286] on button "Volgende vraag" at bounding box center [613, 287] width 505 height 35
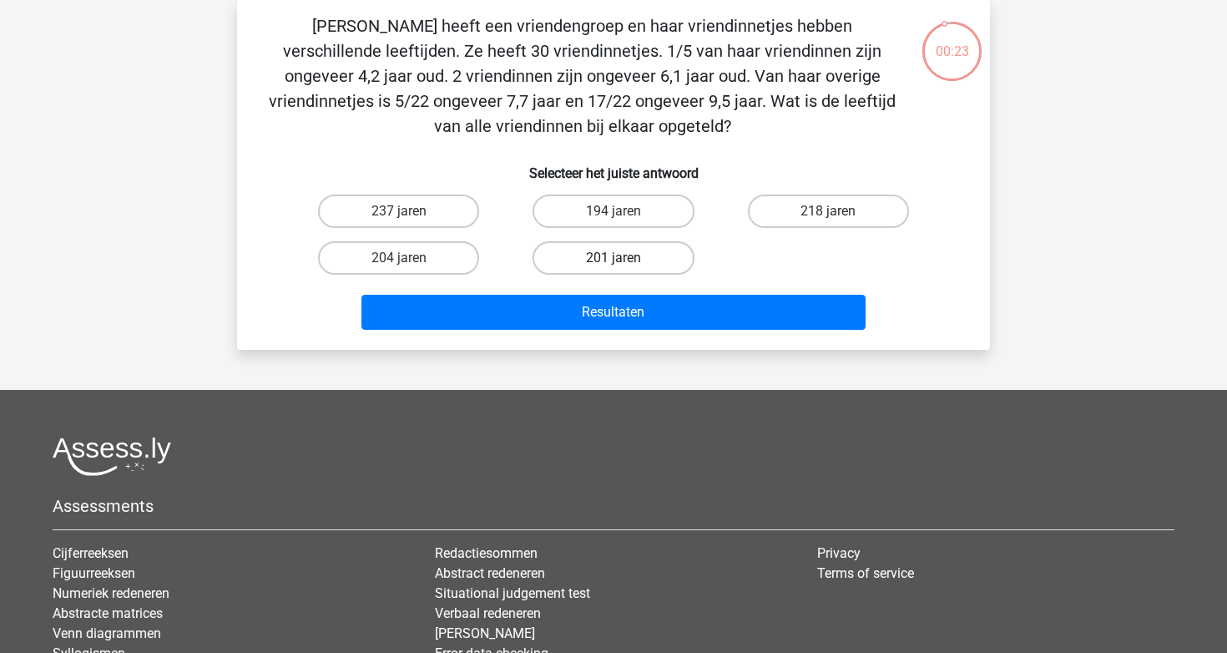
click at [586, 270] on label "201 jaren" at bounding box center [613, 257] width 161 height 33
click at [614, 269] on input "201 jaren" at bounding box center [619, 263] width 11 height 11
radio input "true"
click at [613, 291] on div "Resultaten" at bounding box center [614, 308] width 700 height 55
click at [624, 225] on label "194 jaren" at bounding box center [613, 211] width 161 height 33
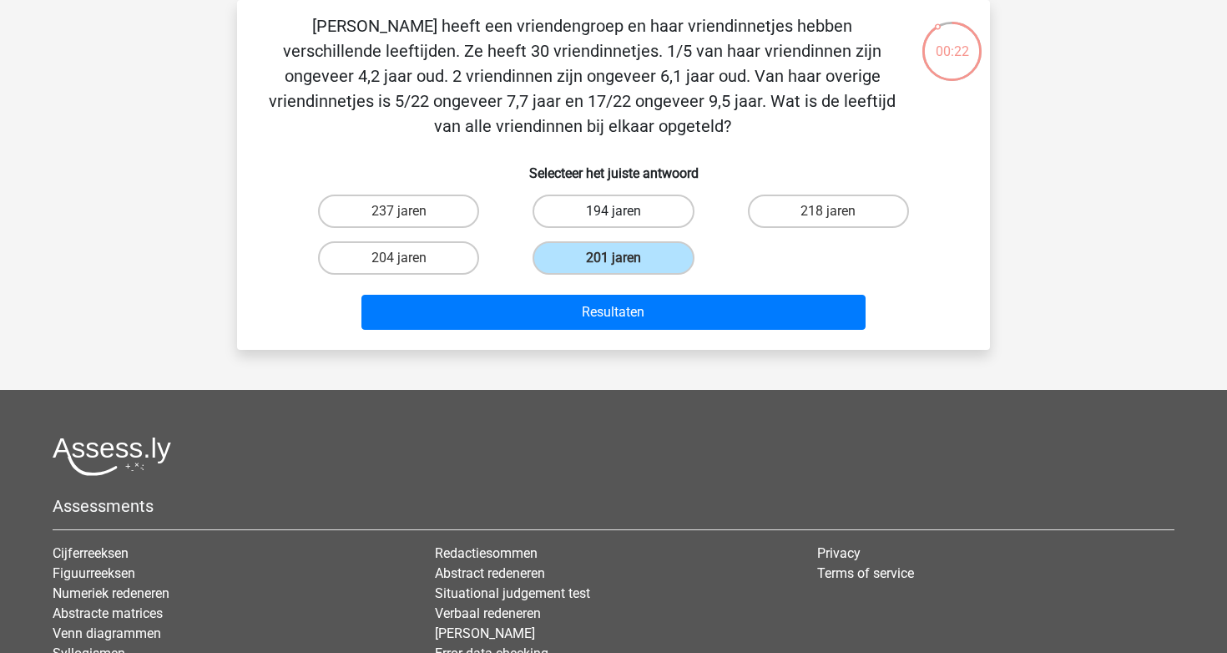
click at [624, 222] on input "194 jaren" at bounding box center [619, 216] width 11 height 11
radio input "true"
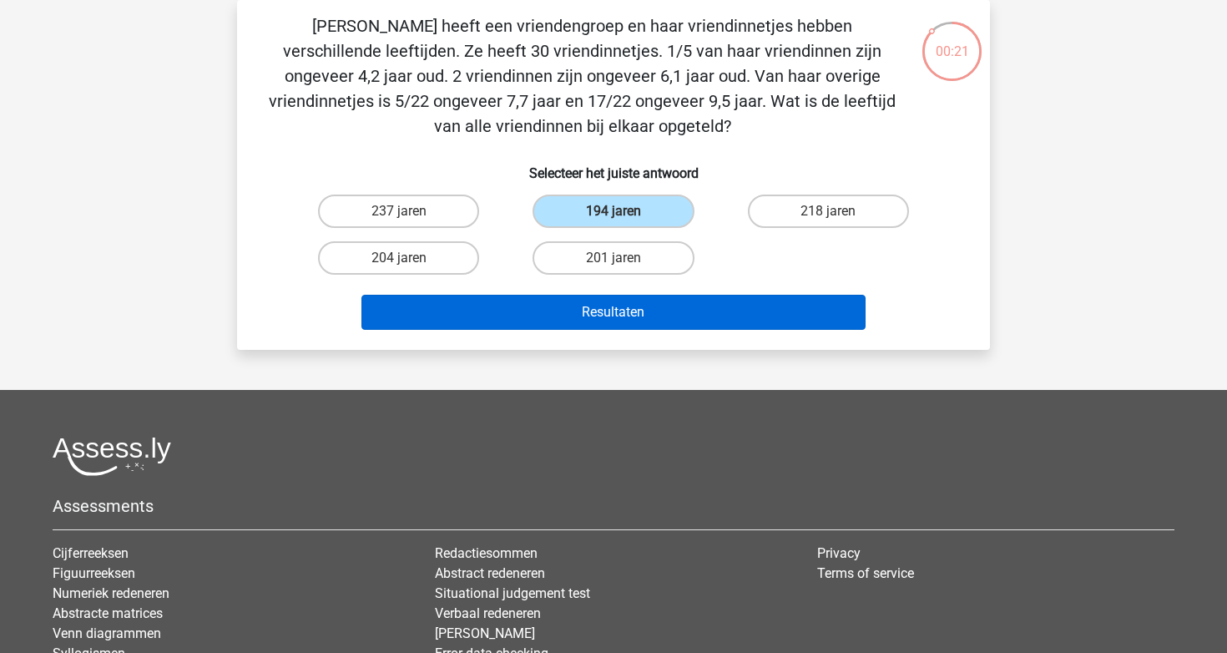
click at [605, 322] on button "Resultaten" at bounding box center [613, 312] width 505 height 35
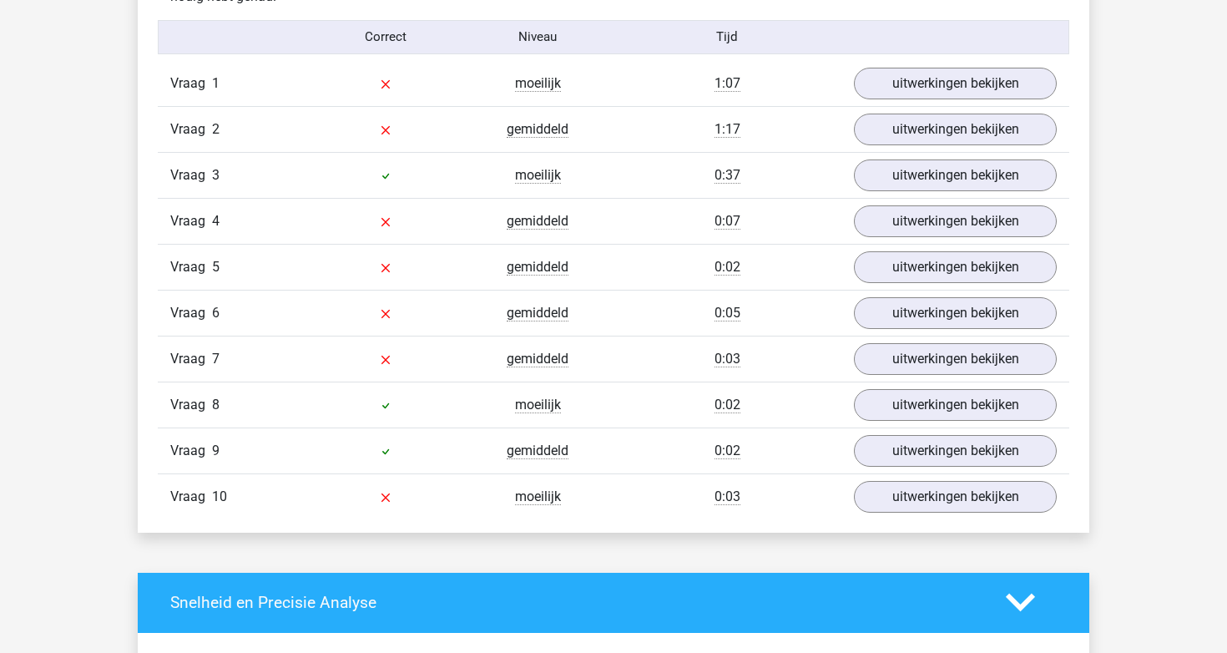
scroll to position [1378, 0]
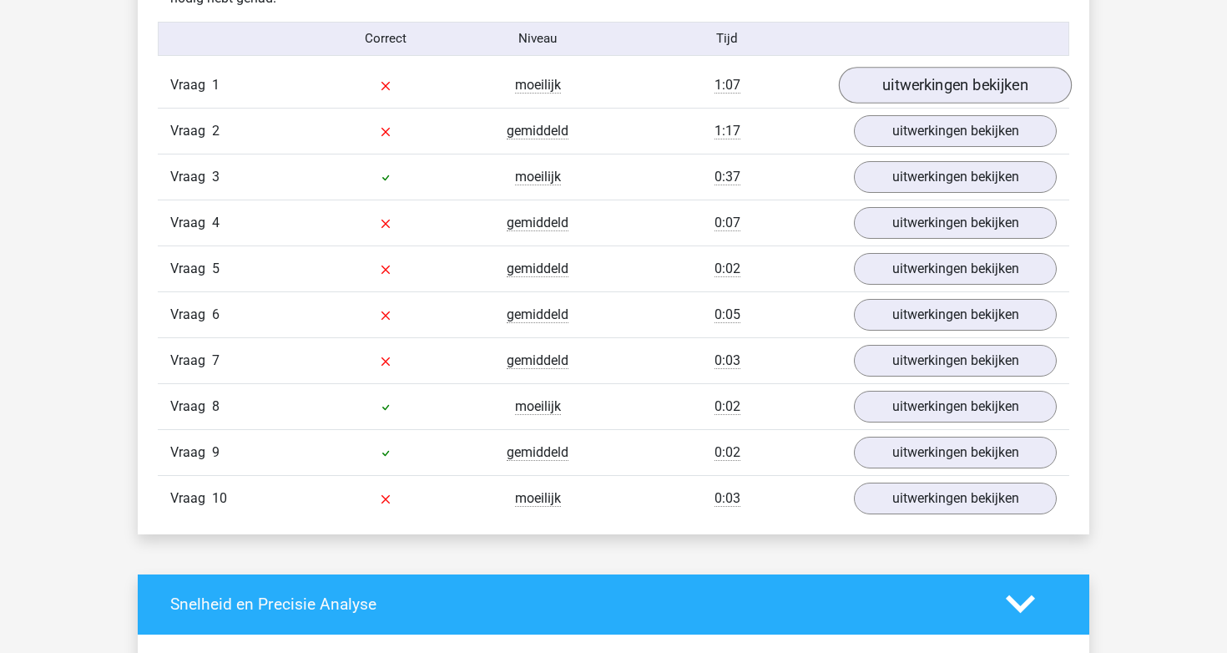
click at [912, 68] on link "uitwerkingen bekijken" at bounding box center [955, 85] width 233 height 37
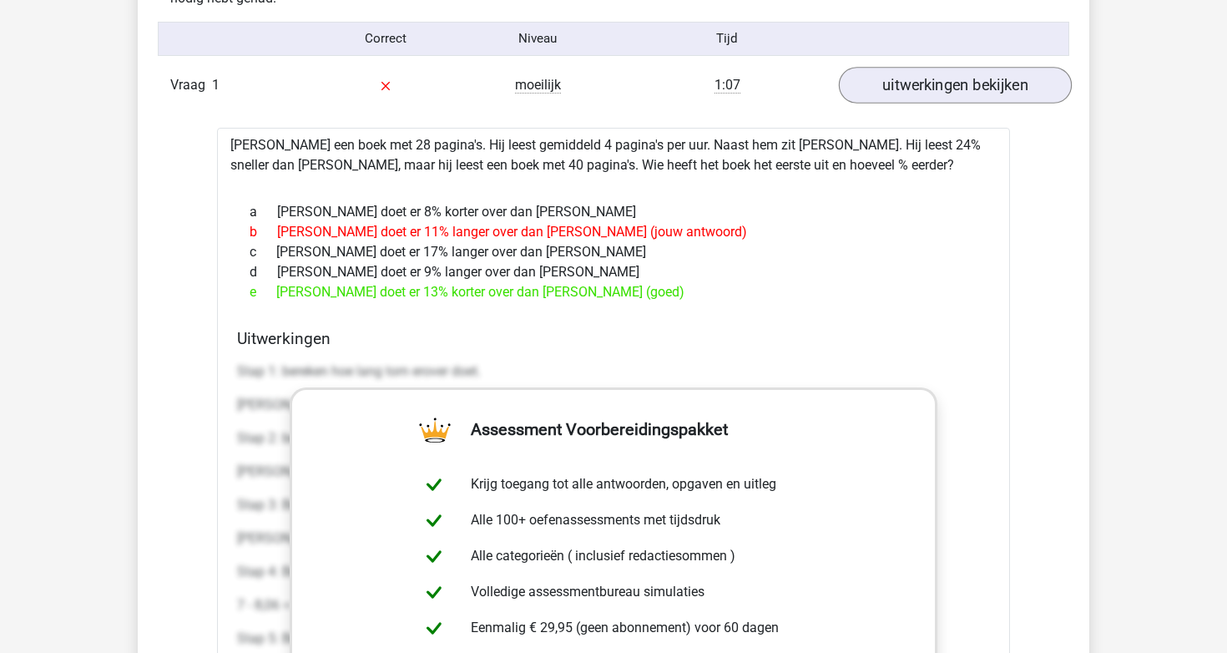
click at [912, 68] on link "uitwerkingen bekijken" at bounding box center [955, 85] width 233 height 37
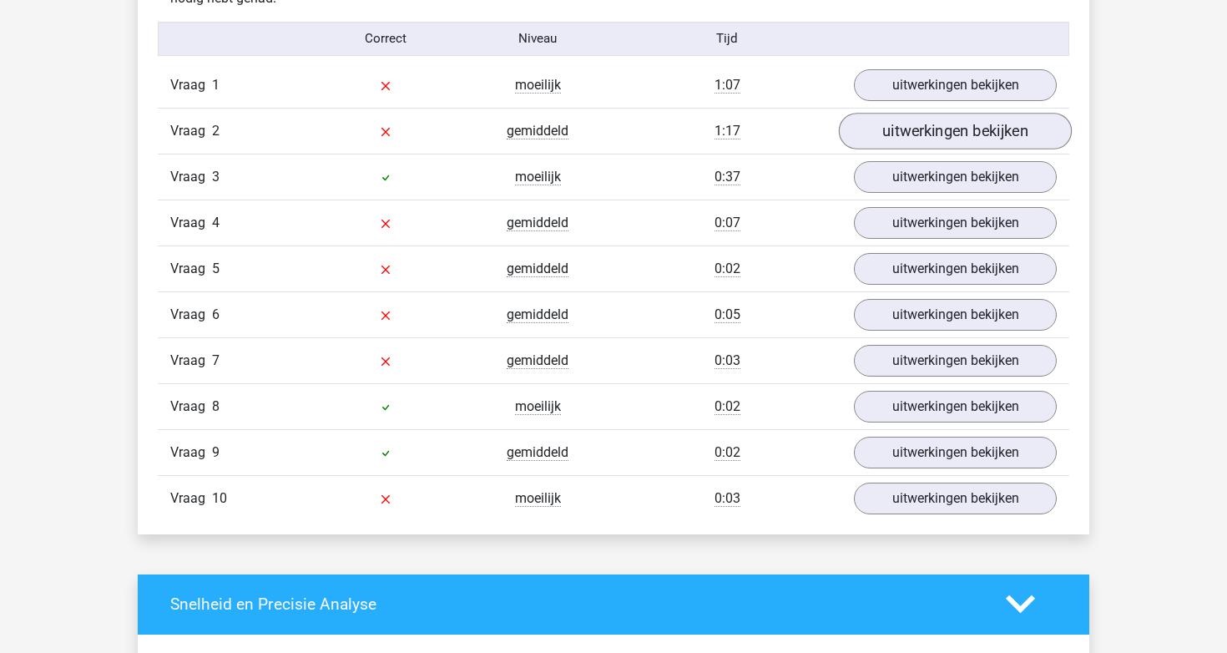
click at [898, 123] on link "uitwerkingen bekijken" at bounding box center [955, 131] width 233 height 37
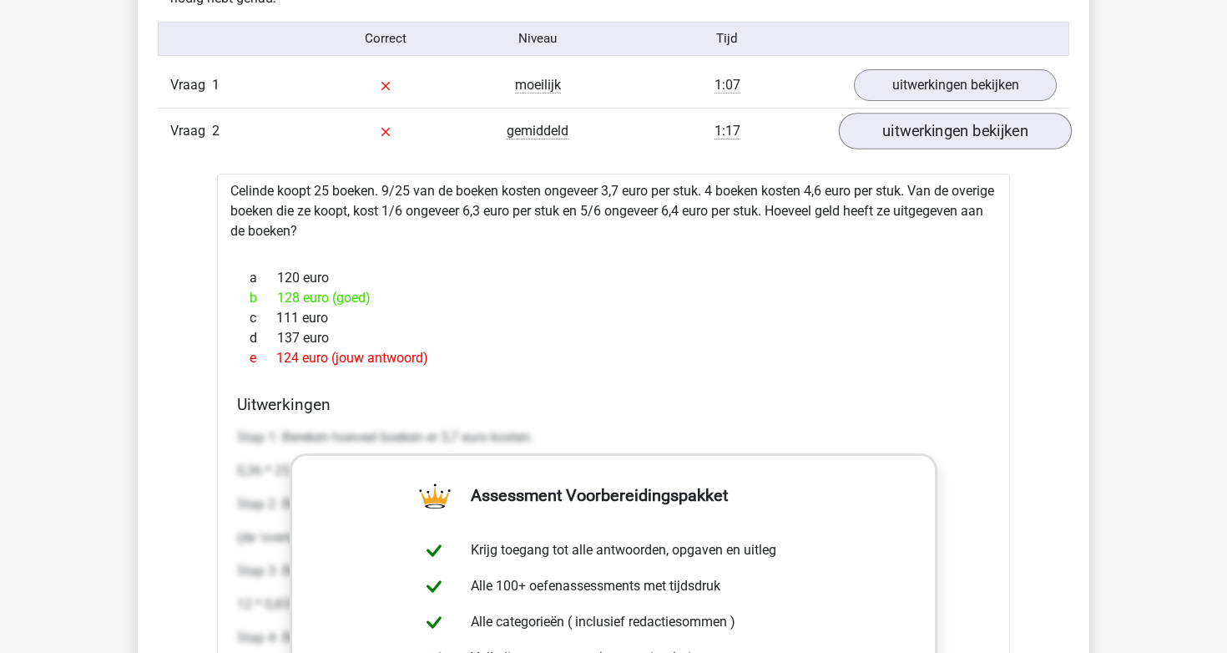
click at [898, 123] on link "uitwerkingen bekijken" at bounding box center [955, 131] width 233 height 37
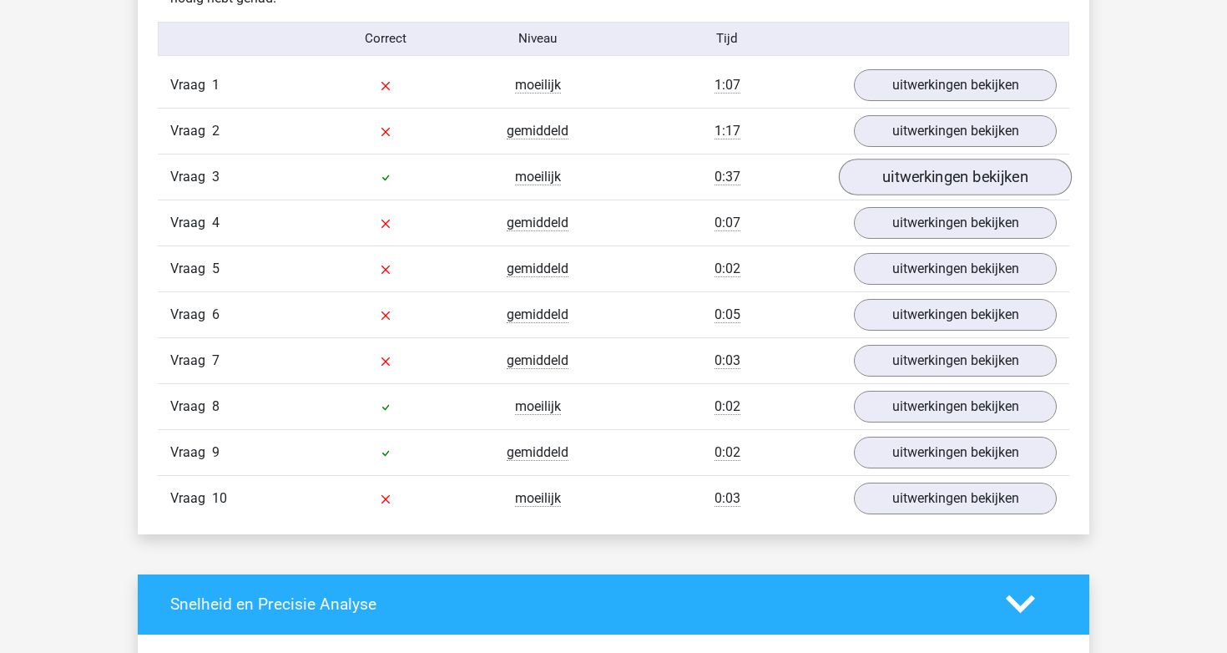
click at [872, 181] on link "uitwerkingen bekijken" at bounding box center [955, 177] width 233 height 37
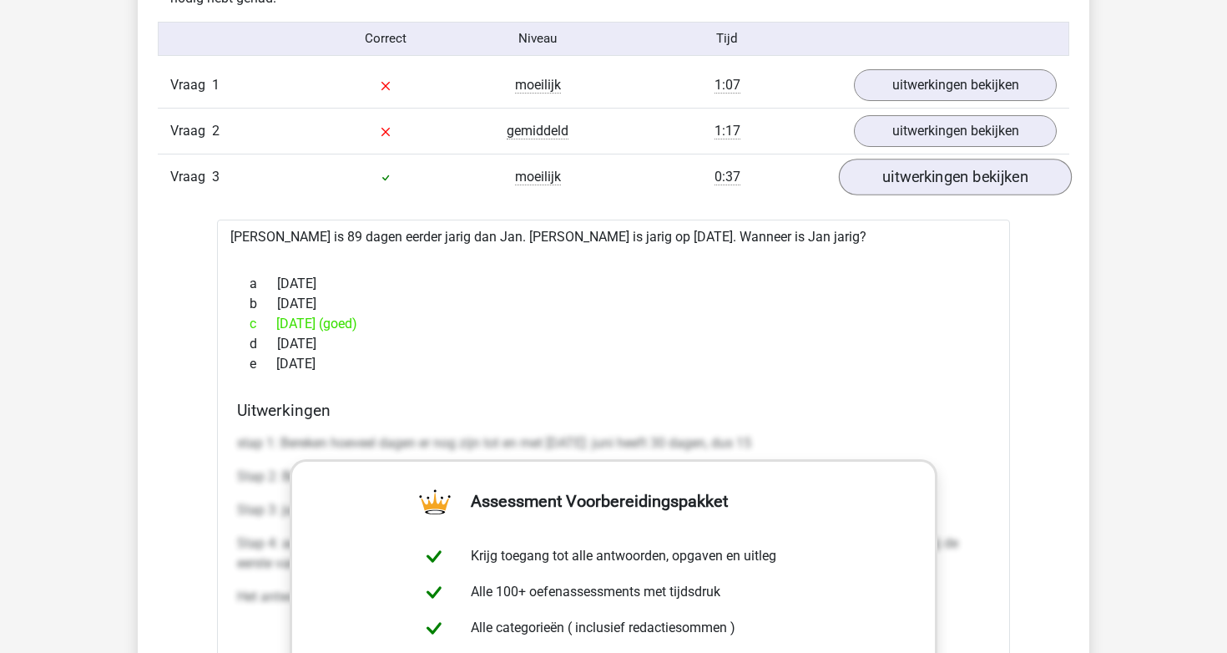
click at [872, 181] on link "uitwerkingen bekijken" at bounding box center [955, 177] width 233 height 37
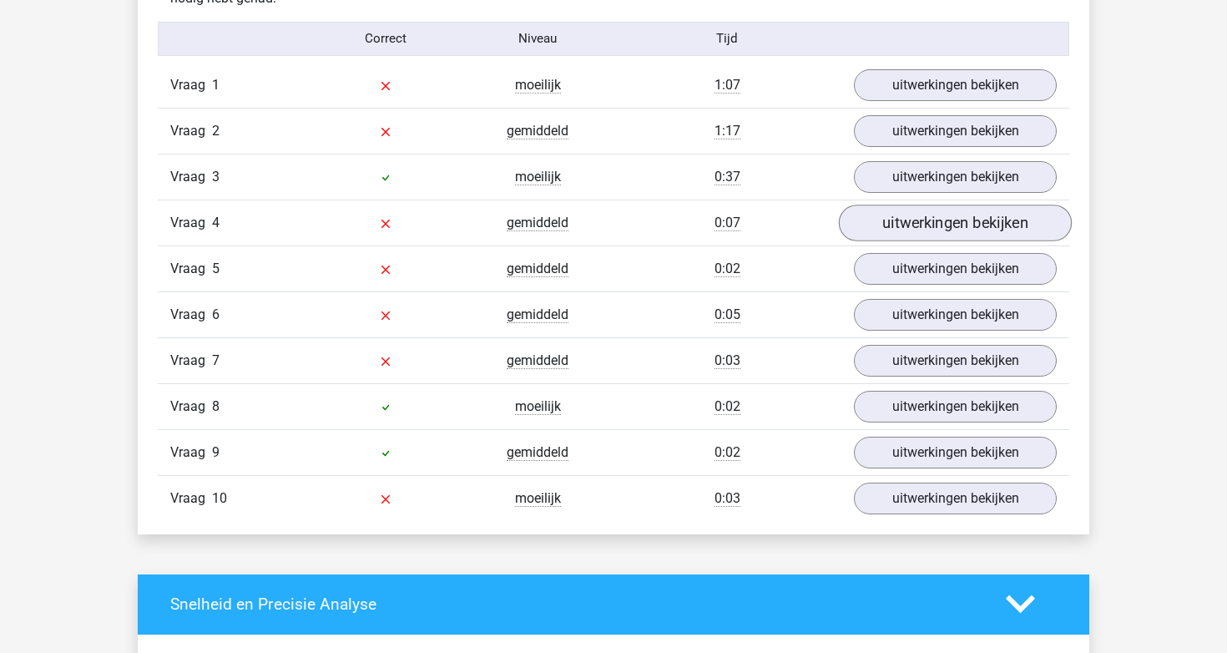
click at [866, 220] on link "uitwerkingen bekijken" at bounding box center [955, 223] width 233 height 37
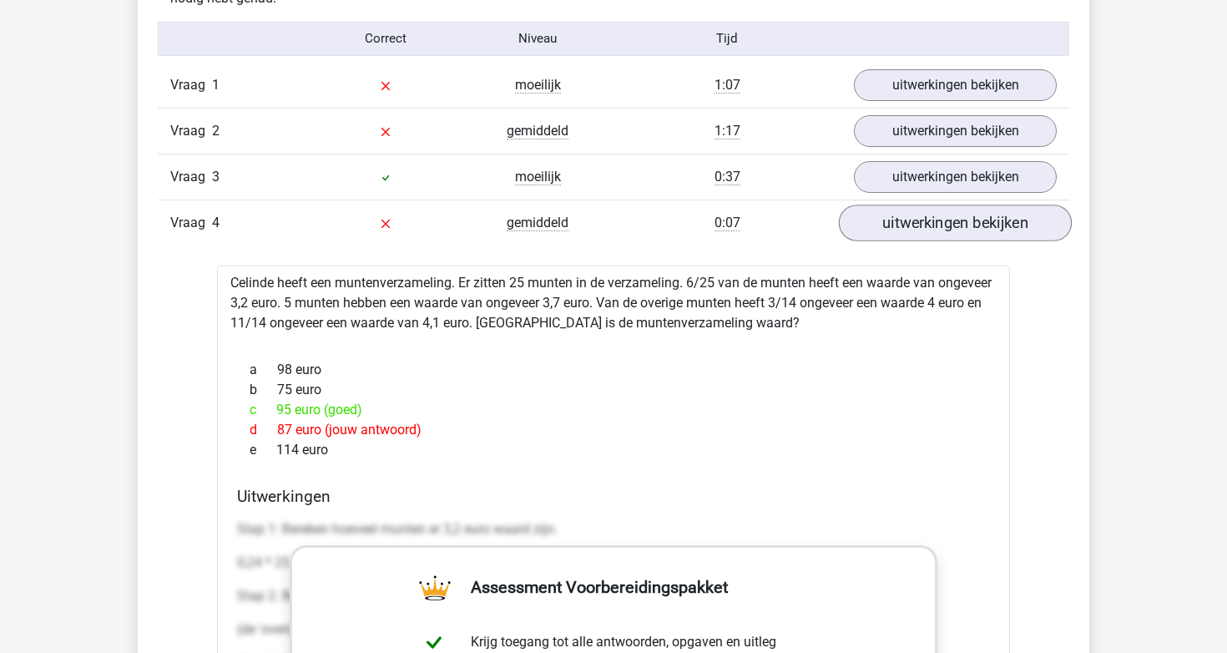
click at [866, 220] on link "uitwerkingen bekijken" at bounding box center [955, 223] width 233 height 37
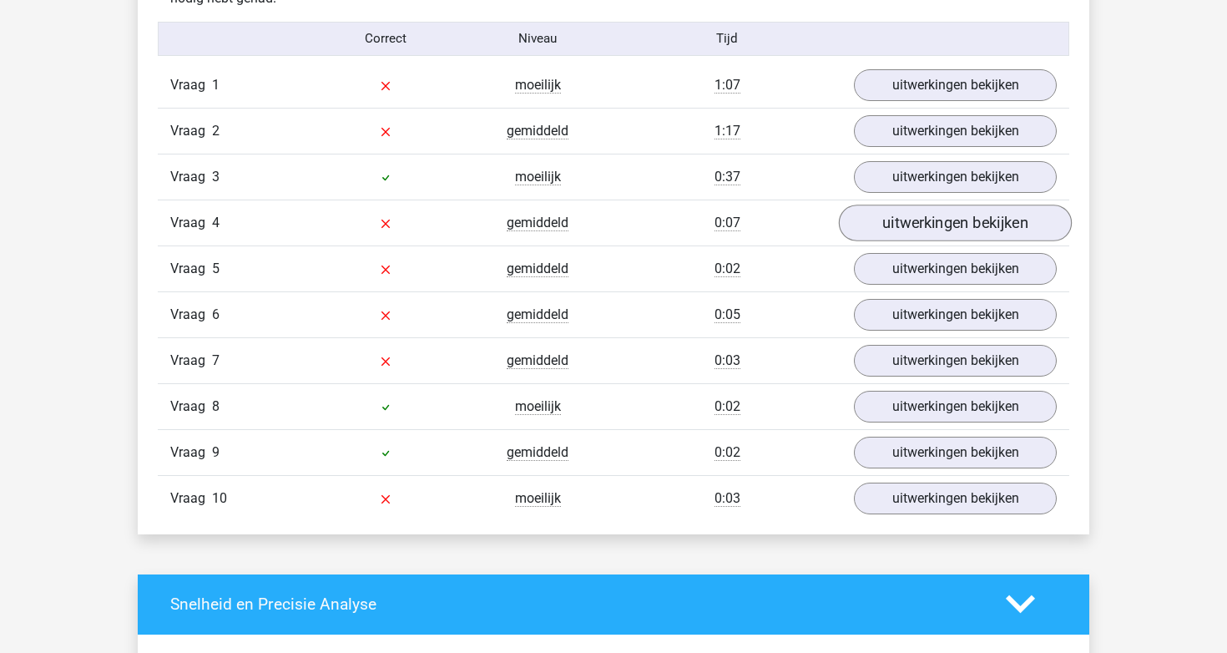
scroll to position [1382, 0]
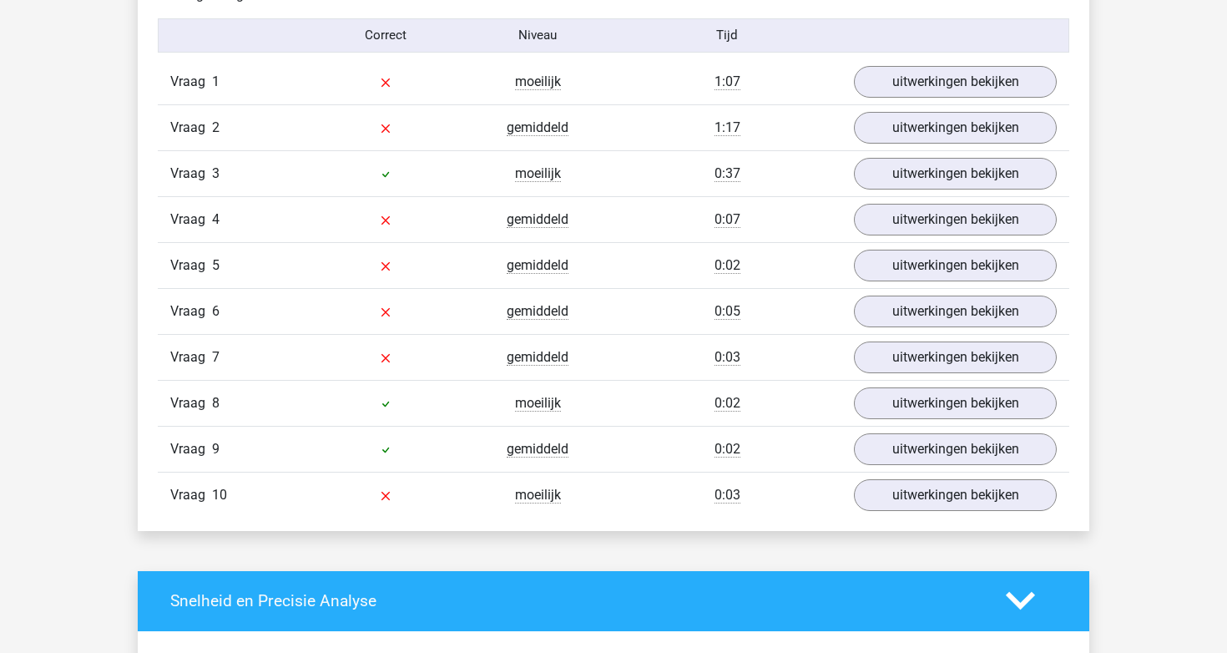
click at [862, 238] on div "Vraag 4 gemiddeld 0:07 uitwerkingen bekijken" at bounding box center [614, 219] width 912 height 46
click at [884, 214] on link "uitwerkingen bekijken" at bounding box center [955, 219] width 233 height 37
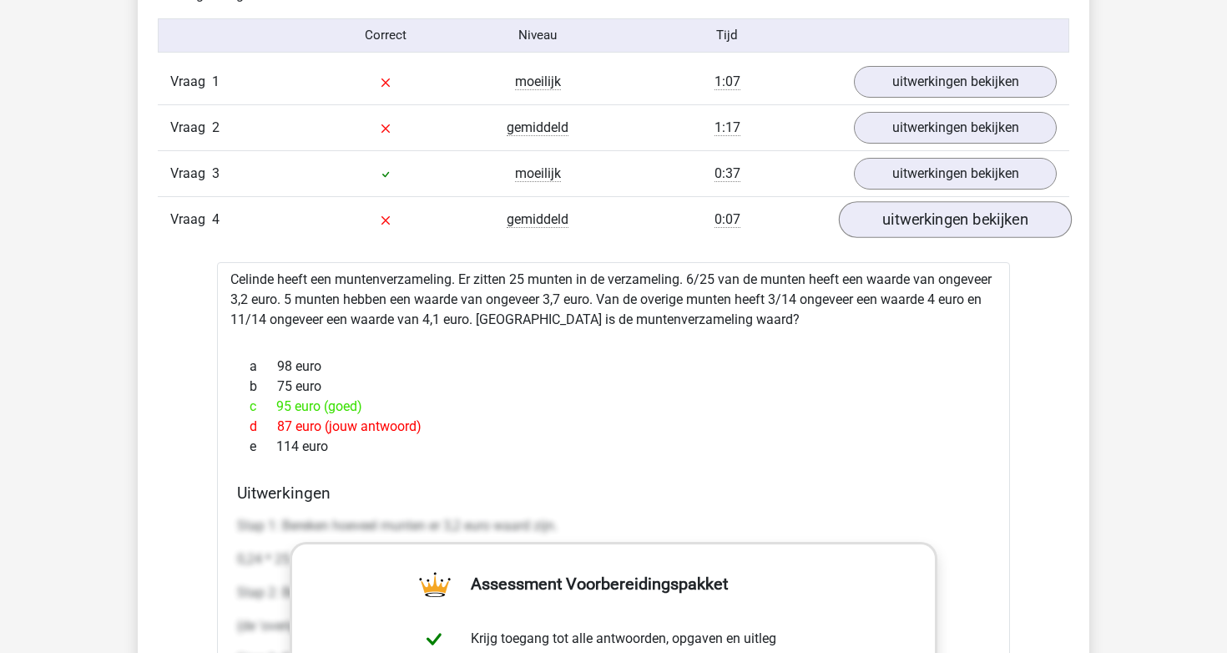
click at [884, 214] on link "uitwerkingen bekijken" at bounding box center [955, 219] width 233 height 37
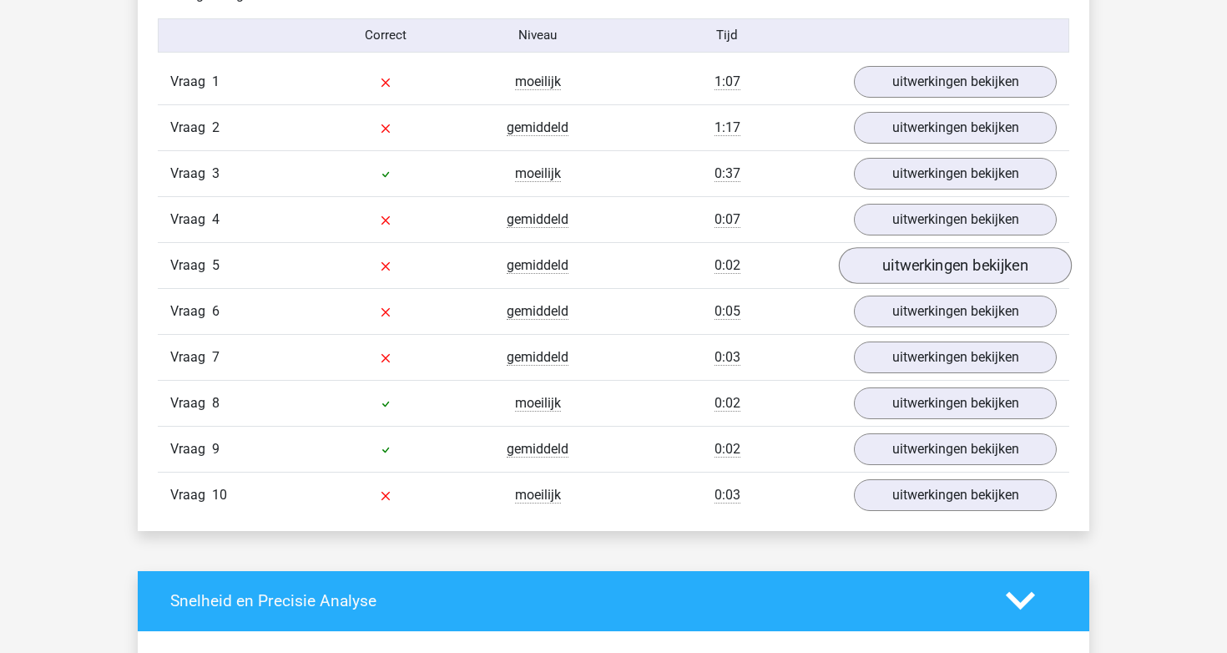
click at [887, 254] on link "uitwerkingen bekijken" at bounding box center [955, 265] width 233 height 37
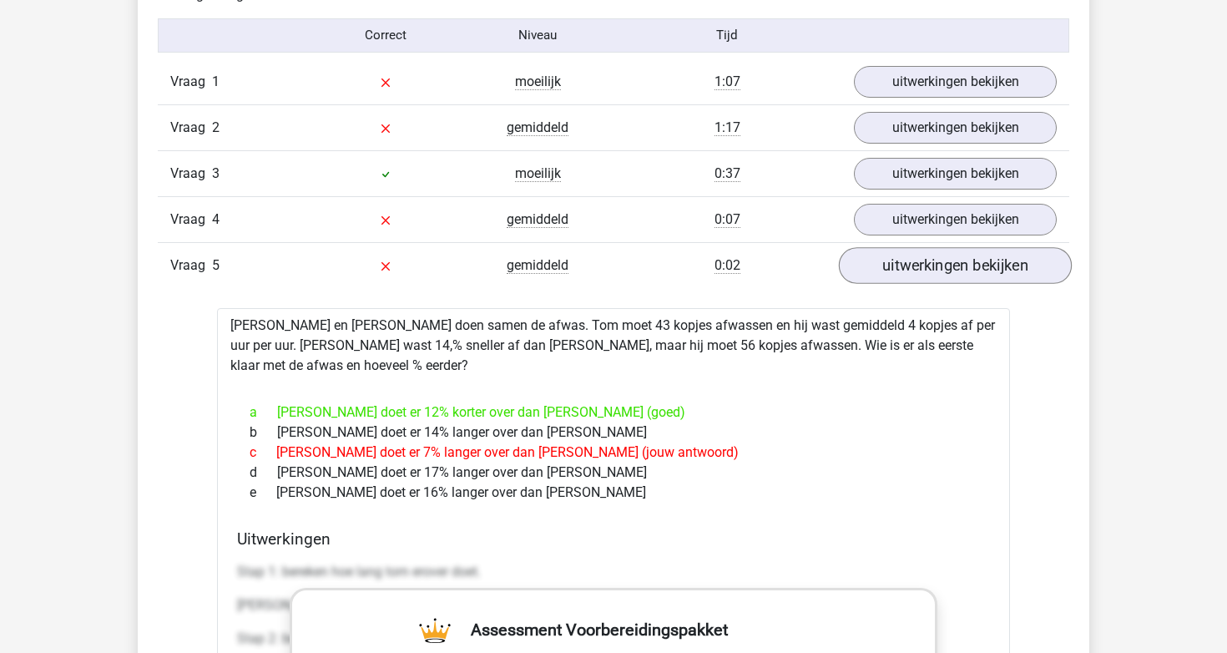
click at [887, 254] on link "uitwerkingen bekijken" at bounding box center [955, 265] width 233 height 37
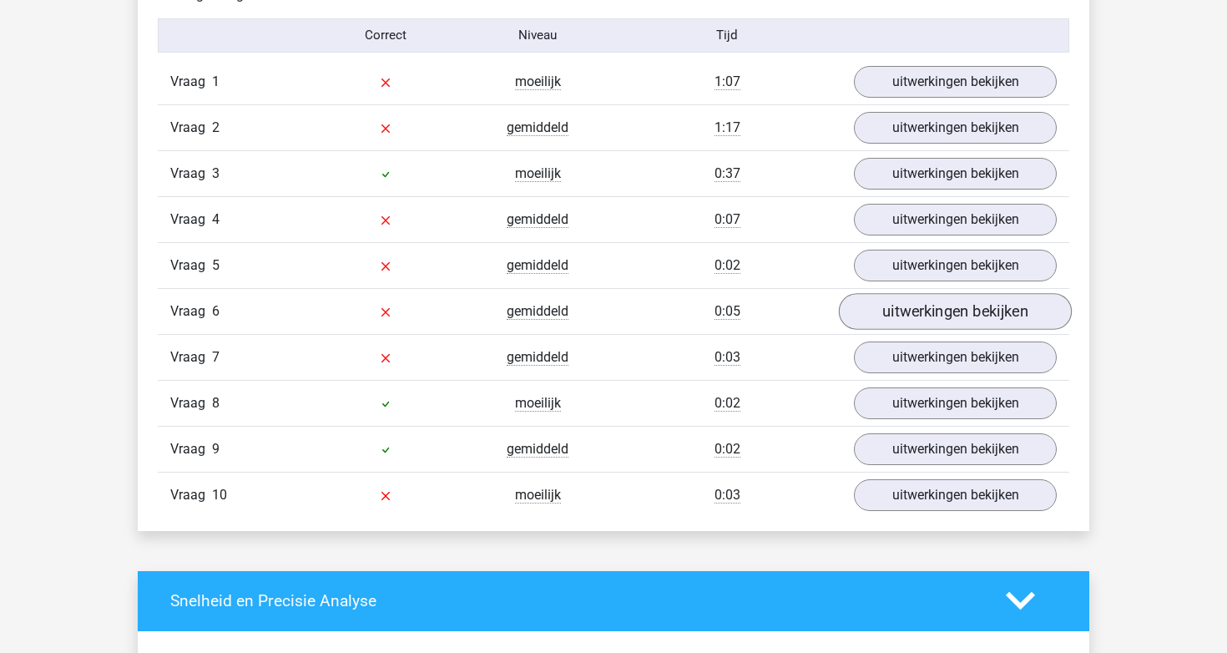
click at [880, 321] on link "uitwerkingen bekijken" at bounding box center [955, 311] width 233 height 37
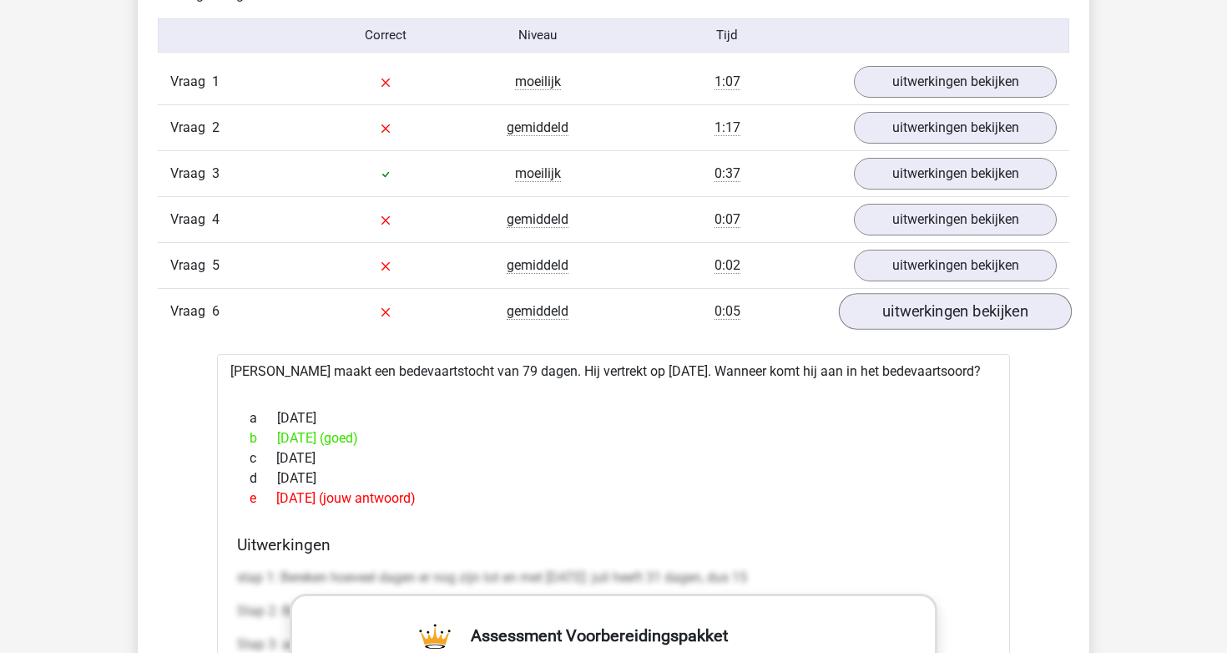
click at [880, 321] on link "uitwerkingen bekijken" at bounding box center [955, 311] width 233 height 37
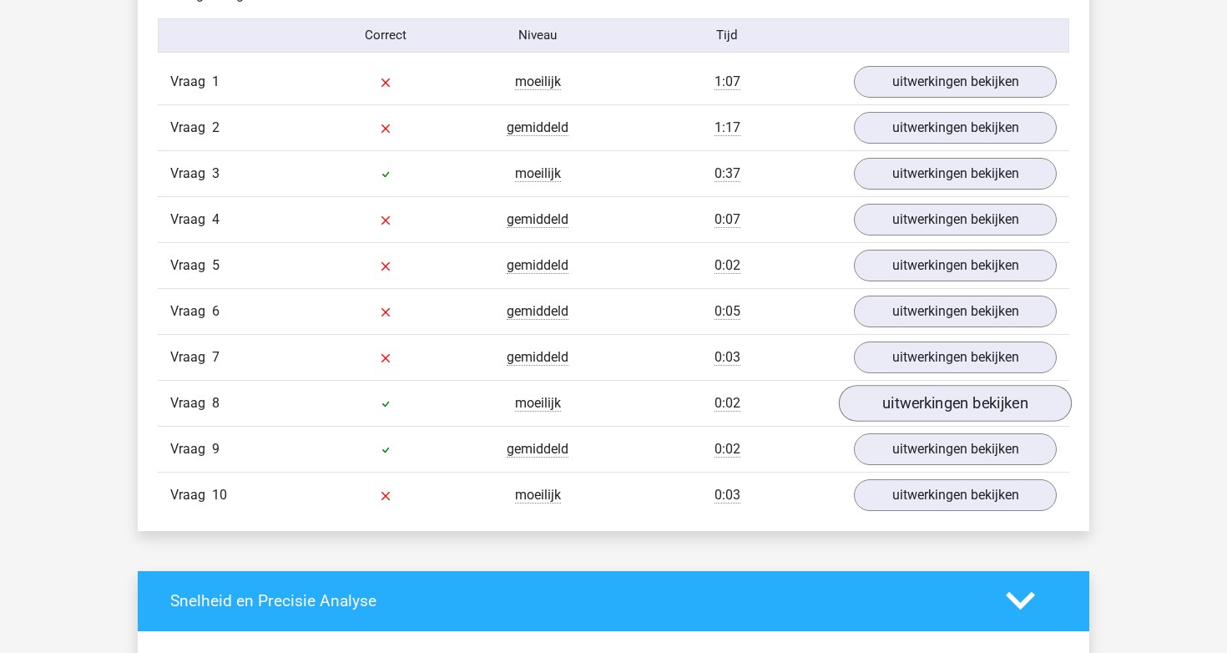
click at [851, 416] on link "uitwerkingen bekijken" at bounding box center [955, 403] width 233 height 37
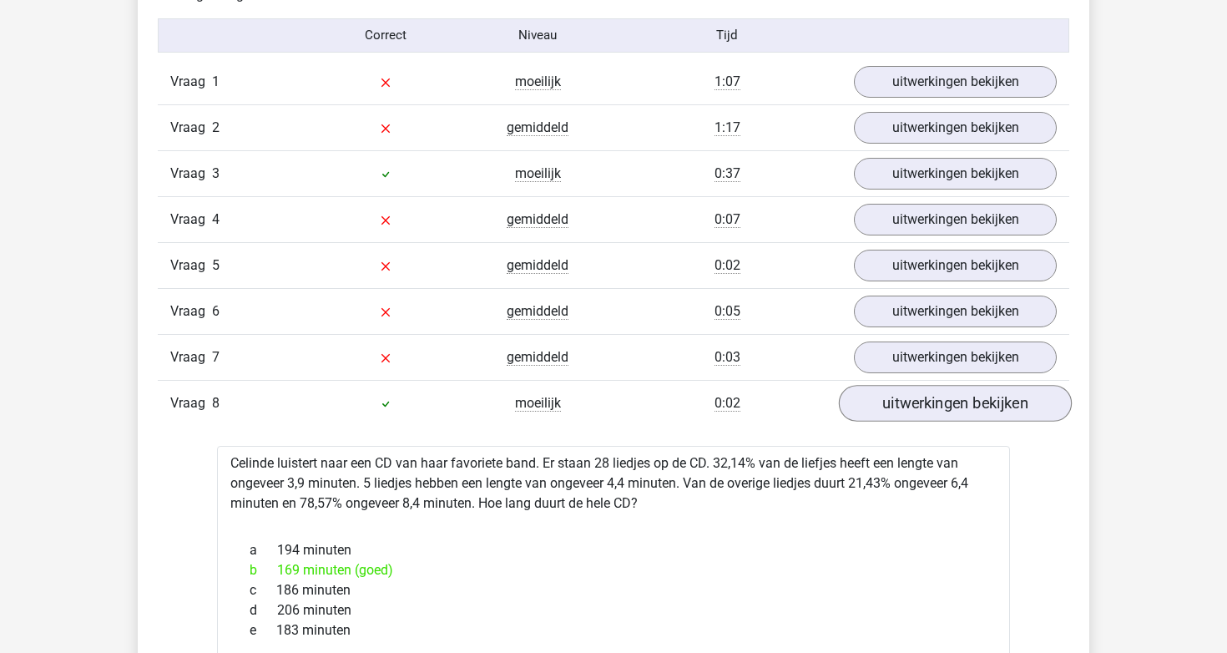
click at [866, 404] on link "uitwerkingen bekijken" at bounding box center [955, 403] width 233 height 37
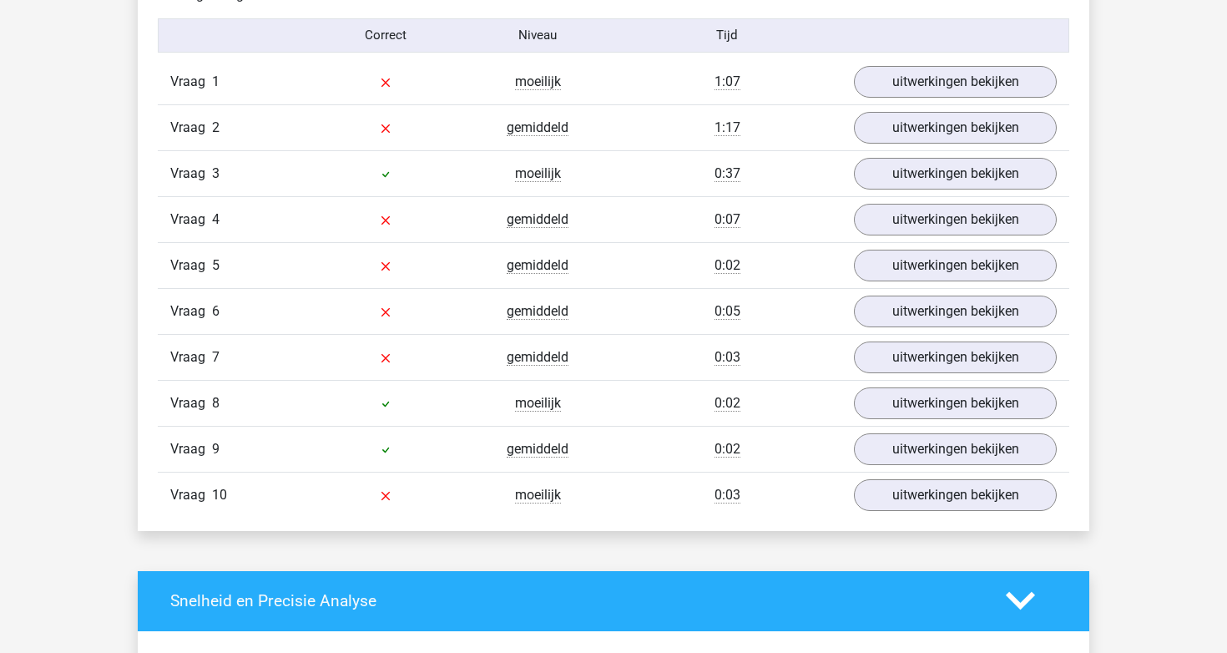
click at [856, 435] on div "uitwerkingen bekijken" at bounding box center [955, 449] width 228 height 32
click at [869, 442] on link "uitwerkingen bekijken" at bounding box center [955, 449] width 233 height 37
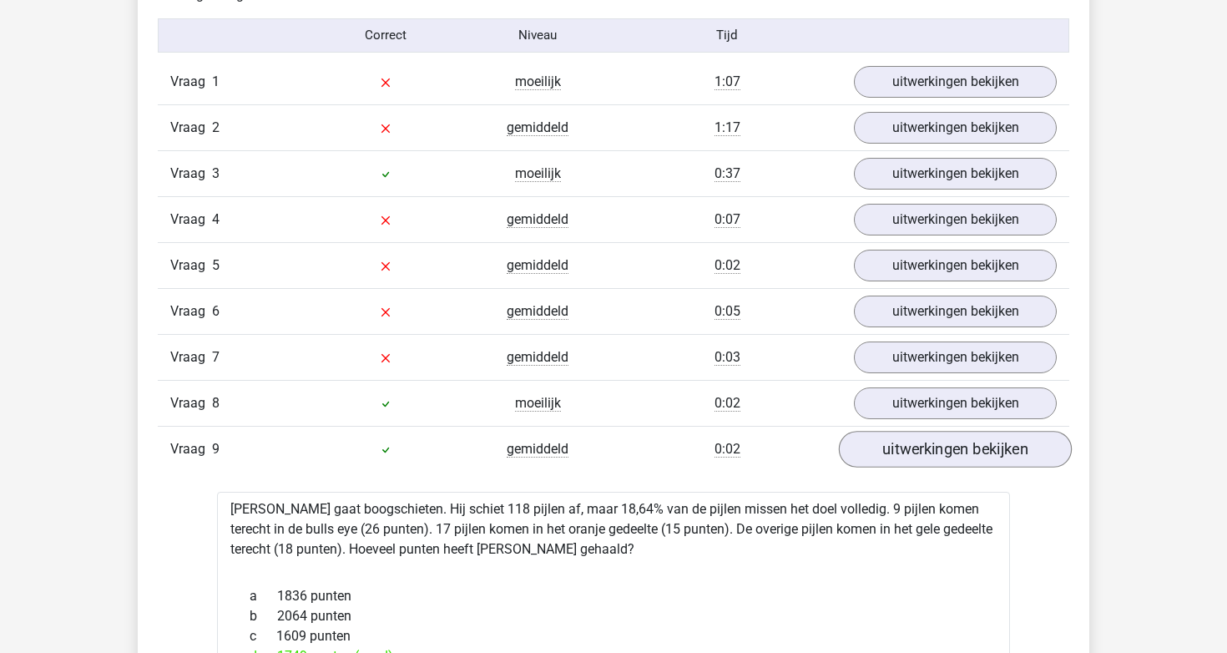
click at [869, 442] on link "uitwerkingen bekijken" at bounding box center [955, 449] width 233 height 37
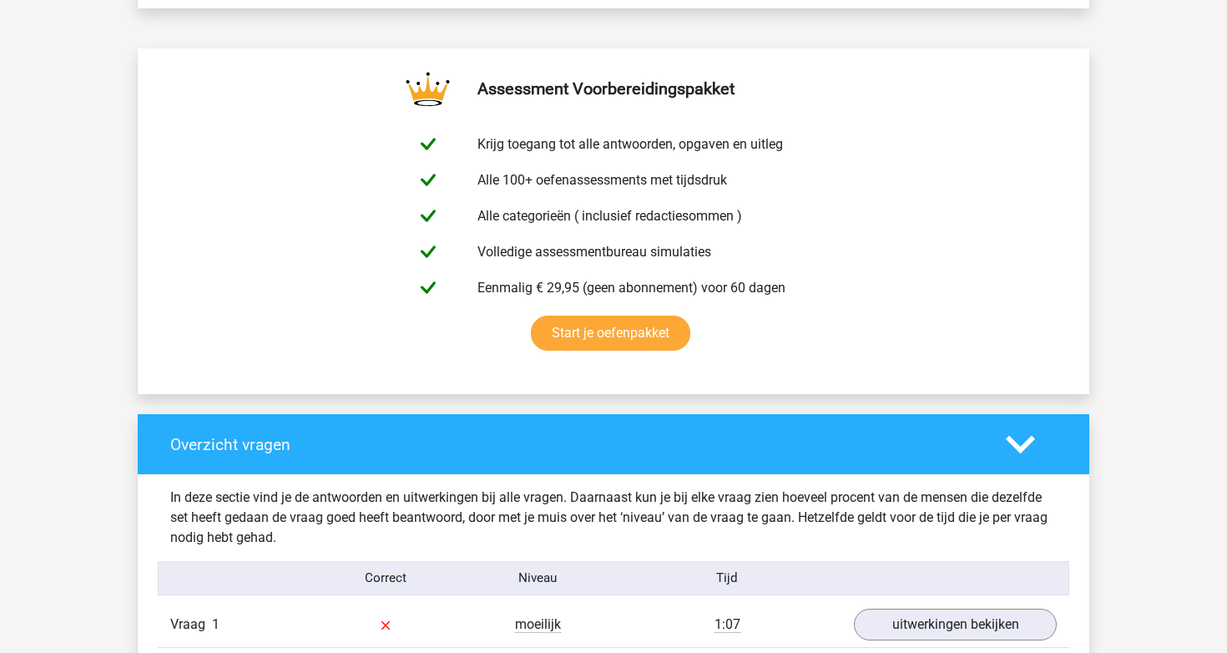
scroll to position [328, 0]
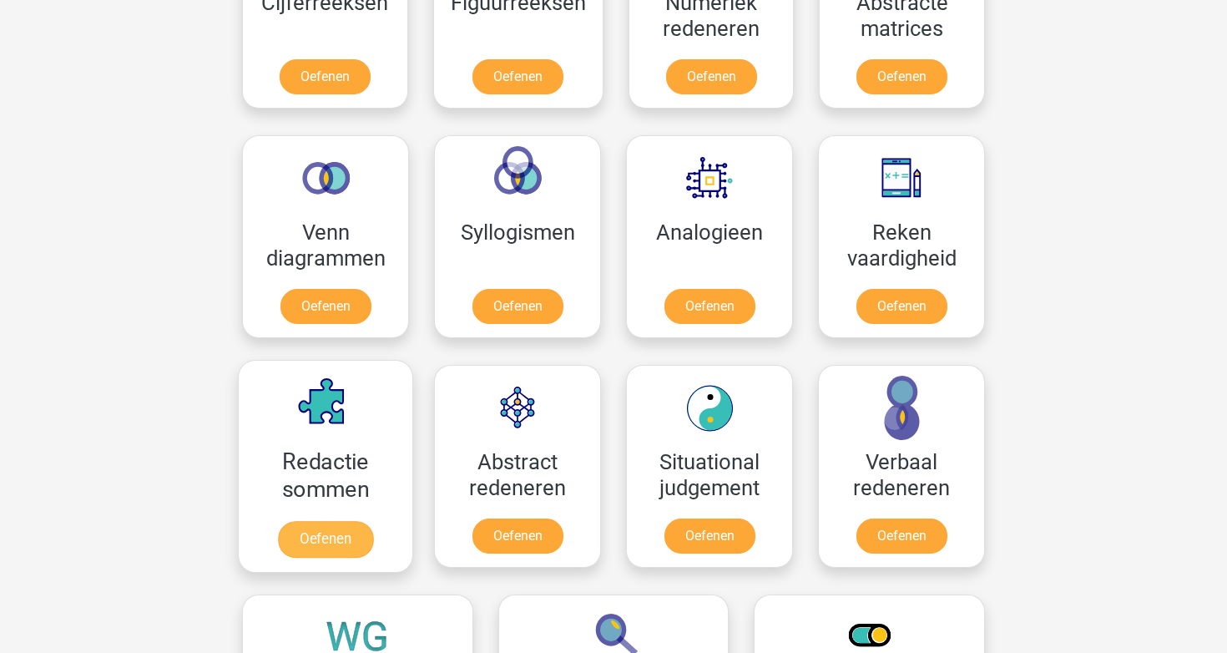
scroll to position [863, 0]
